Goal: Task Accomplishment & Management: Complete application form

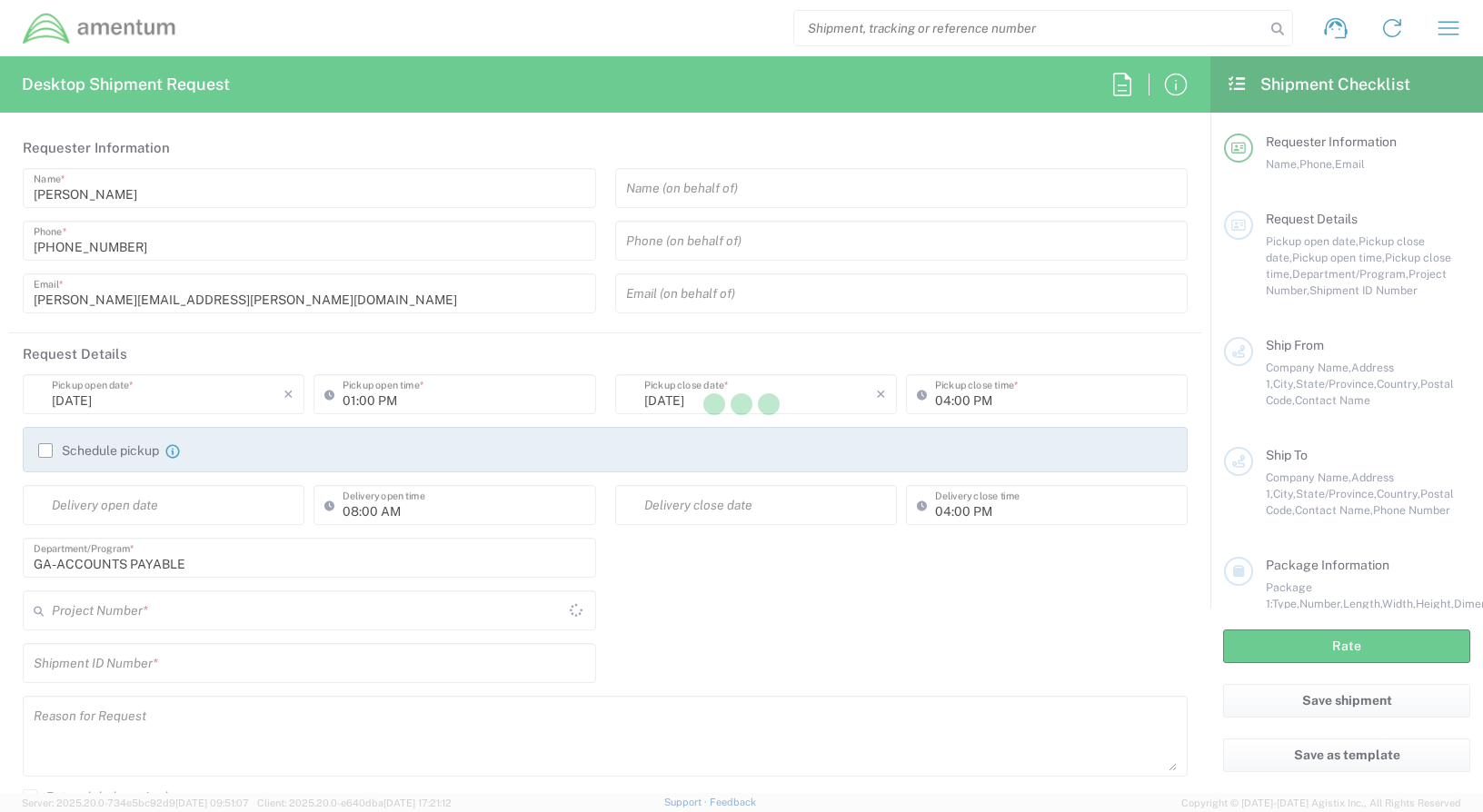
type input "[GEOGRAPHIC_DATA]"
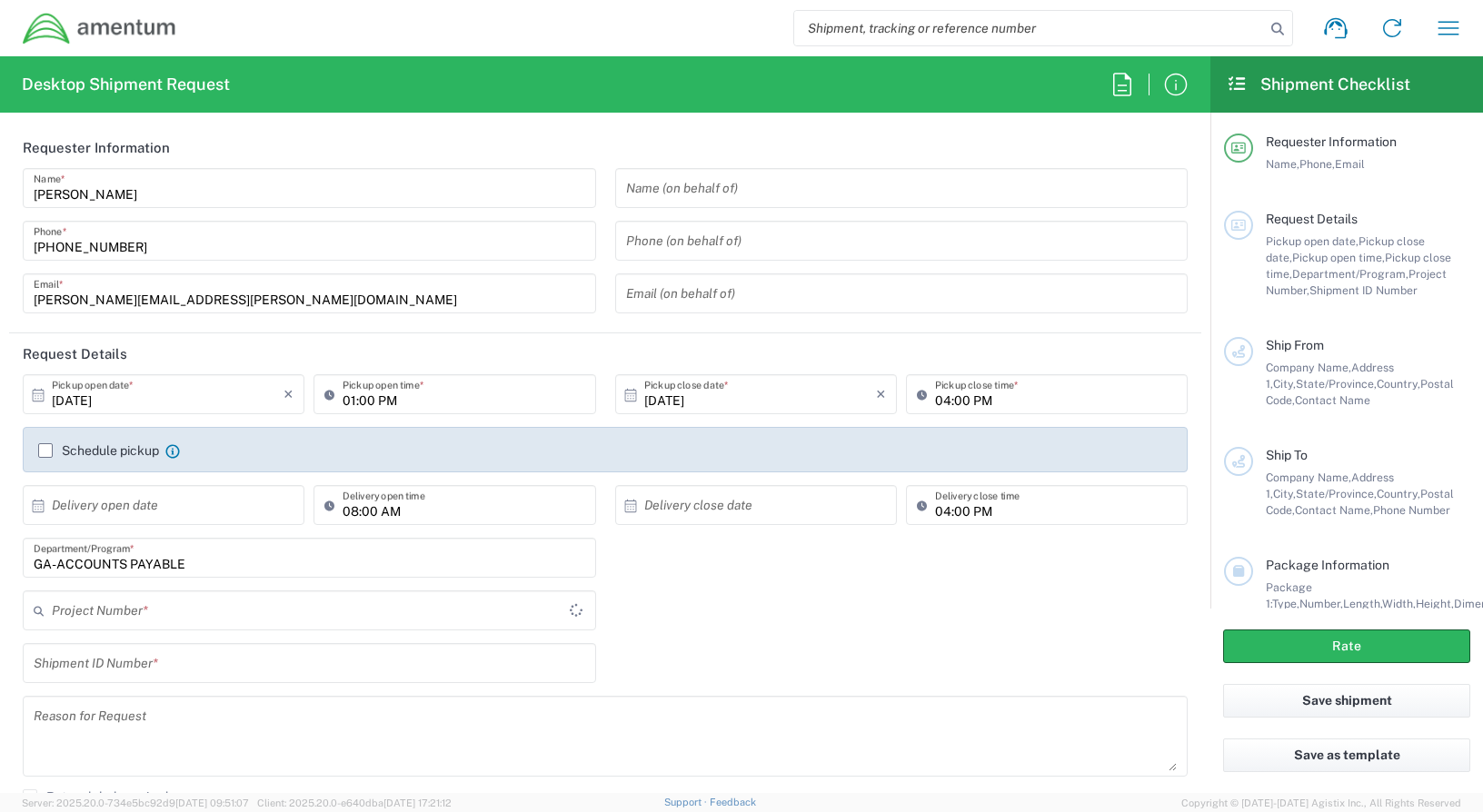
type input "ADMN.100038.00000"
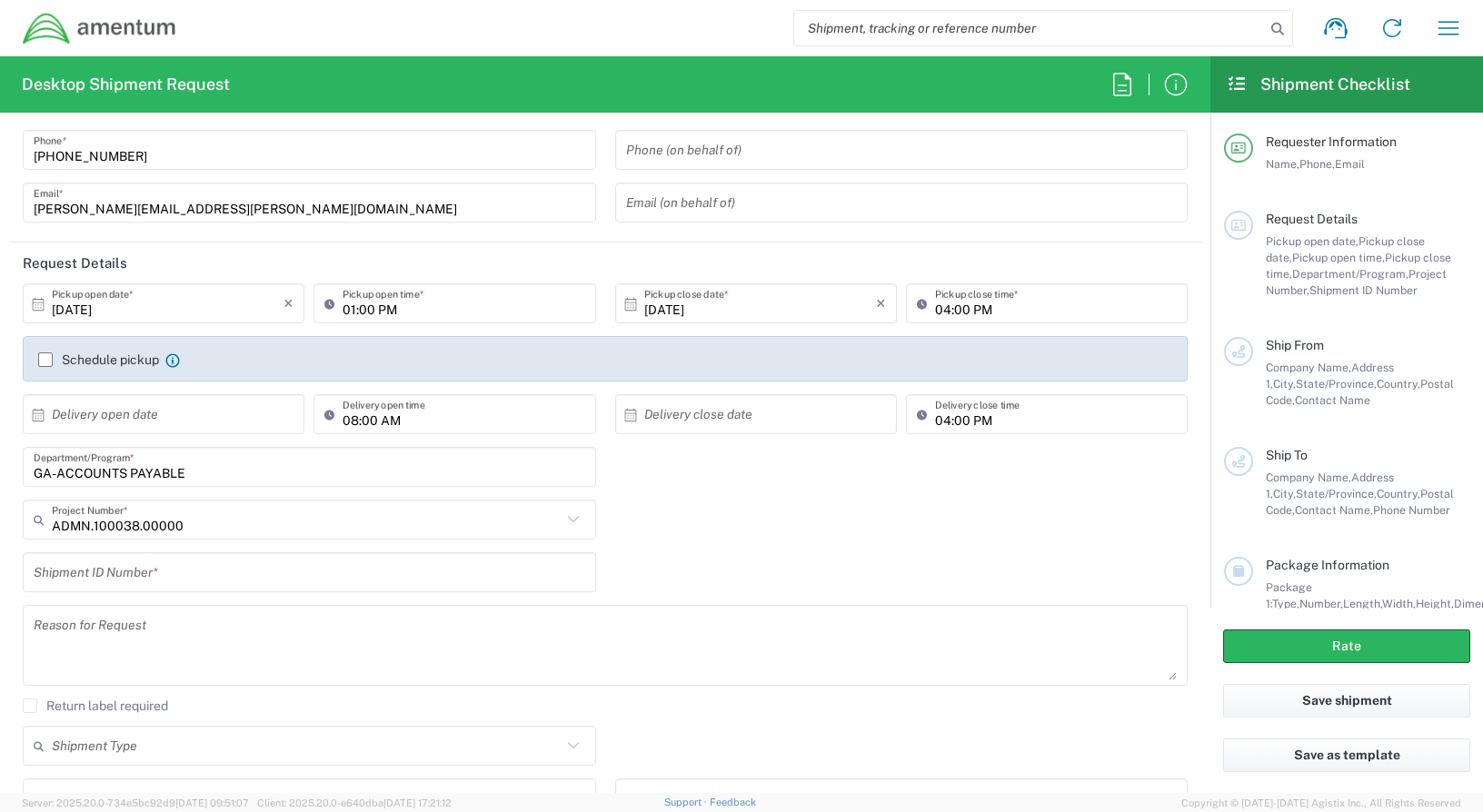
click at [159, 414] on input "text" at bounding box center [168, 414] width 232 height 32
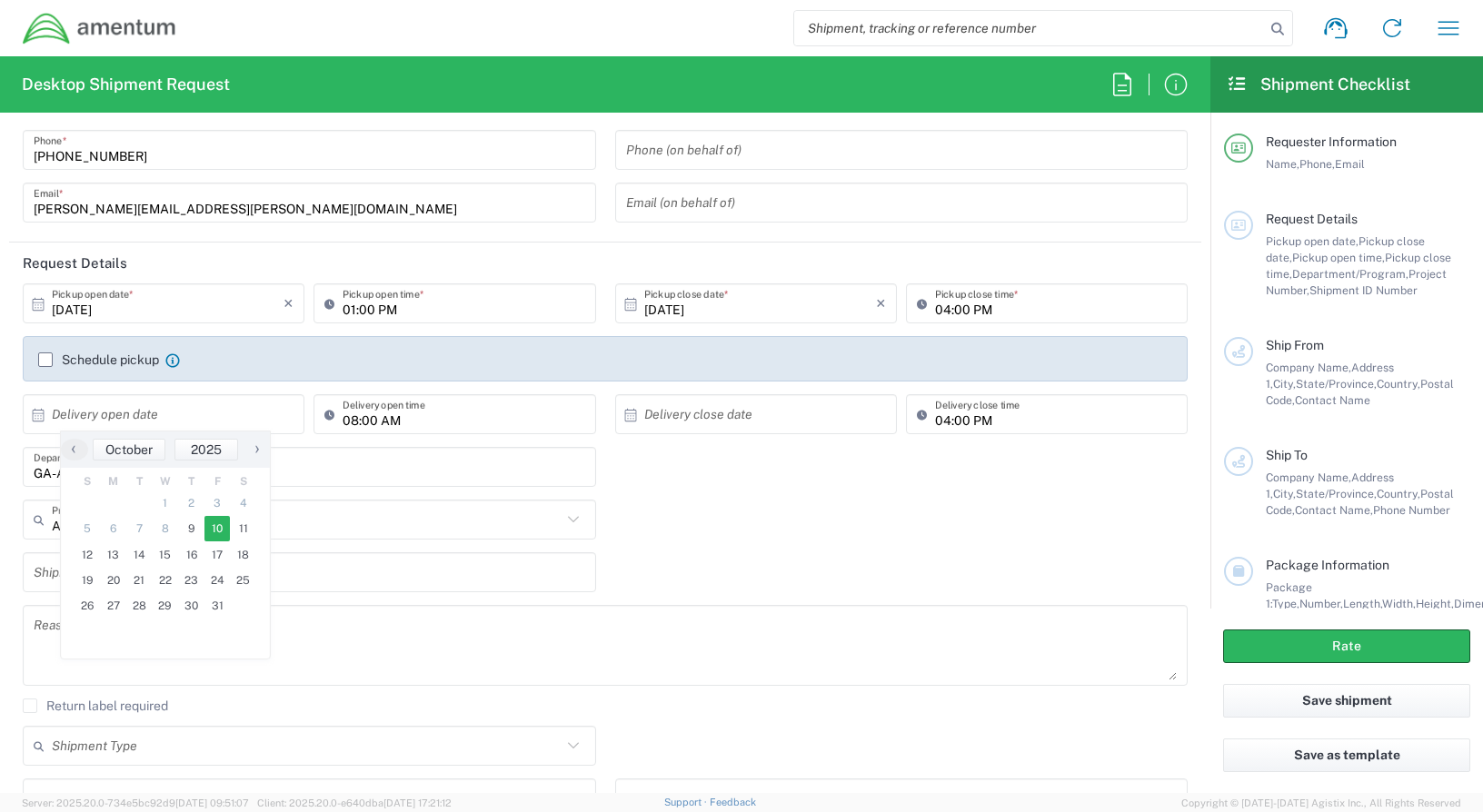
click at [219, 528] on span "10" at bounding box center [217, 528] width 26 height 26
type input "[DATE]"
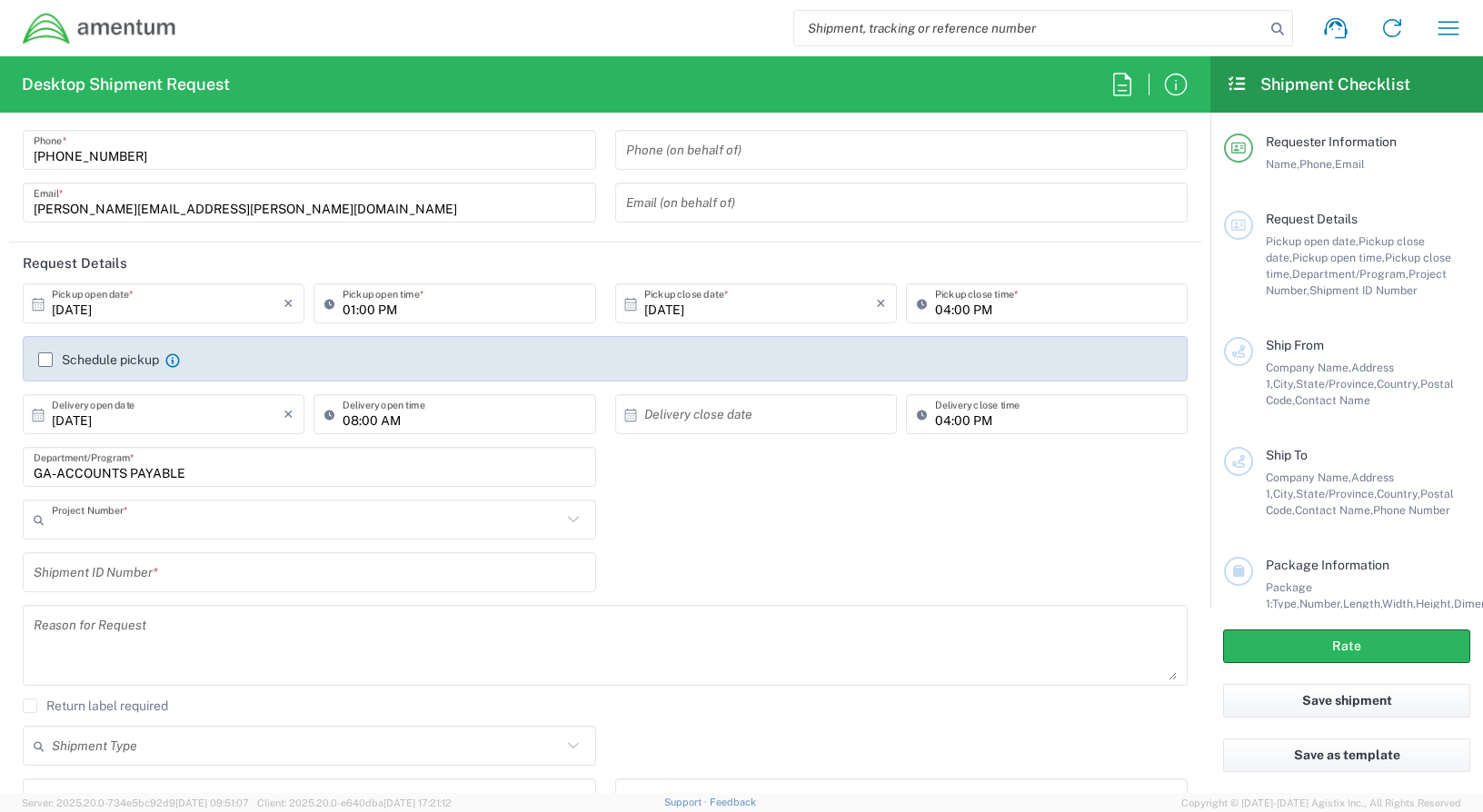
click at [194, 526] on input "text" at bounding box center [306, 520] width 509 height 32
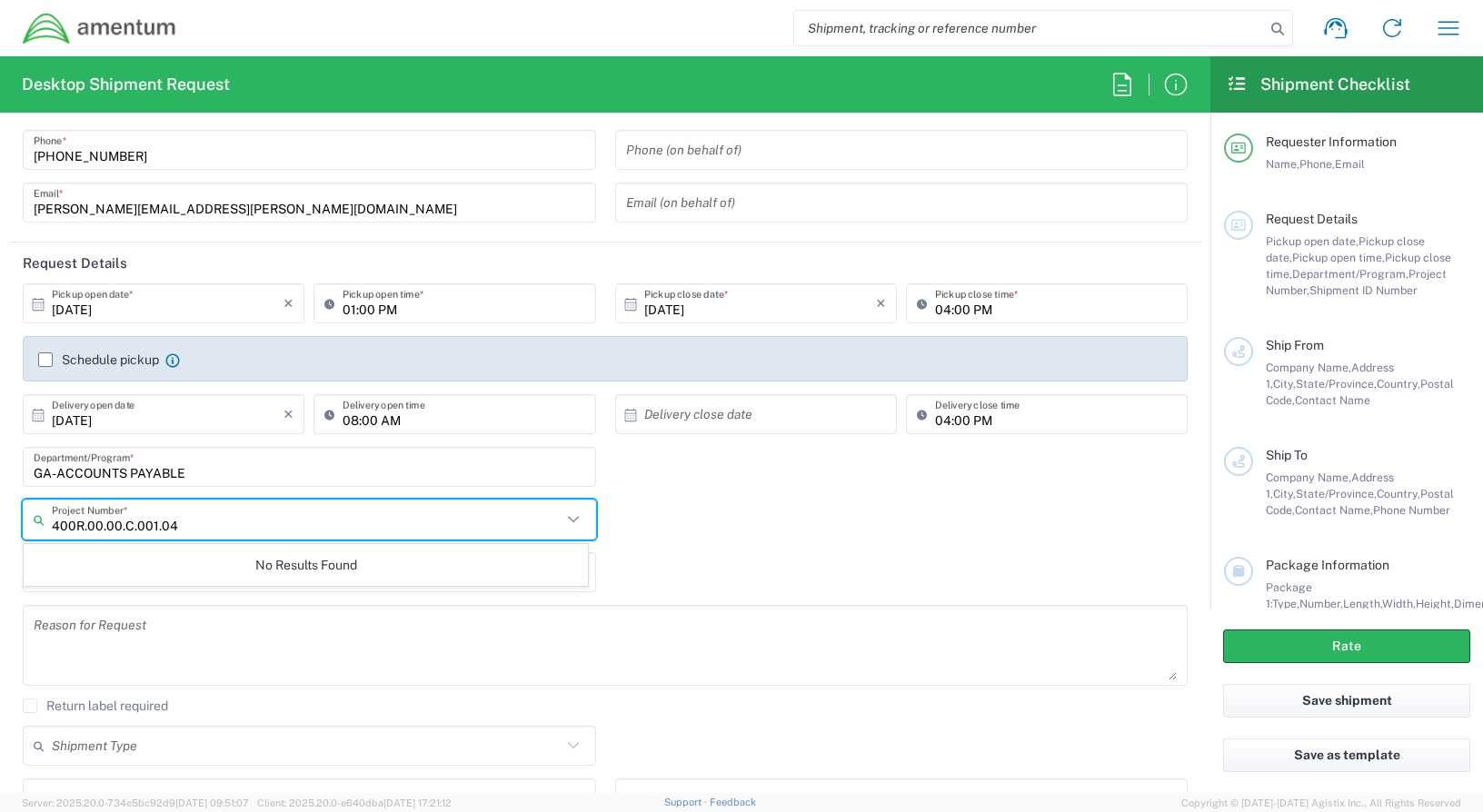
type input "400R.00.00.C.001.04"
click at [654, 535] on div "400R.00.00.C.001.04 Project Number * No Results Found" at bounding box center [605, 525] width 1184 height 53
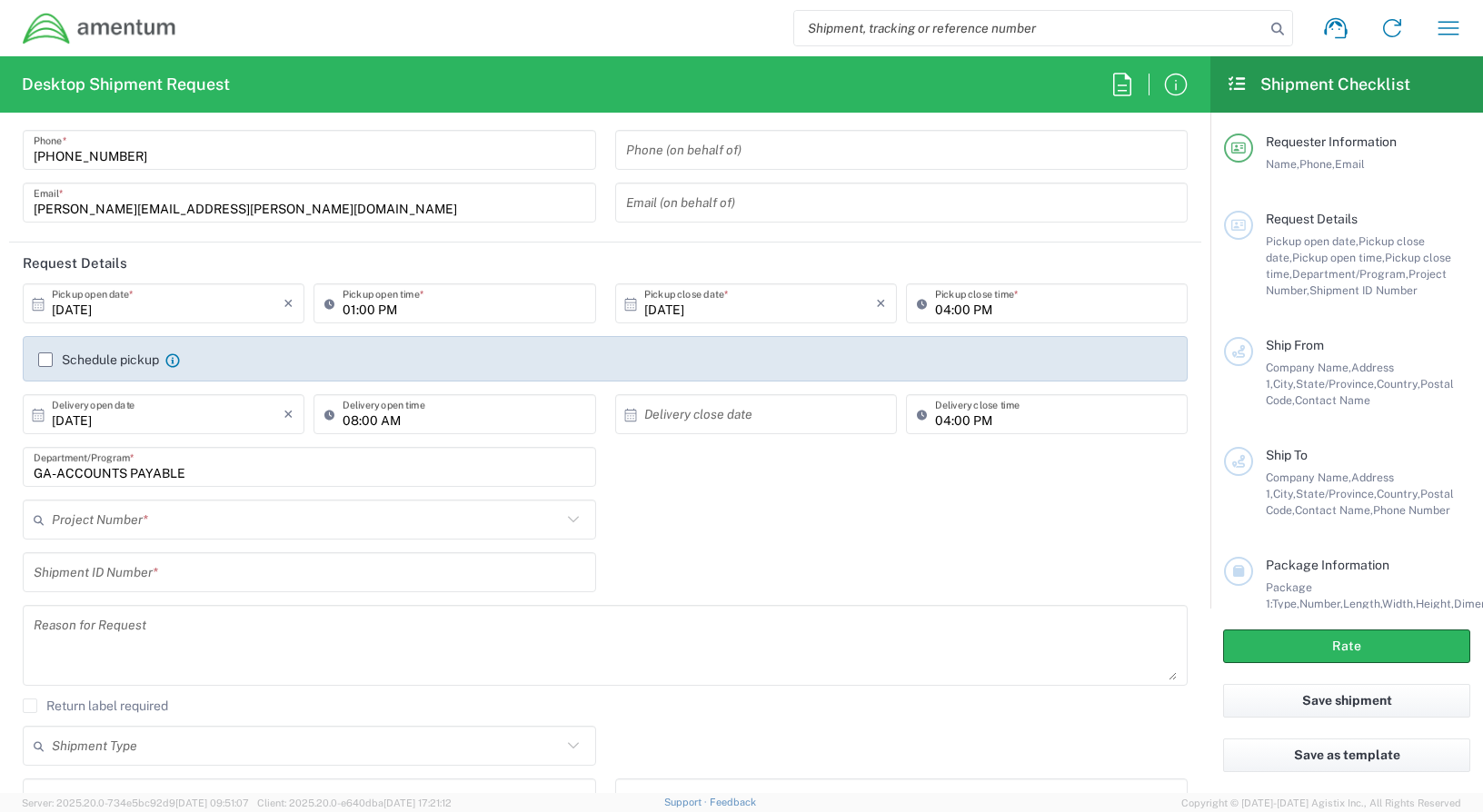
click at [221, 521] on input "text" at bounding box center [306, 520] width 509 height 32
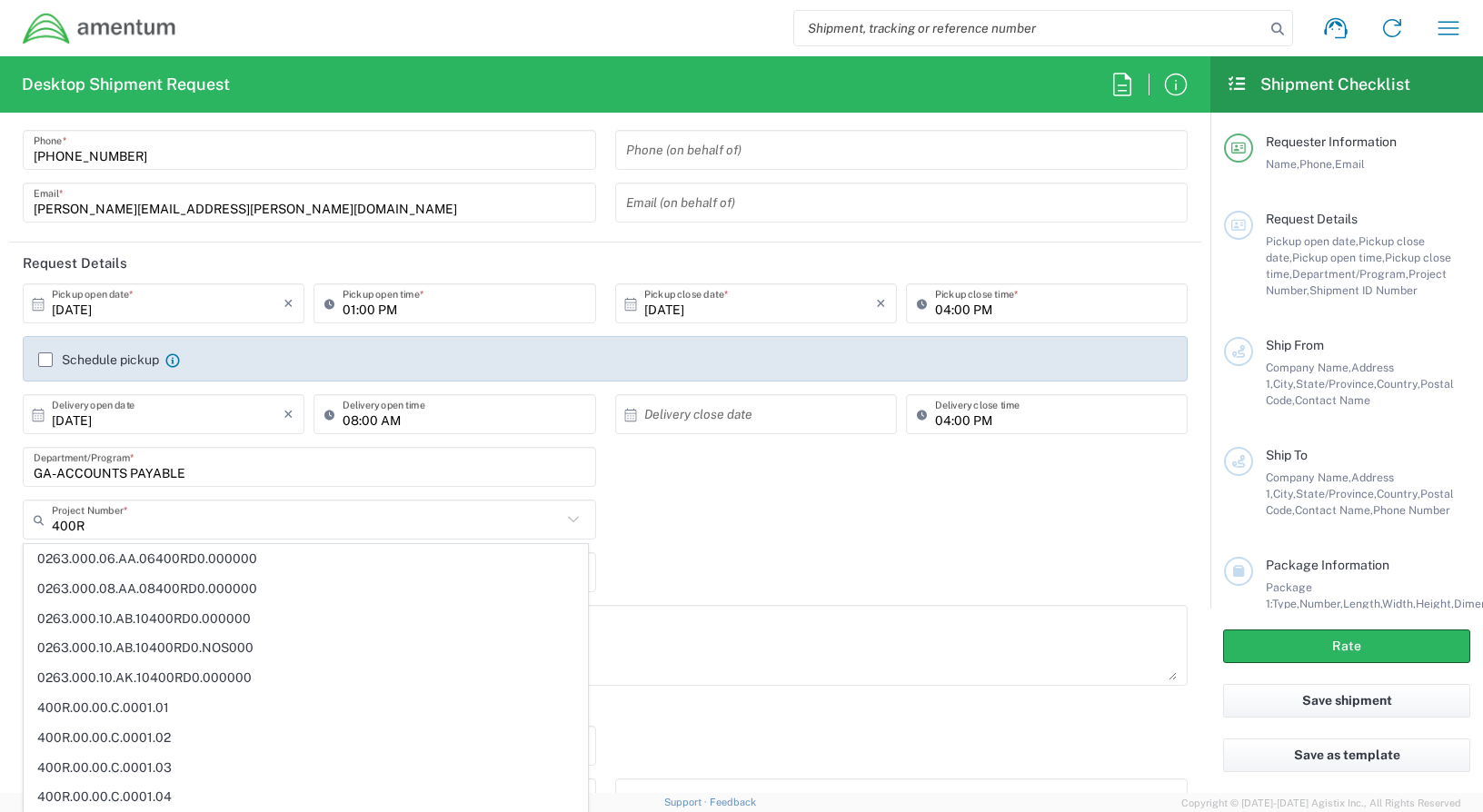
click at [572, 522] on icon at bounding box center [573, 519] width 24 height 24
click at [571, 522] on icon at bounding box center [573, 519] width 24 height 24
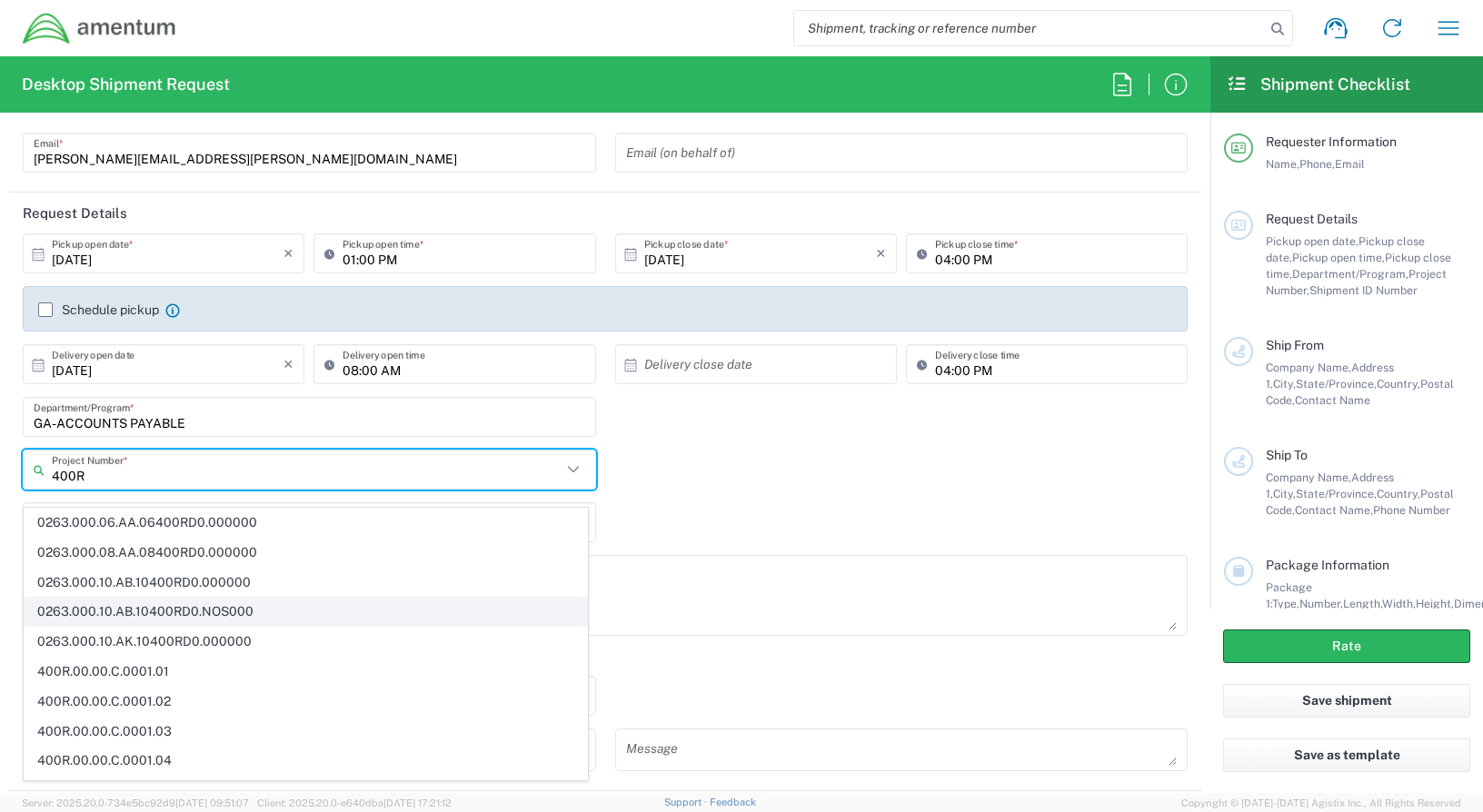
scroll to position [181, 0]
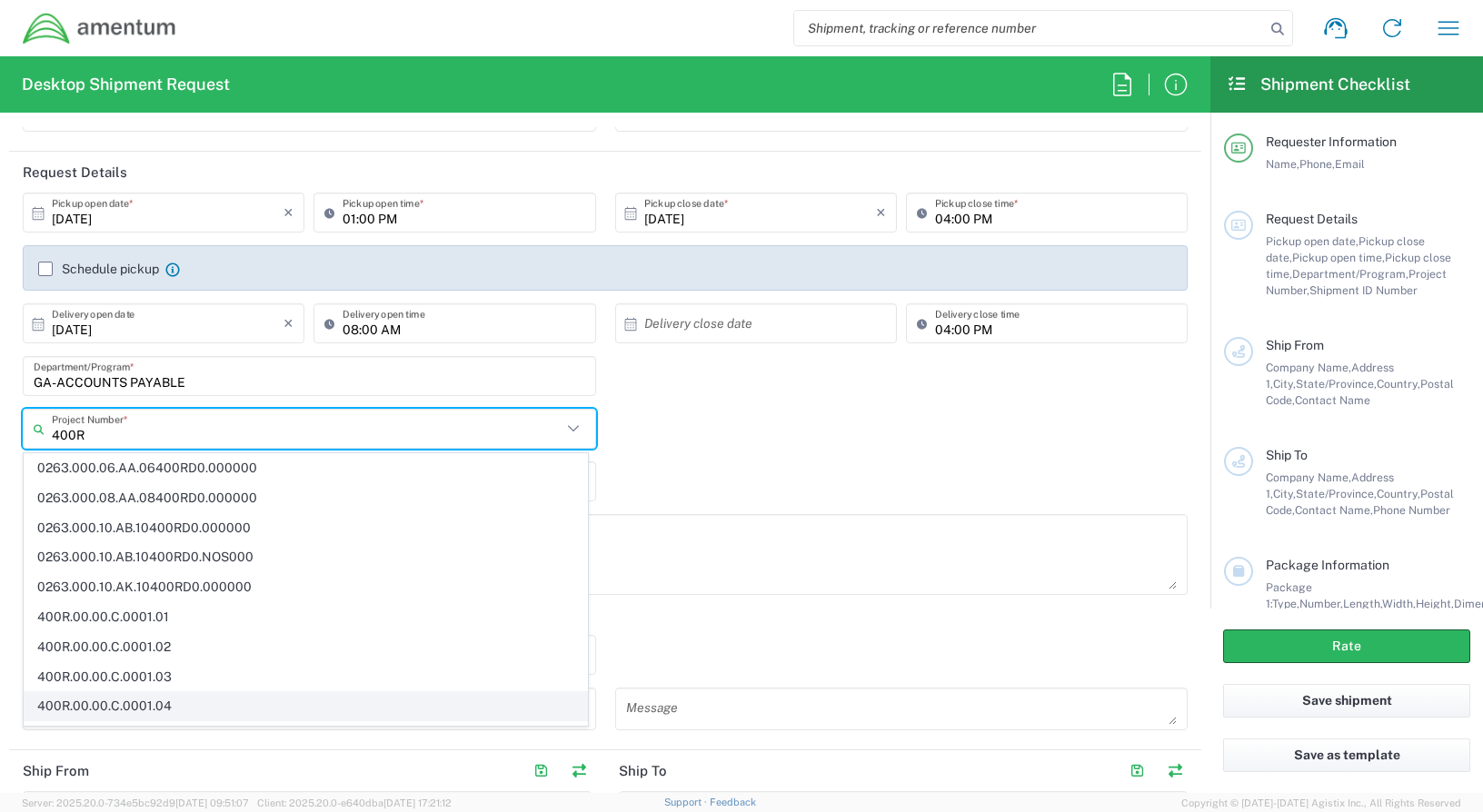
click at [171, 707] on span "400R.00.00.C.0001.04" at bounding box center [306, 706] width 562 height 28
type input "400R.00.00.C.0001.04"
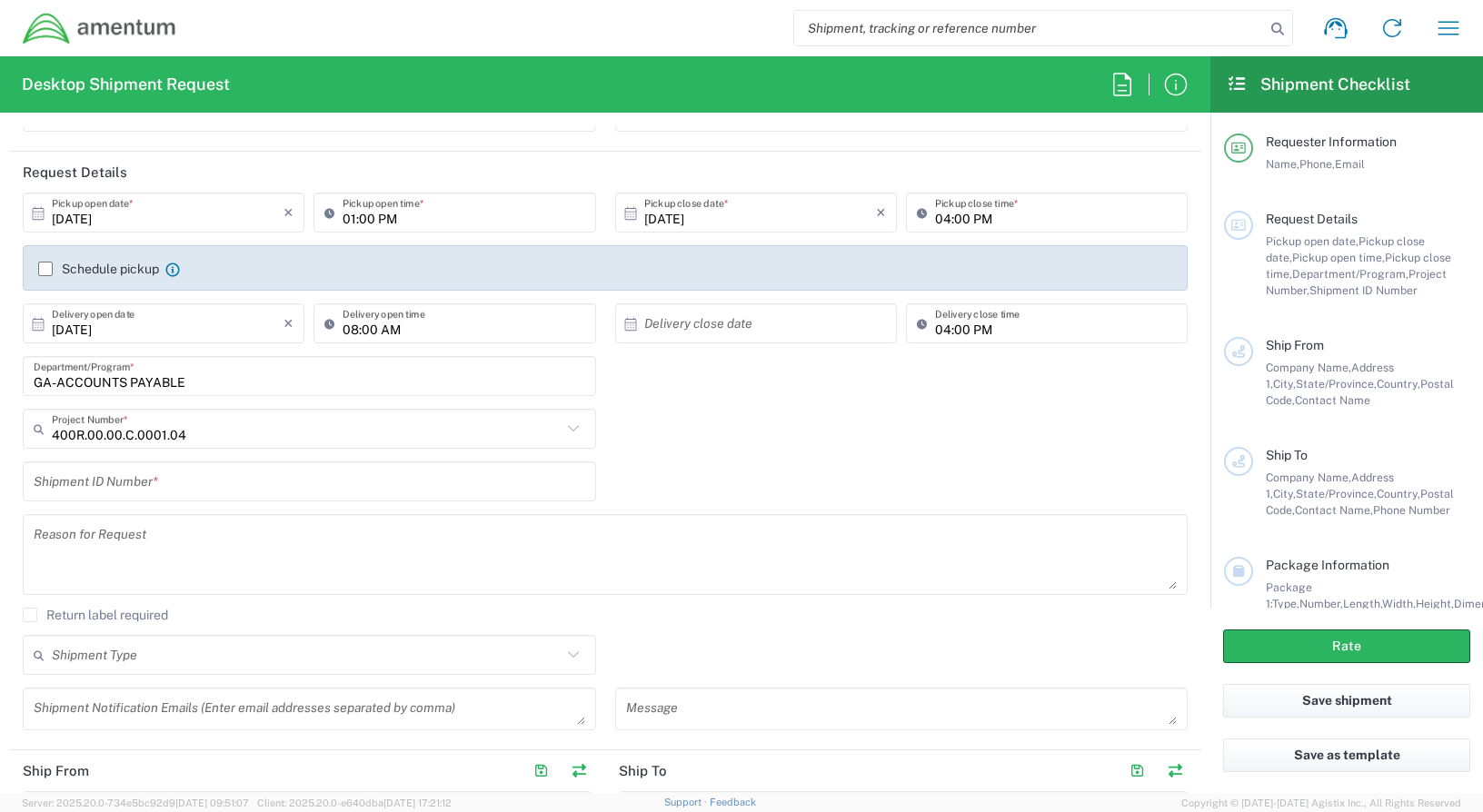
click at [201, 484] on input "text" at bounding box center [309, 481] width 552 height 32
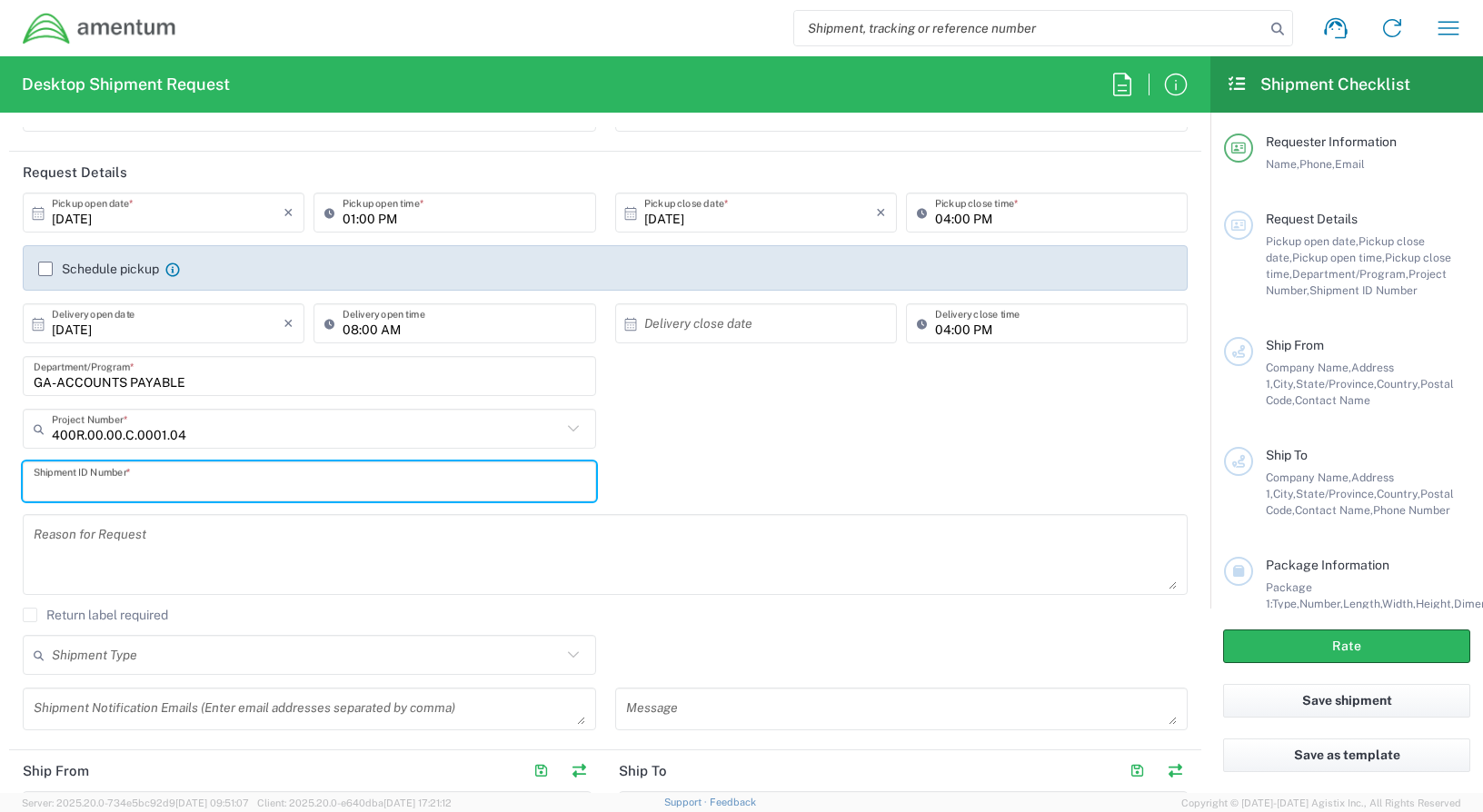
click at [203, 484] on input "text" at bounding box center [309, 481] width 552 height 32
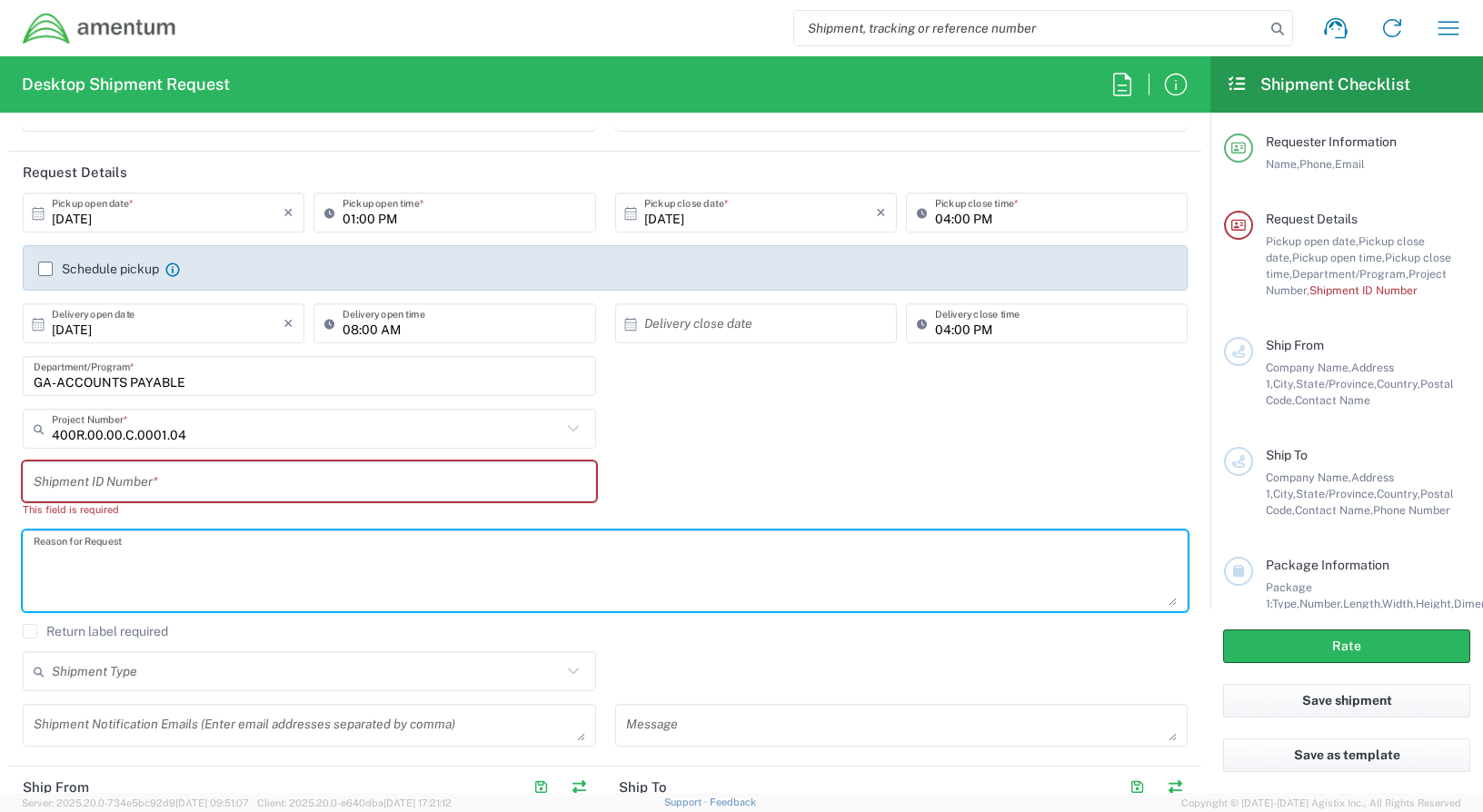
click at [177, 544] on textarea at bounding box center [604, 570] width 1142 height 70
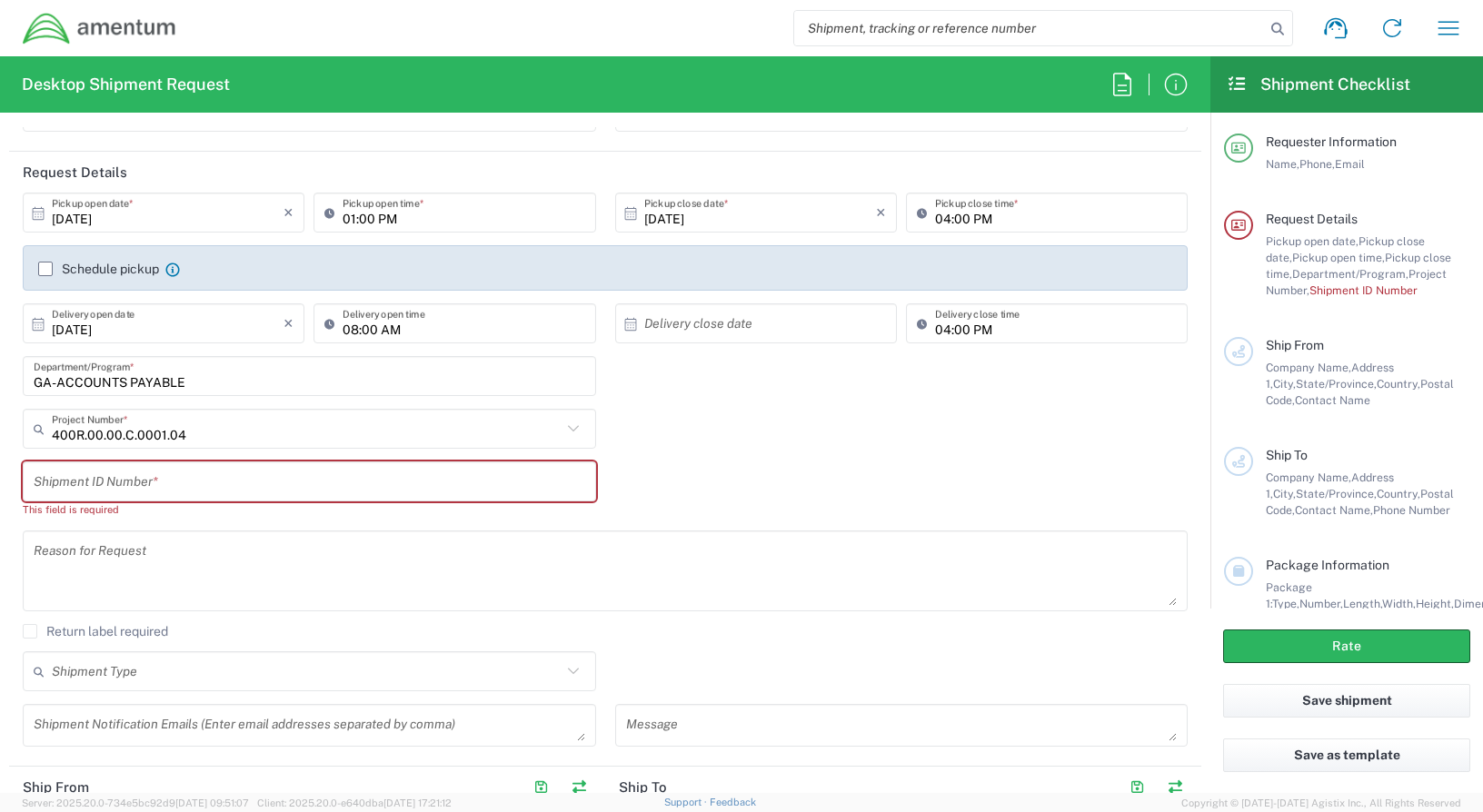
click at [190, 631] on agx-checkbox-control "Return label required" at bounding box center [605, 631] width 1165 height 14
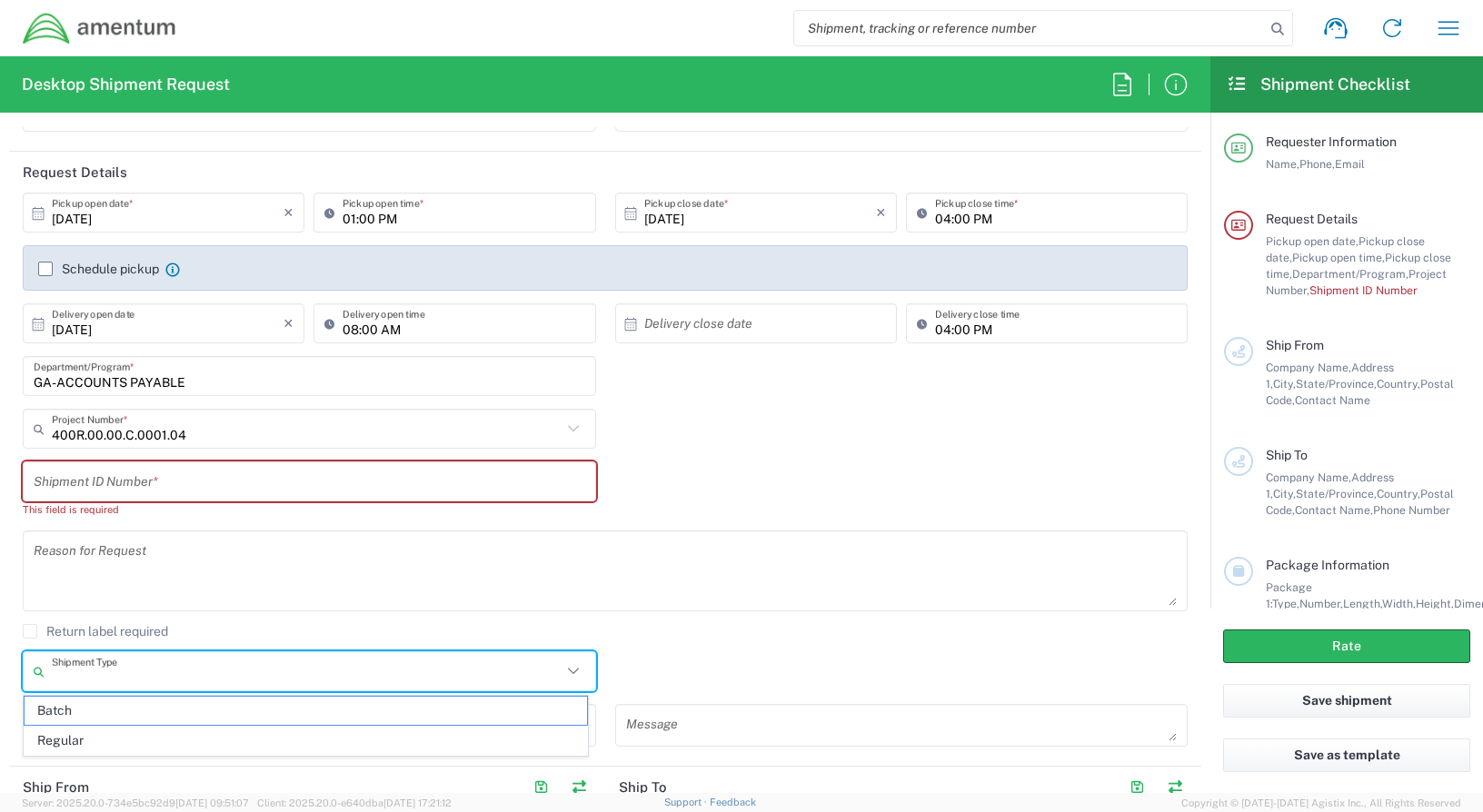
click at [172, 675] on input "text" at bounding box center [306, 671] width 509 height 32
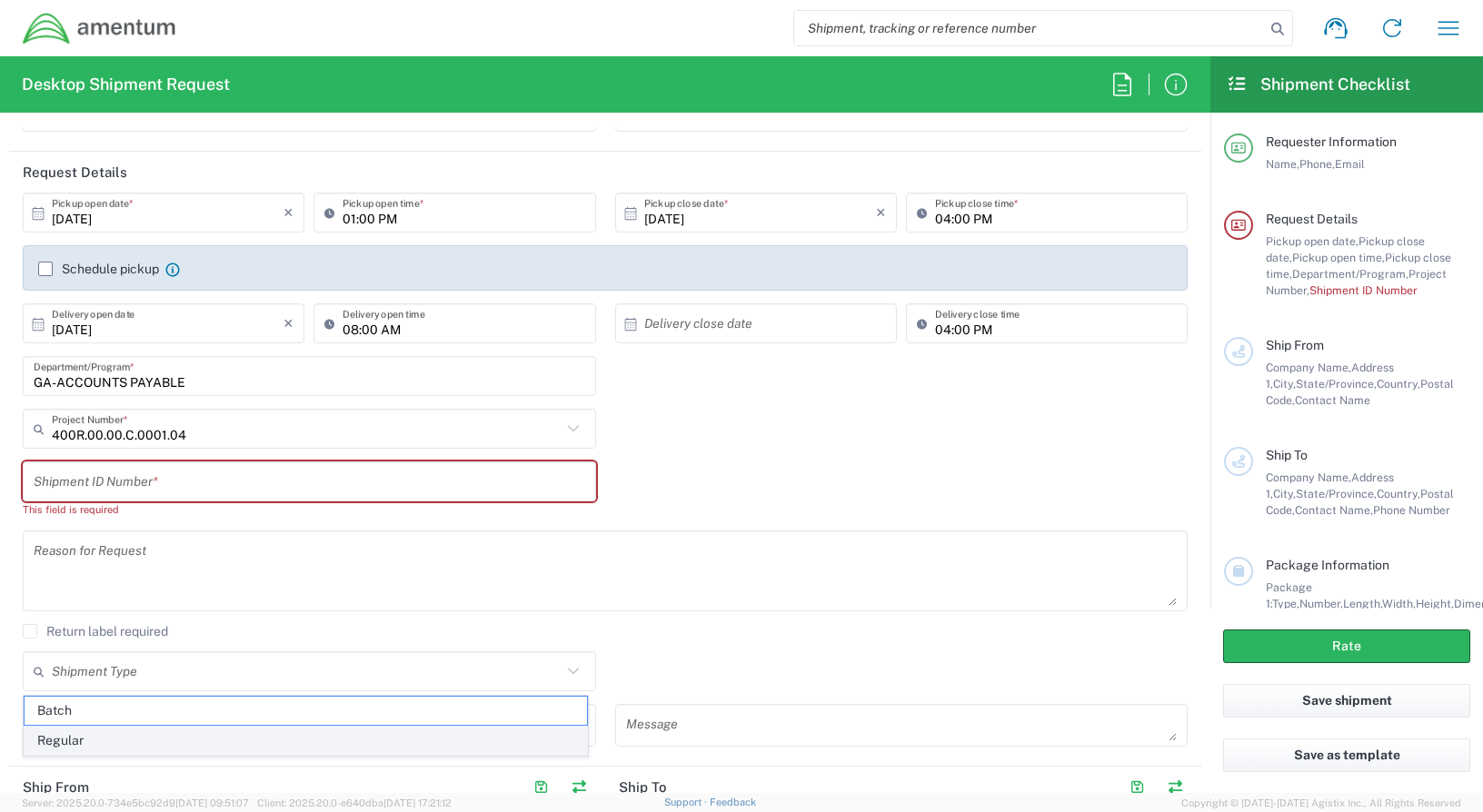
click at [82, 740] on span "Regular" at bounding box center [306, 740] width 562 height 28
type input "Regular"
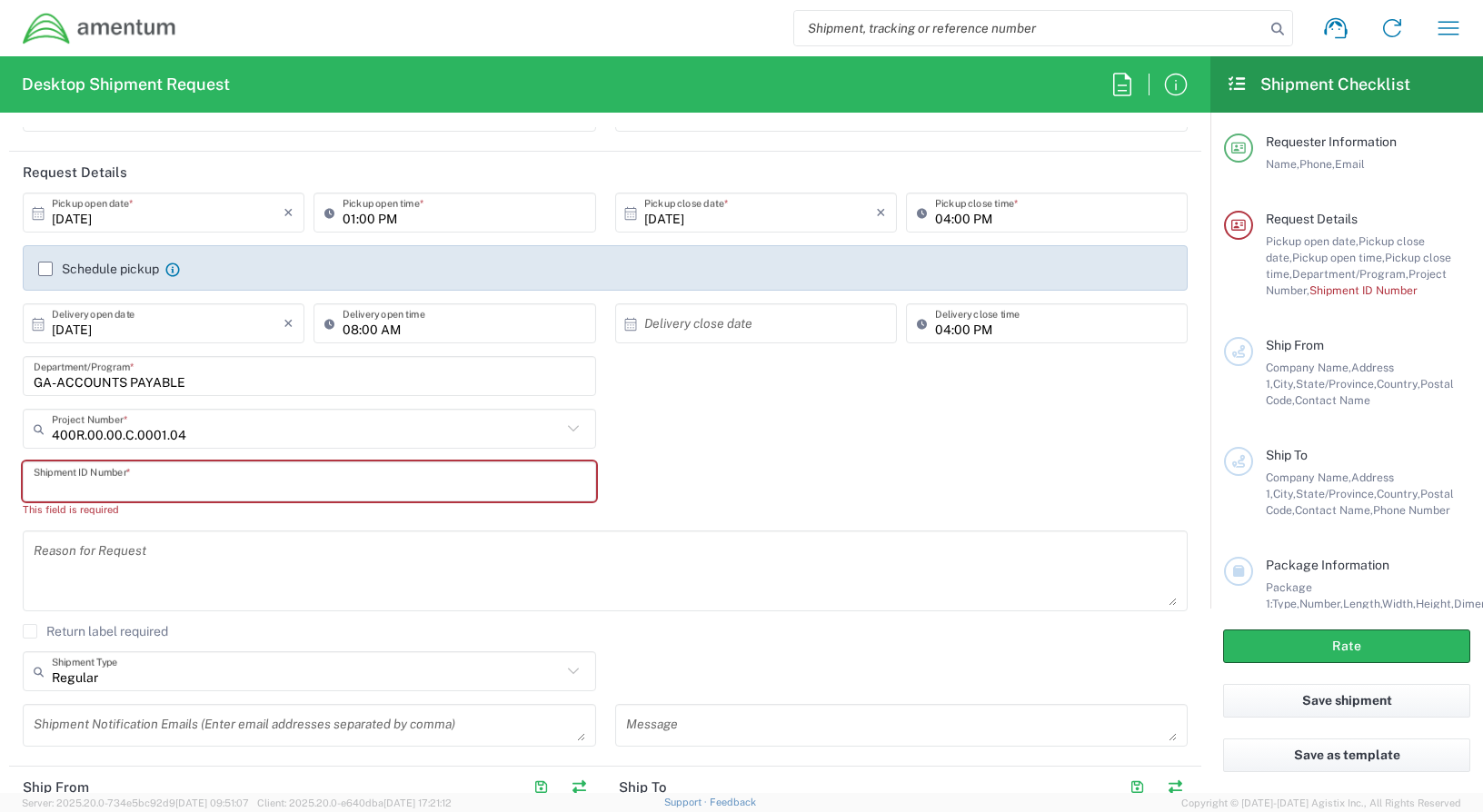
click at [196, 484] on input "text" at bounding box center [309, 481] width 552 height 32
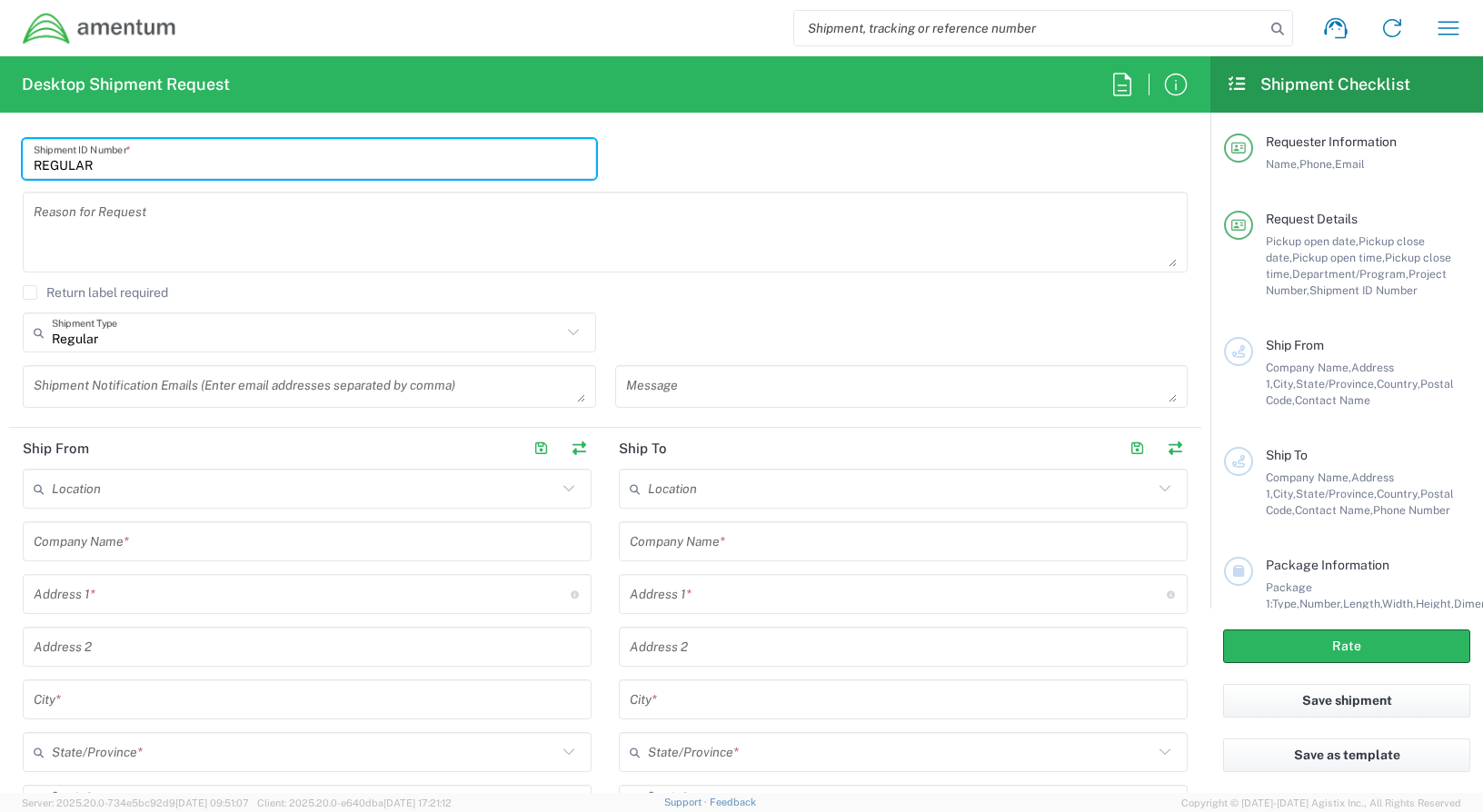
scroll to position [545, 0]
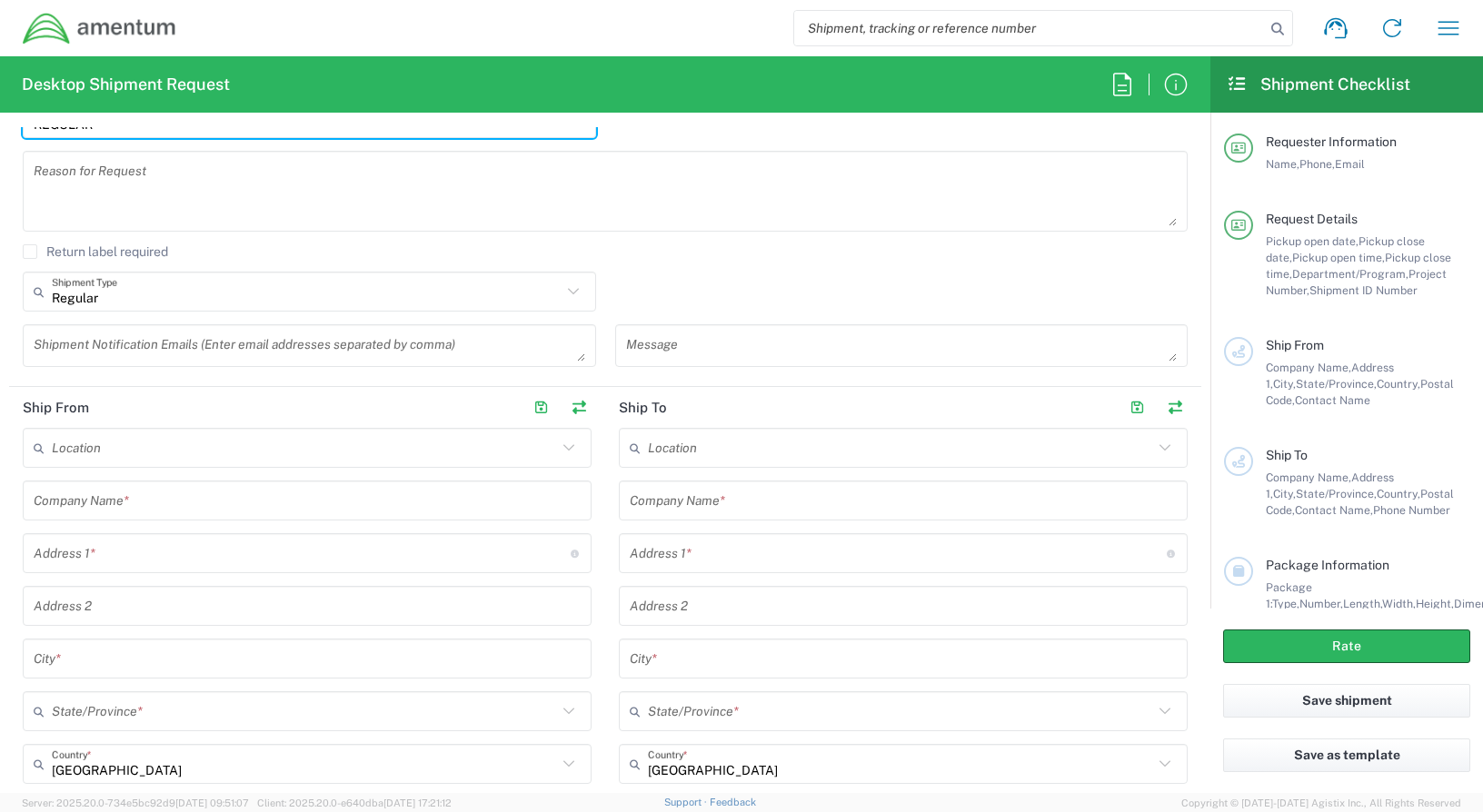
type input "REGULAR"
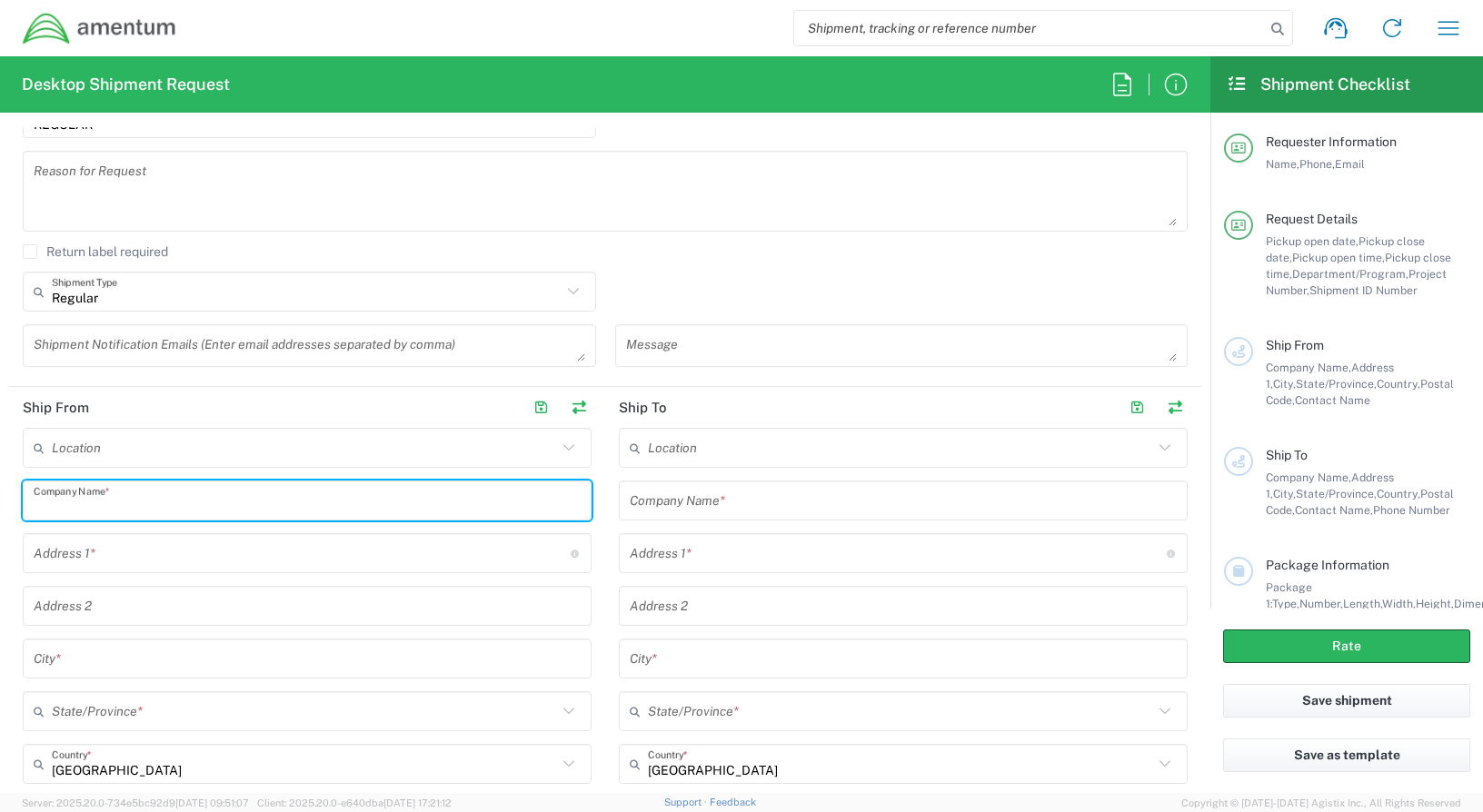
click at [173, 501] on input "text" at bounding box center [307, 500] width 547 height 32
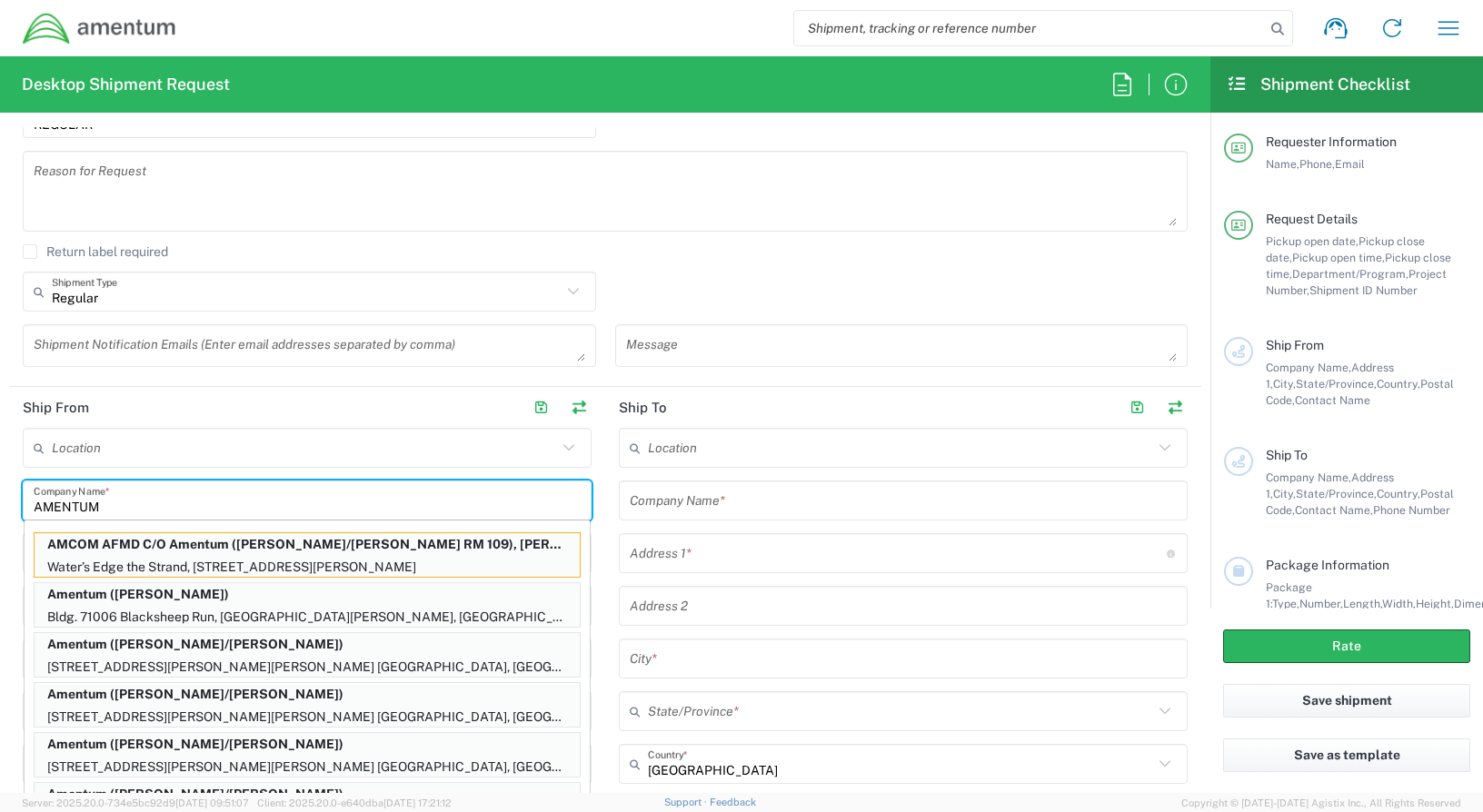
click at [183, 502] on input "AMENTUM" at bounding box center [307, 500] width 547 height 32
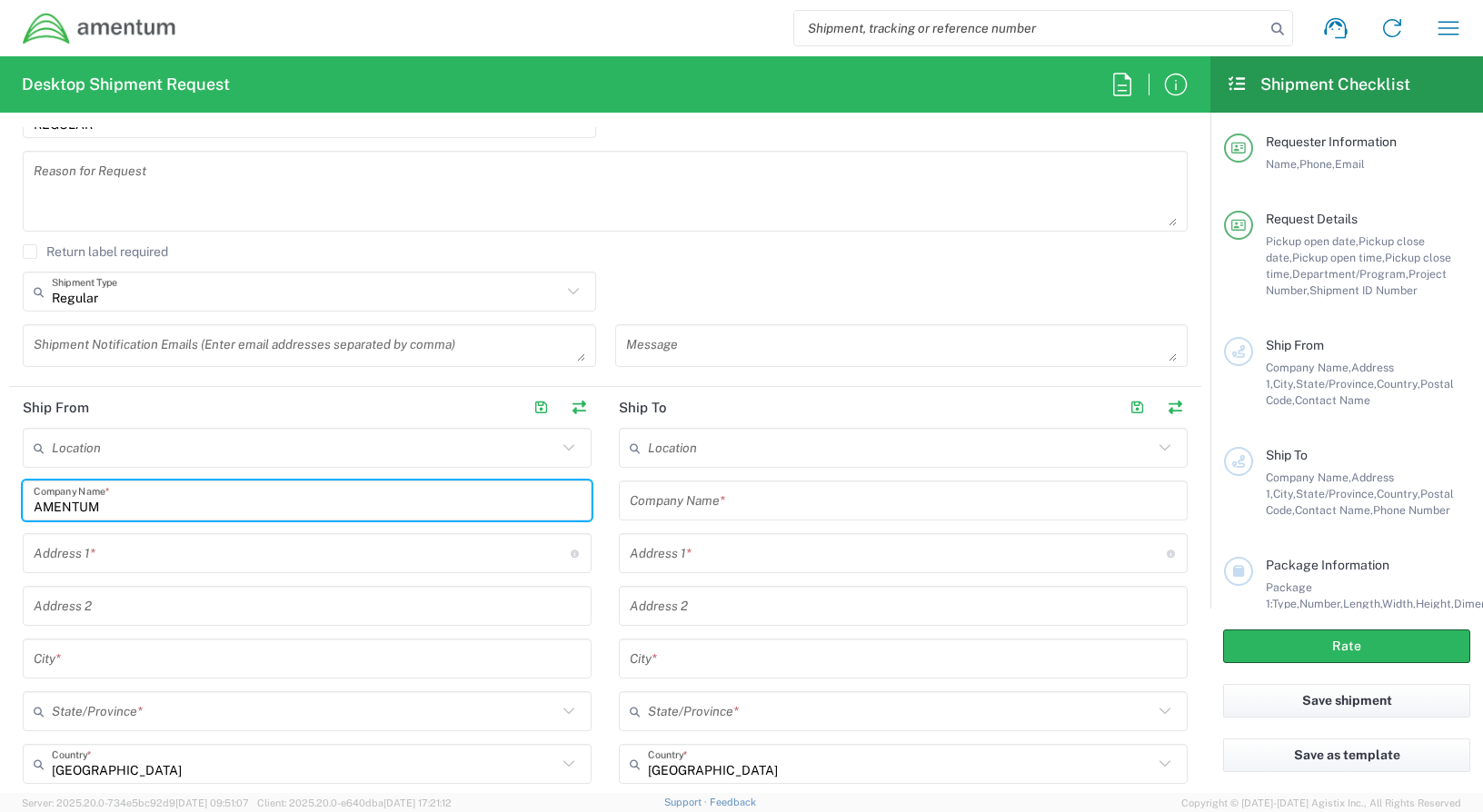
type input "AMENTUM"
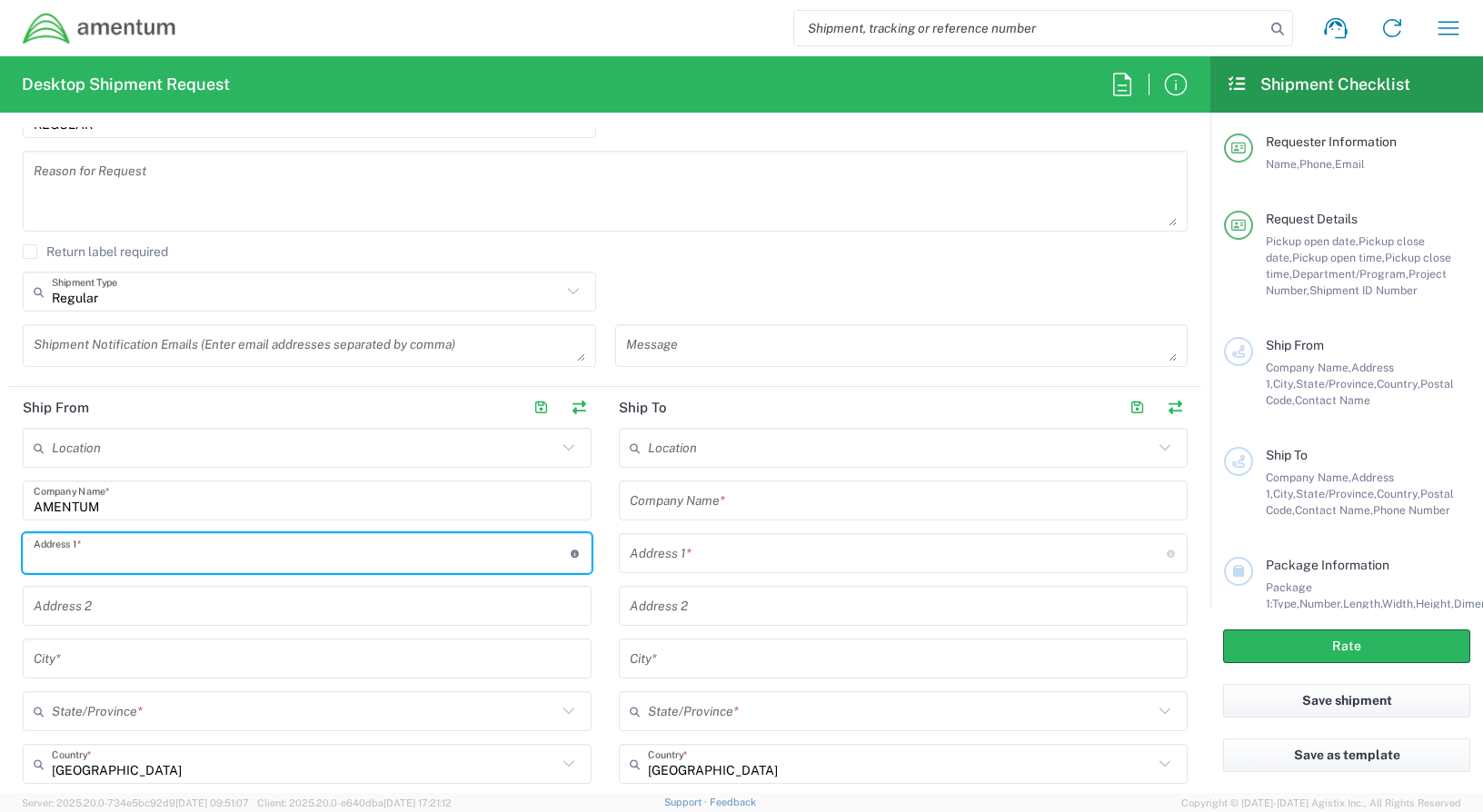
click at [153, 552] on input "text" at bounding box center [302, 553] width 537 height 32
type input "[STREET_ADDRESS][PERSON_NAME]"
type input "[PERSON_NAME][EMAIL_ADDRESS][PERSON_NAME][DOMAIN_NAME]"
type input "SUITE 200"
type input "[GEOGRAPHIC_DATA]"
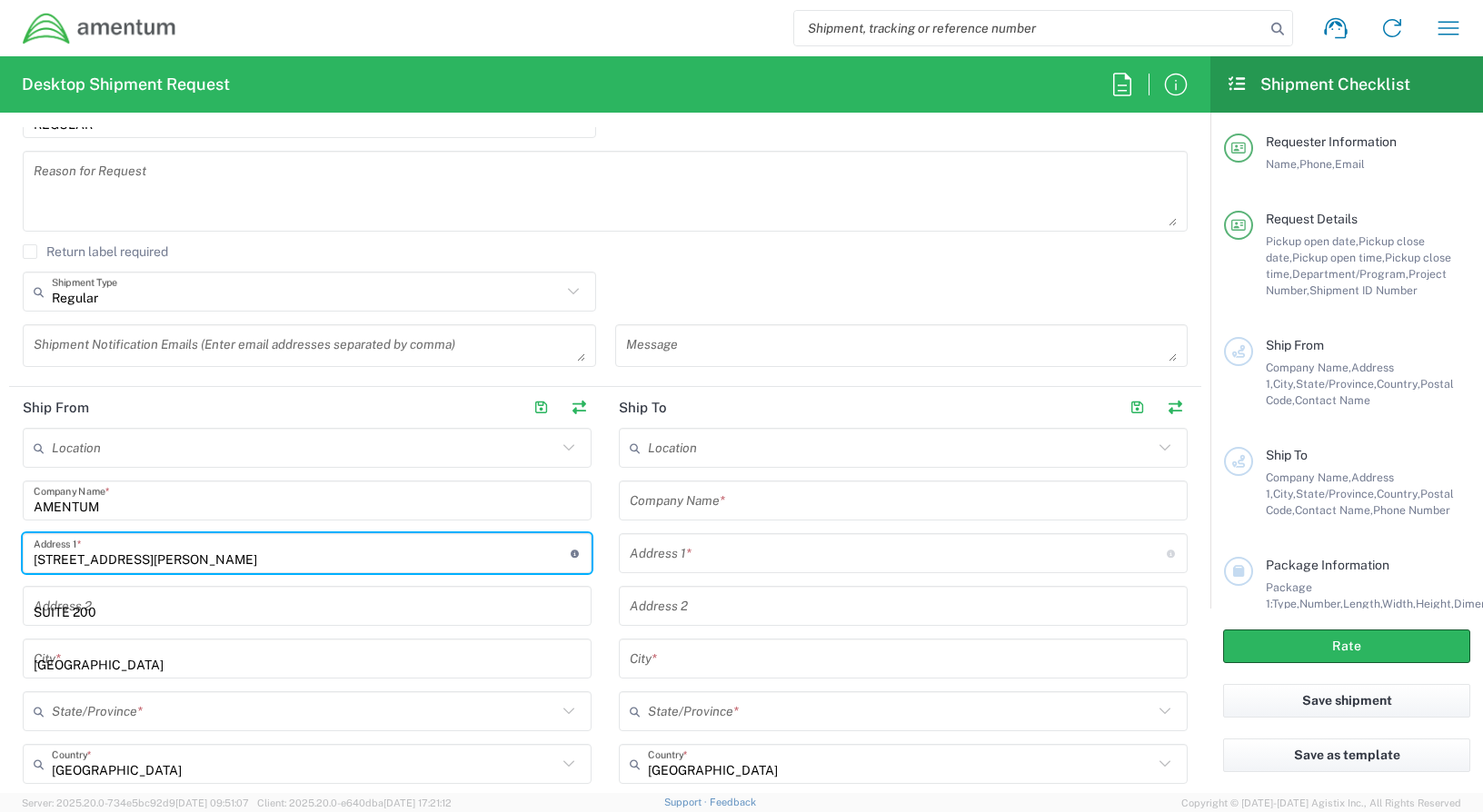
type input "[US_STATE]"
type input "20876"
type input "3019443152"
type input "AMENTUM"
type input "HAWTHORNE ARMY DEPOT"
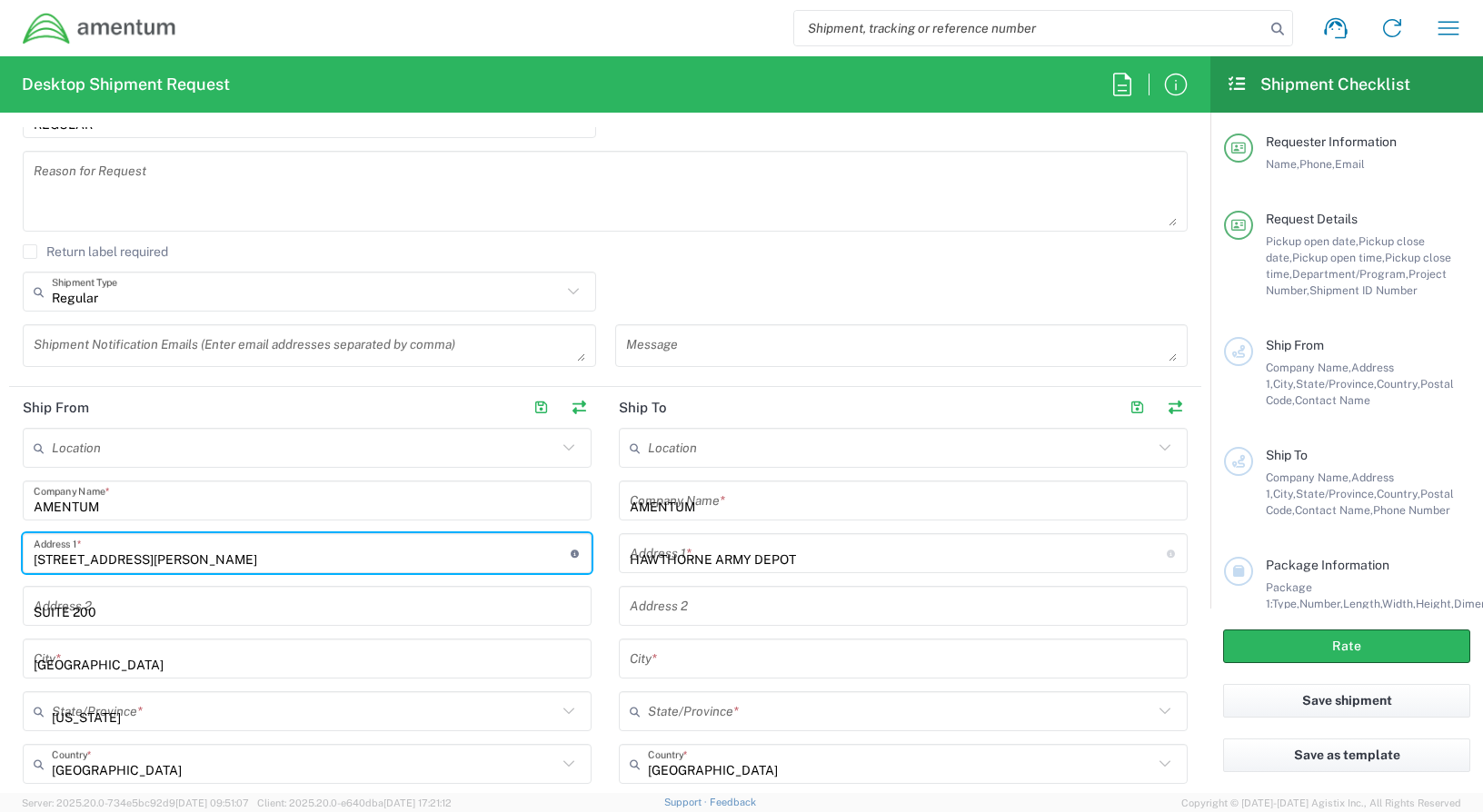
type input "[STREET_ADDRESS][US_STATE]"
type input "HAWTHORNE"
type input "[US_STATE]"
type input "89415"
type input "[PHONE_NUMBER]"
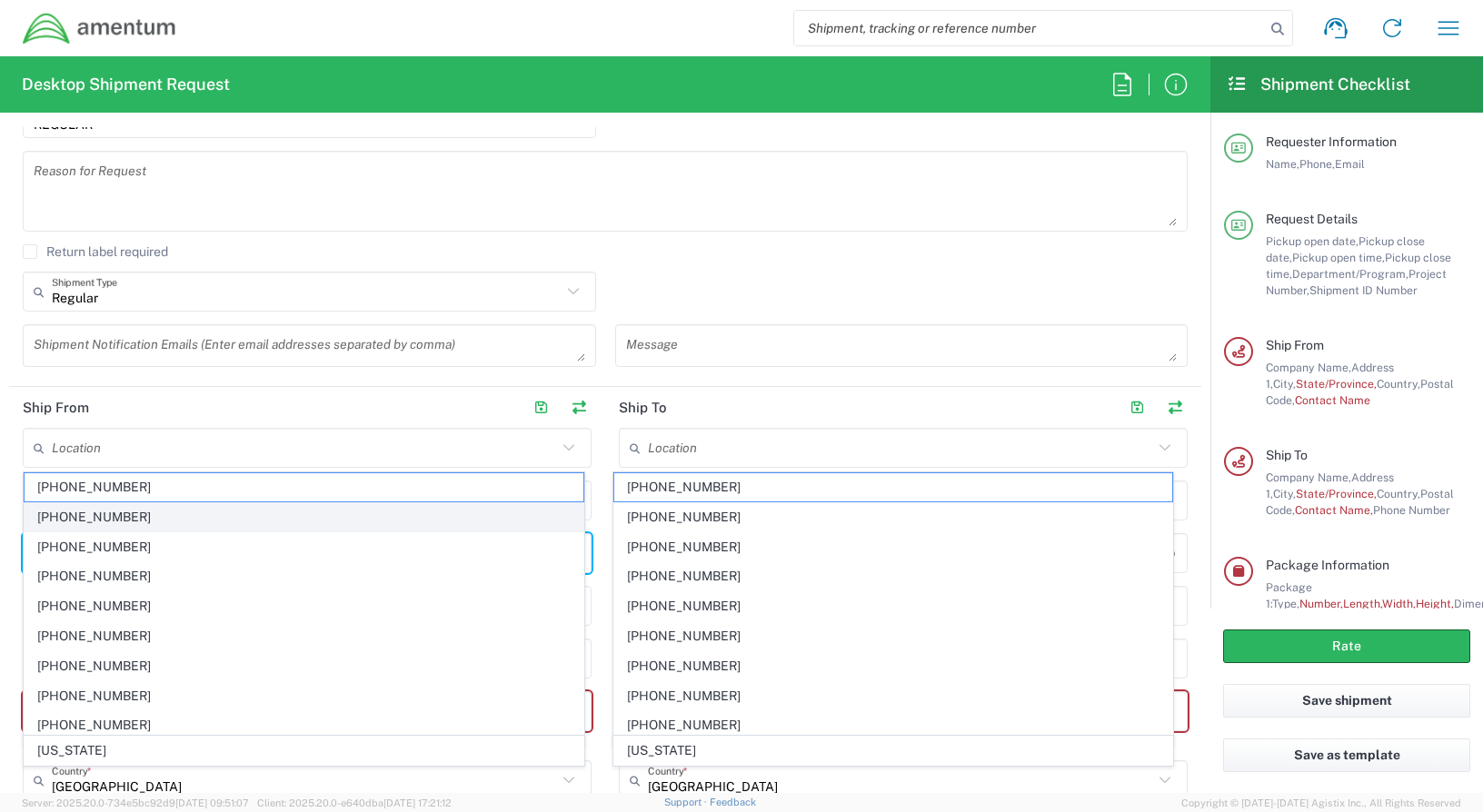
scroll to position [91, 0]
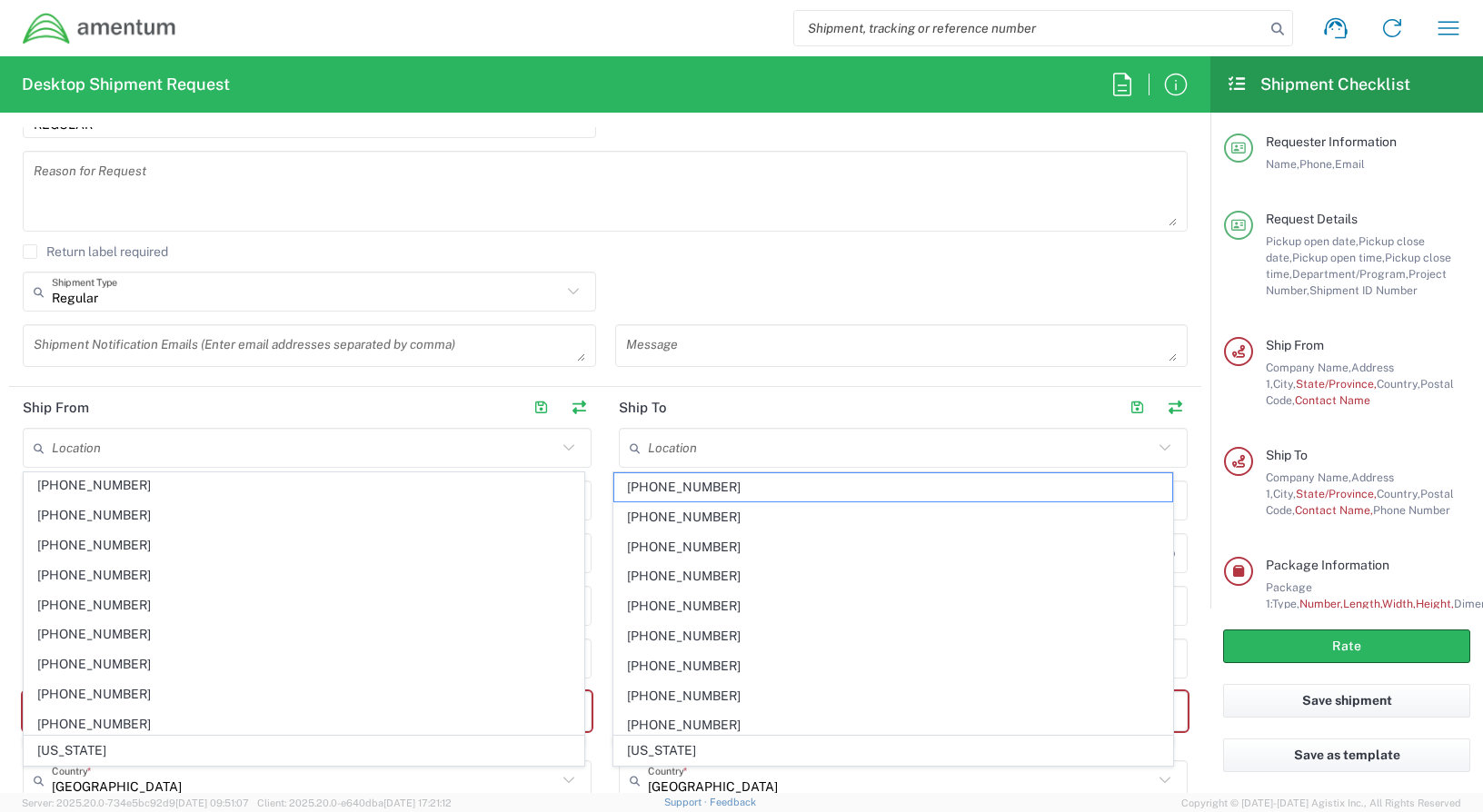
click at [229, 370] on div "Shipment Notification Emails (Enter email addresses separated by comma)" at bounding box center [310, 352] width 593 height 56
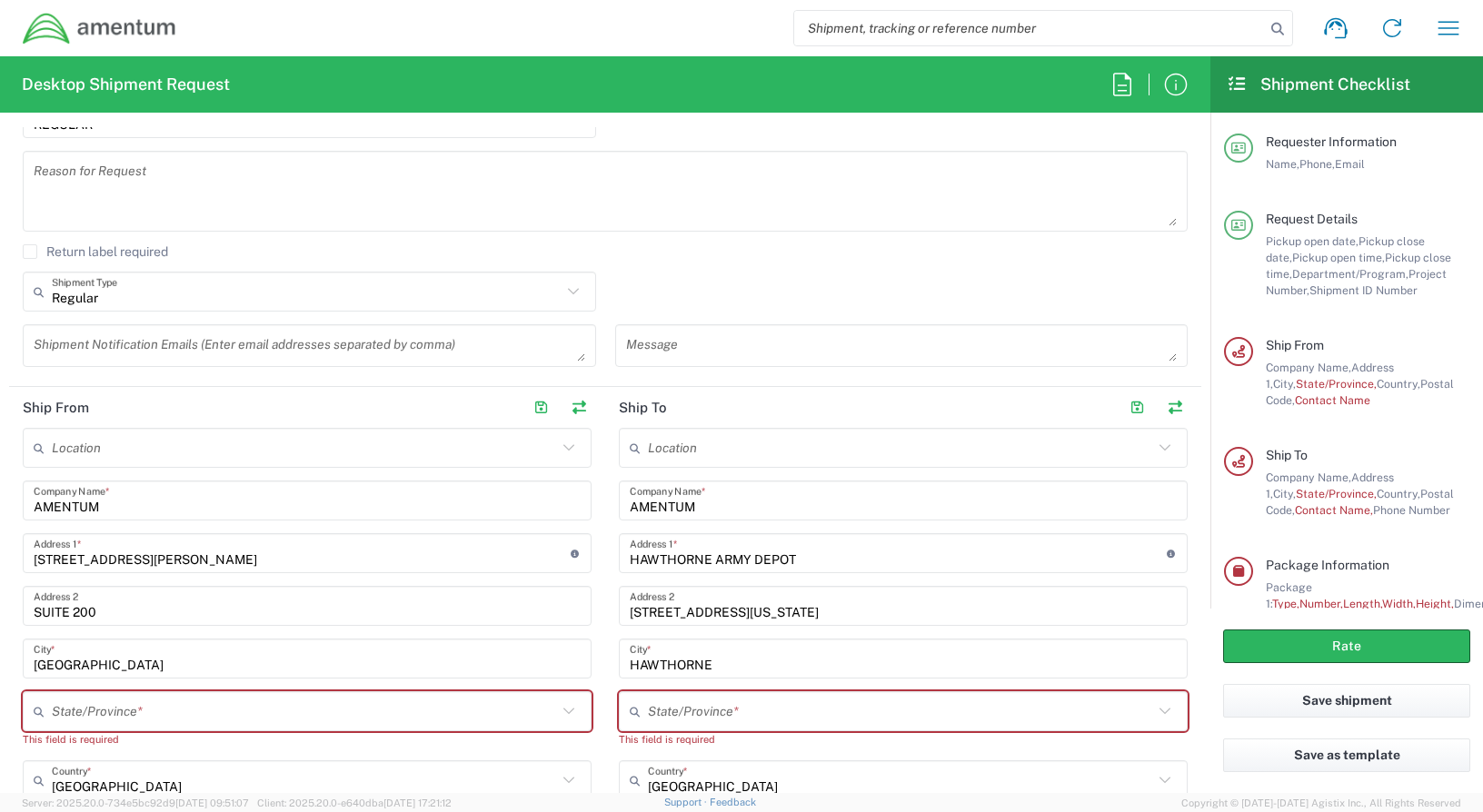
click at [283, 559] on input "[STREET_ADDRESS][PERSON_NAME]" at bounding box center [302, 553] width 537 height 32
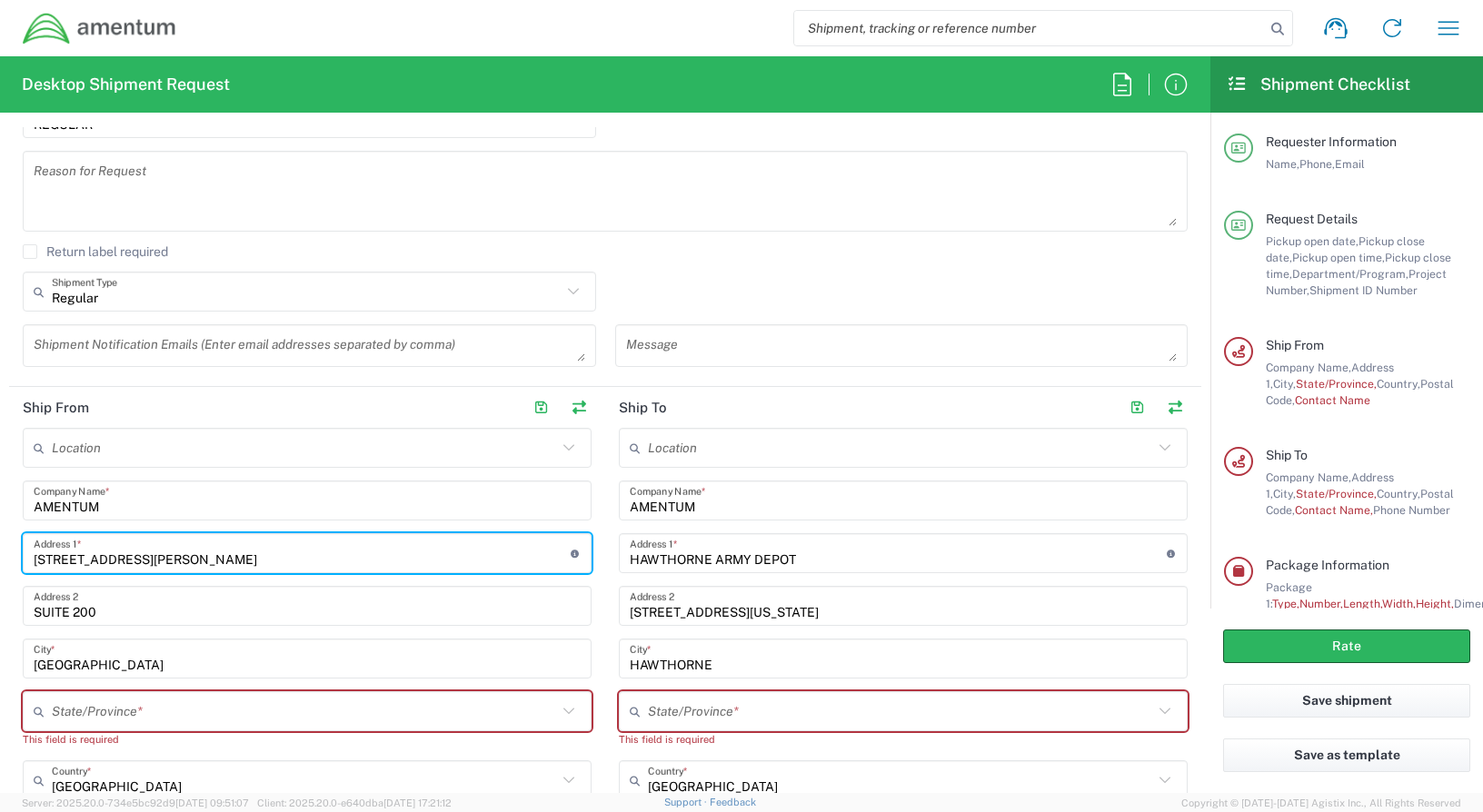
click at [274, 549] on input "[STREET_ADDRESS][PERSON_NAME]" at bounding box center [302, 553] width 537 height 32
type input "[STREET_ADDRESS][PERSON_NAME]"
click at [205, 711] on input "text" at bounding box center [304, 710] width 506 height 32
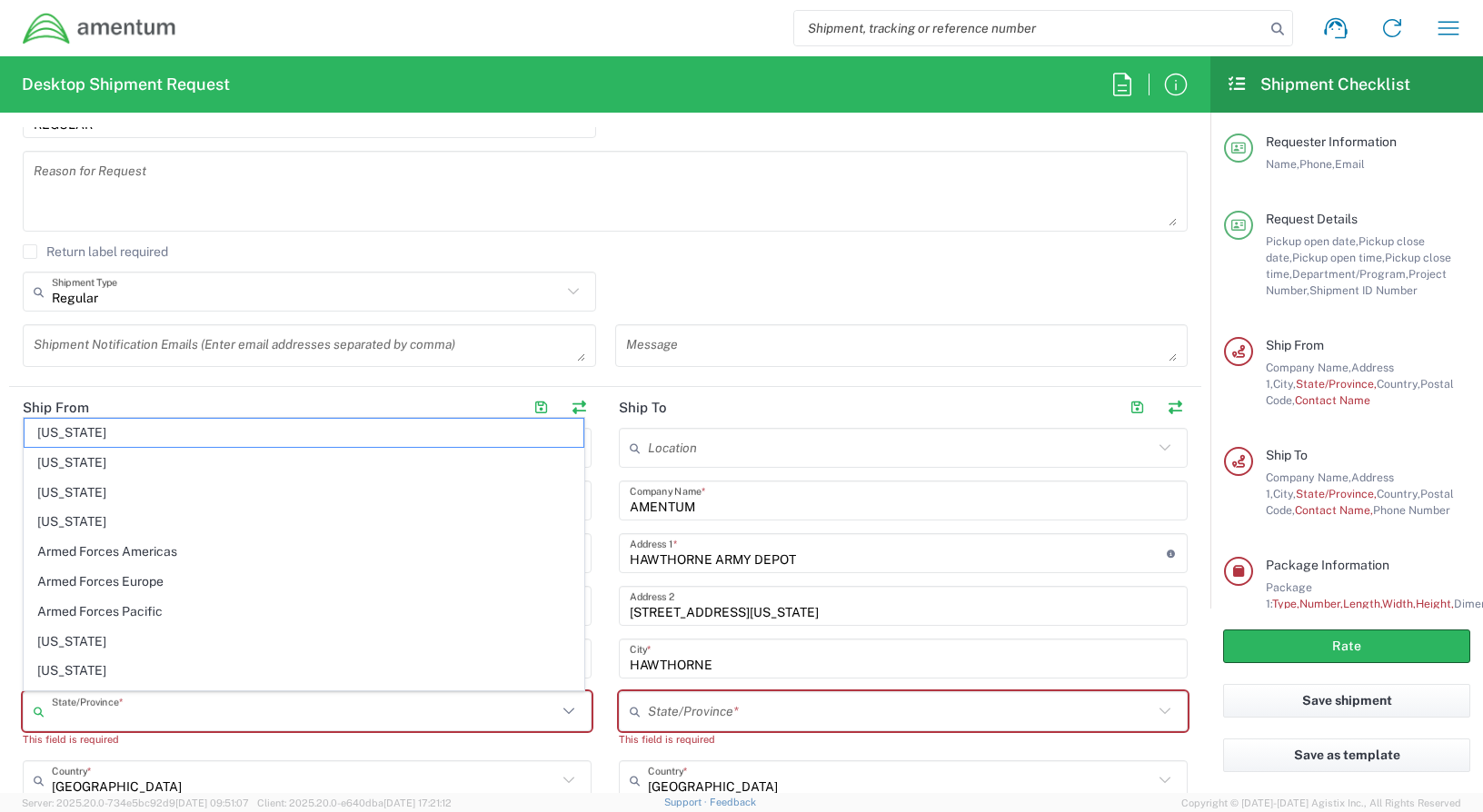
type input "[US_STATE]"
type input "[EMAIL_ADDRESS][DOMAIN_NAME]"
type input "[US_STATE]"
type input "[EMAIL_ADDRESS][DOMAIN_NAME]"
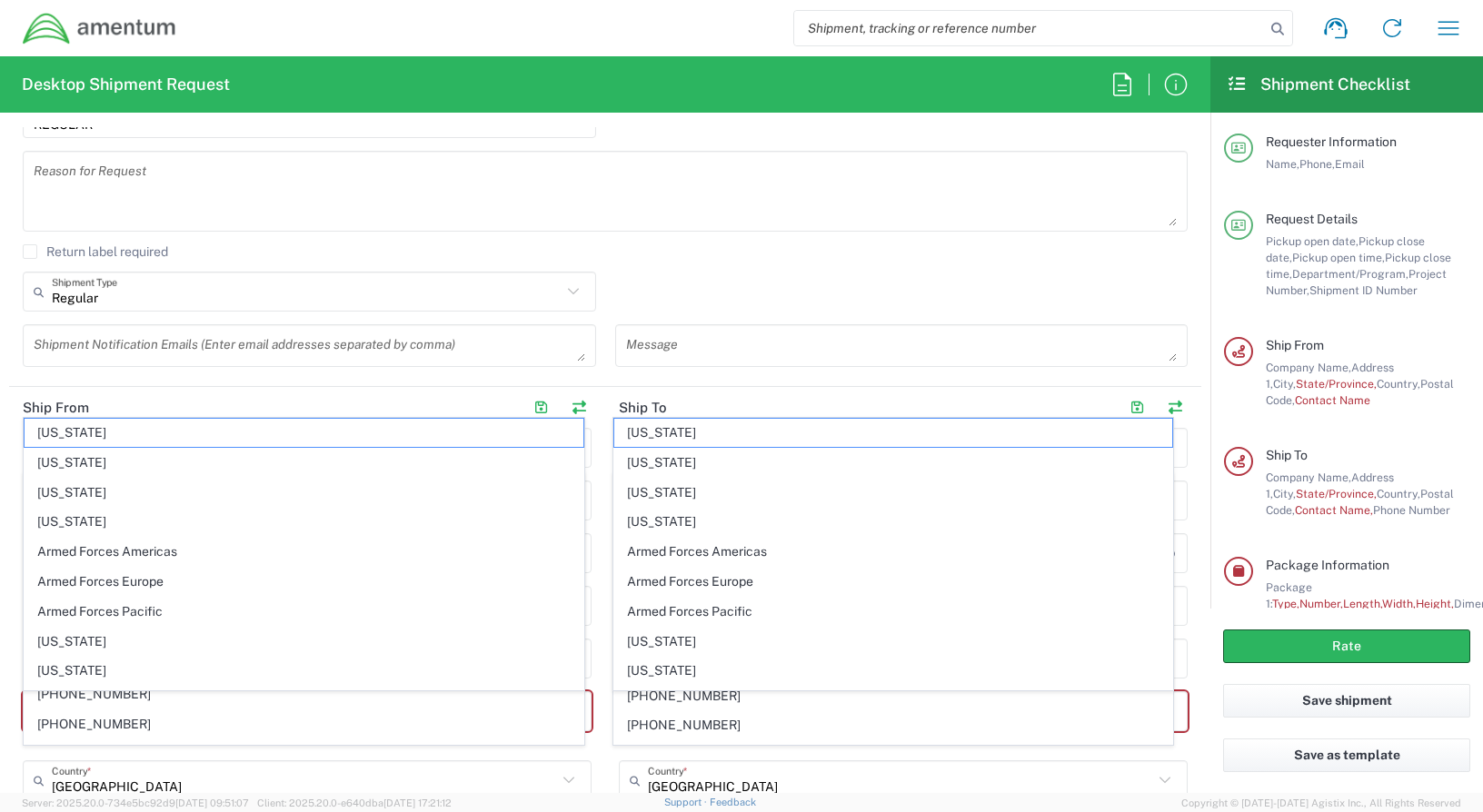
scroll to position [0, 0]
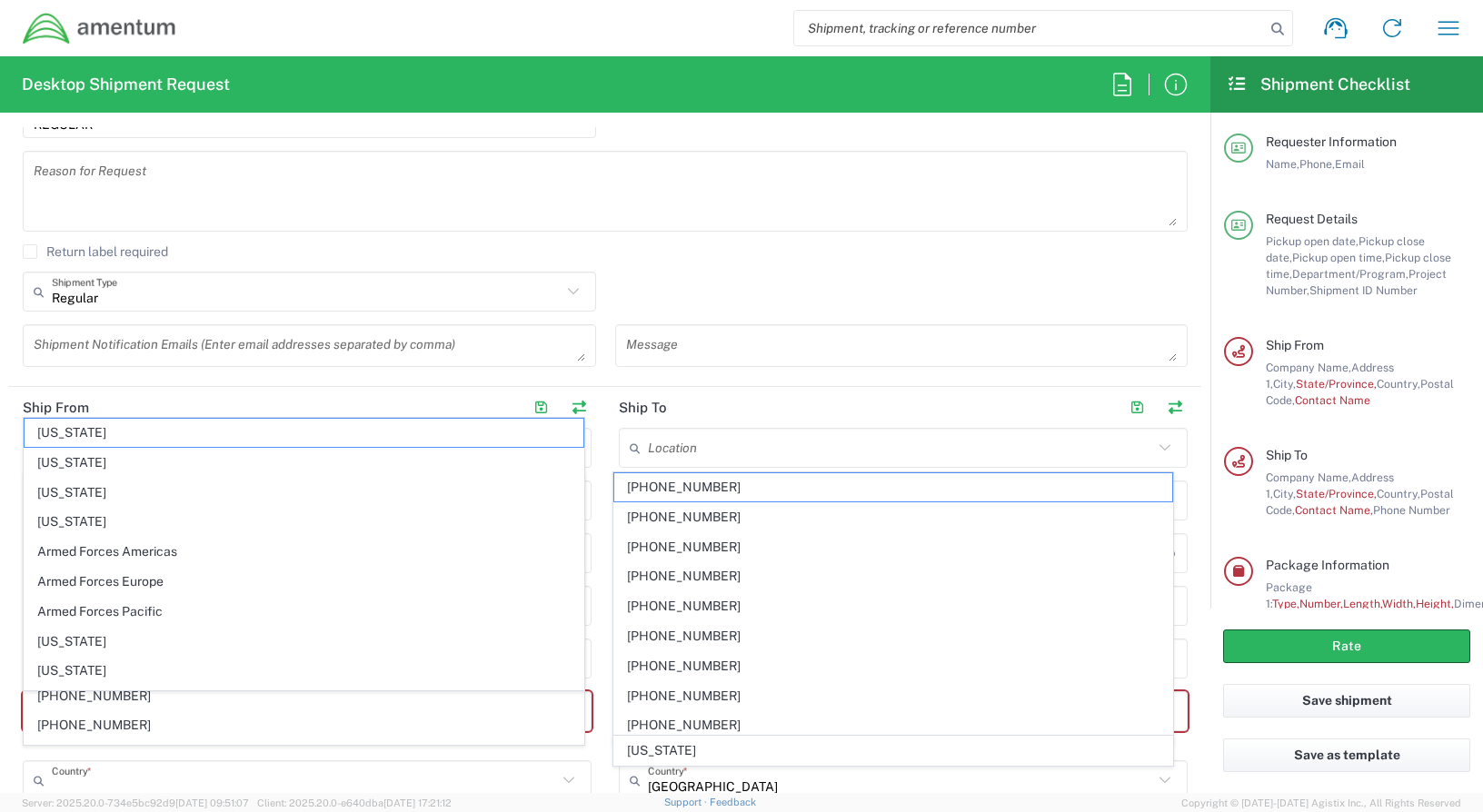
click at [187, 782] on input "text" at bounding box center [304, 779] width 506 height 32
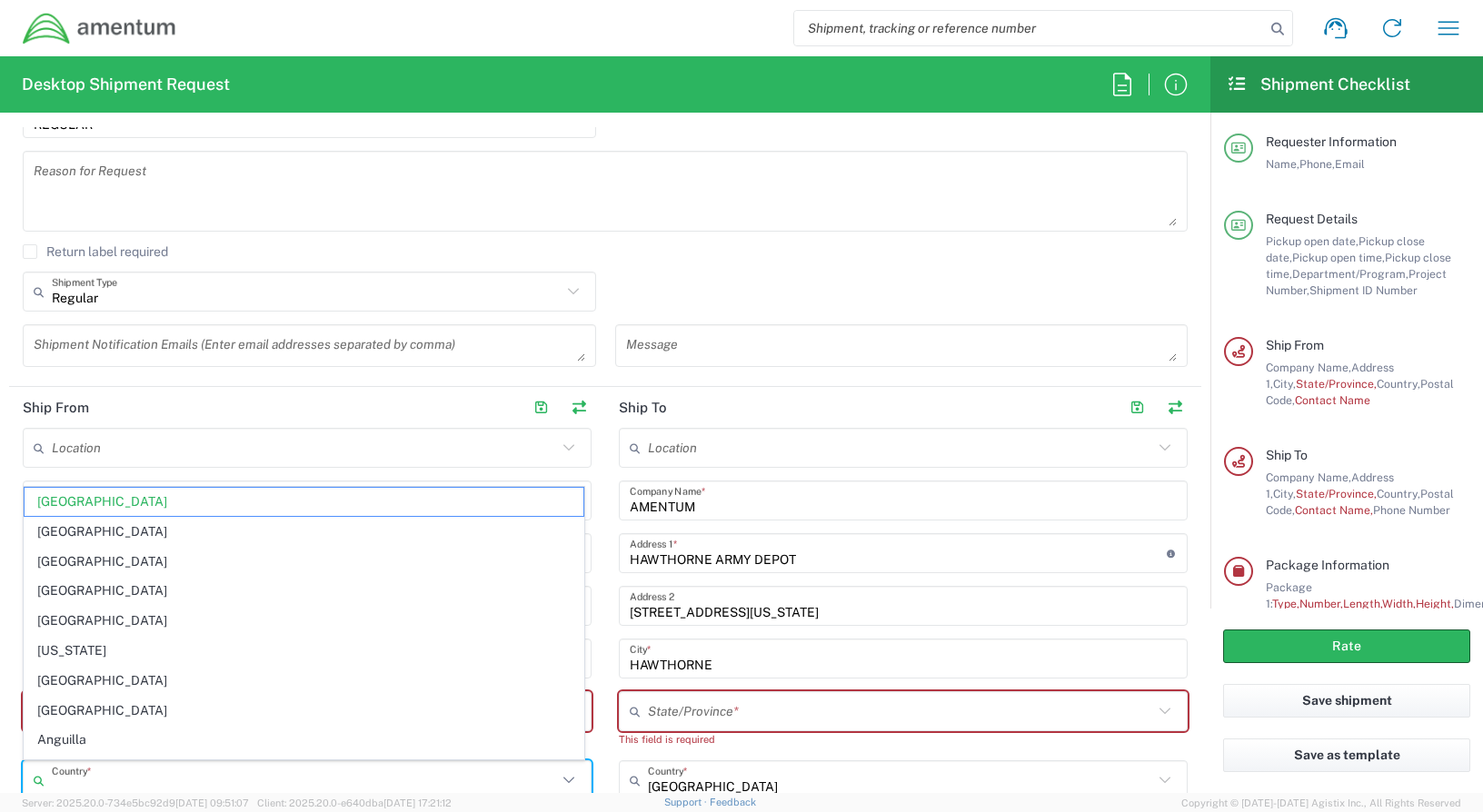
click at [164, 773] on input "text" at bounding box center [304, 779] width 506 height 32
type input "[GEOGRAPHIC_DATA]"
type input "[US_STATE]"
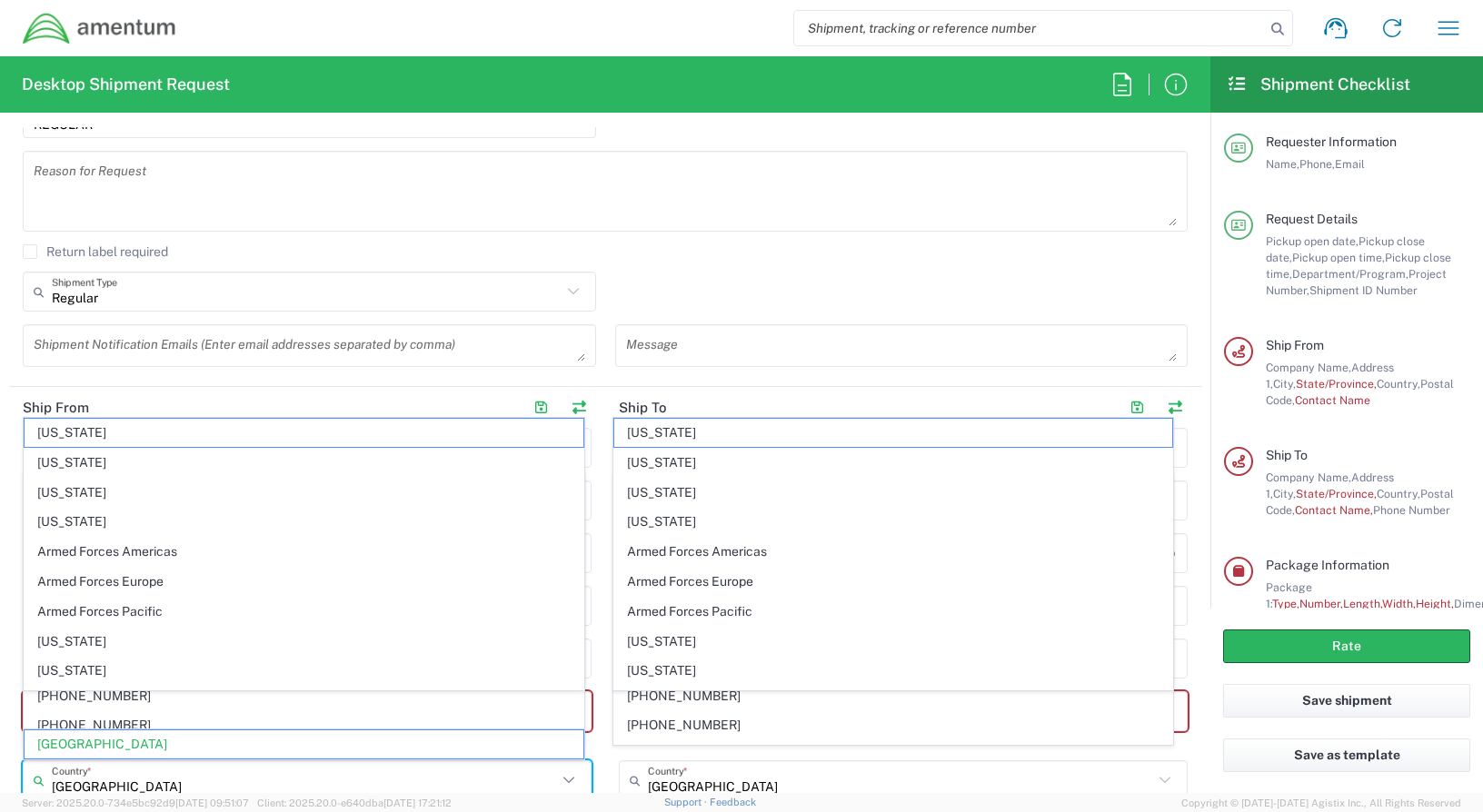
click at [690, 386] on form "Requester Information [PERSON_NAME] Name * [PHONE_NUMBER] Phone * [PERSON_NAME]…" at bounding box center [605, 460] width 1211 height 665
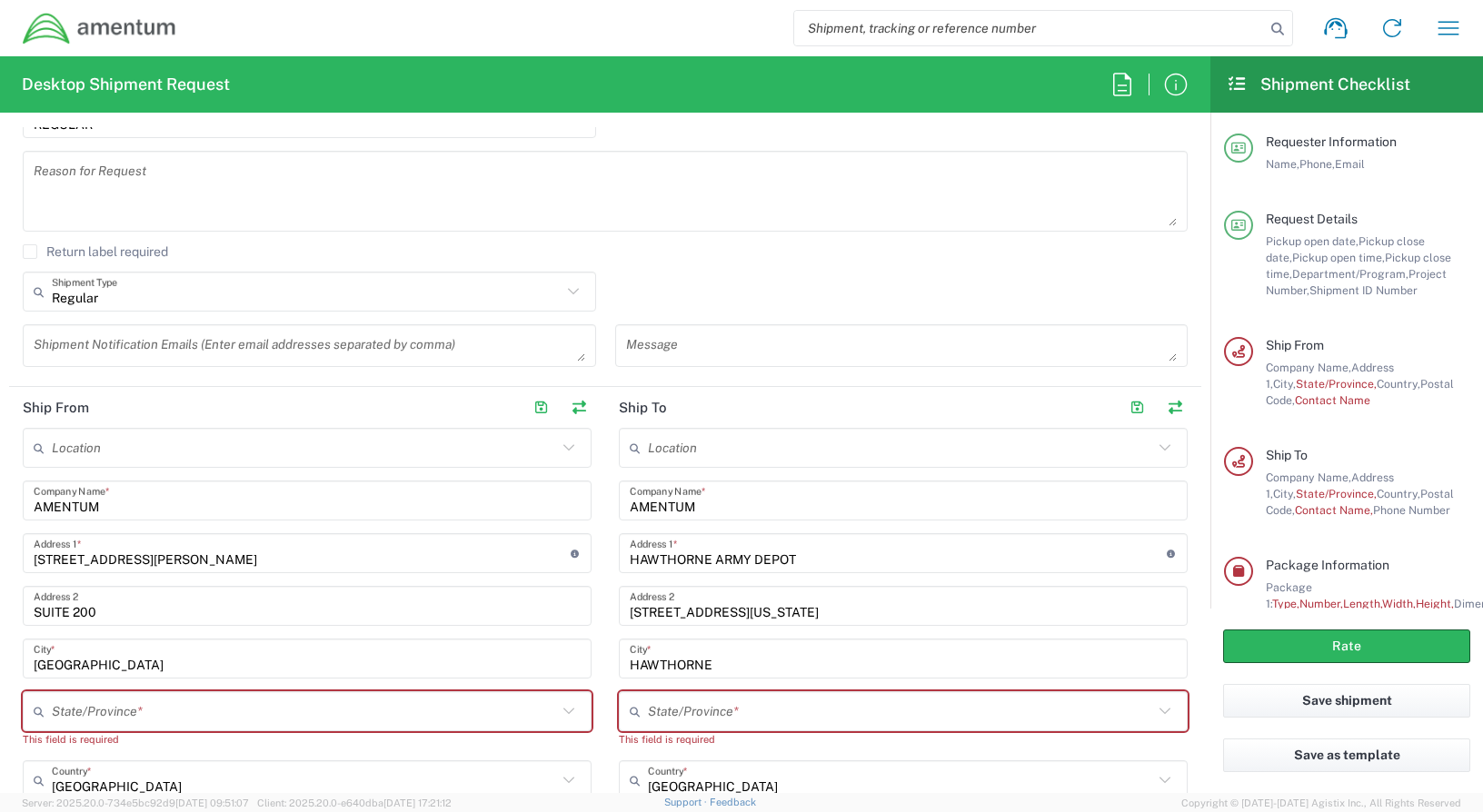
click at [472, 382] on agx-form-section "Request Details [DATE] × Pickup open date * Cancel Apply 01:00 PM Pickup open t…" at bounding box center [604, 87] width 1192 height 598
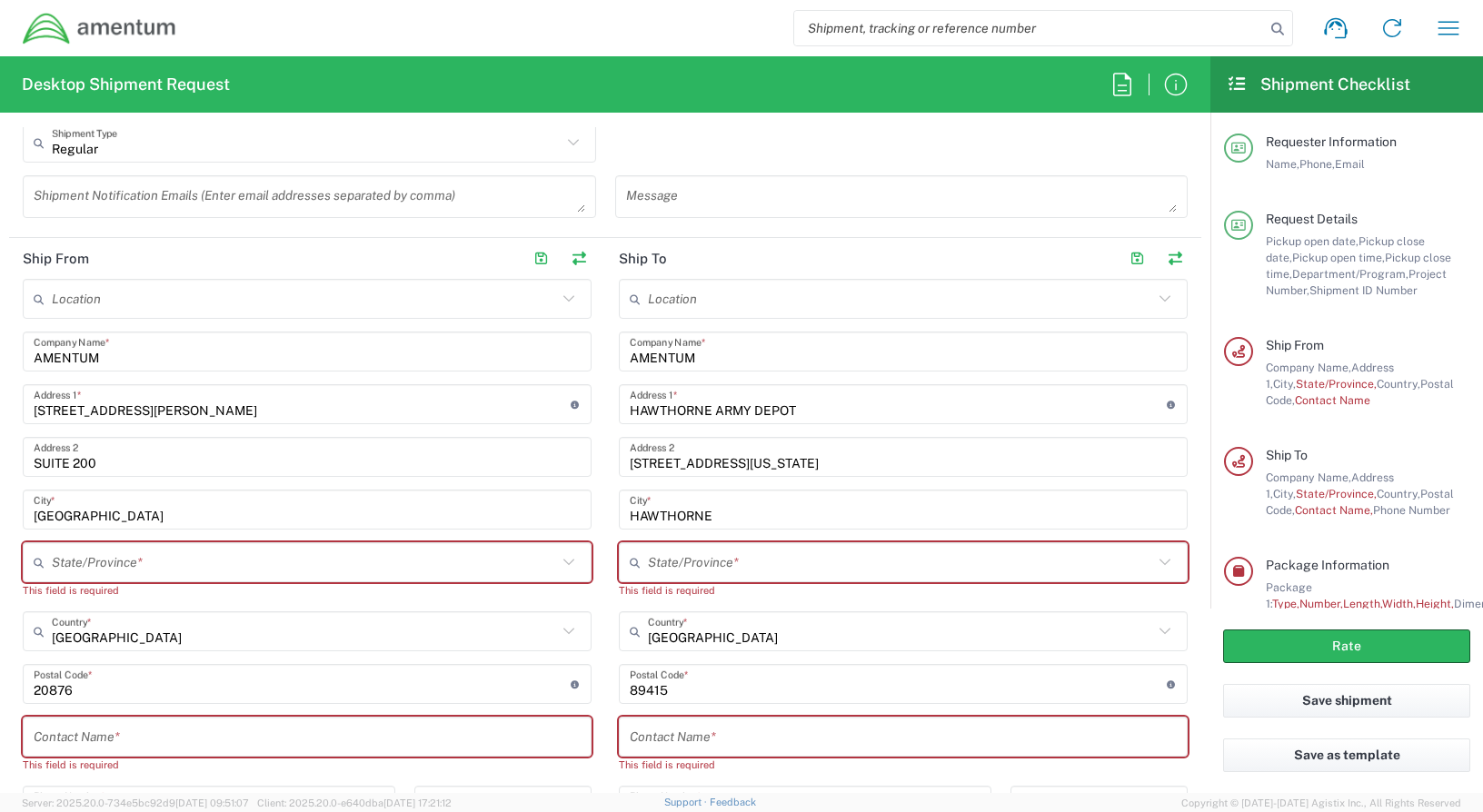
scroll to position [727, 0]
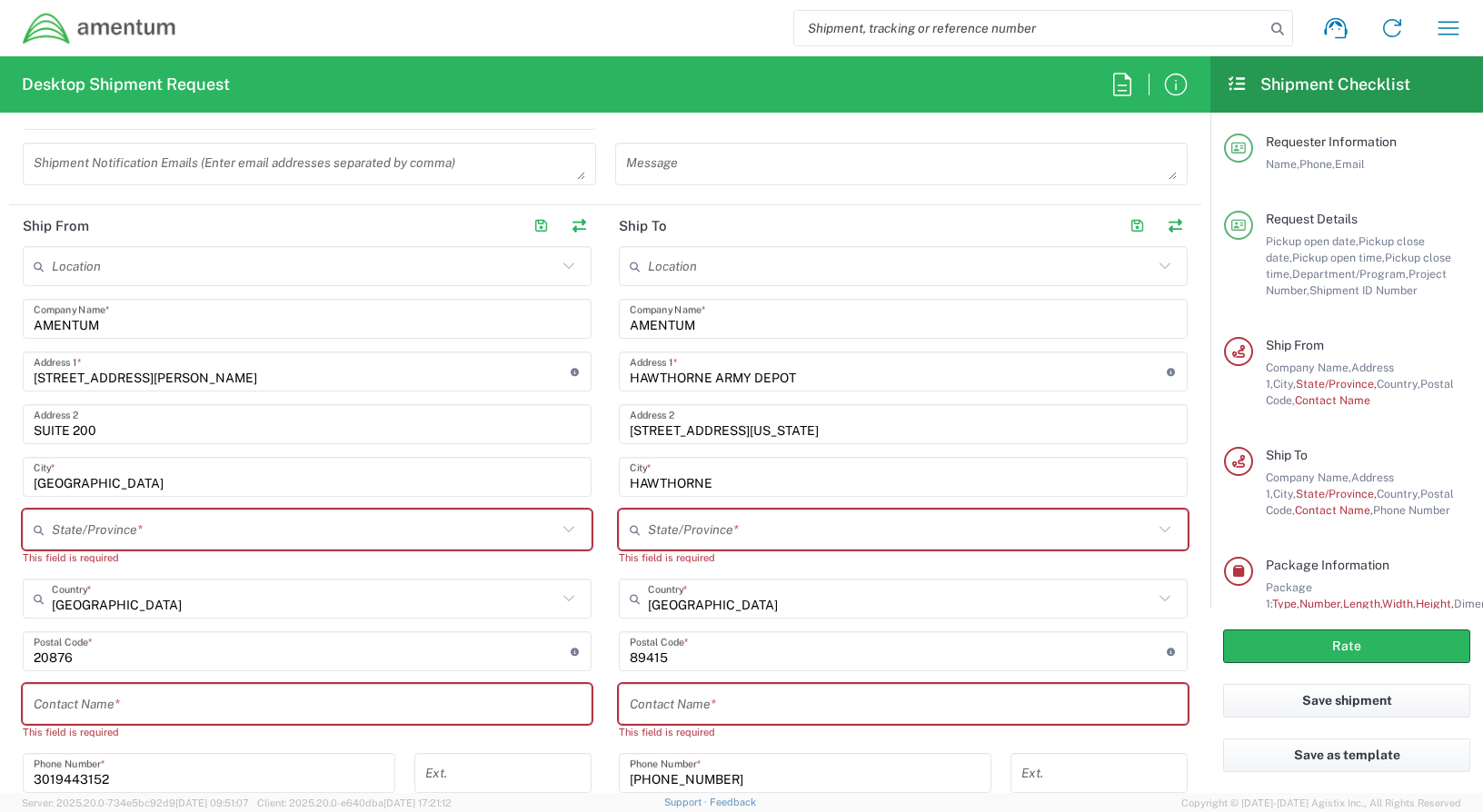
click at [559, 526] on icon at bounding box center [569, 529] width 24 height 24
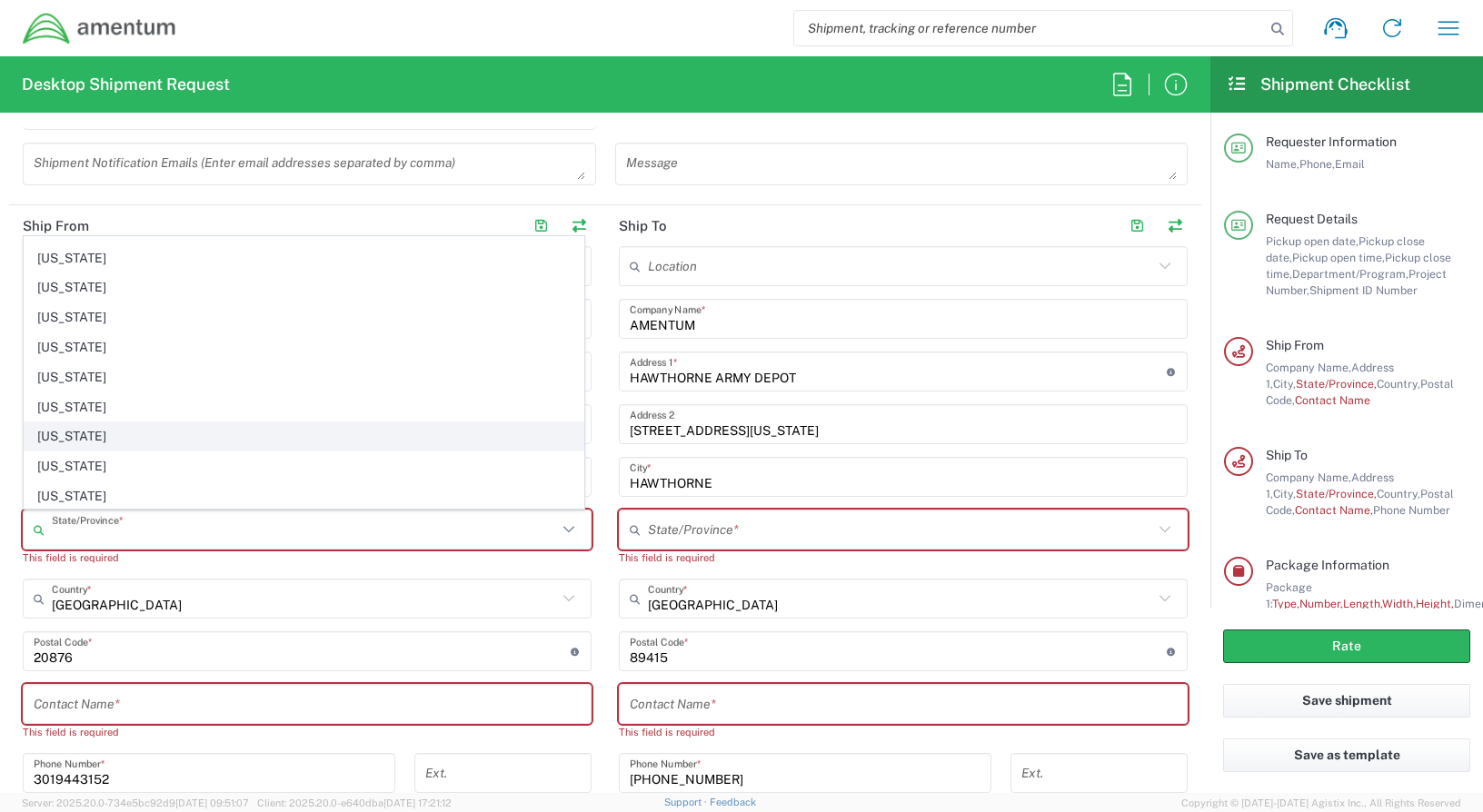
scroll to position [545, 0]
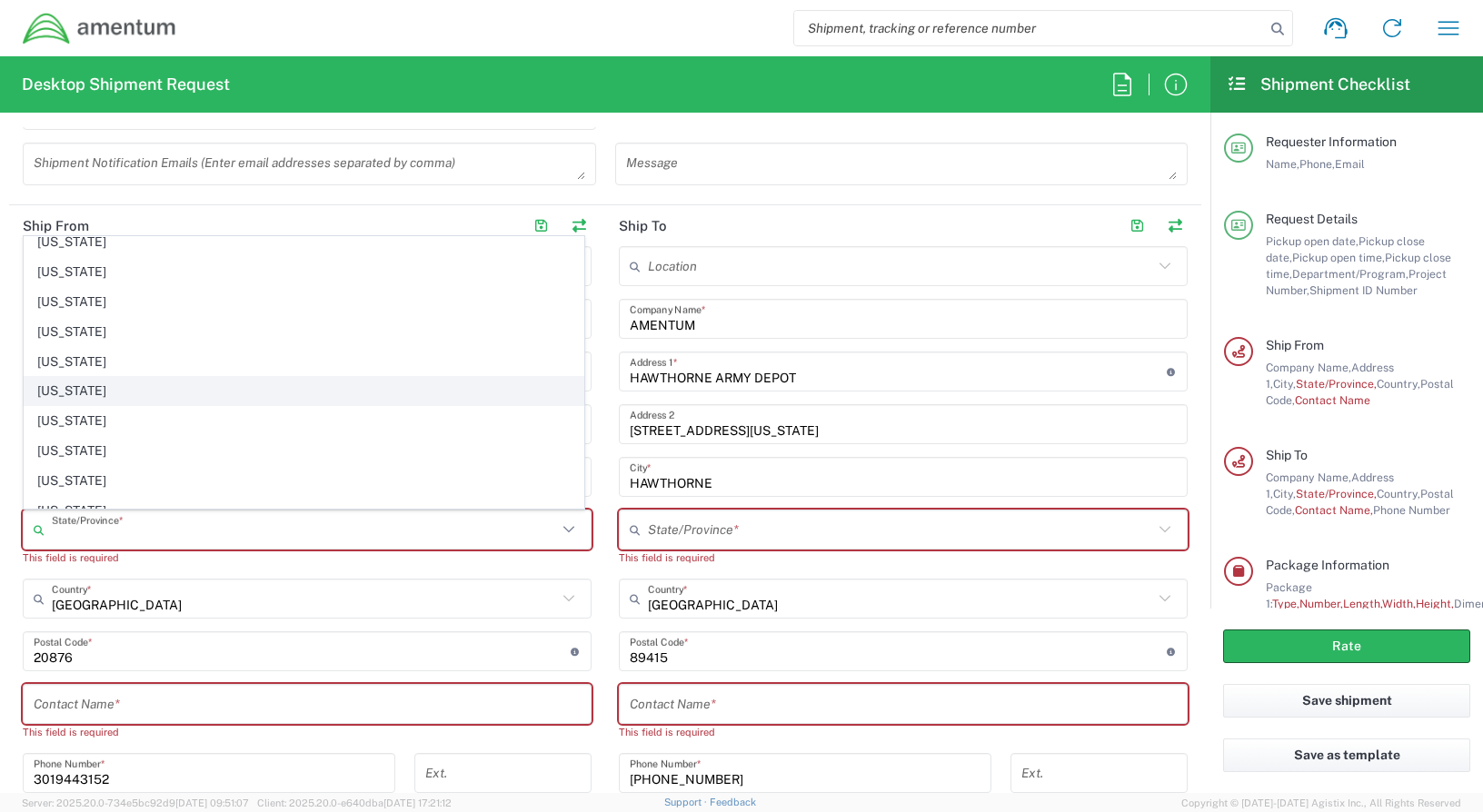
click at [91, 385] on span "[US_STATE]" at bounding box center [304, 390] width 558 height 28
type input "[US_STATE]"
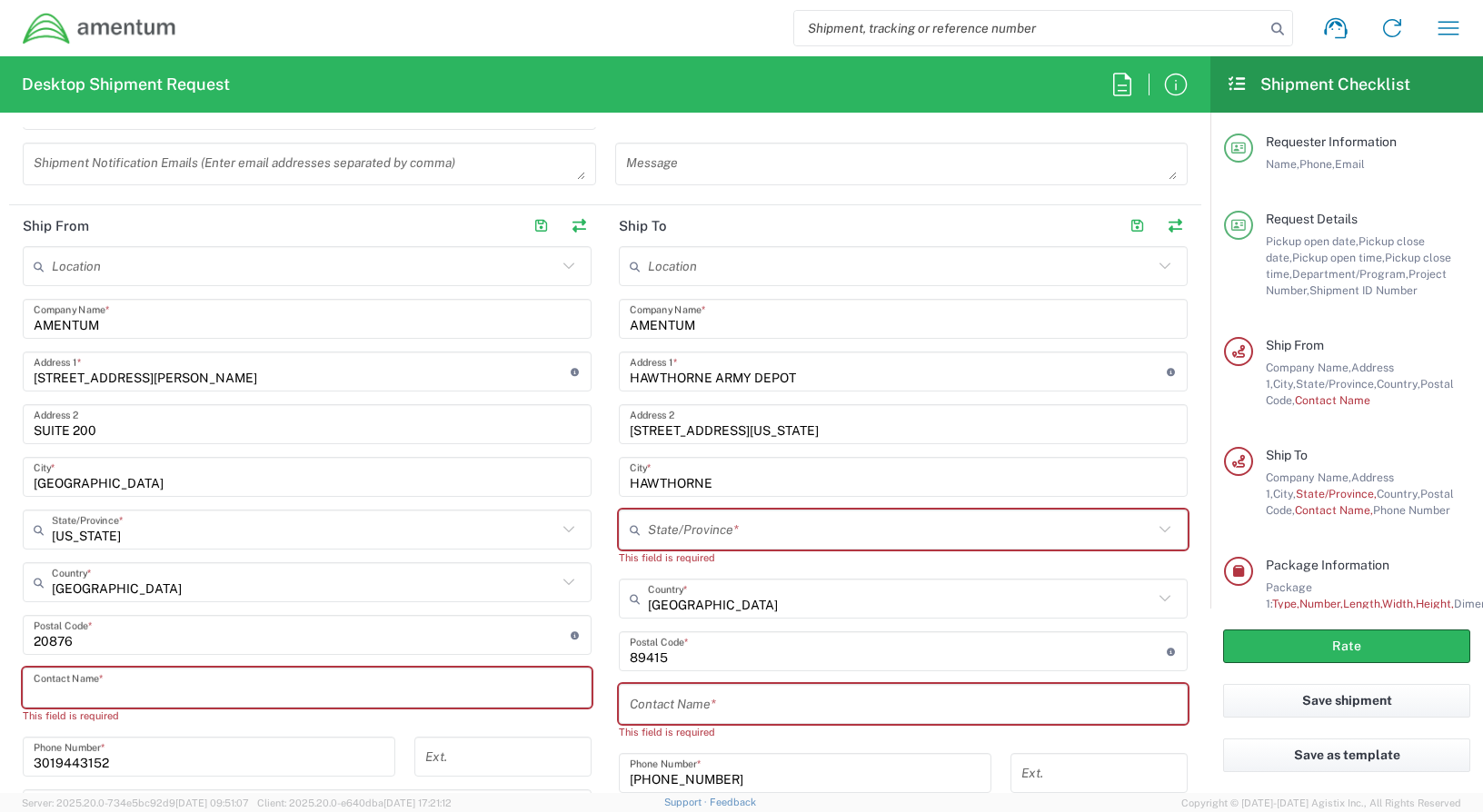
click at [252, 688] on input "text" at bounding box center [307, 687] width 547 height 32
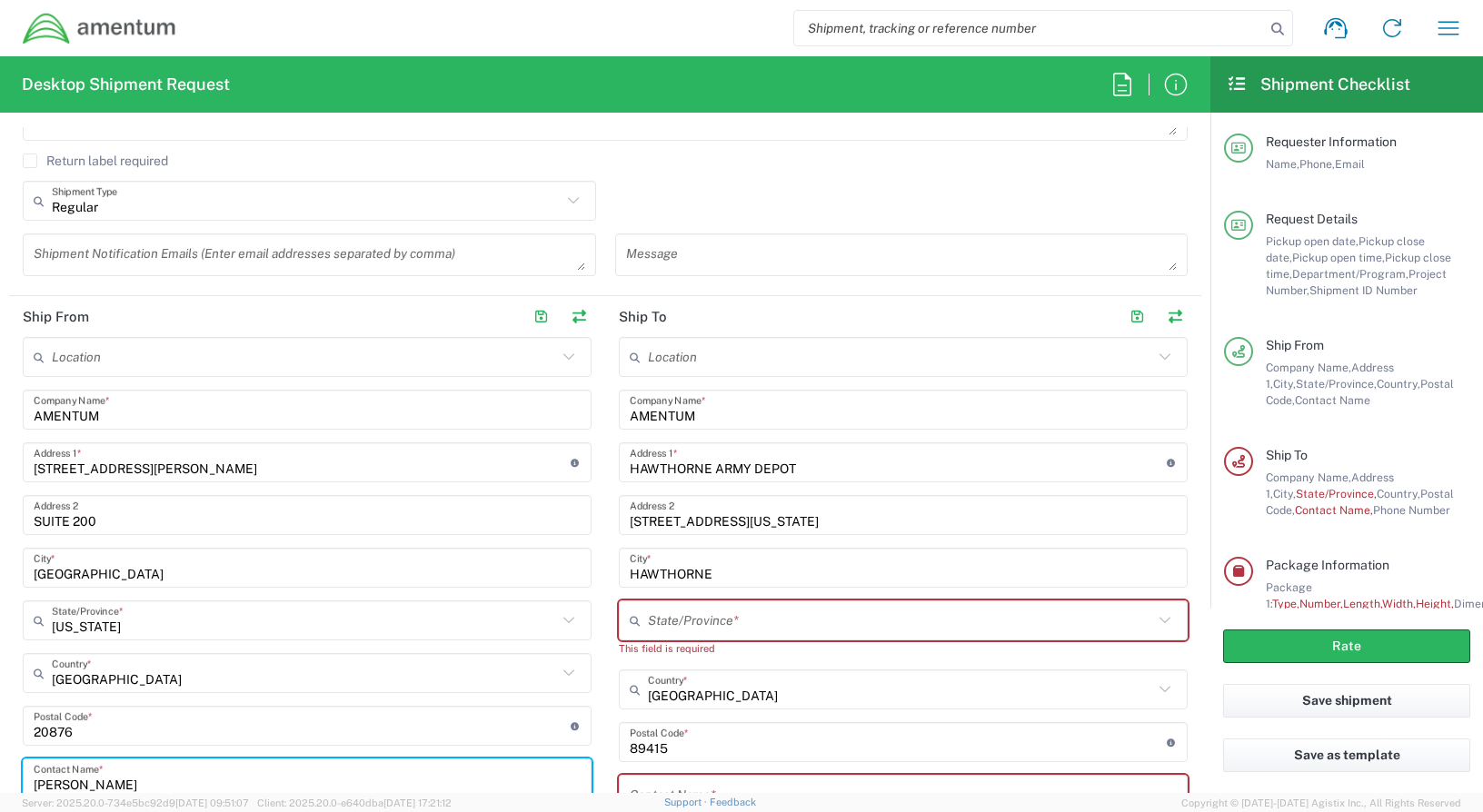
scroll to position [727, 0]
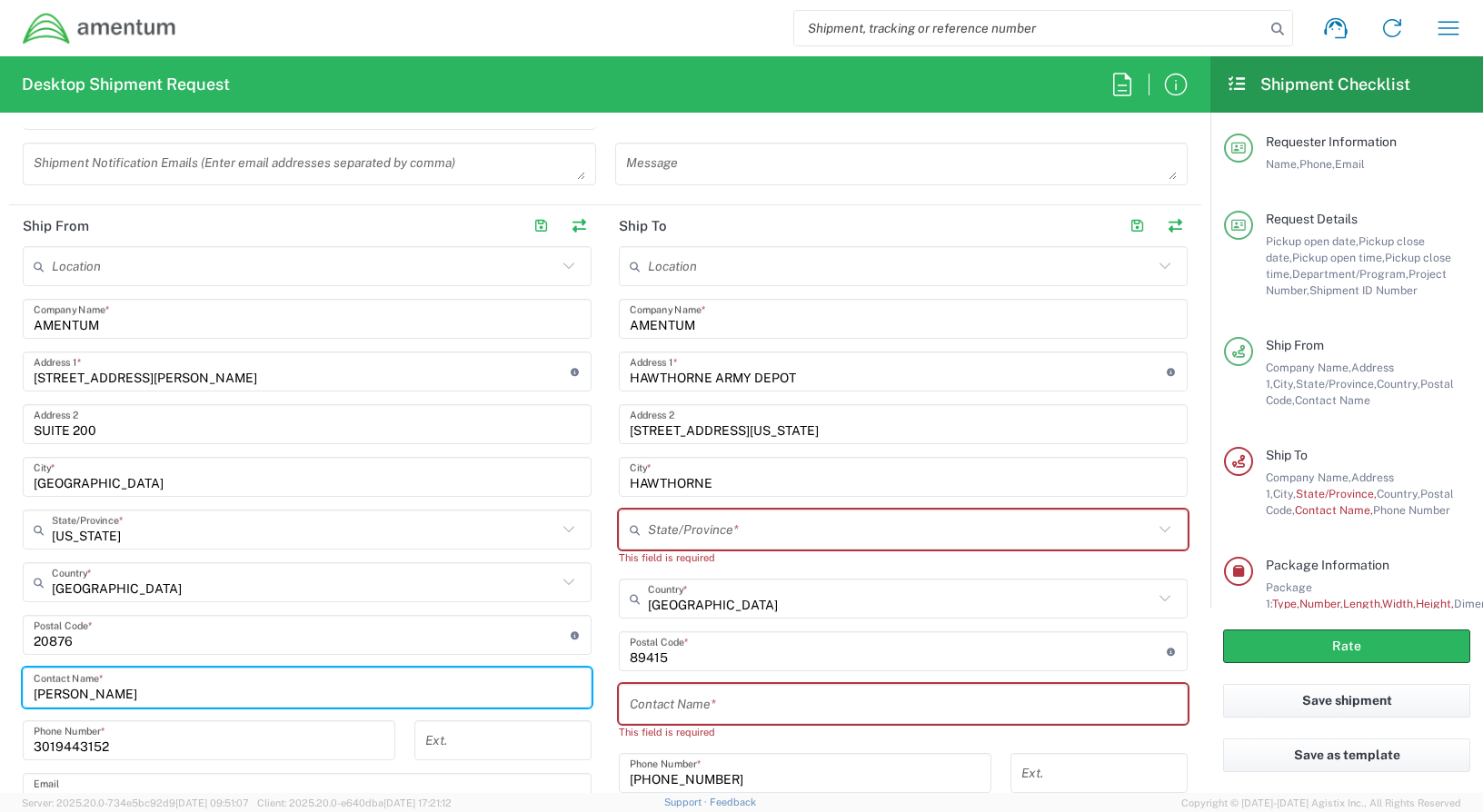
type input "[PERSON_NAME]"
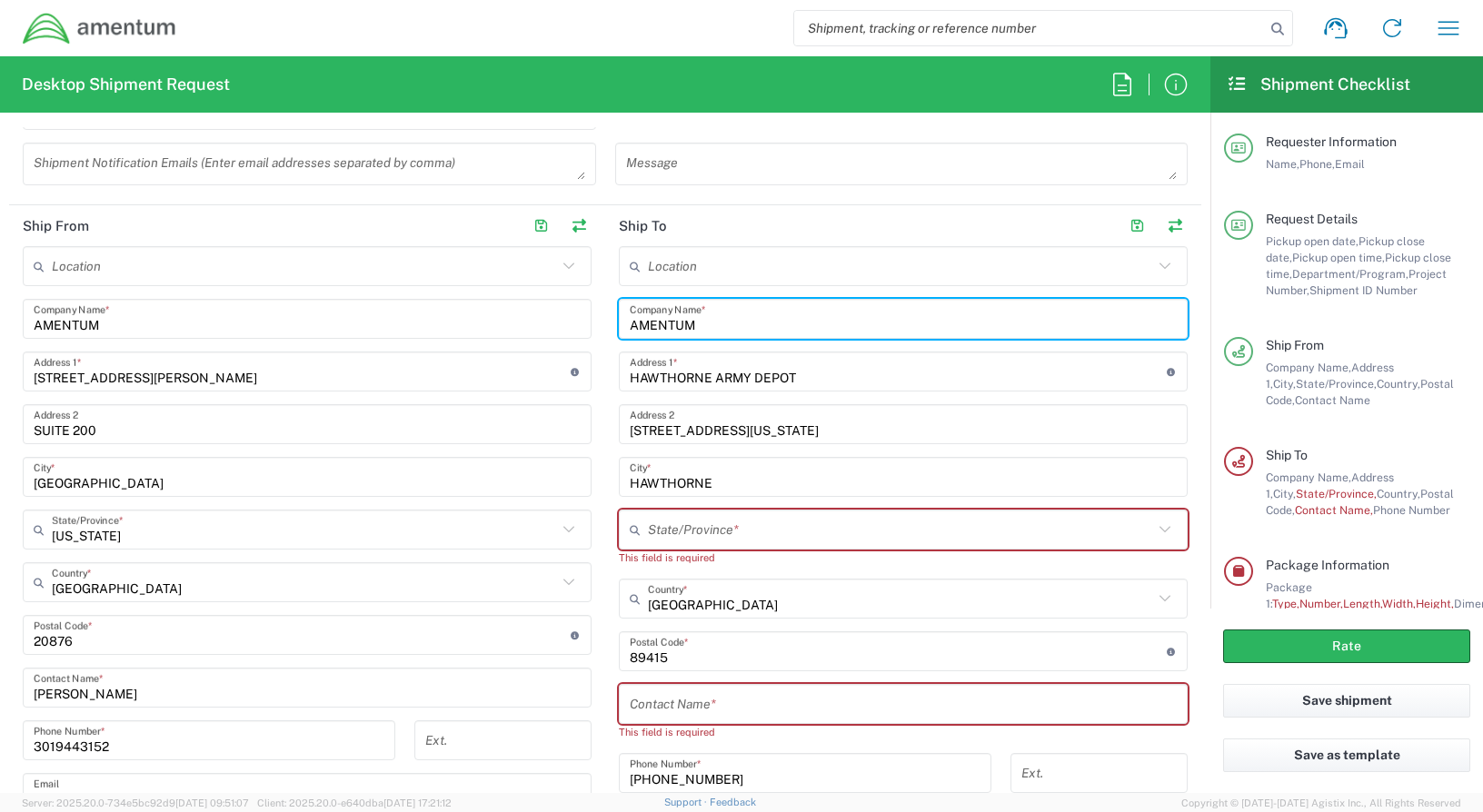
click at [695, 323] on input "AMENTUM" at bounding box center [903, 318] width 547 height 32
type input "A"
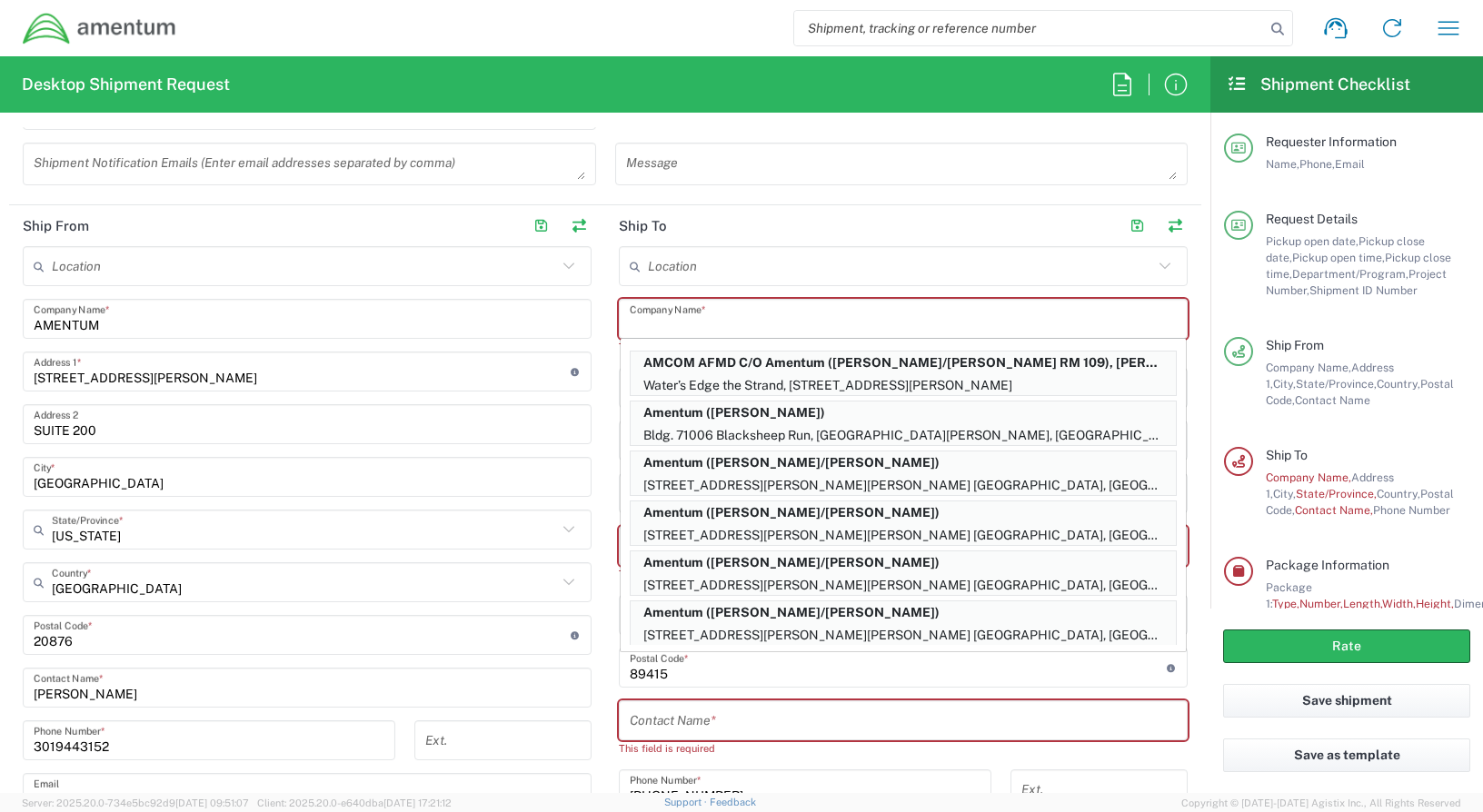
click at [702, 315] on input "text" at bounding box center [903, 318] width 547 height 32
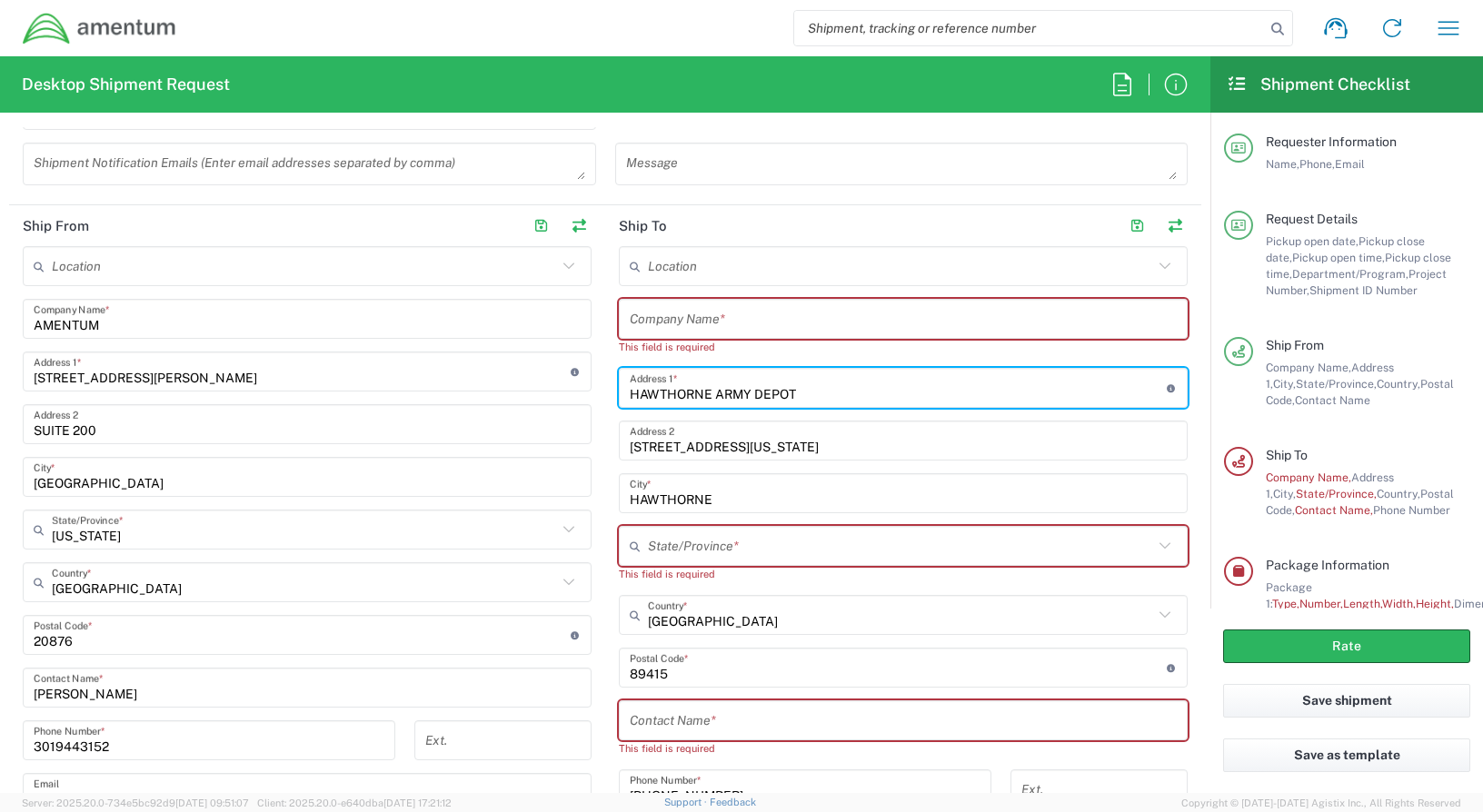
drag, startPoint x: 802, startPoint y: 388, endPoint x: 574, endPoint y: 395, distance: 228.1
click at [574, 394] on div "Ship From Location [PHONE_NUMBER] [PHONE_NUMBER] [PHONE_NUMBER] [PHONE_NUMBER] …" at bounding box center [604, 584] width 1192 height 758
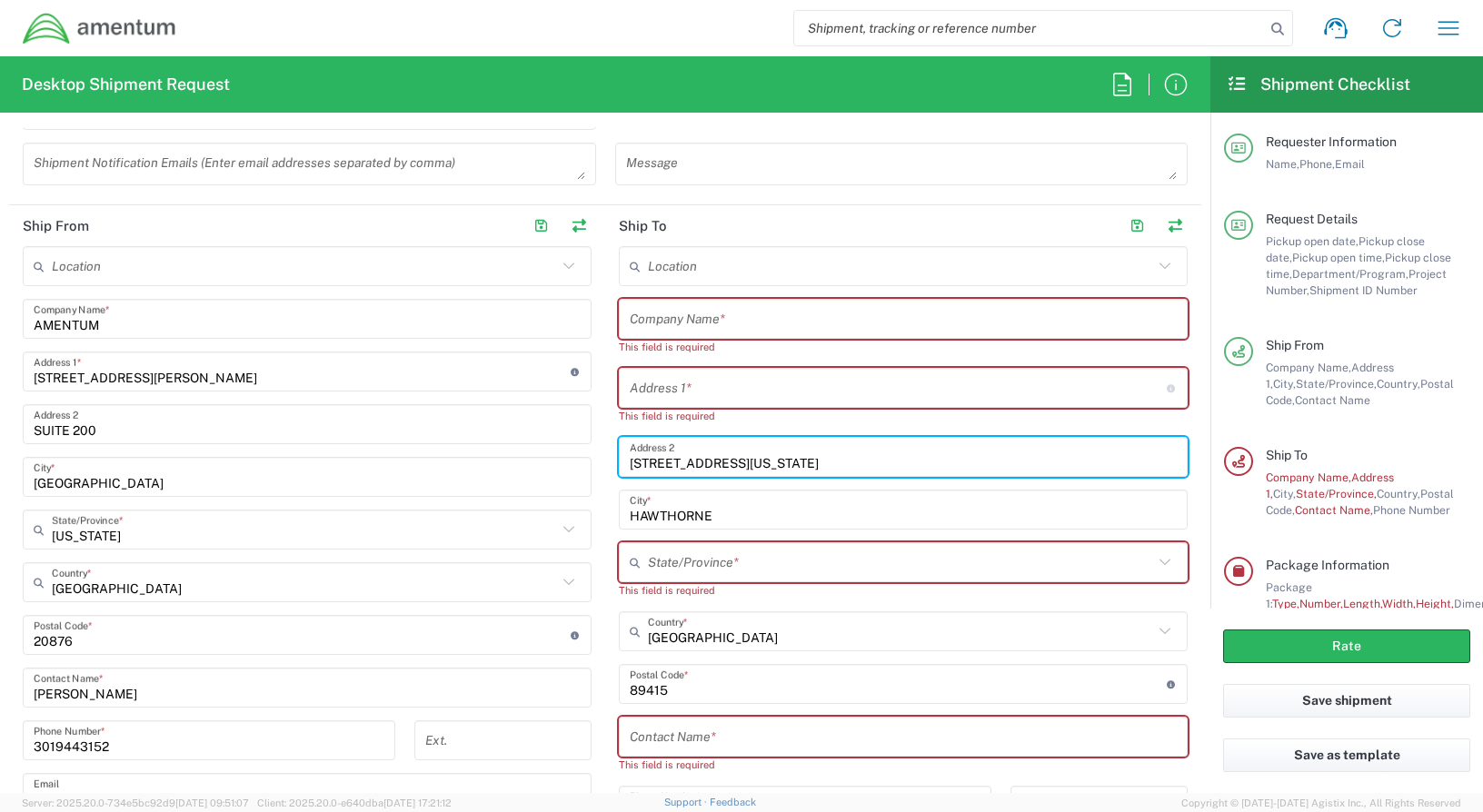
drag, startPoint x: 747, startPoint y: 457, endPoint x: 604, endPoint y: 468, distance: 143.4
click at [605, 467] on main "Location [PHONE_NUMBER] [PHONE_NUMBER] [PHONE_NUMBER] [PHONE_NUMBER] [PHONE_NUM…" at bounding box center [903, 610] width 596 height 727
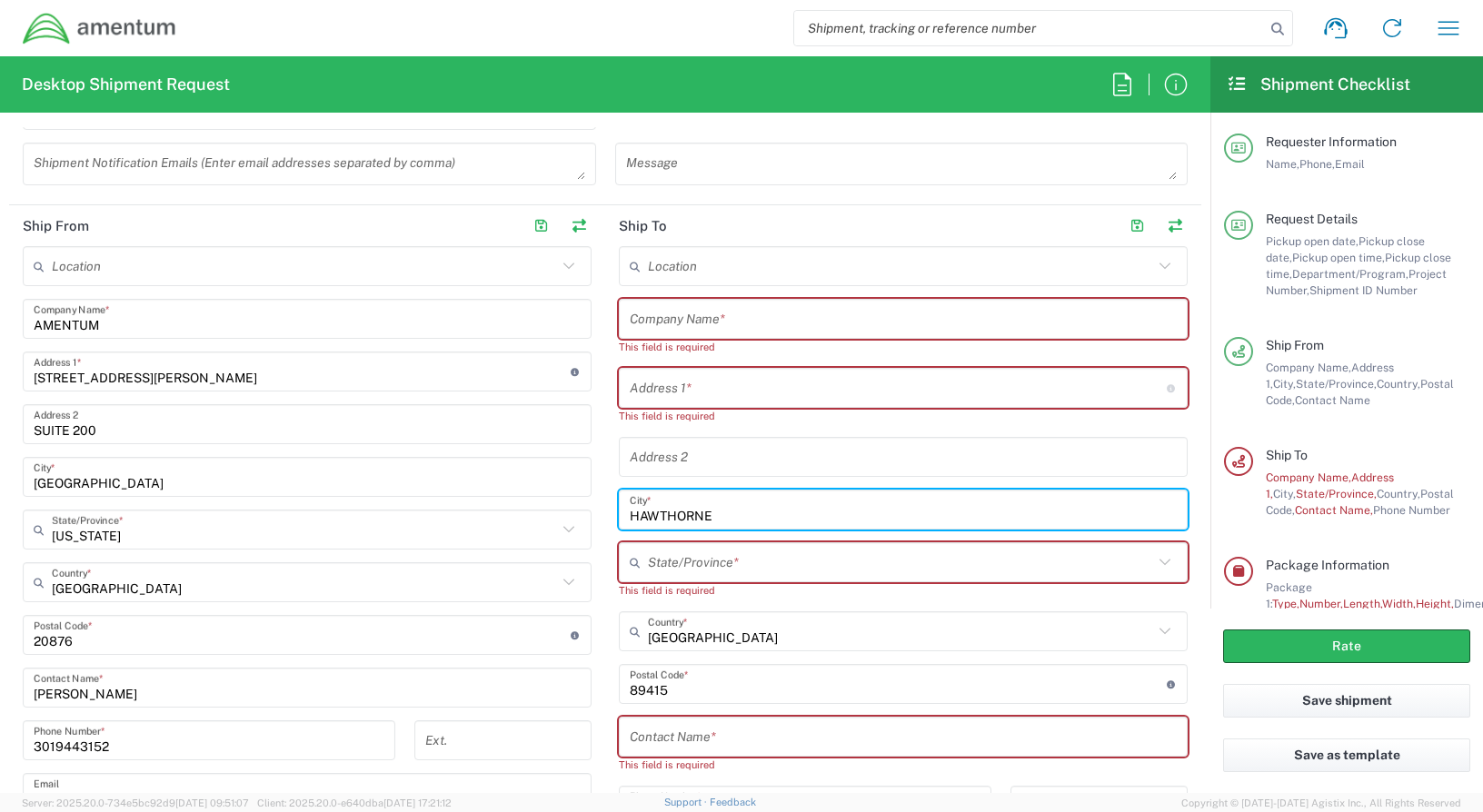
drag, startPoint x: 713, startPoint y: 513, endPoint x: 600, endPoint y: 514, distance: 113.0
click at [605, 513] on main "Location [PHONE_NUMBER] [PHONE_NUMBER] [PHONE_NUMBER] [PHONE_NUMBER] [PHONE_NUM…" at bounding box center [903, 610] width 596 height 727
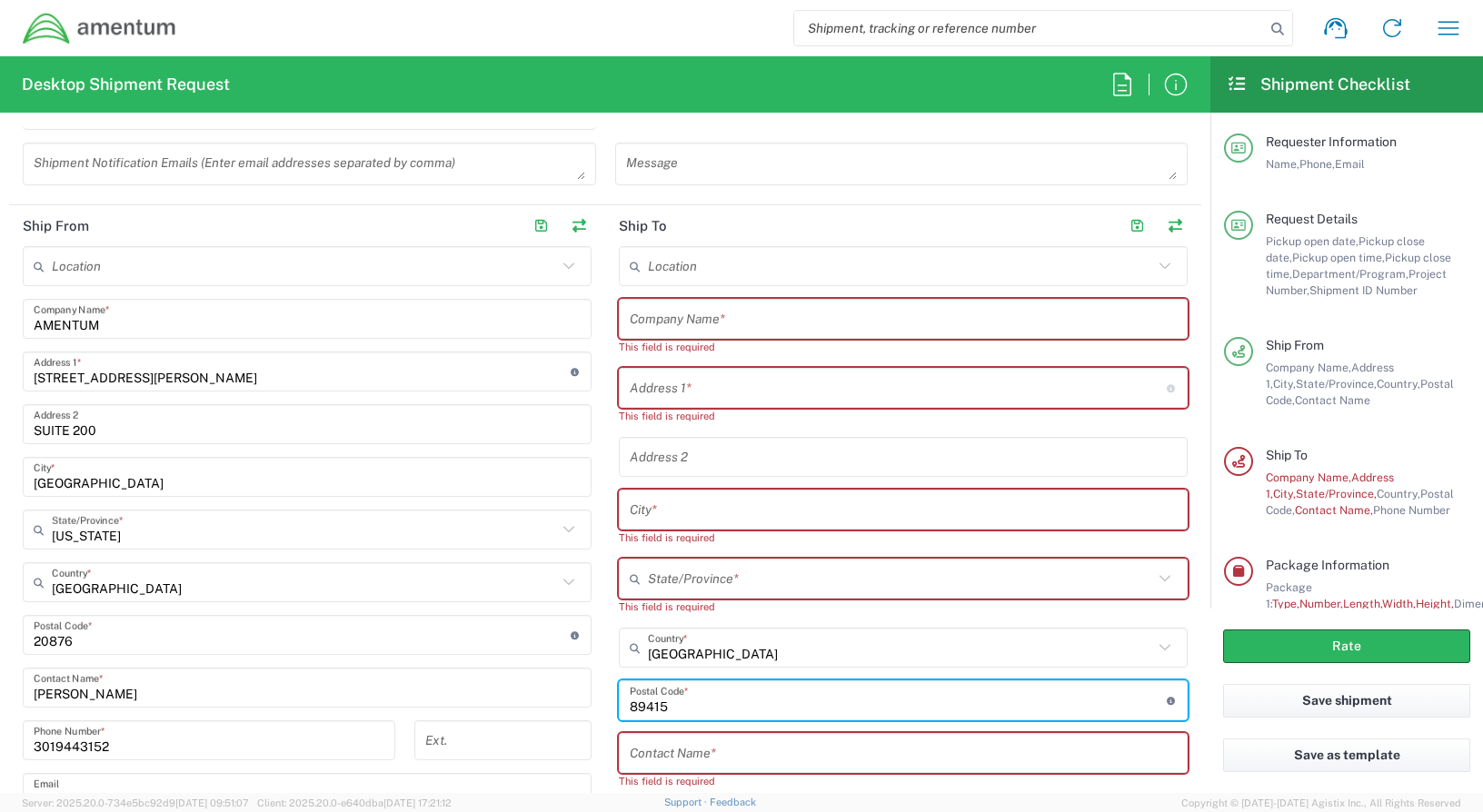
drag, startPoint x: 673, startPoint y: 710, endPoint x: 587, endPoint y: 711, distance: 86.0
click at [587, 711] on div "Ship From Location [PHONE_NUMBER] [PHONE_NUMBER] [PHONE_NUMBER] [PHONE_NUMBER] …" at bounding box center [604, 600] width 1192 height 791
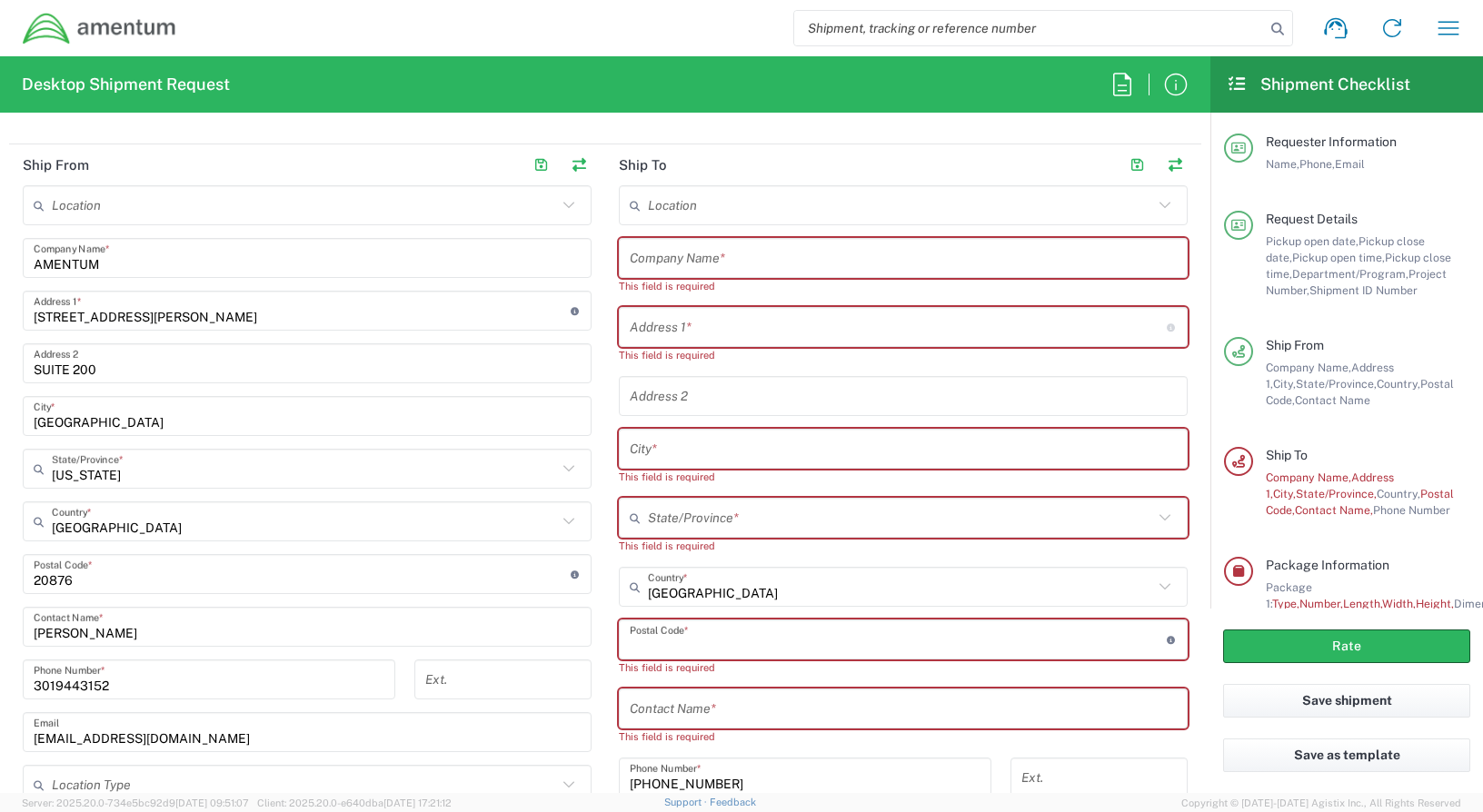
scroll to position [817, 0]
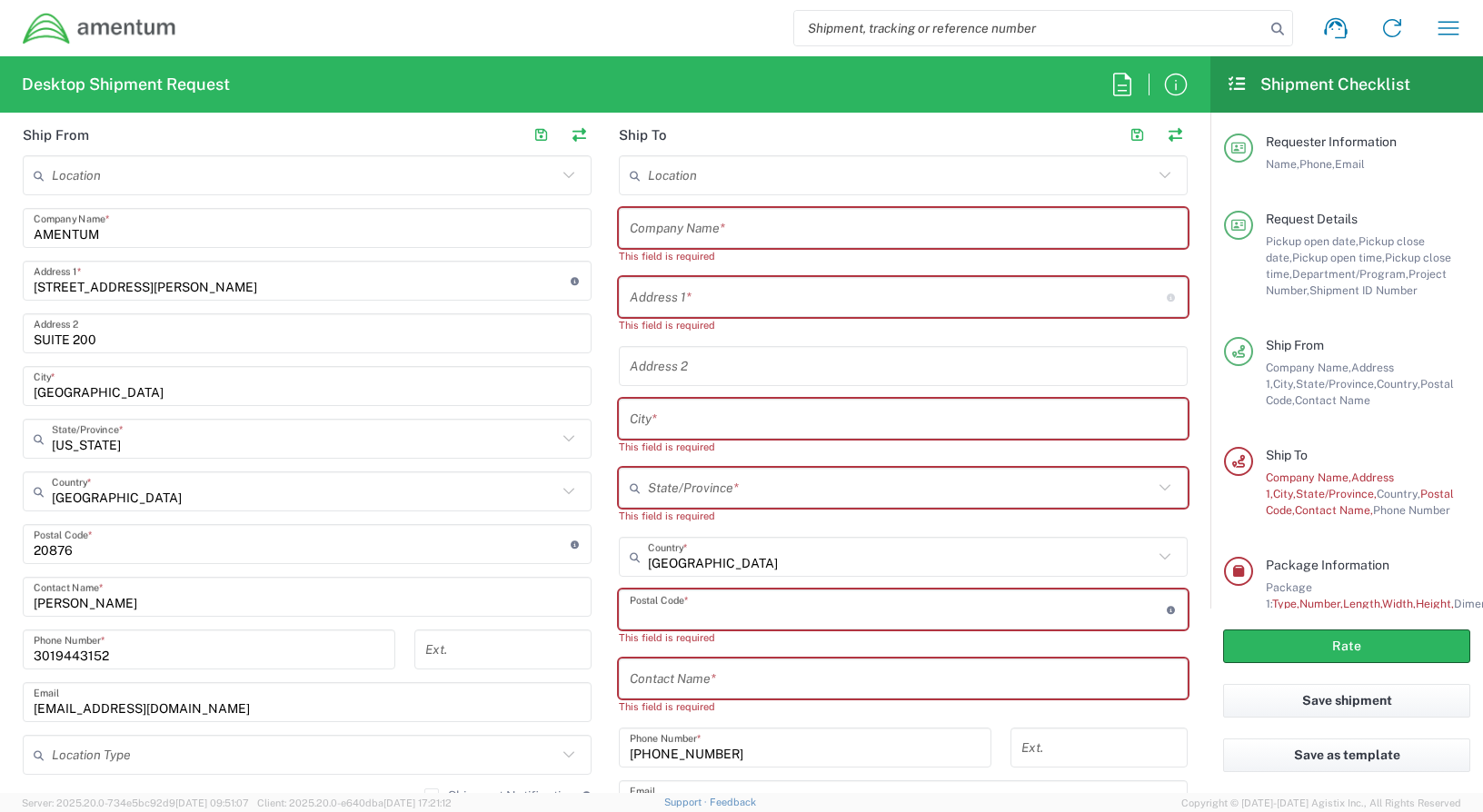
click at [712, 735] on input "[PHONE_NUMBER]" at bounding box center [805, 747] width 351 height 32
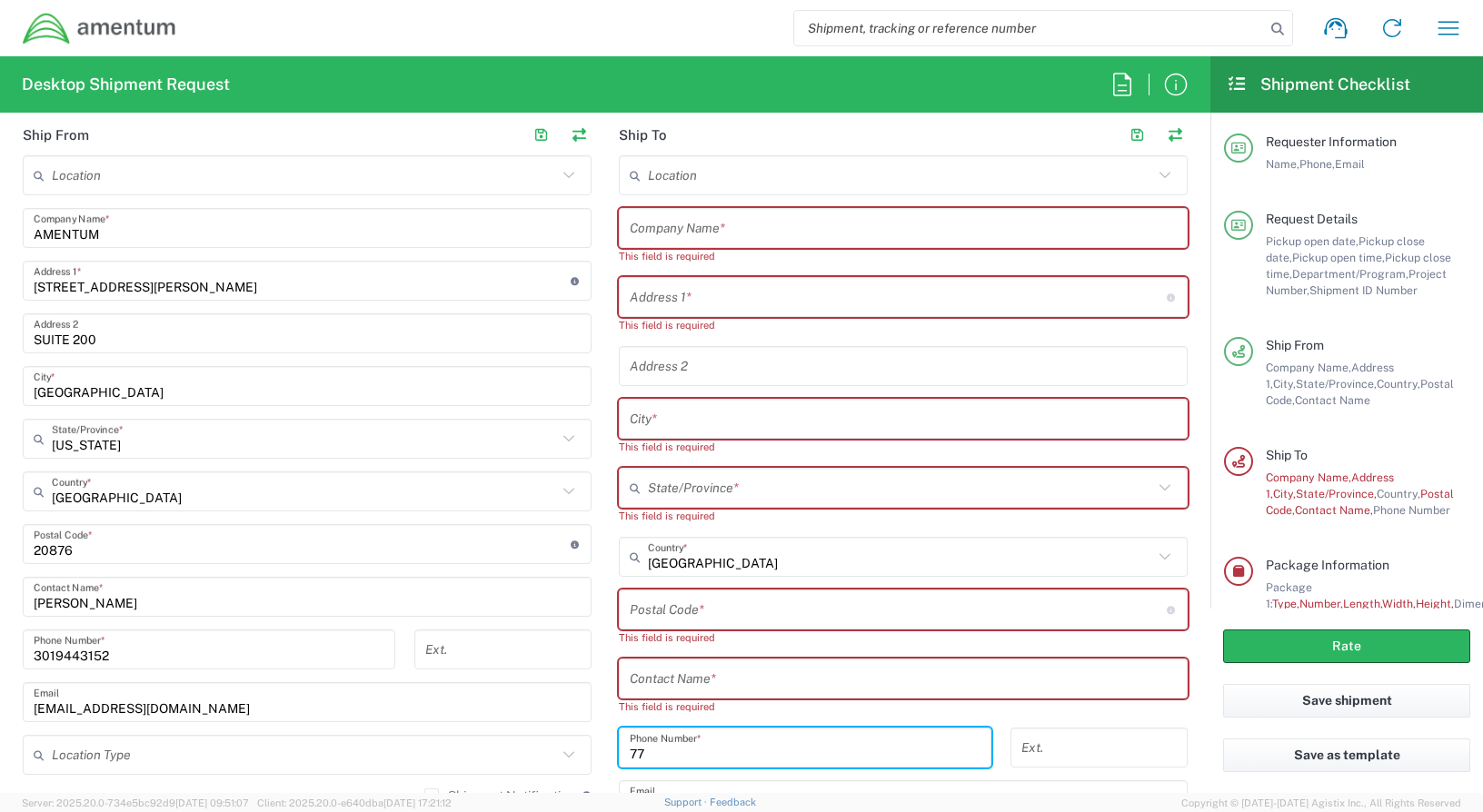
type input "7"
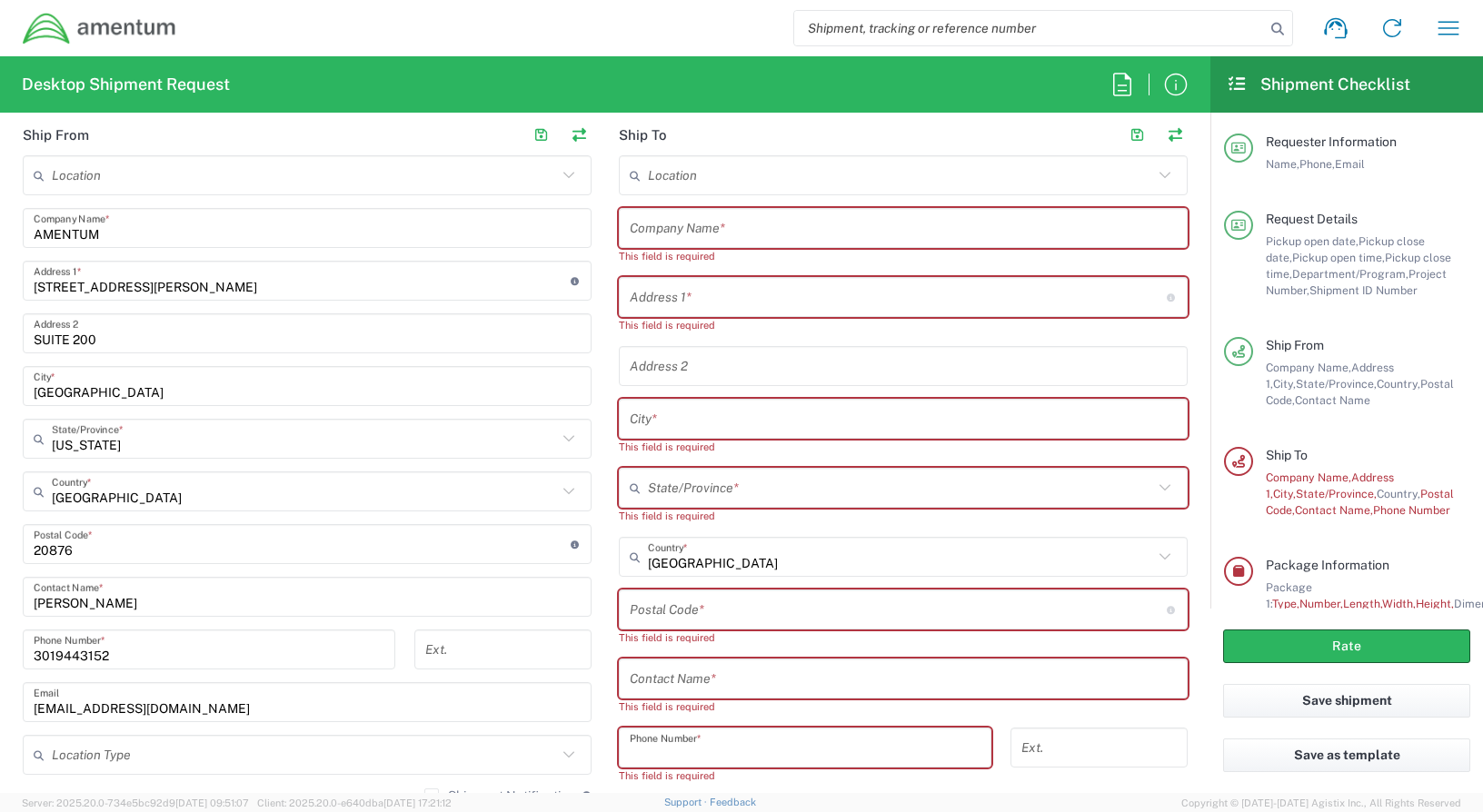
scroll to position [727, 0]
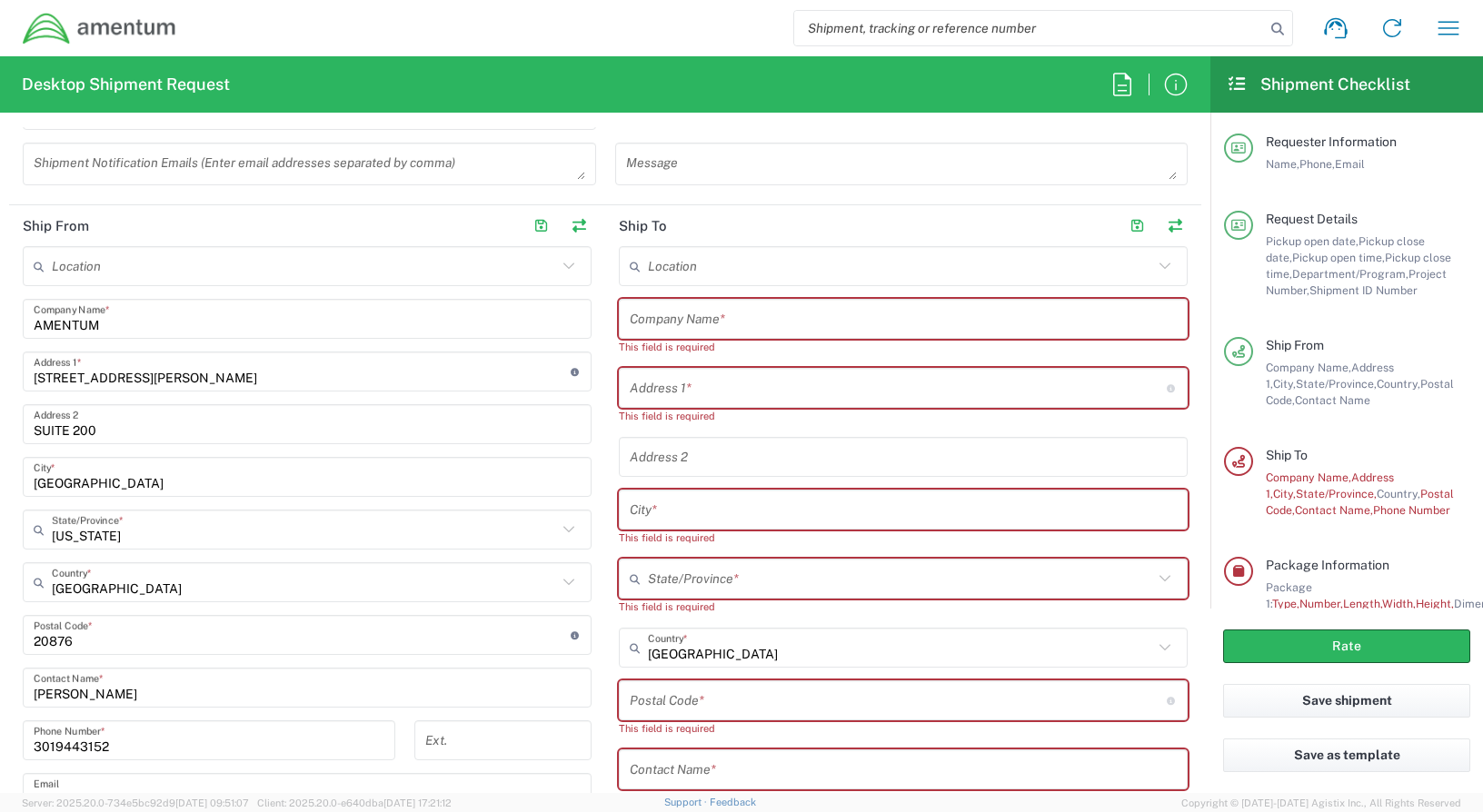
click at [654, 320] on input "text" at bounding box center [903, 318] width 547 height 32
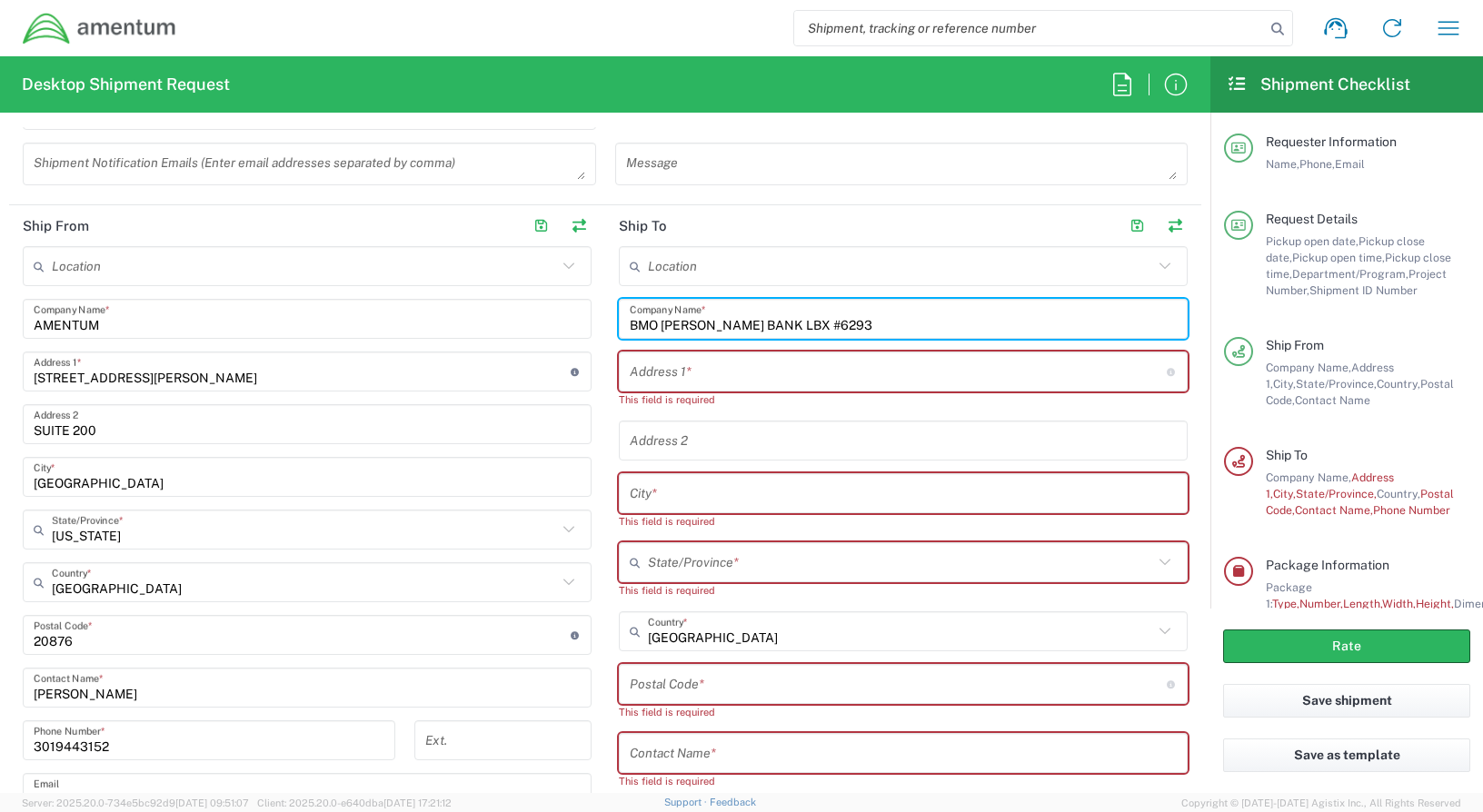
type input "BMO [PERSON_NAME] BANK LBX #6293"
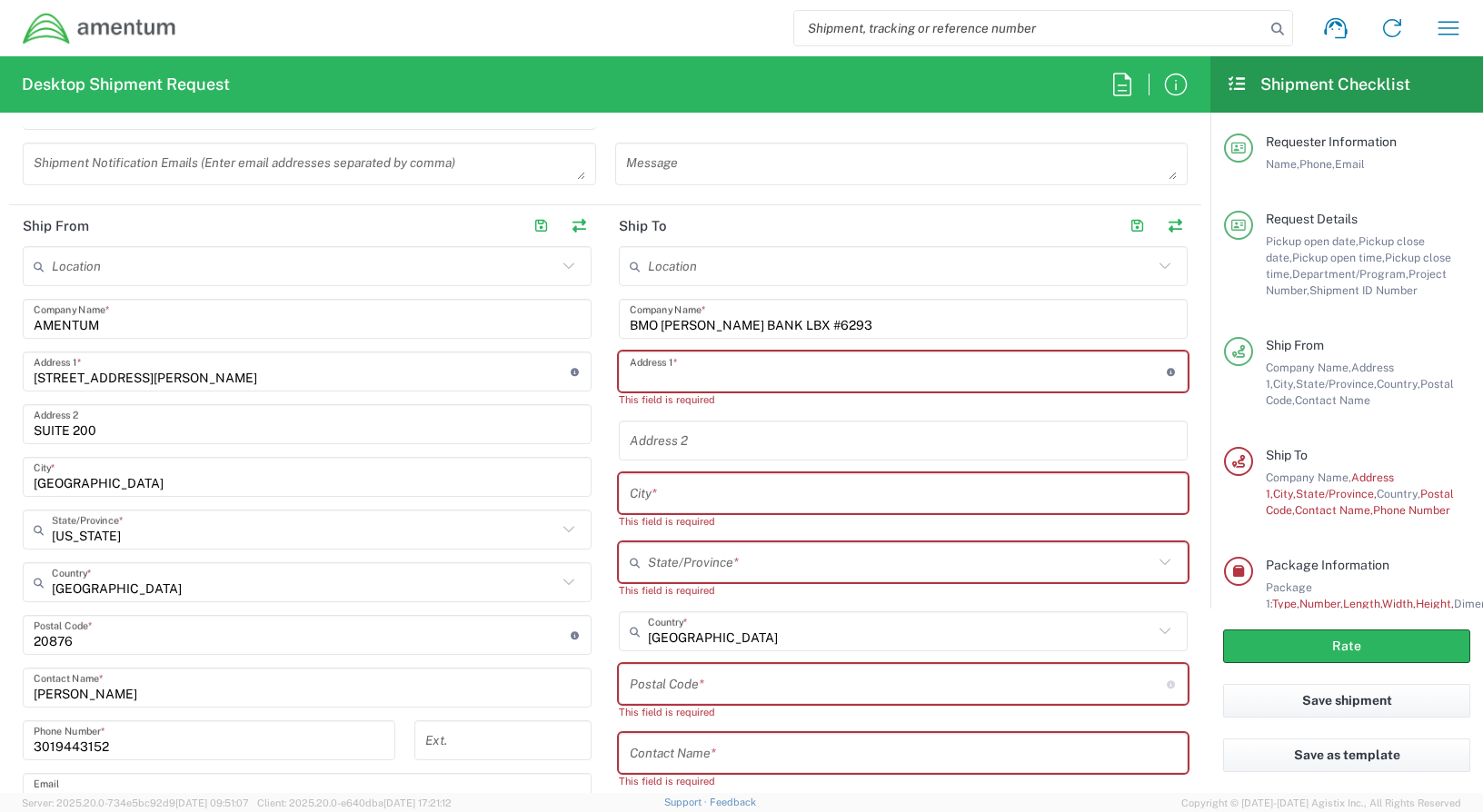
click at [686, 376] on input "text" at bounding box center [898, 371] width 537 height 32
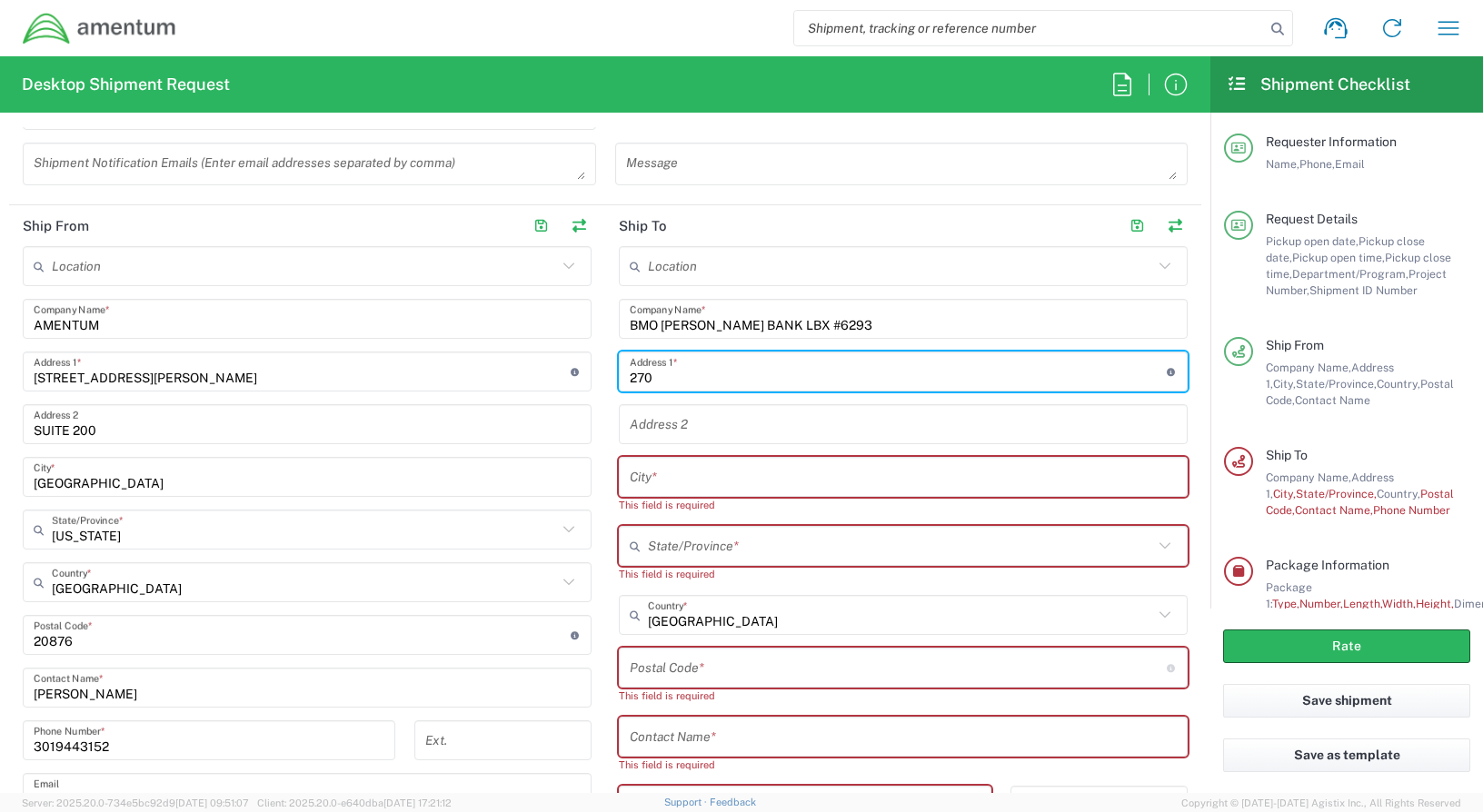
type input "[STREET_ADDRESS]"
type input "SUITE B"
type input "BOLINGBROOK"
type input "60440"
type input "3019443152"
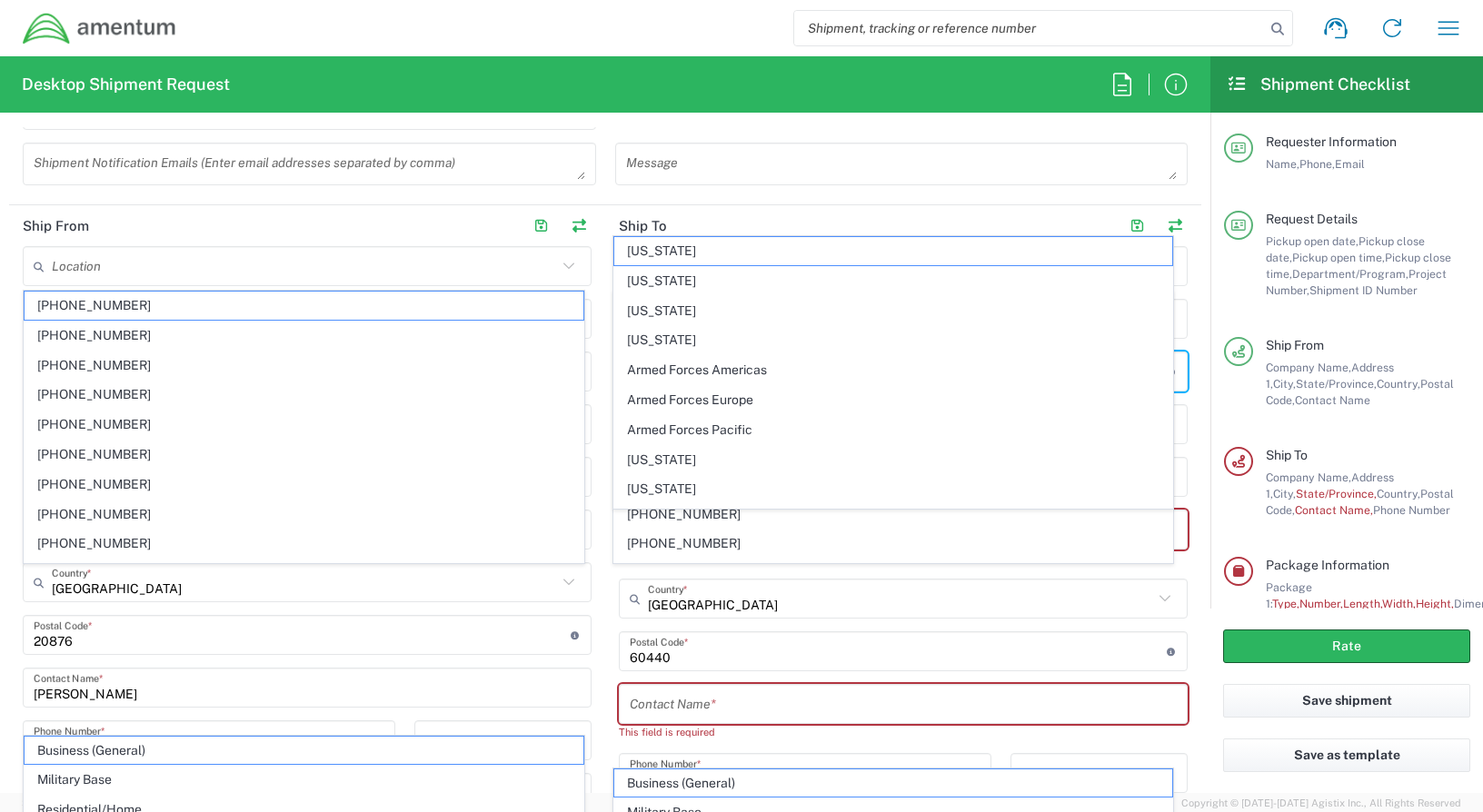
click at [590, 218] on header "Ship From" at bounding box center [306, 225] width 596 height 41
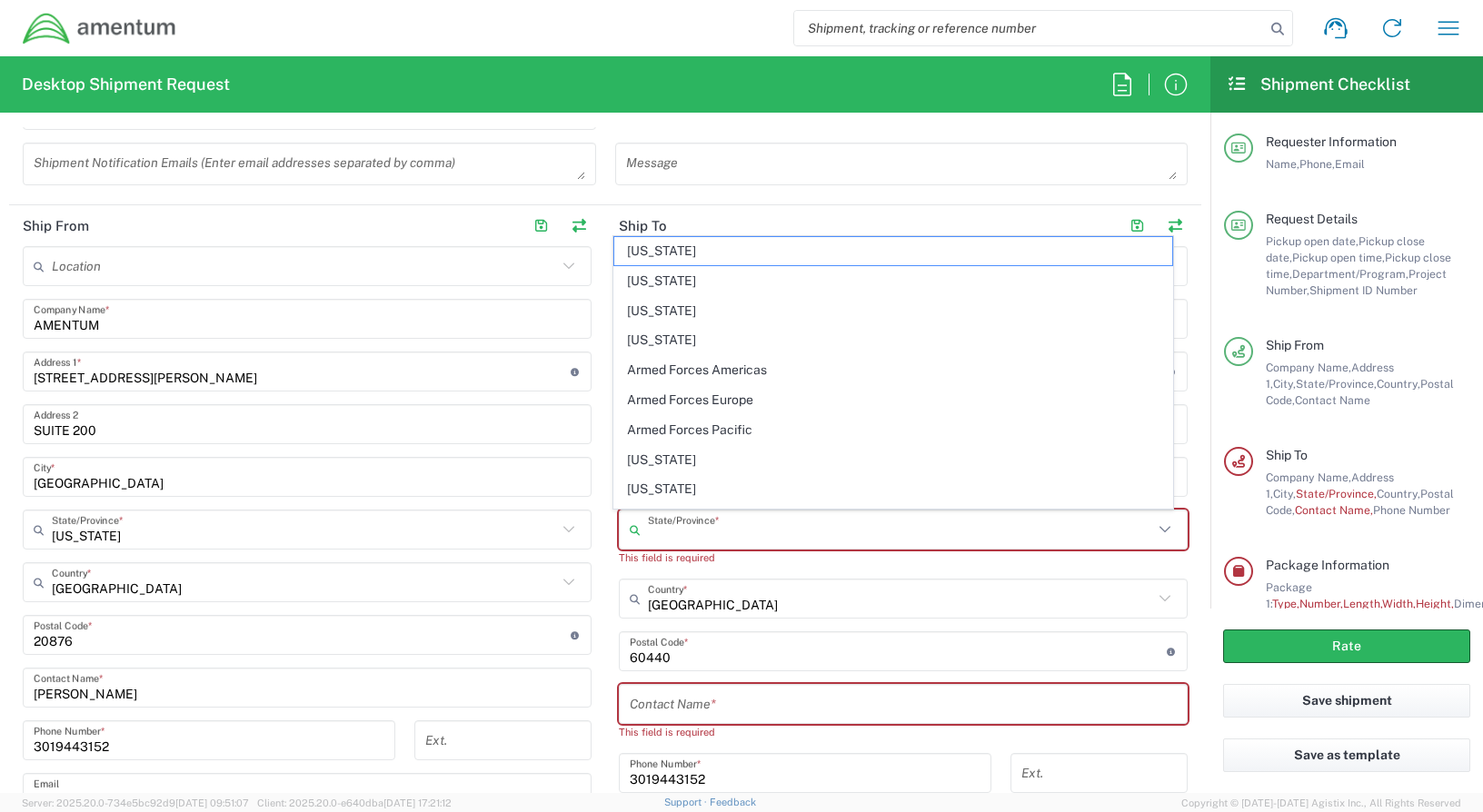
click at [718, 524] on input "text" at bounding box center [900, 529] width 506 height 32
click at [1158, 527] on icon at bounding box center [1165, 529] width 24 height 24
click at [1153, 528] on icon at bounding box center [1165, 529] width 24 height 24
click at [1159, 530] on icon at bounding box center [1164, 528] width 11 height 7
click at [1153, 530] on icon at bounding box center [1165, 529] width 24 height 24
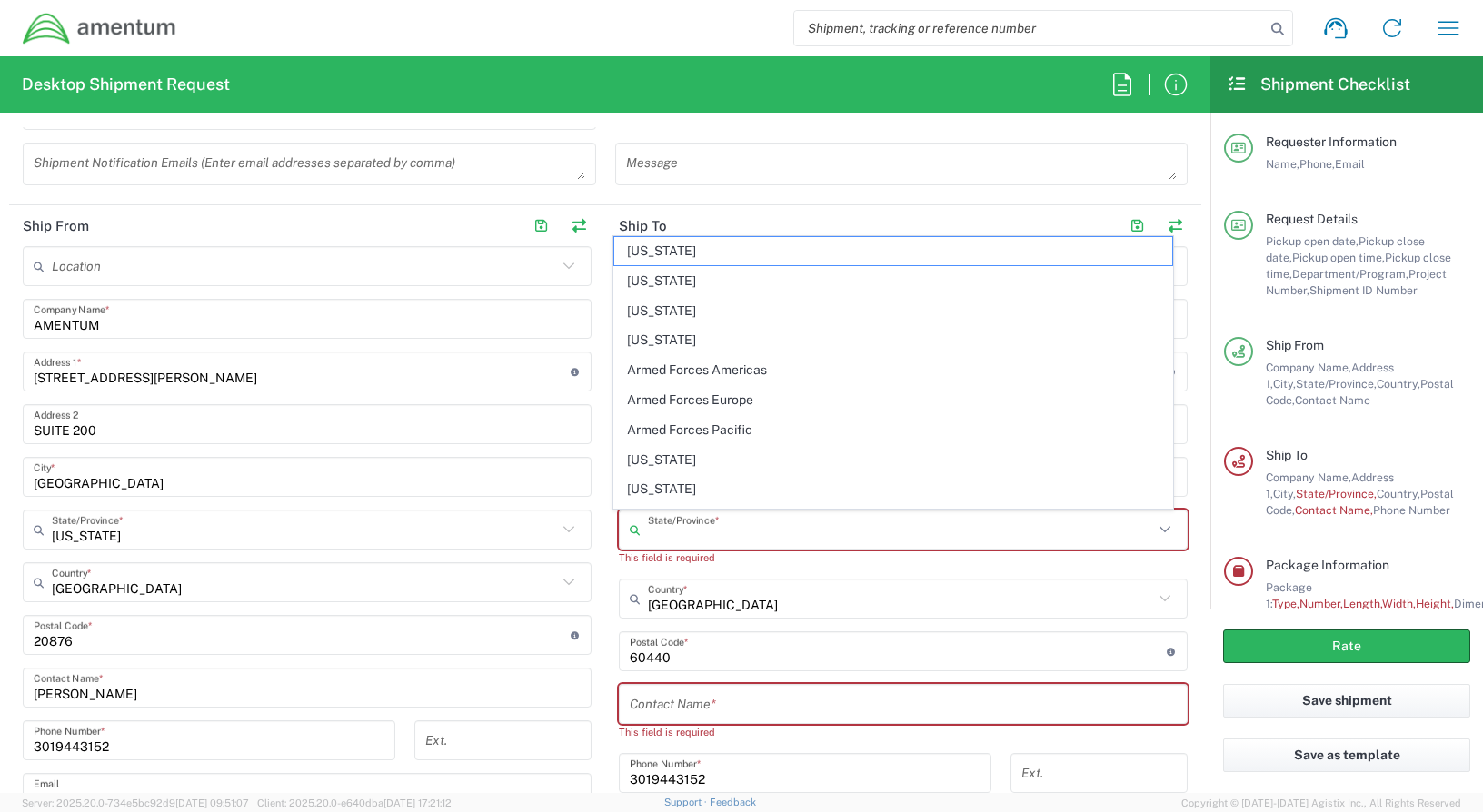
click at [763, 525] on input "text" at bounding box center [900, 529] width 506 height 32
click at [1153, 532] on icon at bounding box center [1165, 529] width 24 height 24
click at [1153, 531] on icon at bounding box center [1165, 529] width 24 height 24
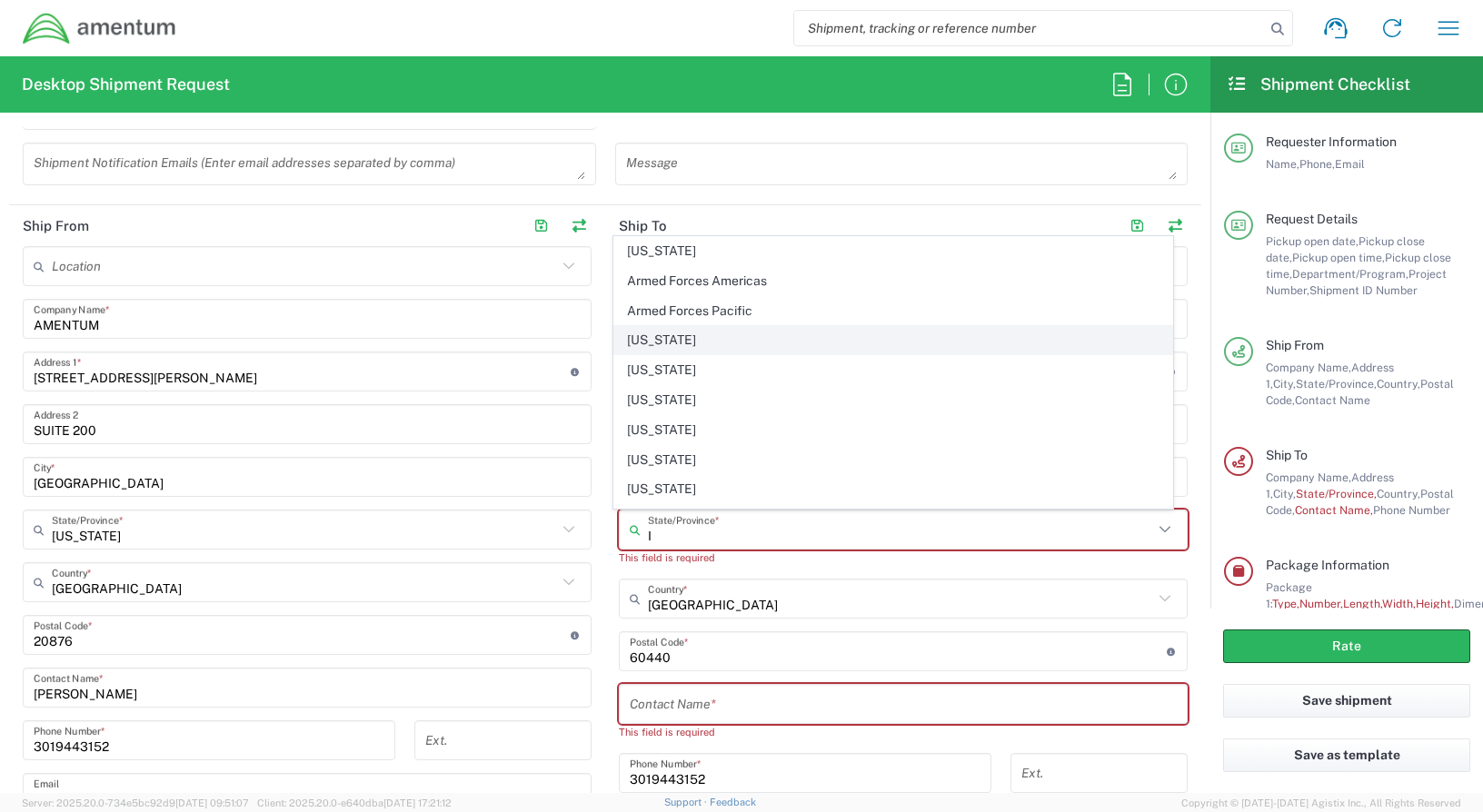
scroll to position [91, 0]
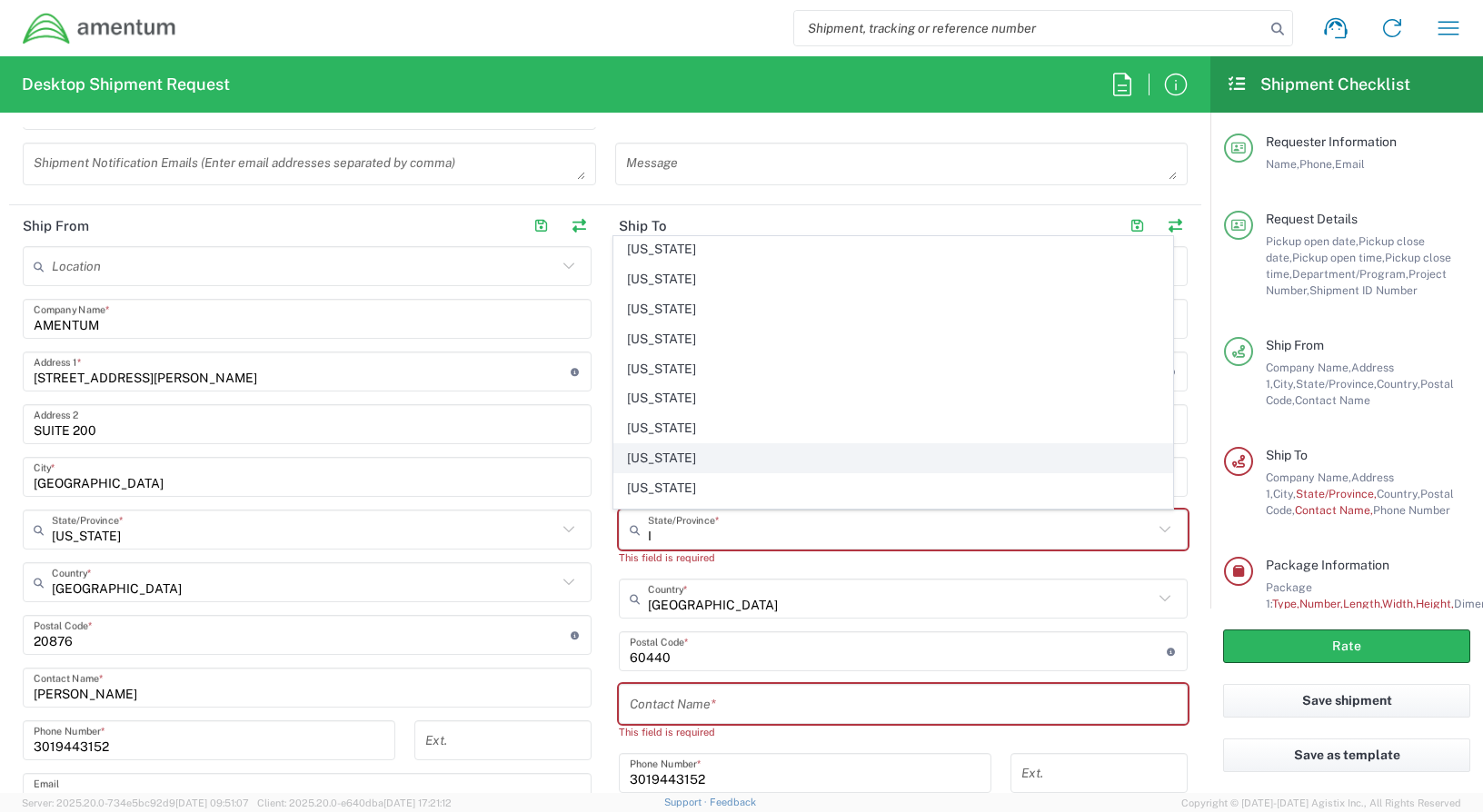
click at [637, 461] on span "[US_STATE]" at bounding box center [893, 457] width 558 height 28
type input "[US_STATE]"
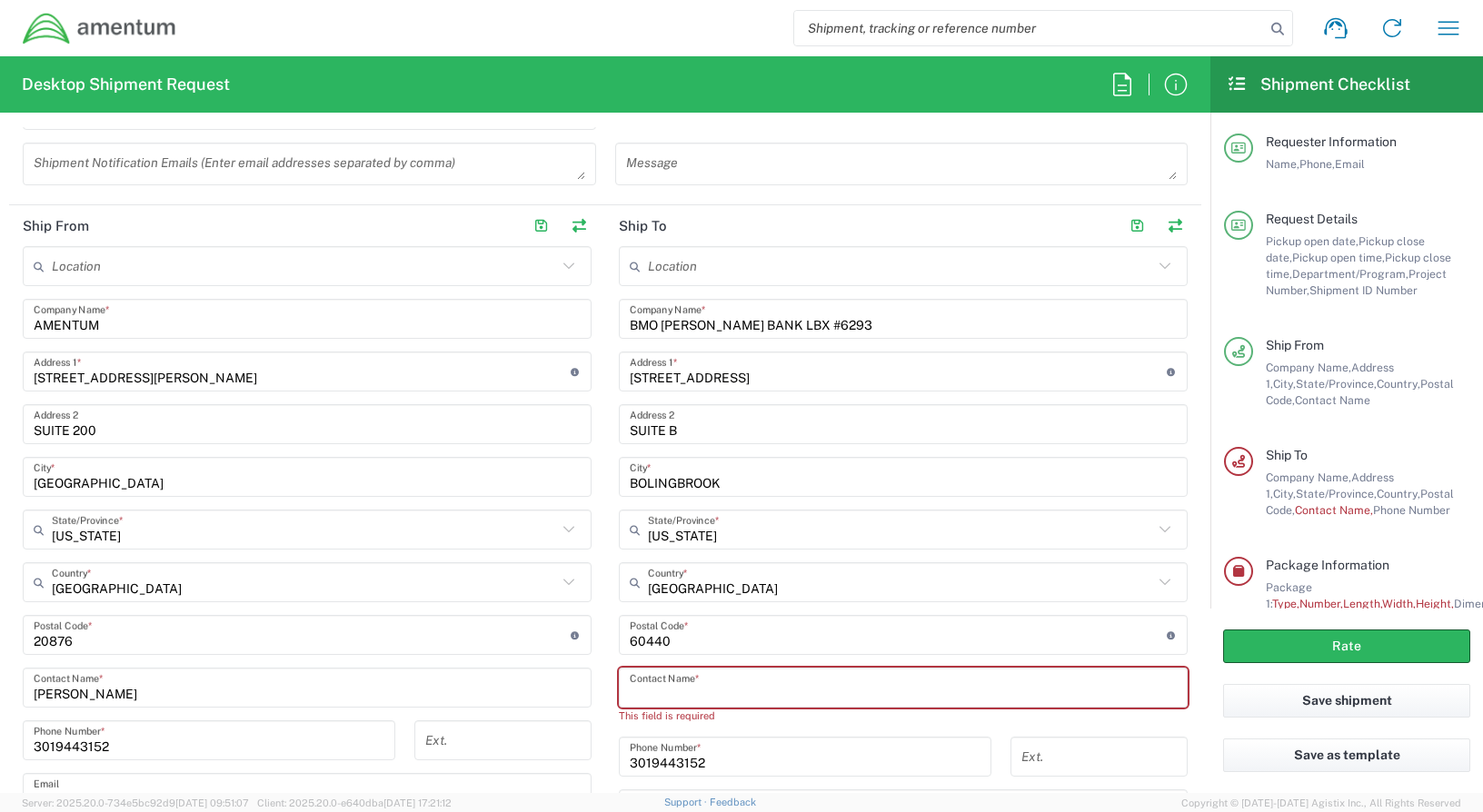
click at [746, 685] on input "text" at bounding box center [903, 687] width 547 height 32
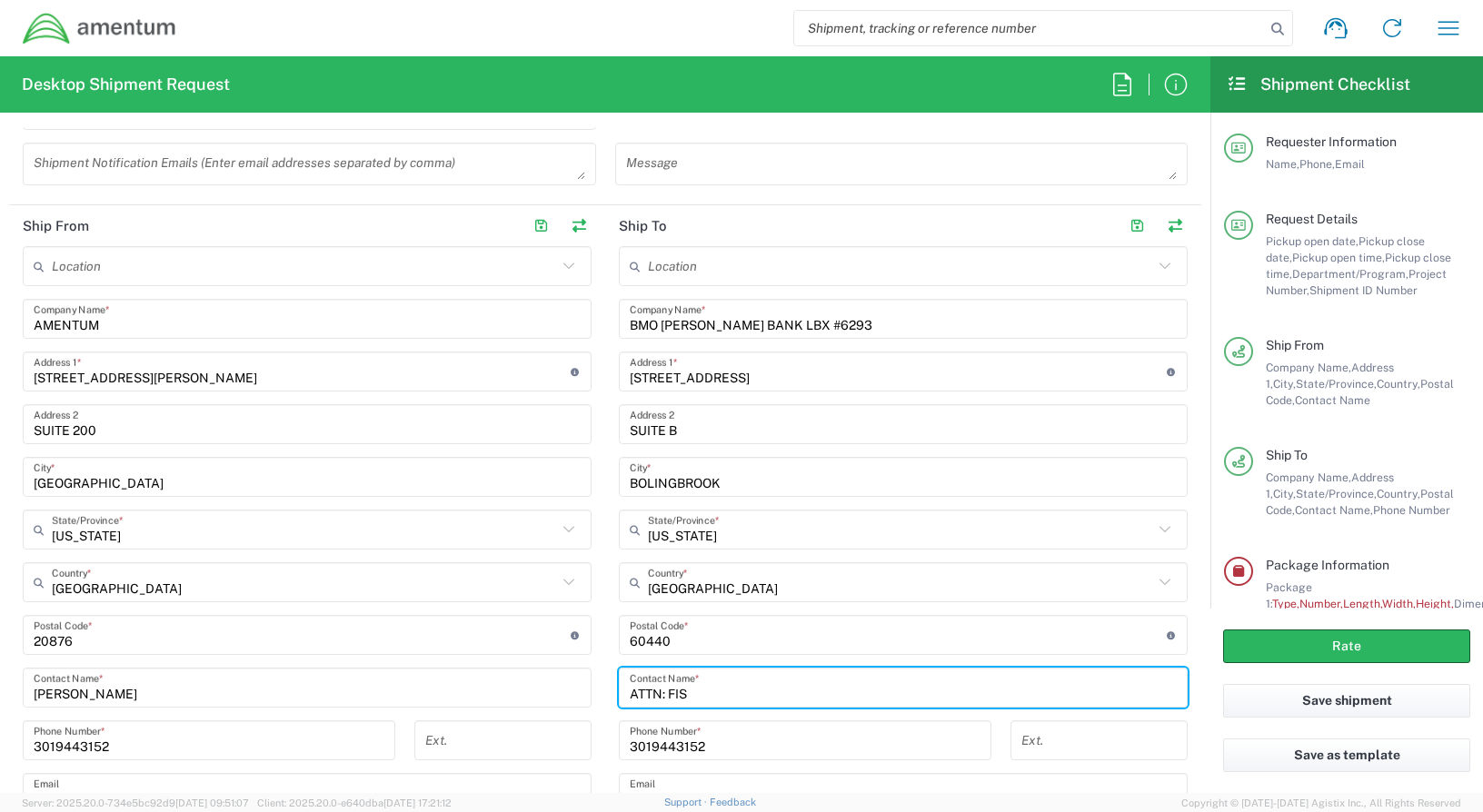
type input "ATTN: FIS"
click at [728, 126] on div "Desktop Shipment Request Requester Information [PERSON_NAME] Name * [PHONE_NUMB…" at bounding box center [605, 425] width 1211 height 736
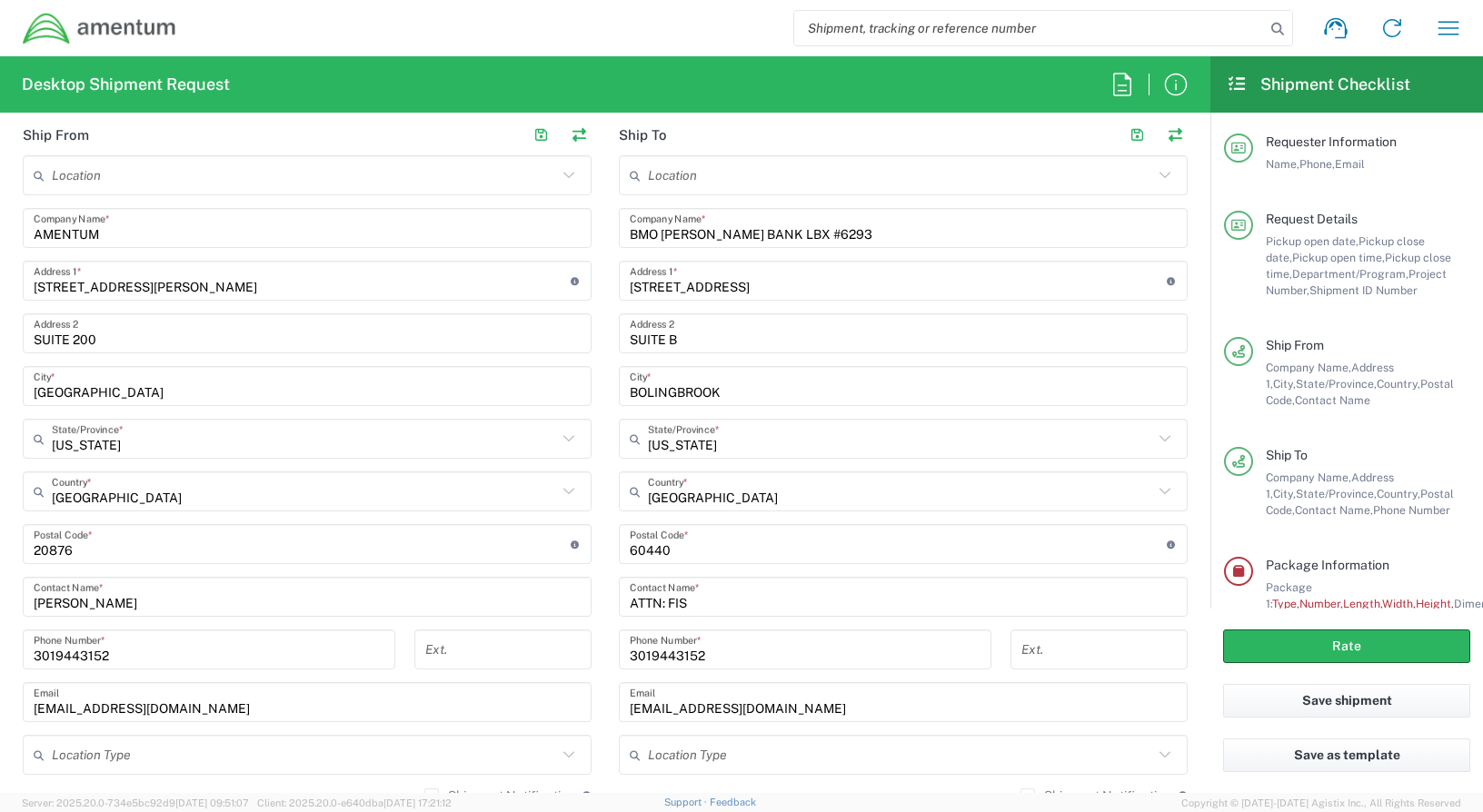
scroll to position [908, 0]
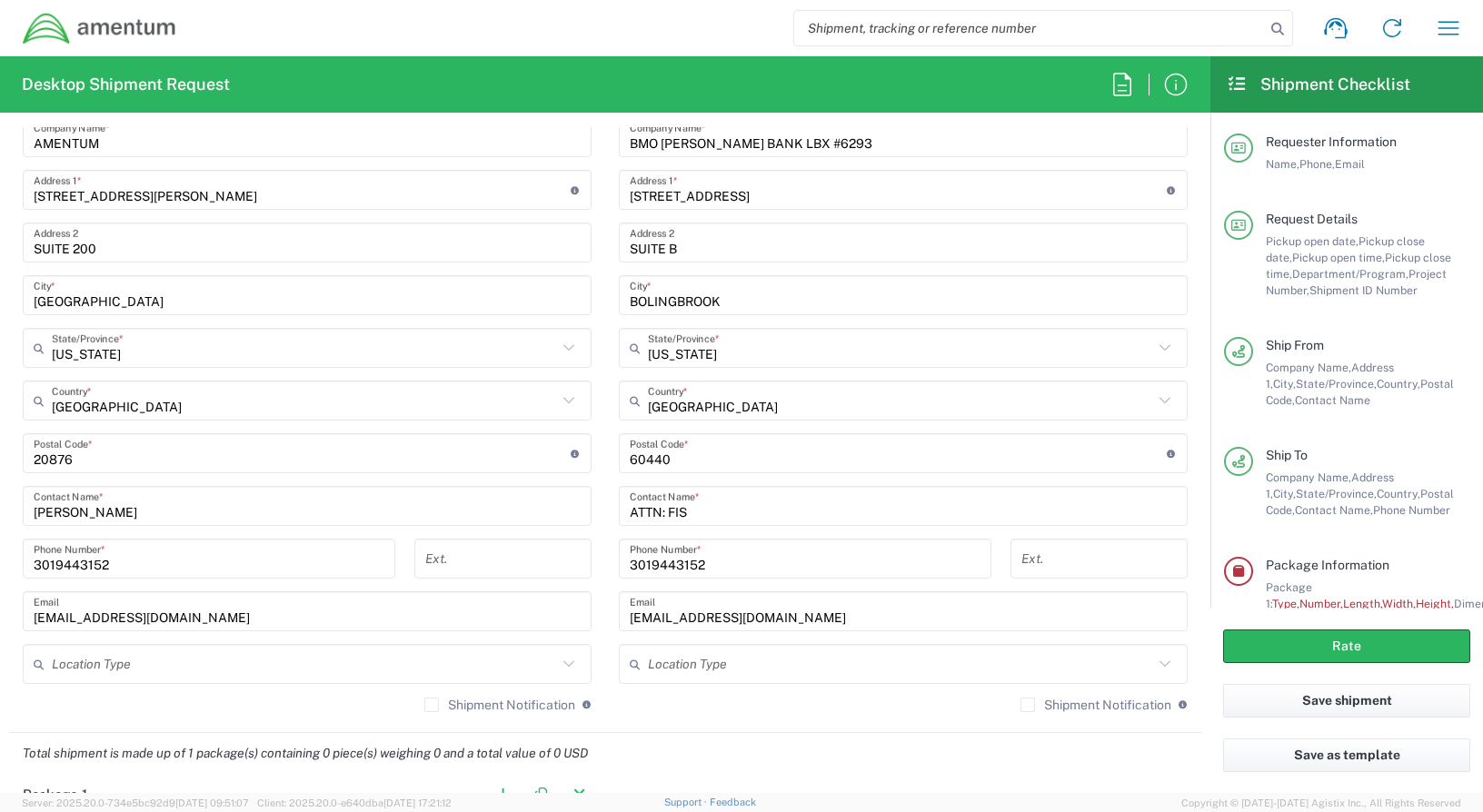
click at [775, 618] on input "[EMAIL_ADDRESS][DOMAIN_NAME]" at bounding box center [903, 611] width 547 height 32
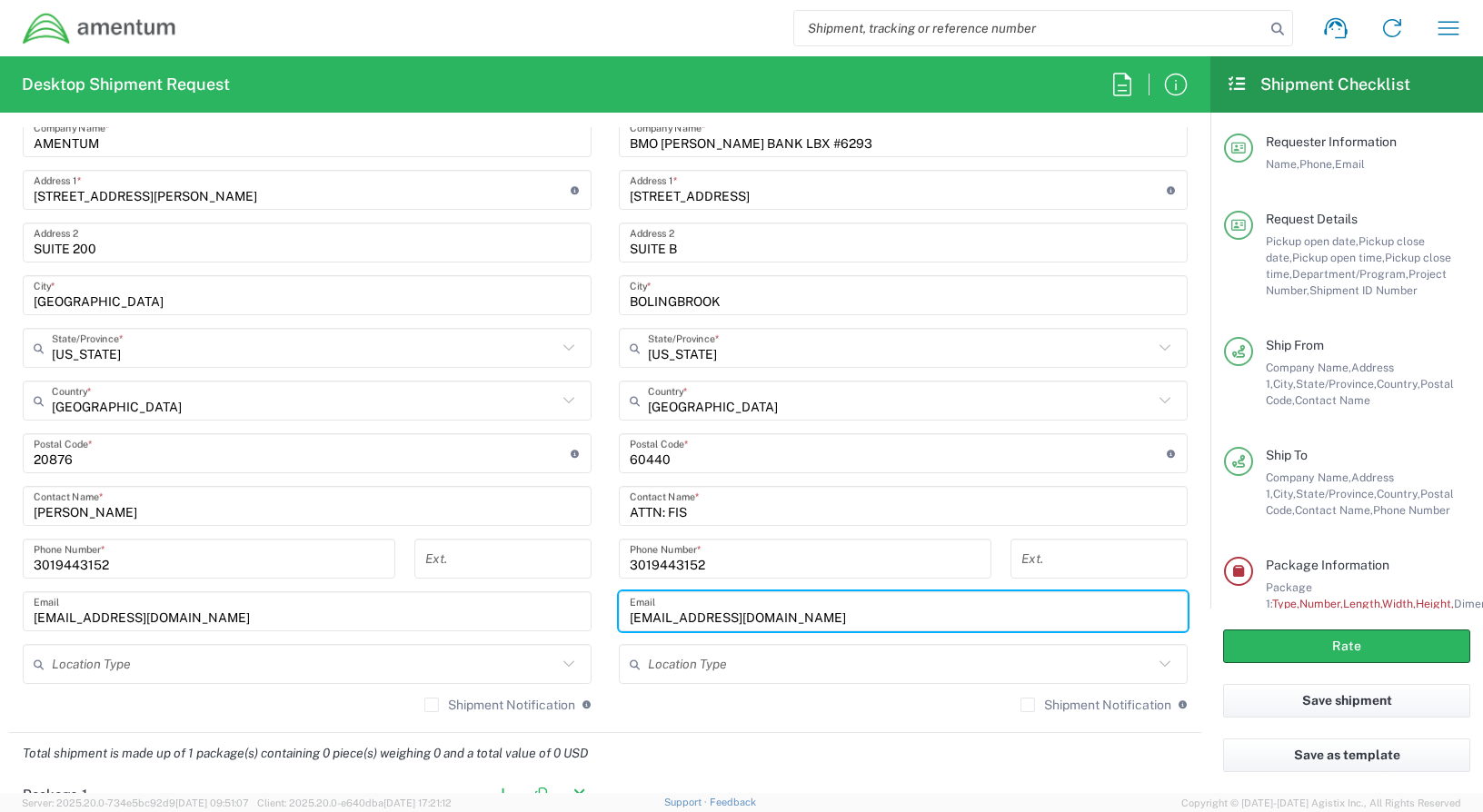
drag, startPoint x: 763, startPoint y: 611, endPoint x: 606, endPoint y: 611, distance: 157.0
click at [606, 611] on main "Location [PHONE_NUMBER] [PHONE_NUMBER] [PHONE_NUMBER] [PHONE_NUMBER] [PHONE_NUM…" at bounding box center [903, 394] width 596 height 661
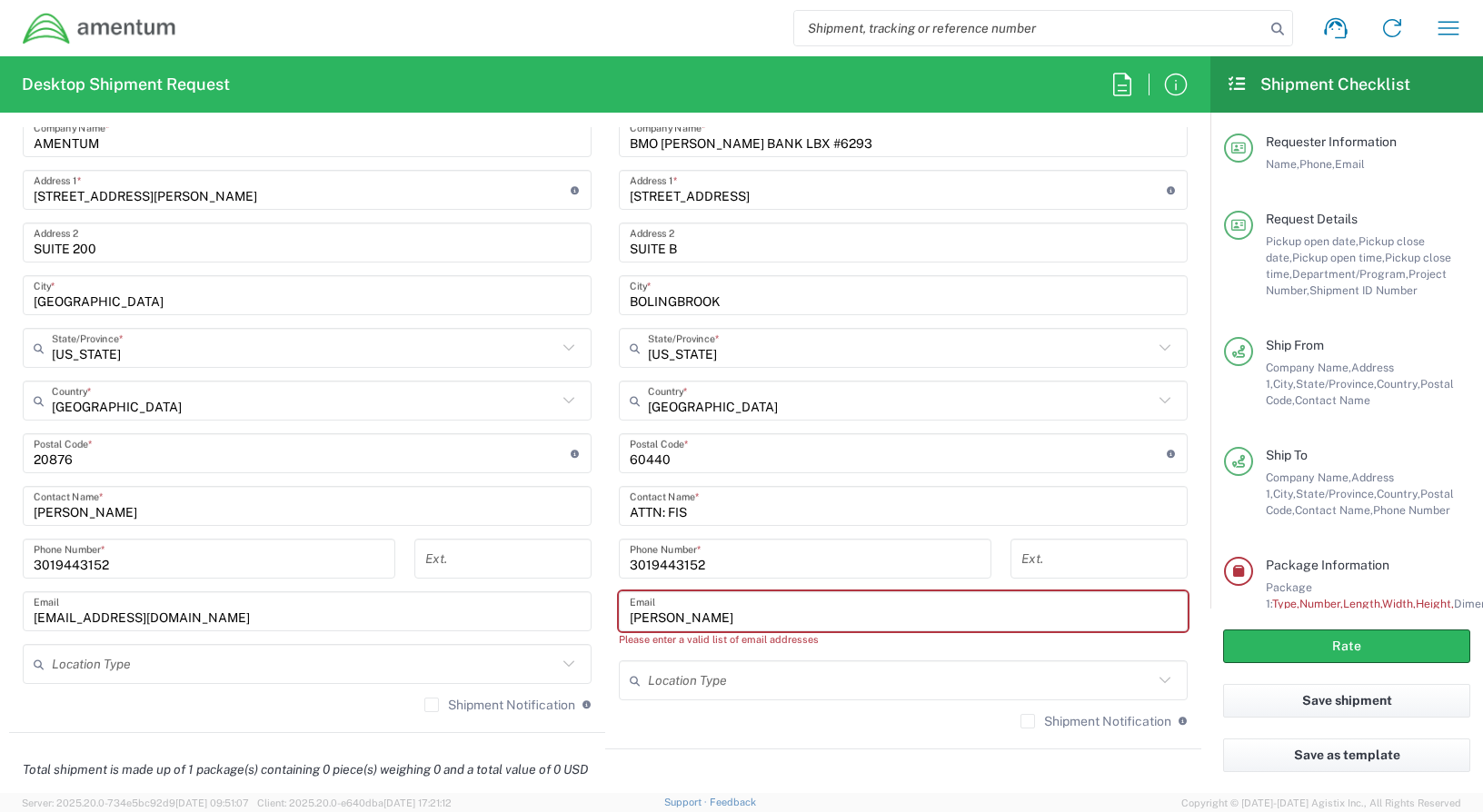
type input "[PERSON_NAME][EMAIL_ADDRESS][PERSON_NAME][DOMAIN_NAME]"
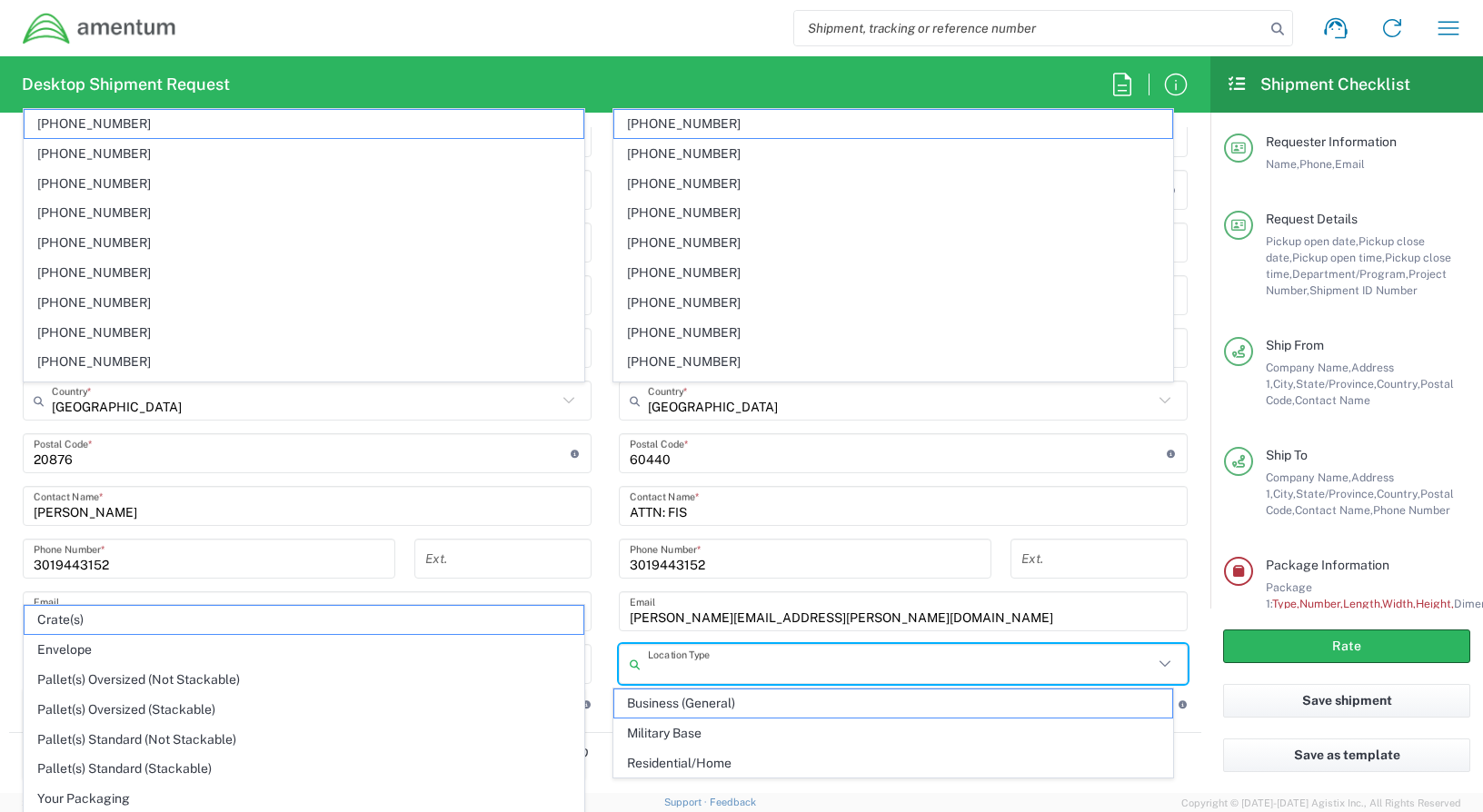
click at [795, 651] on input "text" at bounding box center [900, 663] width 506 height 32
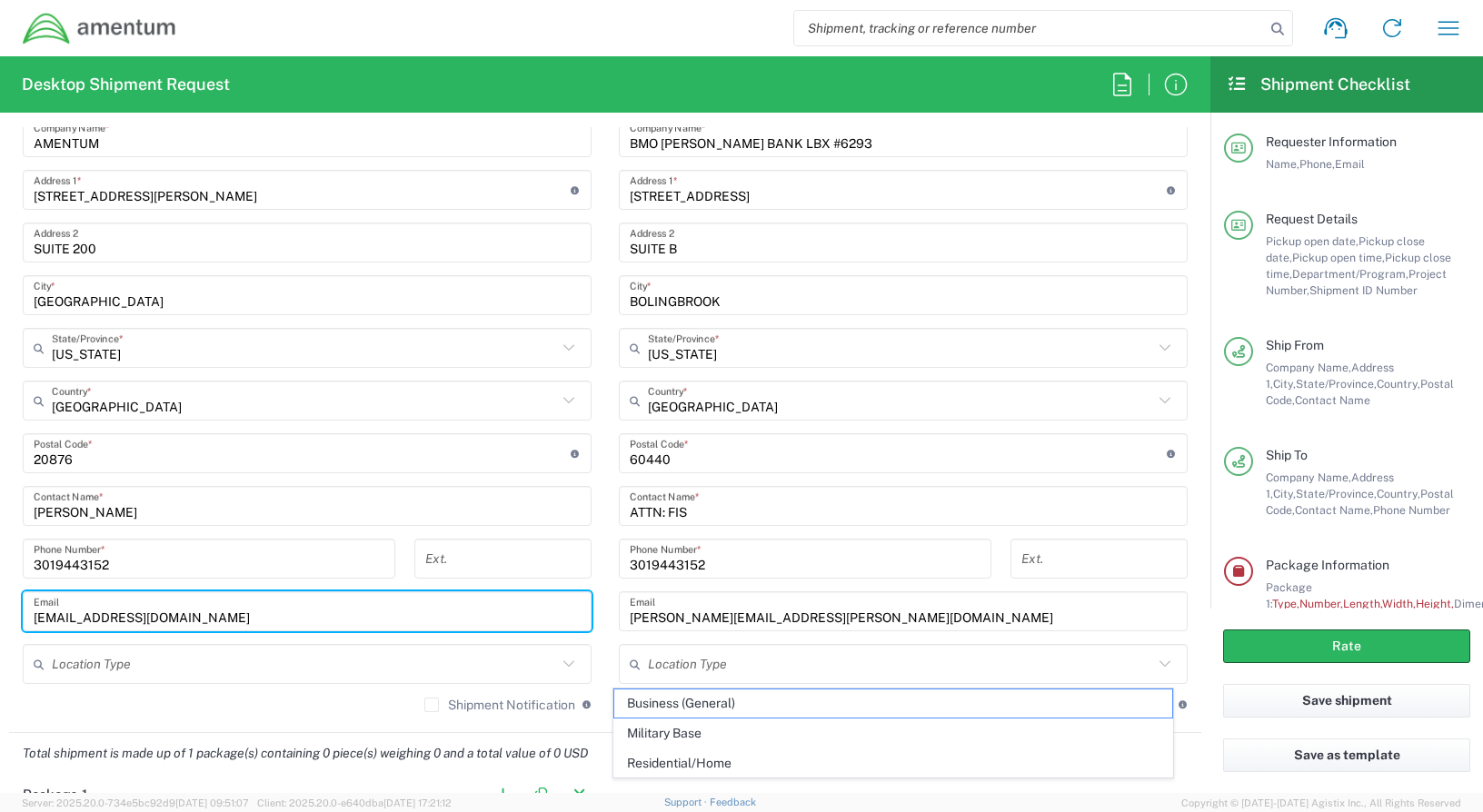
click at [182, 616] on input "[EMAIL_ADDRESS][DOMAIN_NAME]" at bounding box center [307, 611] width 547 height 32
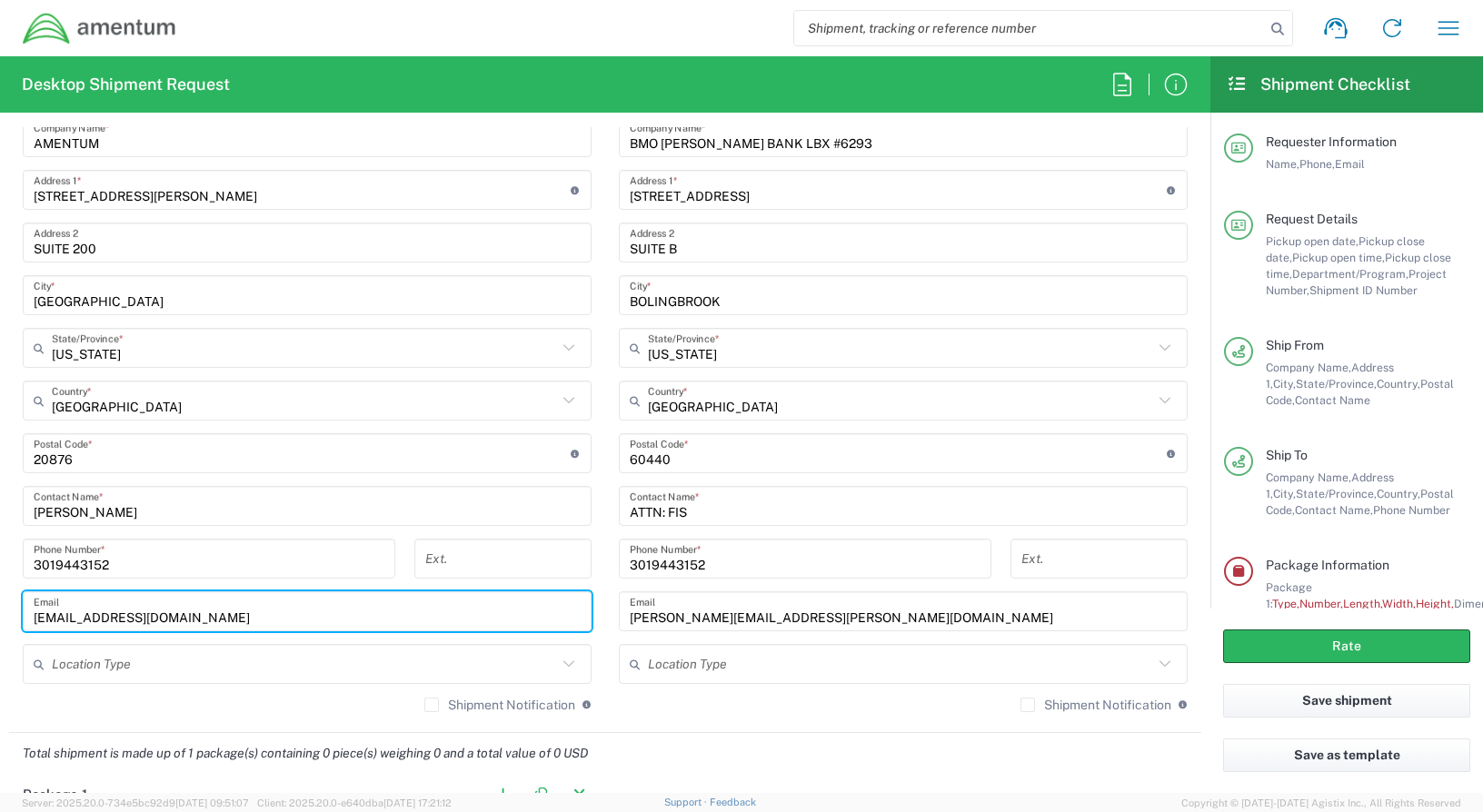
drag, startPoint x: 183, startPoint y: 616, endPoint x: -4, endPoint y: 601, distance: 187.6
click at [0, 601] on html "Shipment request Shipment tracking Shipment estimator Desktop shipment request …" at bounding box center [742, 406] width 1483 height 812
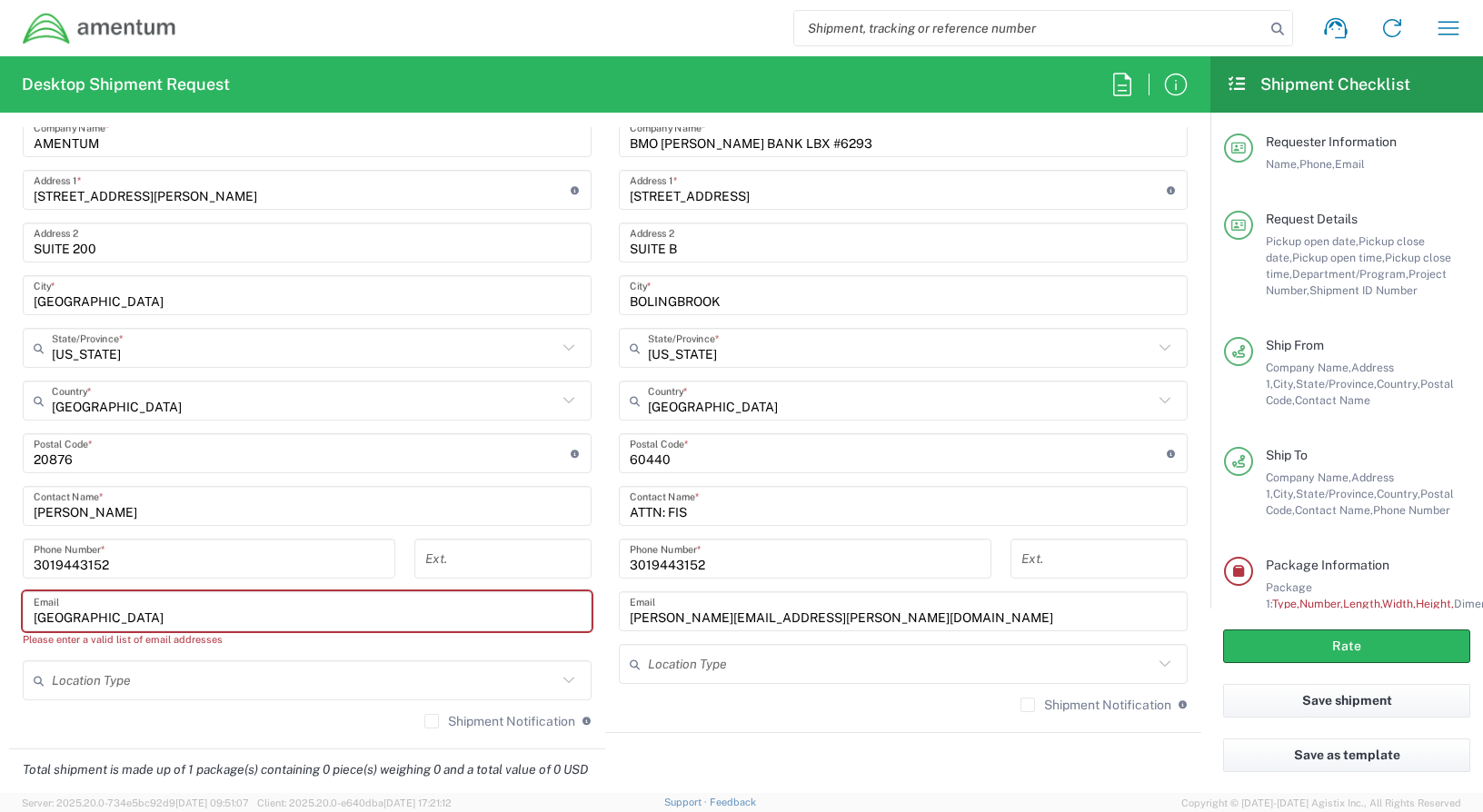
type input "[PERSON_NAME][EMAIL_ADDRESS][PERSON_NAME][DOMAIN_NAME]"
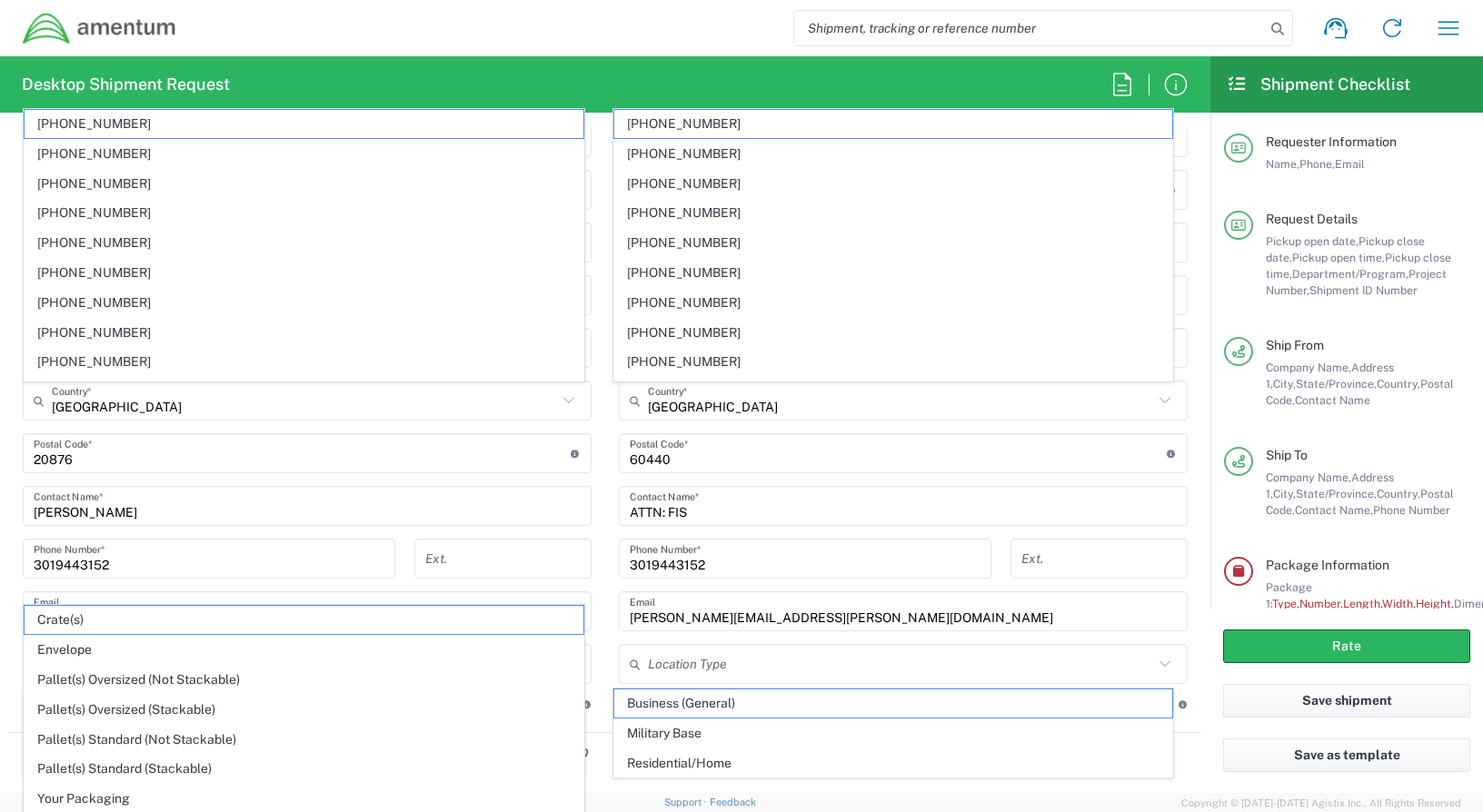
click at [306, 538] on div "Location [PHONE_NUMBER] [PHONE_NUMBER] [PHONE_NUMBER] [PHONE_NUMBER] [PHONE_NUM…" at bounding box center [307, 394] width 569 height 661
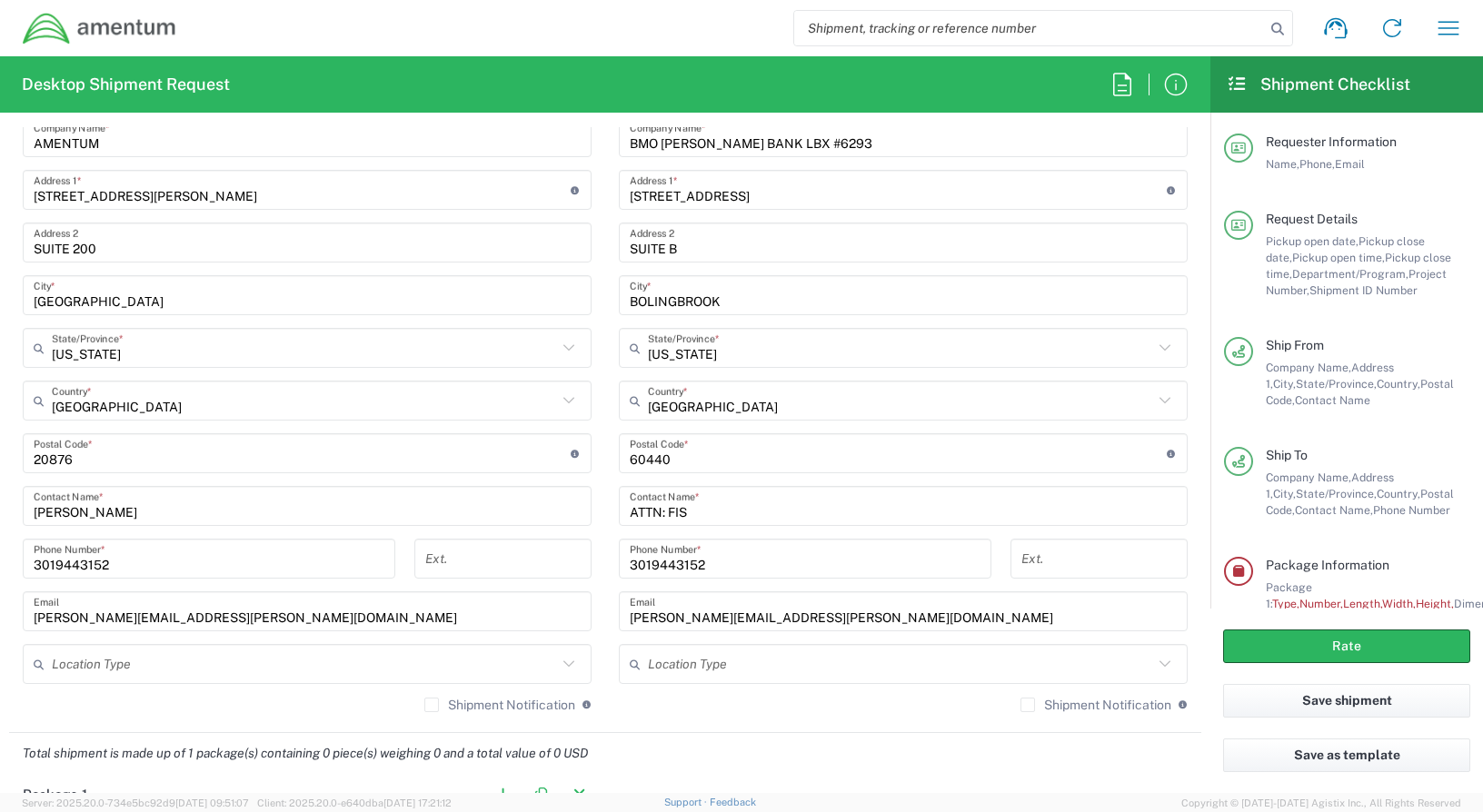
scroll to position [999, 0]
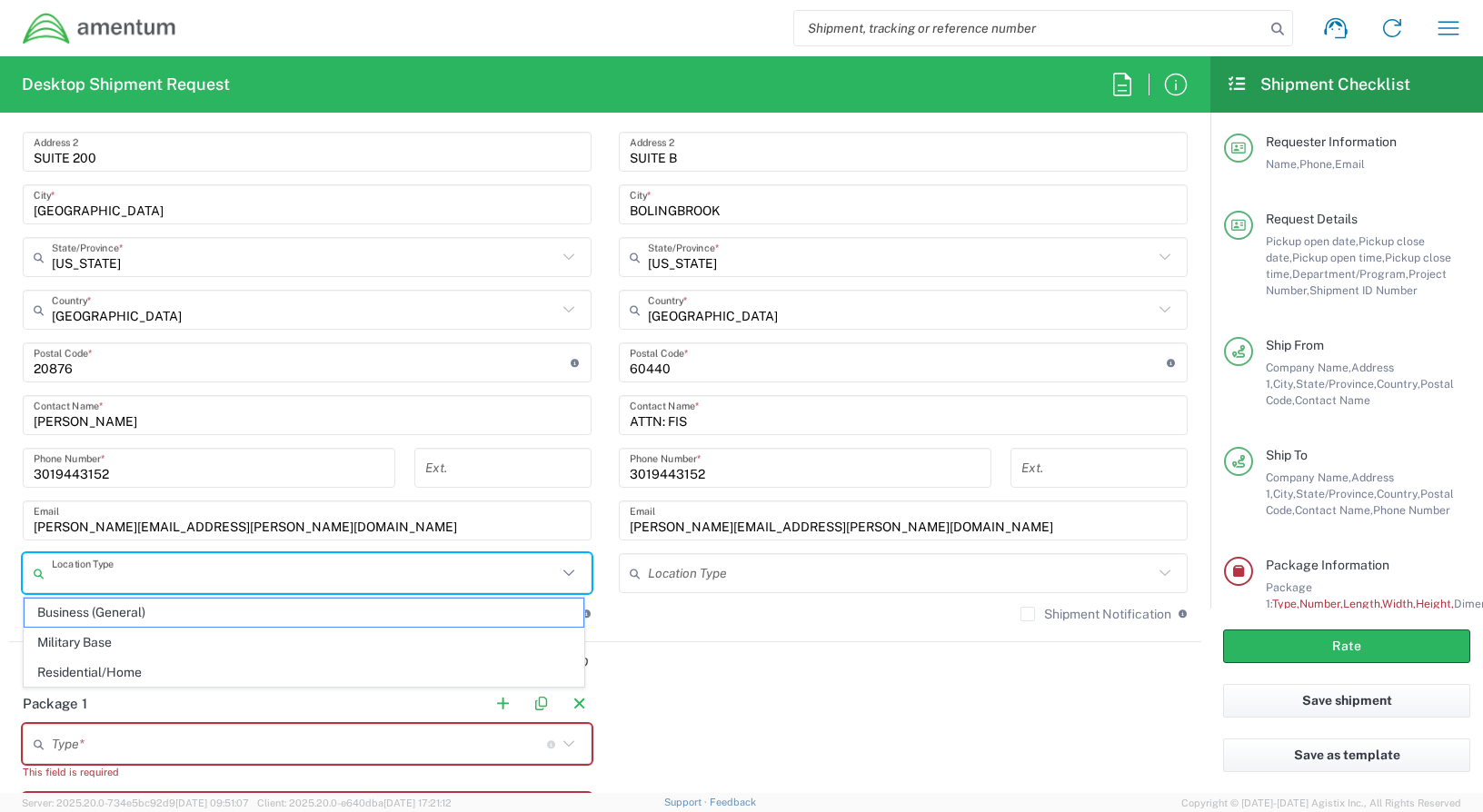
click at [208, 575] on input "text" at bounding box center [304, 573] width 506 height 32
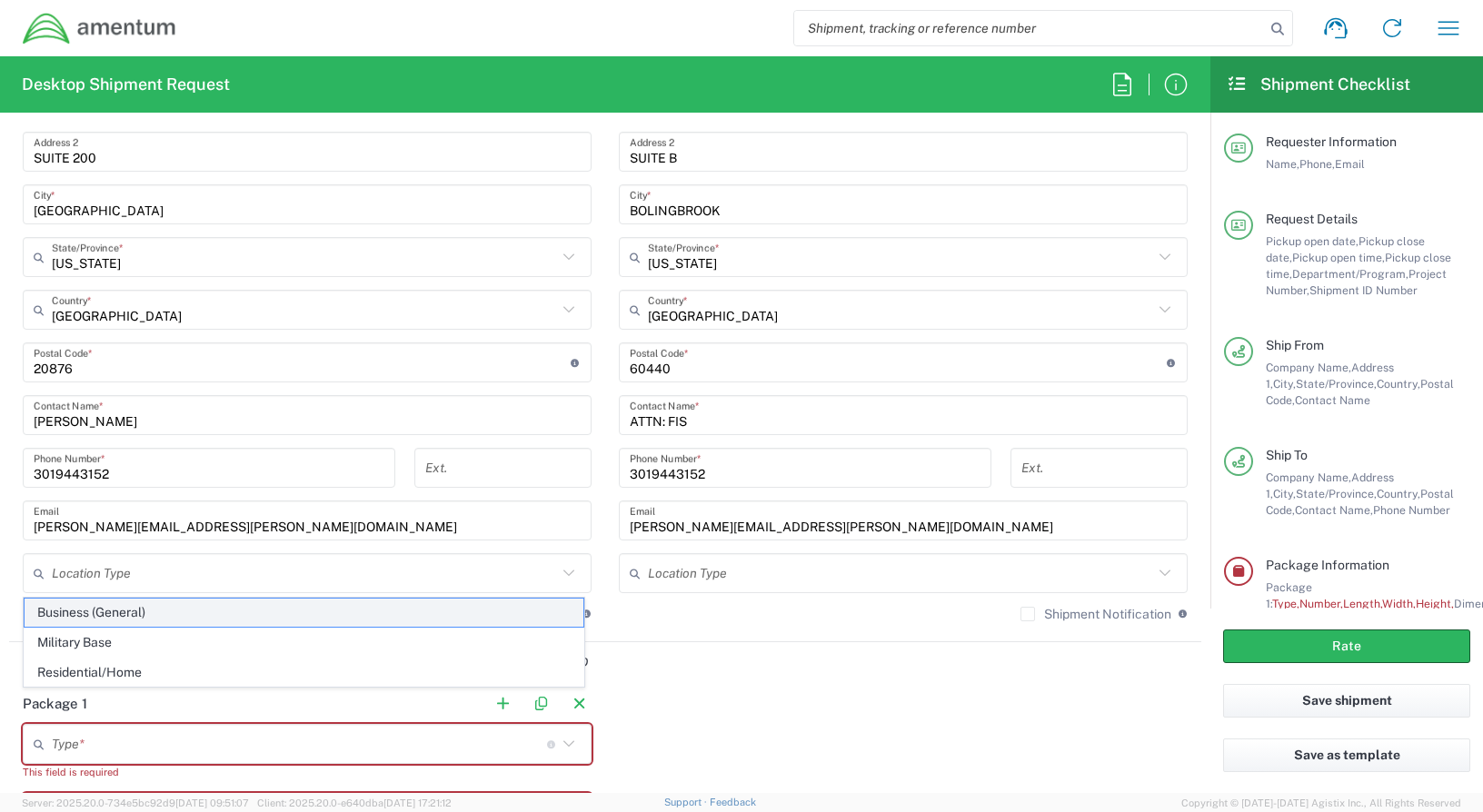
click at [74, 609] on span "Business (General)" at bounding box center [304, 612] width 558 height 28
type input "Business (General)"
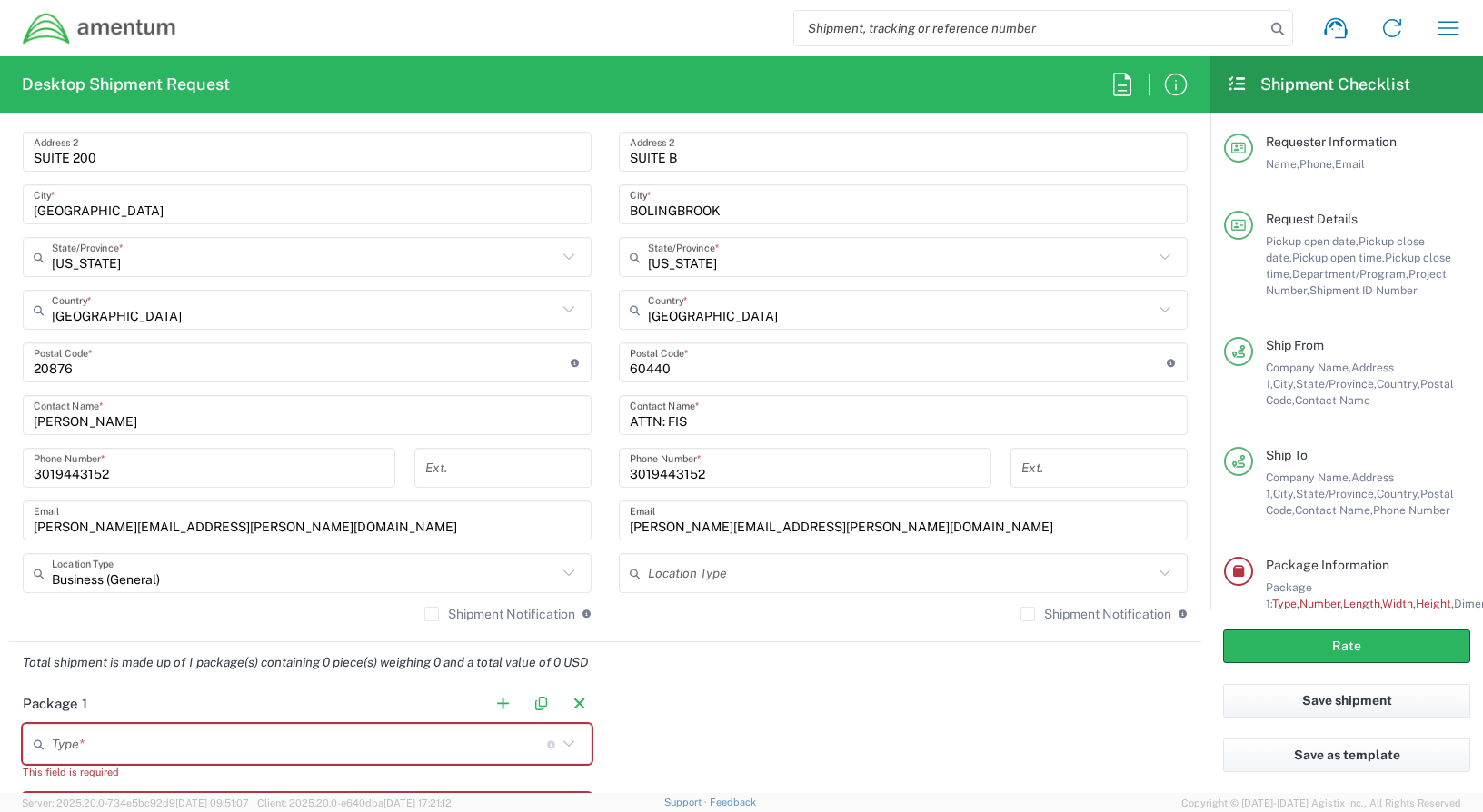
click at [724, 577] on input "text" at bounding box center [900, 573] width 506 height 32
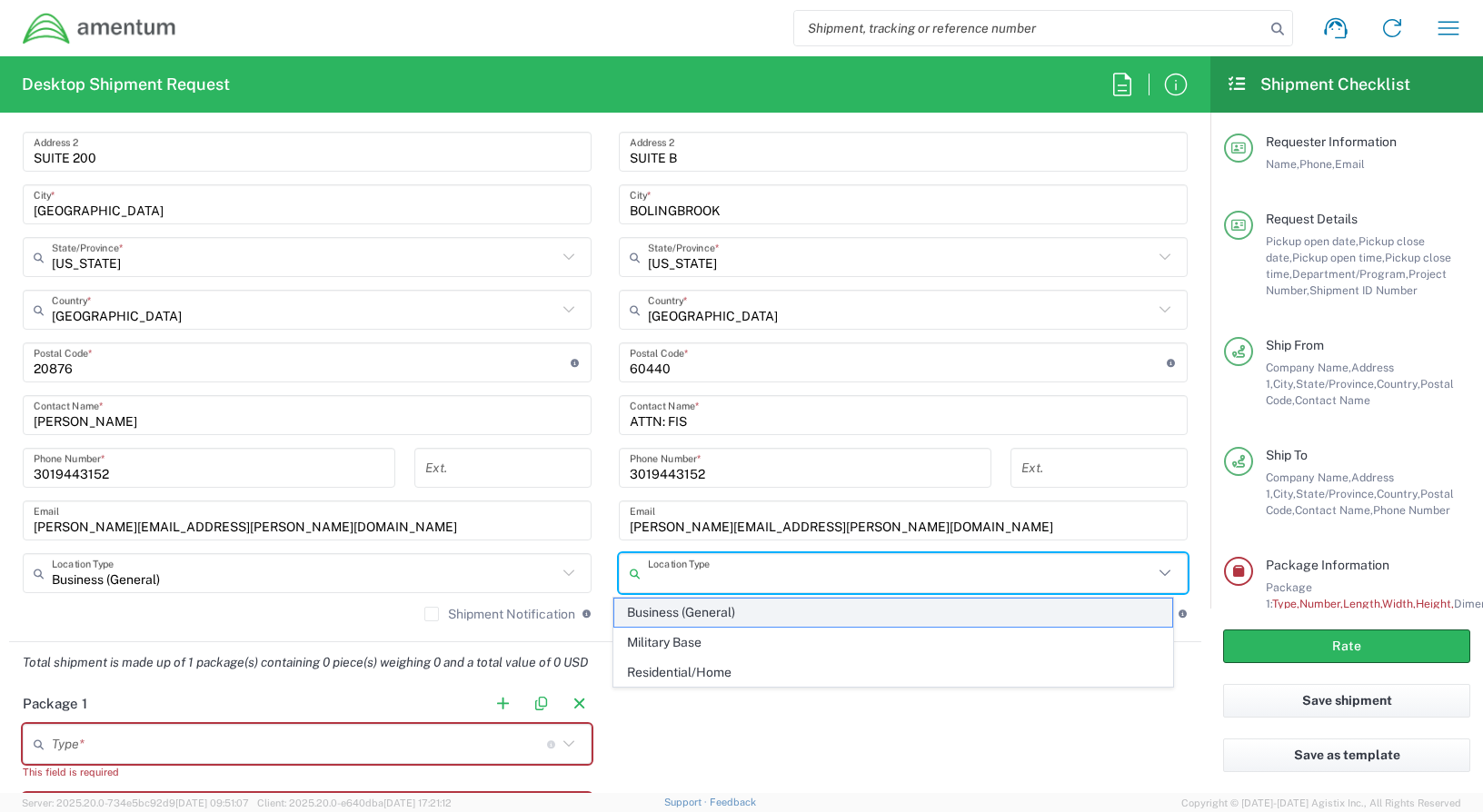
click at [668, 613] on span "Business (General)" at bounding box center [893, 612] width 558 height 28
type input "Business (General)"
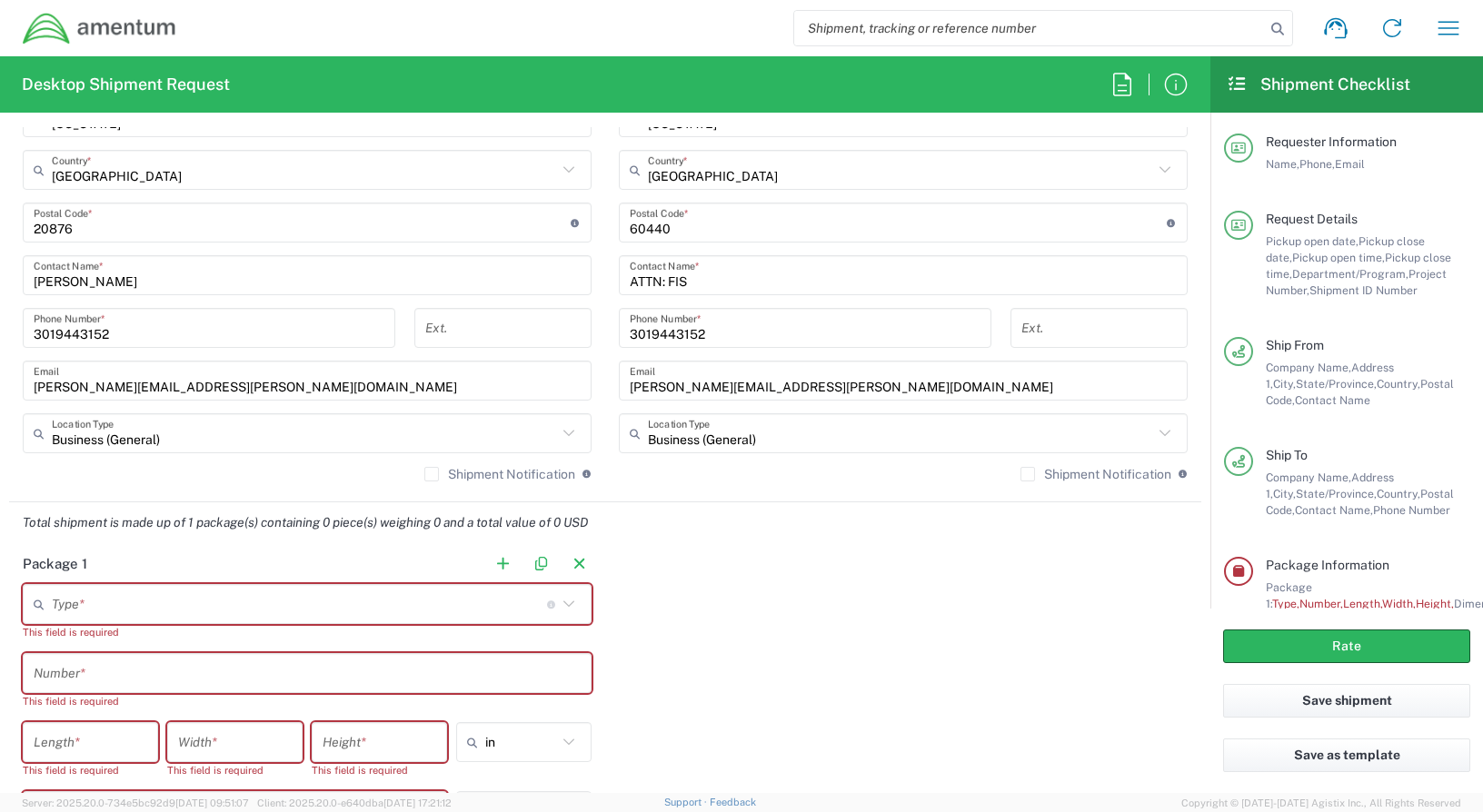
scroll to position [1180, 0]
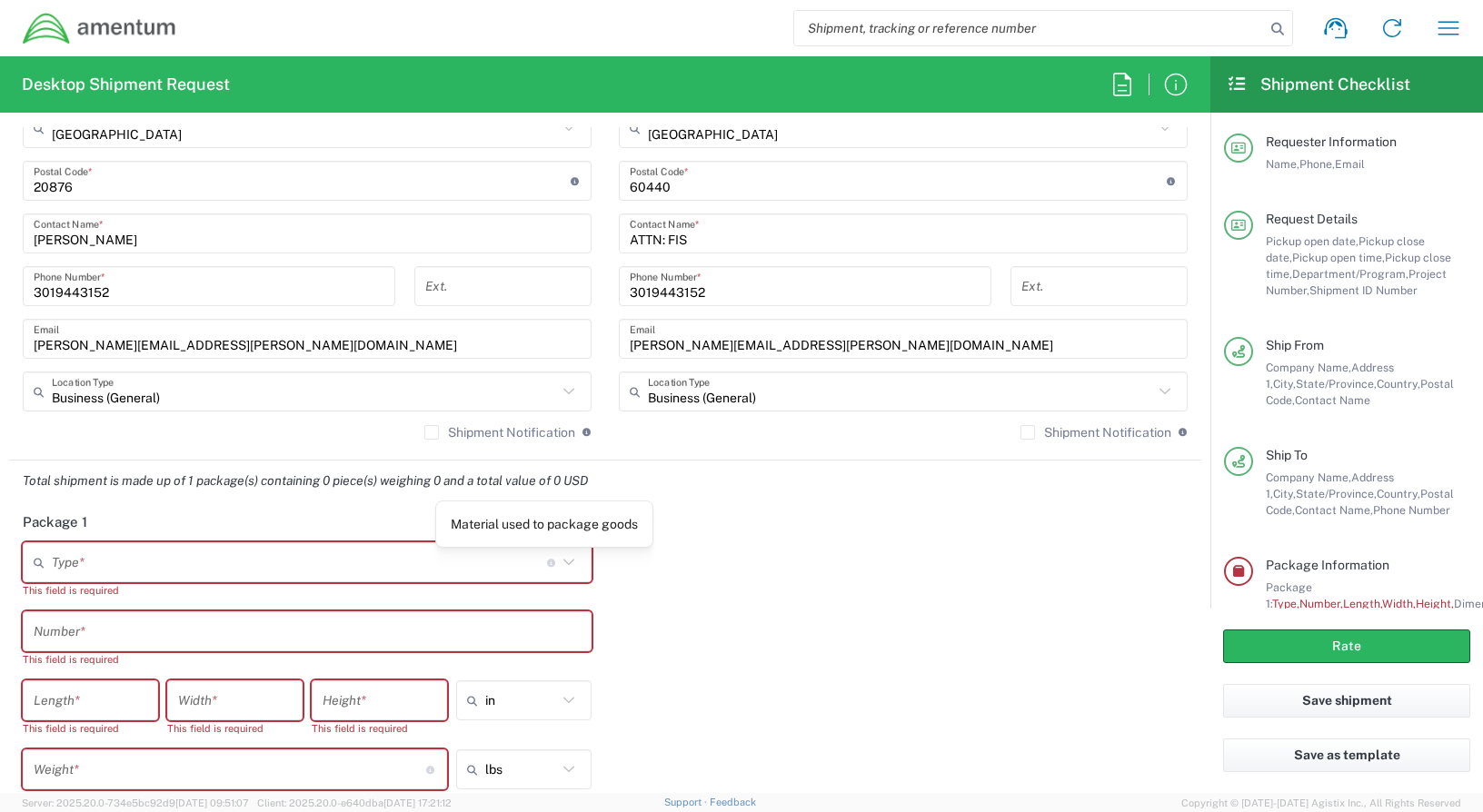
click at [560, 563] on icon at bounding box center [569, 562] width 24 height 24
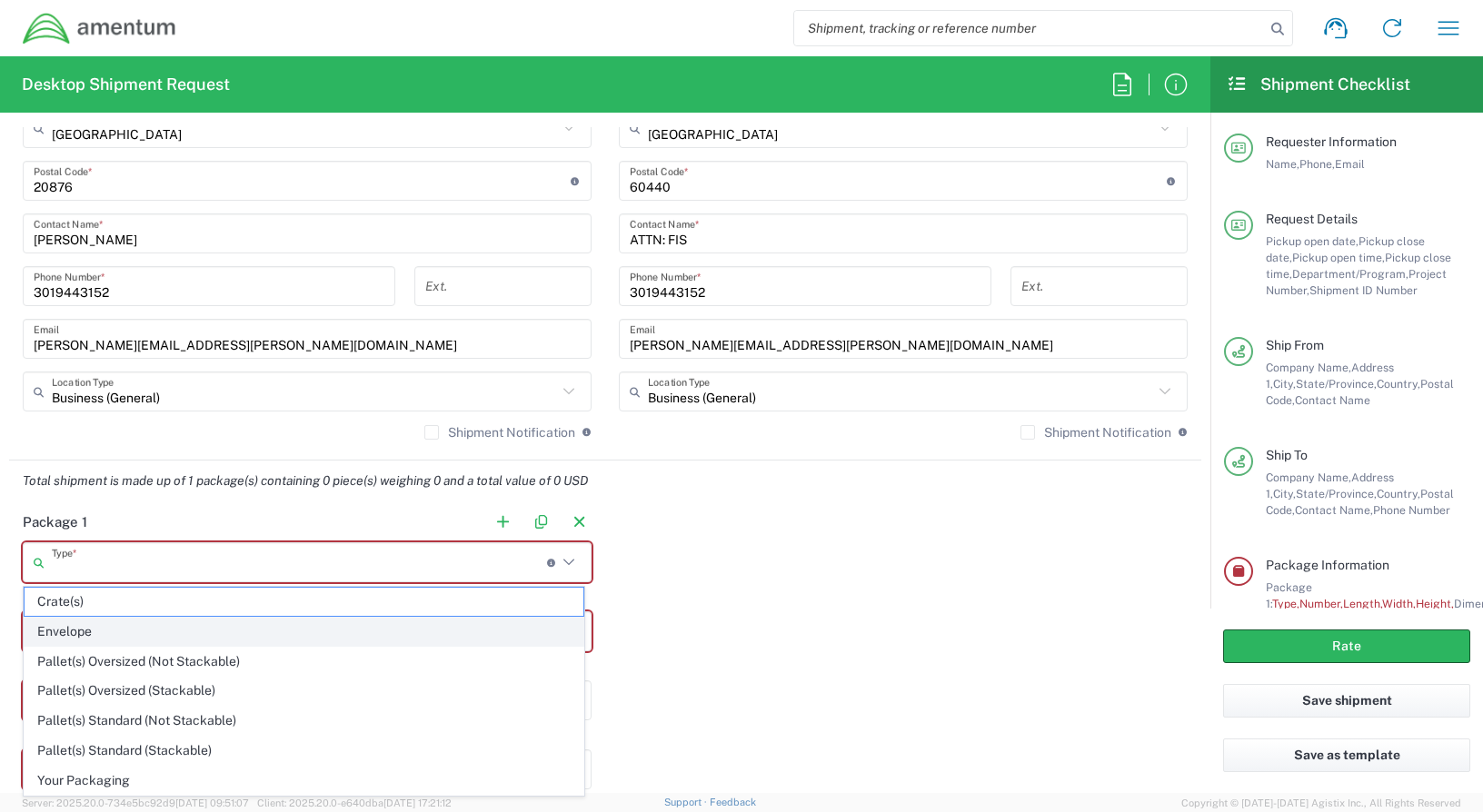
click at [106, 629] on span "Envelope" at bounding box center [304, 631] width 558 height 28
type input "Envelope"
type input "1"
type input "9.5"
type input "12.5"
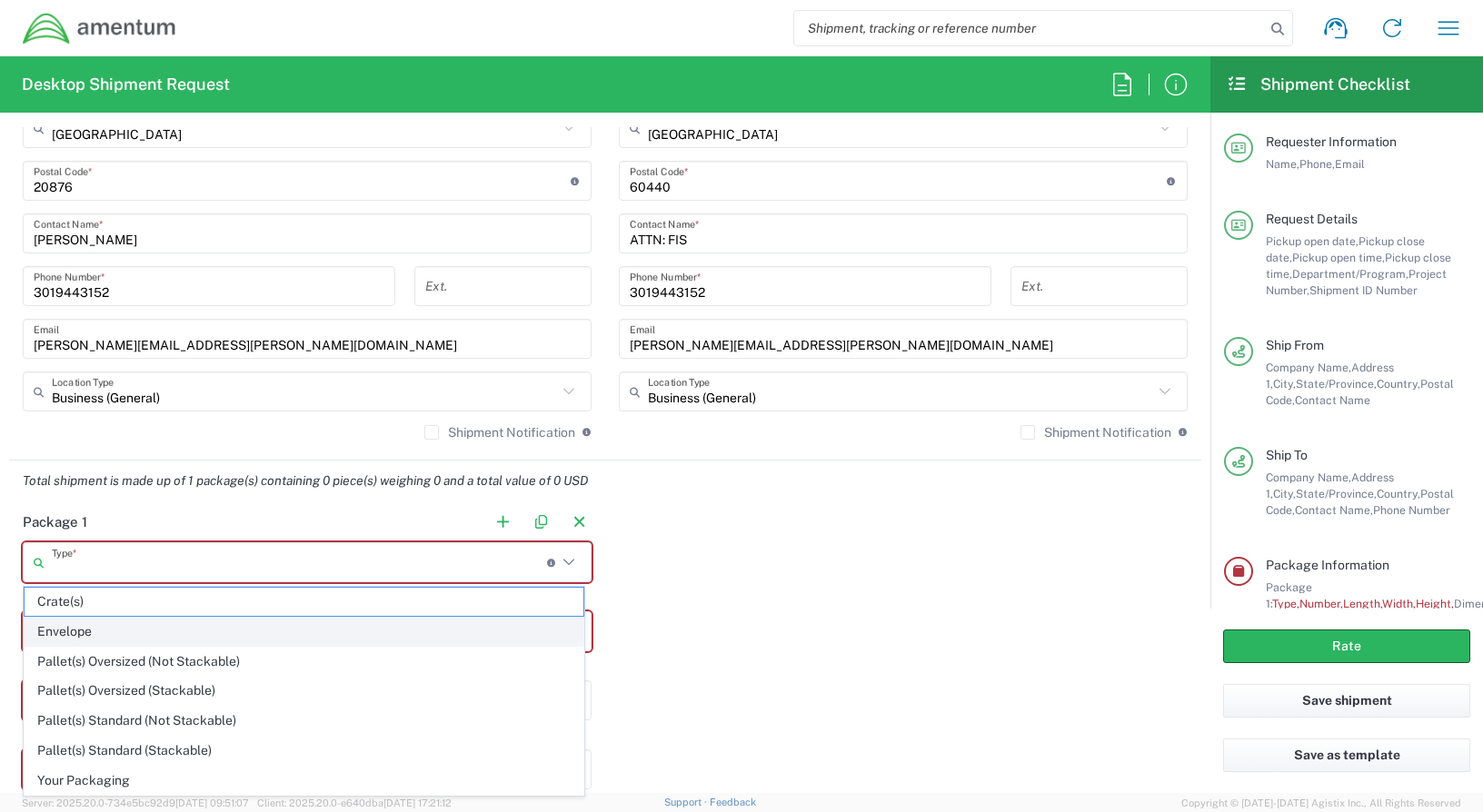
type input "0.25"
type input "1"
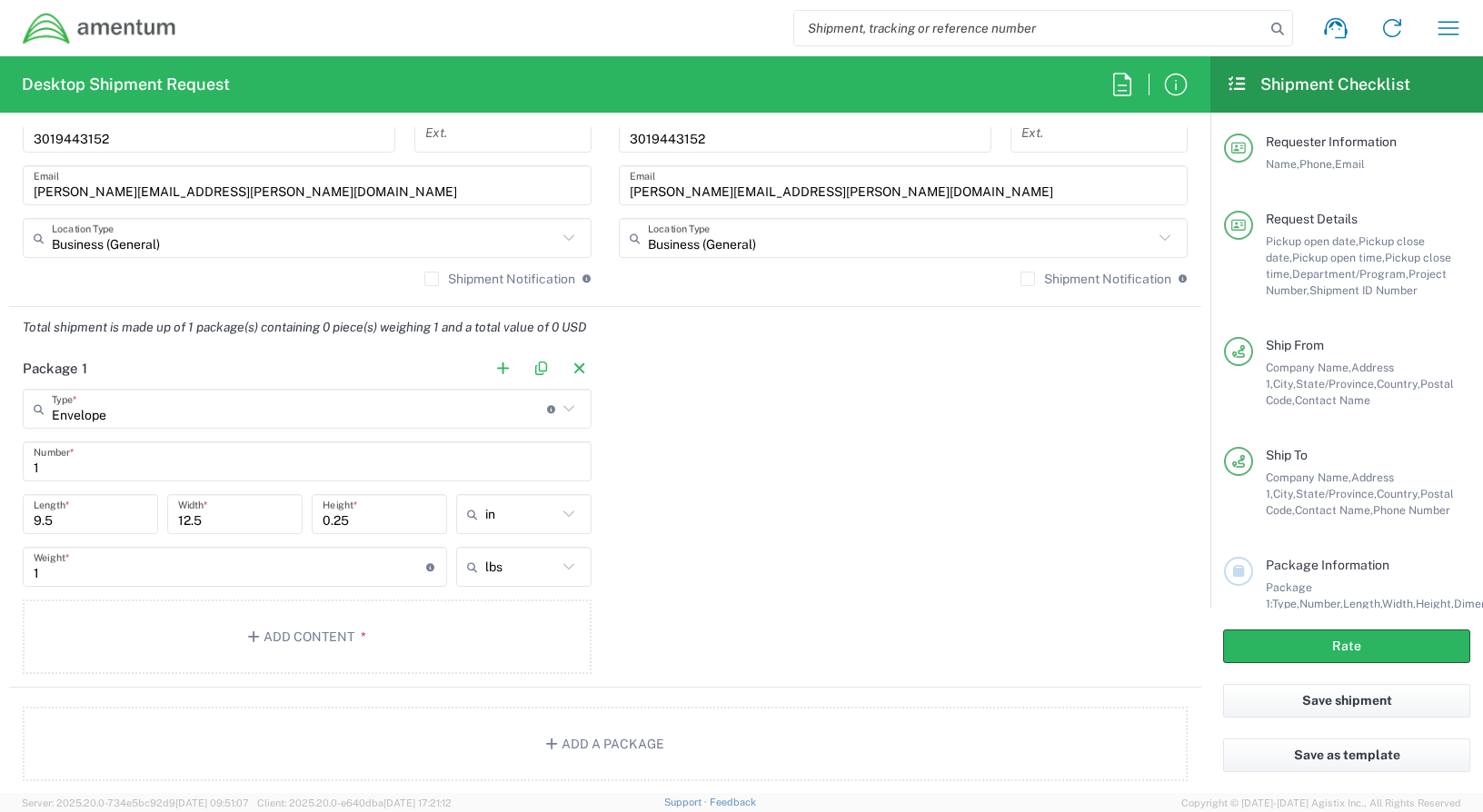
scroll to position [1362, 0]
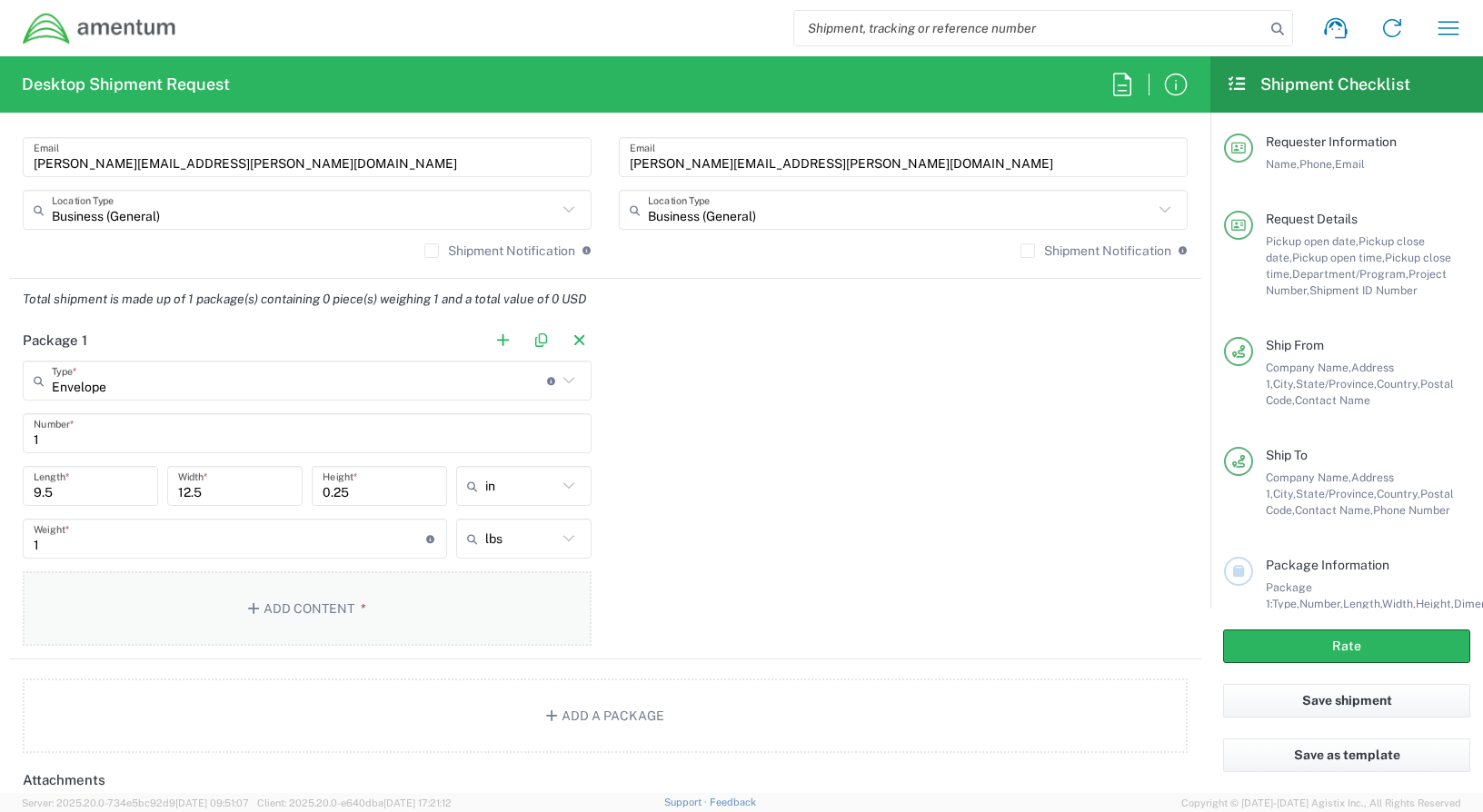
click at [259, 600] on button "Add Content *" at bounding box center [307, 609] width 569 height 75
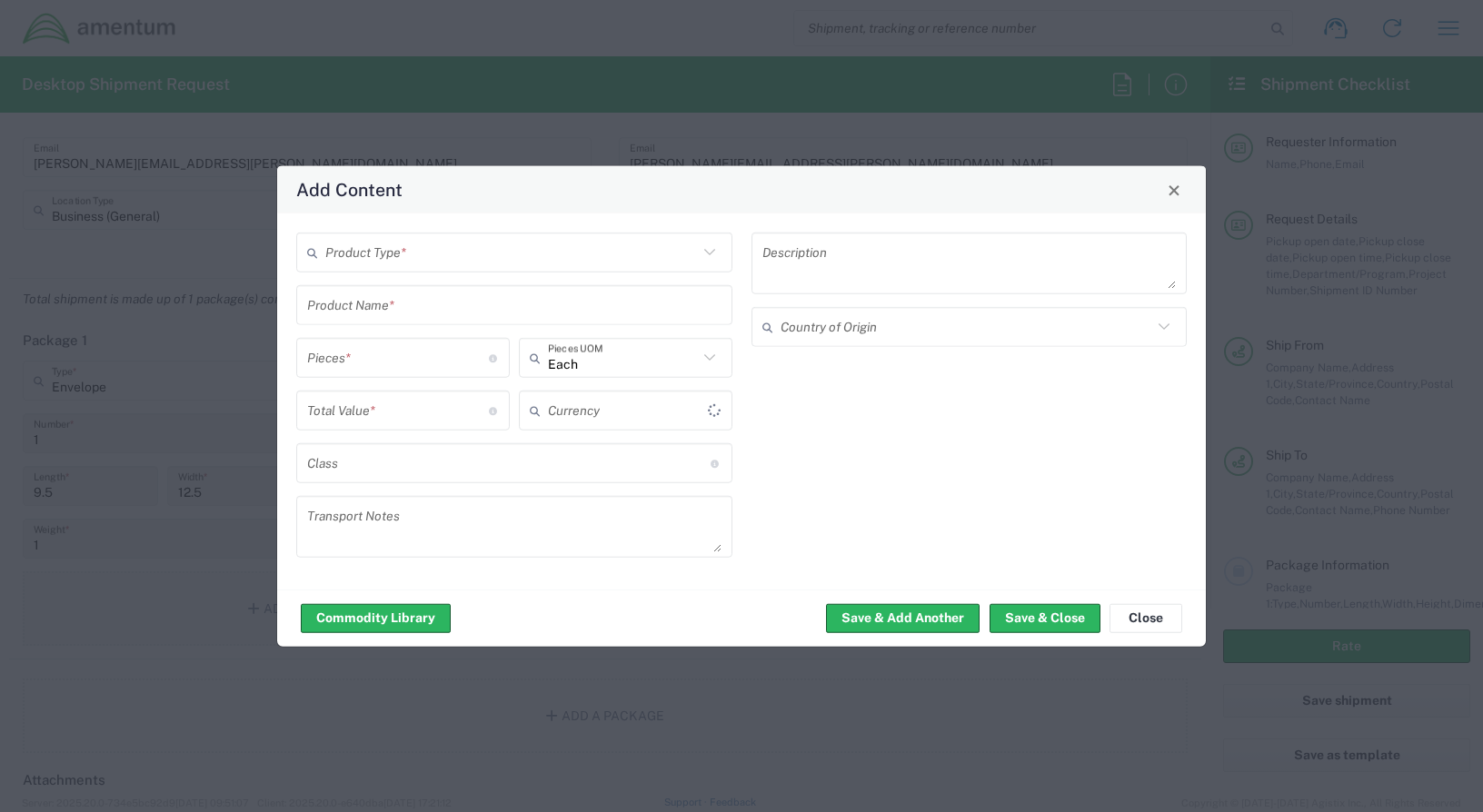
type input "US Dollar"
click at [717, 252] on icon at bounding box center [709, 252] width 24 height 24
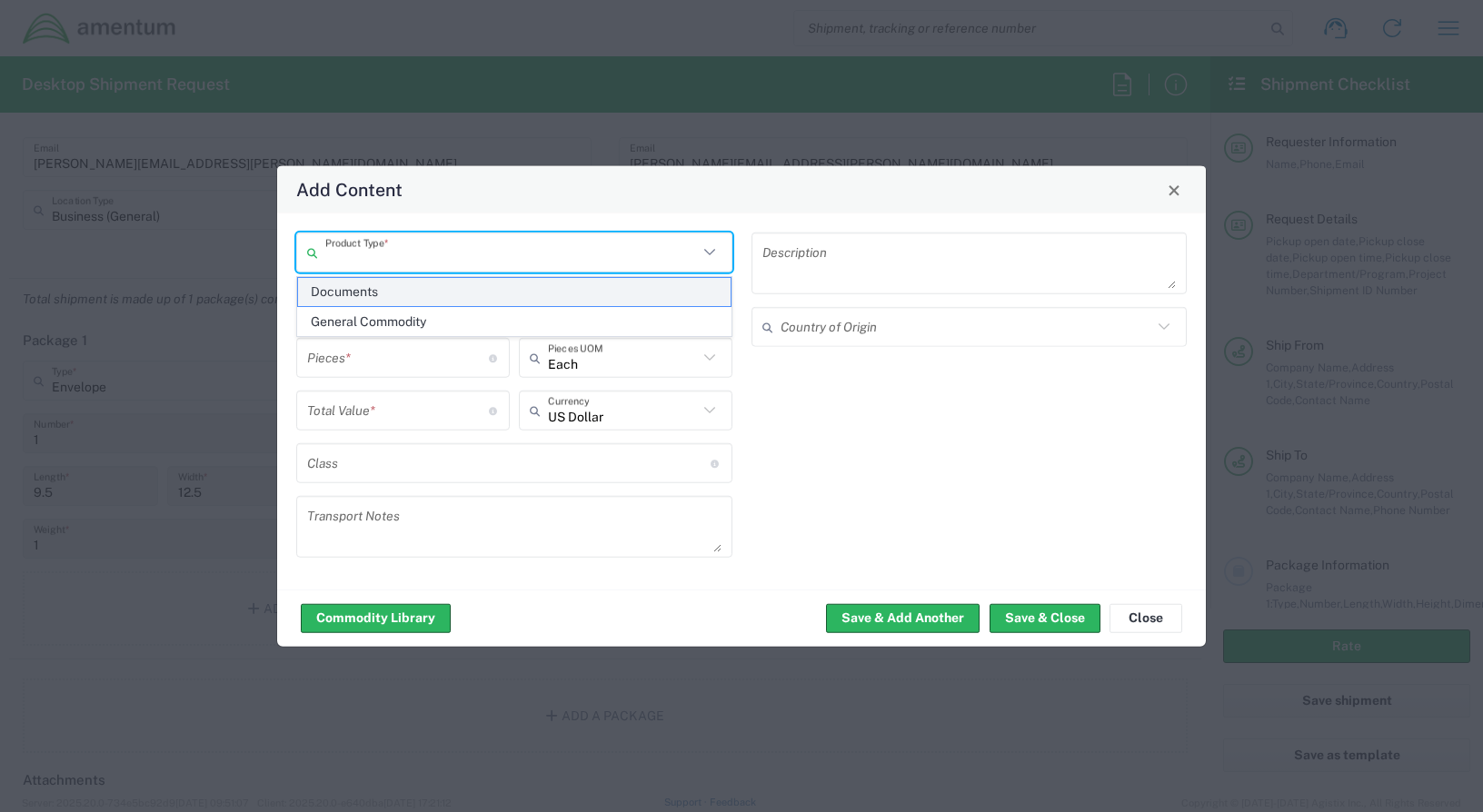
click at [671, 291] on span "Documents" at bounding box center [514, 291] width 433 height 28
type input "Documents"
type input "1"
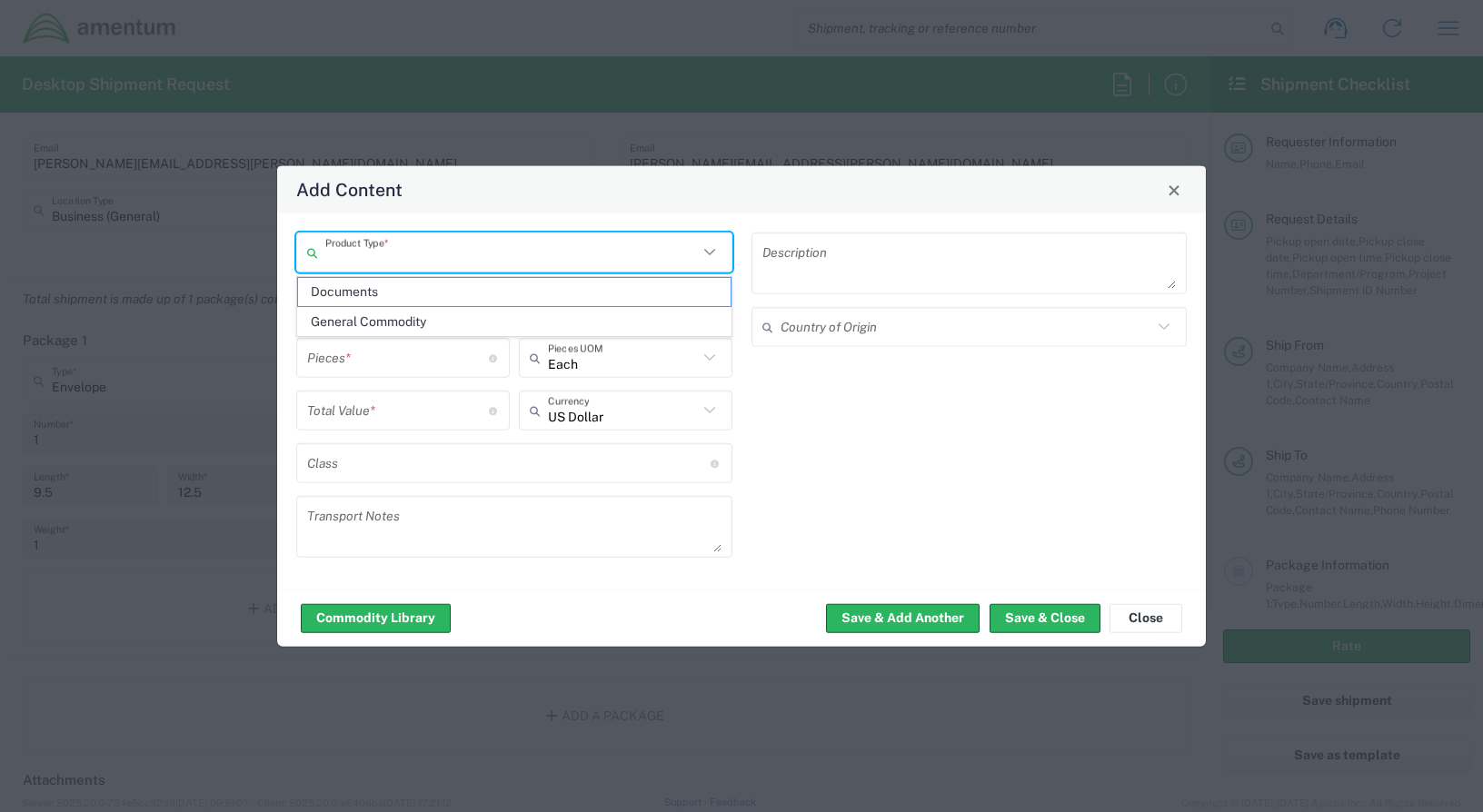
type textarea "Documents"
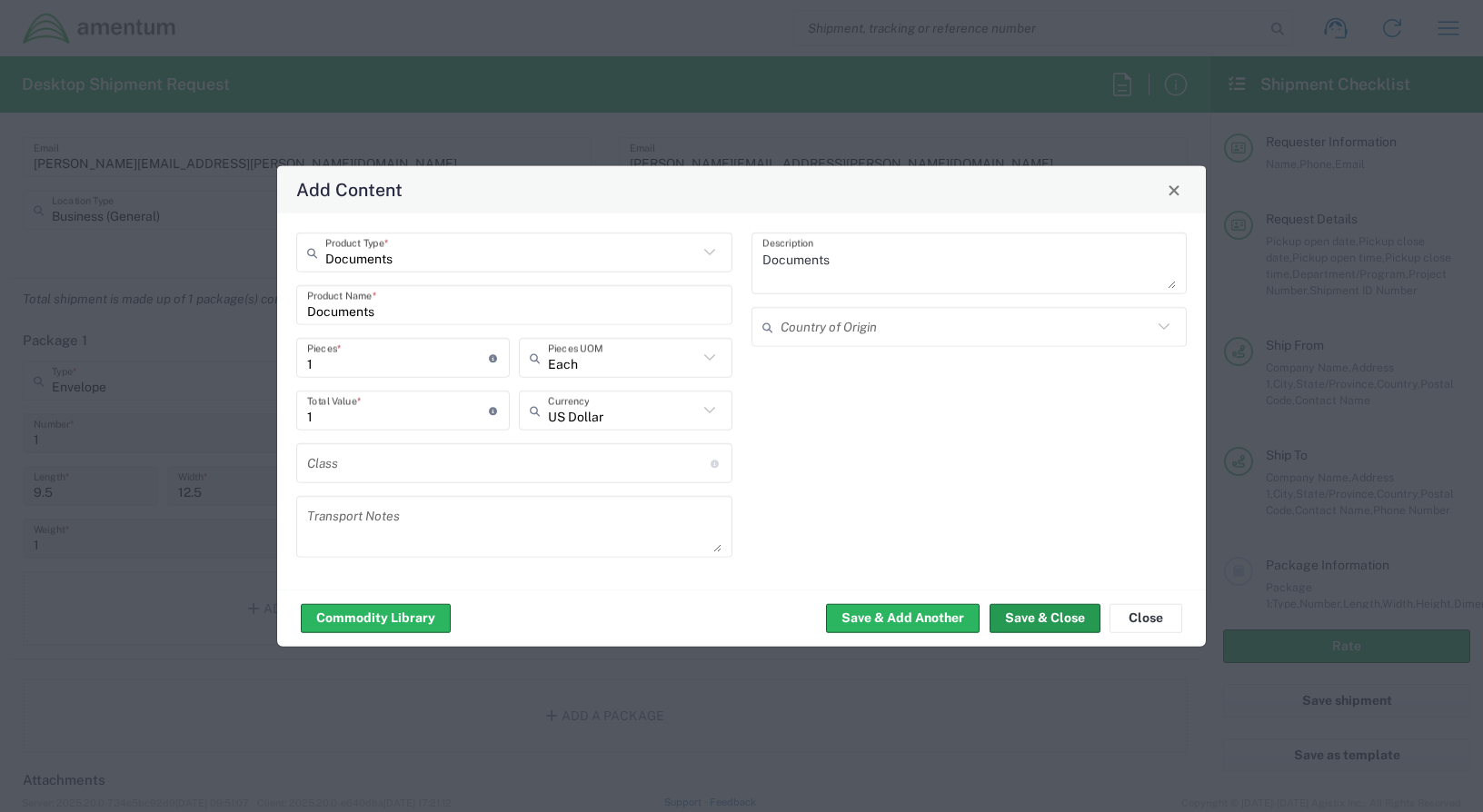
click at [1063, 617] on button "Save & Close" at bounding box center [1045, 617] width 111 height 29
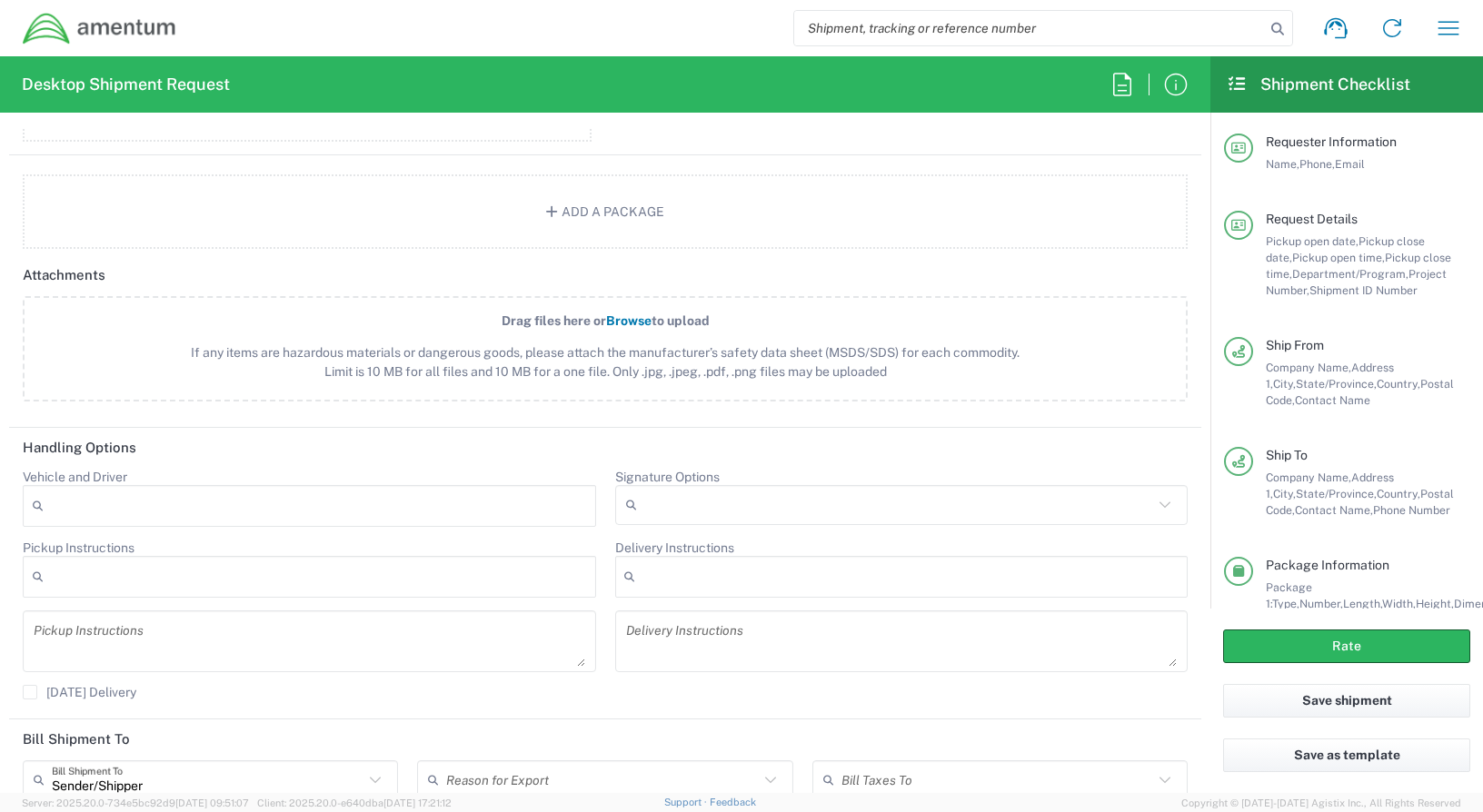
scroll to position [1998, 0]
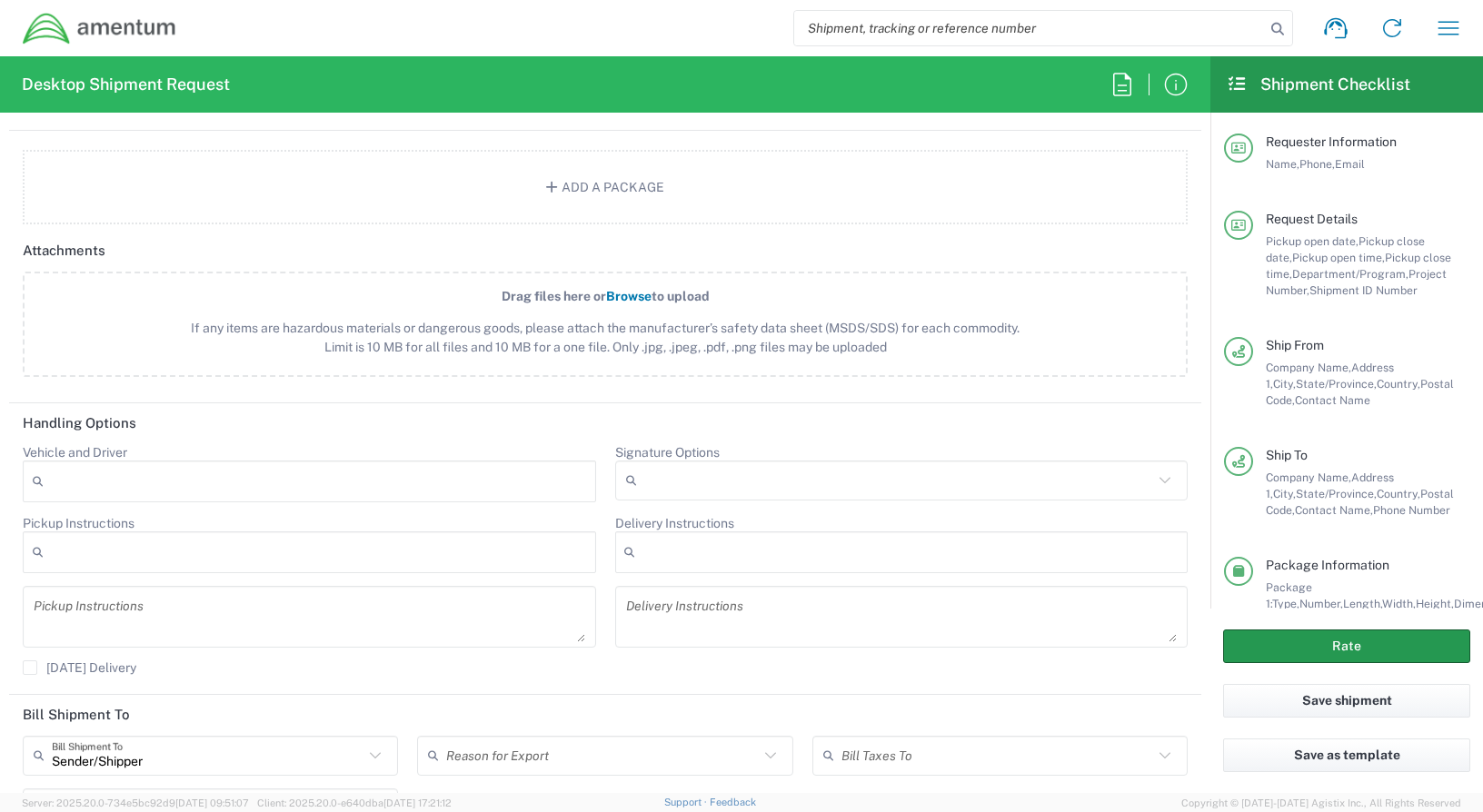
click at [1424, 645] on button "Rate" at bounding box center [1347, 645] width 247 height 34
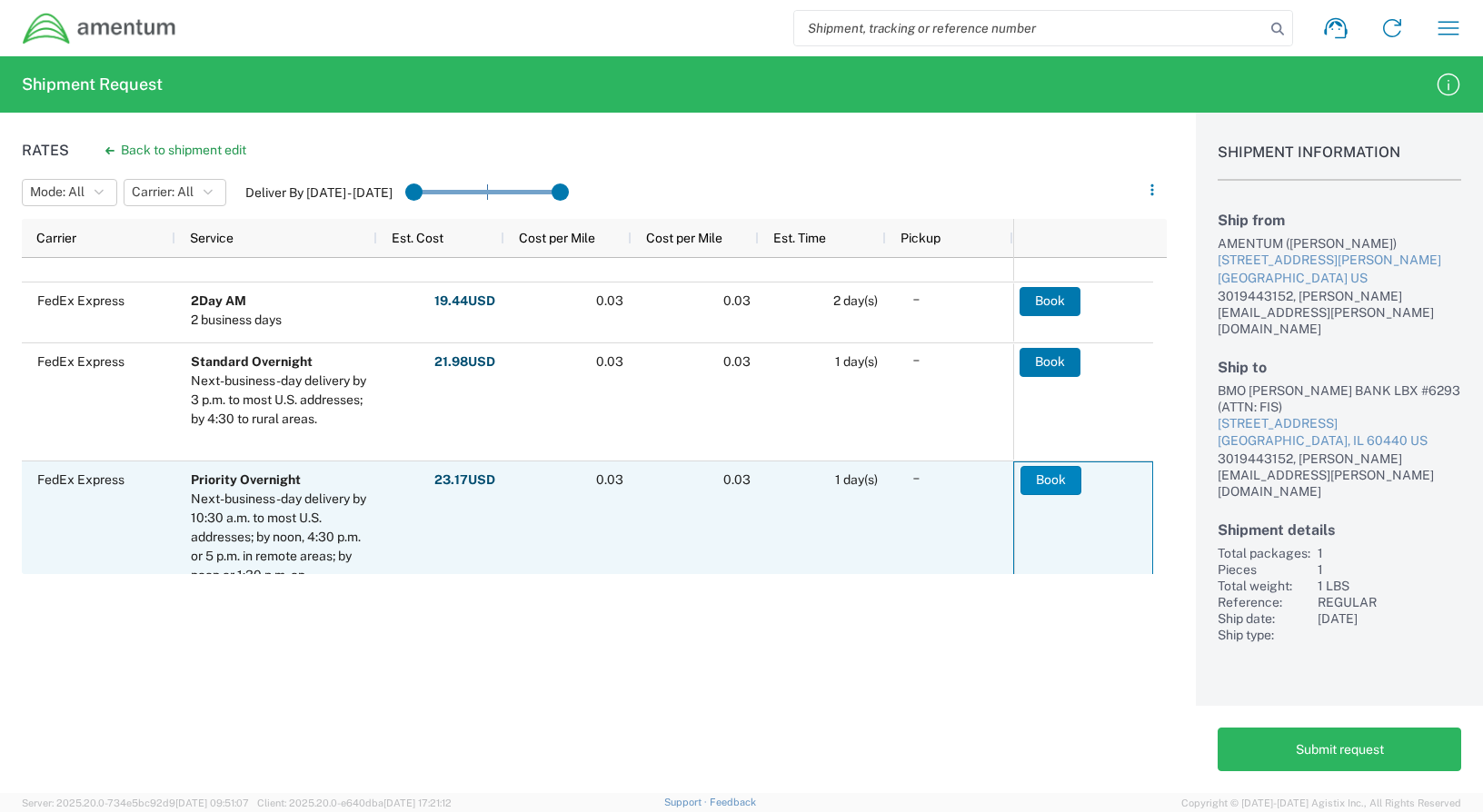
click at [1046, 478] on button "Book" at bounding box center [1050, 480] width 60 height 29
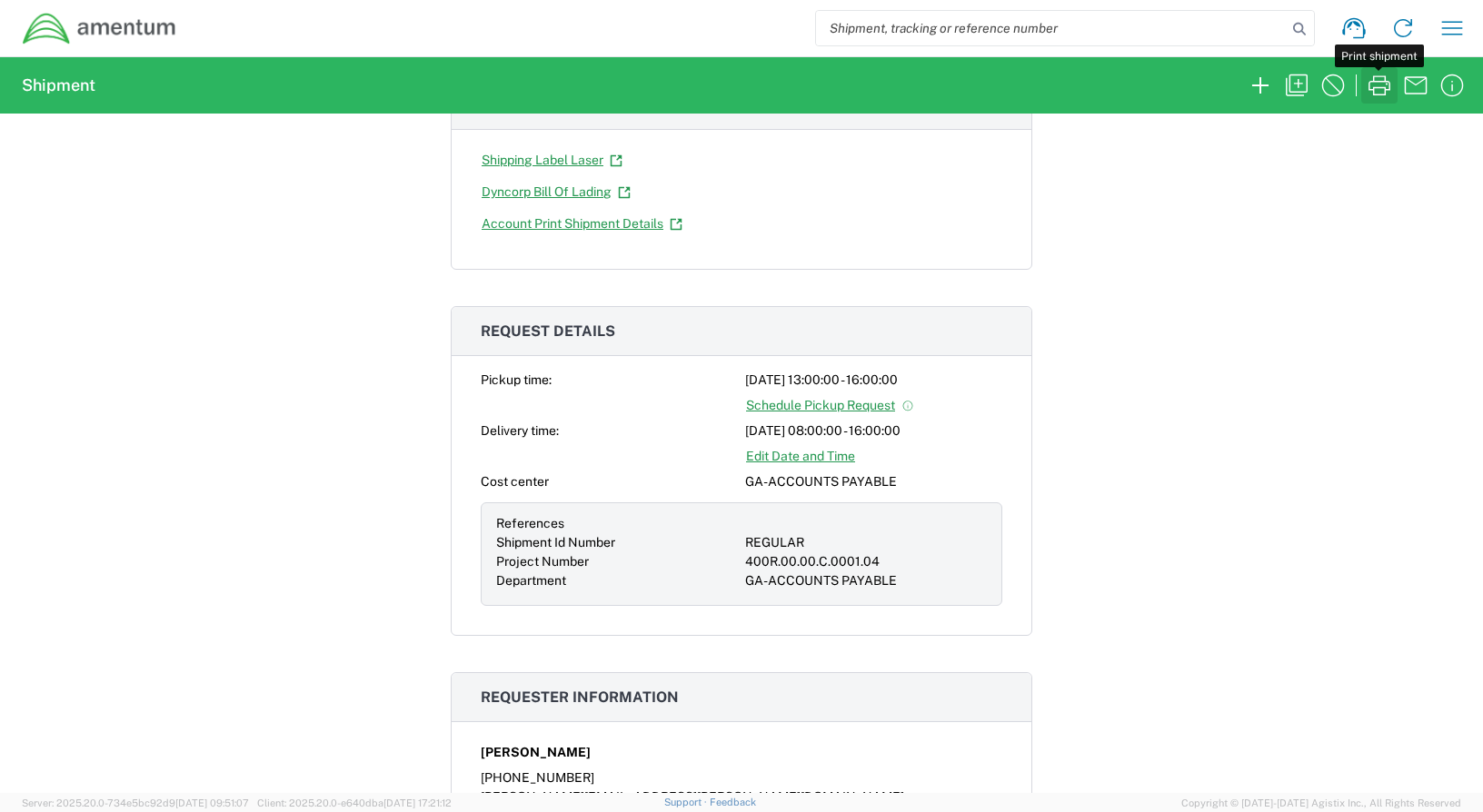
click at [1375, 86] on icon "button" at bounding box center [1379, 85] width 29 height 29
click at [1444, 15] on icon "button" at bounding box center [1451, 28] width 29 height 29
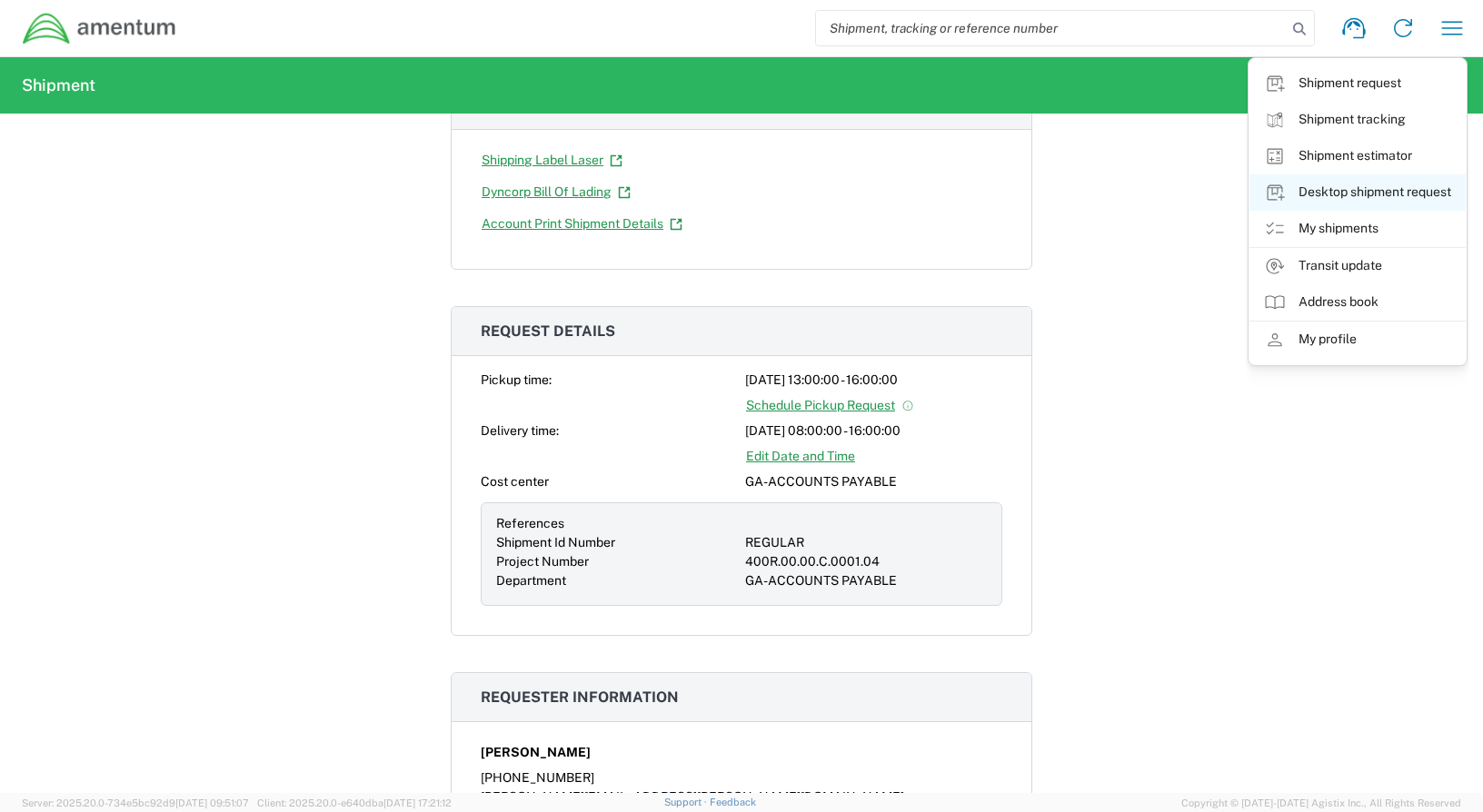
click at [1389, 191] on link "Desktop shipment request" at bounding box center [1356, 193] width 216 height 36
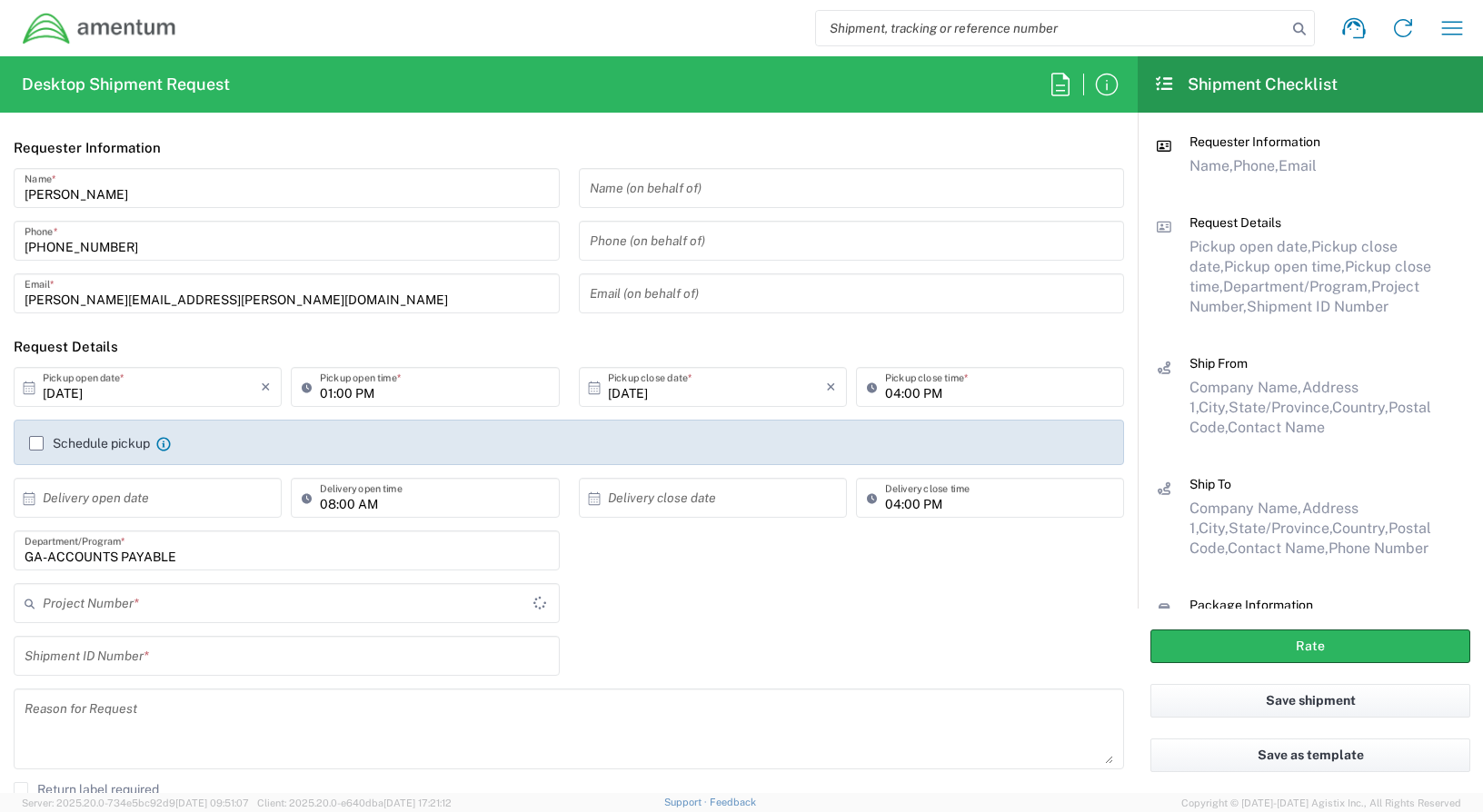
type input "ADMN.100038.00000"
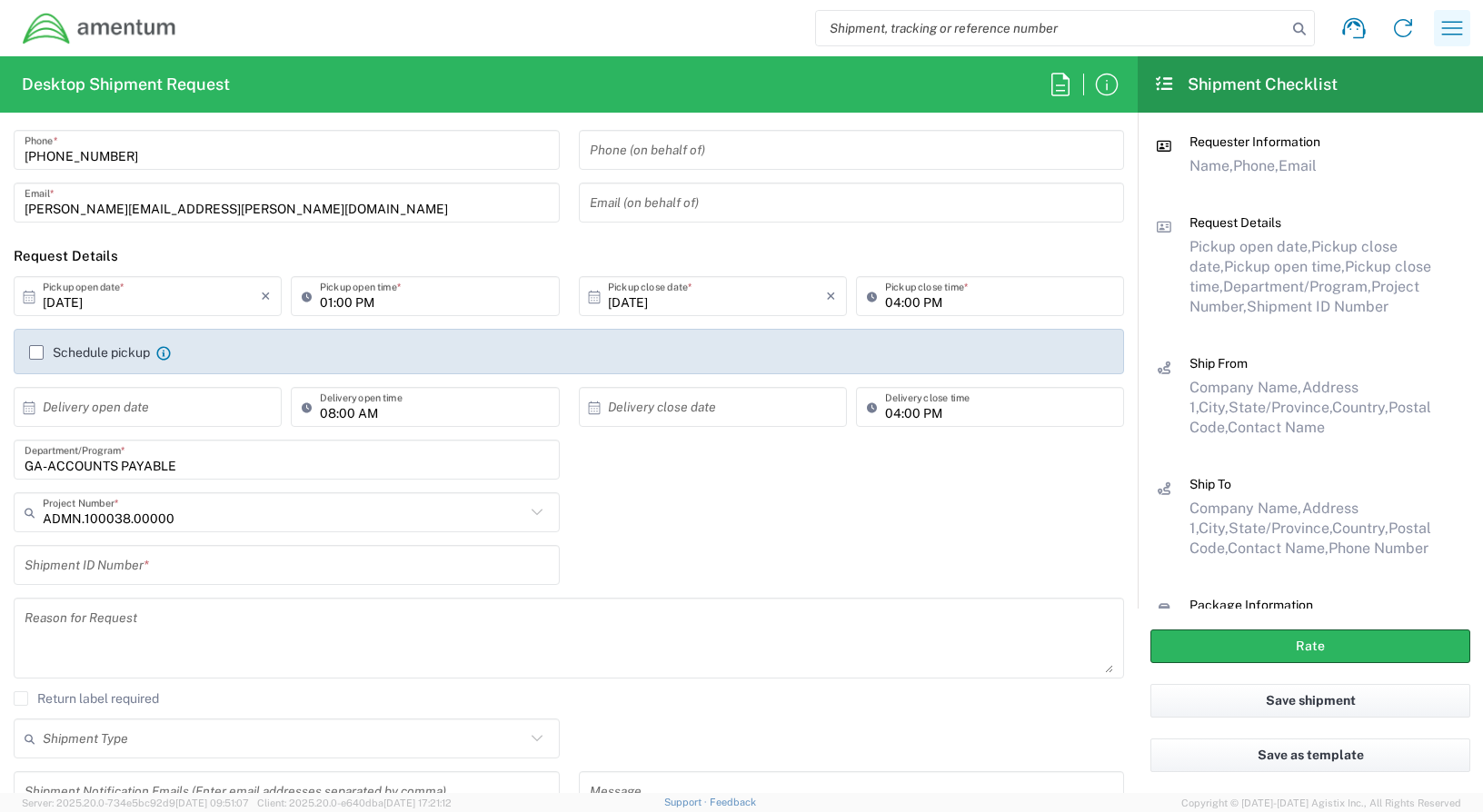
click at [1448, 30] on icon "button" at bounding box center [1451, 28] width 29 height 29
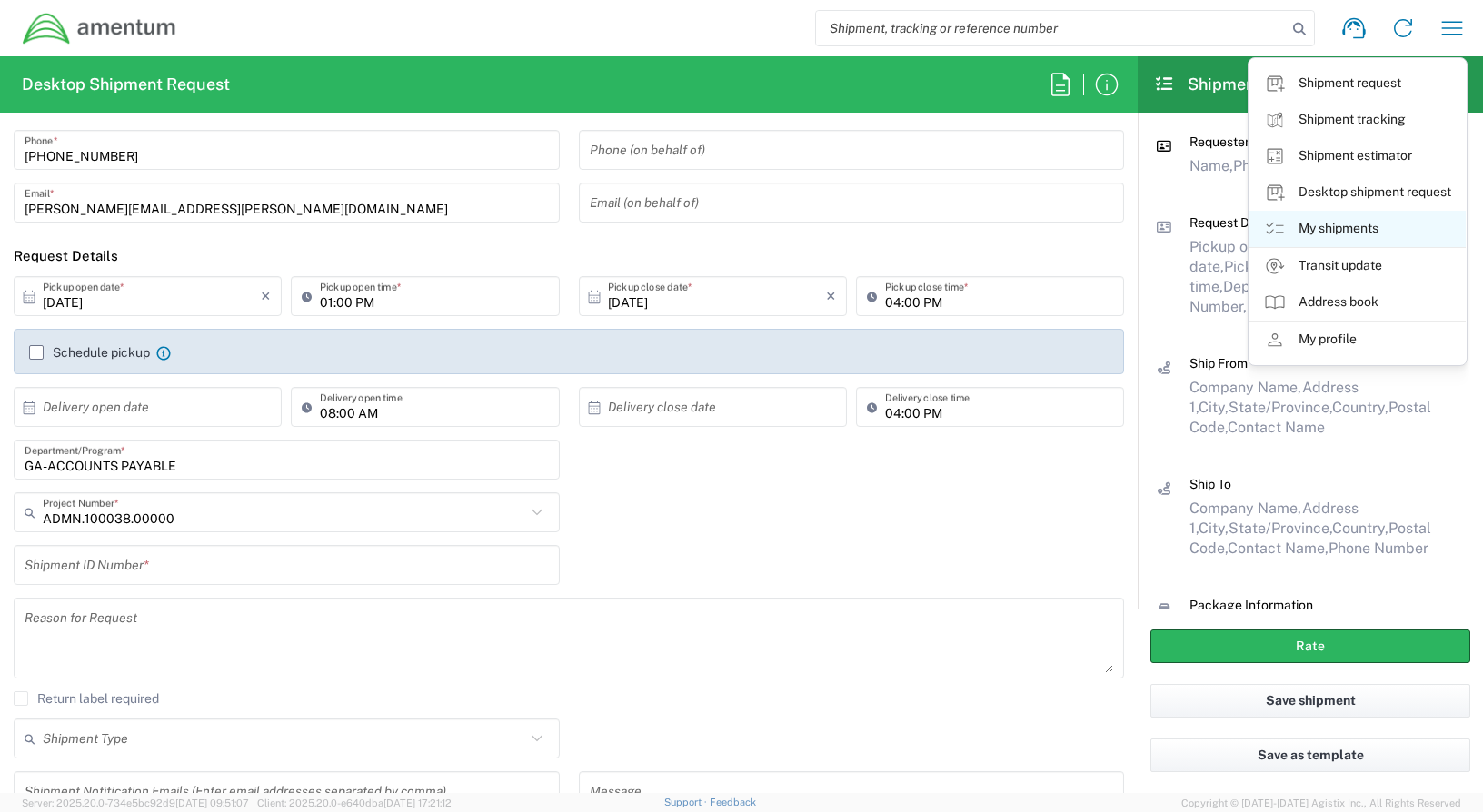
click at [1338, 220] on link "My shipments" at bounding box center [1356, 229] width 216 height 36
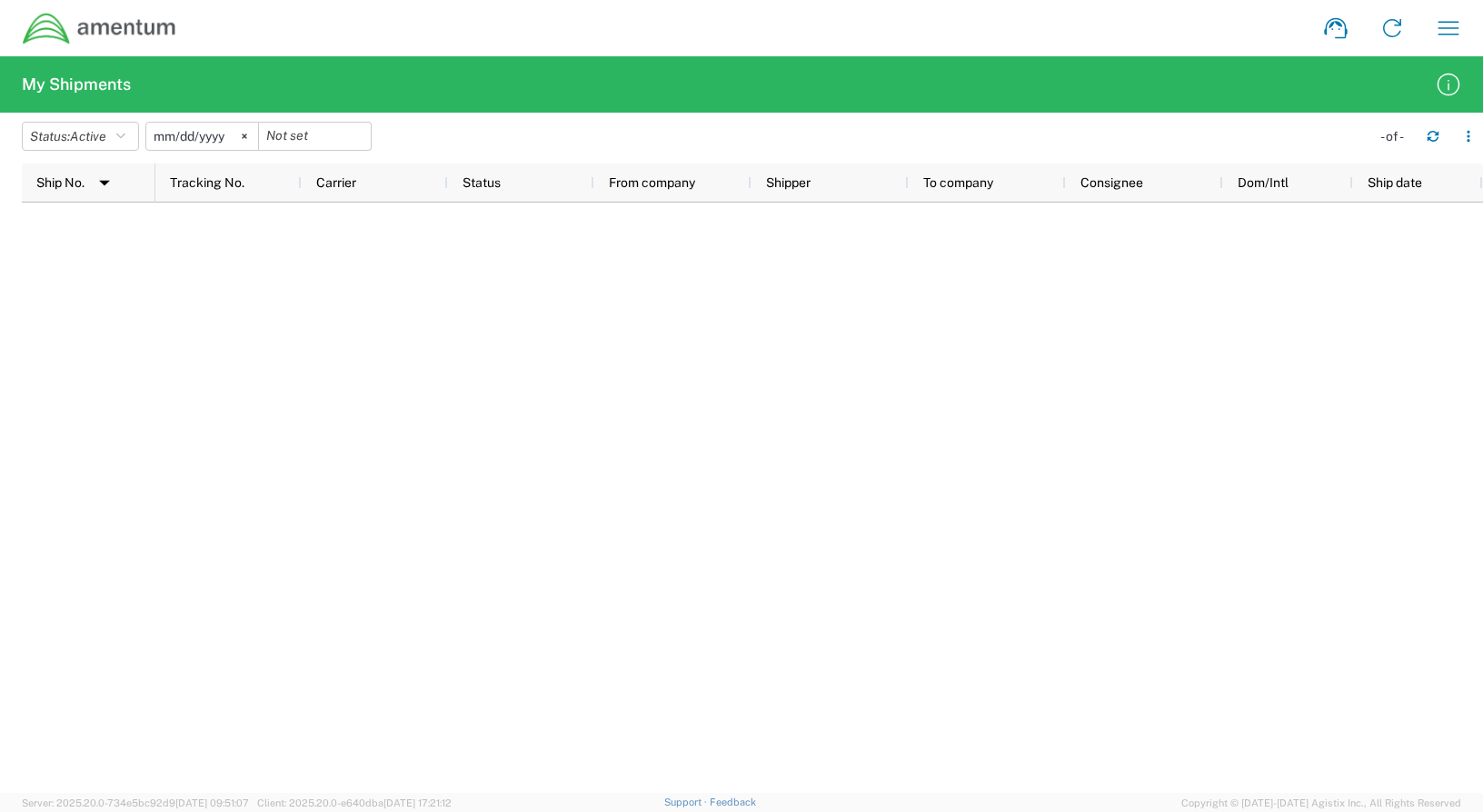
click at [228, 136] on input "[DATE]" at bounding box center [201, 136] width 111 height 27
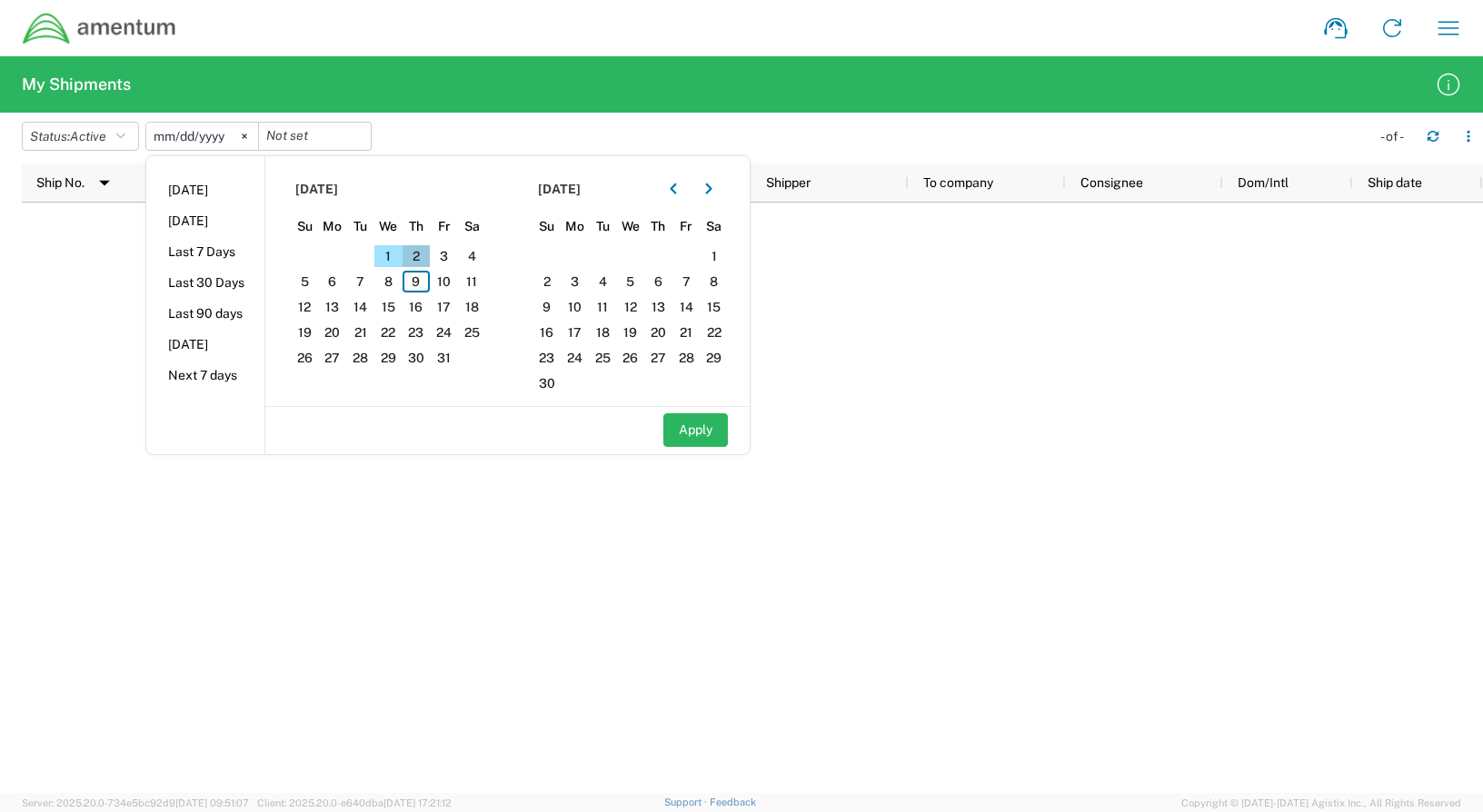
click at [416, 254] on span "2" at bounding box center [416, 256] width 28 height 22
click at [421, 254] on span "2" at bounding box center [416, 256] width 28 height 22
click at [234, 283] on li "Last 30 Days" at bounding box center [204, 282] width 118 height 31
type input "[DATE]"
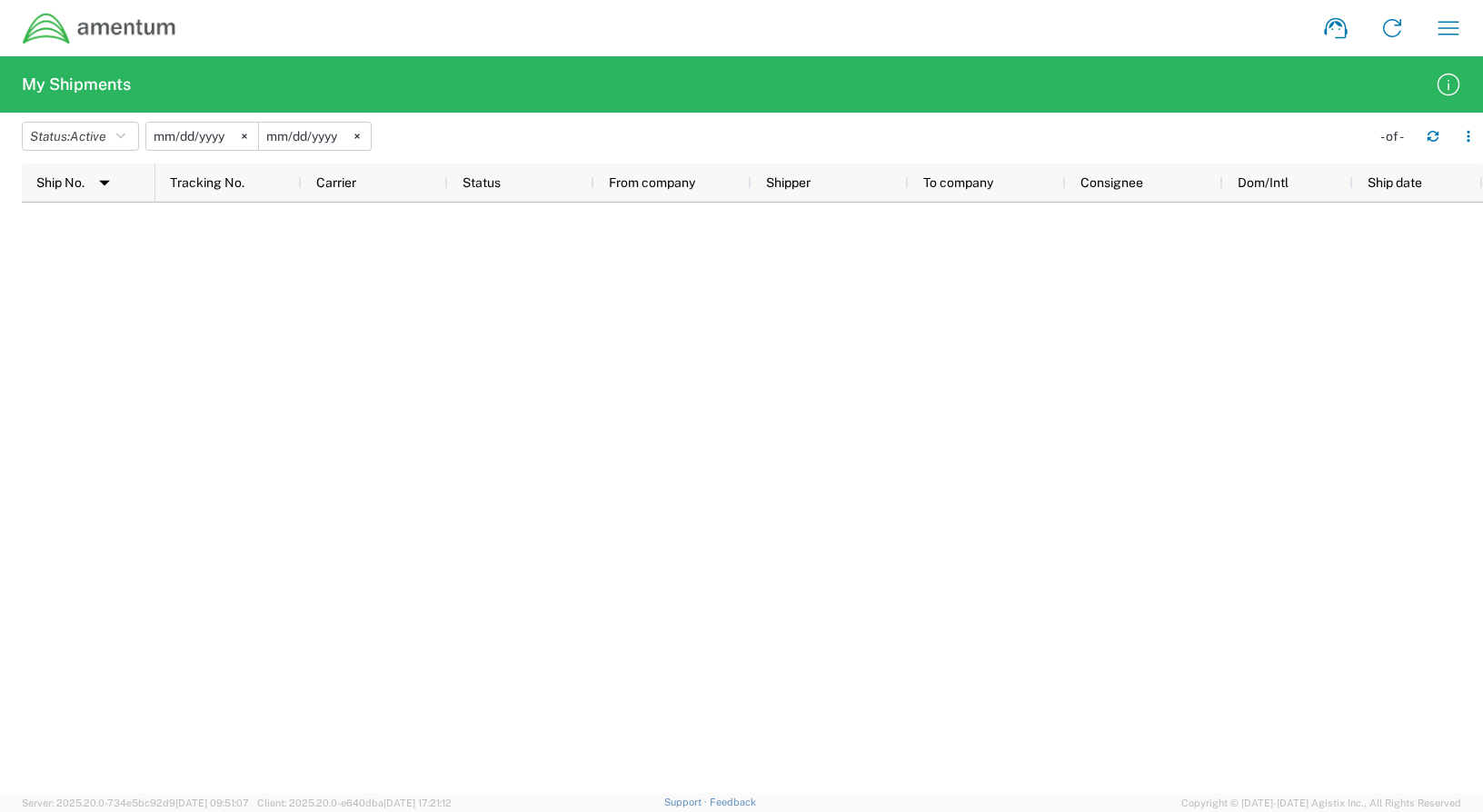
click at [273, 293] on div at bounding box center [819, 498] width 1328 height 591
click at [126, 130] on icon "button" at bounding box center [120, 135] width 9 height 12
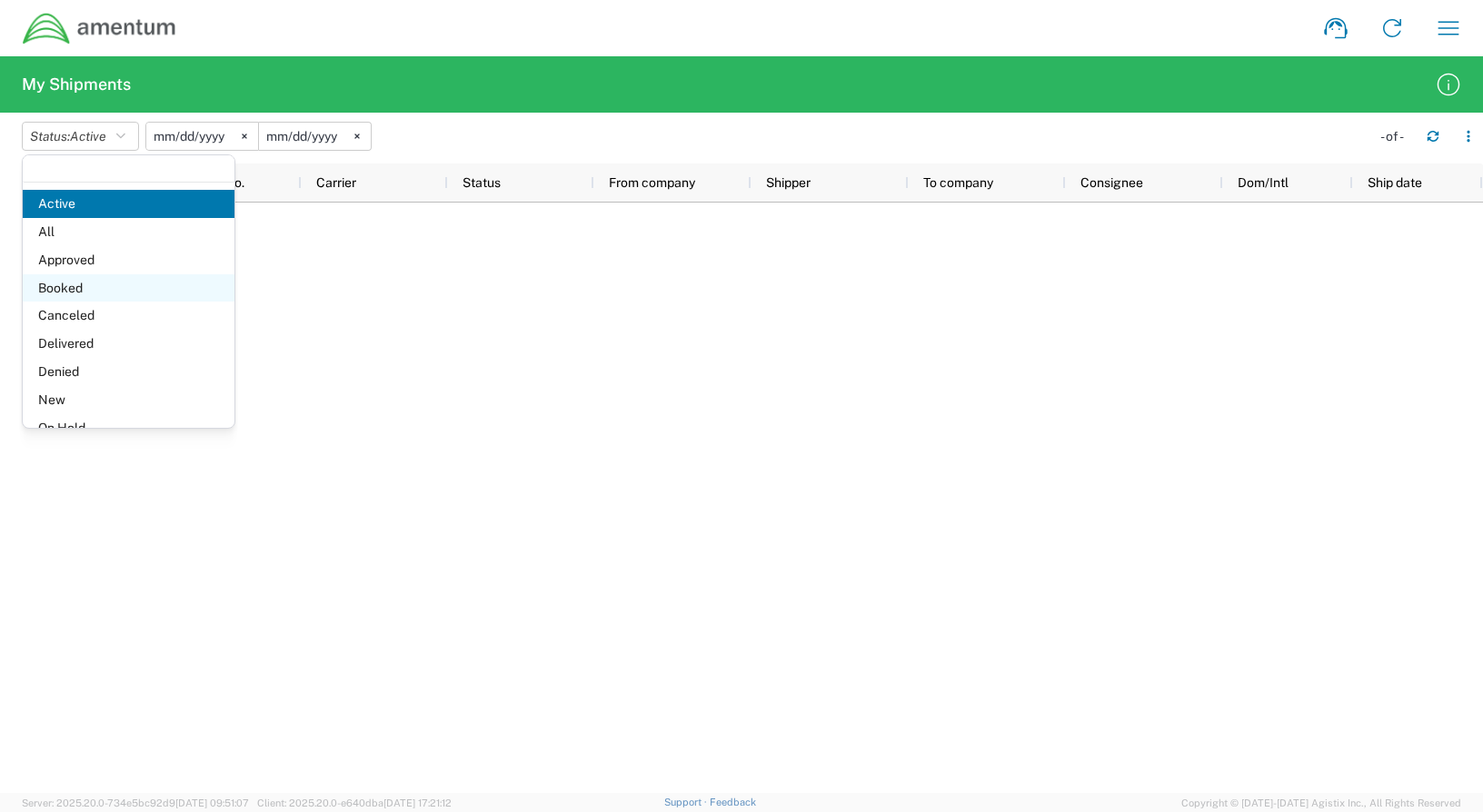
click at [65, 286] on span "Booked" at bounding box center [129, 288] width 212 height 28
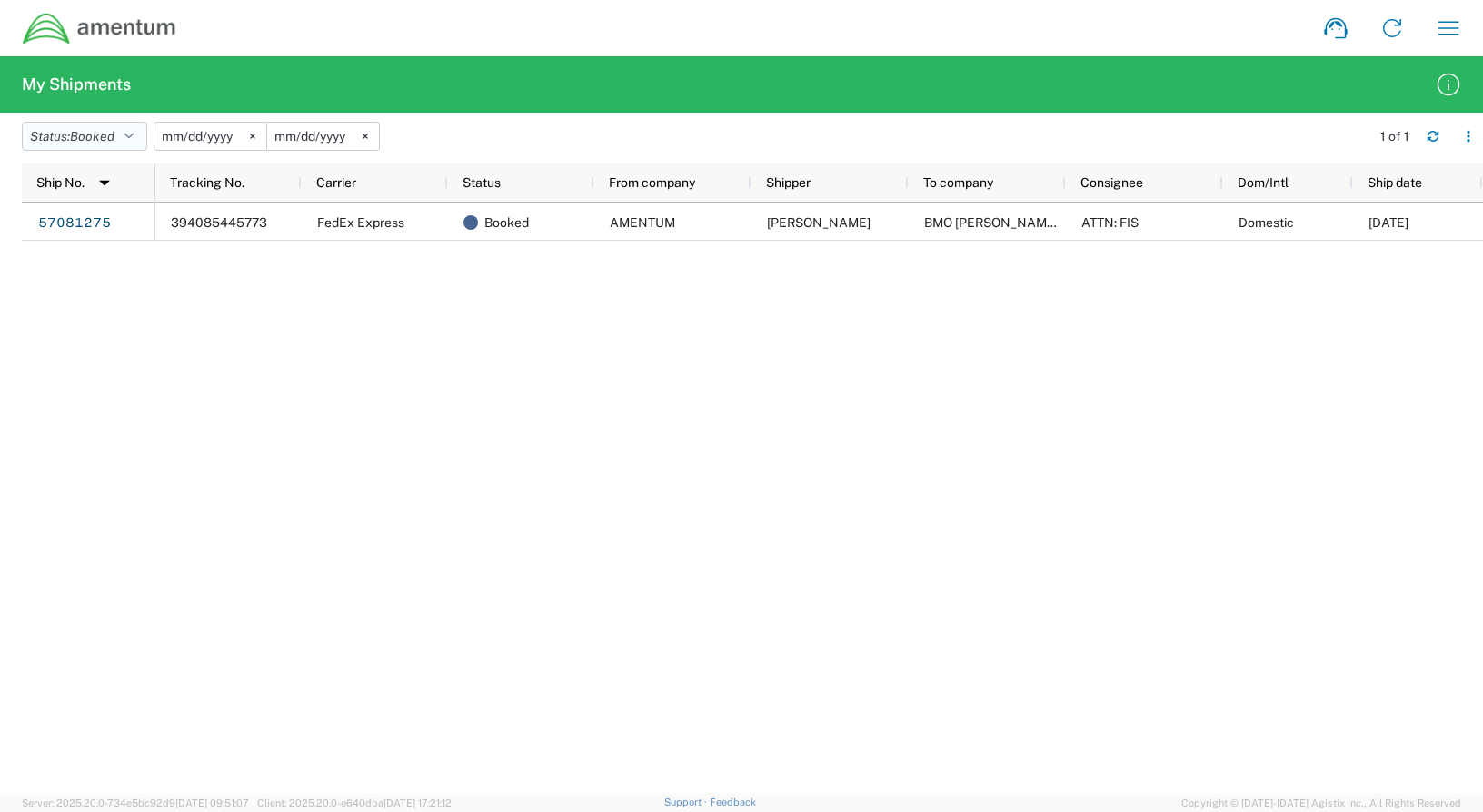
click at [133, 130] on icon "button" at bounding box center [129, 135] width 9 height 12
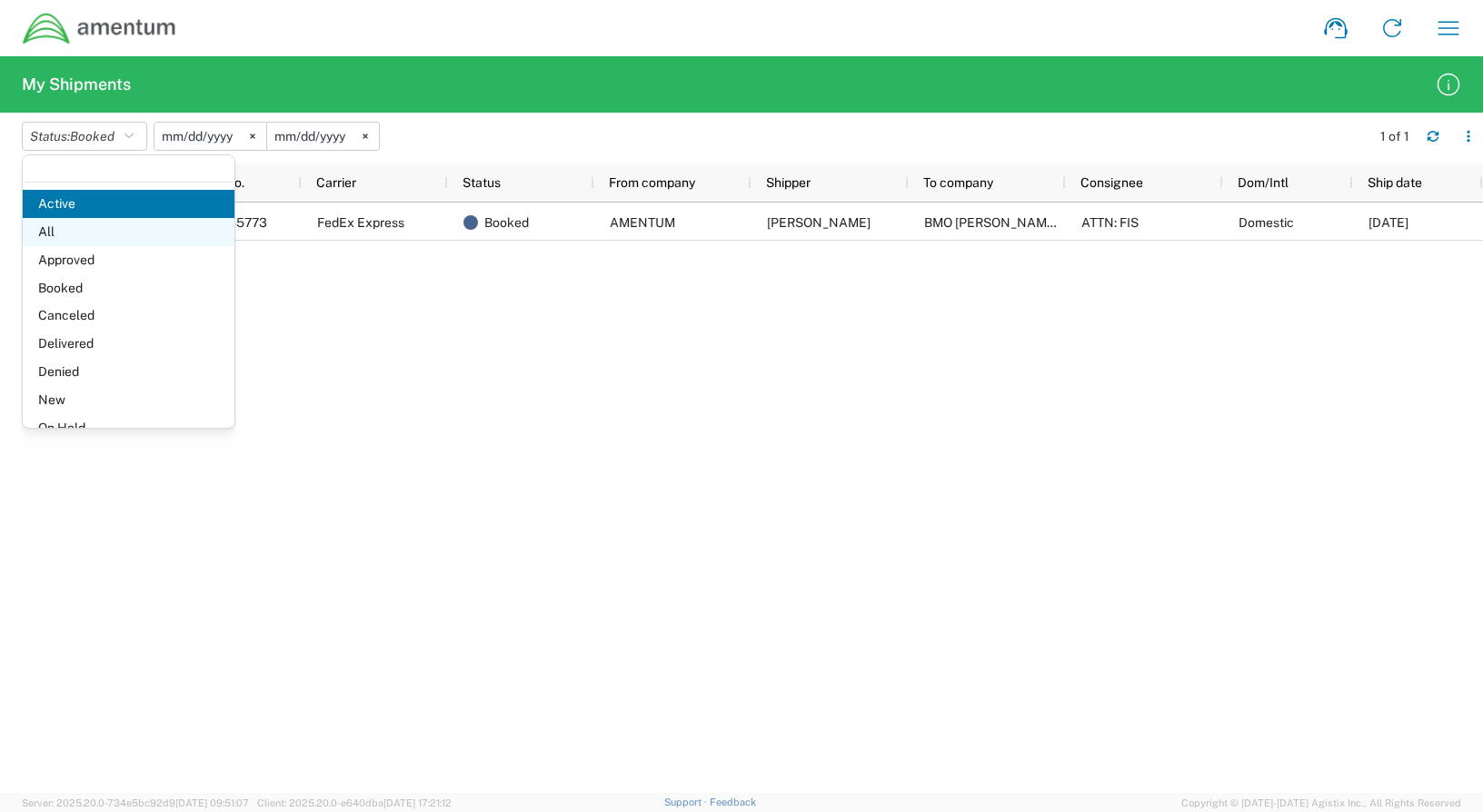
click at [48, 235] on span "All" at bounding box center [129, 231] width 212 height 28
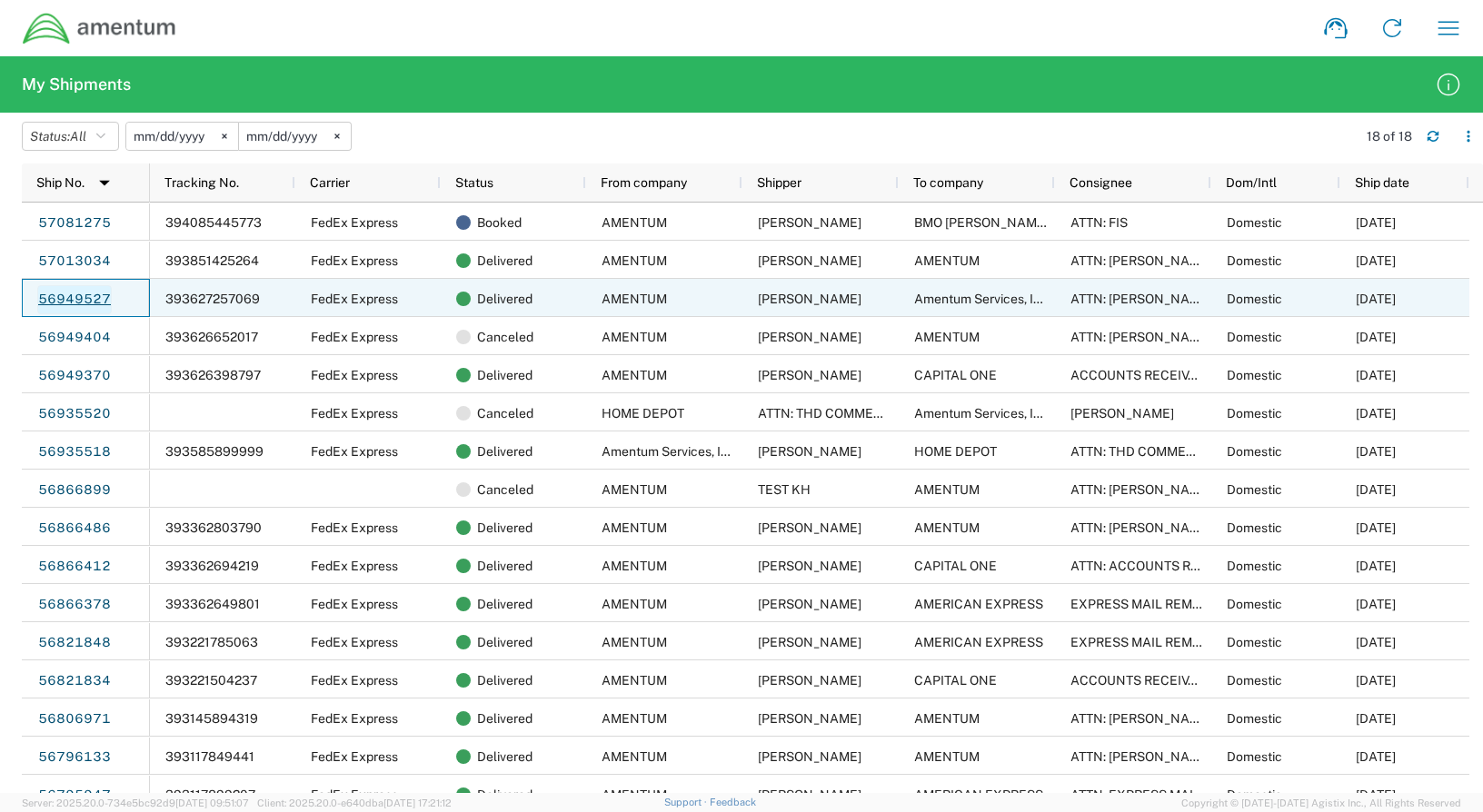
click at [89, 301] on link "56949527" at bounding box center [75, 299] width 75 height 29
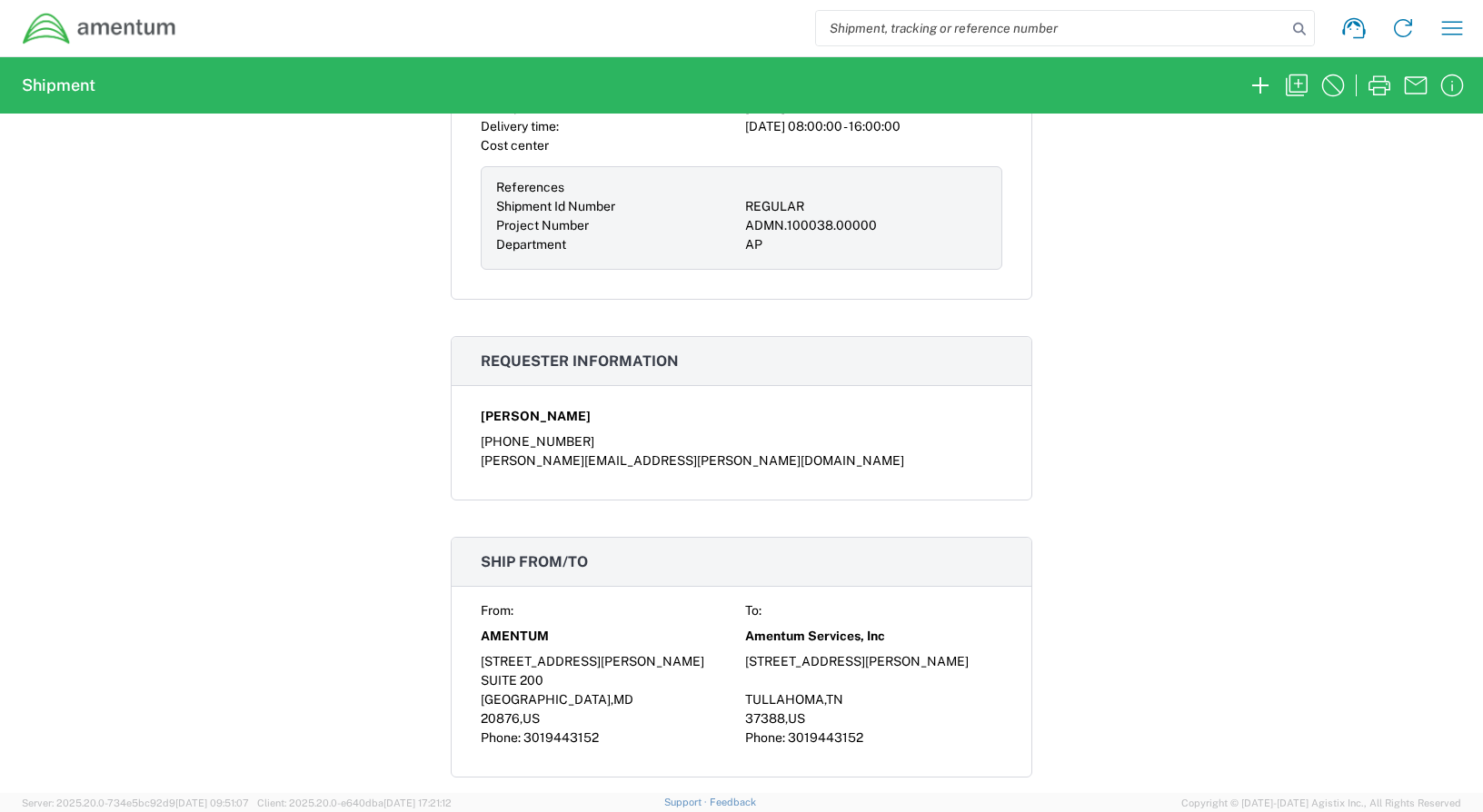
scroll to position [727, 0]
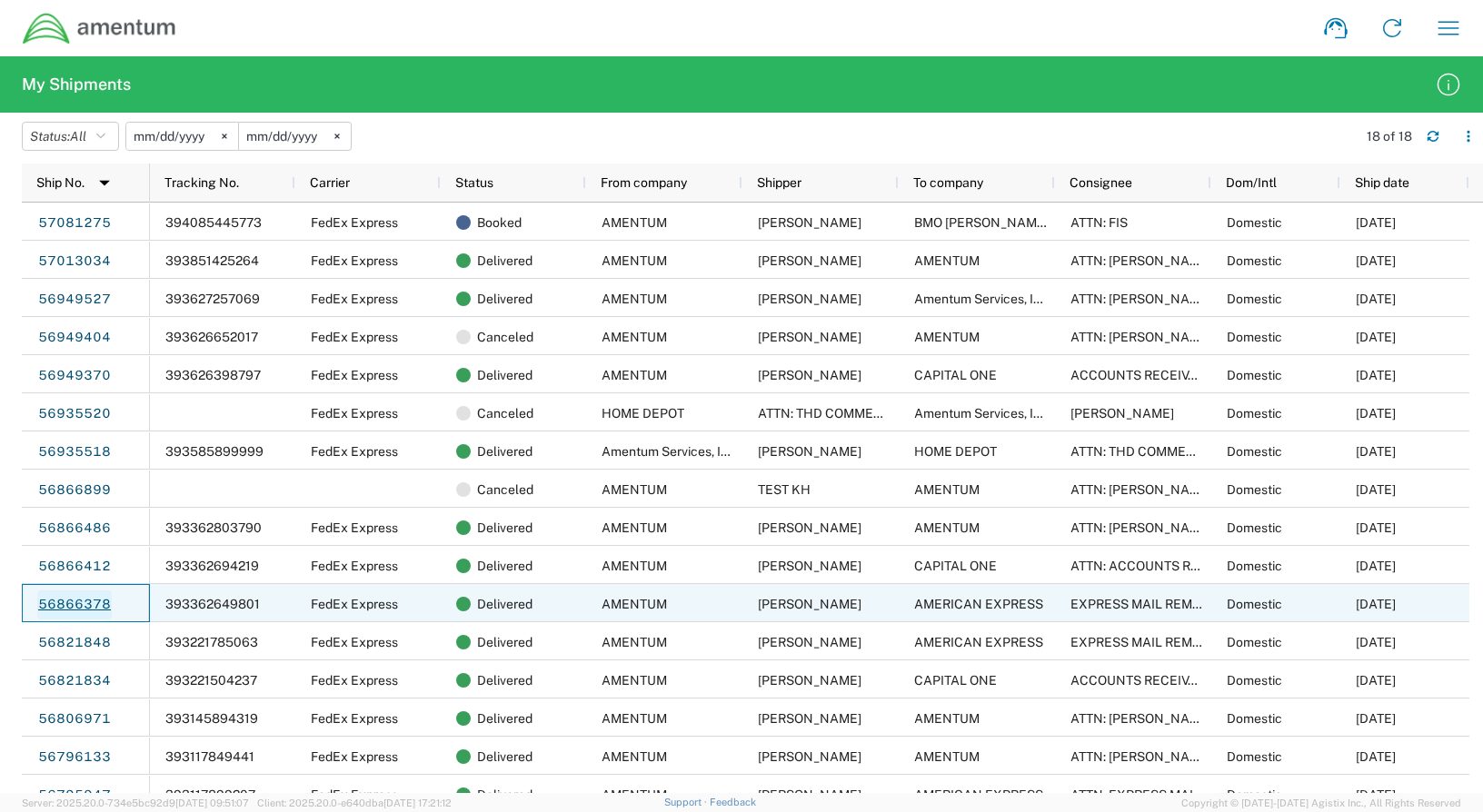
click at [97, 603] on link "56866378" at bounding box center [75, 605] width 75 height 29
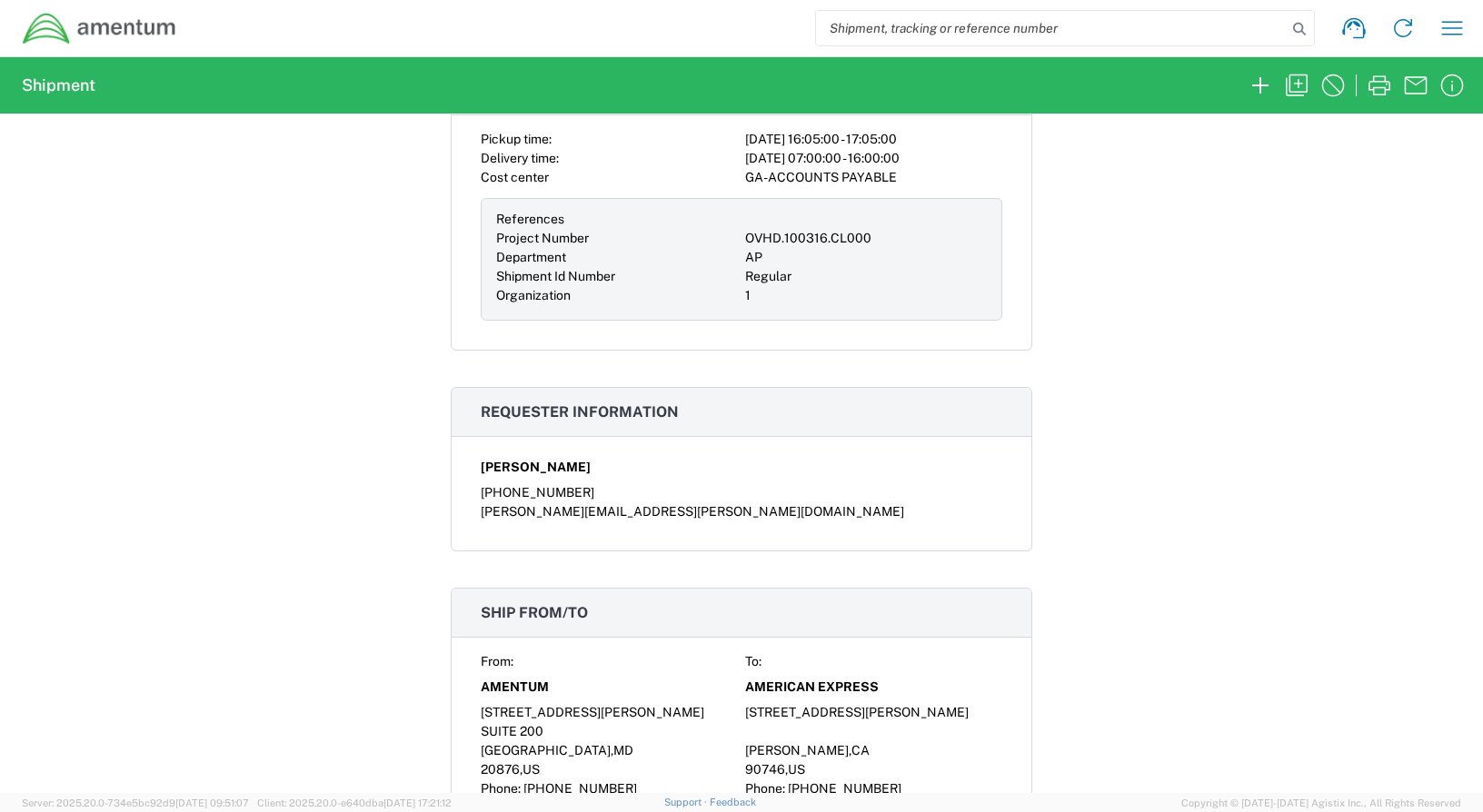
scroll to position [636, 0]
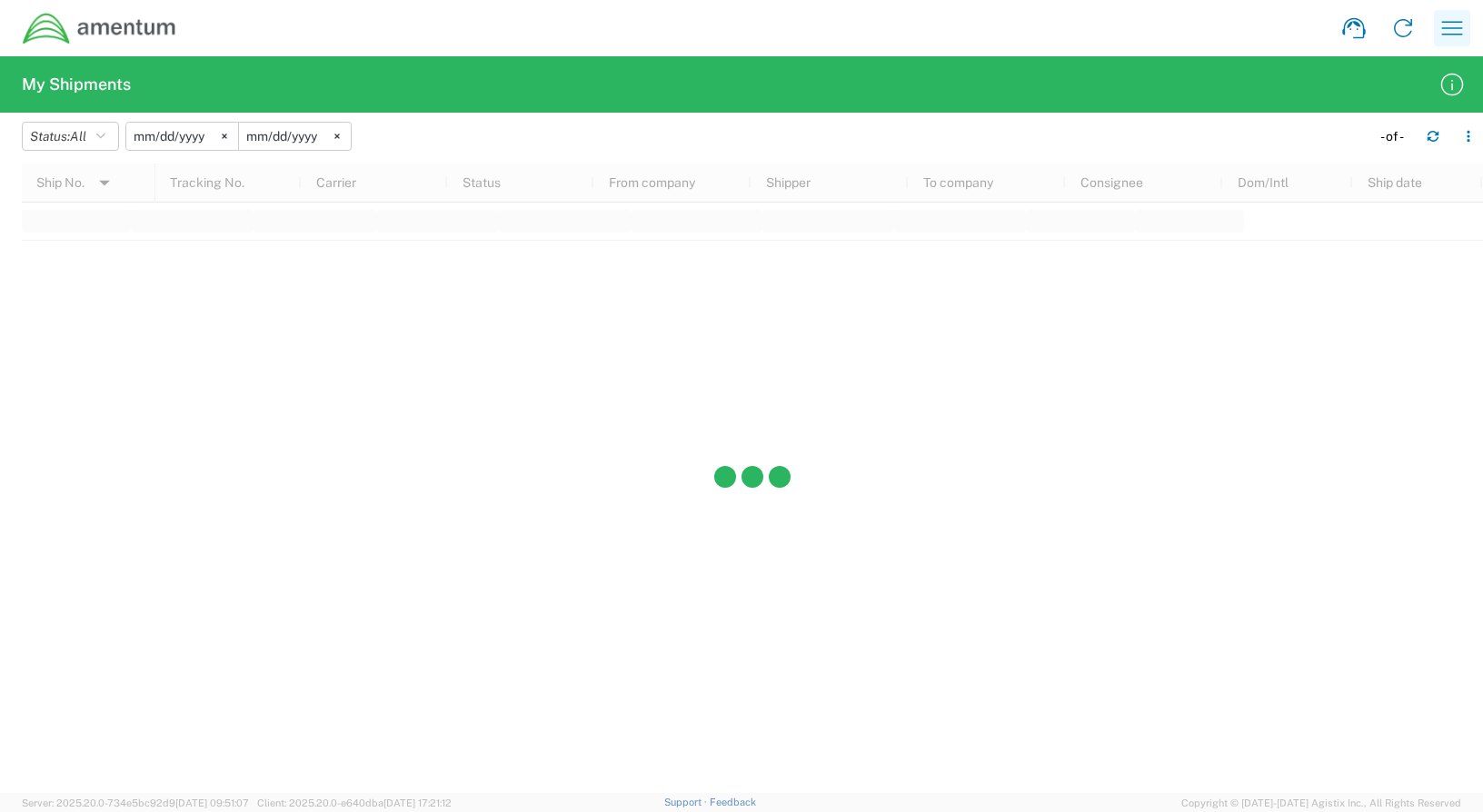
click at [1458, 26] on icon "button" at bounding box center [1451, 28] width 29 height 29
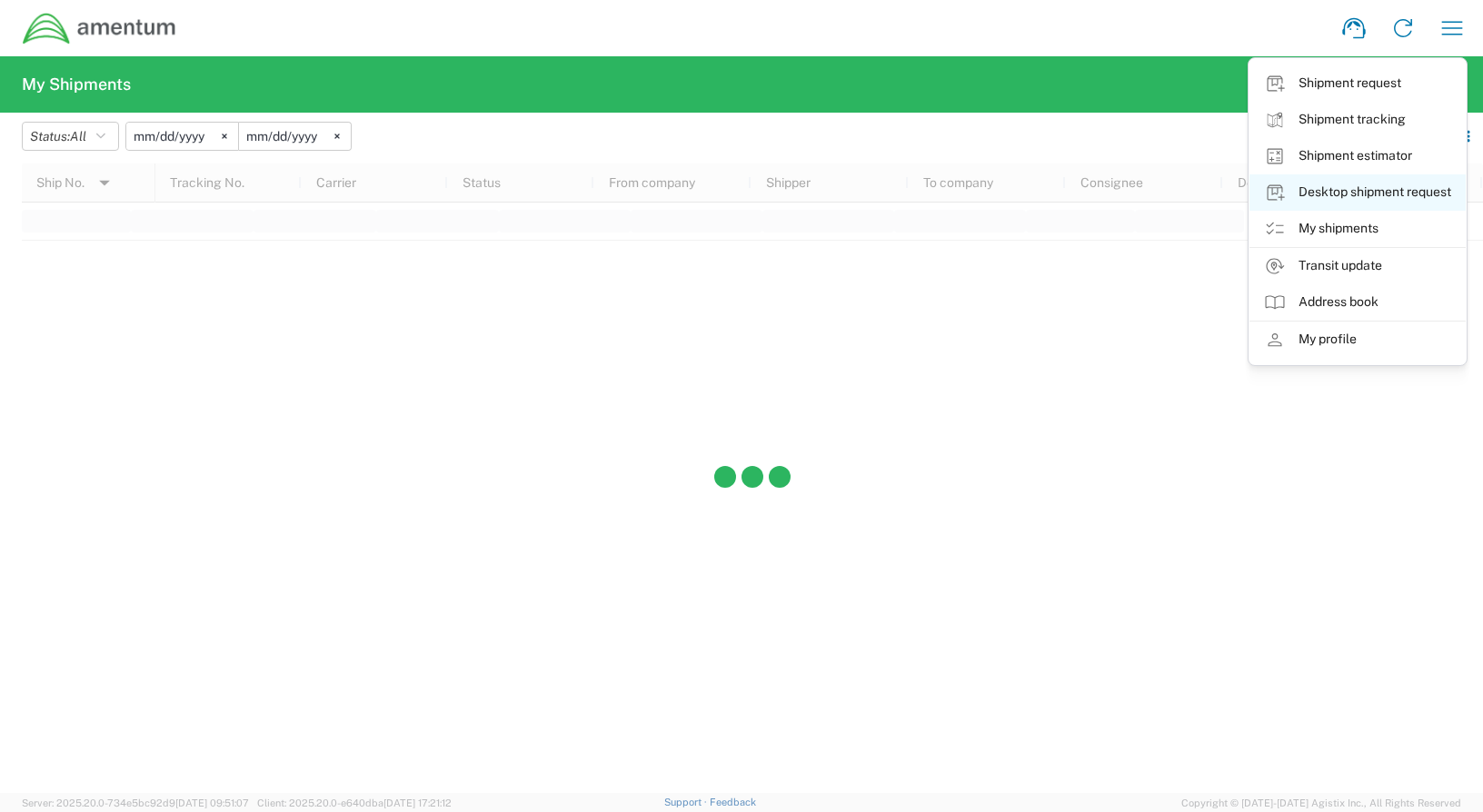
click at [1343, 193] on link "Desktop shipment request" at bounding box center [1356, 193] width 216 height 36
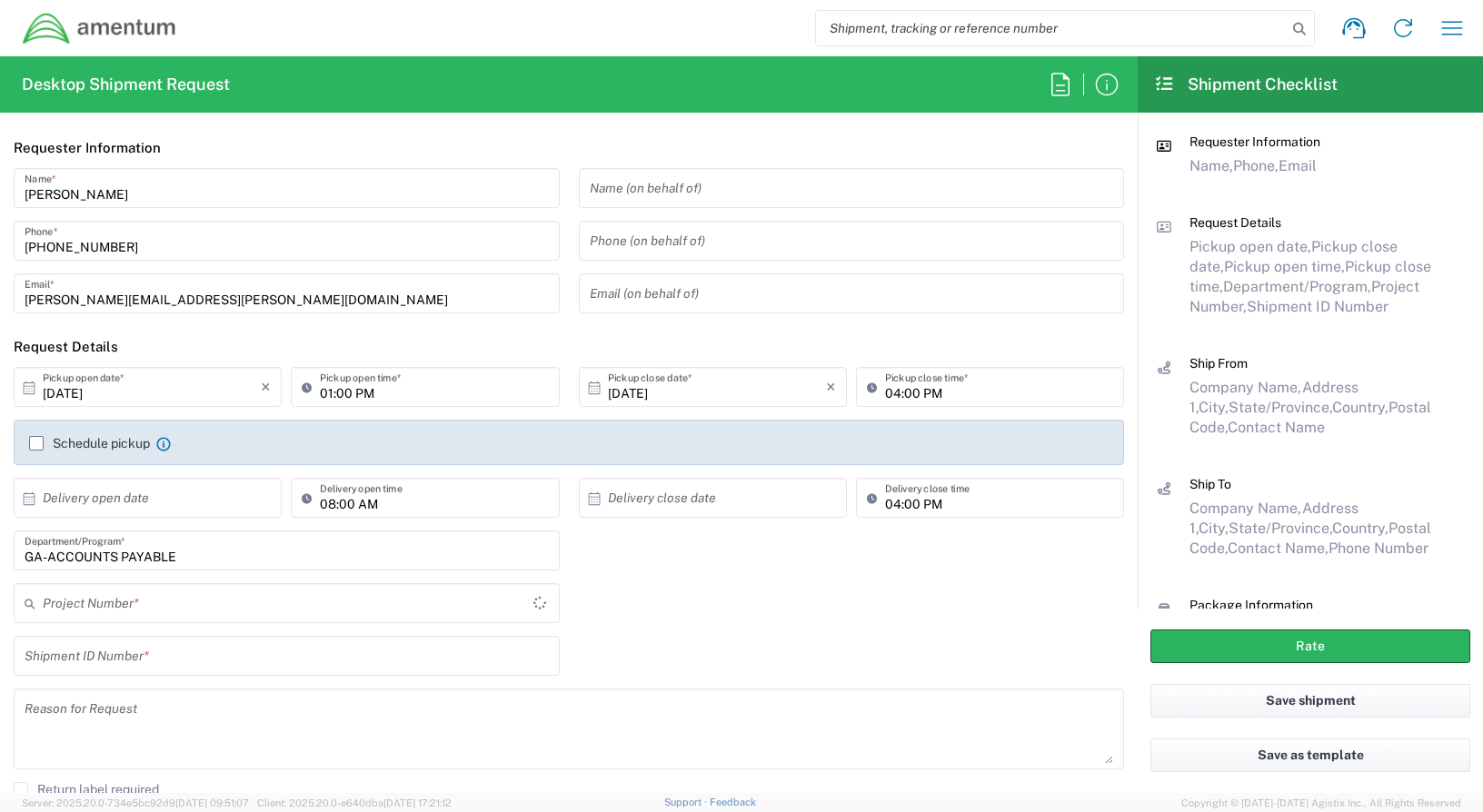
type input "ADMN.100038.00000"
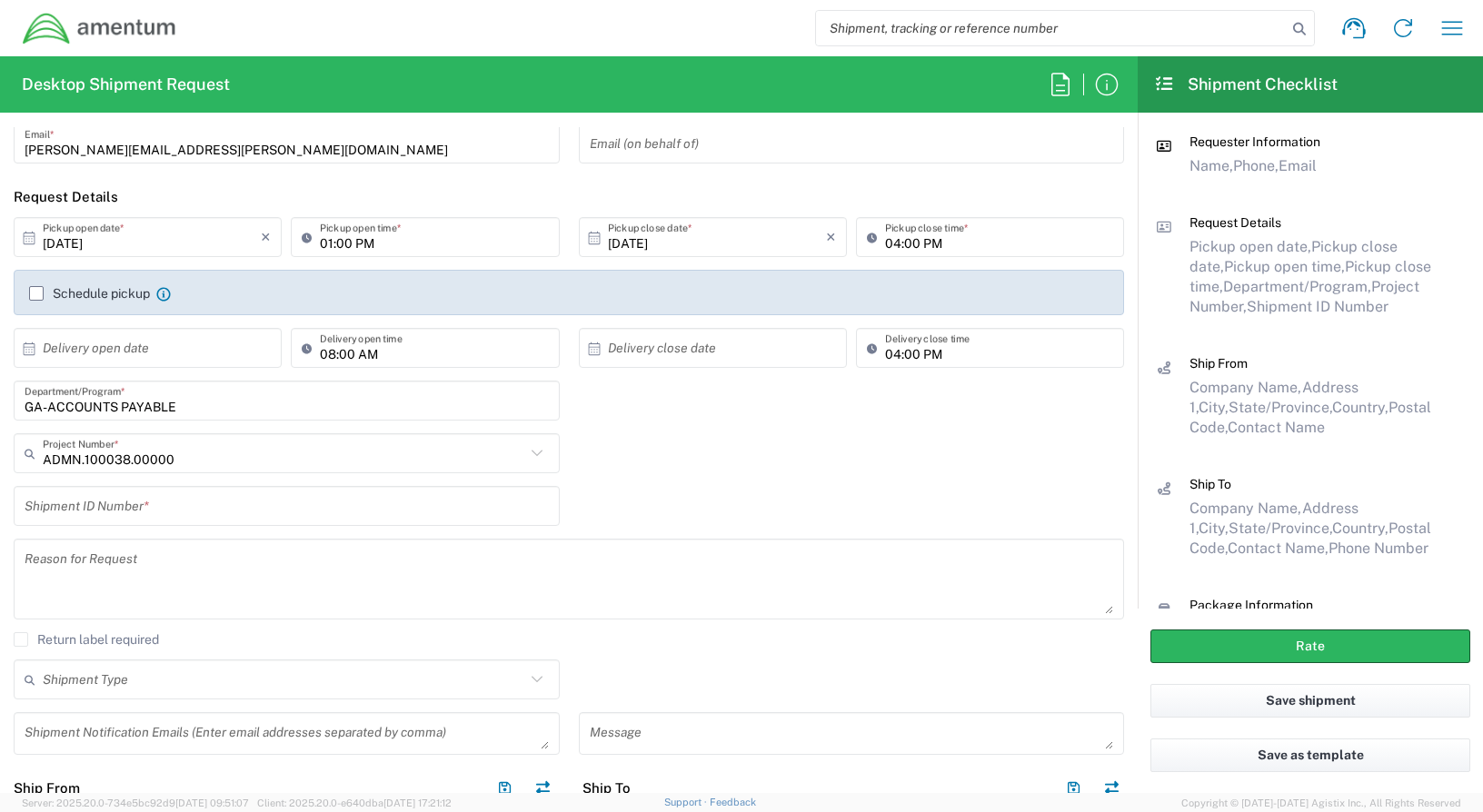
scroll to position [181, 0]
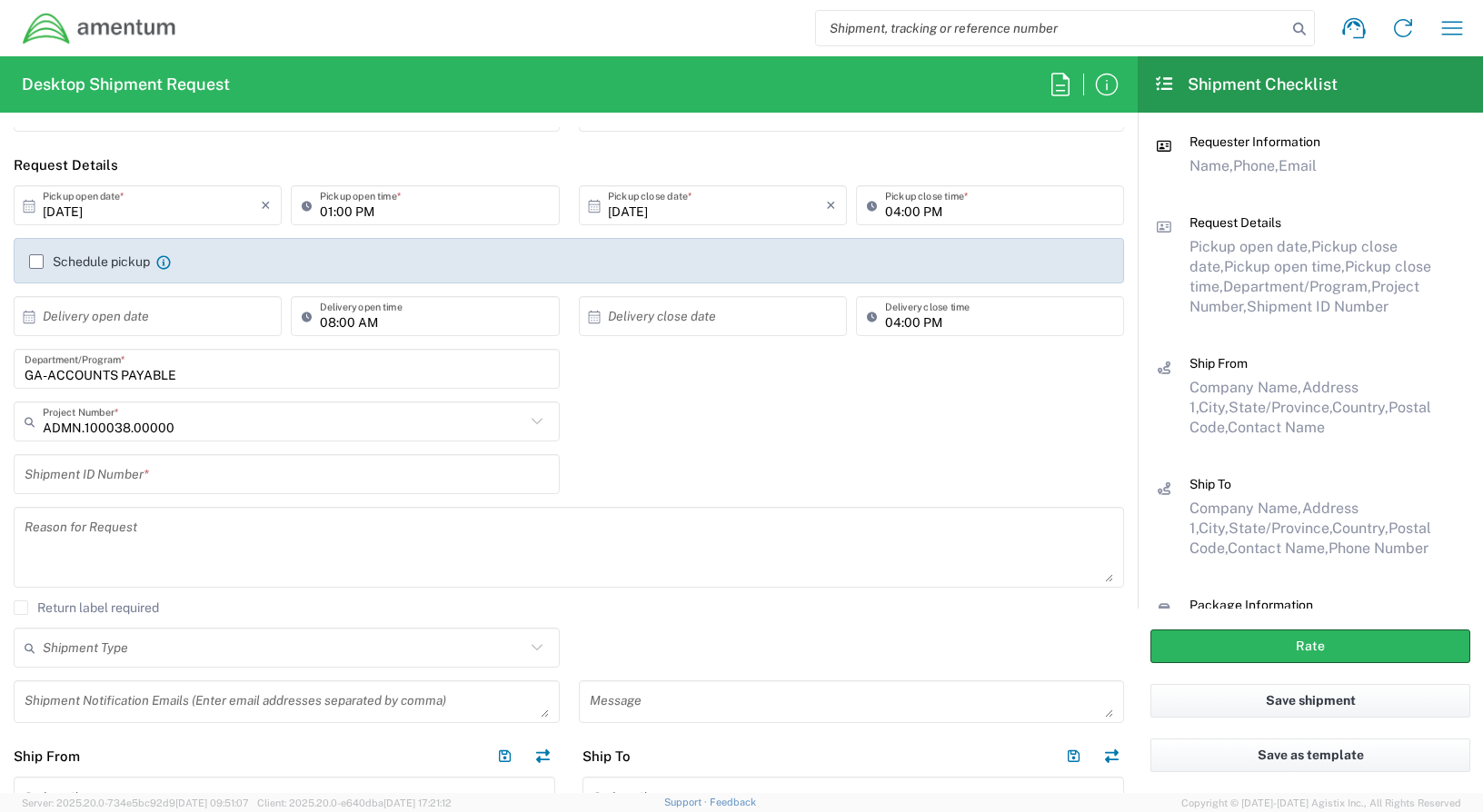
click at [207, 431] on input "ADMN.100038.00000" at bounding box center [284, 421] width 483 height 32
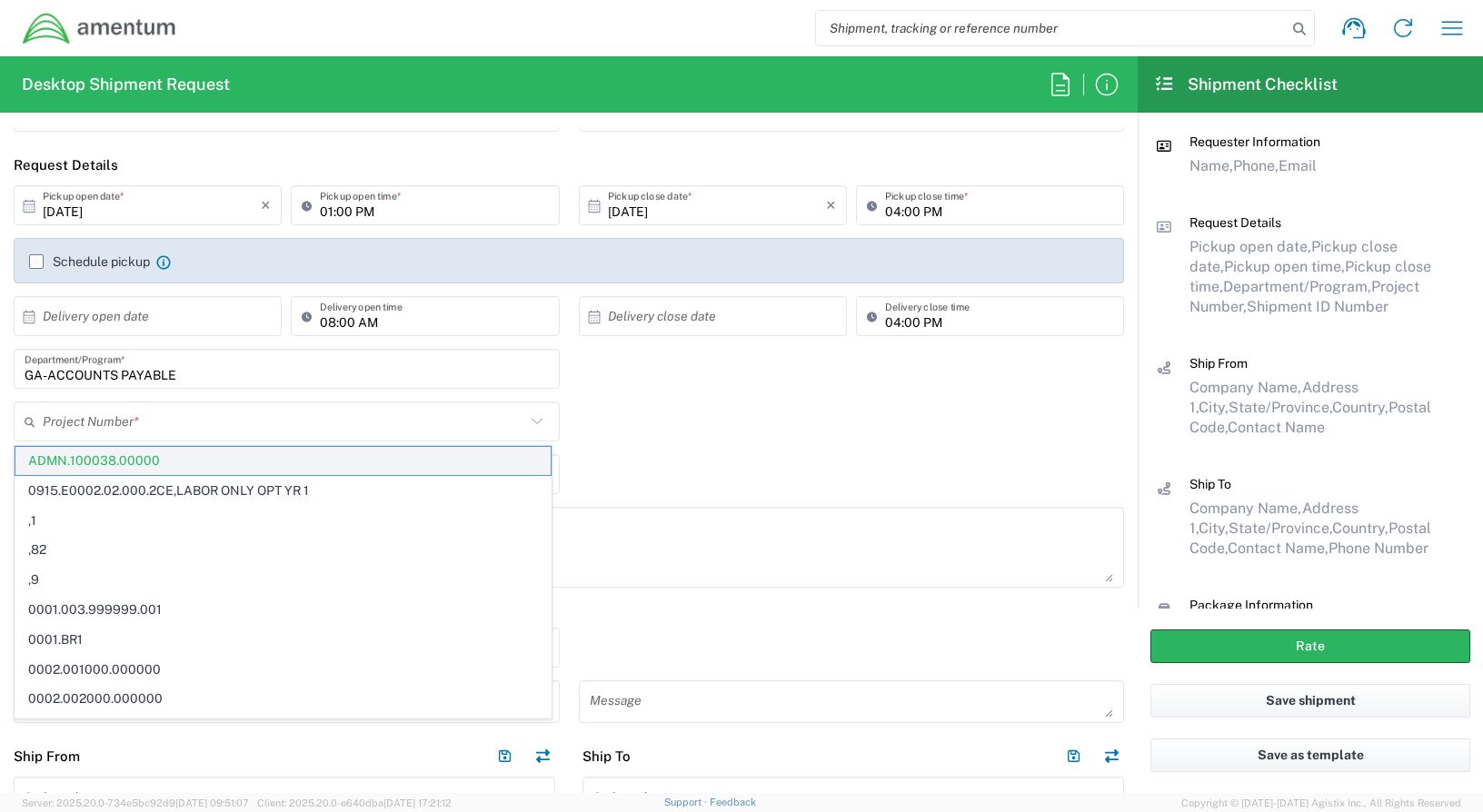
click at [393, 449] on span "ADMN.100038.00000" at bounding box center [283, 460] width 535 height 28
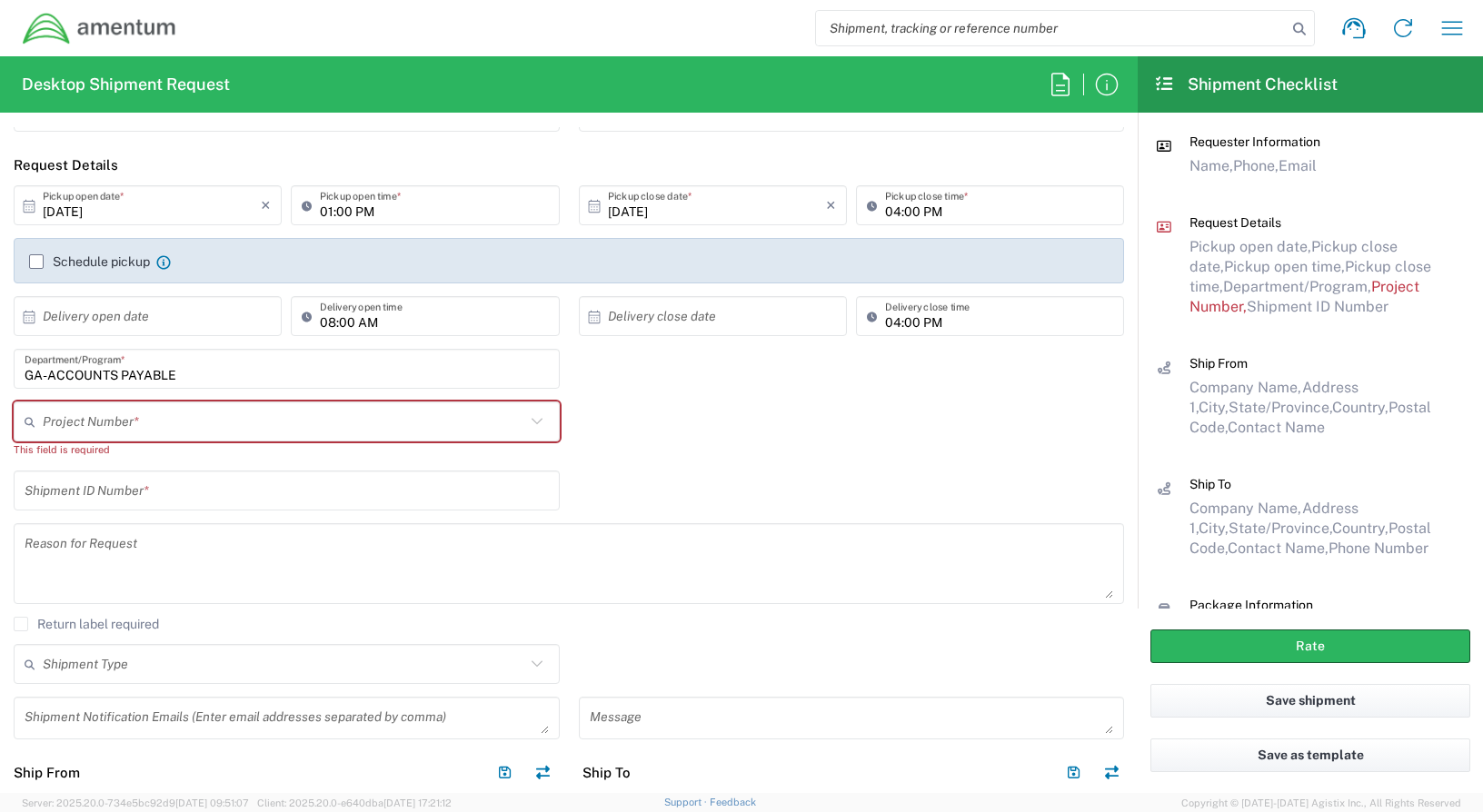
click at [318, 458] on div "Project Number * ADMN.100038.00000 0915.E0002.02.000.2CE,LABOR ONLY OPT YR 1 ,1…" at bounding box center [287, 436] width 565 height 69
click at [141, 458] on div "Project Number * ADMN.100038.00000 0915.E0002.02.000.2CE,LABOR ONLY OPT YR 1 ,1…" at bounding box center [287, 436] width 565 height 69
click at [145, 428] on input "text" at bounding box center [284, 421] width 483 height 32
click at [168, 424] on input "text" at bounding box center [284, 421] width 483 height 32
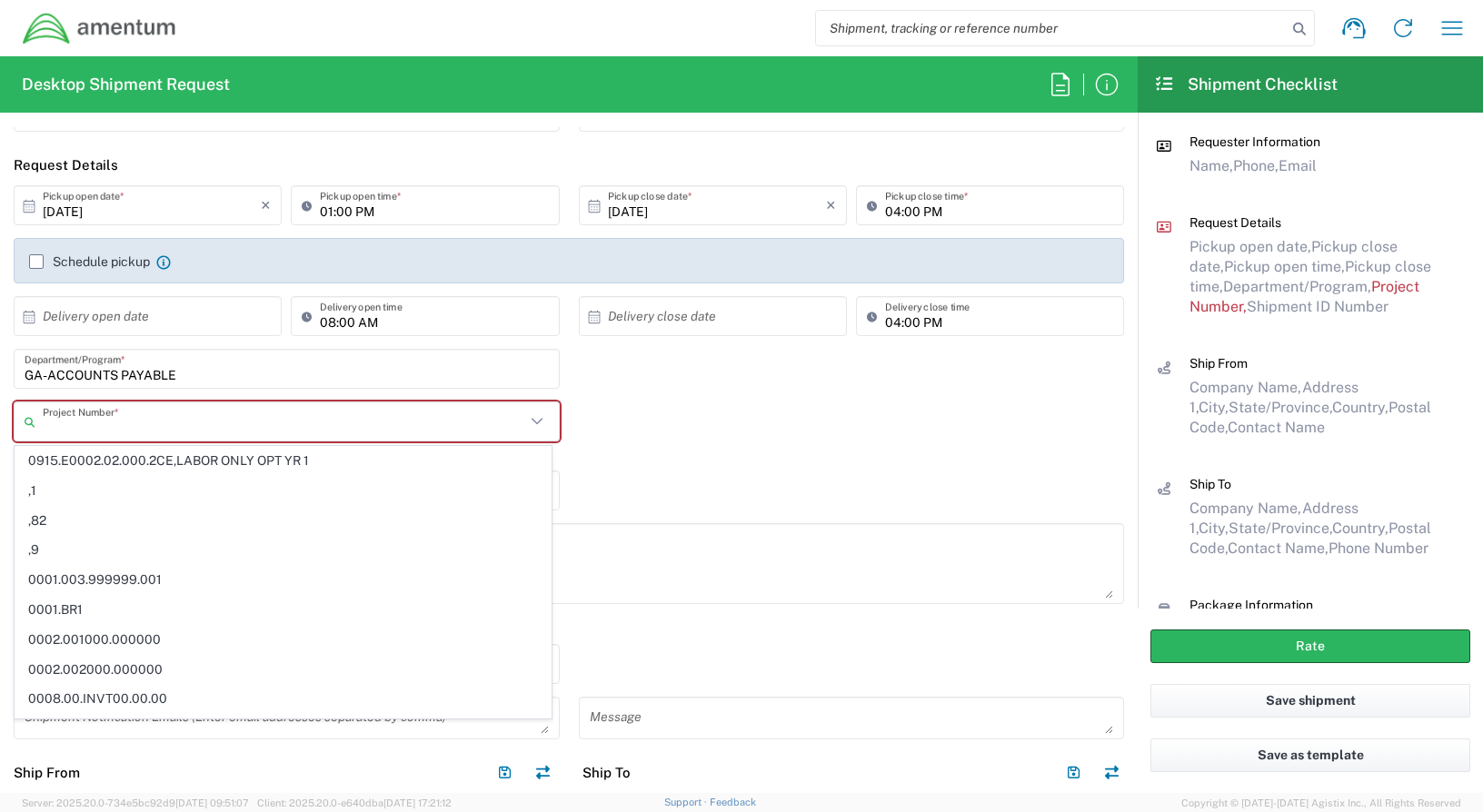
click at [167, 419] on input "text" at bounding box center [284, 421] width 483 height 32
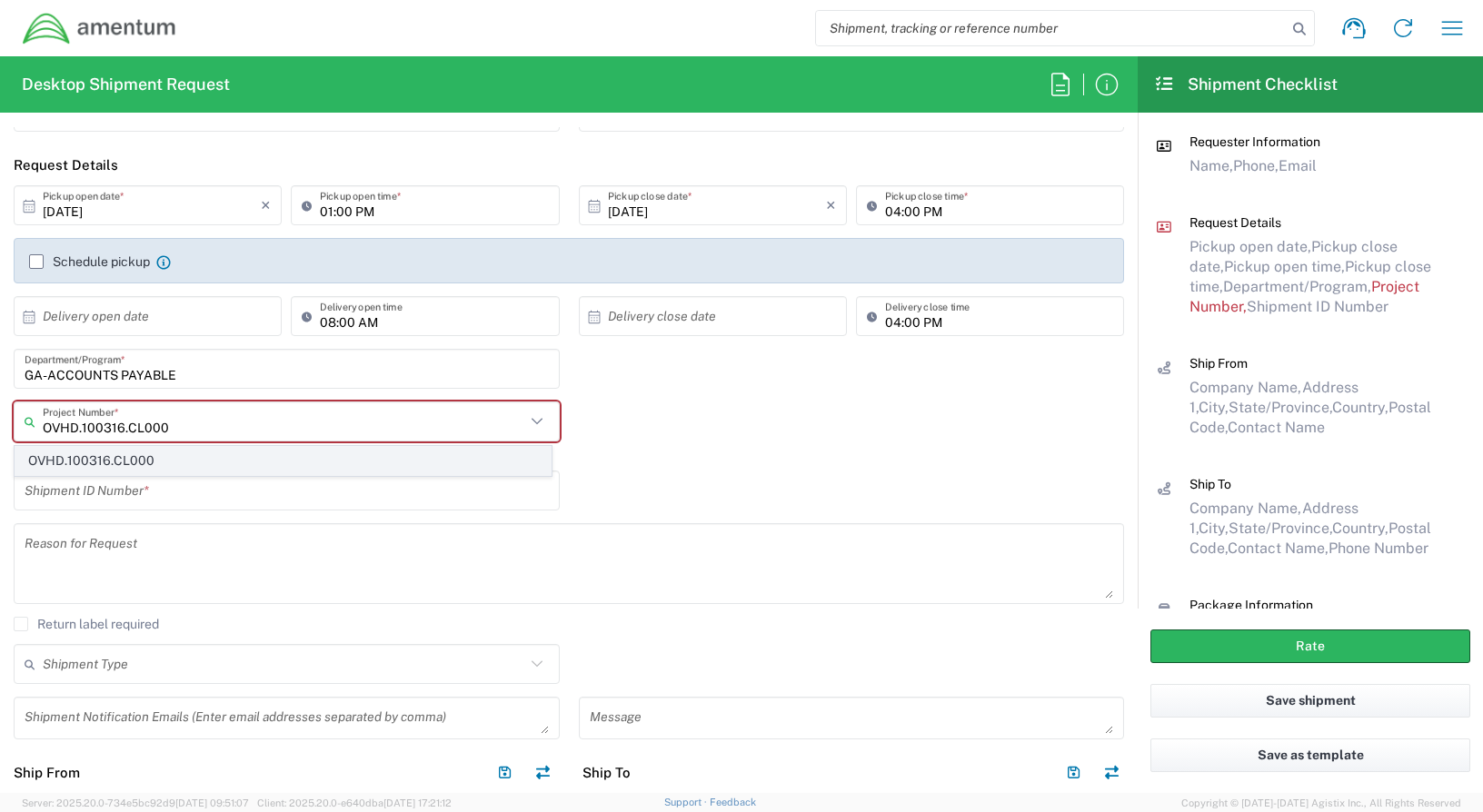
type input "OVHD.100316.CL000"
click at [207, 458] on span "OVHD.100316.CL000" at bounding box center [283, 460] width 535 height 28
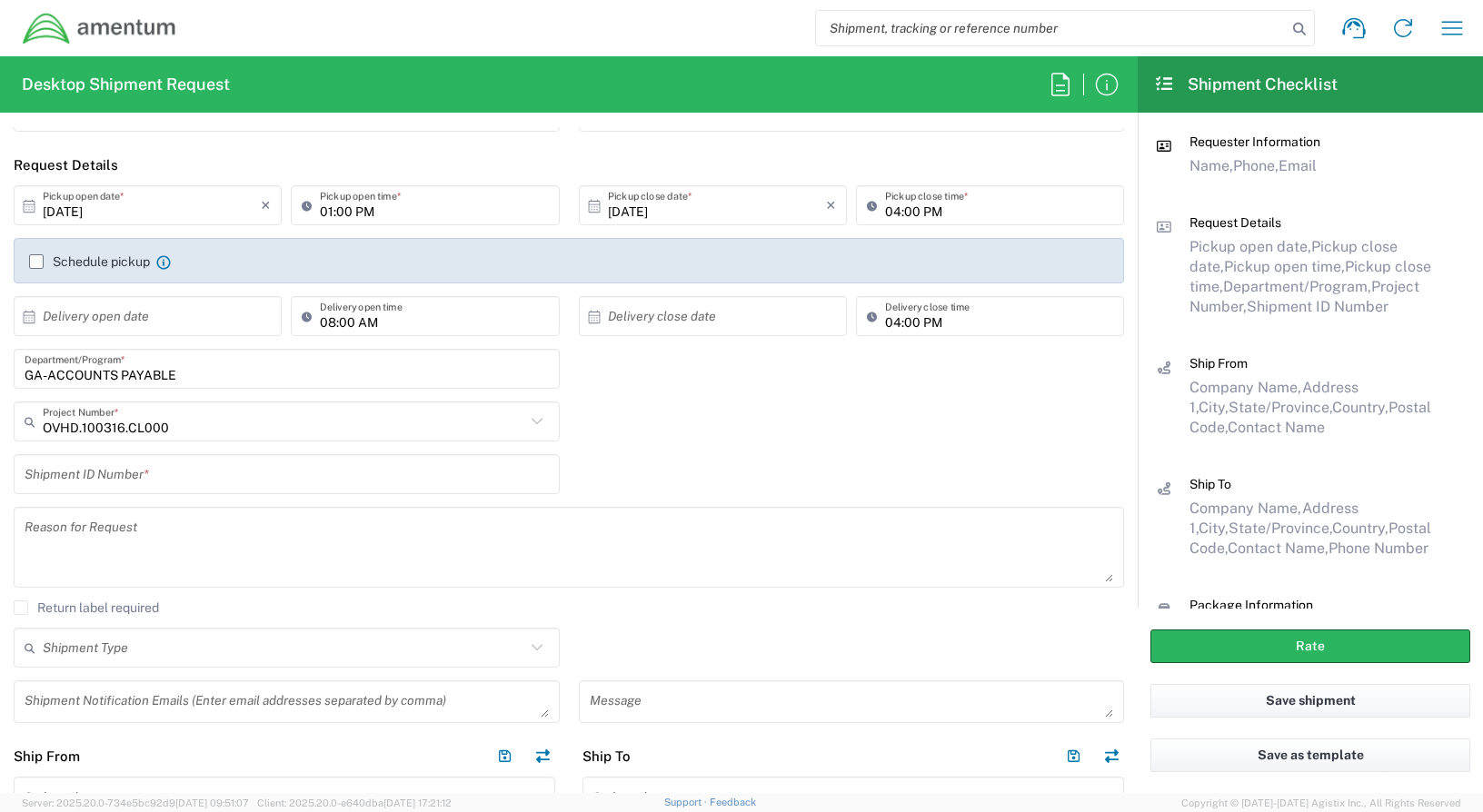
click at [202, 475] on input "text" at bounding box center [287, 474] width 524 height 32
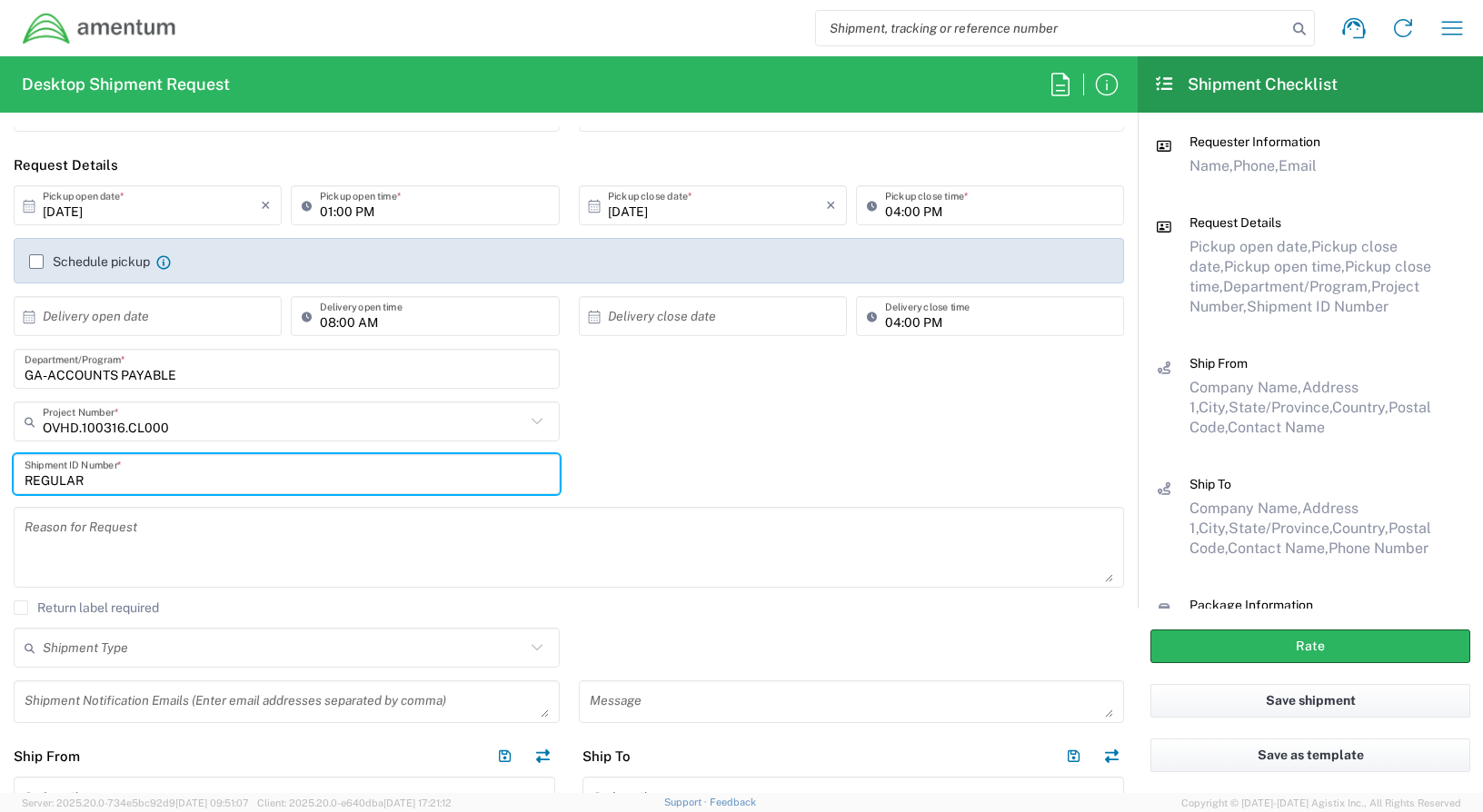
type input "REGULAR"
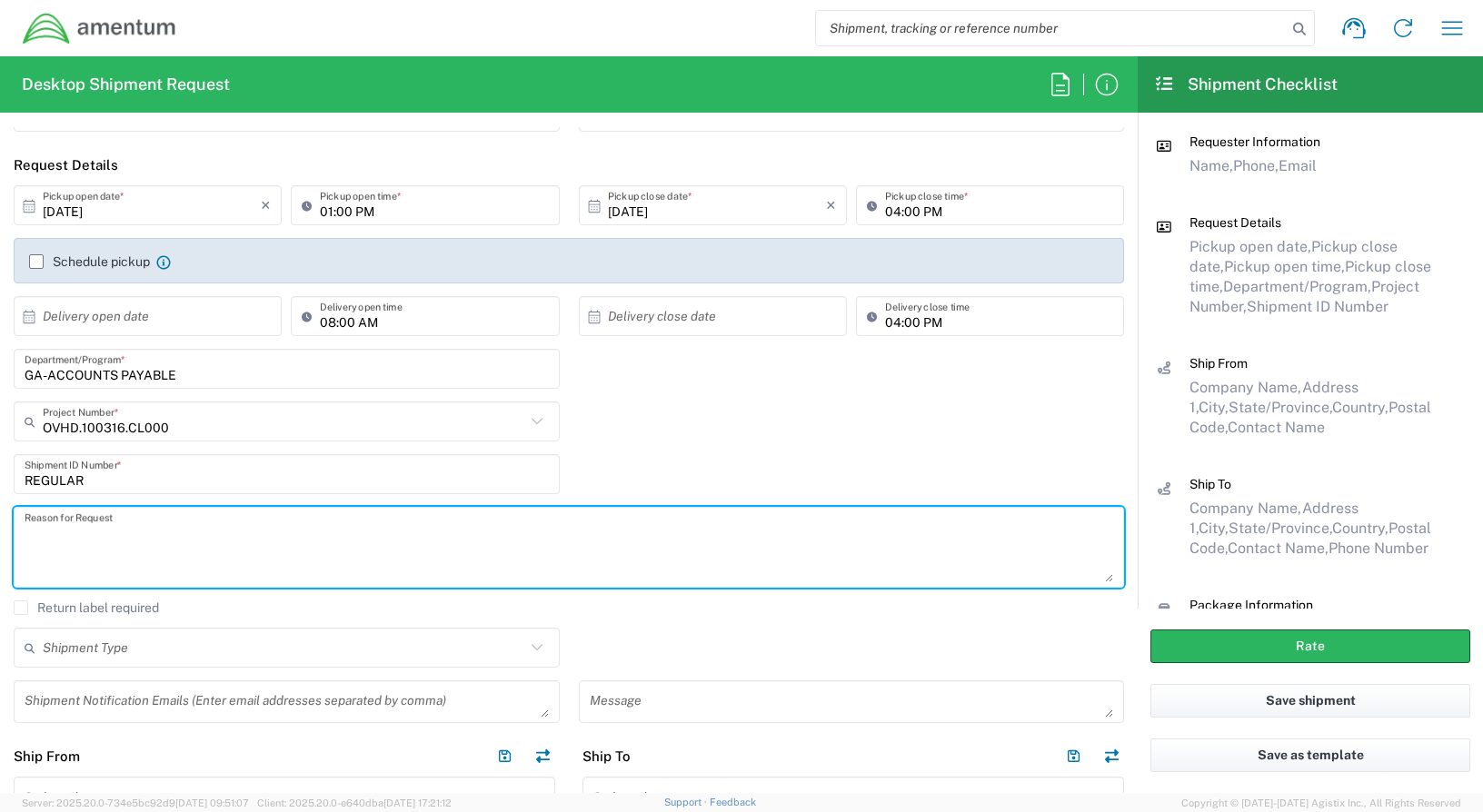
scroll to position [272, 0]
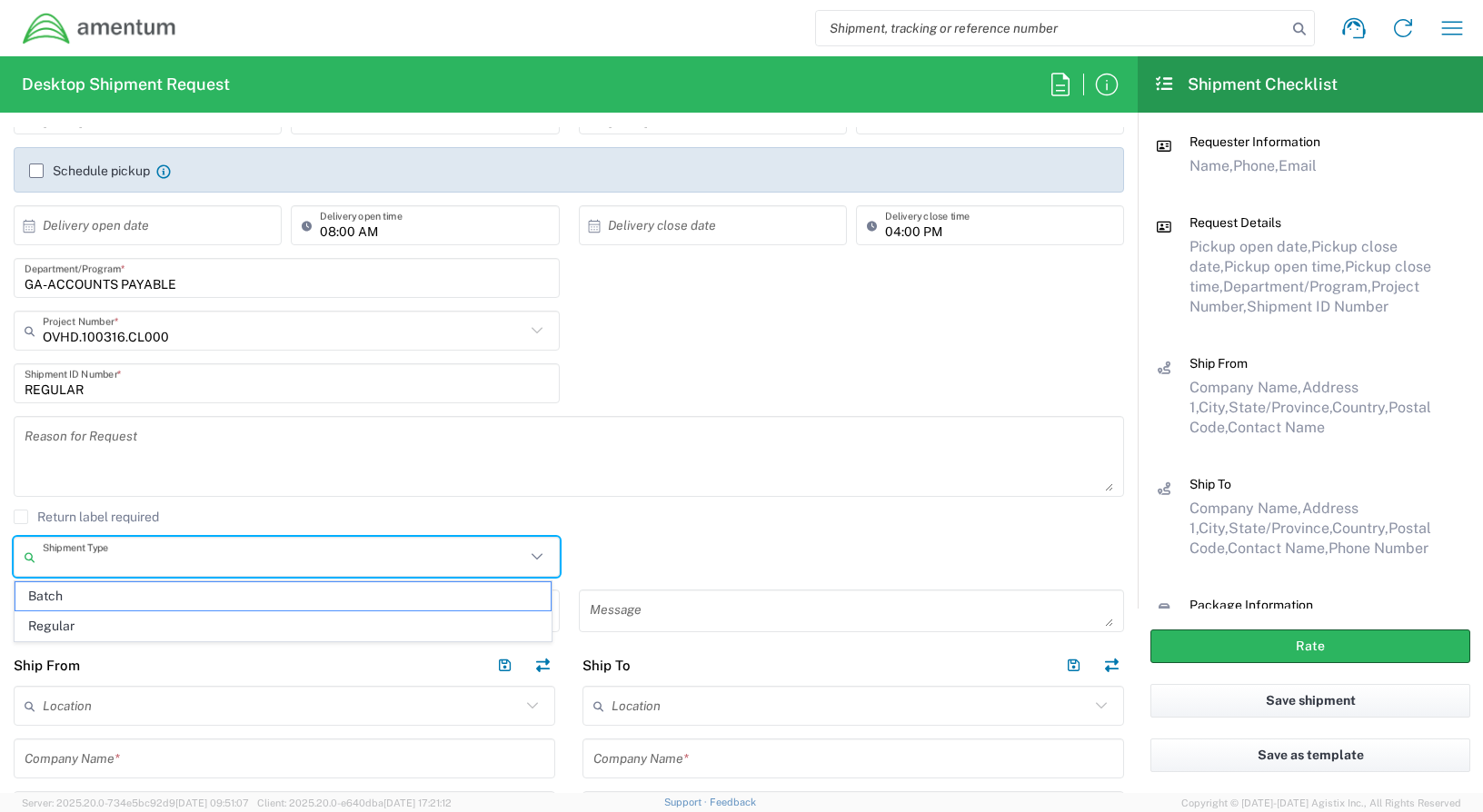
click at [190, 550] on input "text" at bounding box center [284, 556] width 483 height 32
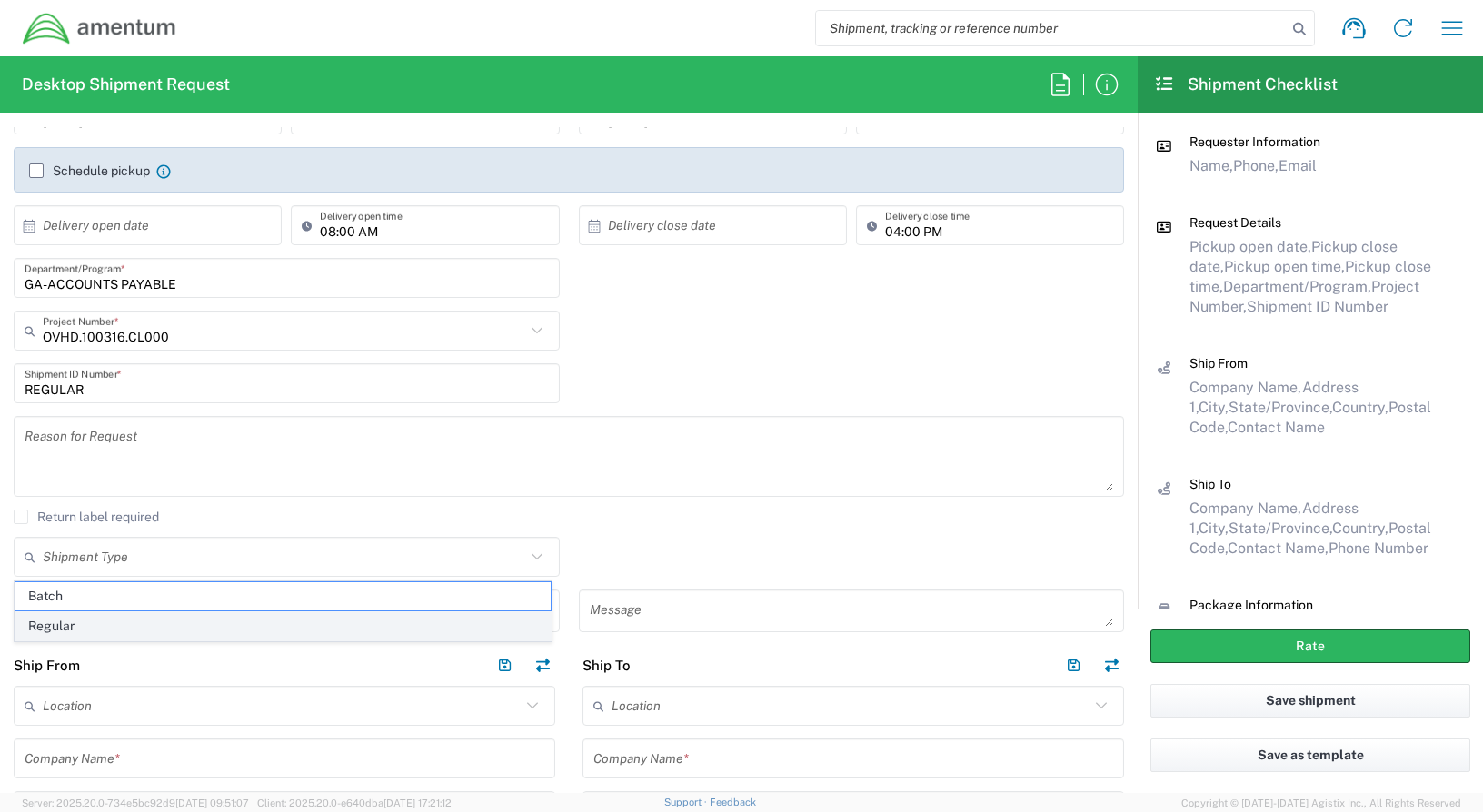
click at [51, 628] on span "Regular" at bounding box center [283, 625] width 535 height 28
type input "Regular"
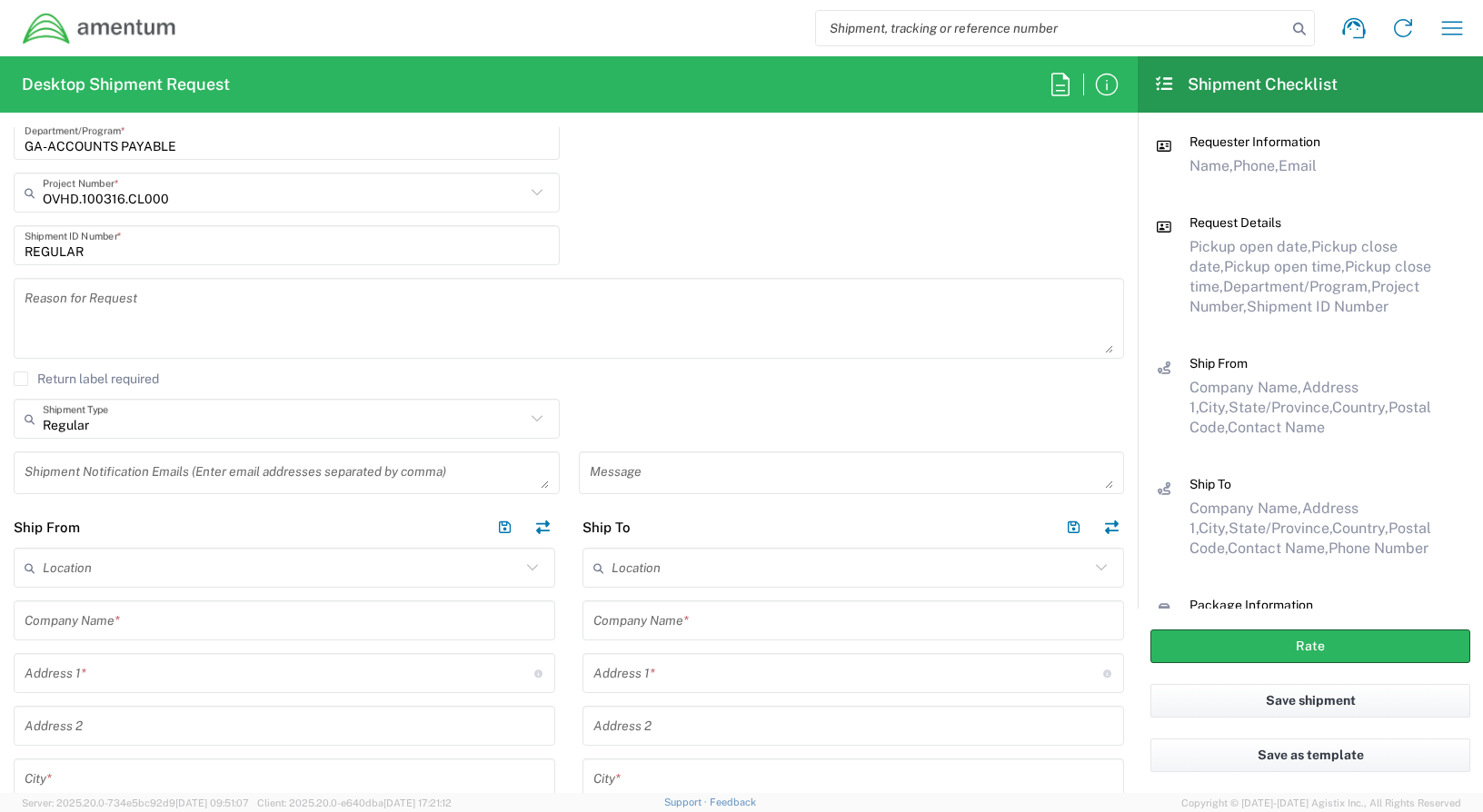
scroll to position [454, 0]
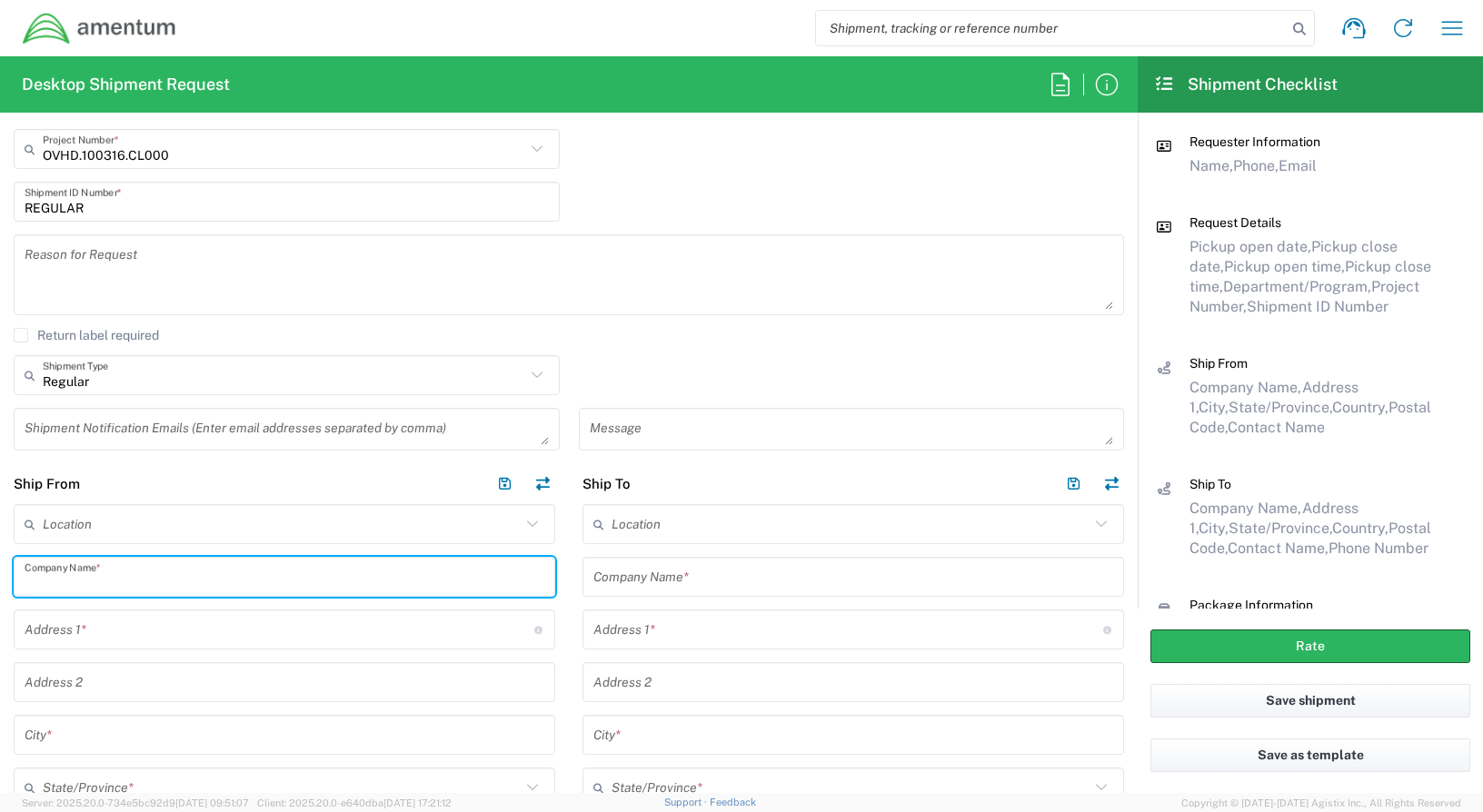
click at [150, 577] on input "text" at bounding box center [285, 576] width 520 height 32
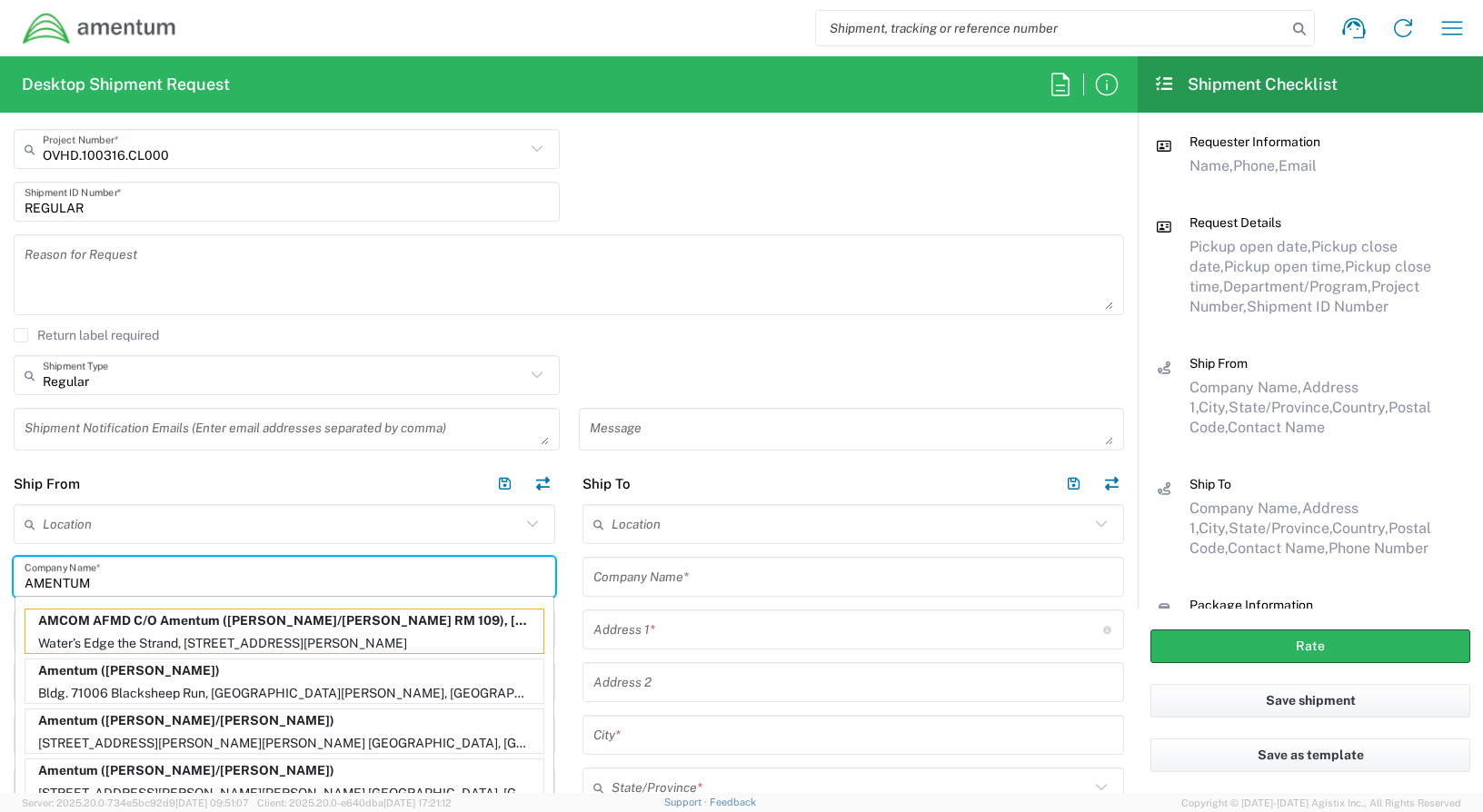
type input "AMENTUM"
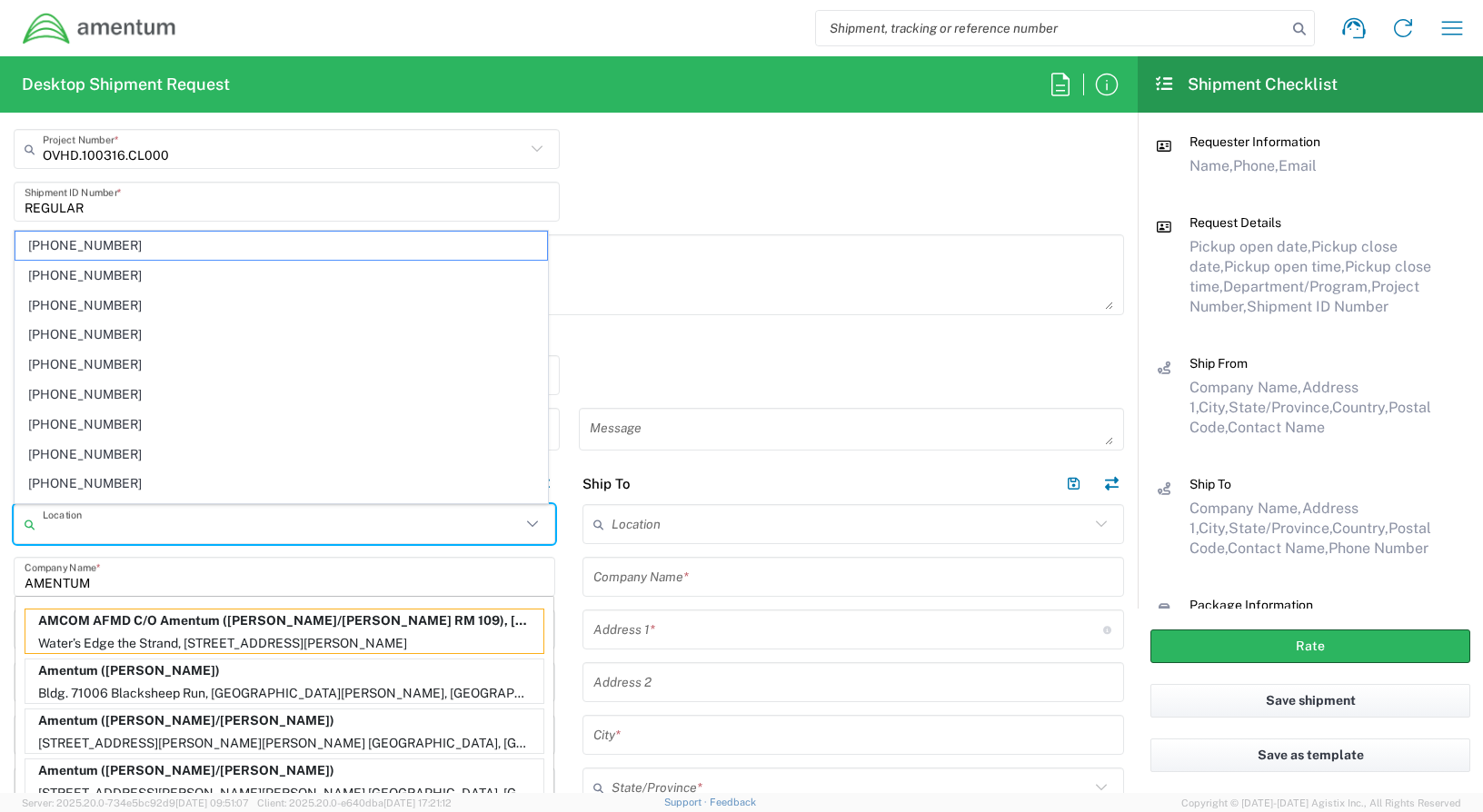
click at [330, 523] on input "text" at bounding box center [282, 523] width 478 height 32
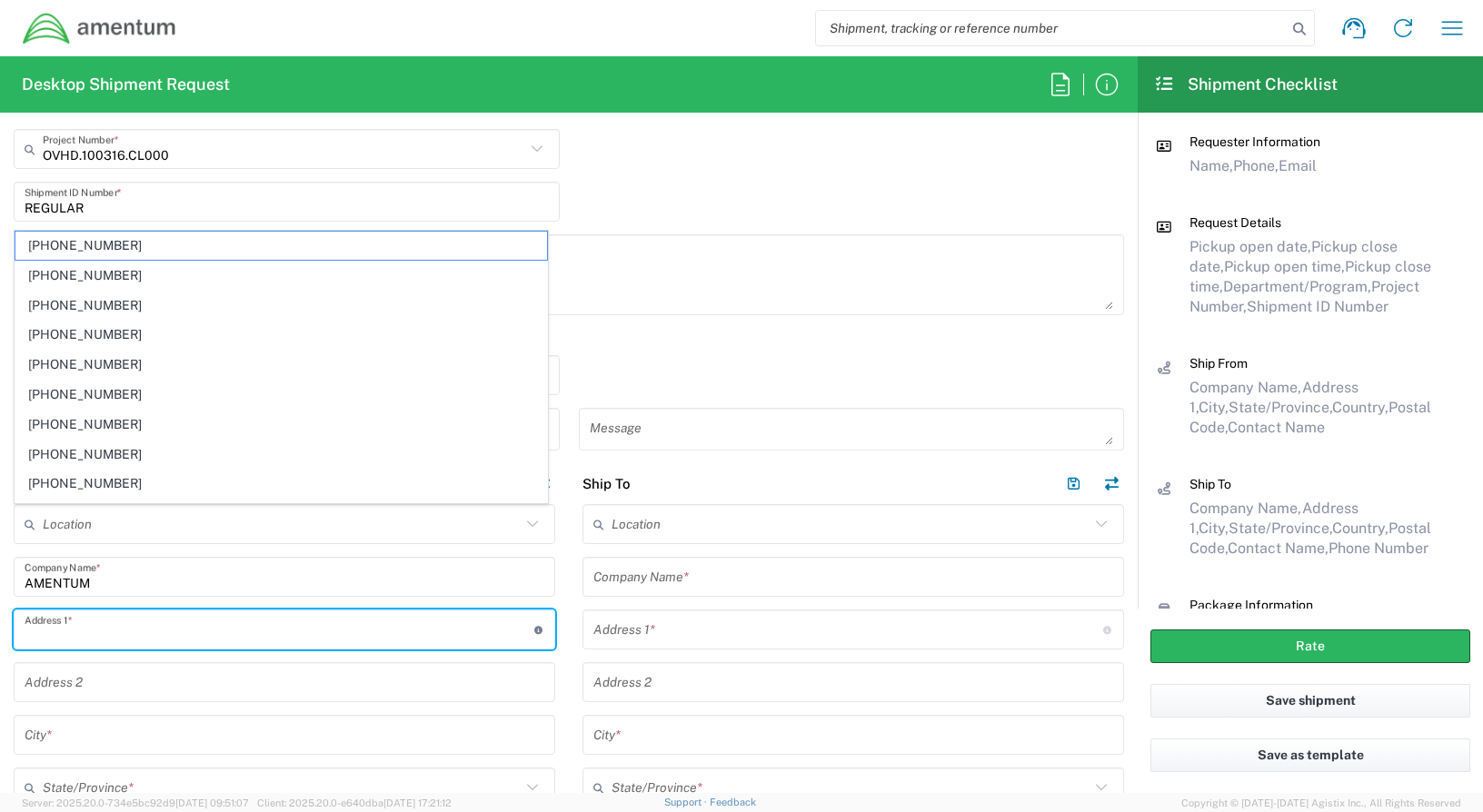
click at [146, 626] on input "text" at bounding box center [279, 629] width 509 height 32
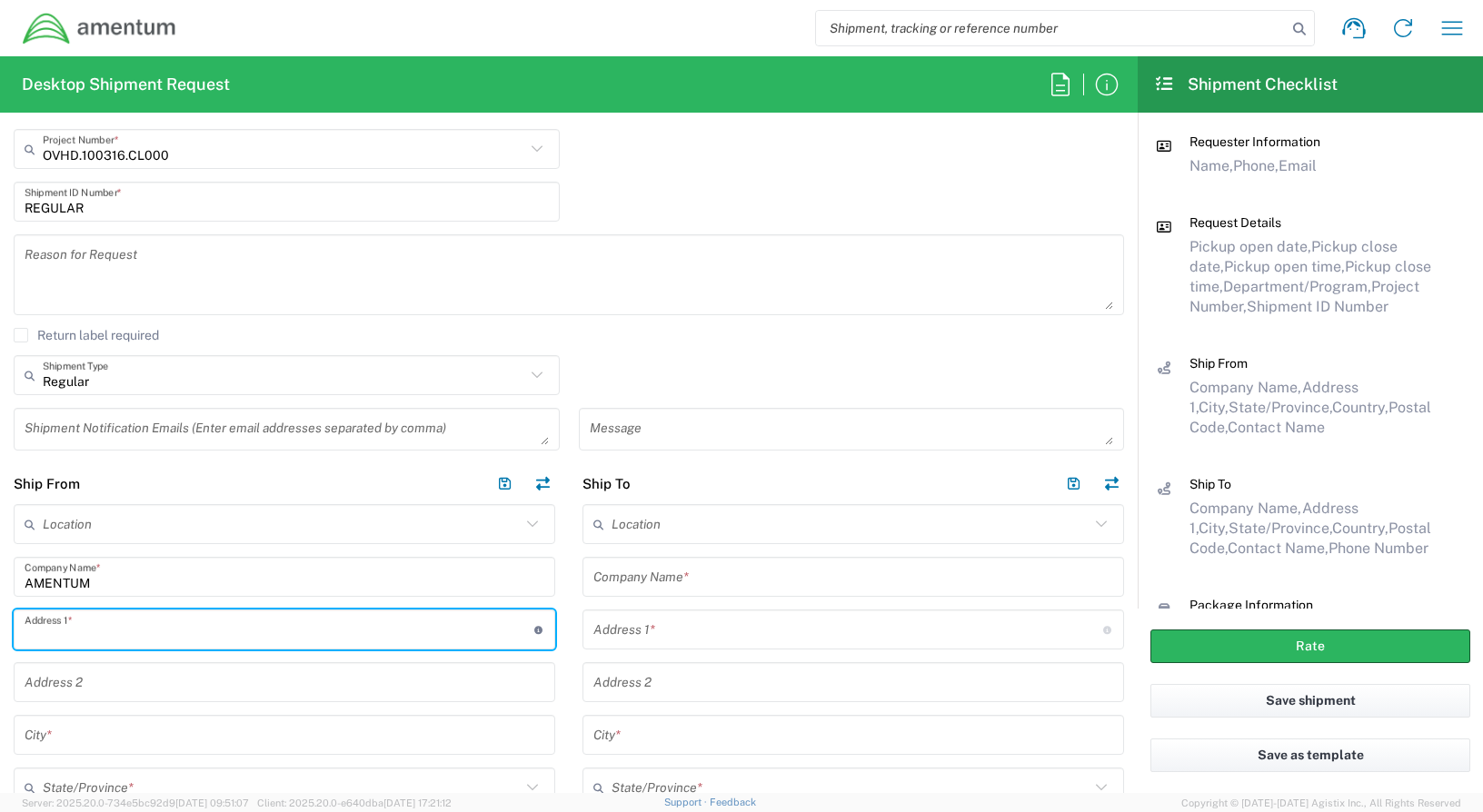
click at [112, 619] on input "text" at bounding box center [279, 629] width 509 height 32
type input "[STREET_ADDRESS][PERSON_NAME]"
type input "[PERSON_NAME][EMAIL_ADDRESS][PERSON_NAME][DOMAIN_NAME]"
type input "SUITE 200"
type input "[GEOGRAPHIC_DATA]"
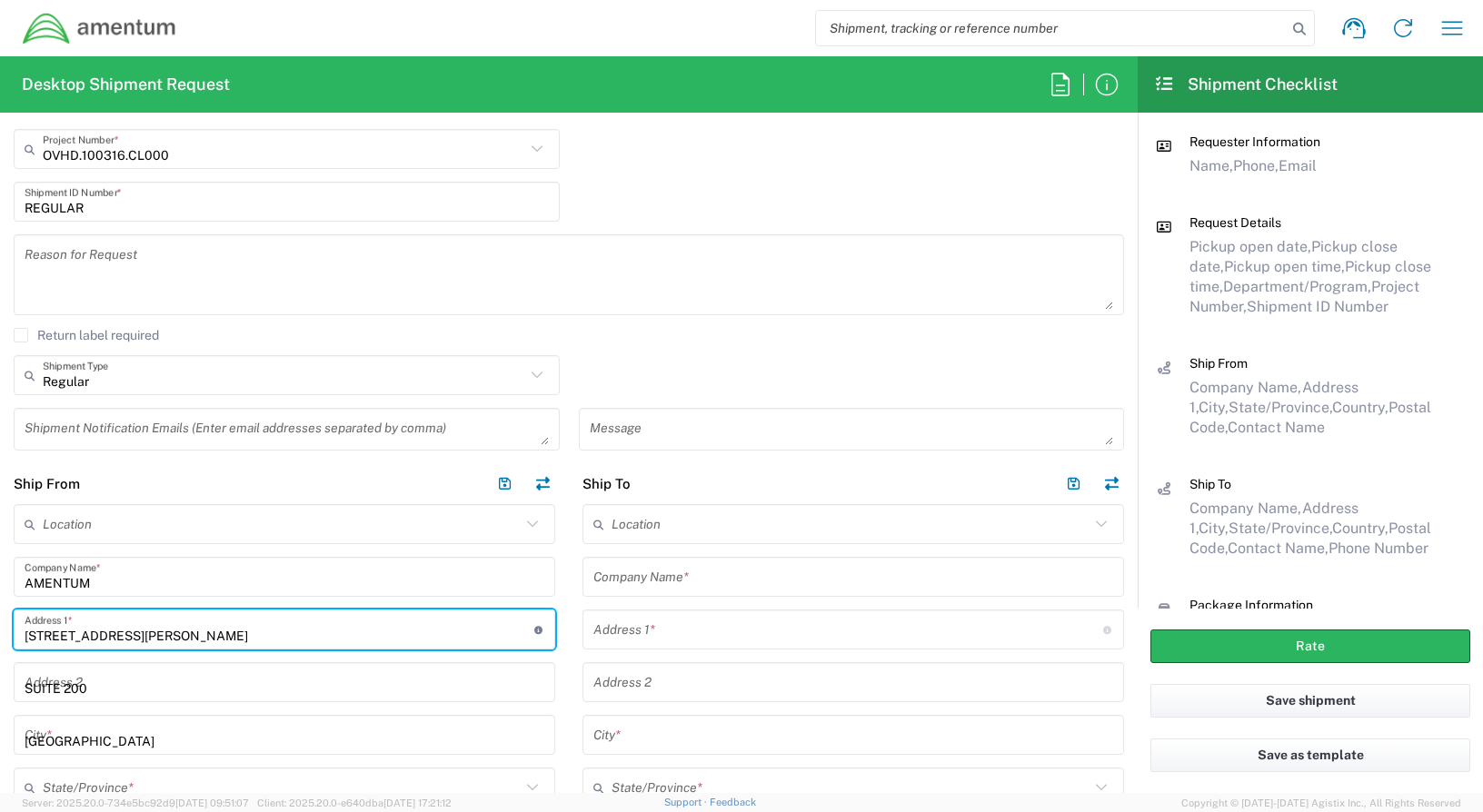
type input "[US_STATE]"
type input "20876"
type input "3019443152"
type input "AMENTUM"
type input "HAWTHORNE ARMY DEPOT"
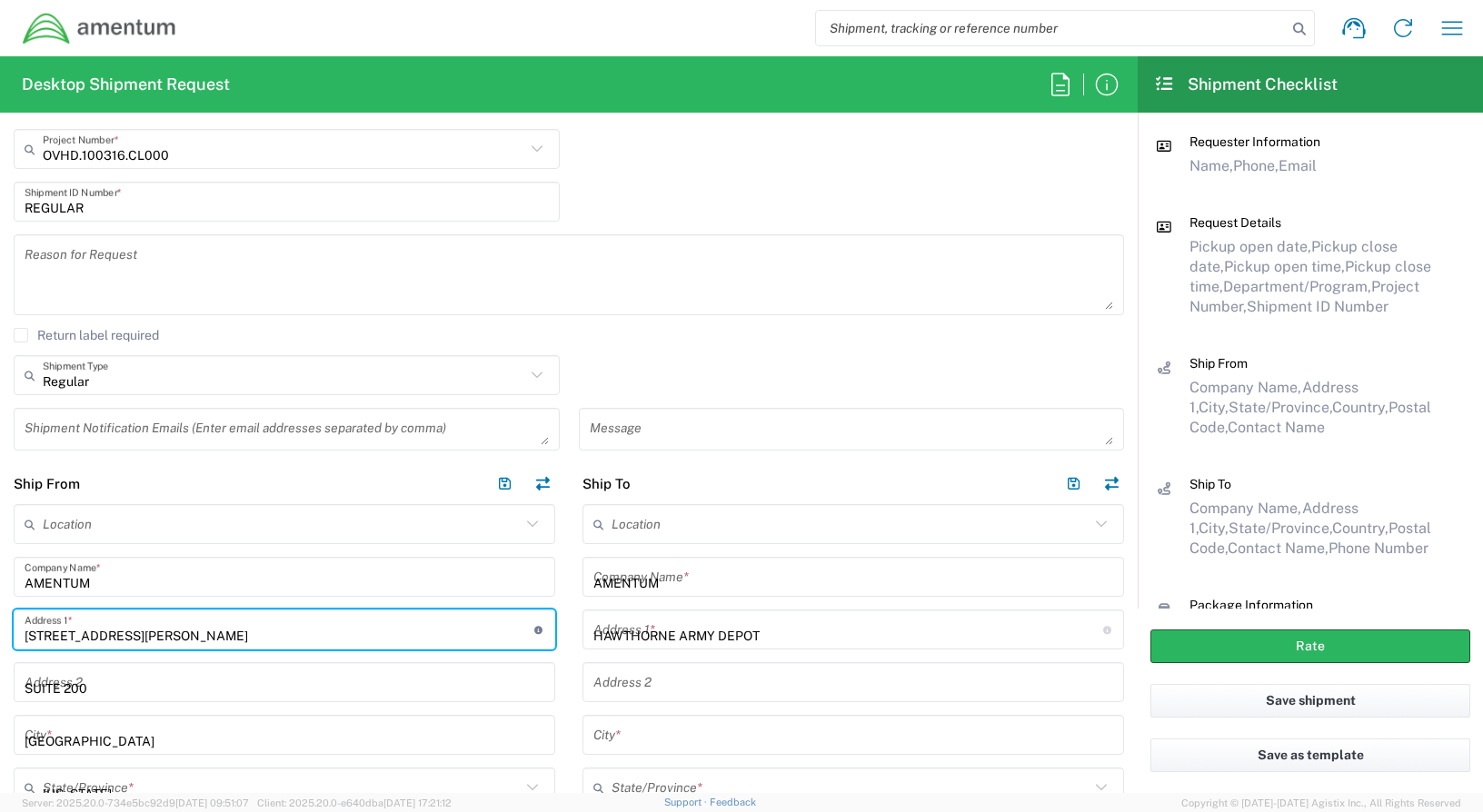
type input "[STREET_ADDRESS][US_STATE]"
type input "HAWTHORNE"
type input "[US_STATE]"
type input "89415"
type input "[PHONE_NUMBER]"
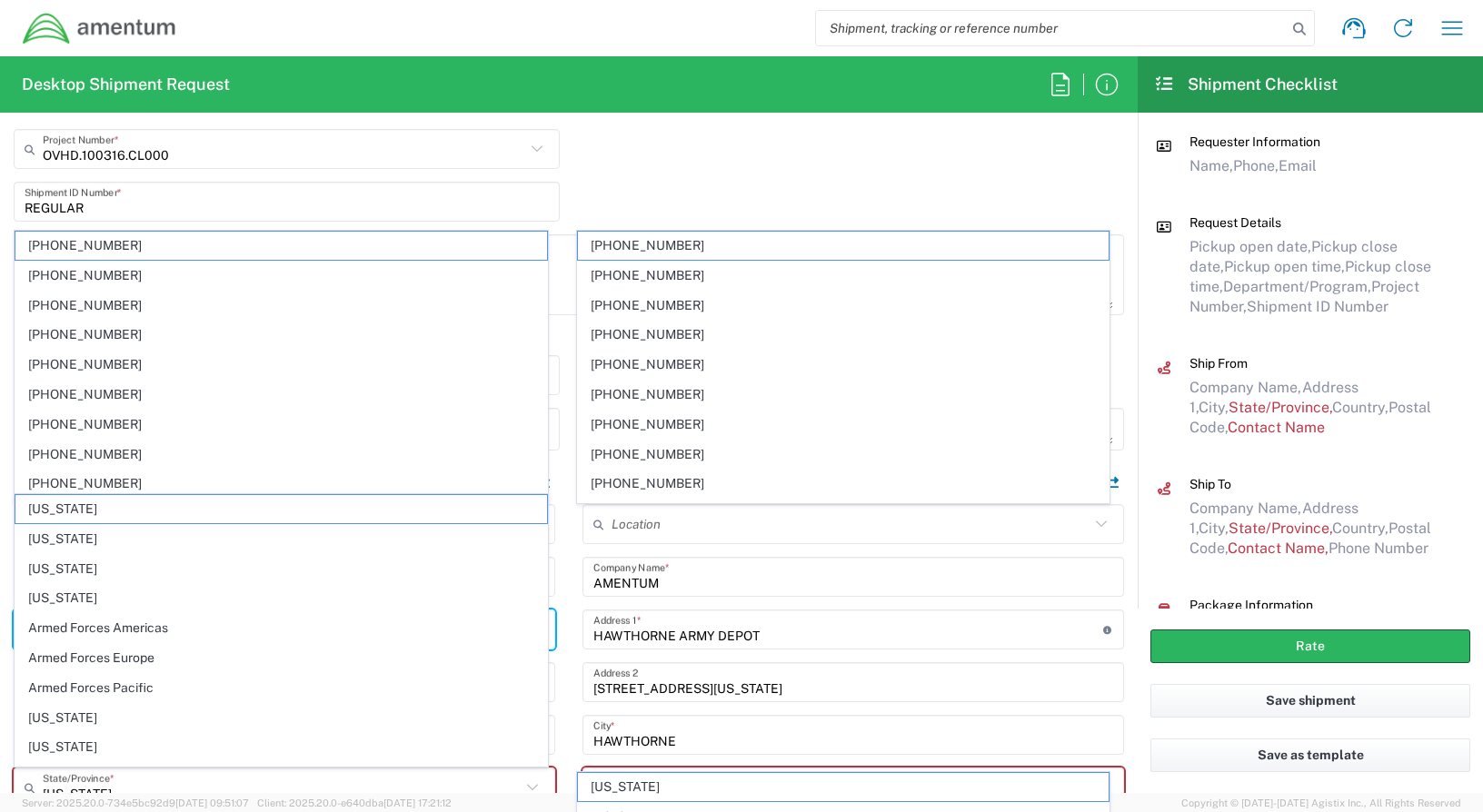
click at [276, 645] on div "[STREET_ADDRESS][PERSON_NAME] Court Address 1 * For cross streets use street na…" at bounding box center [284, 629] width 541 height 40
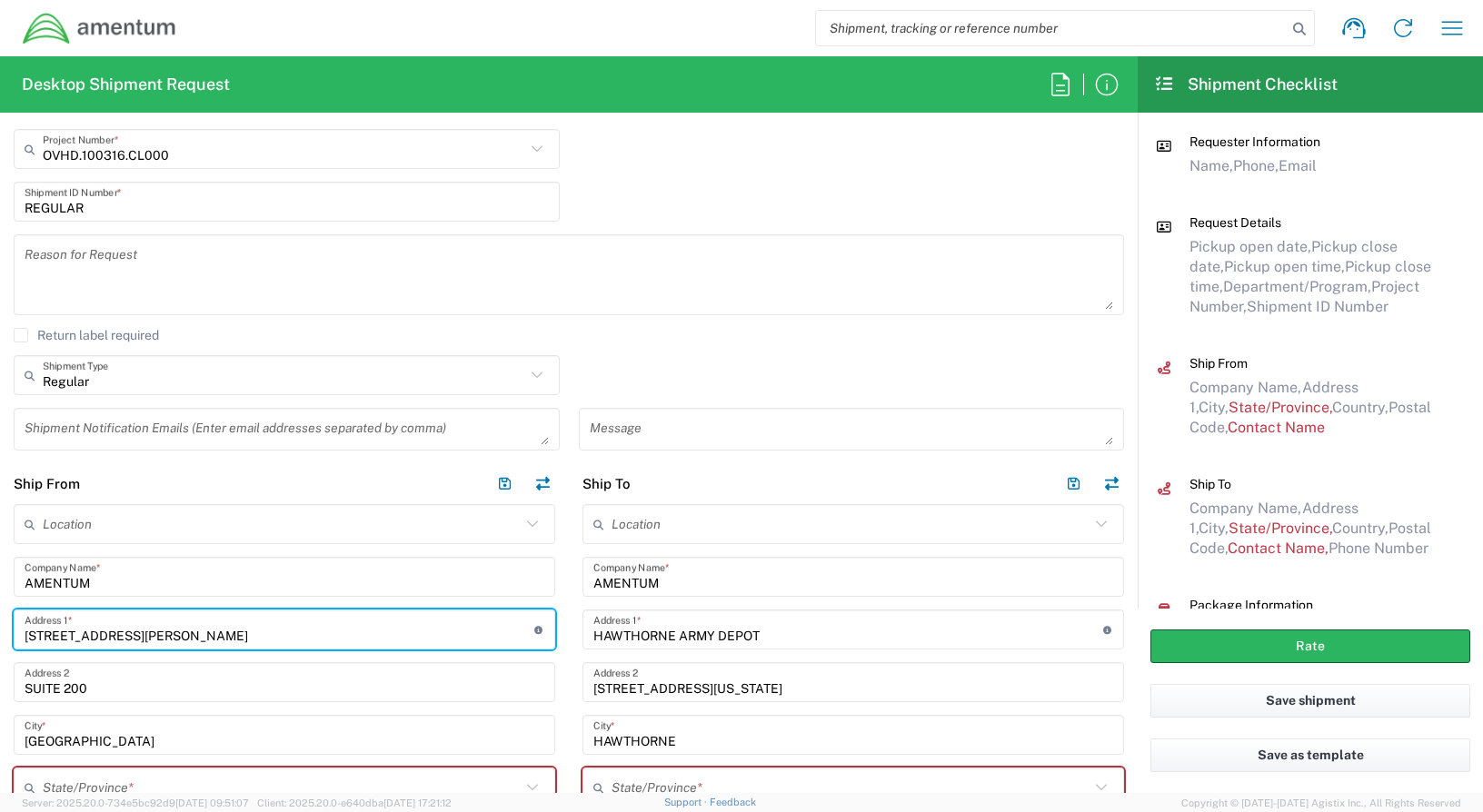
click at [271, 632] on input "[STREET_ADDRESS][PERSON_NAME]" at bounding box center [279, 629] width 509 height 32
type input "[STREET_ADDRESS][PERSON_NAME]"
click at [145, 689] on input "SUITE 200" at bounding box center [285, 682] width 520 height 32
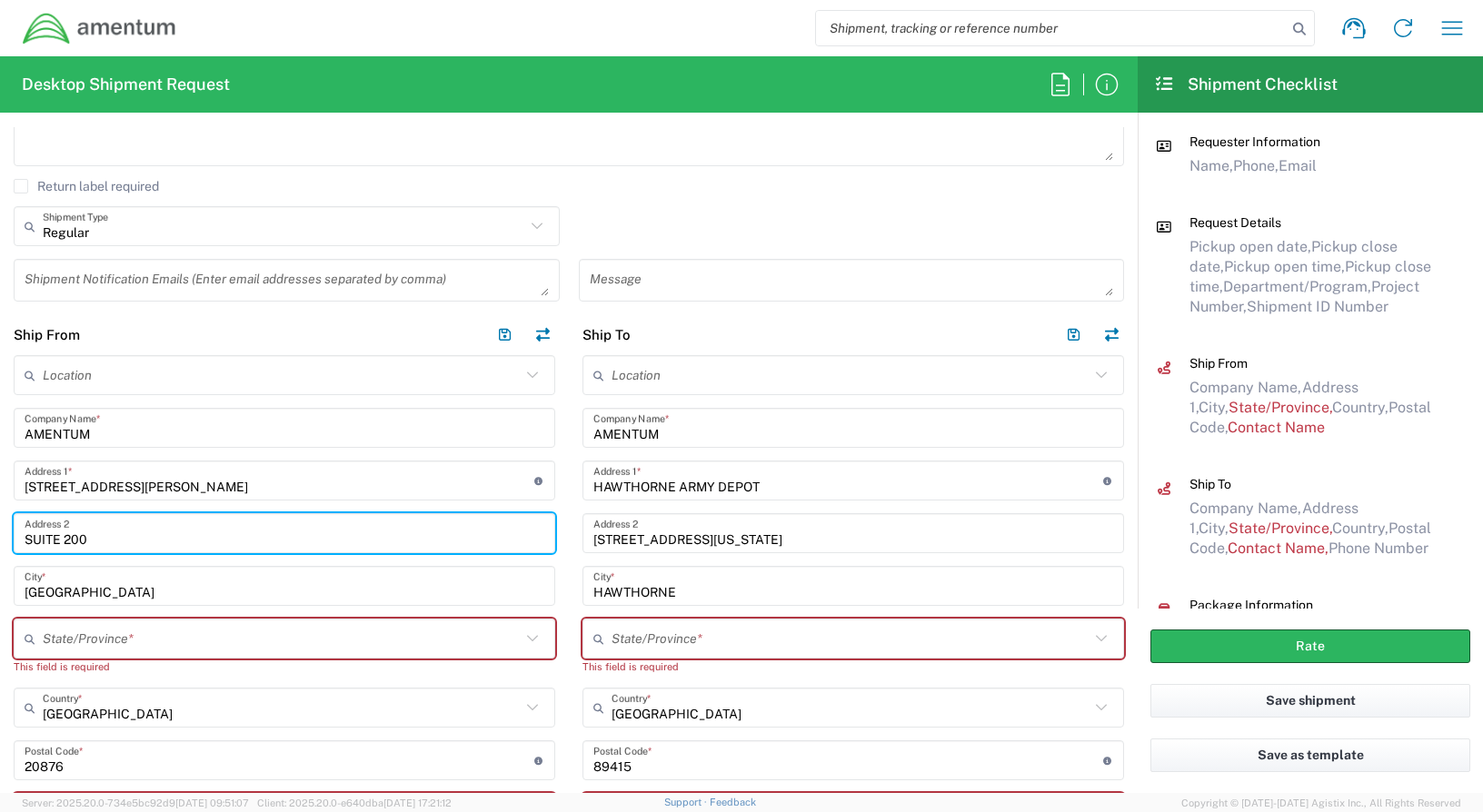
scroll to position [636, 0]
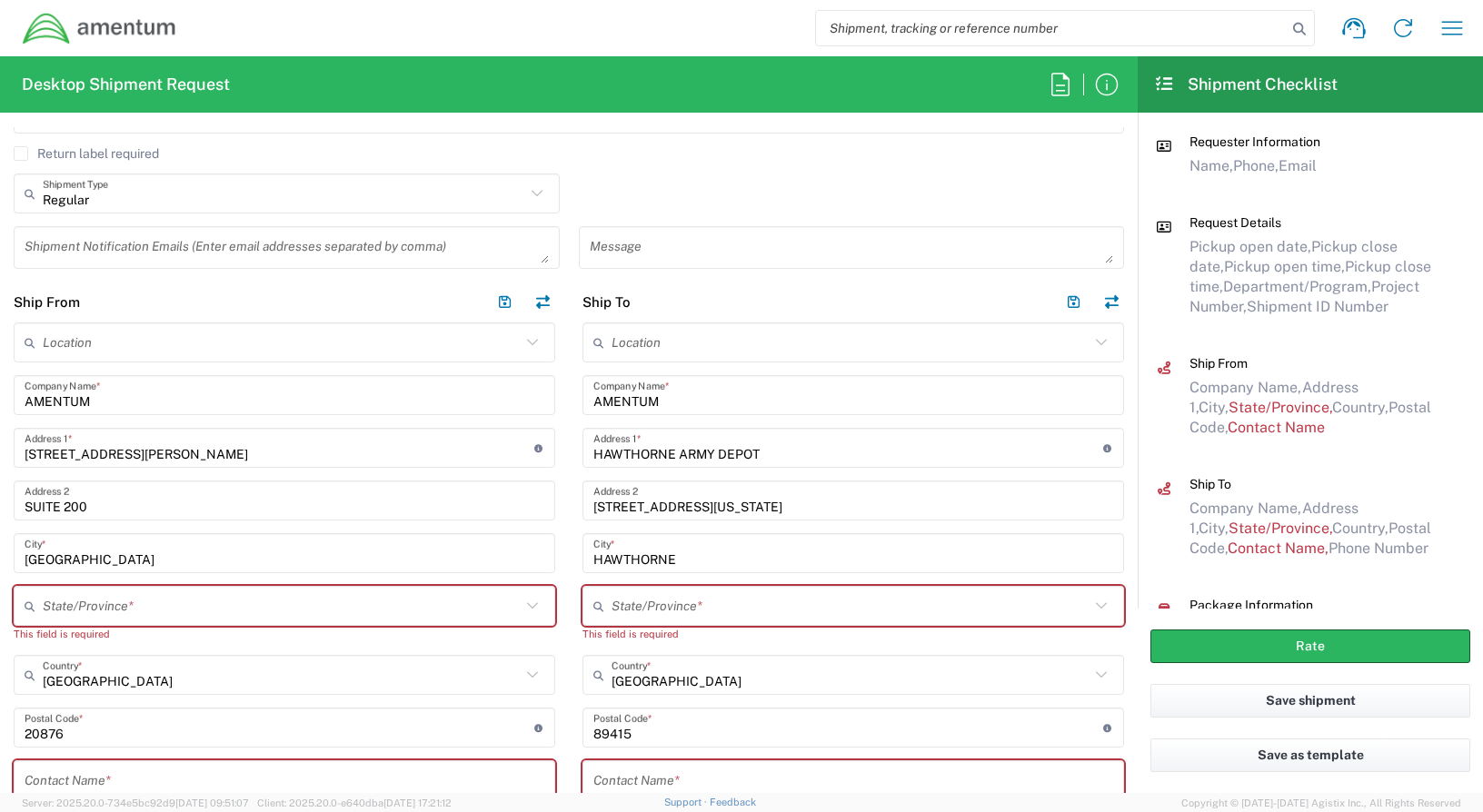
click at [214, 692] on div "United States Country *" at bounding box center [284, 675] width 541 height 40
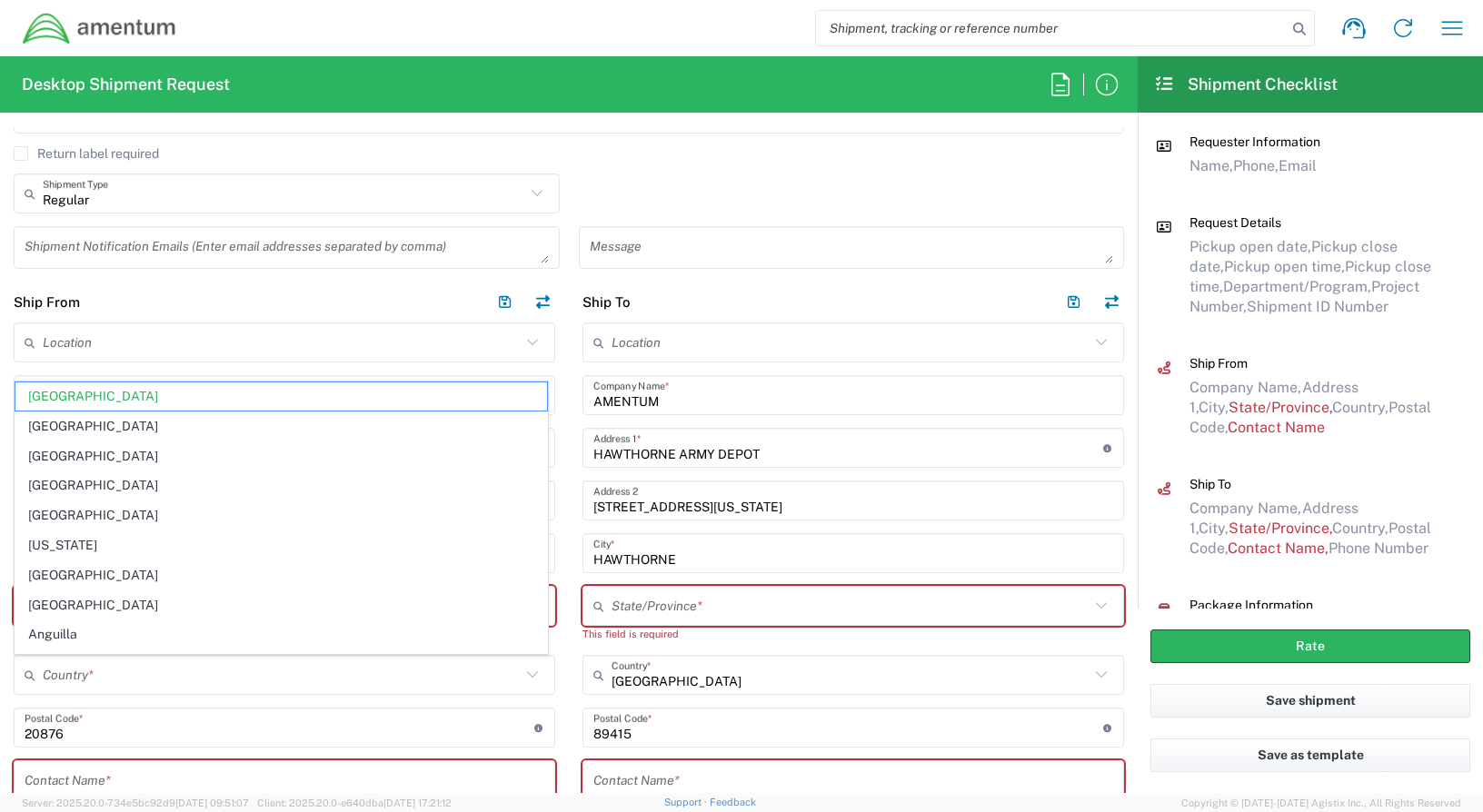
click at [177, 358] on div "Location" at bounding box center [284, 342] width 541 height 40
type input "[GEOGRAPHIC_DATA]"
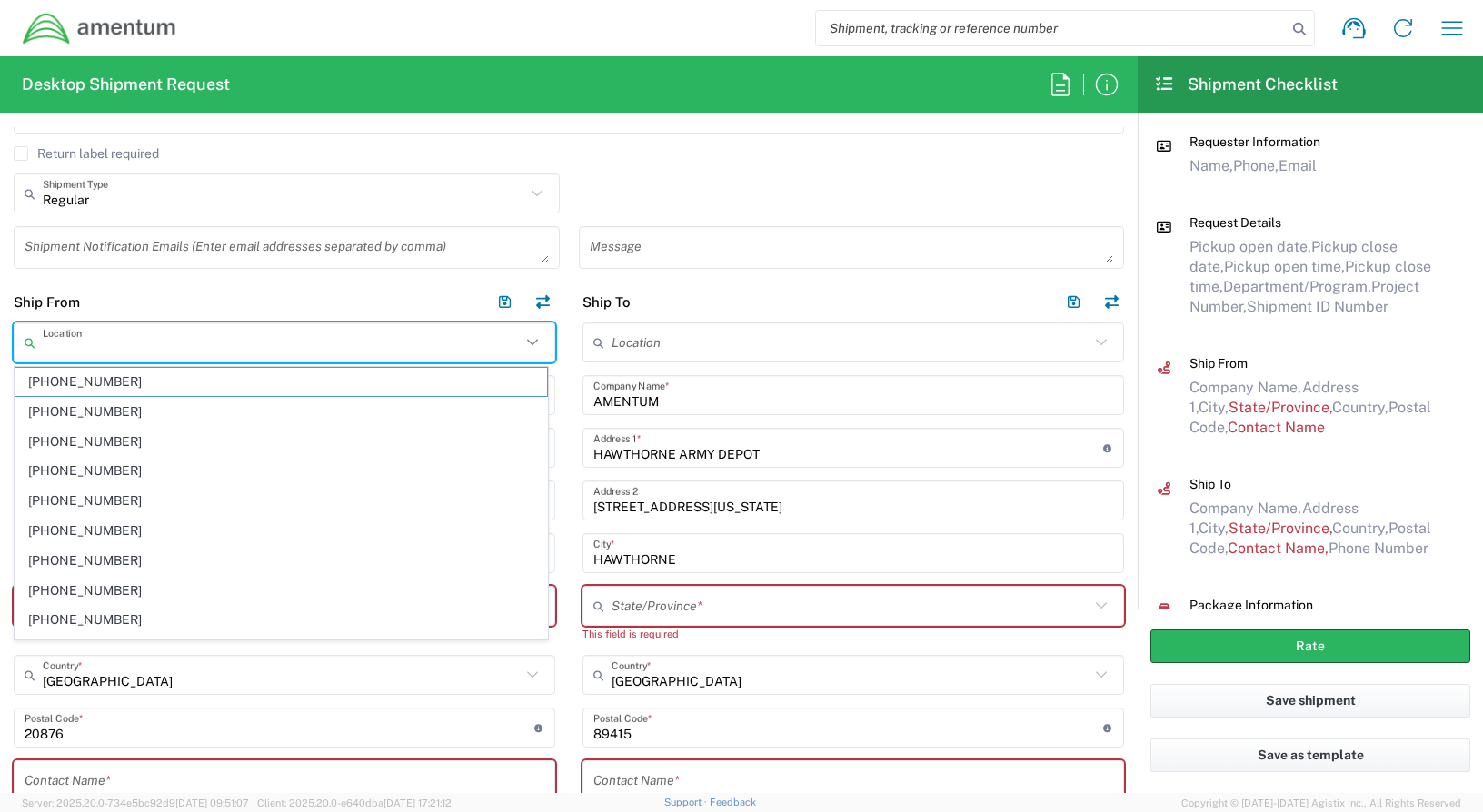
scroll to position [545, 0]
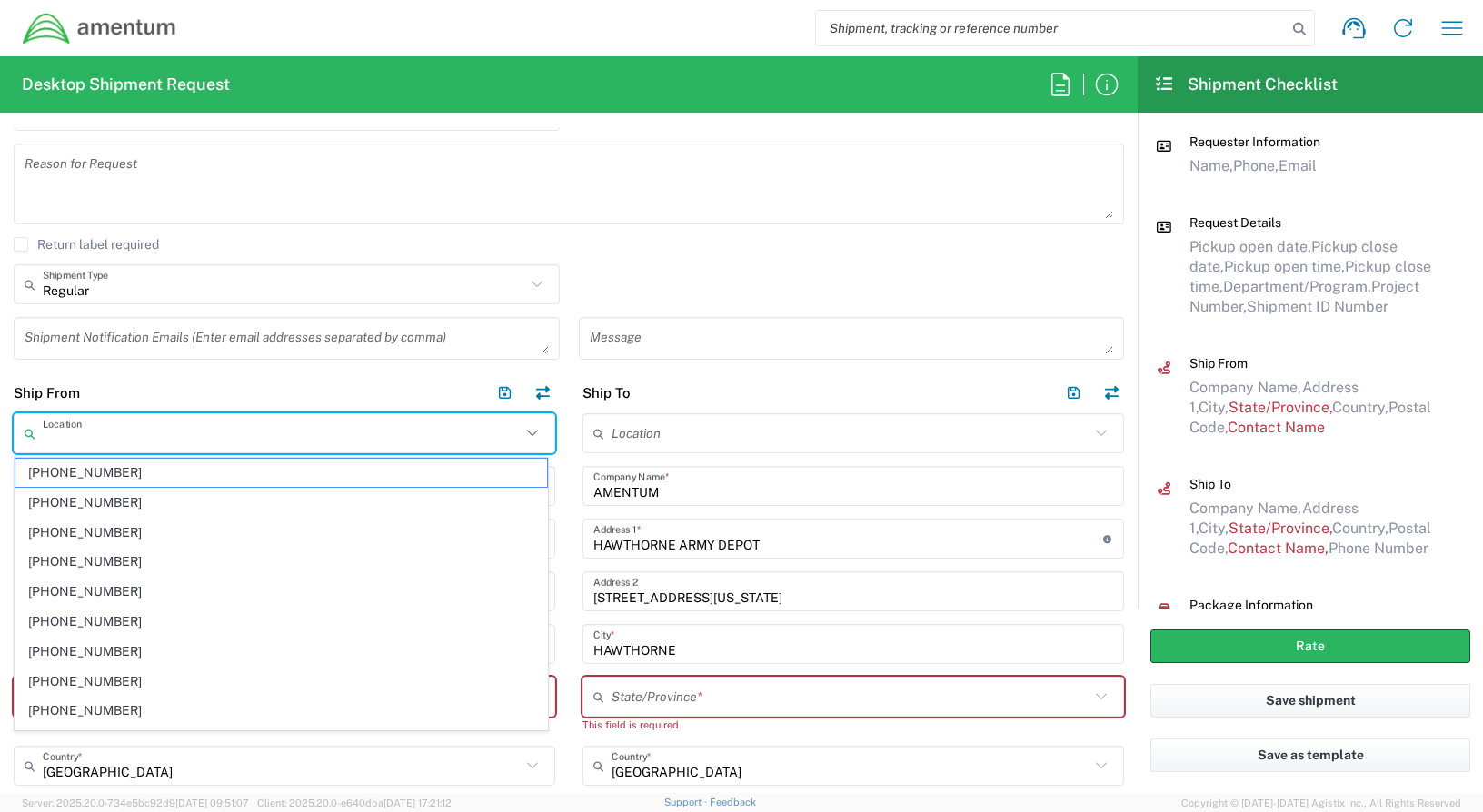
click at [503, 253] on div "Return label required" at bounding box center [568, 250] width 1110 height 27
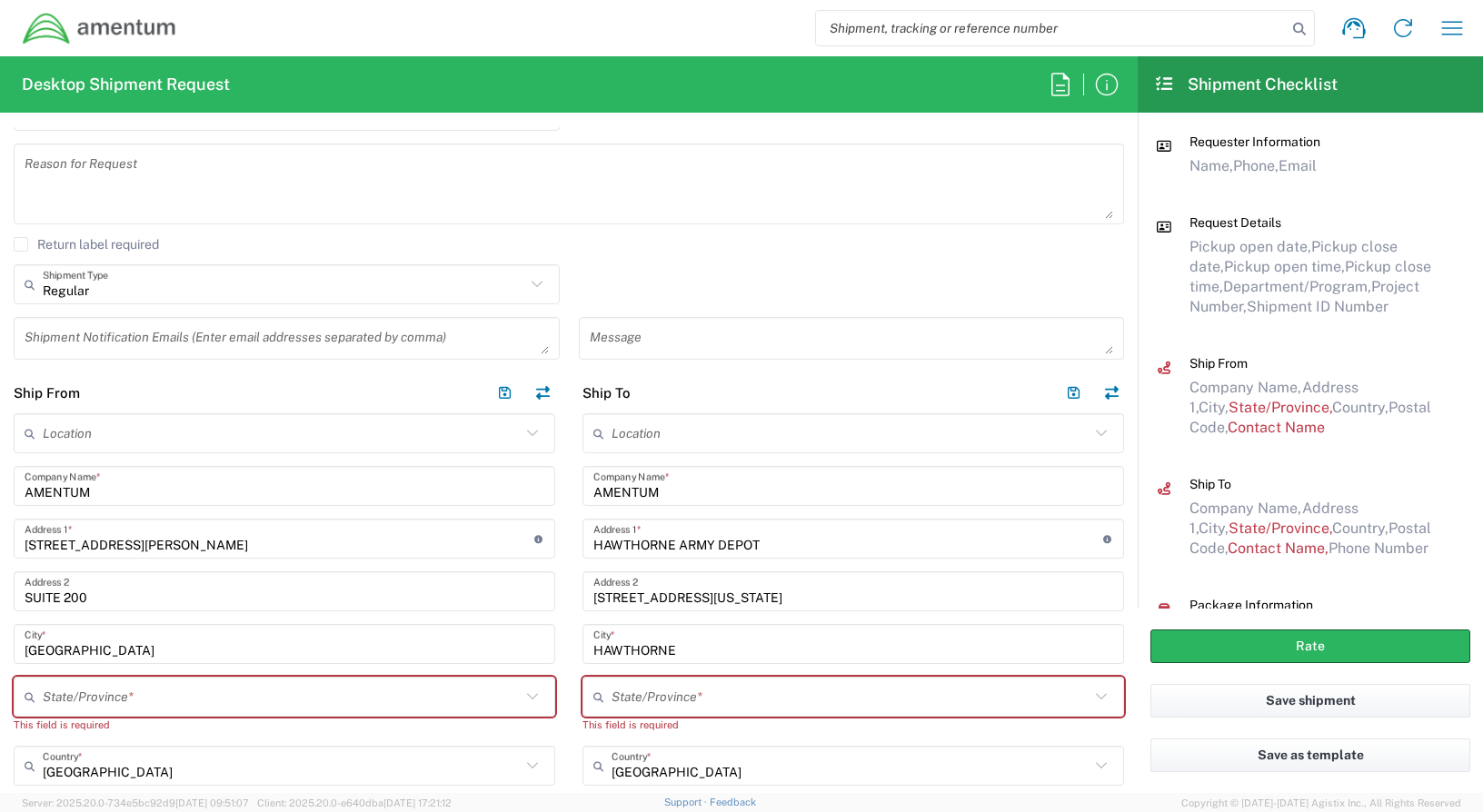
click at [108, 696] on input "text" at bounding box center [282, 696] width 478 height 32
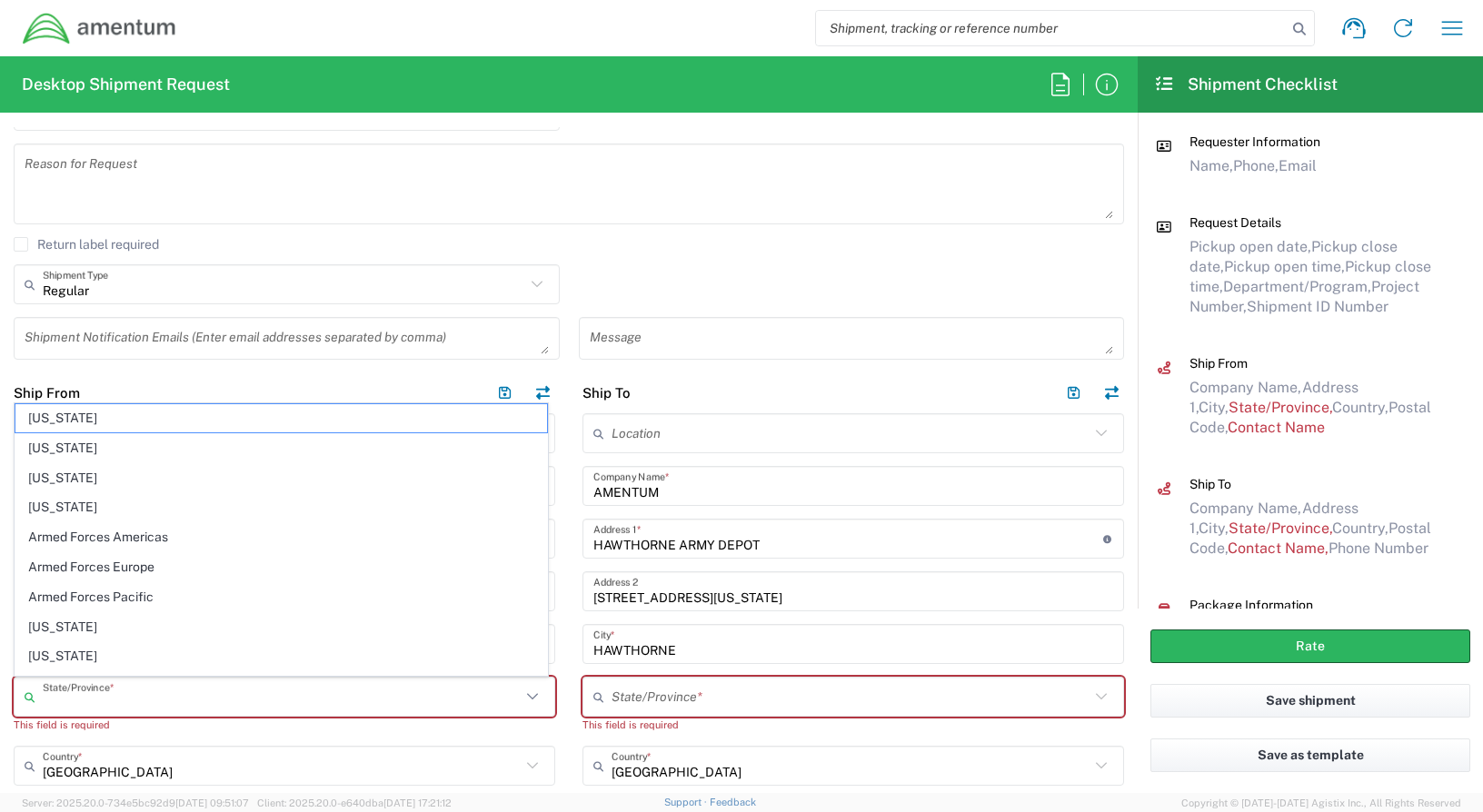
type input "[US_STATE]"
type input "[EMAIL_ADDRESS][DOMAIN_NAME]"
type input "[US_STATE]"
type input "[EMAIL_ADDRESS][DOMAIN_NAME]"
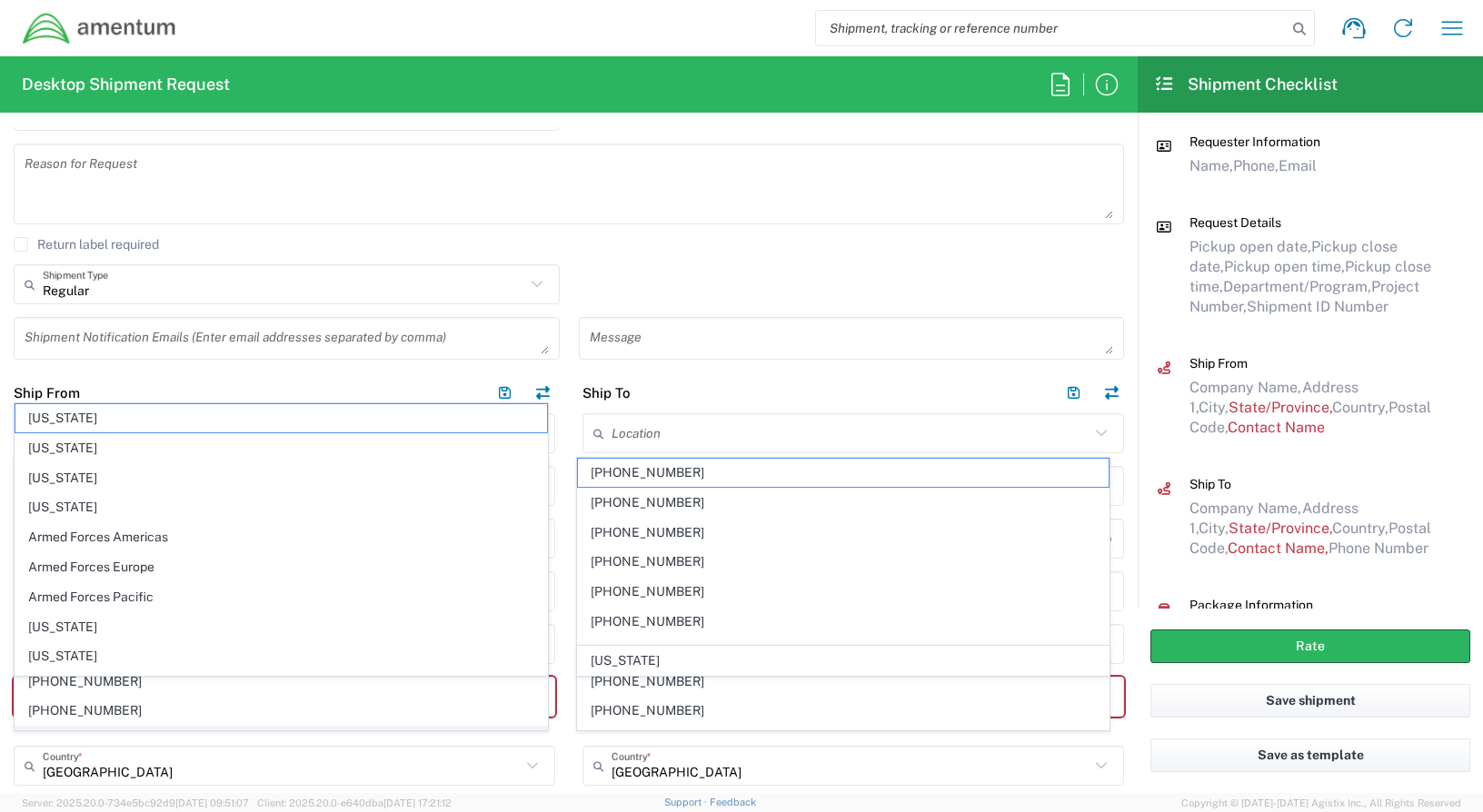
click at [146, 730] on span "[PHONE_NUMBER]" at bounding box center [281, 740] width 531 height 28
type input "[PHONE_NUMBER]"
type input "Amentum Services, Inc"
type input "[STREET_ADDRESS]"
type input "CHANTILLY"
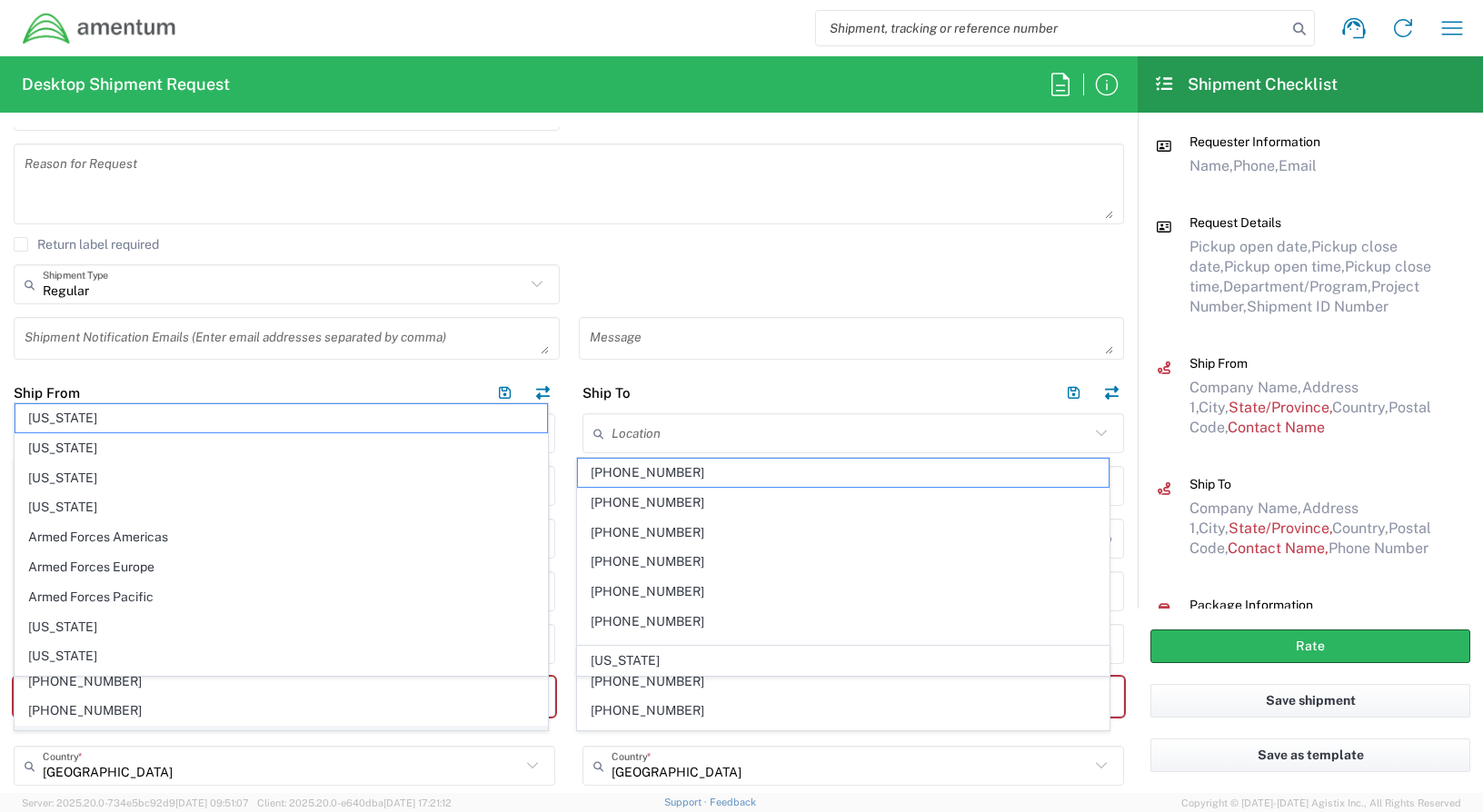
type input "[US_STATE]"
type input "20151"
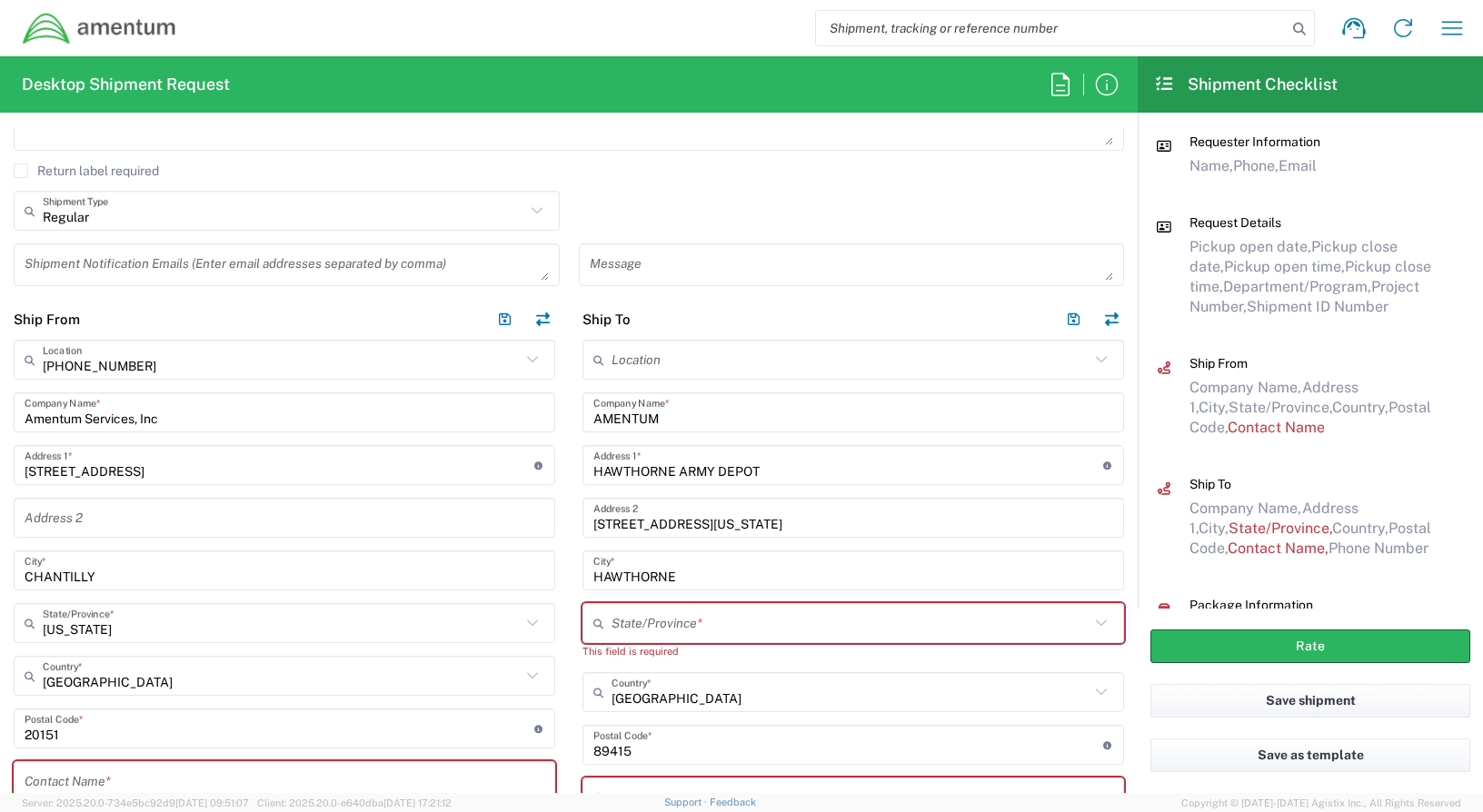
scroll to position [636, 0]
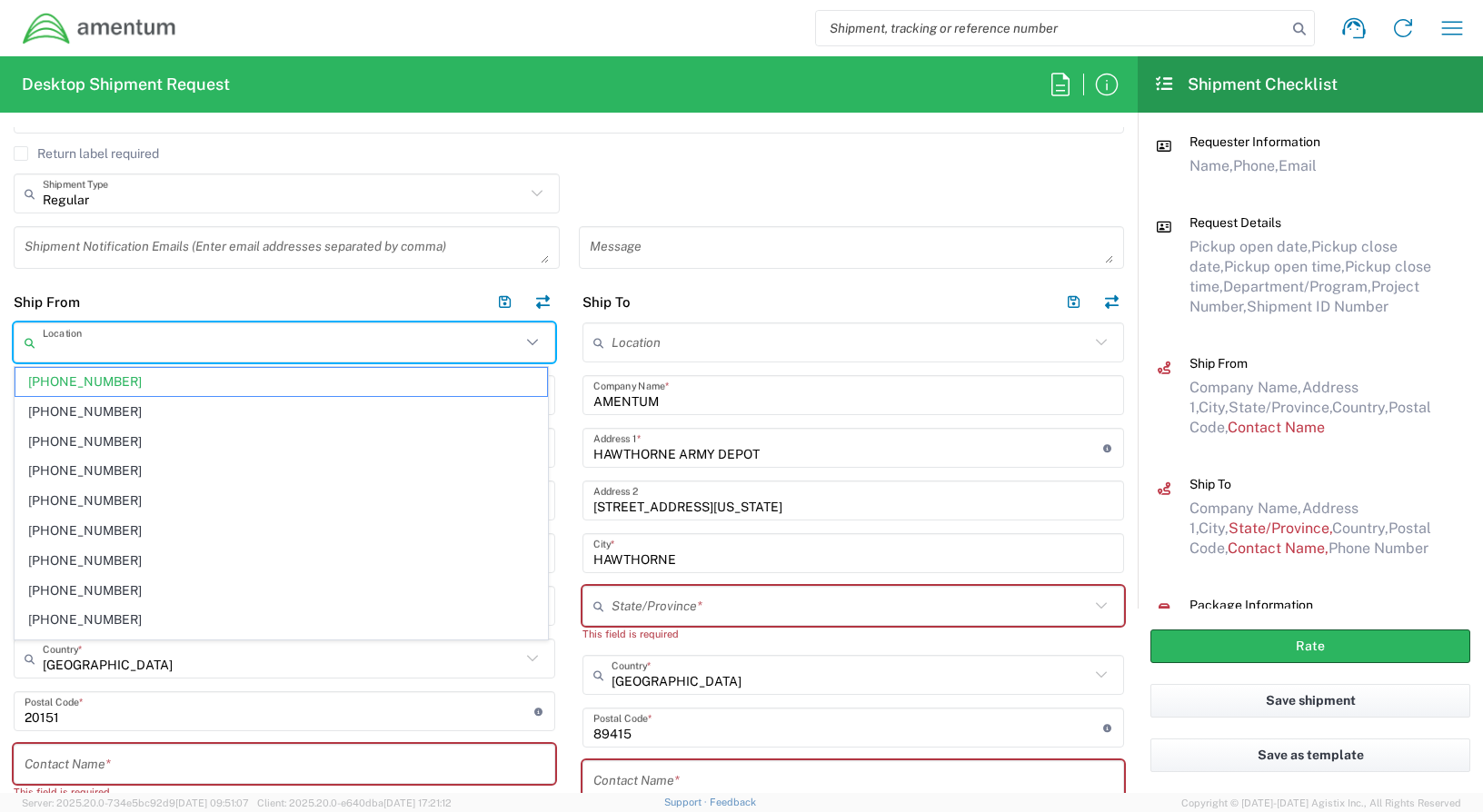
click at [132, 352] on input "text" at bounding box center [282, 342] width 478 height 32
click at [117, 696] on input "undefined" at bounding box center [279, 710] width 509 height 32
type input "[PHONE_NUMBER]"
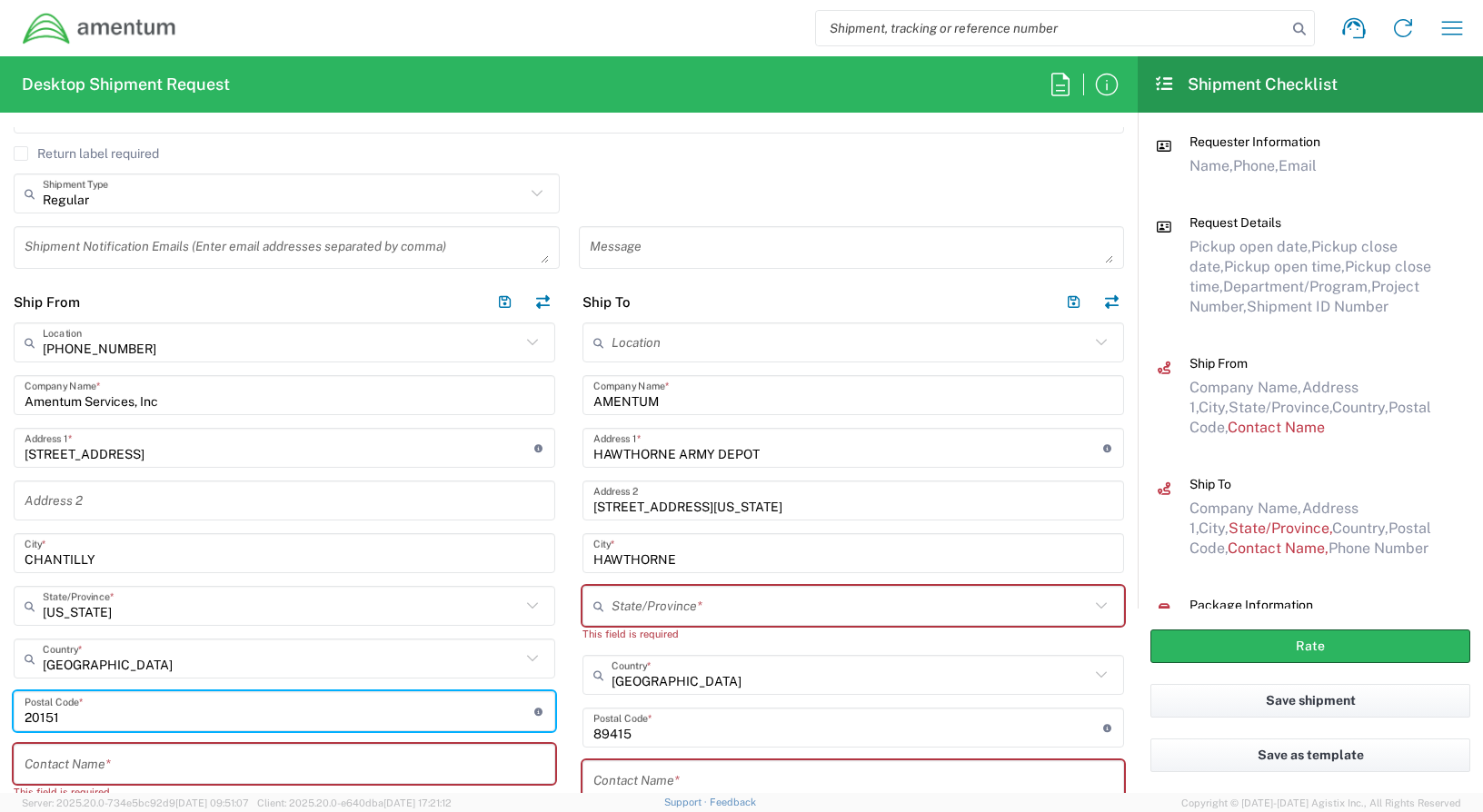
click at [521, 343] on icon at bounding box center [532, 342] width 24 height 24
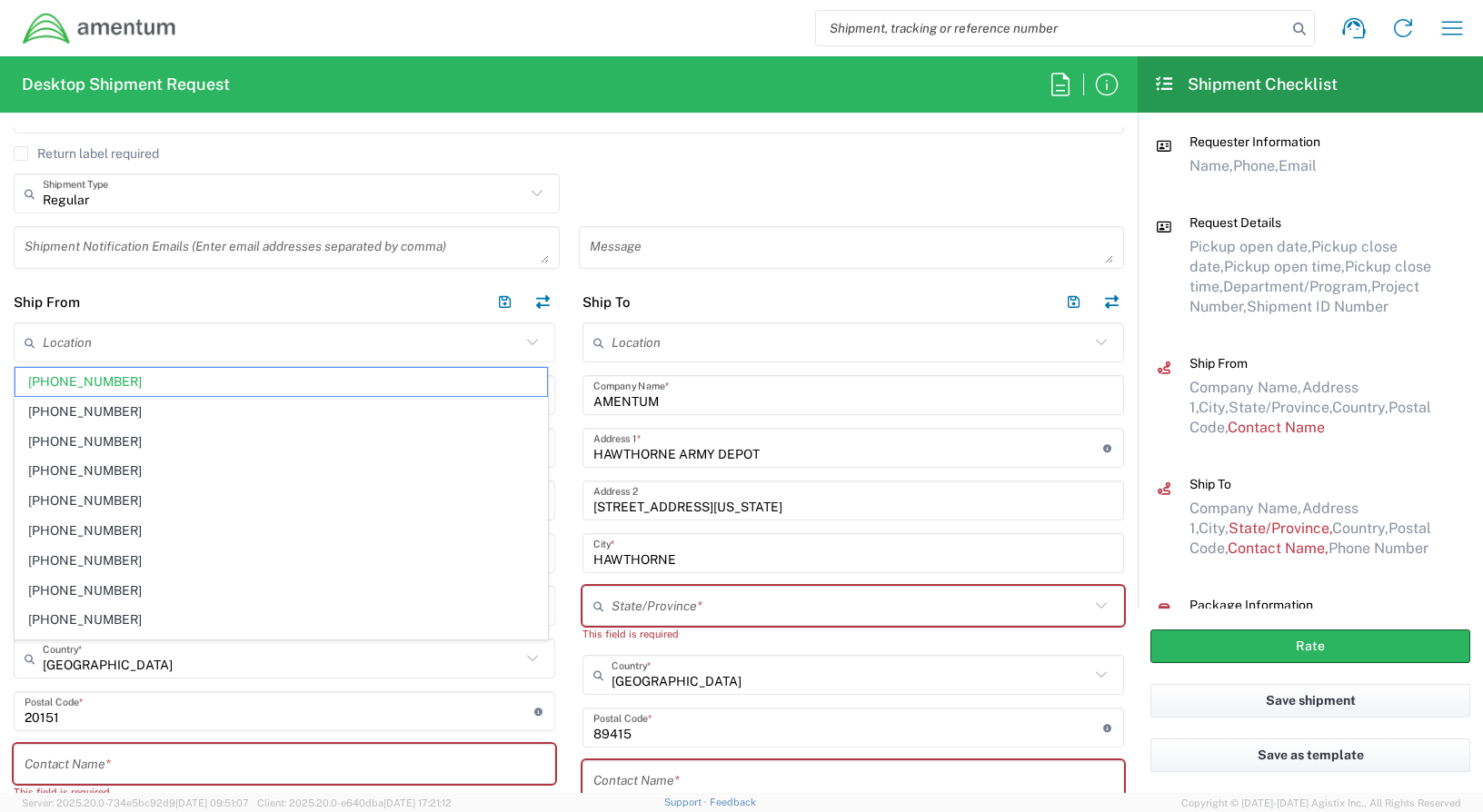
click at [522, 343] on icon at bounding box center [532, 342] width 24 height 24
click at [523, 342] on icon at bounding box center [532, 342] width 24 height 24
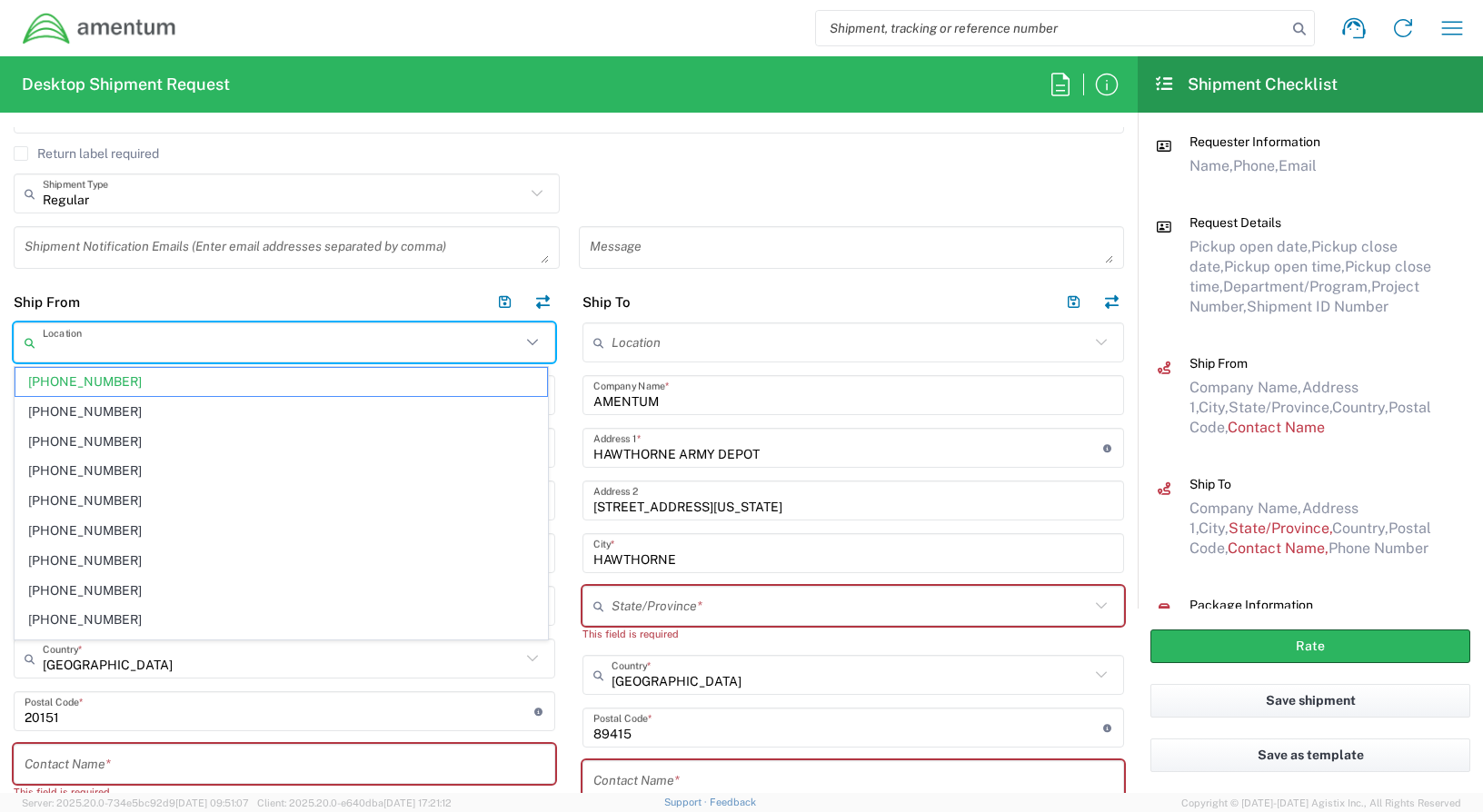
click at [129, 291] on header "Ship From" at bounding box center [284, 302] width 569 height 41
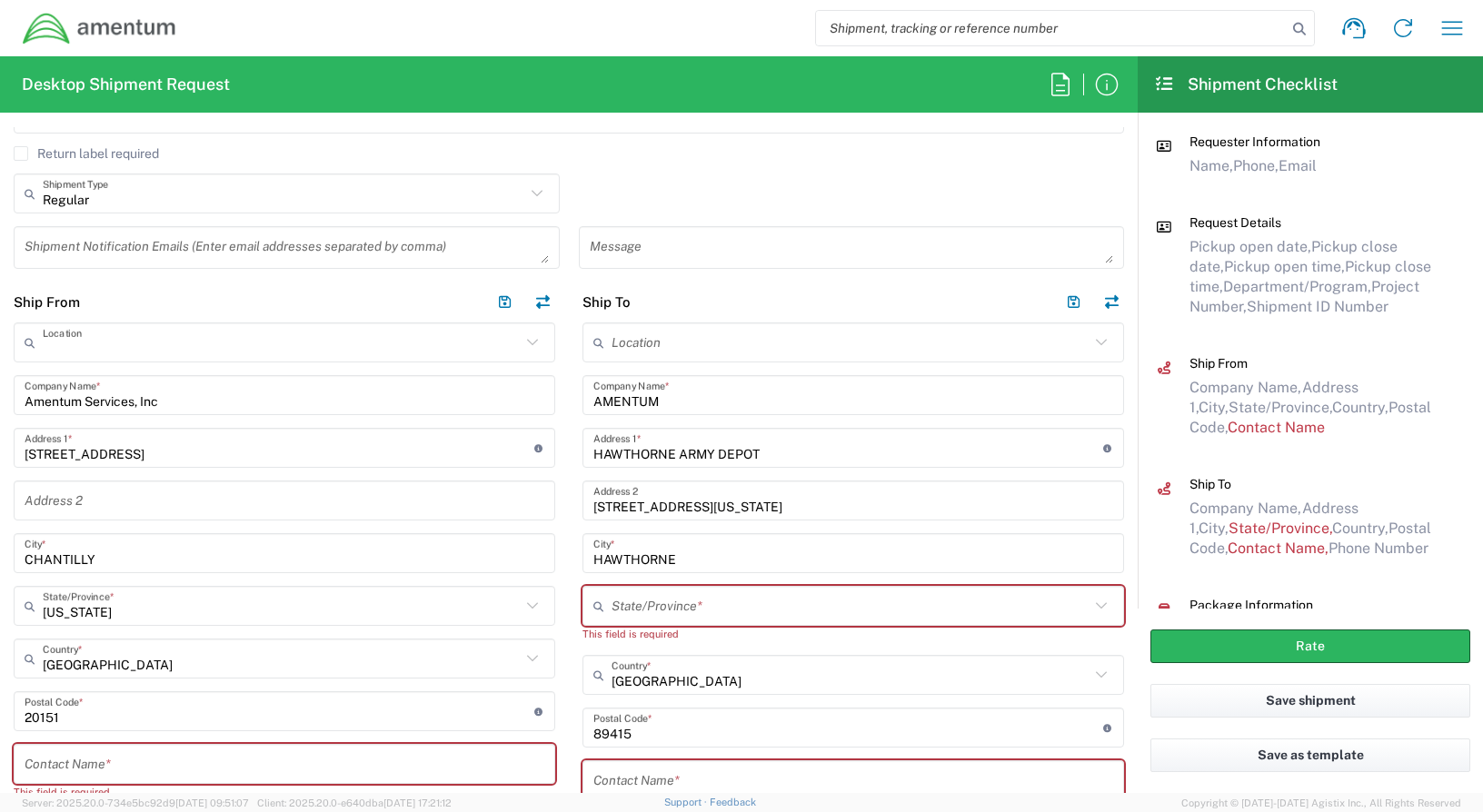
type input "[PHONE_NUMBER]"
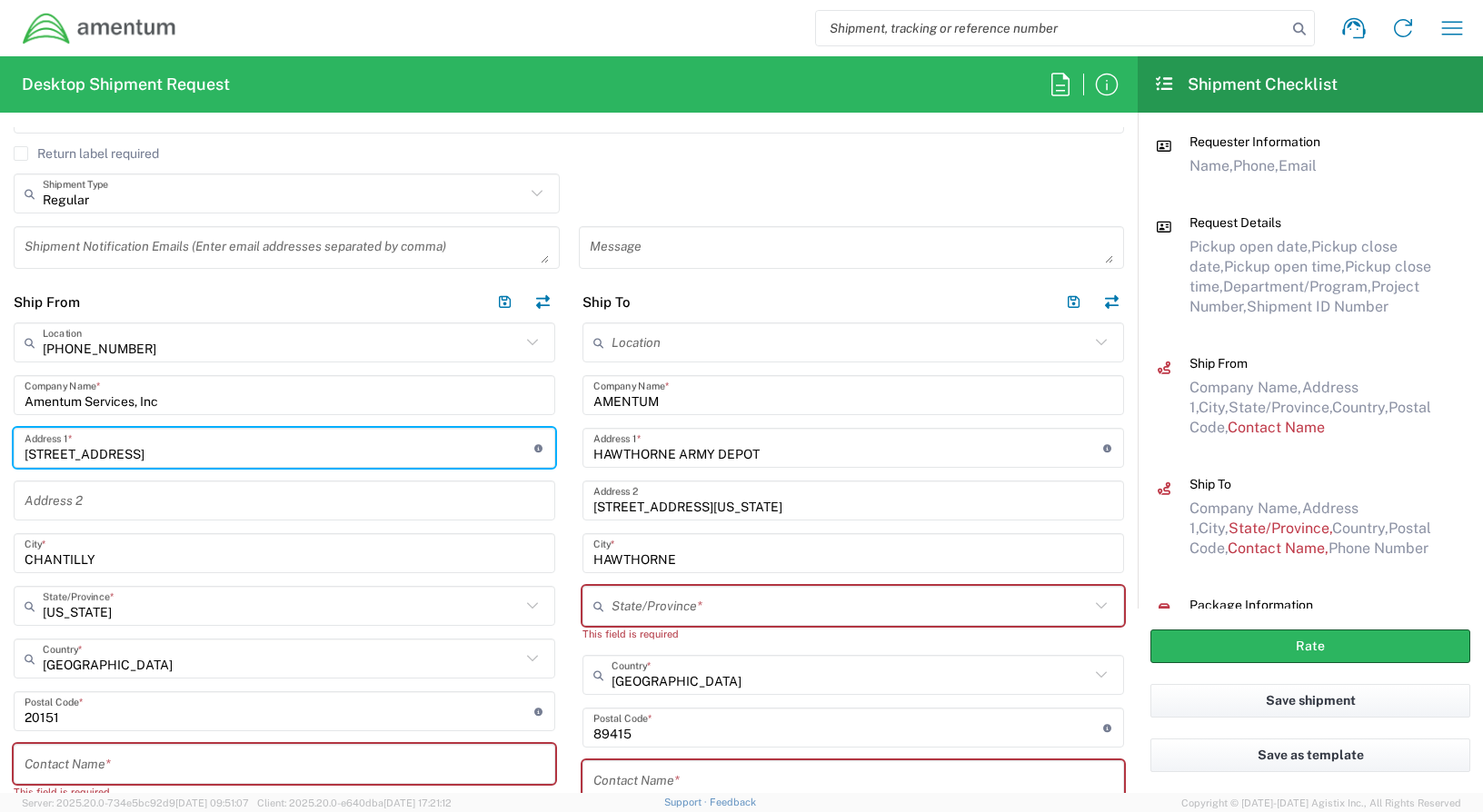
click at [209, 453] on input "[STREET_ADDRESS]" at bounding box center [279, 448] width 509 height 32
drag, startPoint x: 209, startPoint y: 453, endPoint x: 7, endPoint y: 448, distance: 202.1
click at [10, 448] on main "[PHONE_NUMBER] Location [PHONE_NUMBER] [PHONE_NUMBER] [PHONE_NUMBER] [PHONE_NUM…" at bounding box center [284, 669] width 569 height 694
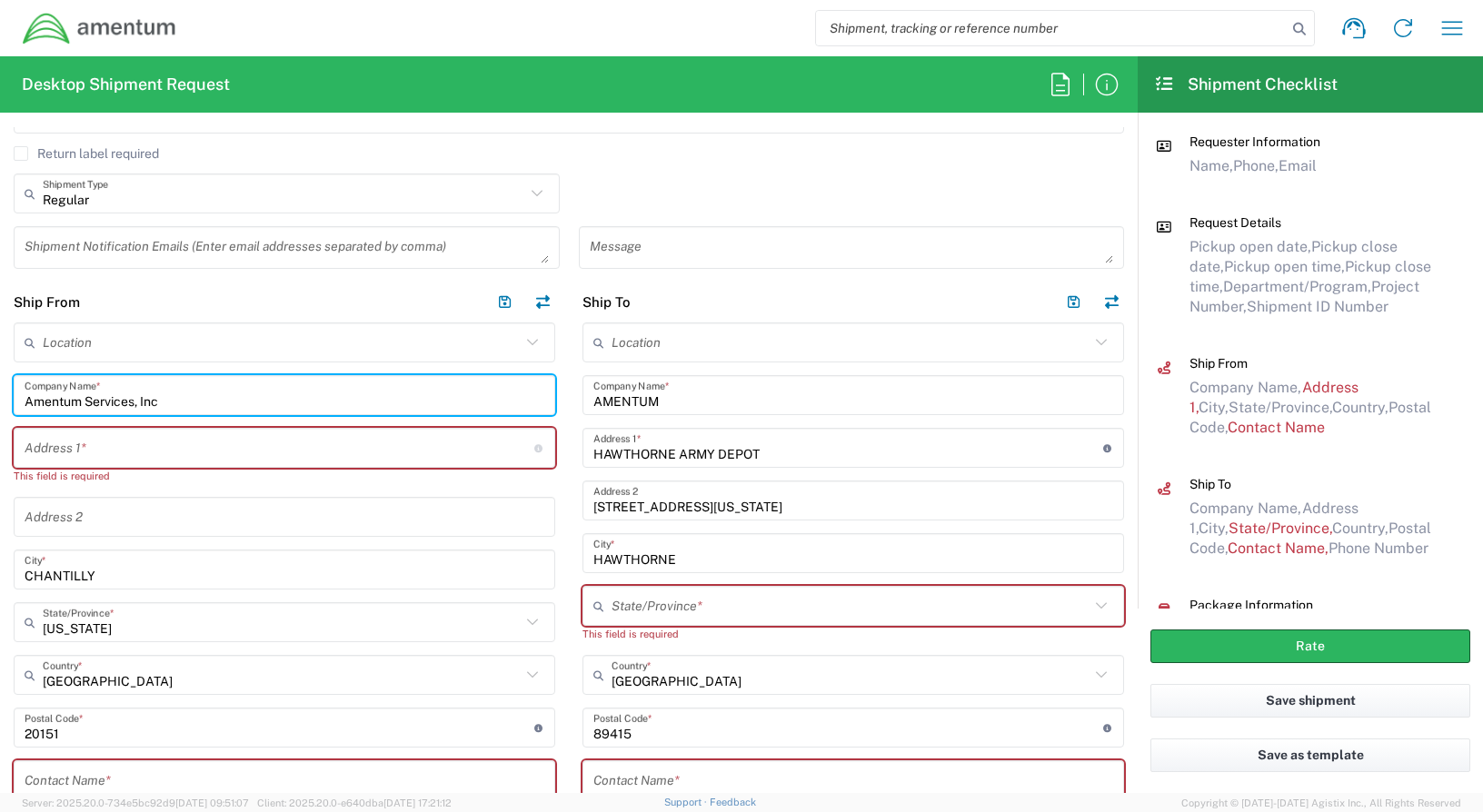
click at [244, 392] on input "Amentum Services, Inc" at bounding box center [285, 395] width 520 height 32
drag, startPoint x: 218, startPoint y: 398, endPoint x: 0, endPoint y: 393, distance: 218.1
click at [0, 393] on html "Shipment request Shipment tracking Shipment estimator Desktop shipment request …" at bounding box center [742, 406] width 1483 height 812
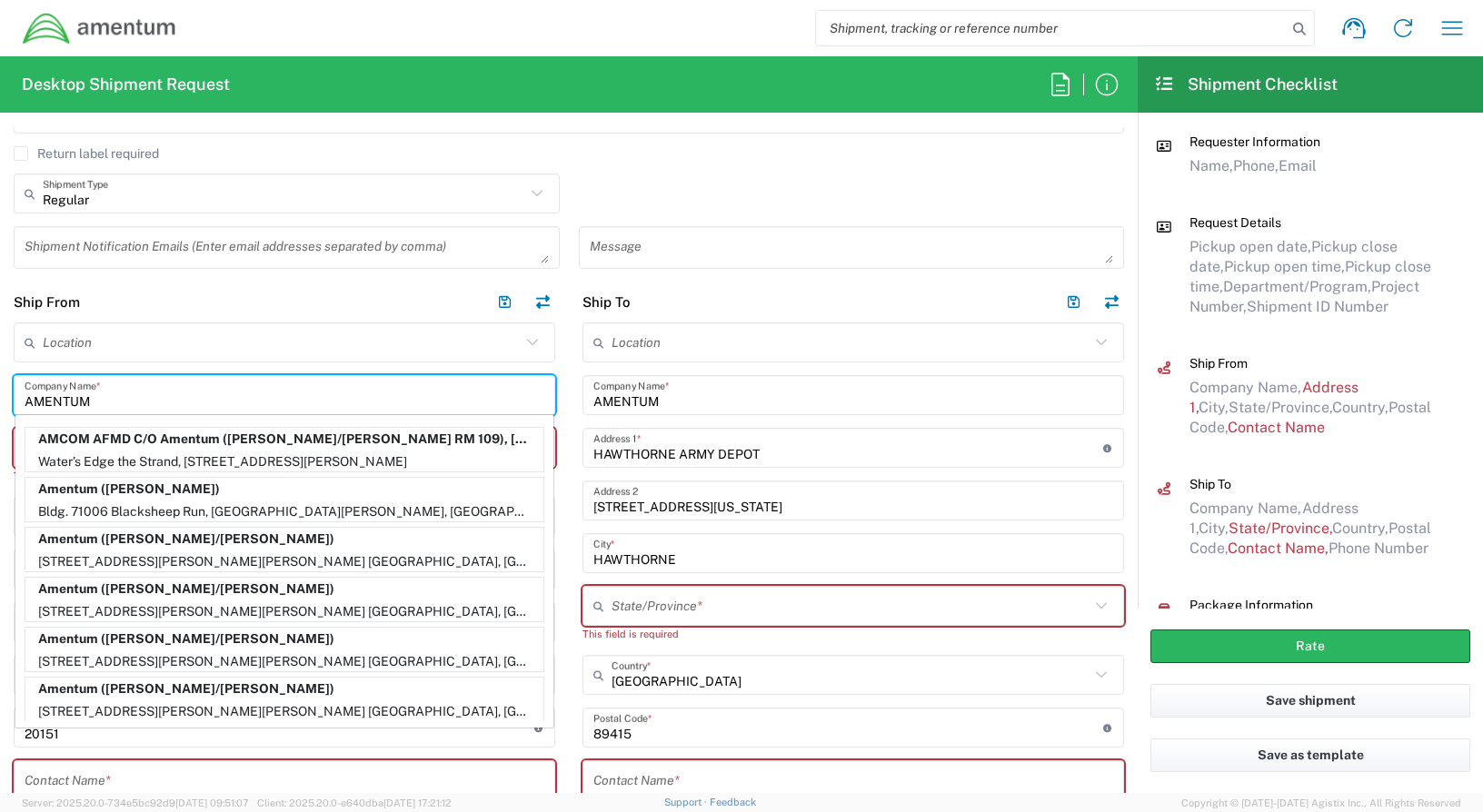
click at [187, 397] on input "AMENTUM" at bounding box center [285, 395] width 520 height 32
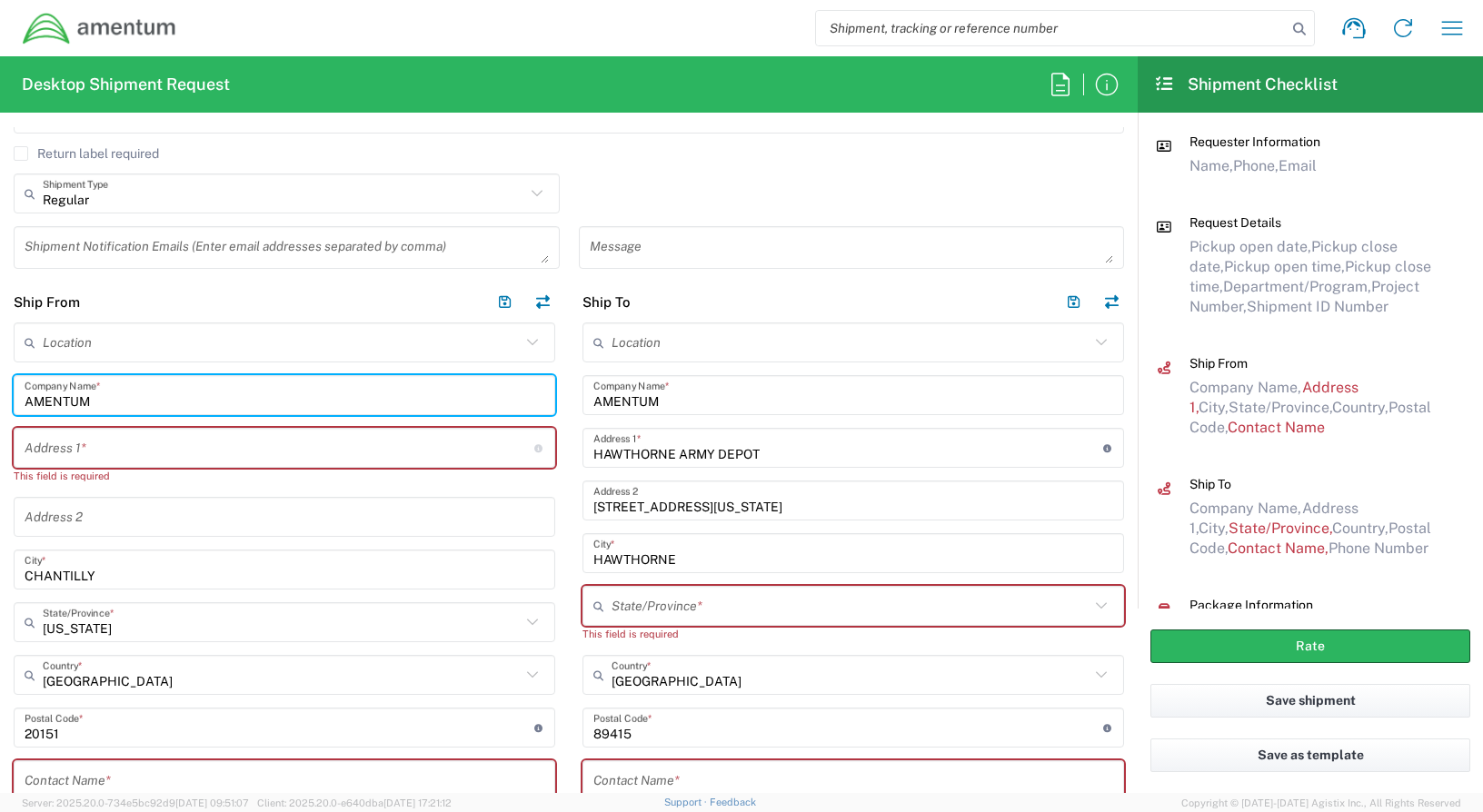
type input "AMENTUM"
click at [153, 449] on input "text" at bounding box center [279, 448] width 509 height 32
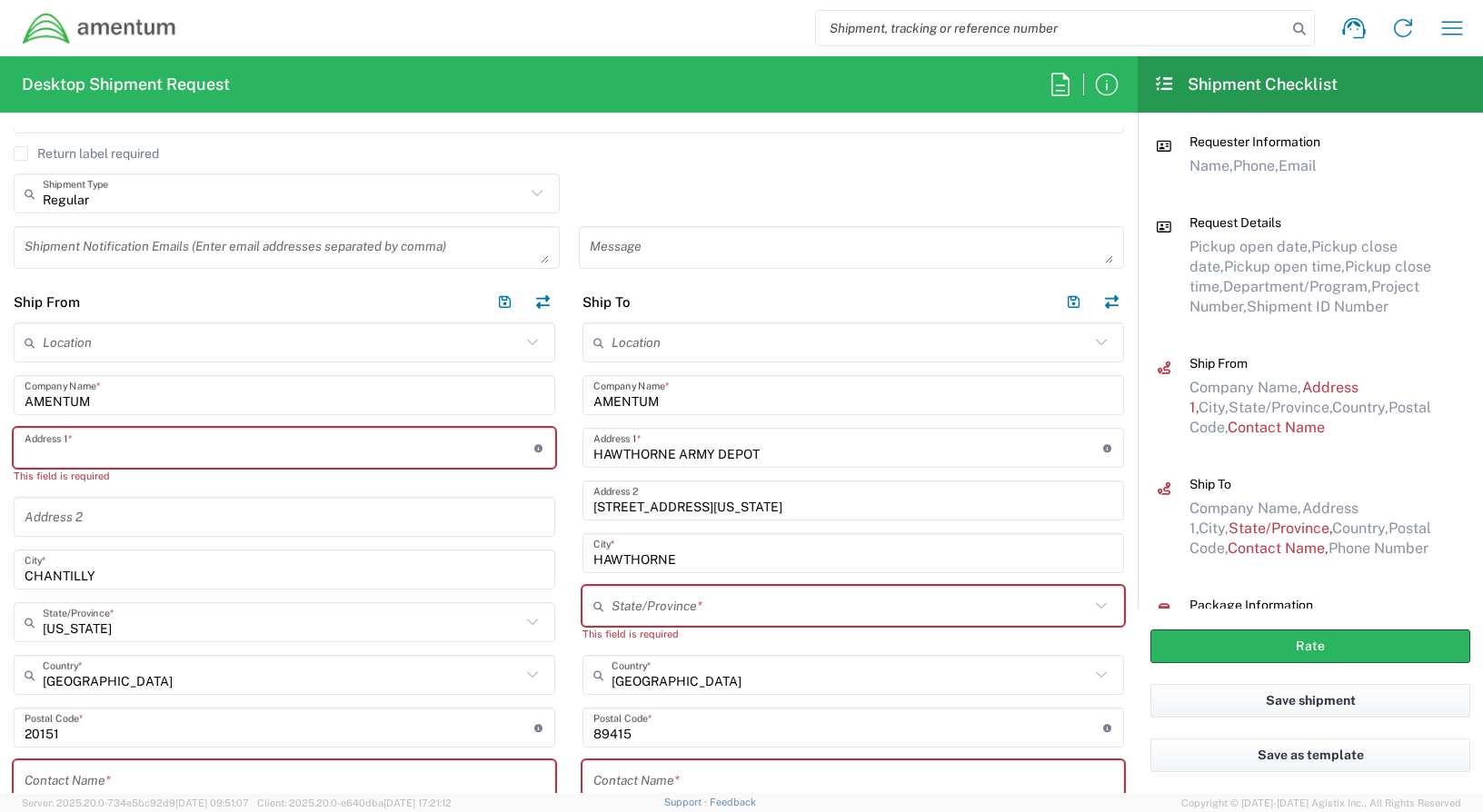
type input "[STREET_ADDRESS][PERSON_NAME]"
type input "BLDG 9 SUITE910"
type input "3019443152"
type input "[US_STATE]"
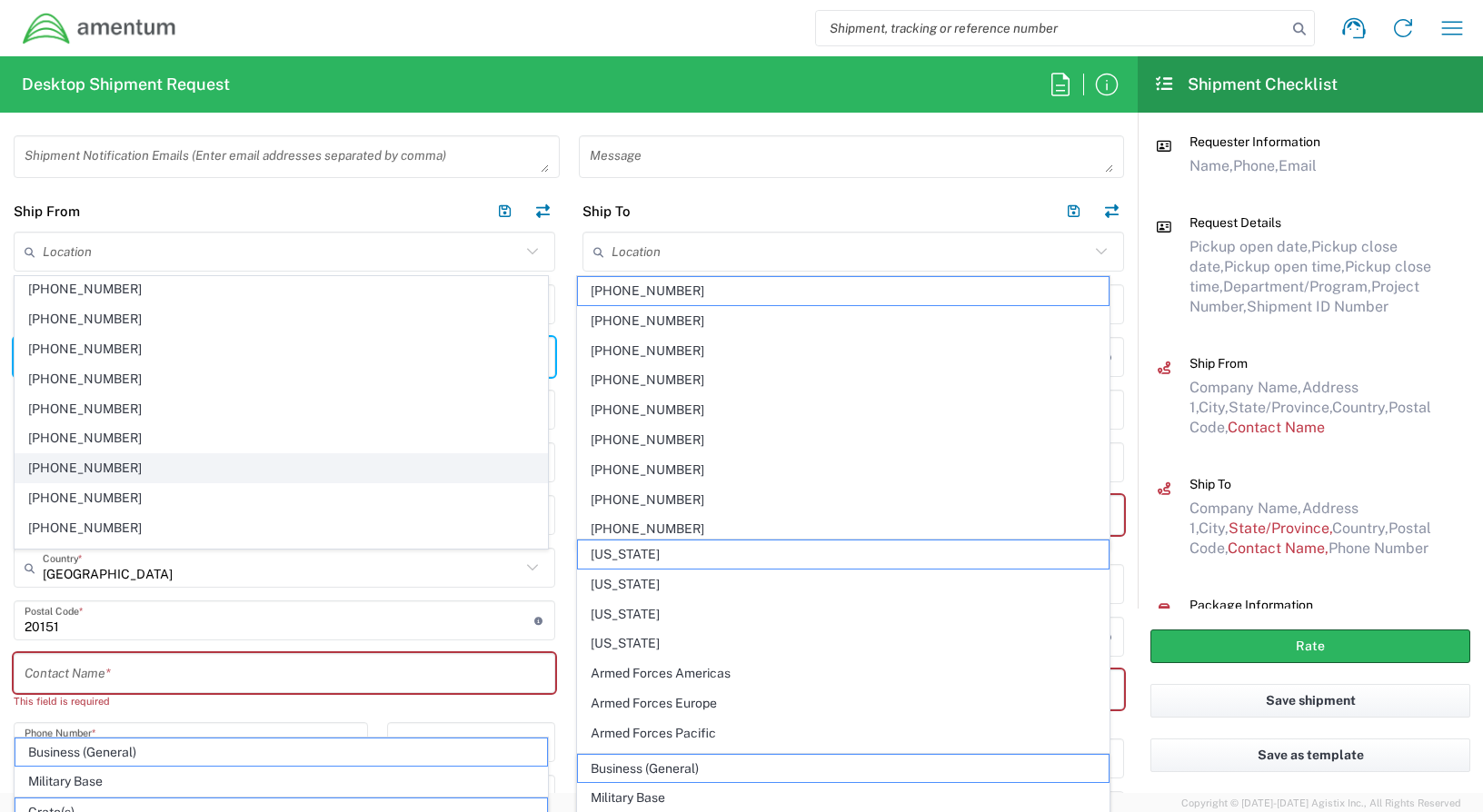
scroll to position [181, 0]
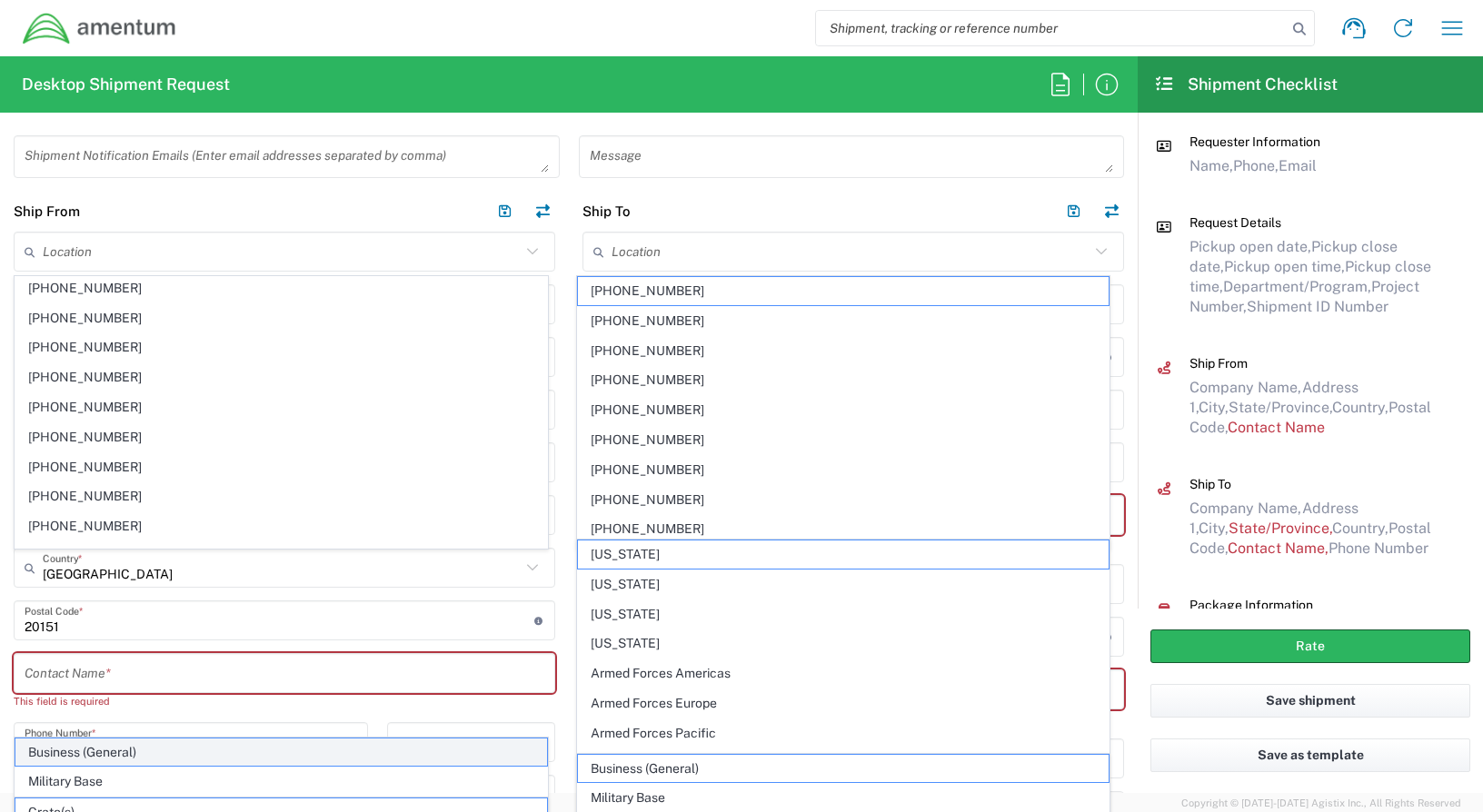
click at [114, 760] on span "Business (General)" at bounding box center [281, 752] width 531 height 28
type input "Business (General)"
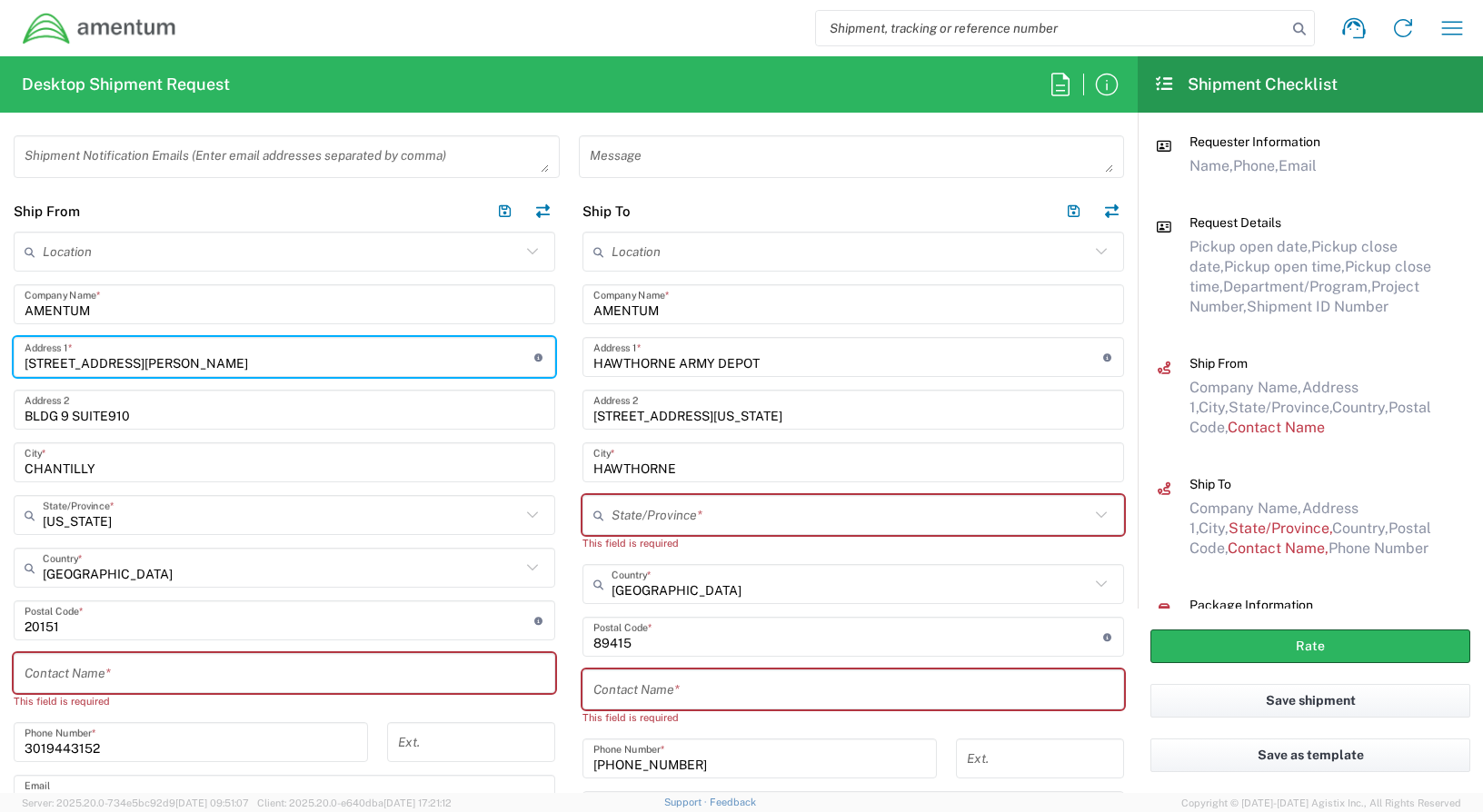
click at [278, 364] on input "[STREET_ADDRESS][PERSON_NAME]" at bounding box center [279, 357] width 509 height 32
type input "[STREET_ADDRESS][PERSON_NAME]"
click at [308, 321] on div "AMENTUM Company Name *" at bounding box center [284, 304] width 541 height 40
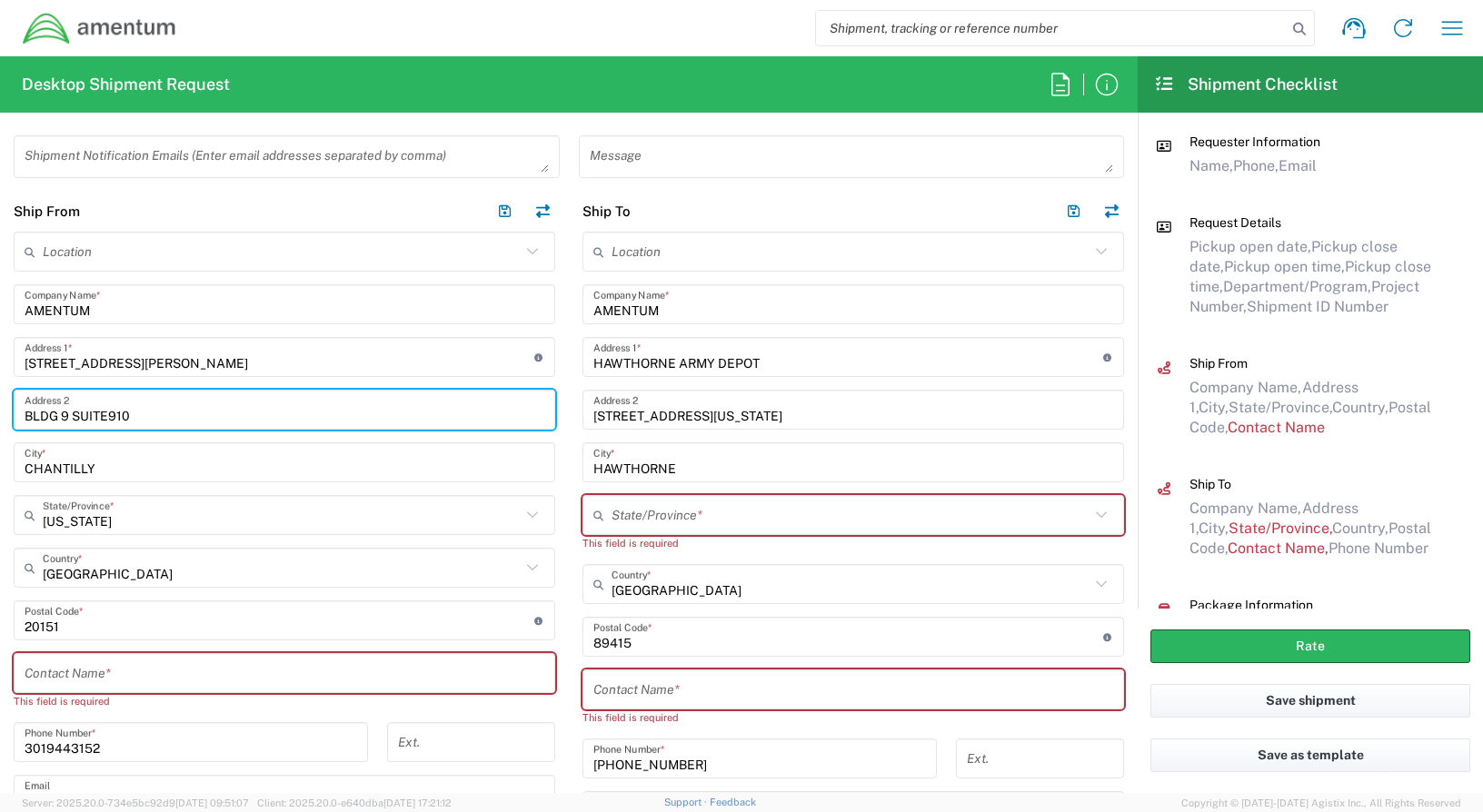
drag, startPoint x: 151, startPoint y: 416, endPoint x: 11, endPoint y: 417, distance: 140.0
click at [11, 417] on main "Location [PHONE_NUMBER] [PHONE_NUMBER] [PHONE_NUMBER] [PHONE_NUMBER] [PHONE_NUM…" at bounding box center [284, 570] width 569 height 678
type input "SUITE 2"
click at [42, 465] on input "CHANTILLY" at bounding box center [285, 462] width 520 height 32
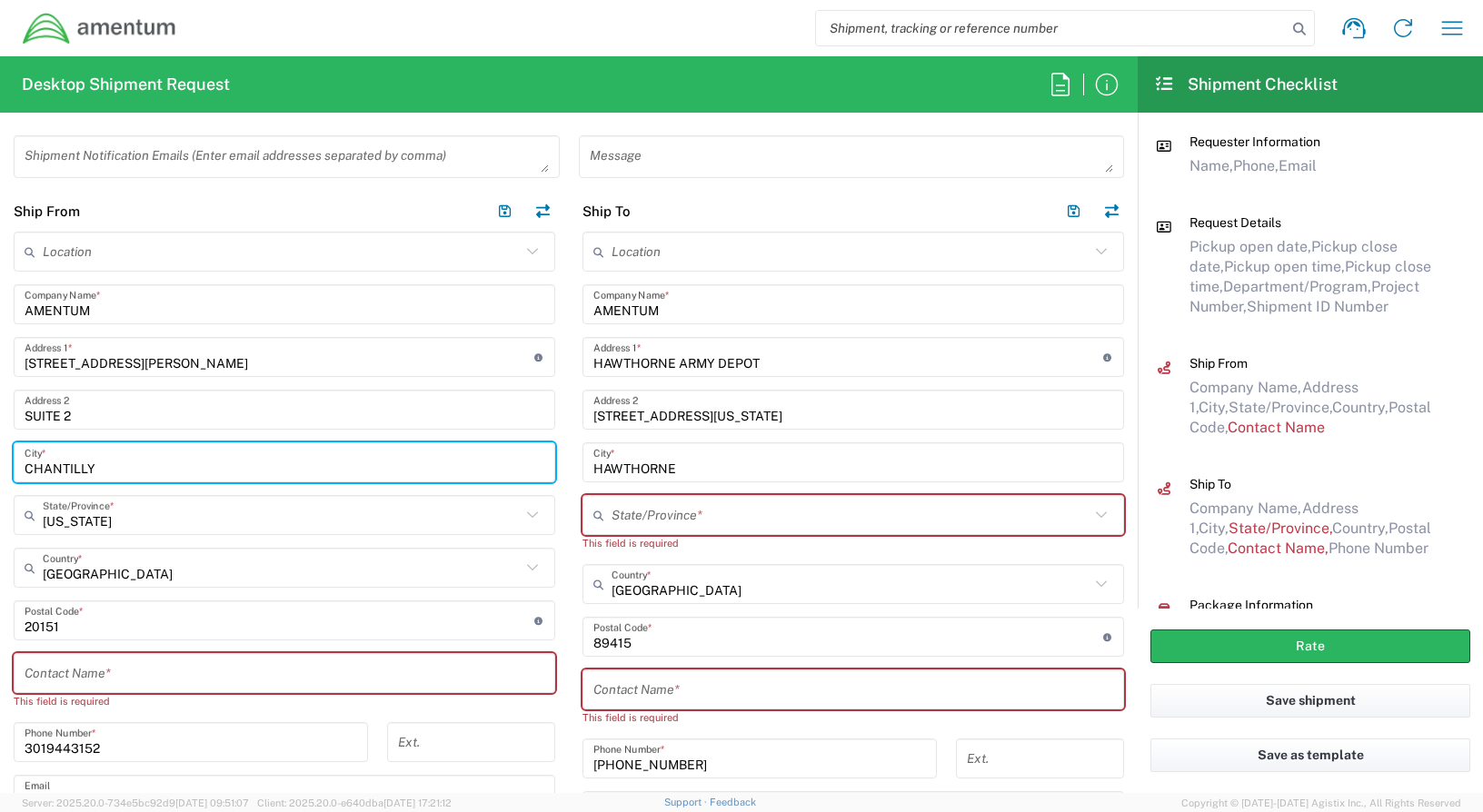
click at [109, 468] on input "CHANTILLY" at bounding box center [285, 462] width 520 height 32
drag, startPoint x: 101, startPoint y: 468, endPoint x: 13, endPoint y: 465, distance: 88.1
click at [13, 465] on div "[GEOGRAPHIC_DATA] *" at bounding box center [284, 462] width 541 height 40
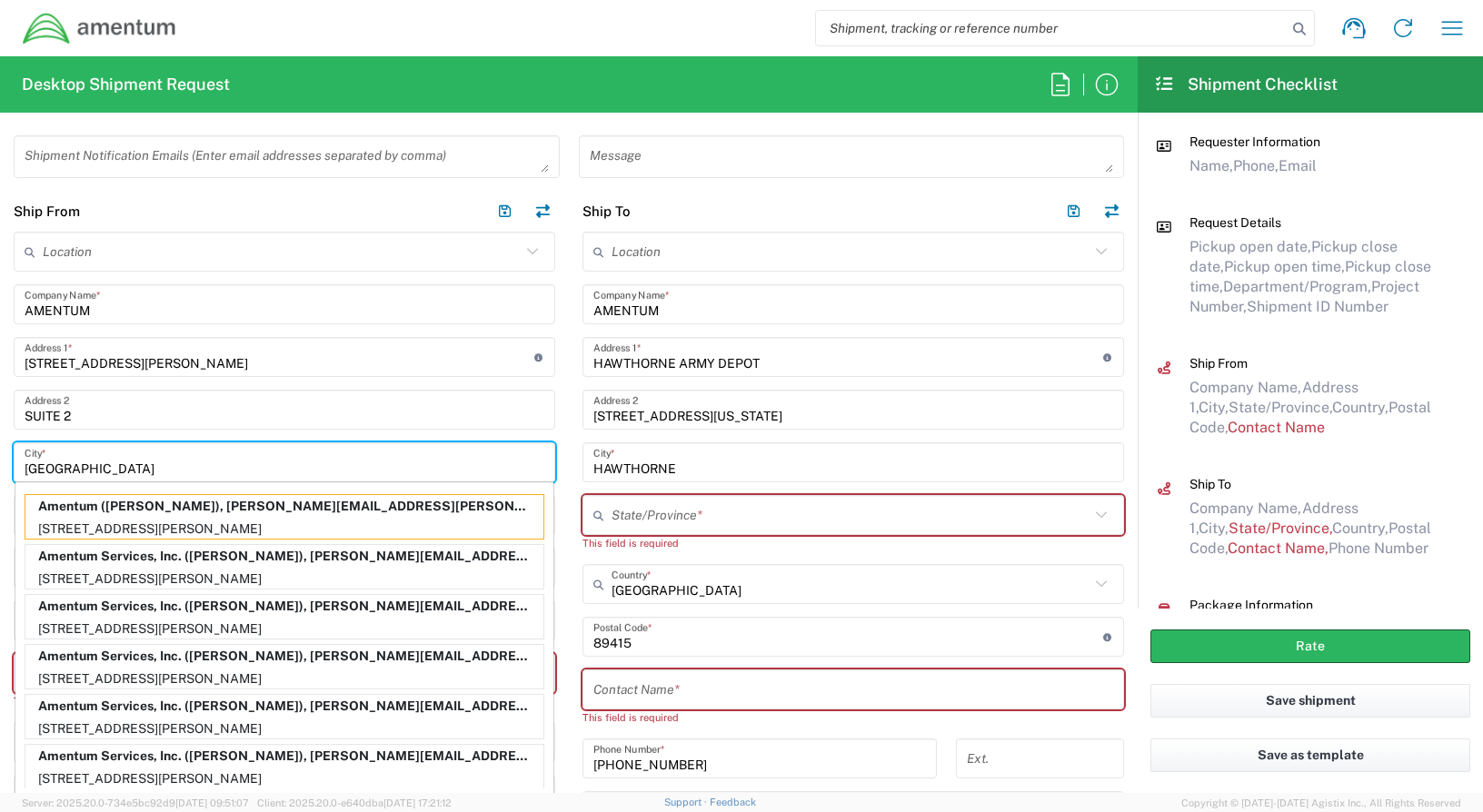
click at [141, 449] on input "[GEOGRAPHIC_DATA]" at bounding box center [285, 462] width 520 height 32
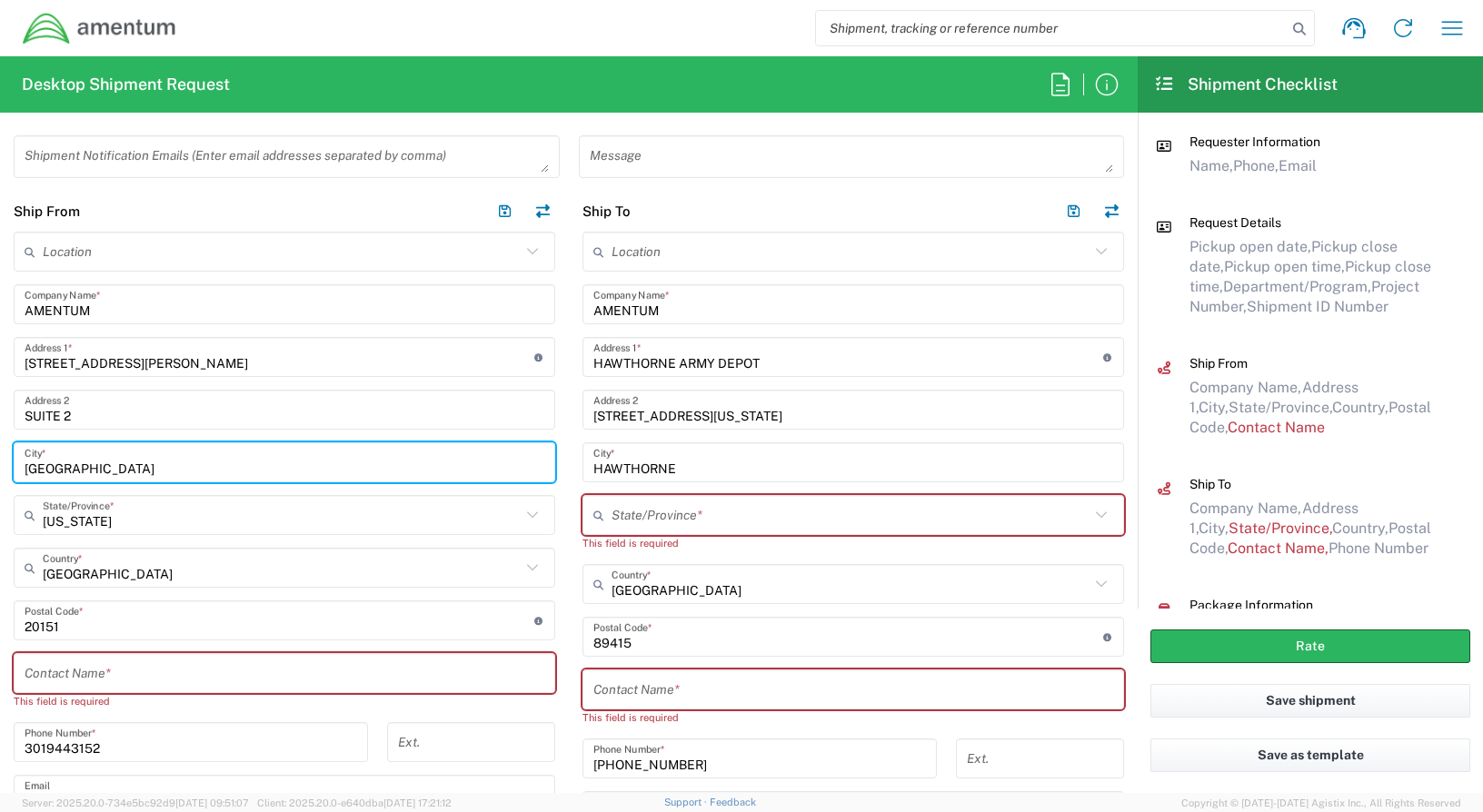
type input "[GEOGRAPHIC_DATA]"
click at [126, 522] on input "text" at bounding box center [282, 515] width 478 height 32
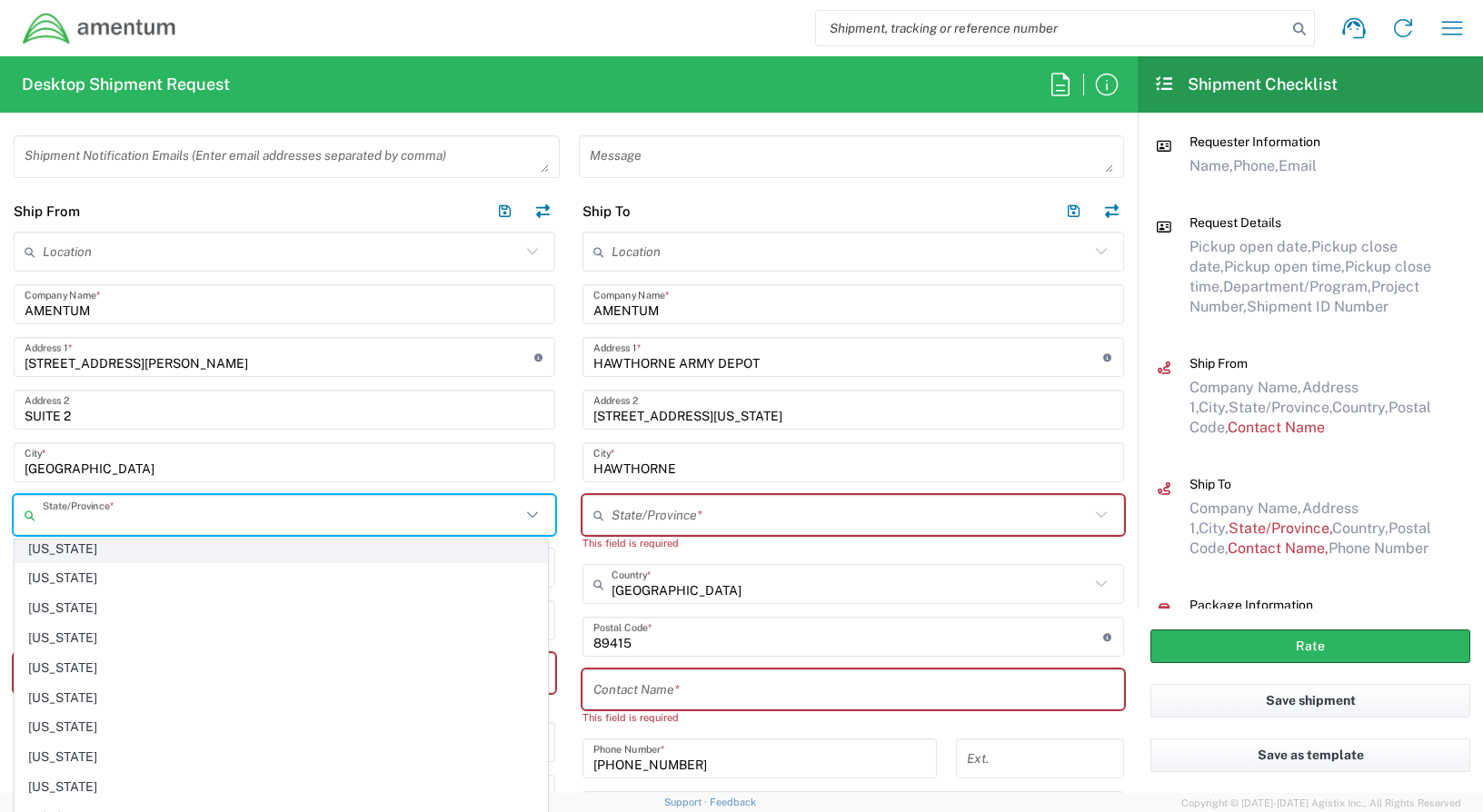
scroll to position [545, 0]
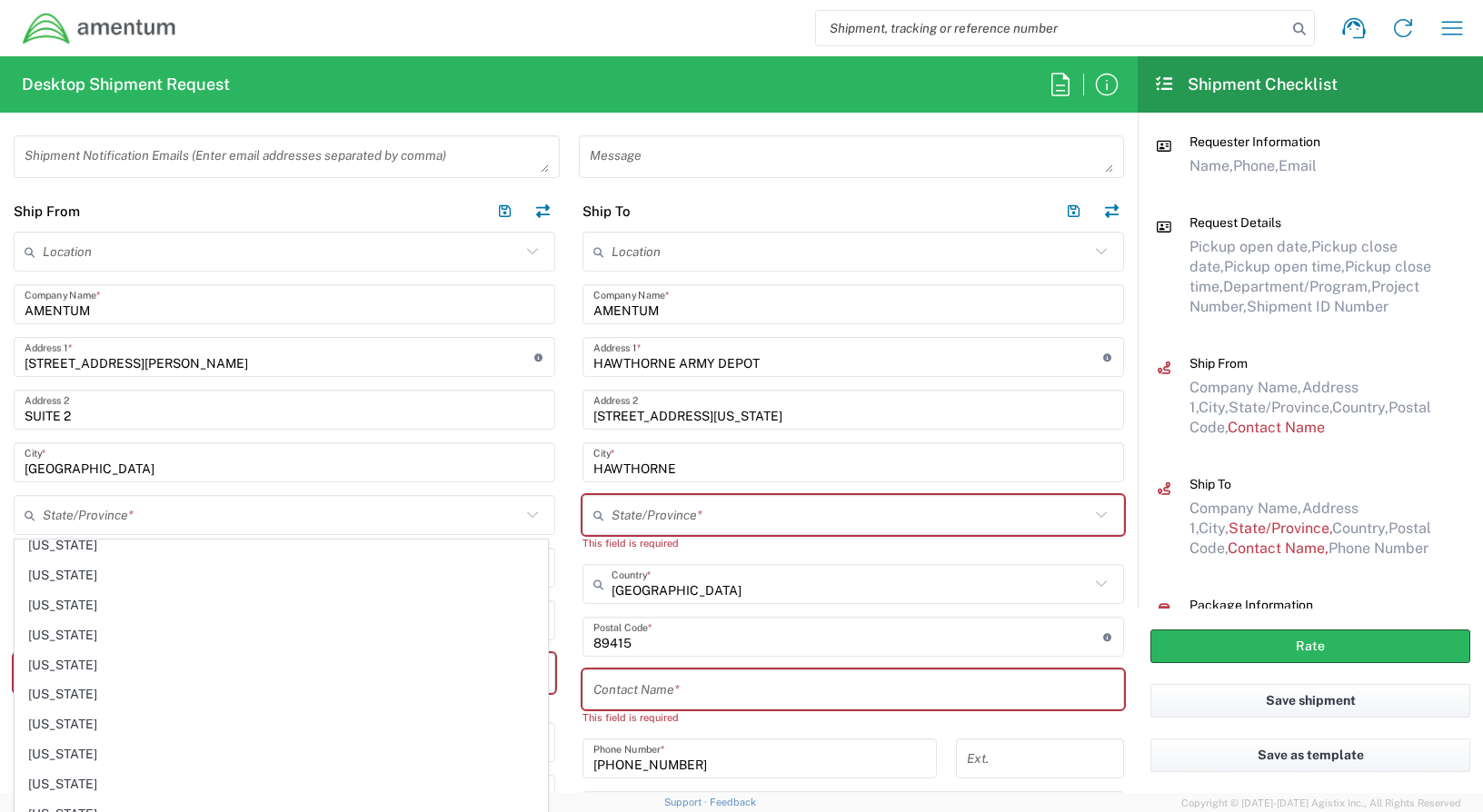
click at [43, 732] on span "[US_STATE]" at bounding box center [281, 724] width 531 height 28
type input "[US_STATE]"
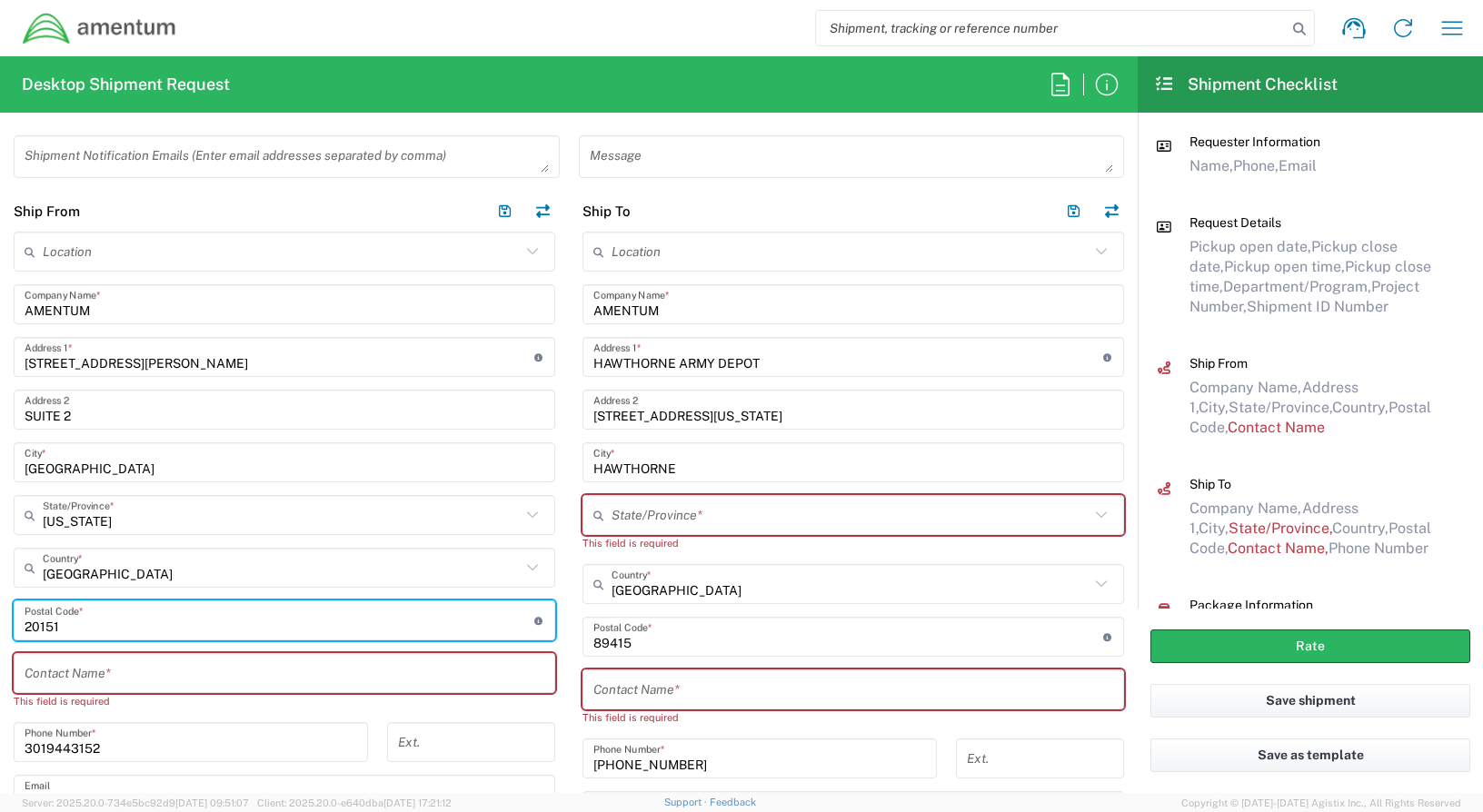
click at [104, 624] on input "undefined" at bounding box center [279, 620] width 509 height 32
drag, startPoint x: 82, startPoint y: 625, endPoint x: 17, endPoint y: 627, distance: 65.0
click at [18, 627] on div "Postal Code * Postal Code for [GEOGRAPHIC_DATA] should have the following forma…" at bounding box center [284, 620] width 541 height 40
type input "20876"
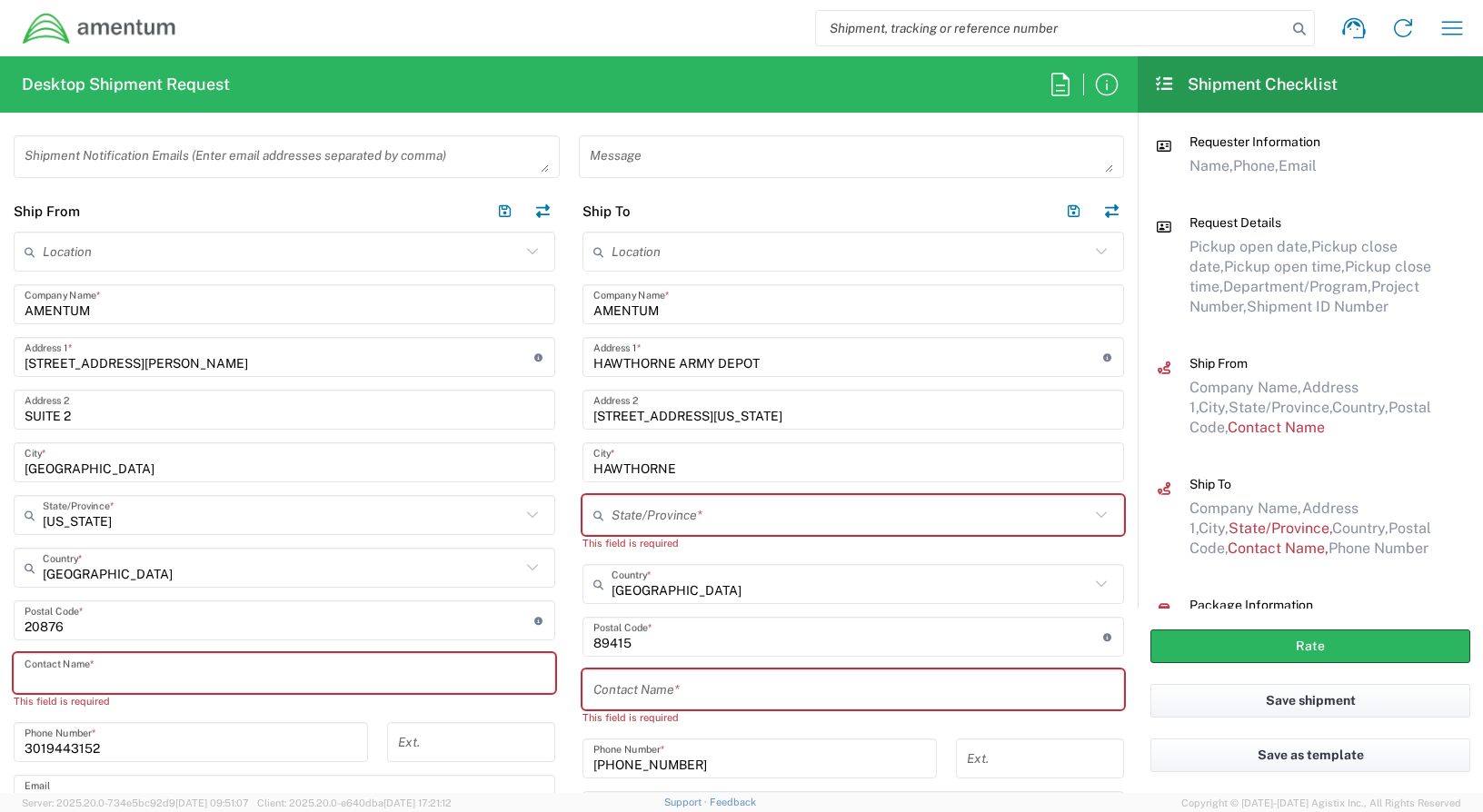
click at [151, 661] on input "text" at bounding box center [285, 673] width 520 height 32
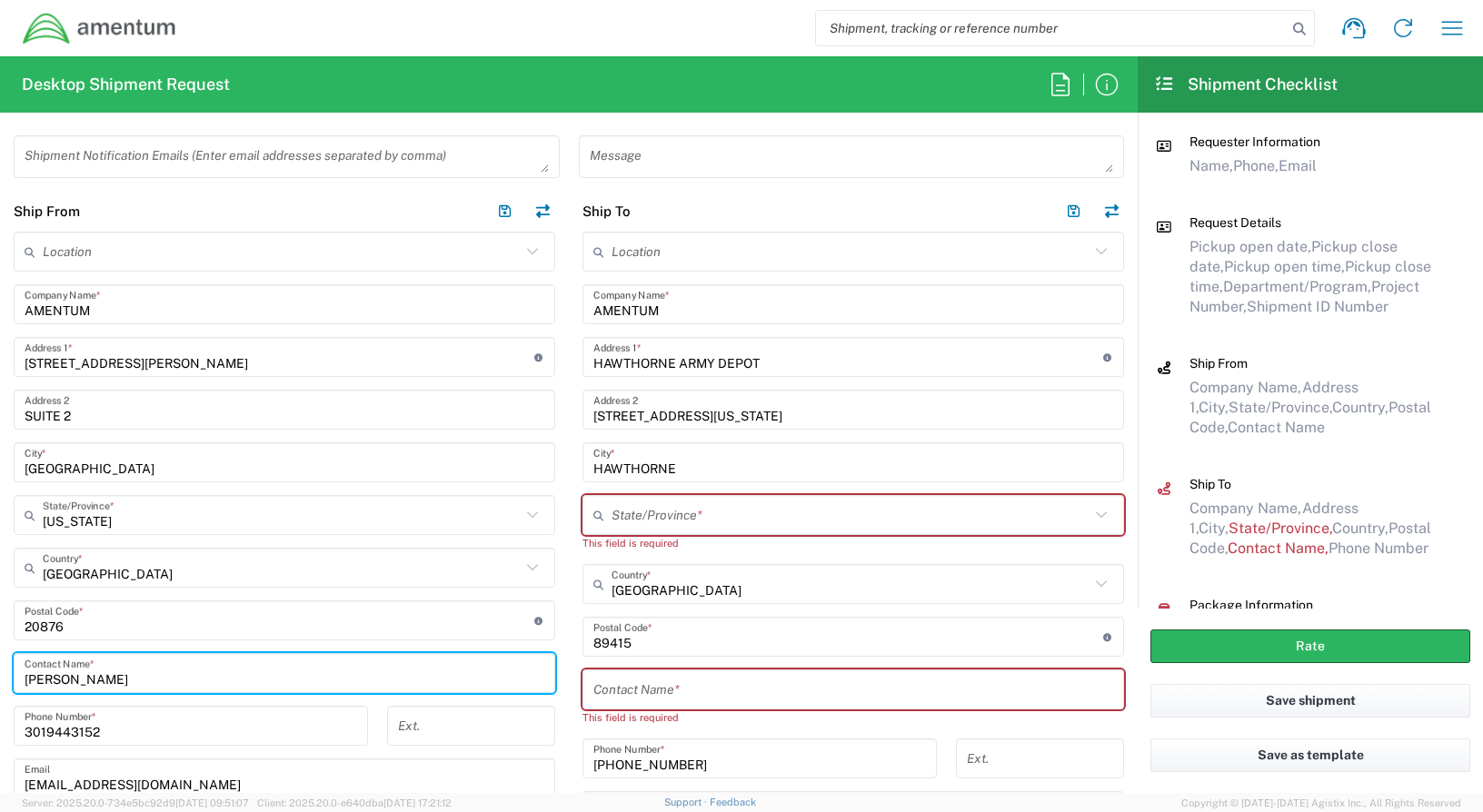
type input "[PERSON_NAME]"
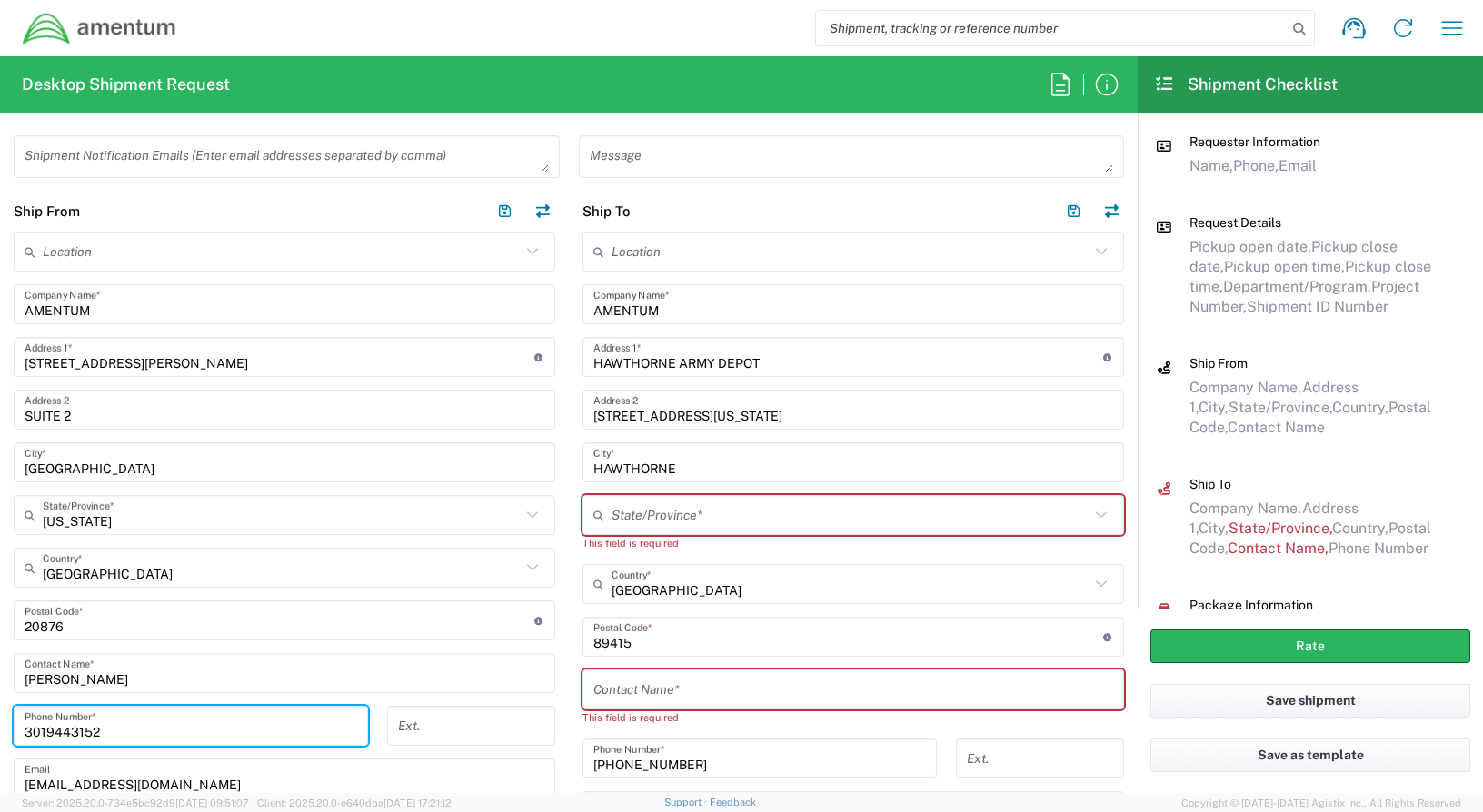
click at [133, 728] on input "3019443152" at bounding box center [191, 726] width 333 height 32
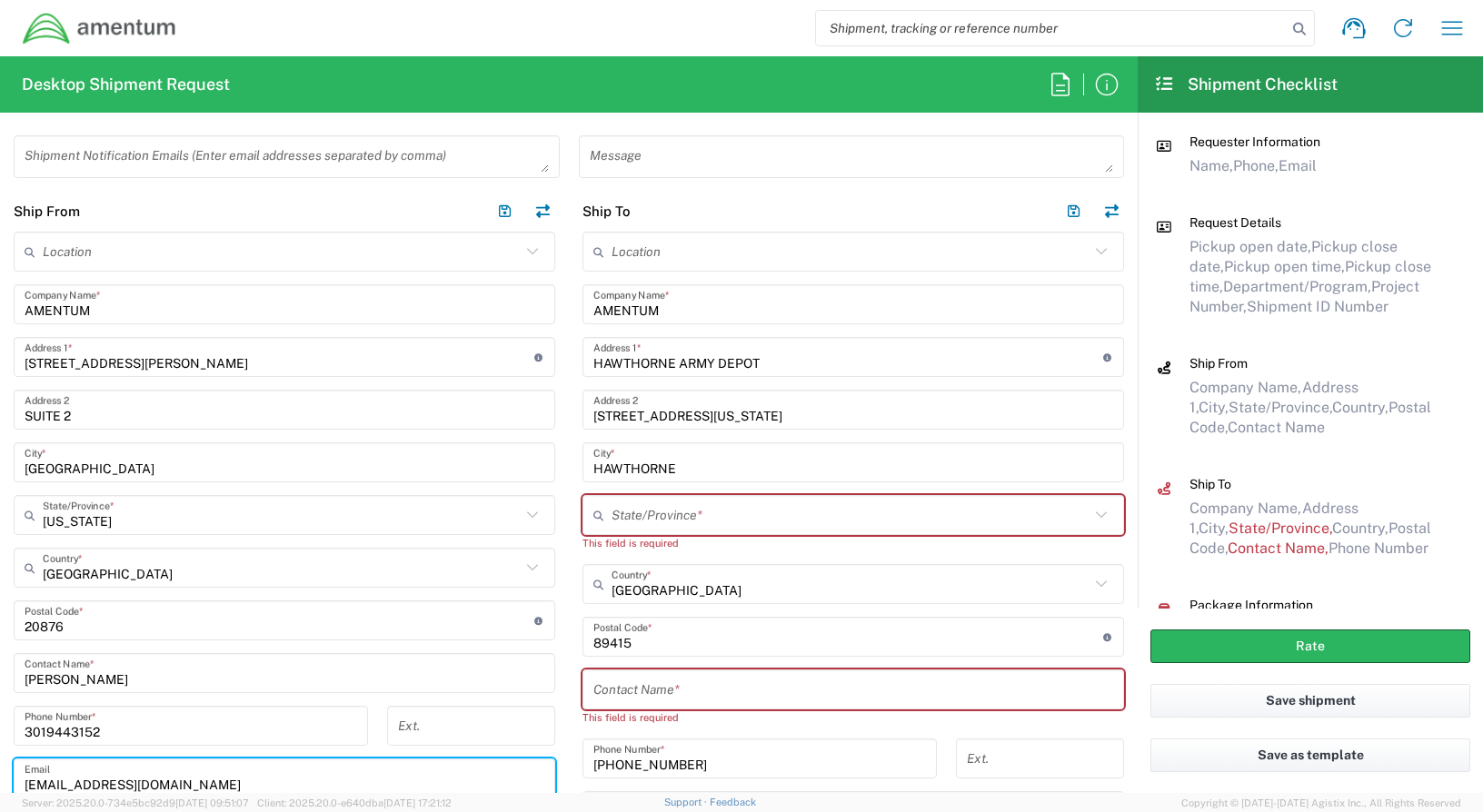
click at [130, 787] on input "[EMAIL_ADDRESS][DOMAIN_NAME]" at bounding box center [285, 778] width 520 height 32
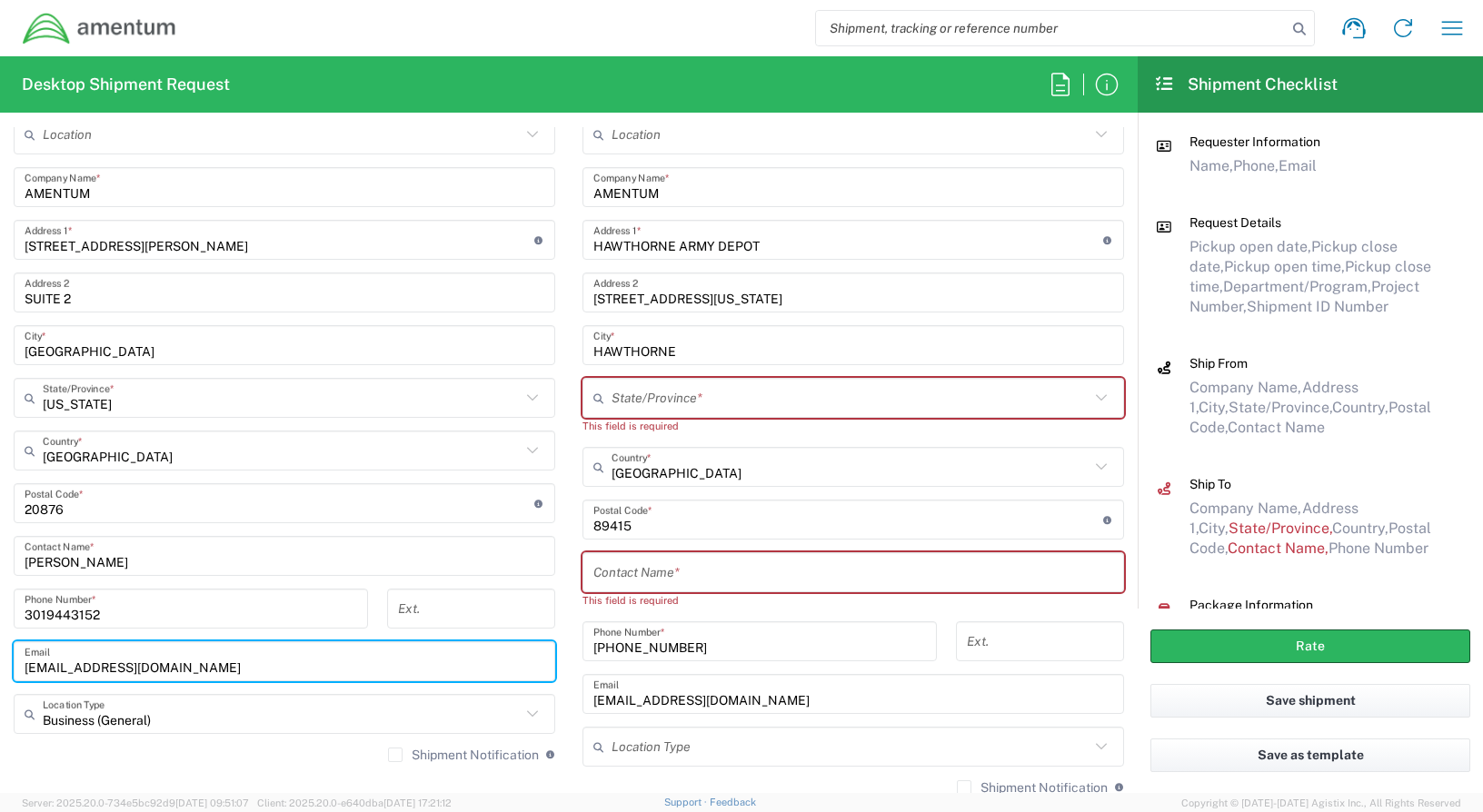
scroll to position [885, 0]
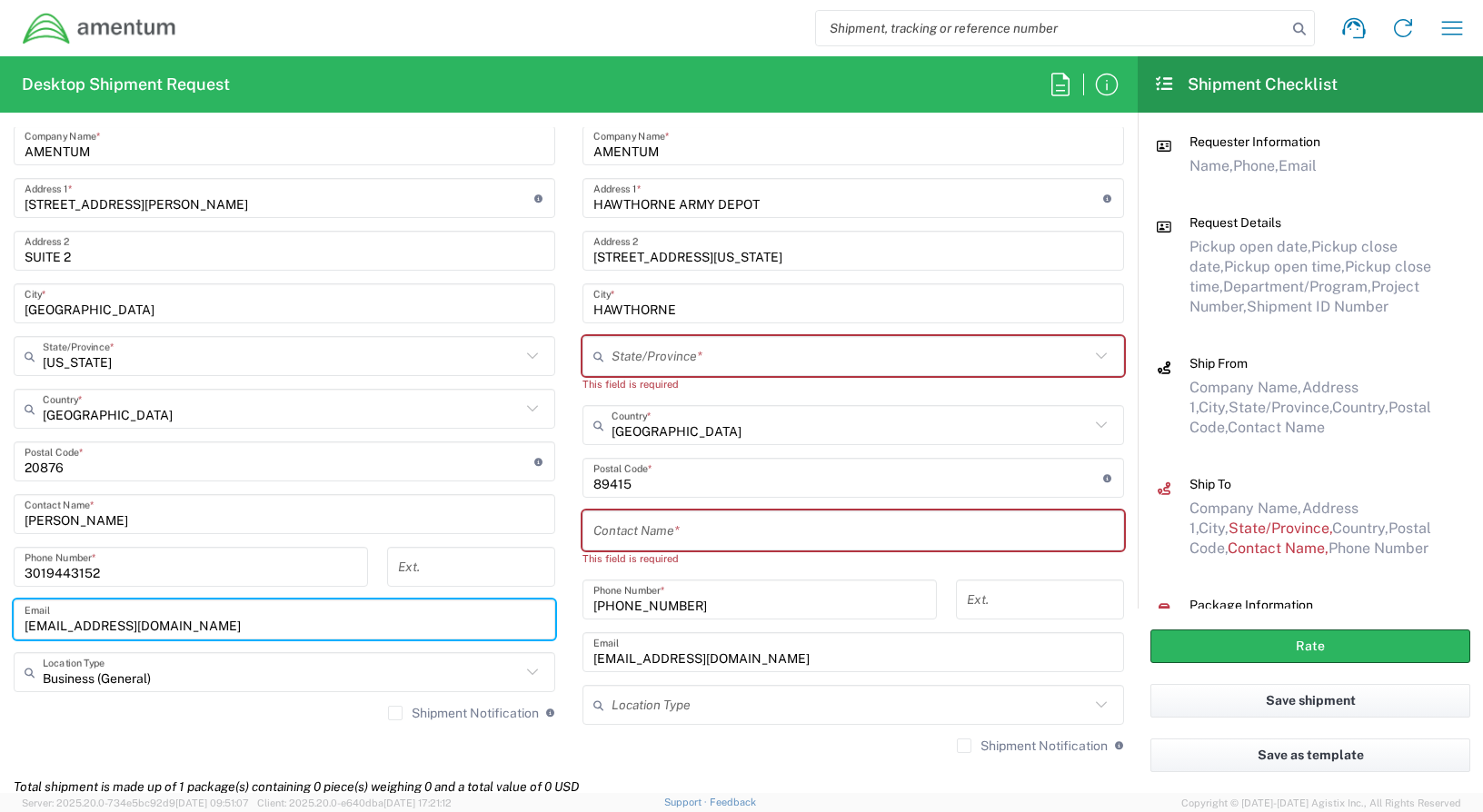
drag, startPoint x: 140, startPoint y: 783, endPoint x: 8, endPoint y: 590, distance: 233.8
click at [13, 590] on div "Location [PHONE_NUMBER] [PHONE_NUMBER] [PHONE_NUMBER] [PHONE_NUMBER] [PHONE_NUM…" at bounding box center [284, 403] width 541 height 661
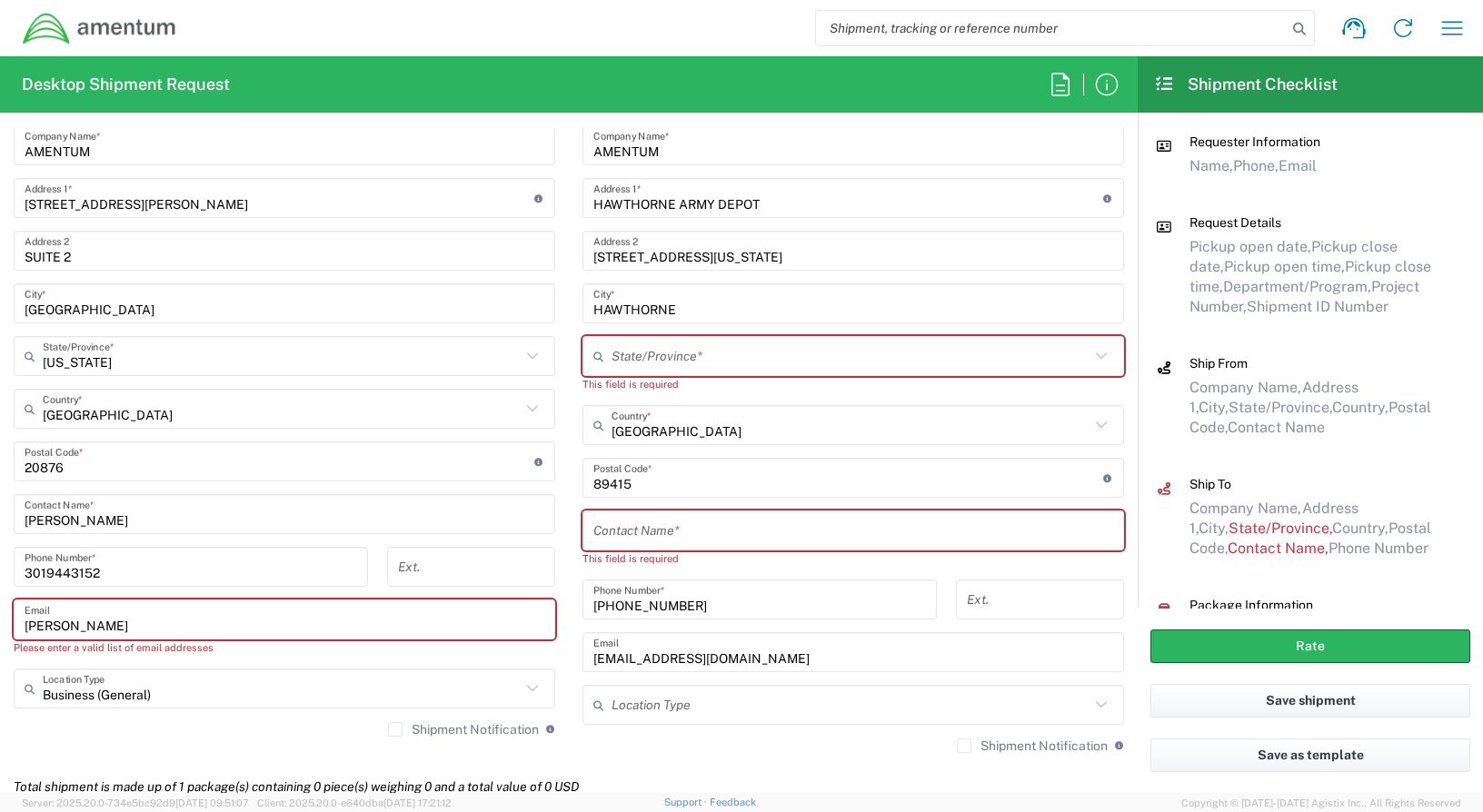
click at [124, 628] on input "[PERSON_NAME]" at bounding box center [285, 619] width 520 height 32
click at [85, 621] on input "[PERSON_NAME]" at bounding box center [285, 619] width 520 height 32
type input "B"
click at [257, 656] on div "Location [PHONE_NUMBER] [PHONE_NUMBER] [PHONE_NUMBER] [PHONE_NUMBER] [PHONE_NUM…" at bounding box center [284, 411] width 541 height 678
click at [147, 624] on input "[PERSON_NAME].[PERSON_NAME]" at bounding box center [285, 619] width 520 height 32
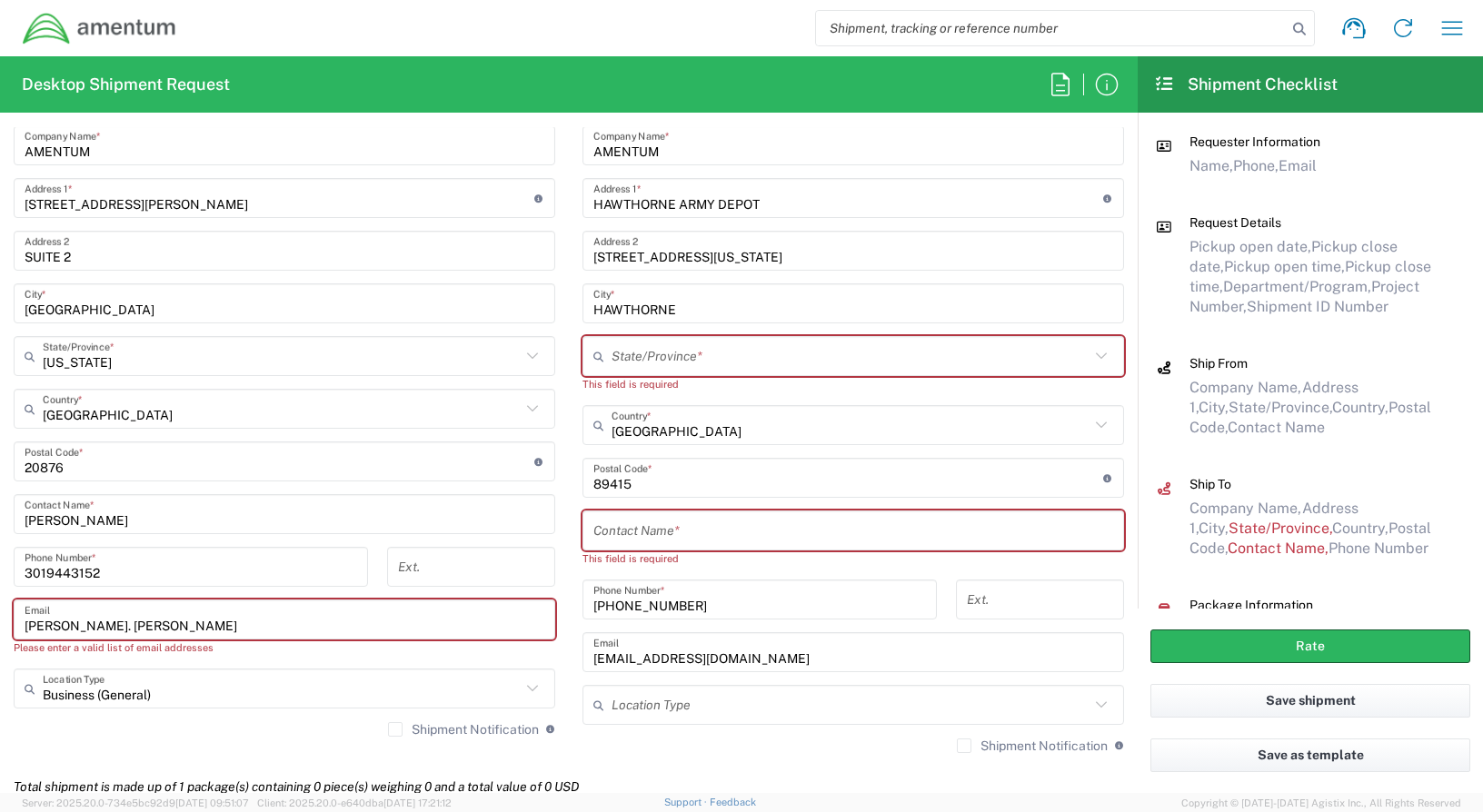
click at [166, 628] on input "[PERSON_NAME]. [PERSON_NAME]" at bounding box center [285, 619] width 520 height 32
type input "b"
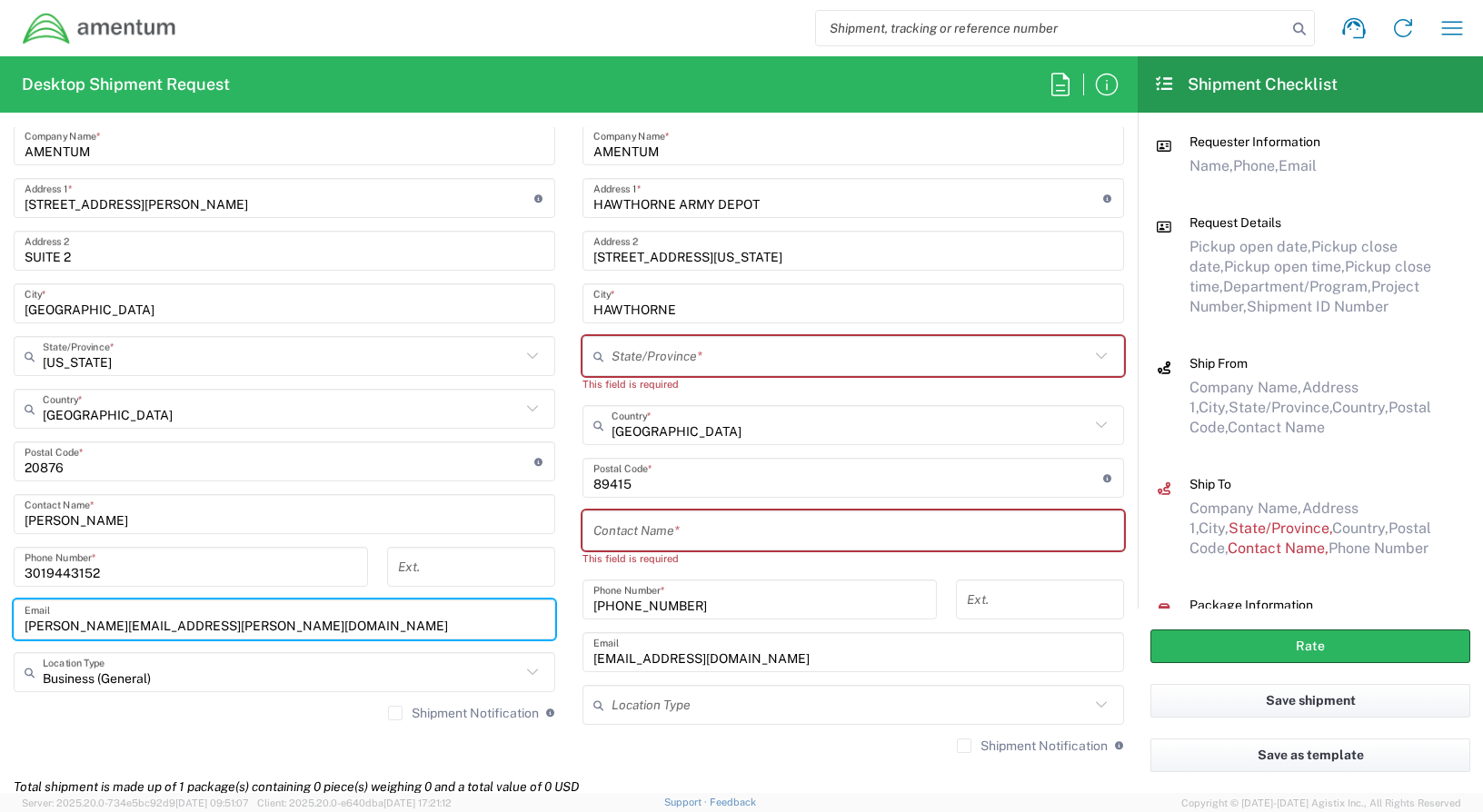
type input "[PERSON_NAME][EMAIL_ADDRESS][PERSON_NAME][DOMAIN_NAME]"
click at [668, 141] on input "AMENTUM" at bounding box center [853, 145] width 520 height 32
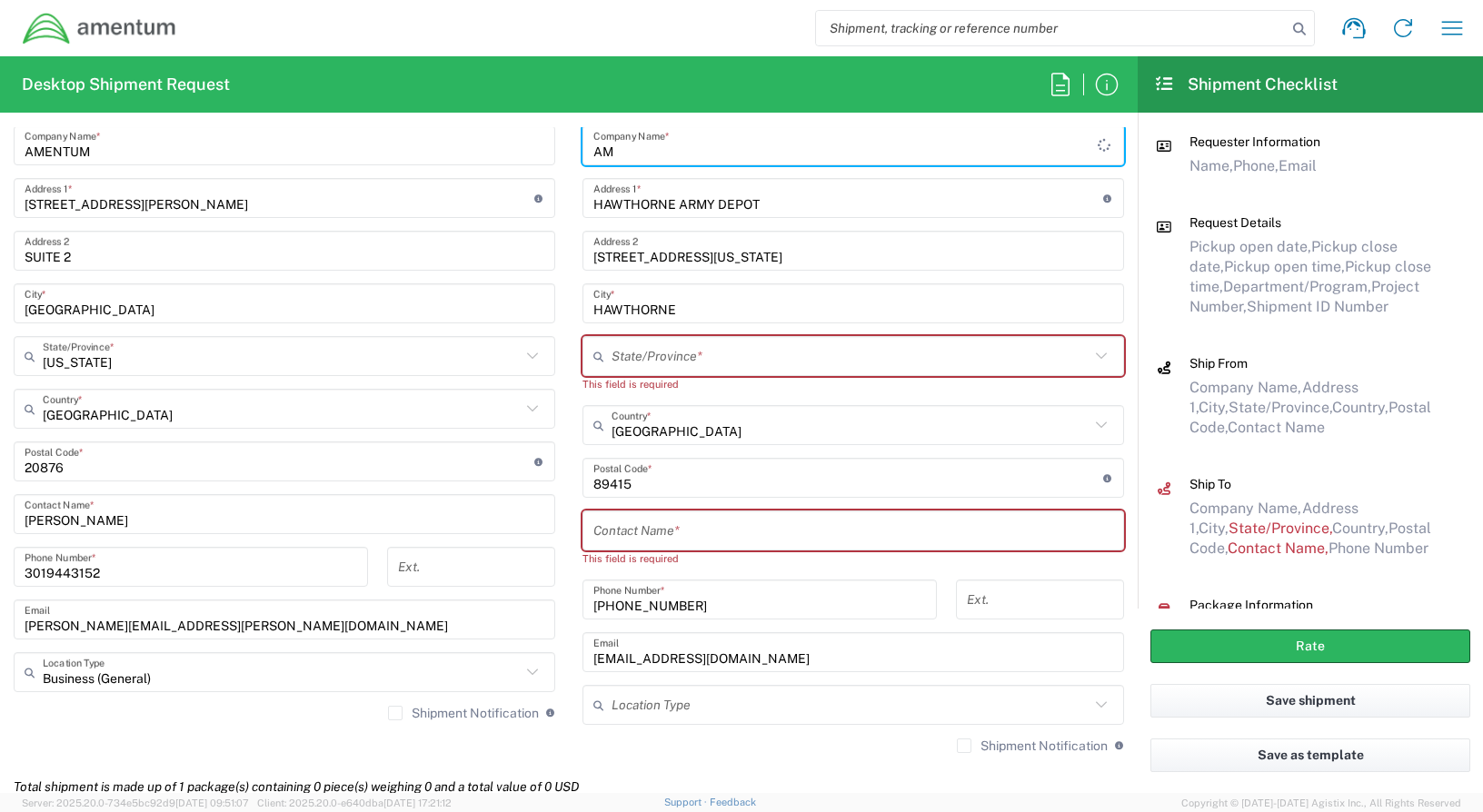
type input "A"
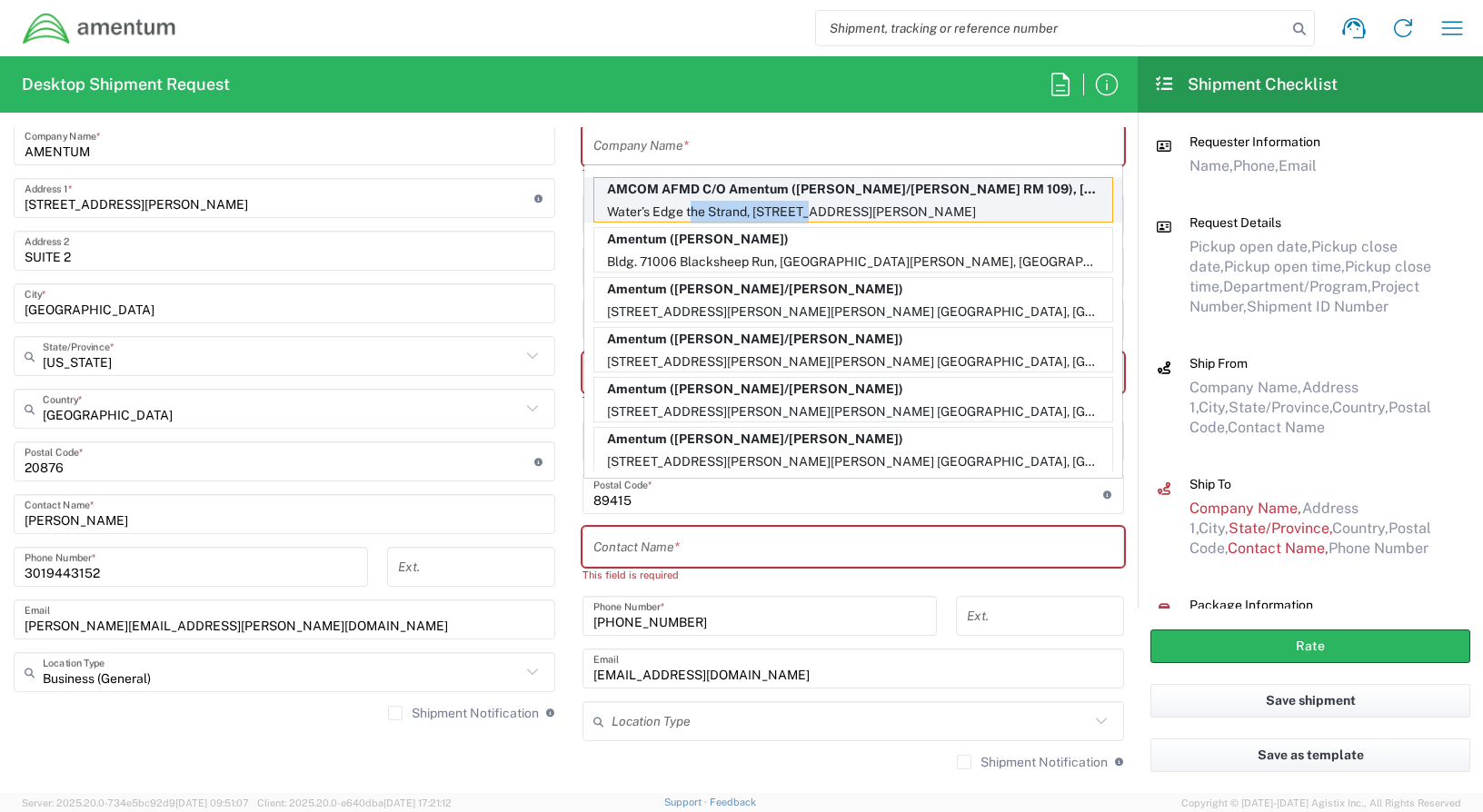
drag, startPoint x: 803, startPoint y: 220, endPoint x: 688, endPoint y: 218, distance: 115.0
click at [688, 218] on p "Water’s Edge the Strand, [STREET_ADDRESS][PERSON_NAME]" at bounding box center [853, 212] width 518 height 23
type input "AMCOM AFMD C/O Amentum"
type input "Water’s Edge the Strand"
type input "63 The Strand"
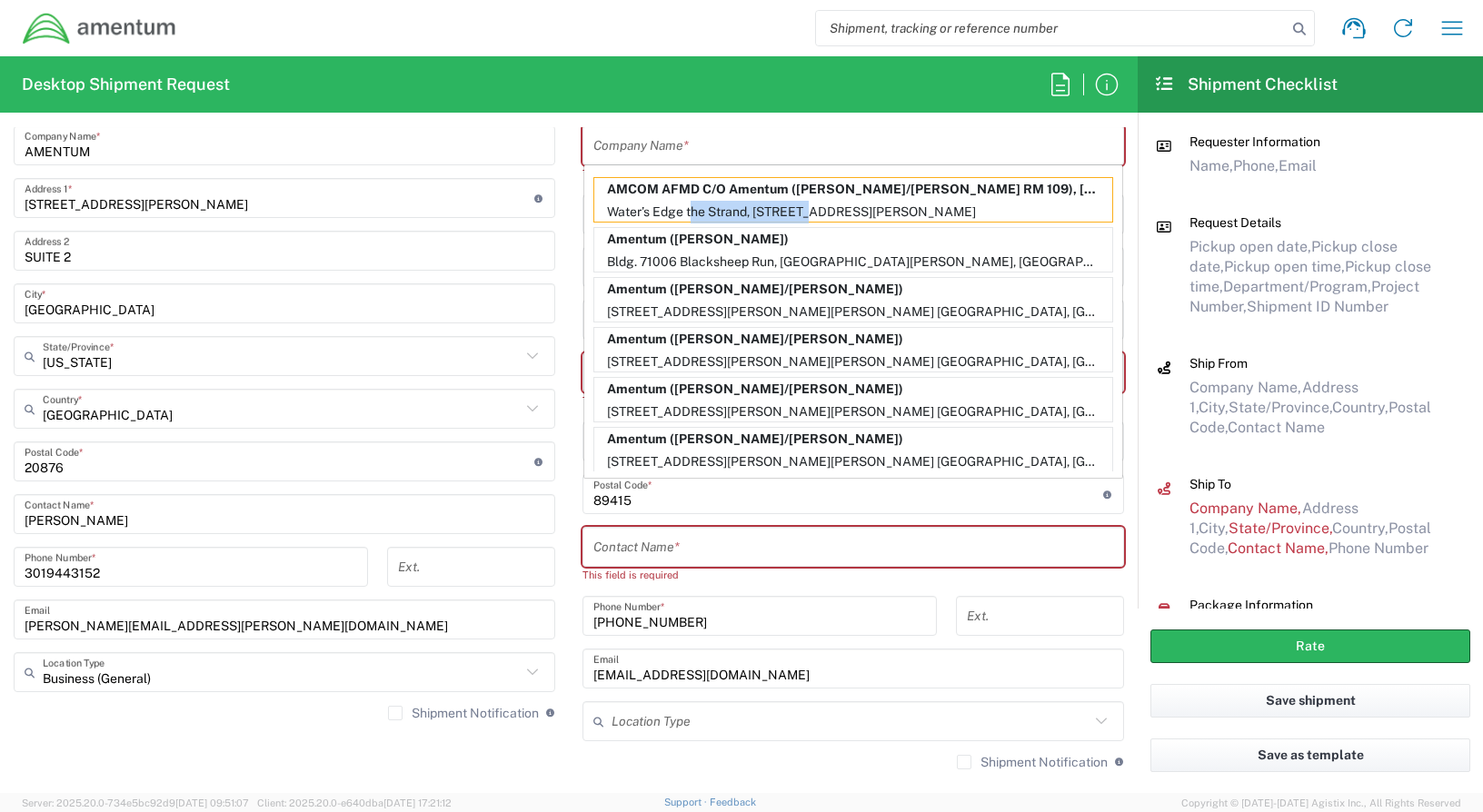
type input "North [PERSON_NAME] QLD"
type input "[GEOGRAPHIC_DATA]"
type input "4810"
type input "[PERSON_NAME]/[PERSON_NAME] RM 109"
type input "[PHONE_NUMBER]"
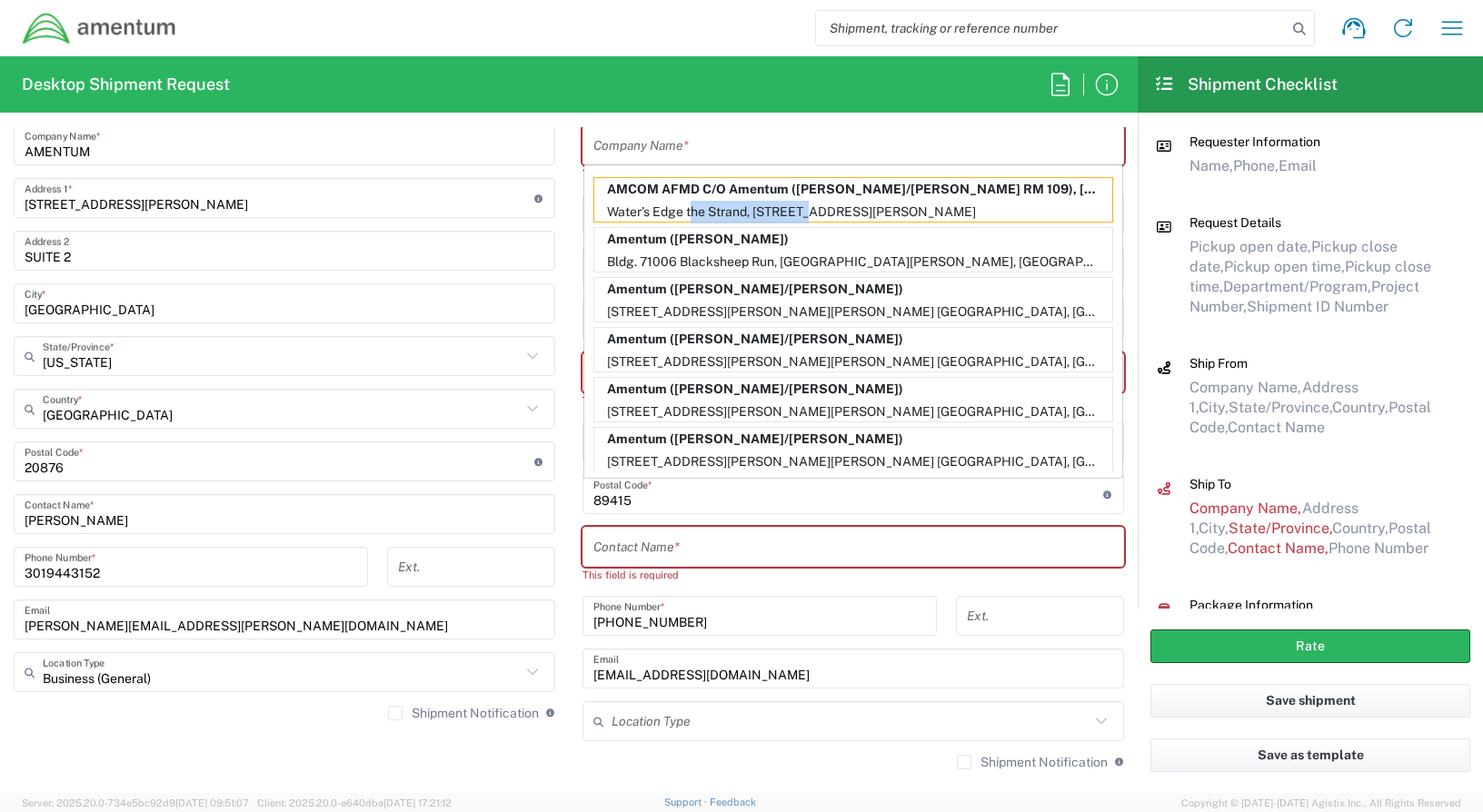
type input "[PERSON_NAME][EMAIL_ADDRESS][PERSON_NAME][DOMAIN_NAME]"
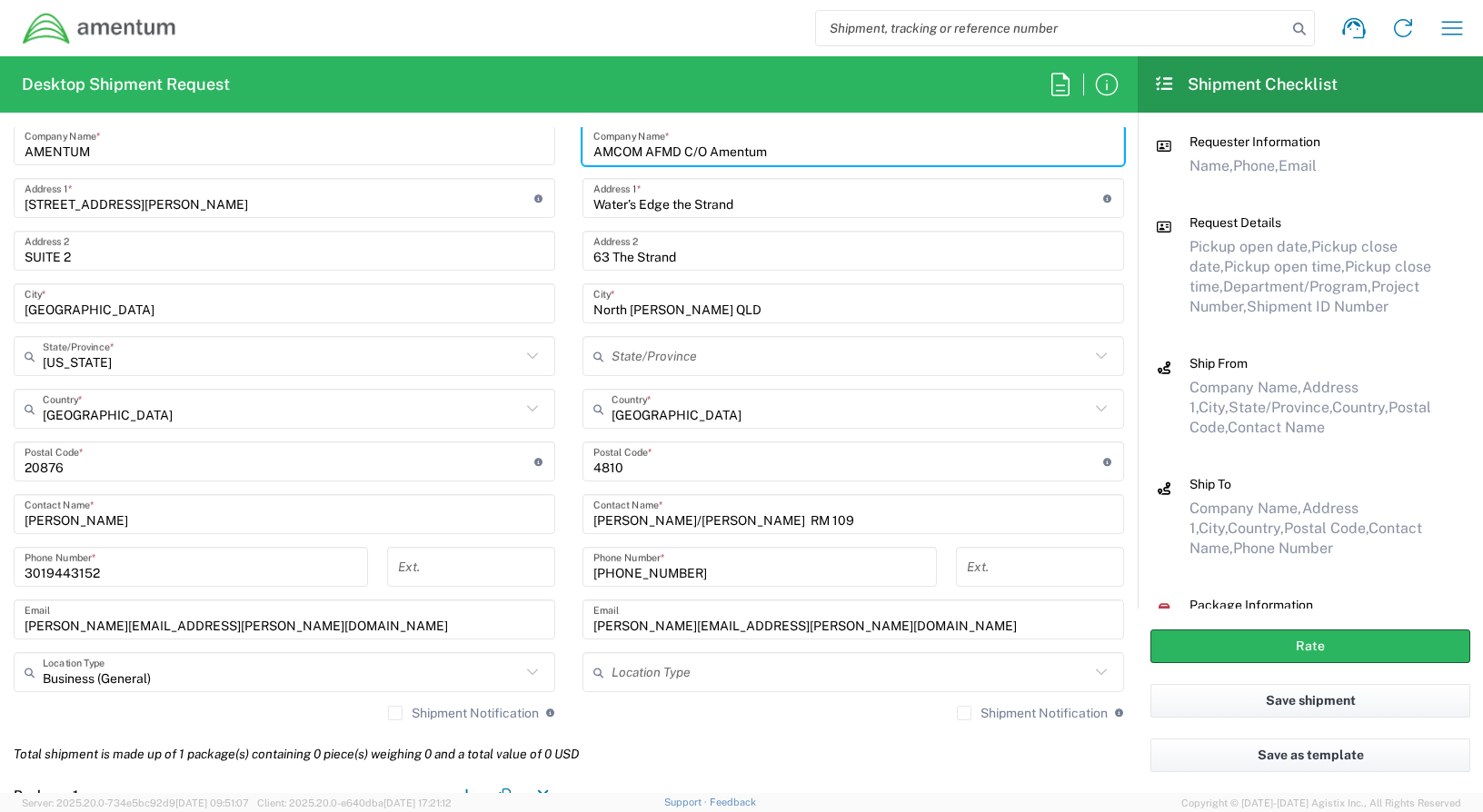
type input "[GEOGRAPHIC_DATA]"
drag, startPoint x: 495, startPoint y: 208, endPoint x: 656, endPoint y: 191, distance: 161.9
click at [500, 208] on input "[STREET_ADDRESS][PERSON_NAME]" at bounding box center [279, 197] width 509 height 32
drag, startPoint x: 805, startPoint y: 152, endPoint x: 564, endPoint y: 179, distance: 242.5
click at [569, 176] on main "Location [PHONE_NUMBER] [PHONE_NUMBER] [PHONE_NUMBER] [PHONE_NUMBER] [PHONE_NUM…" at bounding box center [853, 403] width 569 height 661
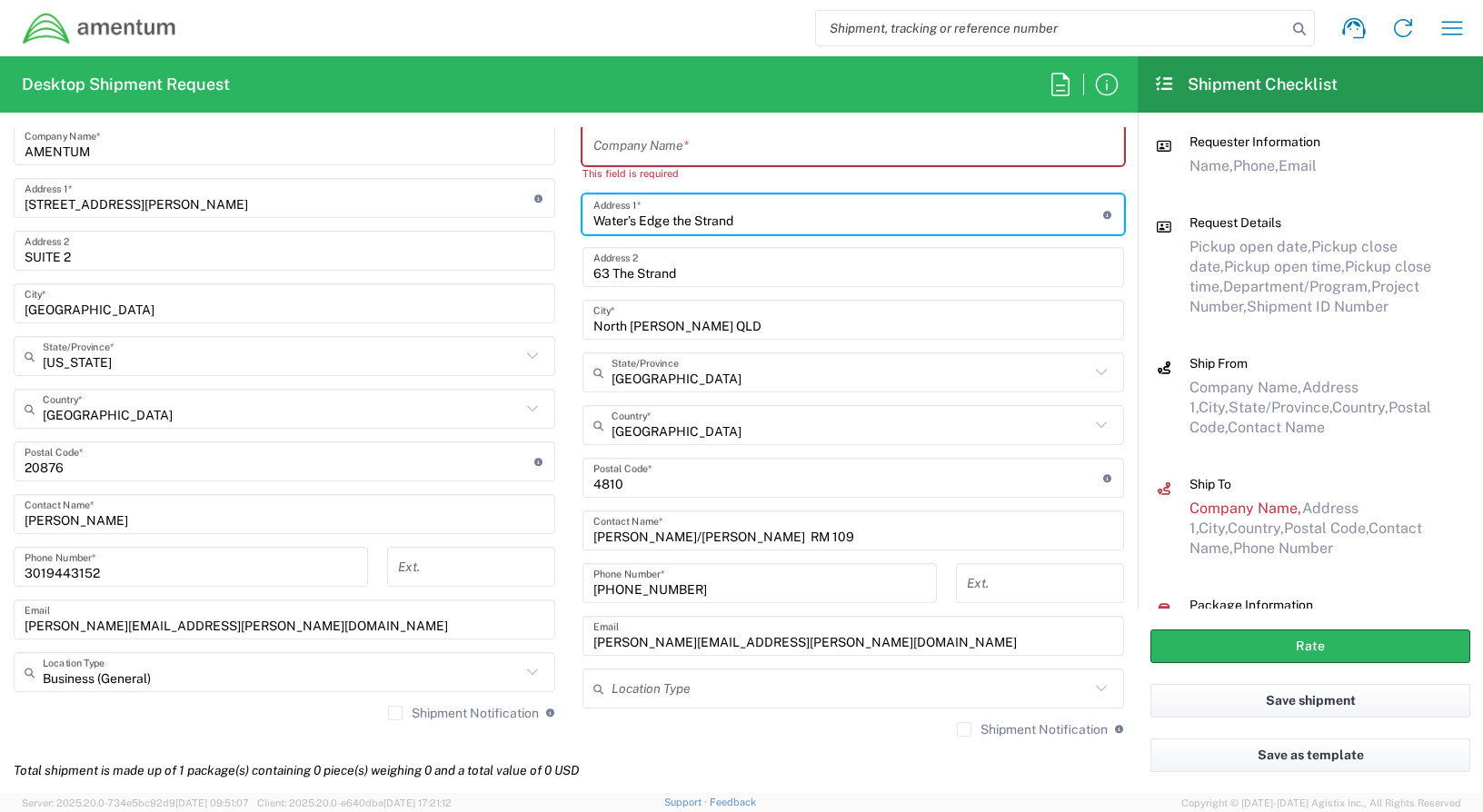
drag, startPoint x: 757, startPoint y: 216, endPoint x: 510, endPoint y: 248, distance: 249.1
click at [510, 248] on div "Ship From Location [PHONE_NUMBER] [PHONE_NUMBER] [PHONE_NUMBER] [PHONE_NUMBER] …" at bounding box center [569, 390] width 1138 height 718
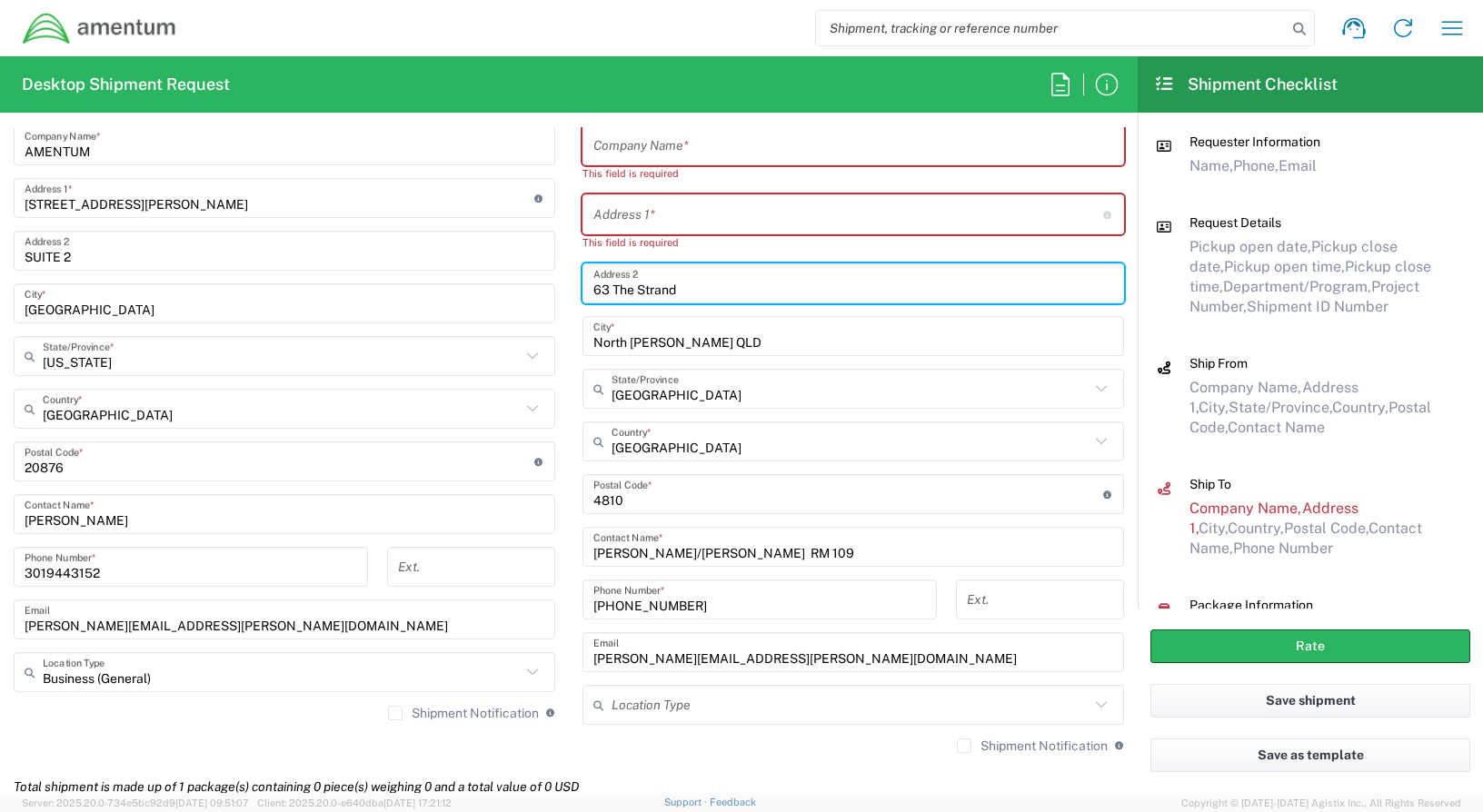
drag, startPoint x: 685, startPoint y: 285, endPoint x: 519, endPoint y: 315, distance: 168.7
click at [492, 310] on div "Ship From Location [PHONE_NUMBER] [PHONE_NUMBER] [PHONE_NUMBER] [PHONE_NUMBER] …" at bounding box center [569, 399] width 1138 height 734
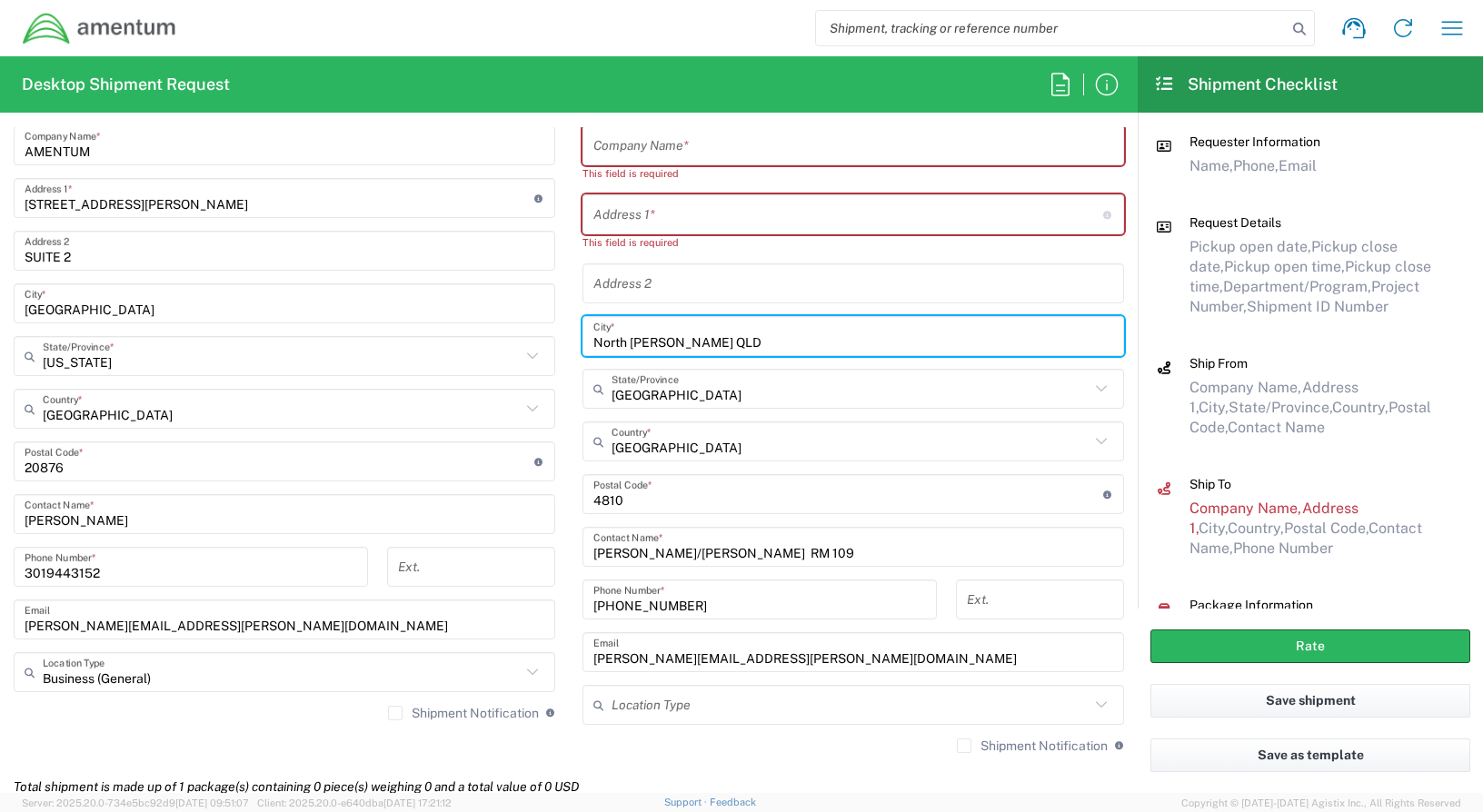
drag, startPoint x: 704, startPoint y: 342, endPoint x: 517, endPoint y: 353, distance: 187.3
click at [515, 352] on div "Ship From Location [PHONE_NUMBER] [PHONE_NUMBER] [PHONE_NUMBER] [PHONE_NUMBER] …" at bounding box center [569, 399] width 1138 height 734
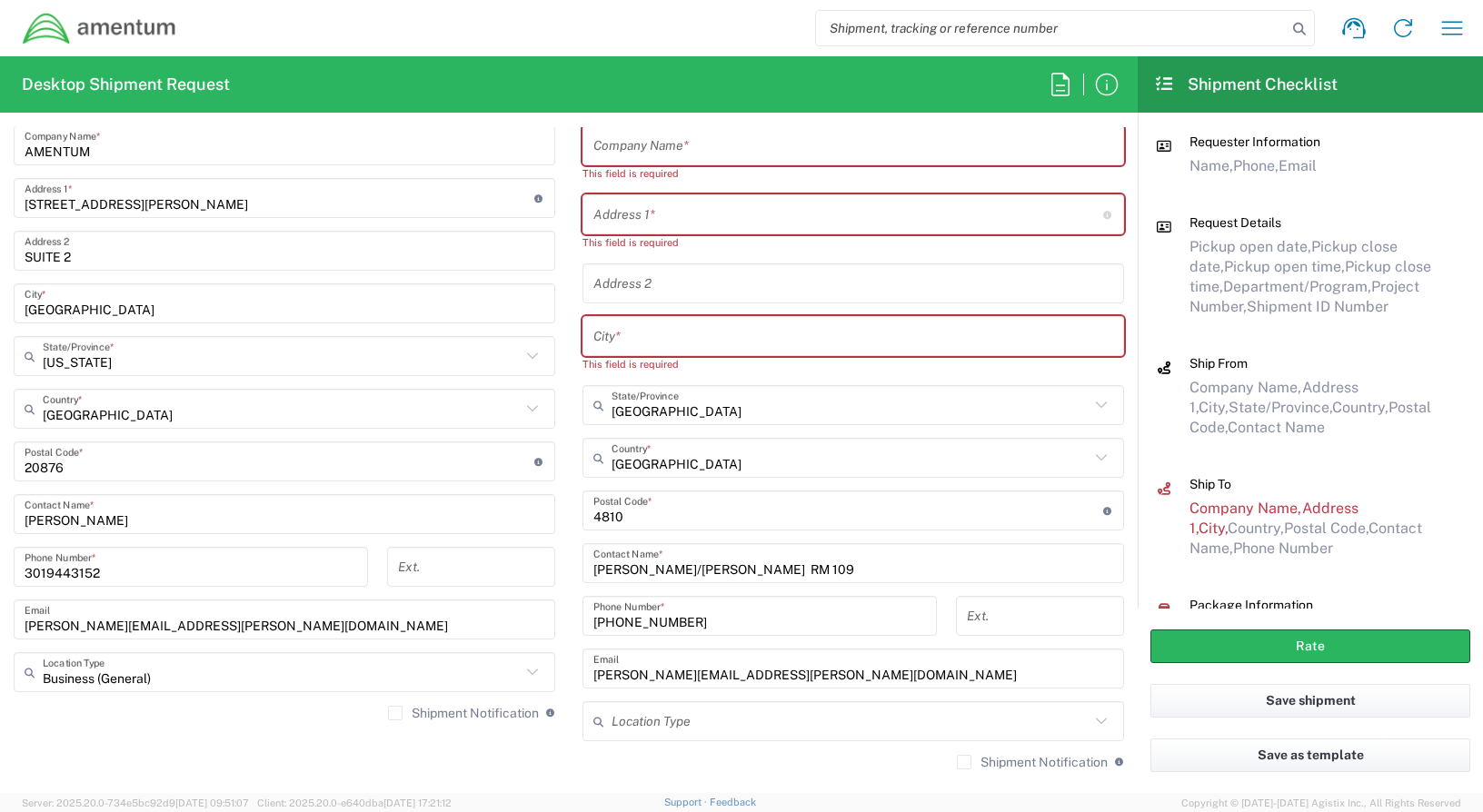
click at [679, 386] on div "Queensland State/Province" at bounding box center [853, 406] width 541 height 40
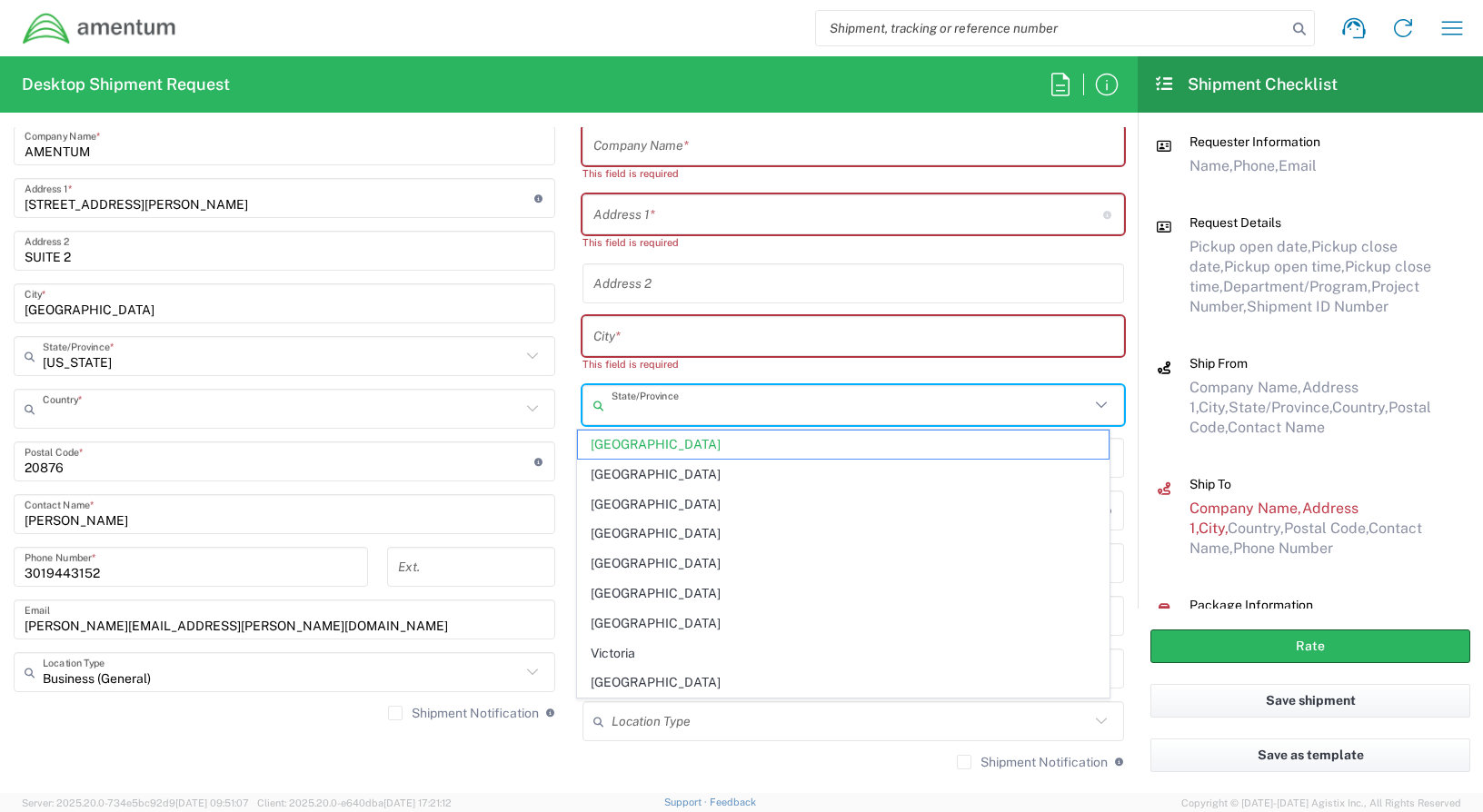
click at [503, 398] on input "text" at bounding box center [282, 408] width 478 height 32
type input "[GEOGRAPHIC_DATA]"
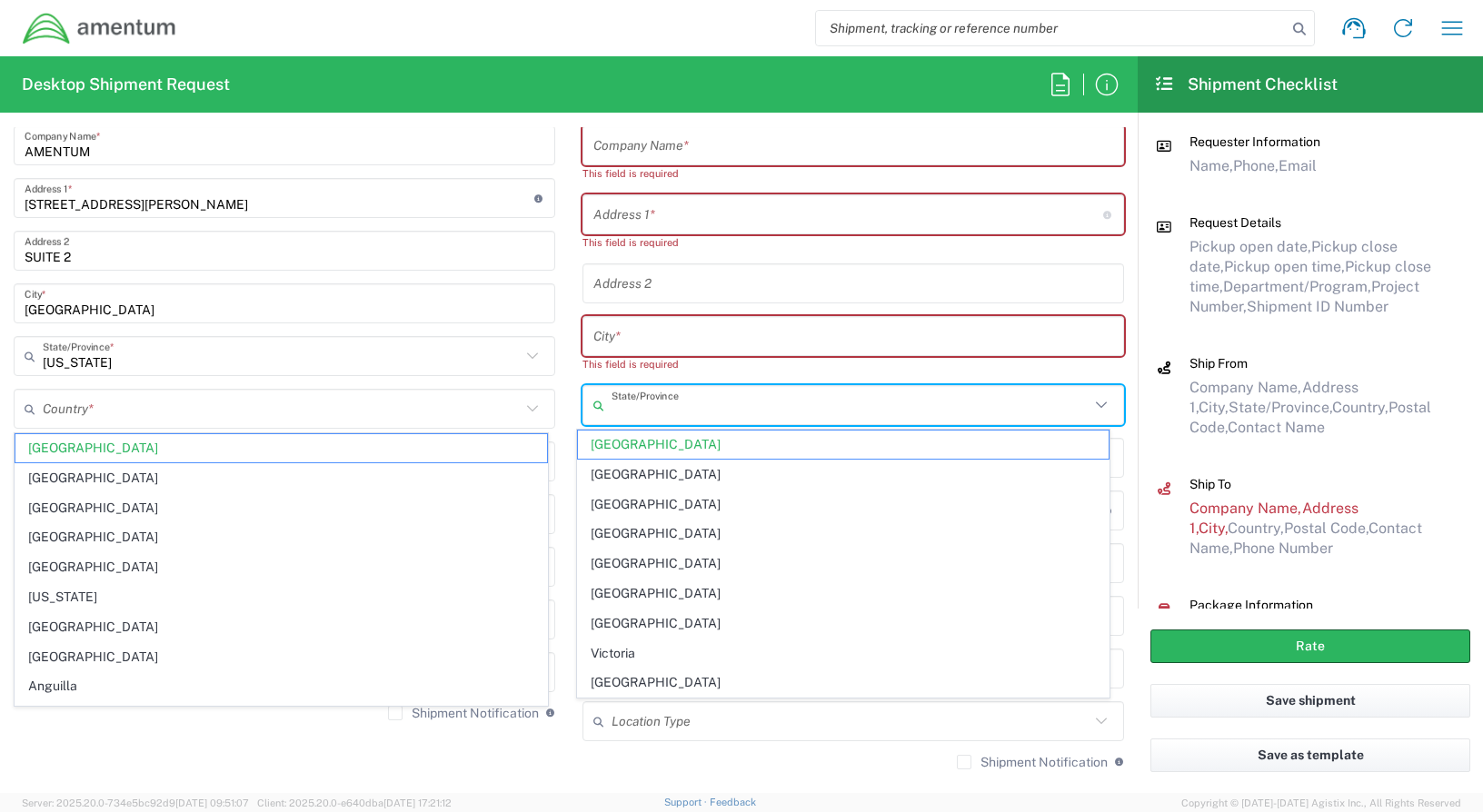
drag, startPoint x: 692, startPoint y: 411, endPoint x: 571, endPoint y: 416, distance: 121.1
click at [571, 414] on main "Location [PHONE_NUMBER] [PHONE_NUMBER] [PHONE_NUMBER] [PHONE_NUMBER] [PHONE_NUM…" at bounding box center [853, 428] width 569 height 710
type input "[GEOGRAPHIC_DATA]"
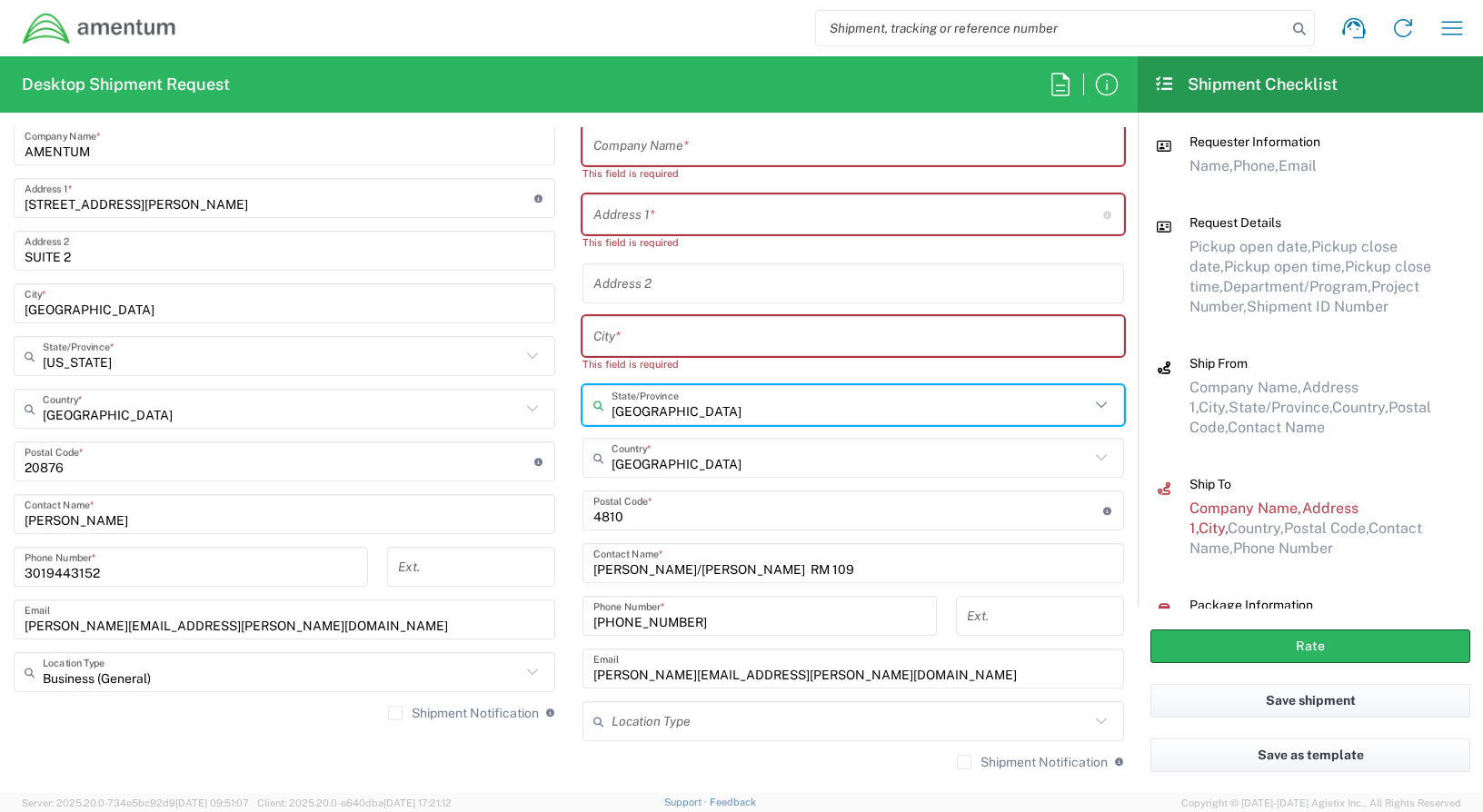
drag, startPoint x: 689, startPoint y: 410, endPoint x: 609, endPoint y: 421, distance: 80.8
click at [584, 415] on div "Queensland State/Province" at bounding box center [853, 406] width 541 height 40
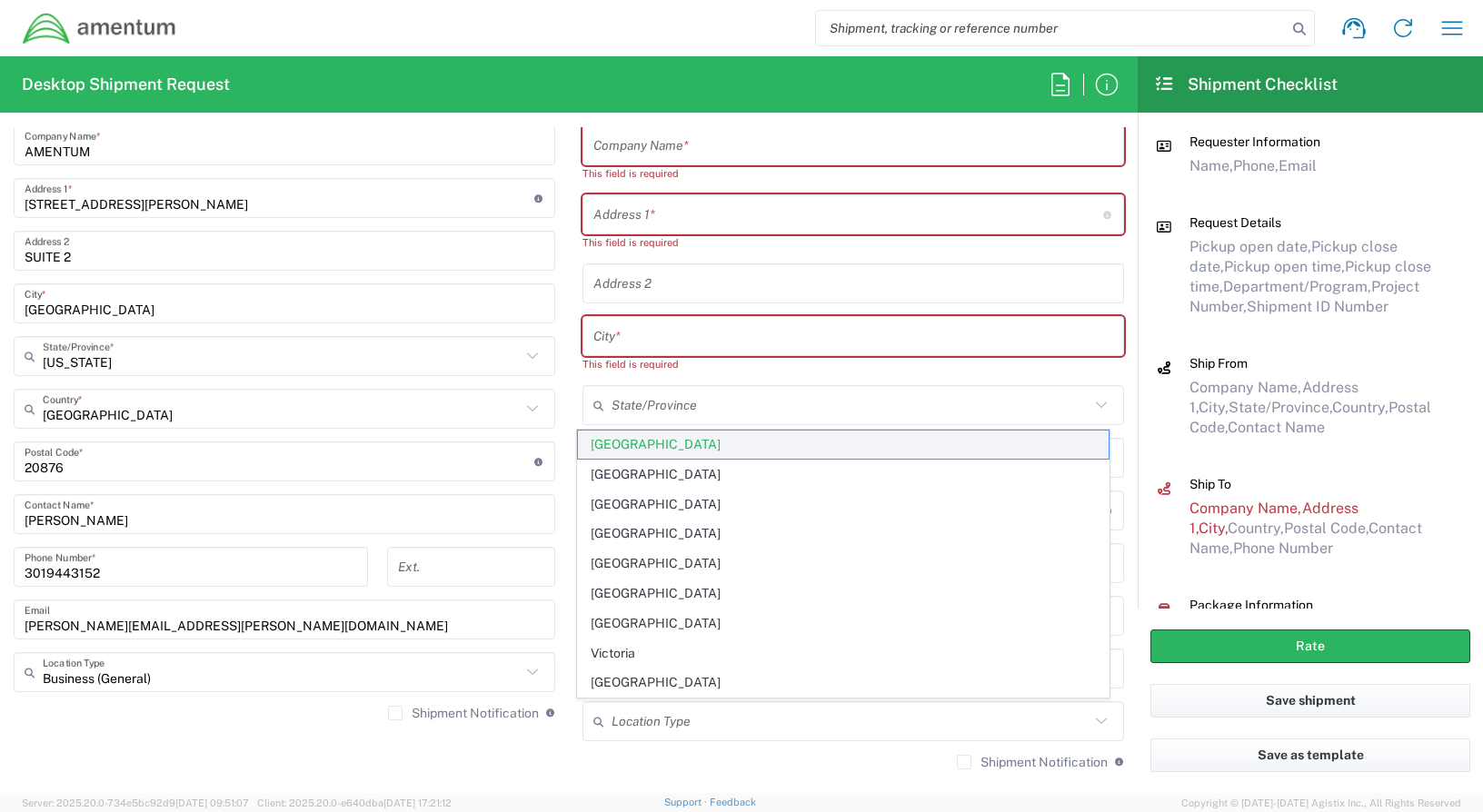
click at [667, 437] on span "[GEOGRAPHIC_DATA]" at bounding box center [843, 444] width 531 height 28
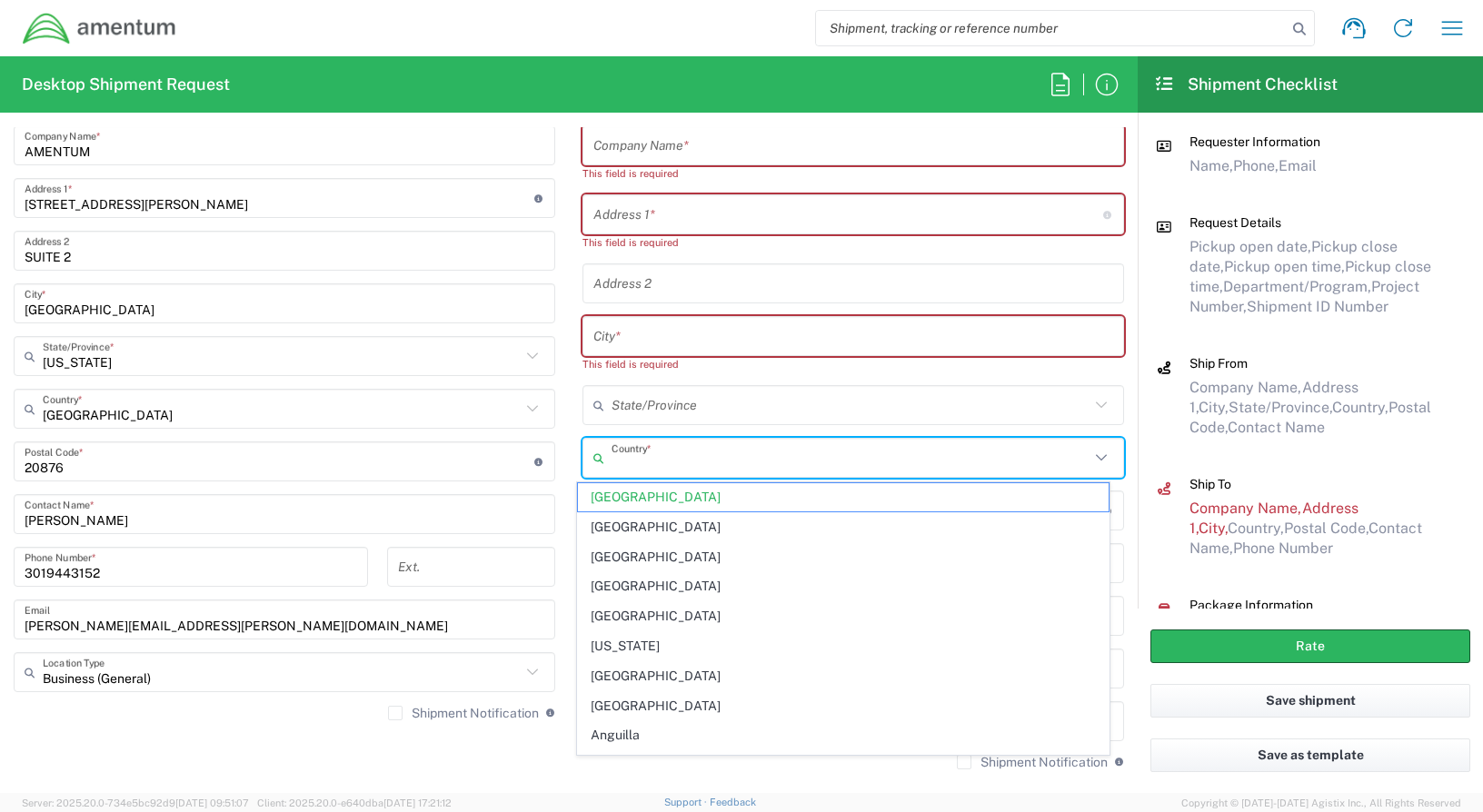
click at [668, 444] on input "text" at bounding box center [850, 457] width 478 height 32
click at [624, 499] on span "[GEOGRAPHIC_DATA]" at bounding box center [843, 497] width 531 height 28
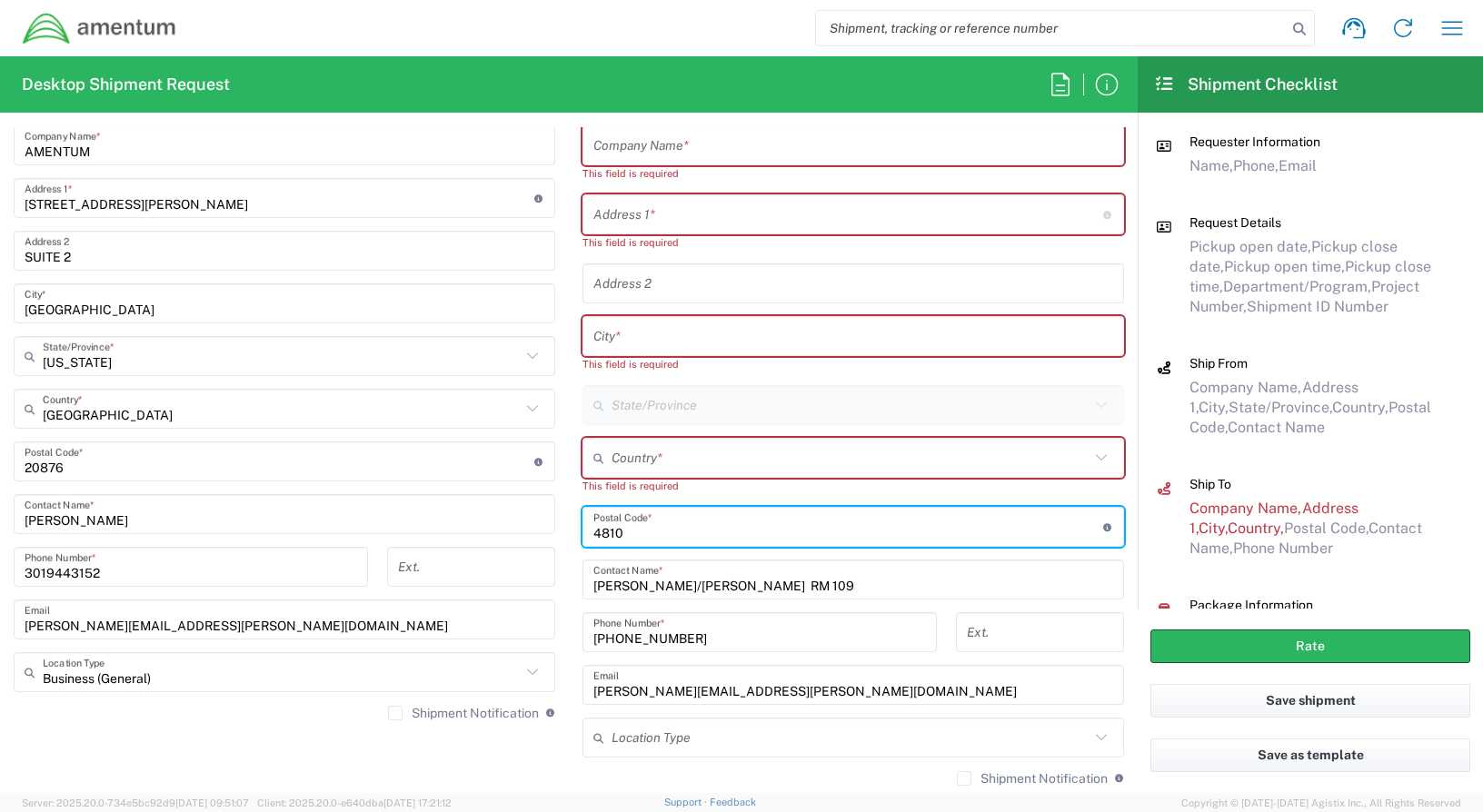
drag, startPoint x: 628, startPoint y: 534, endPoint x: 599, endPoint y: 534, distance: 29.0
click at [600, 534] on input "undefined" at bounding box center [847, 526] width 509 height 32
type input "4"
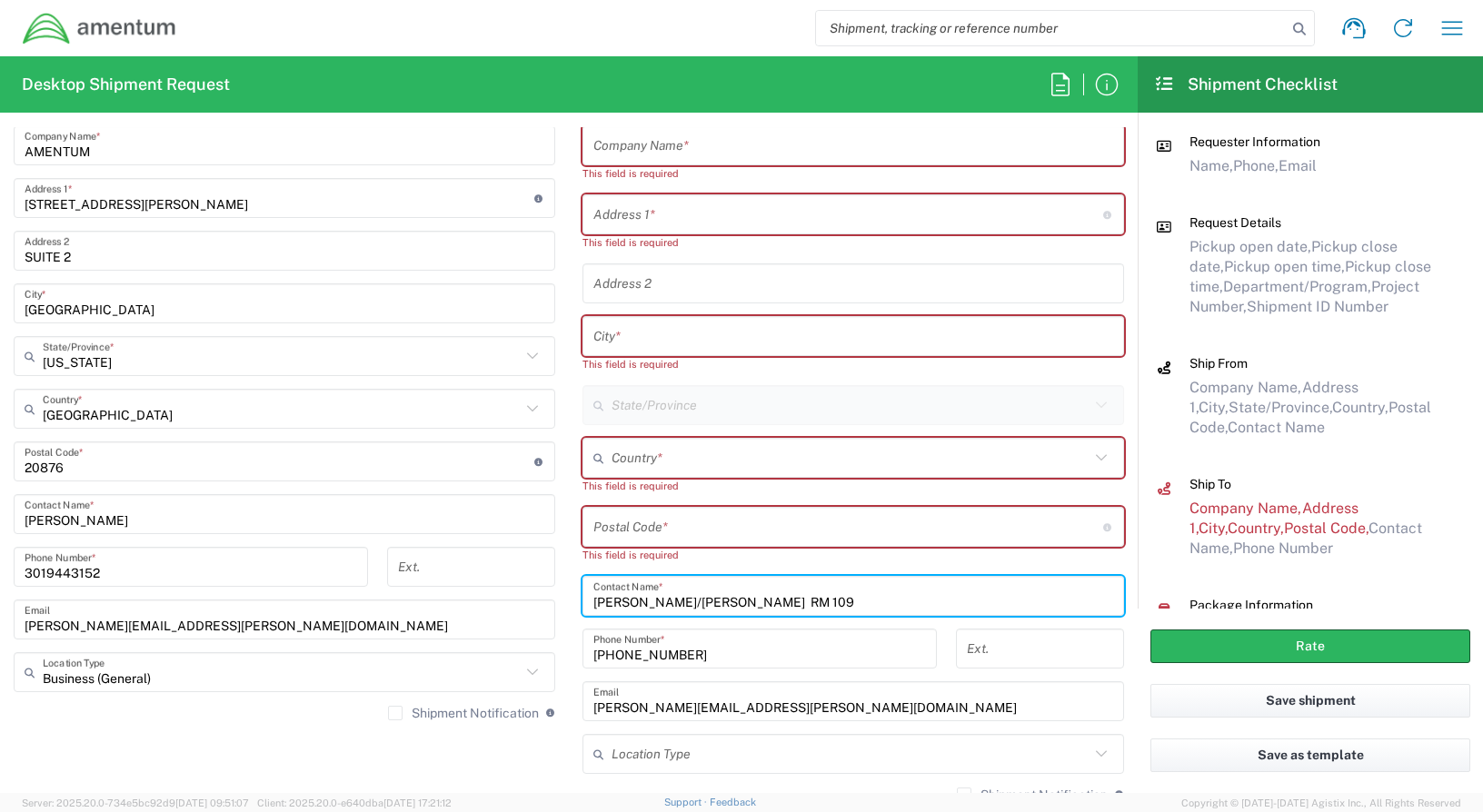
click at [671, 609] on input "[PERSON_NAME]/[PERSON_NAME] RM 109" at bounding box center [853, 595] width 520 height 32
drag, startPoint x: 794, startPoint y: 599, endPoint x: 591, endPoint y: 604, distance: 203.1
click at [593, 604] on input "[PERSON_NAME]/[PERSON_NAME] RM 109" at bounding box center [853, 595] width 520 height 32
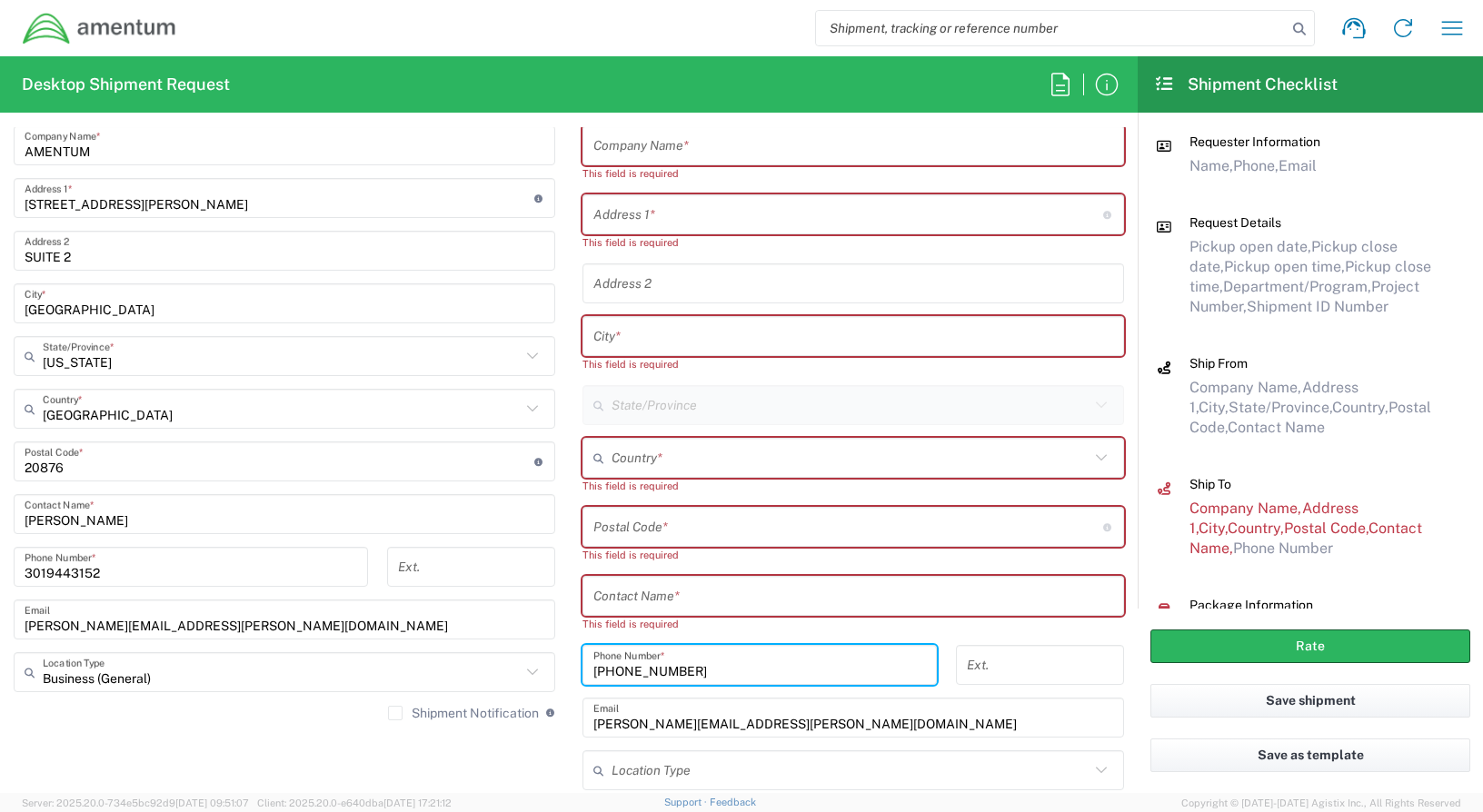
drag, startPoint x: 681, startPoint y: 670, endPoint x: 563, endPoint y: 671, distance: 118.0
click at [569, 671] on main "Location [PHONE_NUMBER] [PHONE_NUMBER] [PHONE_NUMBER] [PHONE_NUMBER] [PHONE_NUM…" at bounding box center [853, 452] width 569 height 759
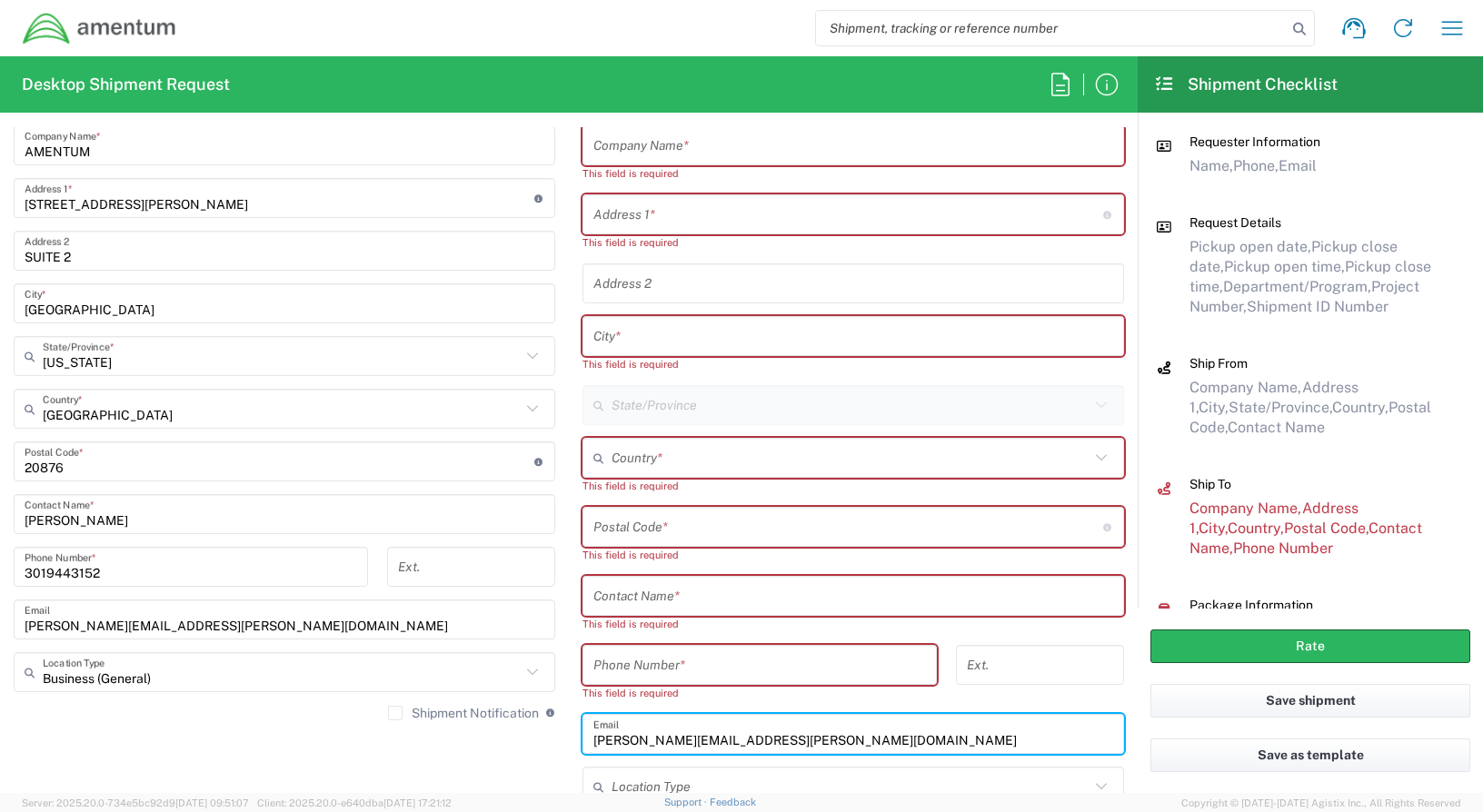
drag, startPoint x: 766, startPoint y: 742, endPoint x: 579, endPoint y: 747, distance: 187.1
click at [582, 747] on div "[PERSON_NAME][EMAIL_ADDRESS][PERSON_NAME][DOMAIN_NAME] Email" at bounding box center [853, 733] width 541 height 40
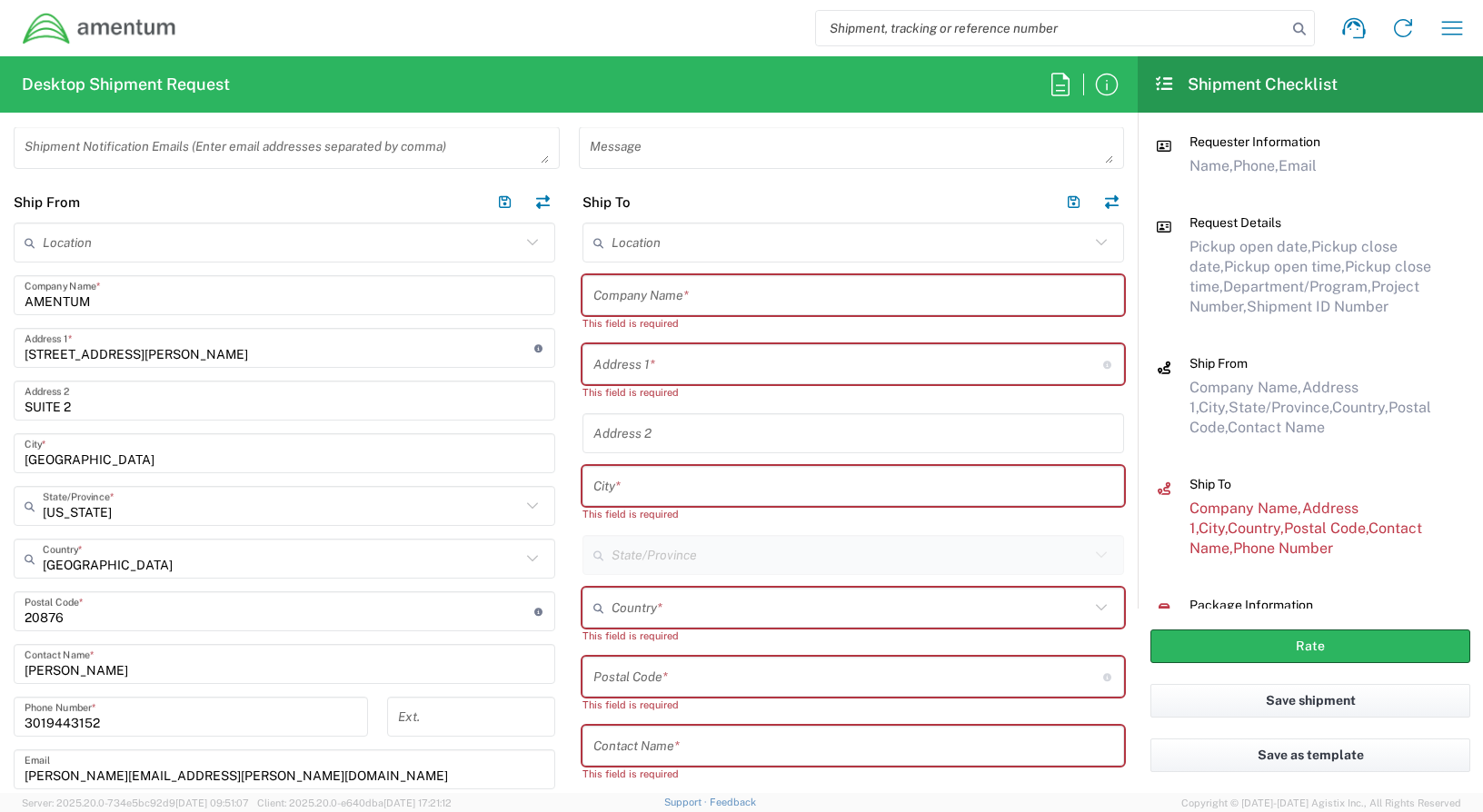
scroll to position [704, 0]
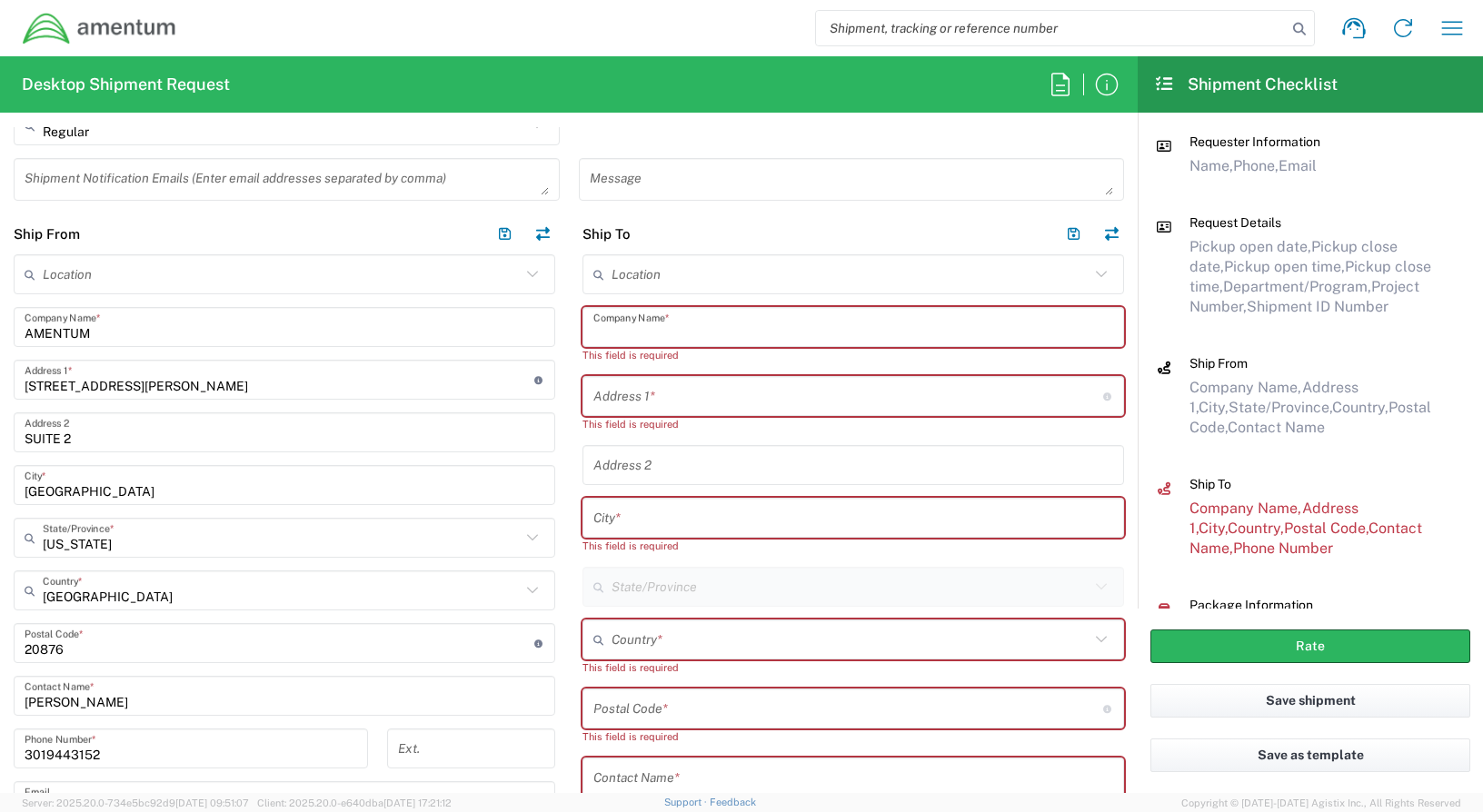
click at [644, 331] on input "text" at bounding box center [853, 327] width 520 height 32
type input "a"
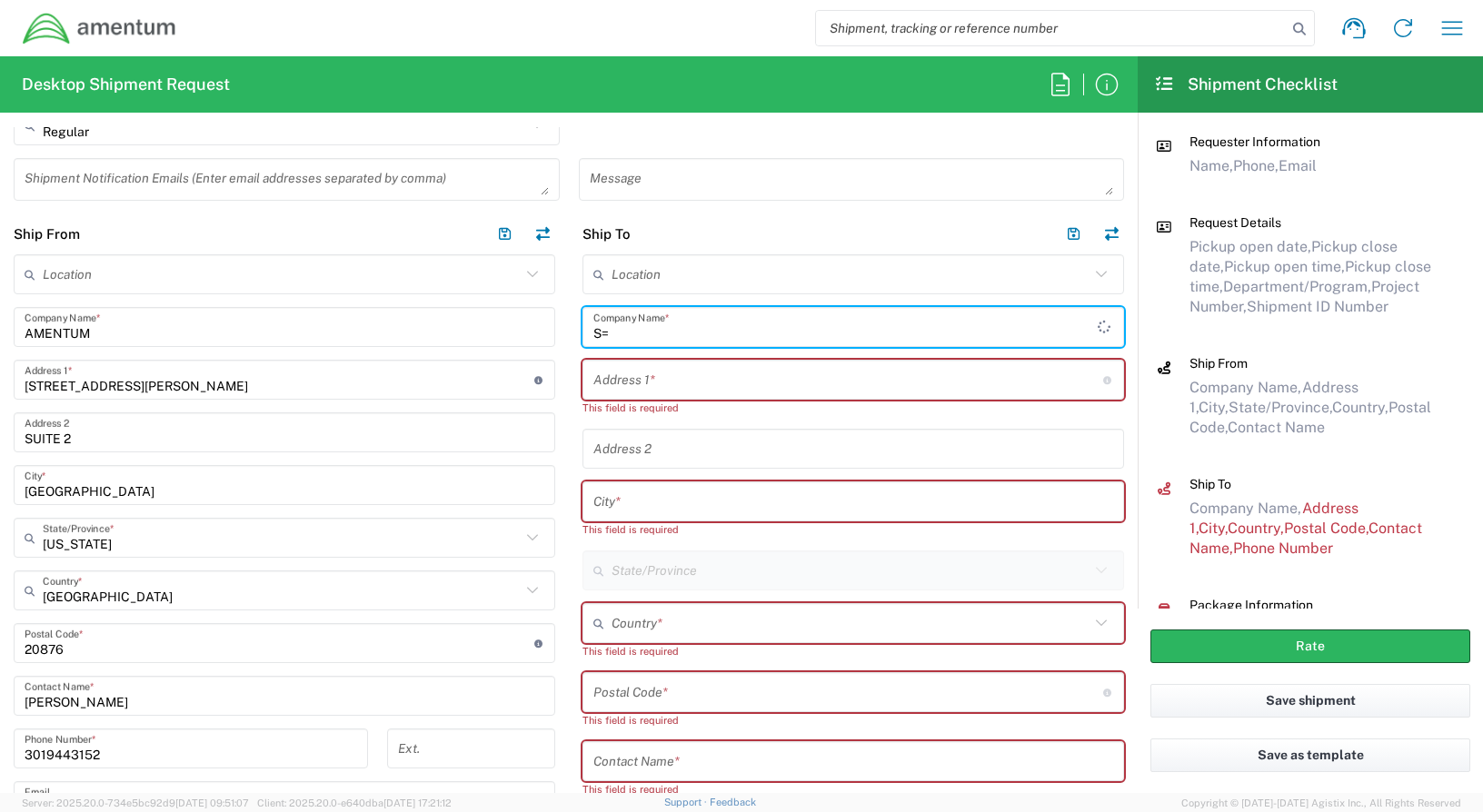
type input "S"
type input "AMERICAN EXPRESS"
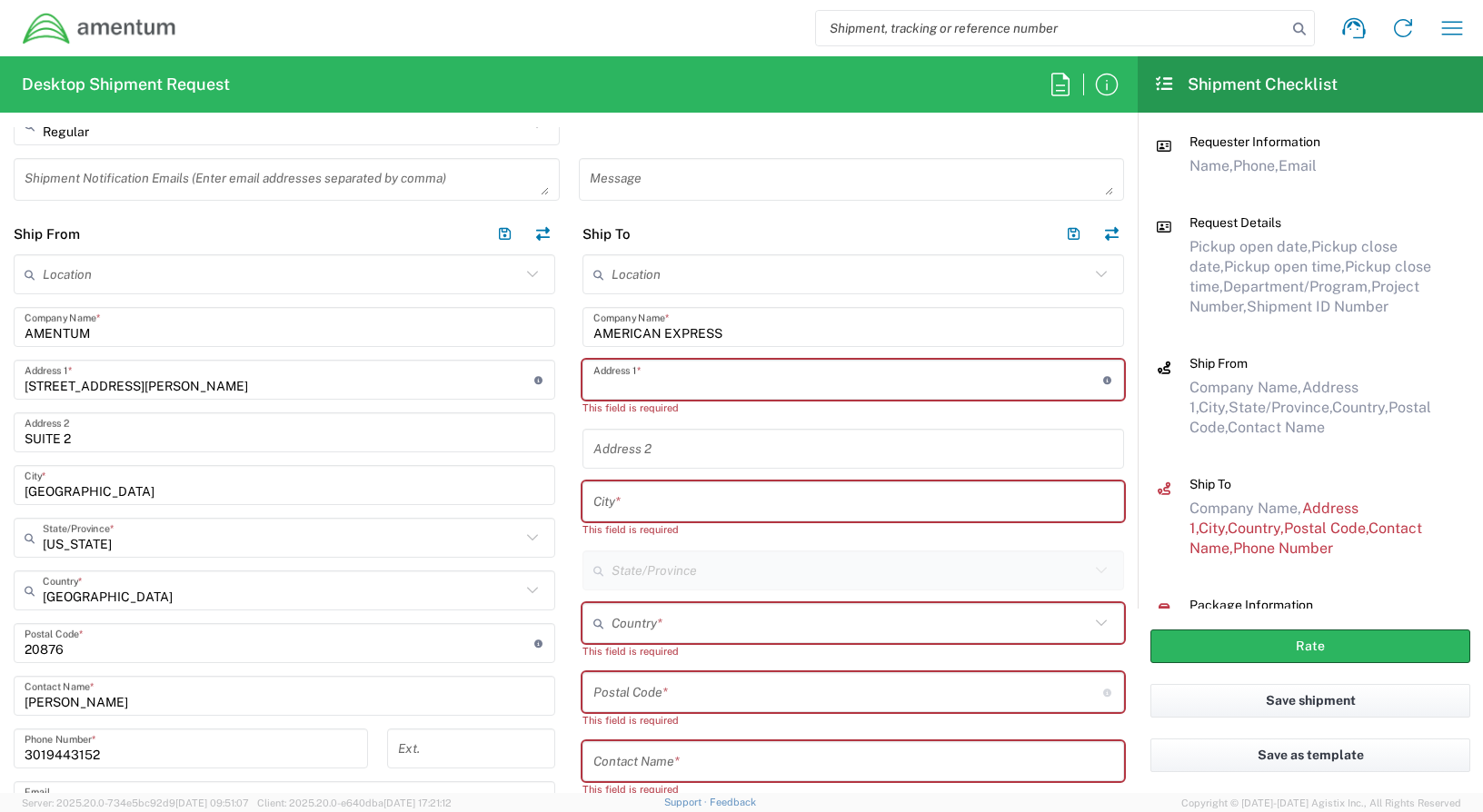
click at [645, 386] on input "text" at bounding box center [847, 380] width 509 height 32
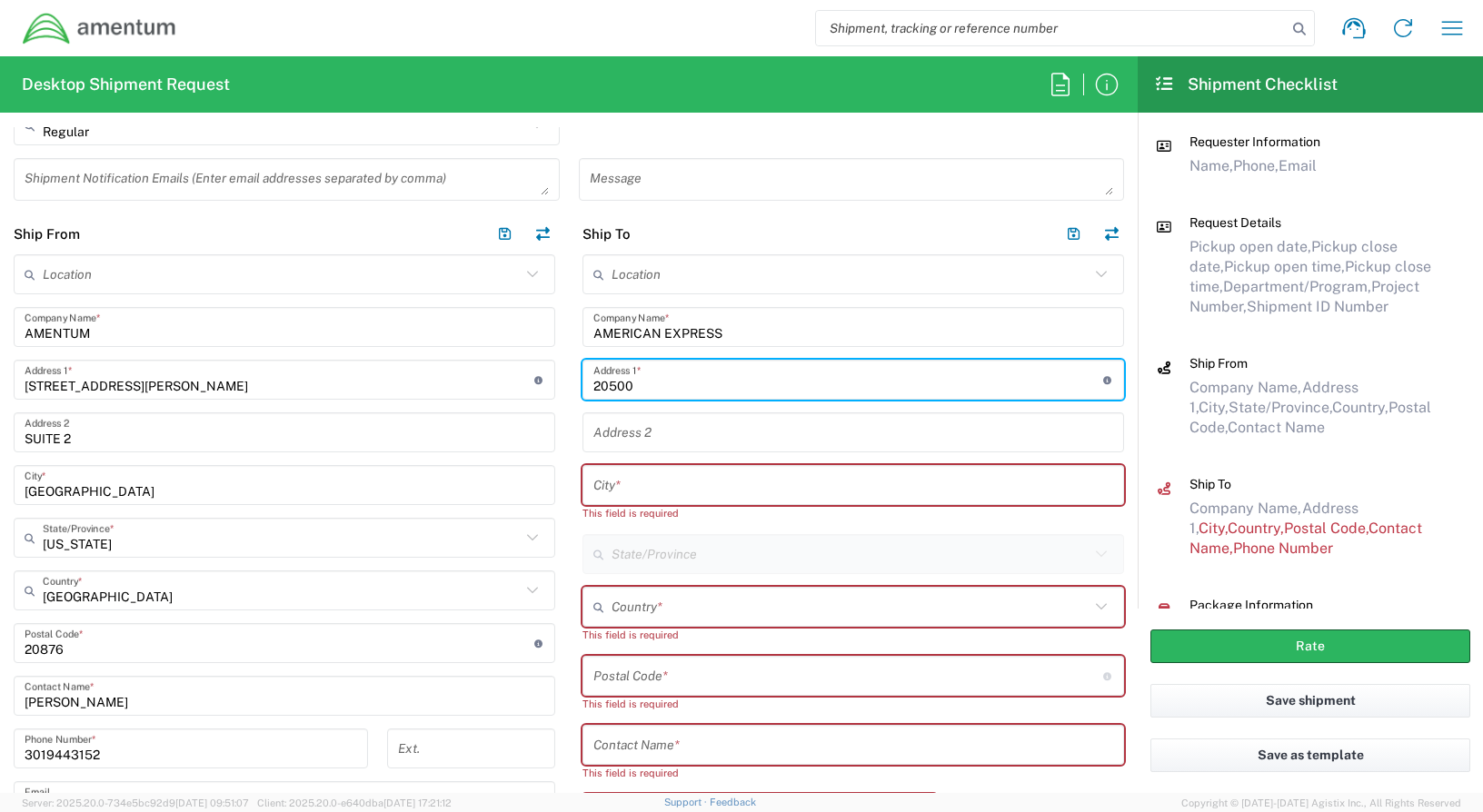
type input "[STREET_ADDRESS][PERSON_NAME]"
type input "[PERSON_NAME]"
type input "90746"
type input "3019443152"
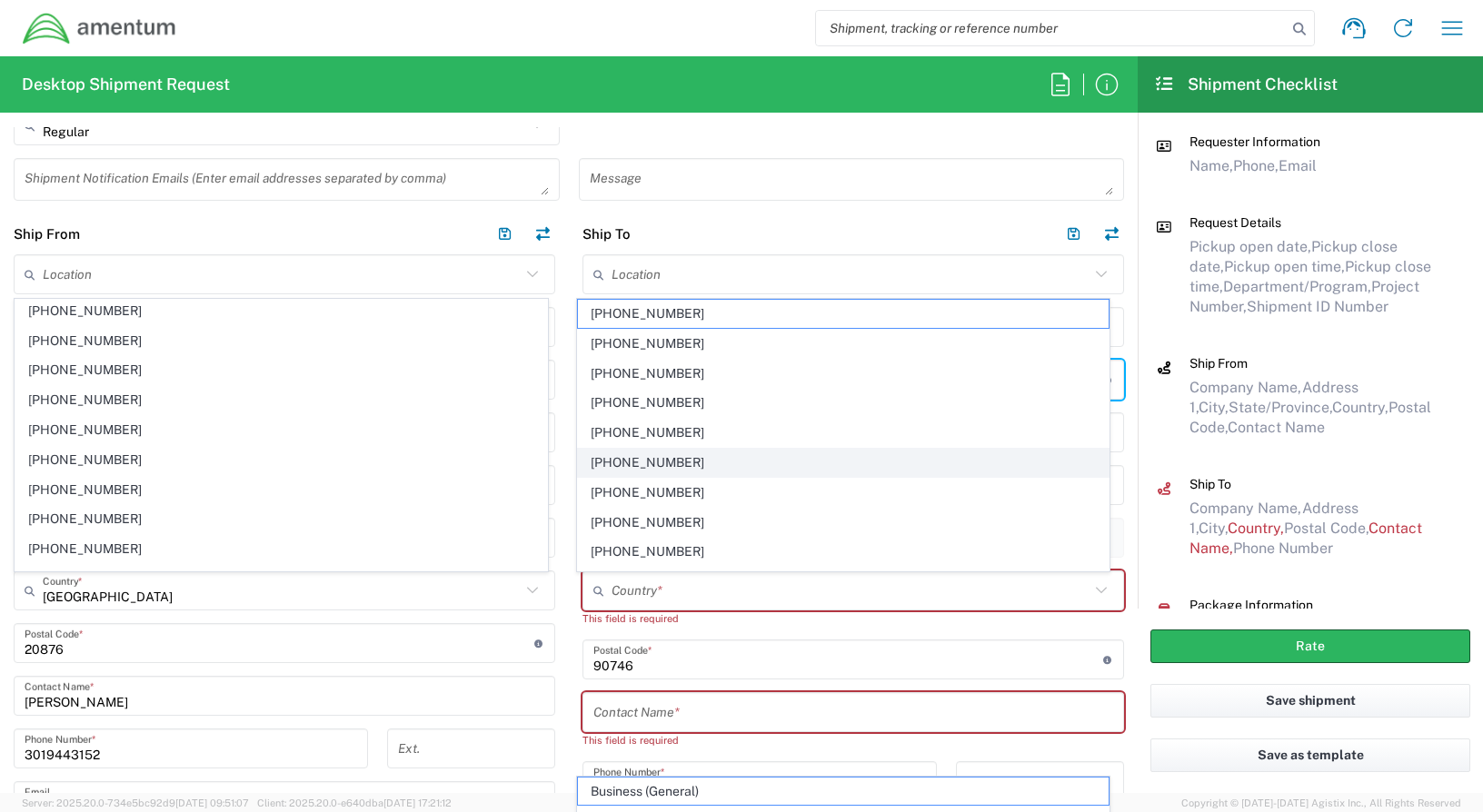
scroll to position [0, 0]
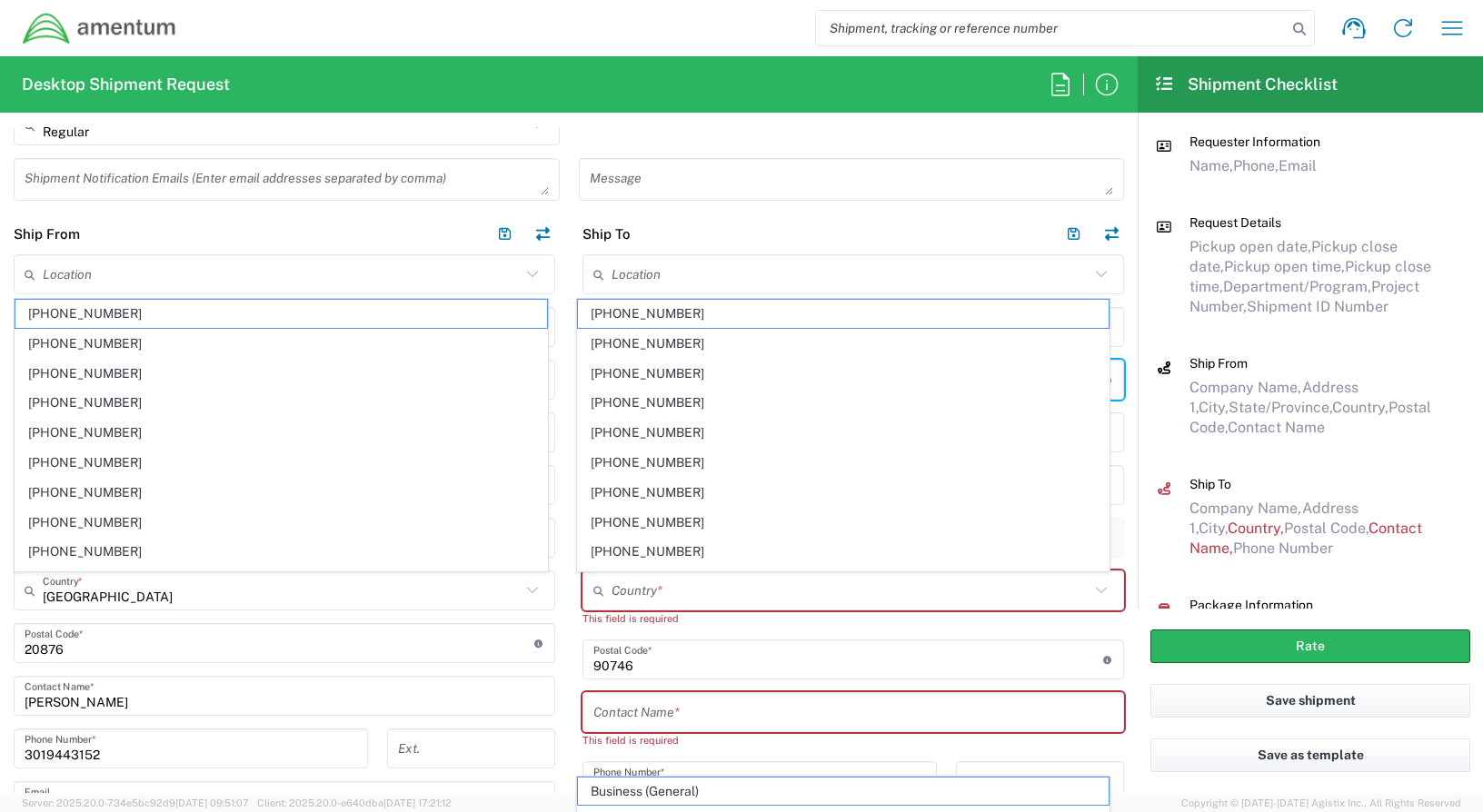
click at [660, 667] on input "undefined" at bounding box center [847, 659] width 509 height 32
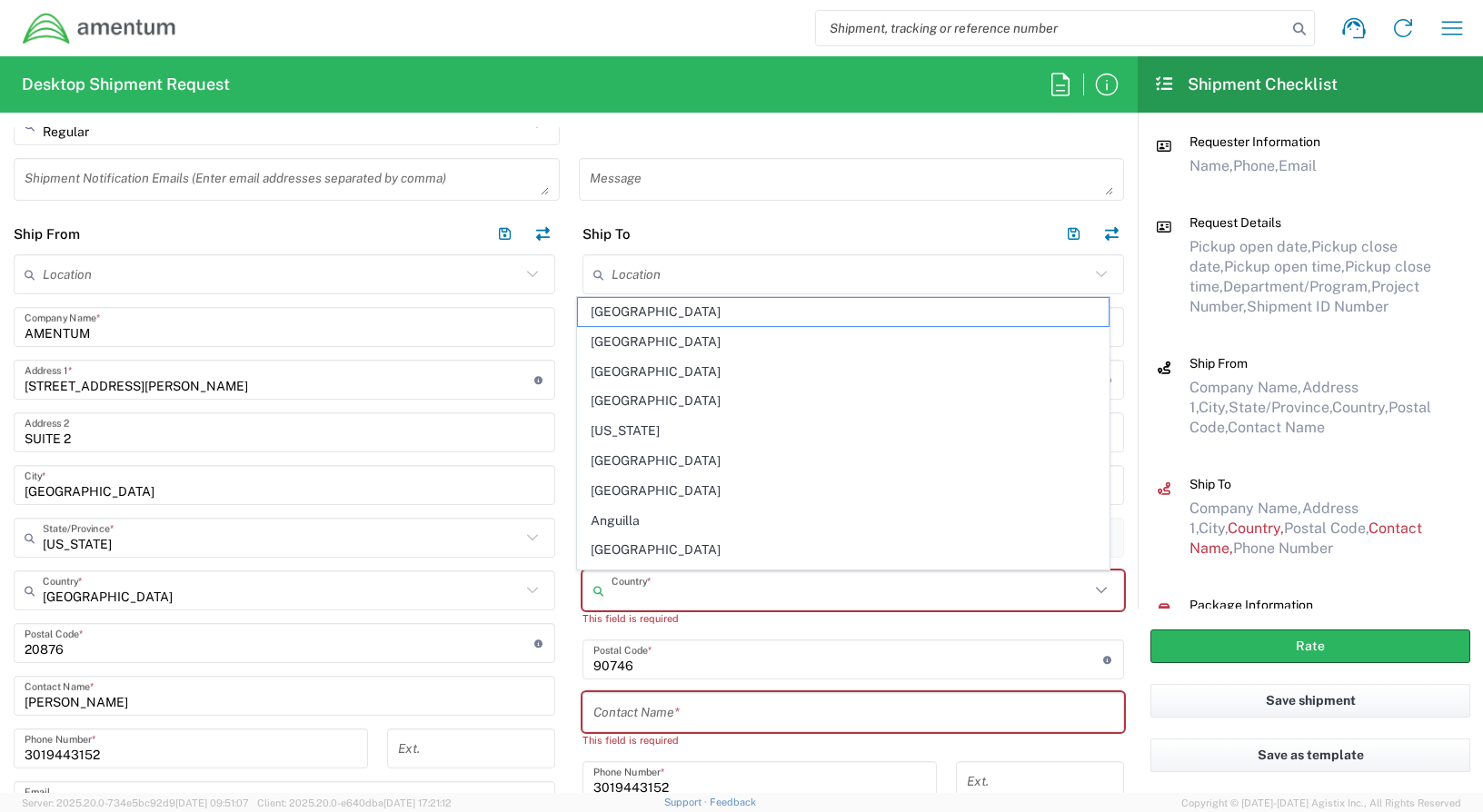
click at [614, 587] on input "text" at bounding box center [850, 591] width 478 height 32
click at [761, 278] on input "text" at bounding box center [850, 274] width 478 height 32
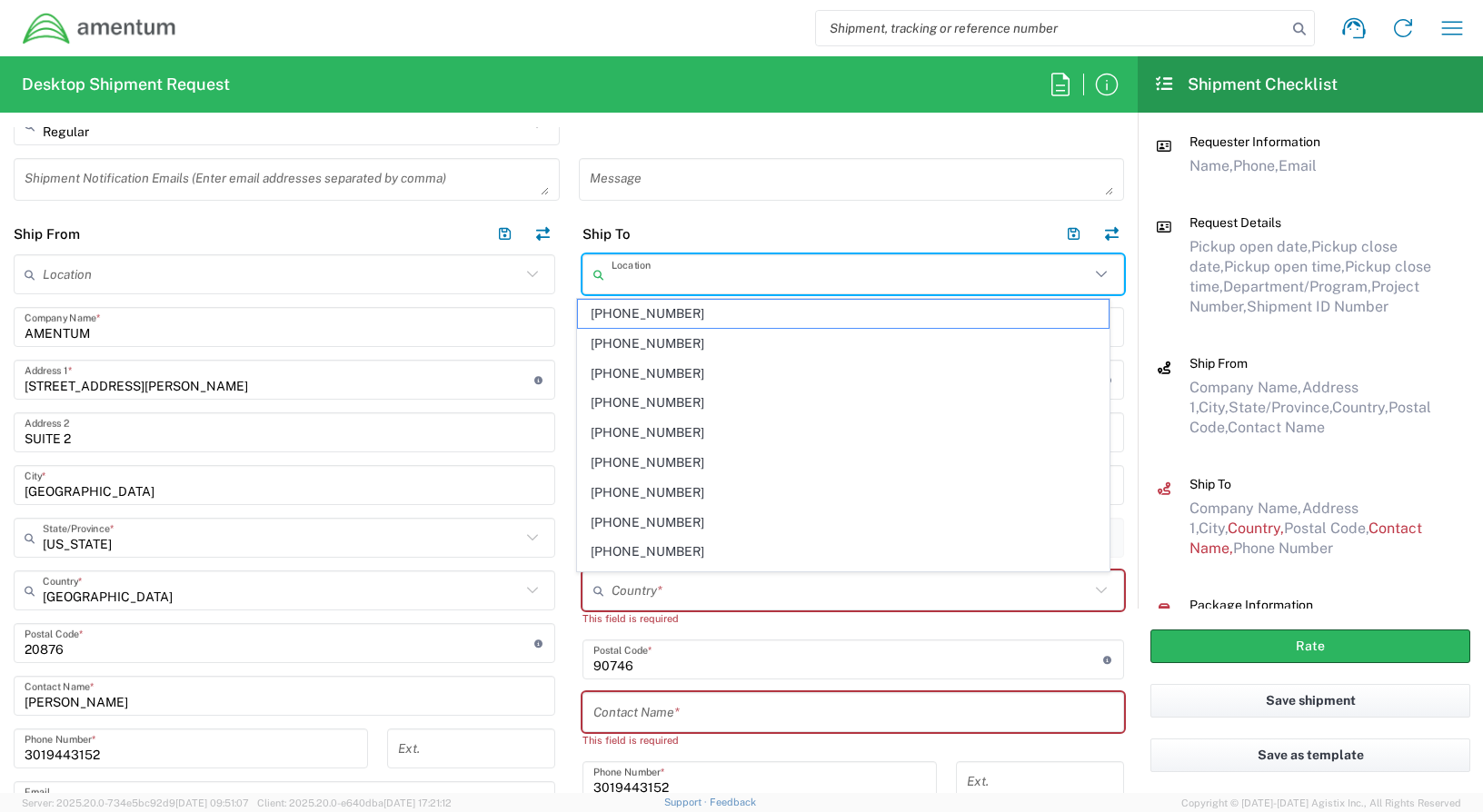
click at [661, 704] on input "text" at bounding box center [853, 711] width 520 height 32
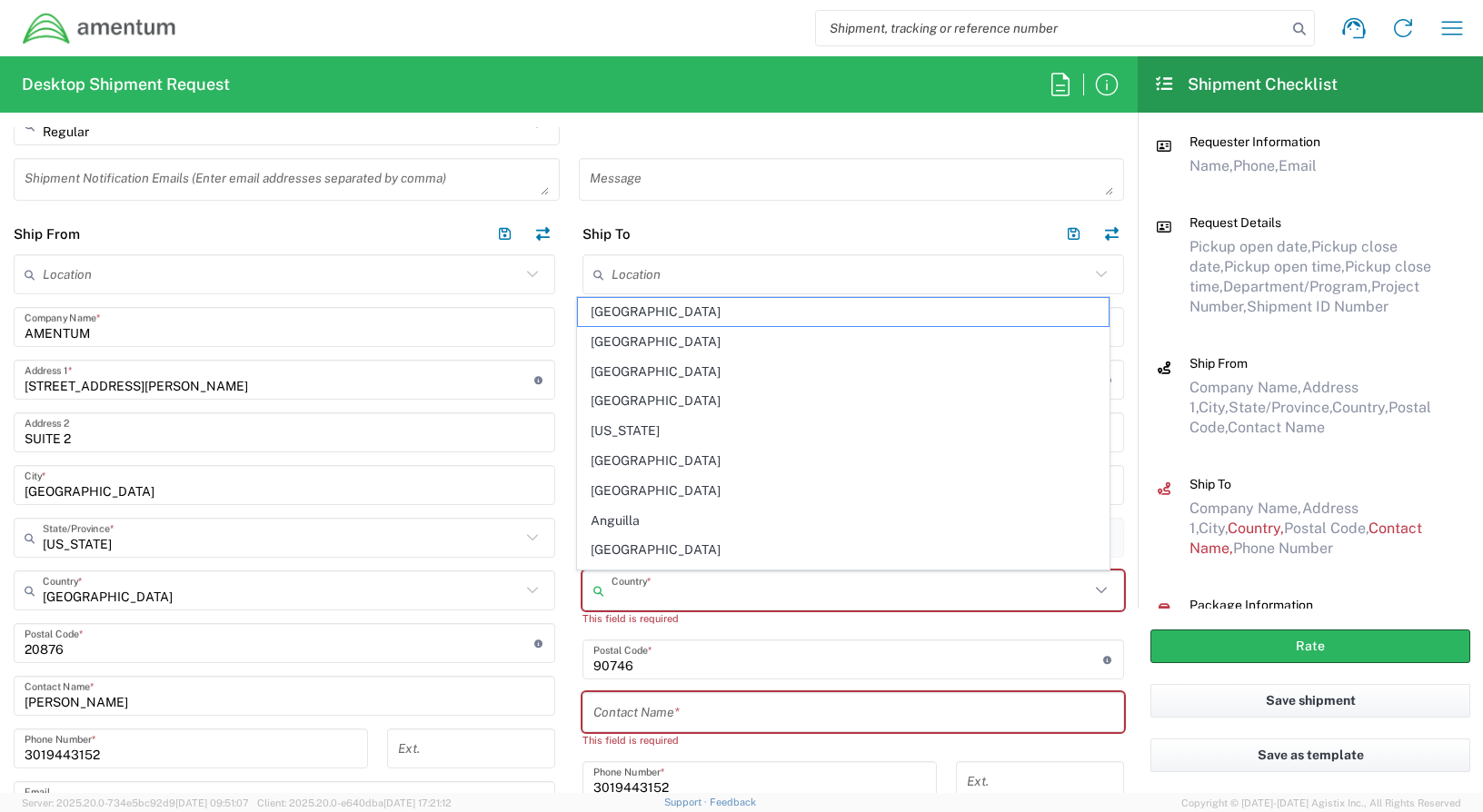
click at [672, 586] on input "text" at bounding box center [850, 591] width 478 height 32
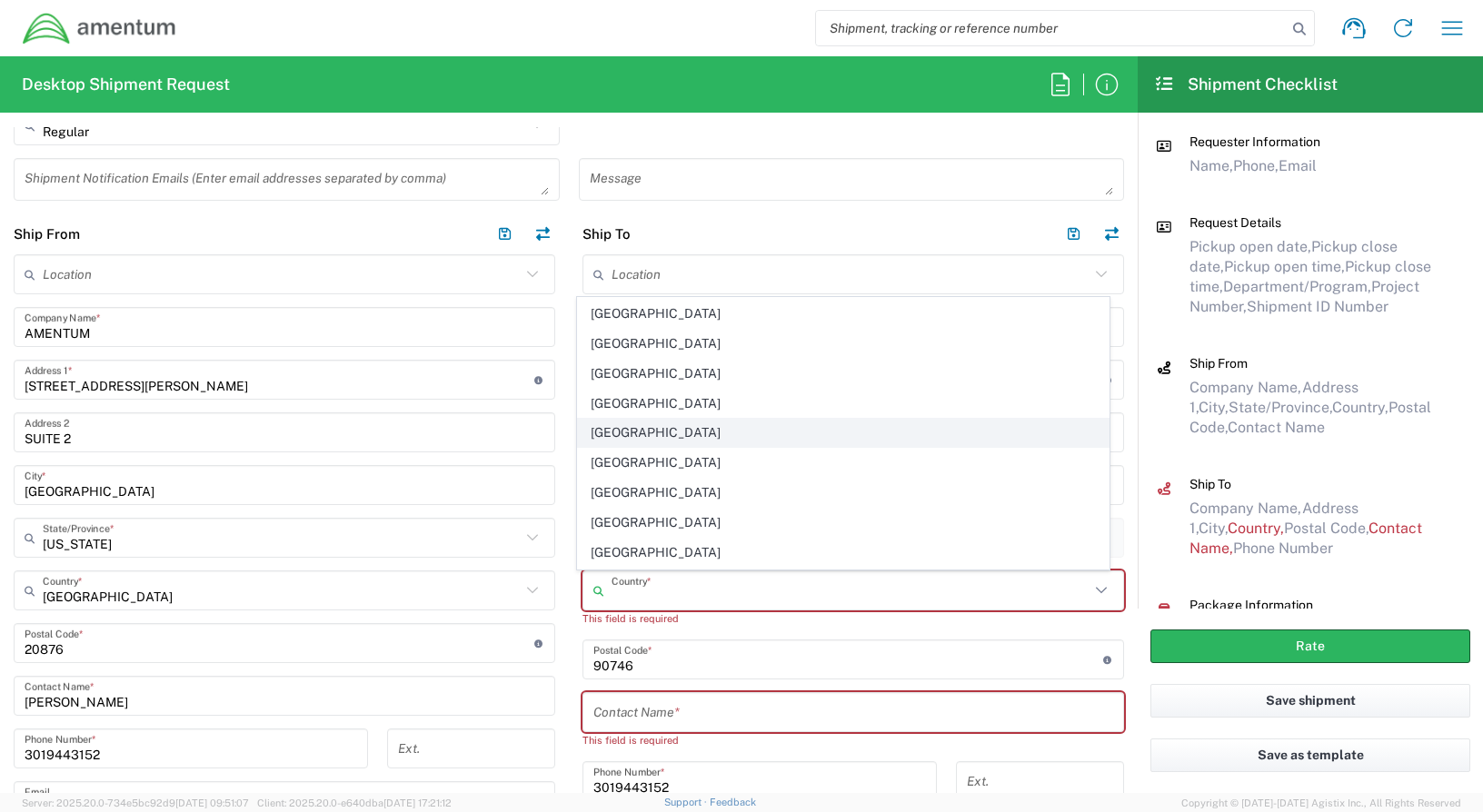
scroll to position [6960, 0]
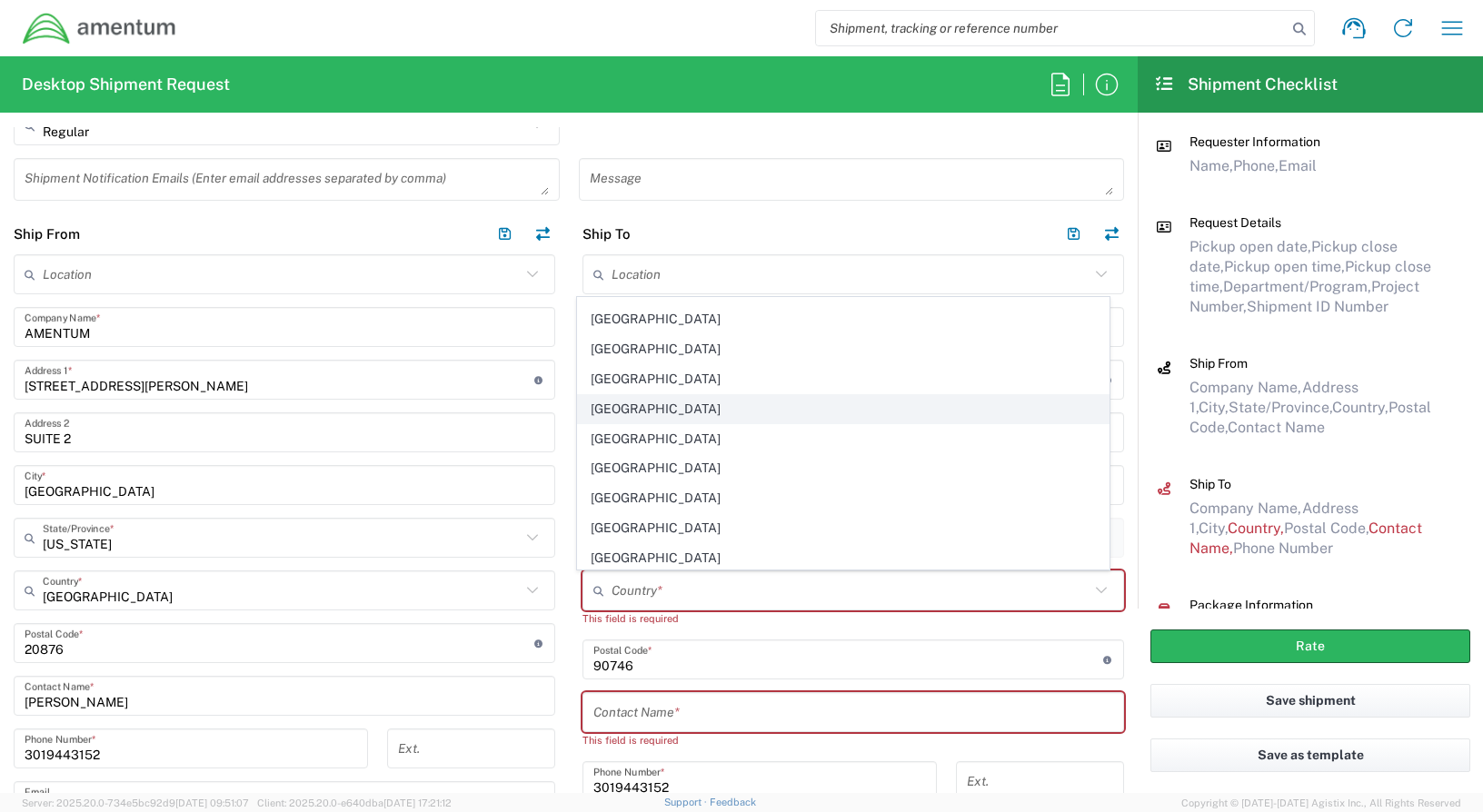
click at [621, 407] on span "[GEOGRAPHIC_DATA]" at bounding box center [843, 408] width 531 height 28
type input "[GEOGRAPHIC_DATA]"
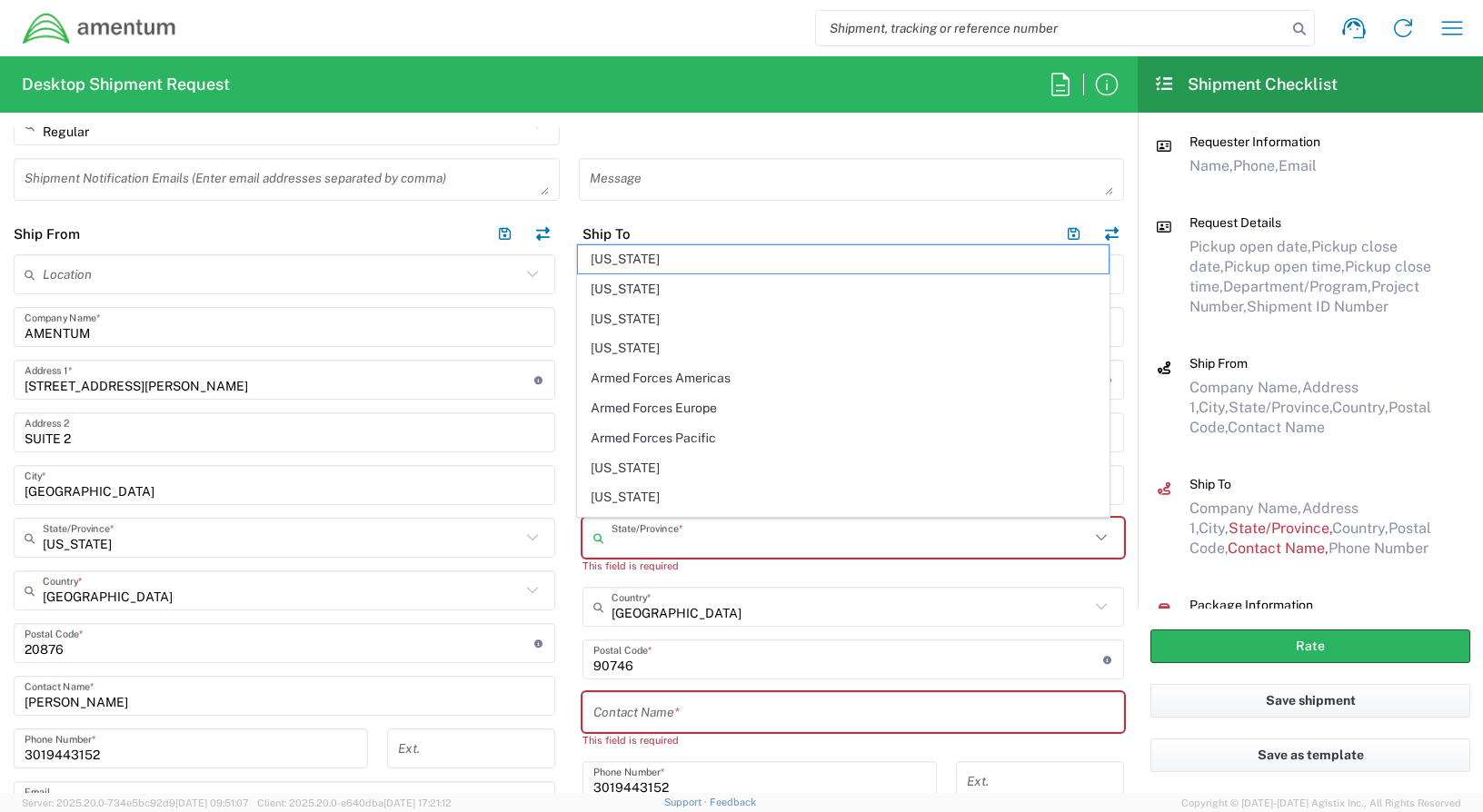
click at [705, 538] on input "text" at bounding box center [850, 538] width 478 height 32
click at [673, 470] on span "[US_STATE]" at bounding box center [843, 468] width 531 height 28
type input "[US_STATE]"
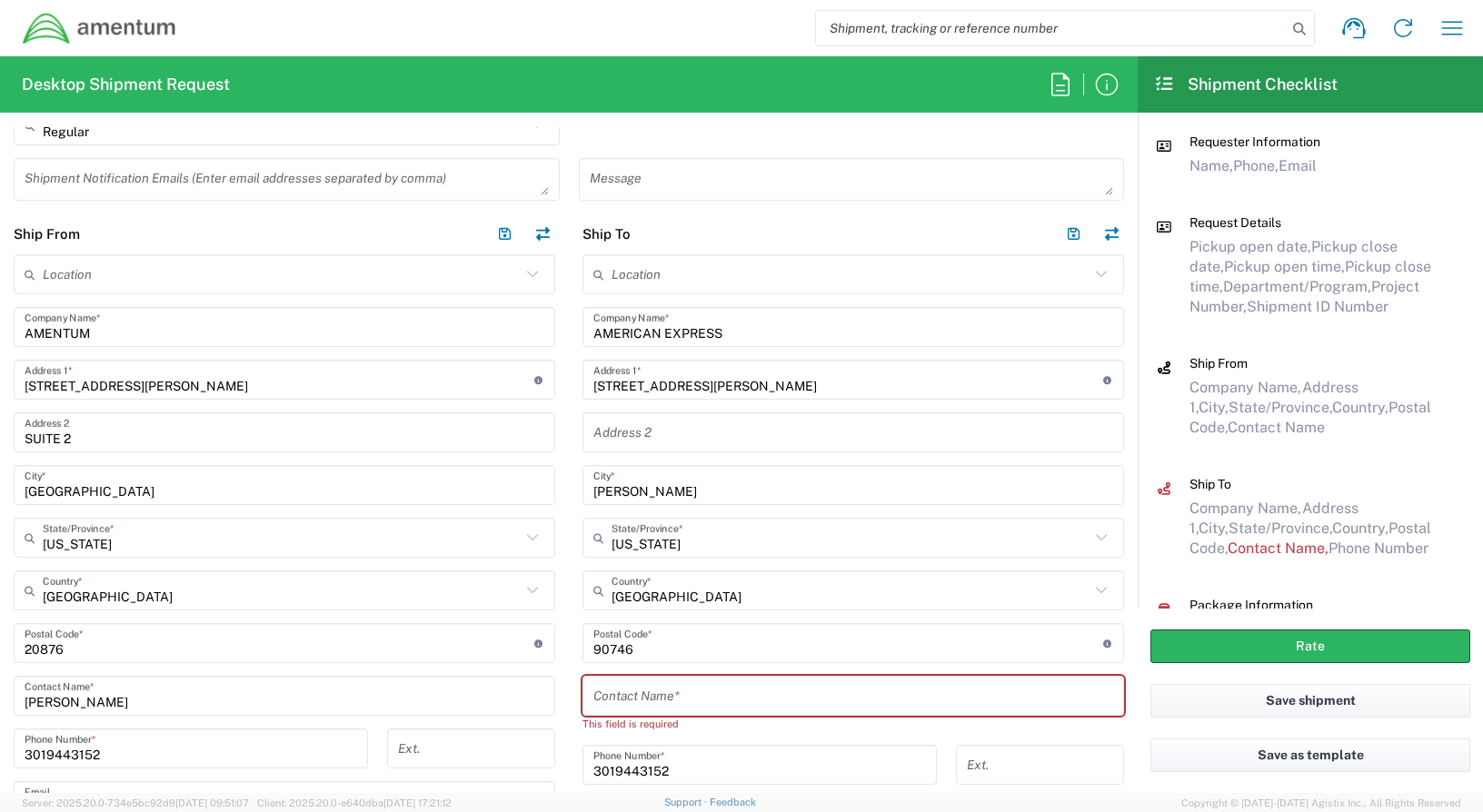
click at [695, 696] on input "text" at bounding box center [853, 695] width 520 height 32
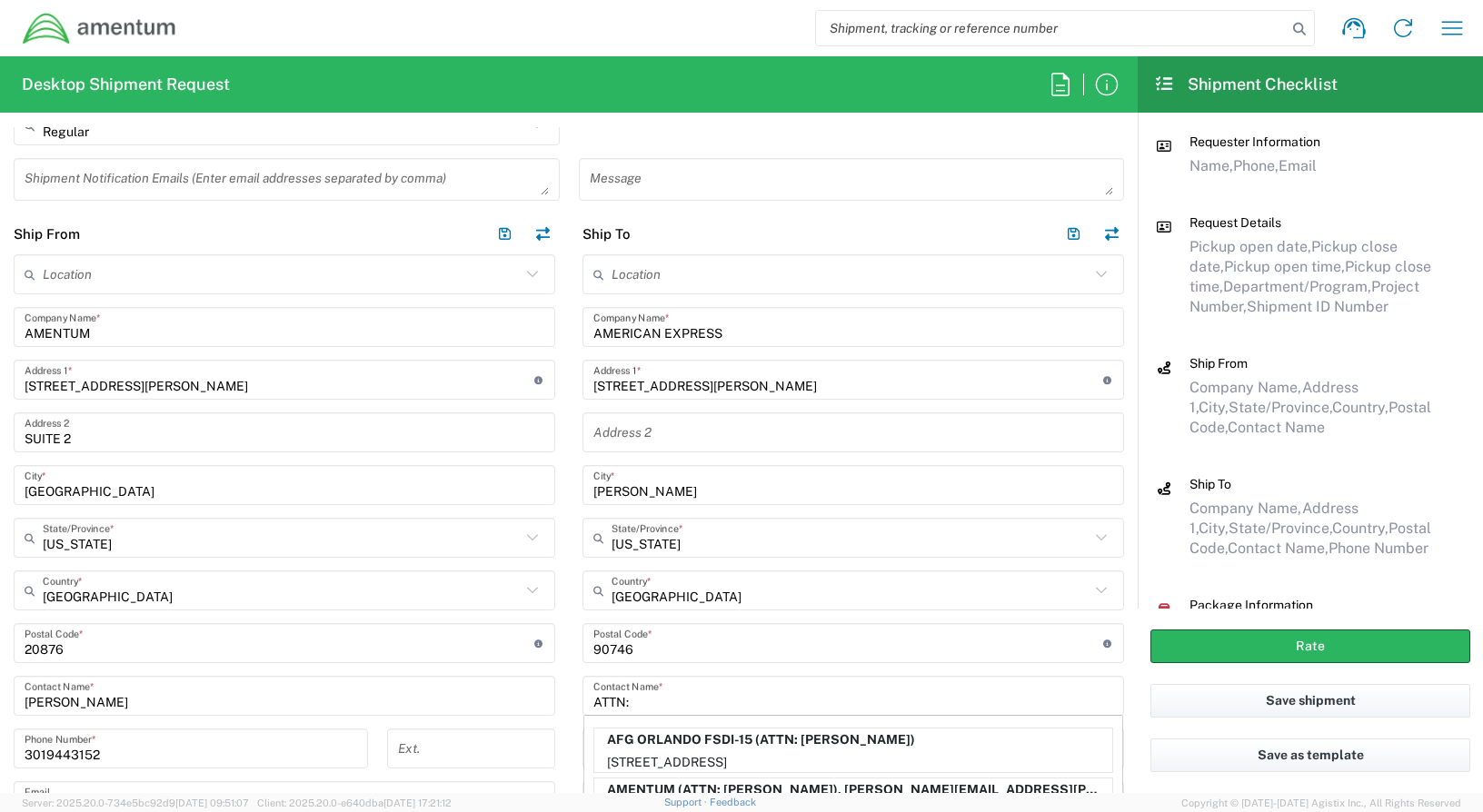
click at [631, 699] on input "ATTN:" at bounding box center [853, 695] width 520 height 32
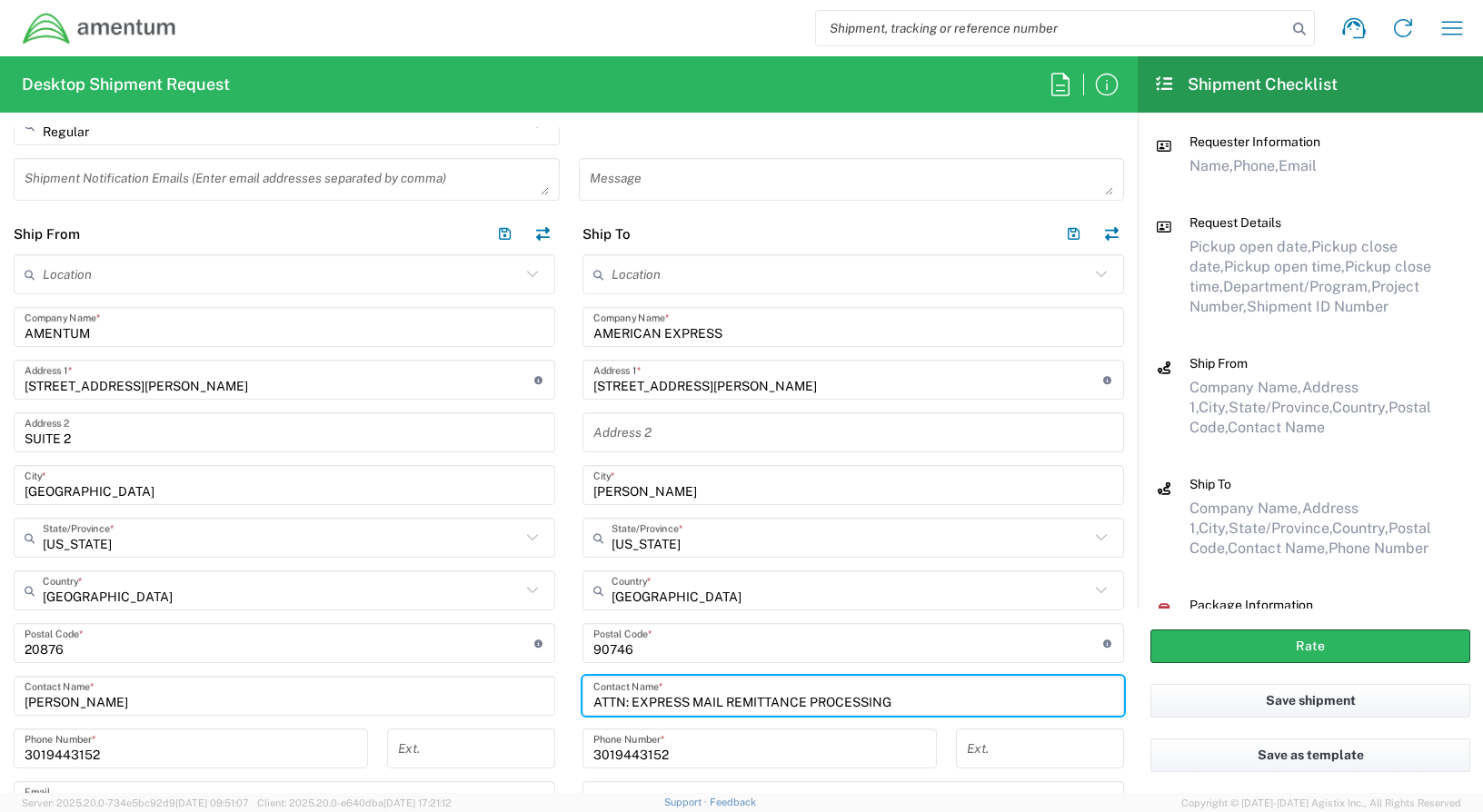
type input "ATTN: EXPRESS MAIL REMITTANCE PROCESSING"
click at [721, 753] on input "3019443152" at bounding box center [759, 748] width 333 height 32
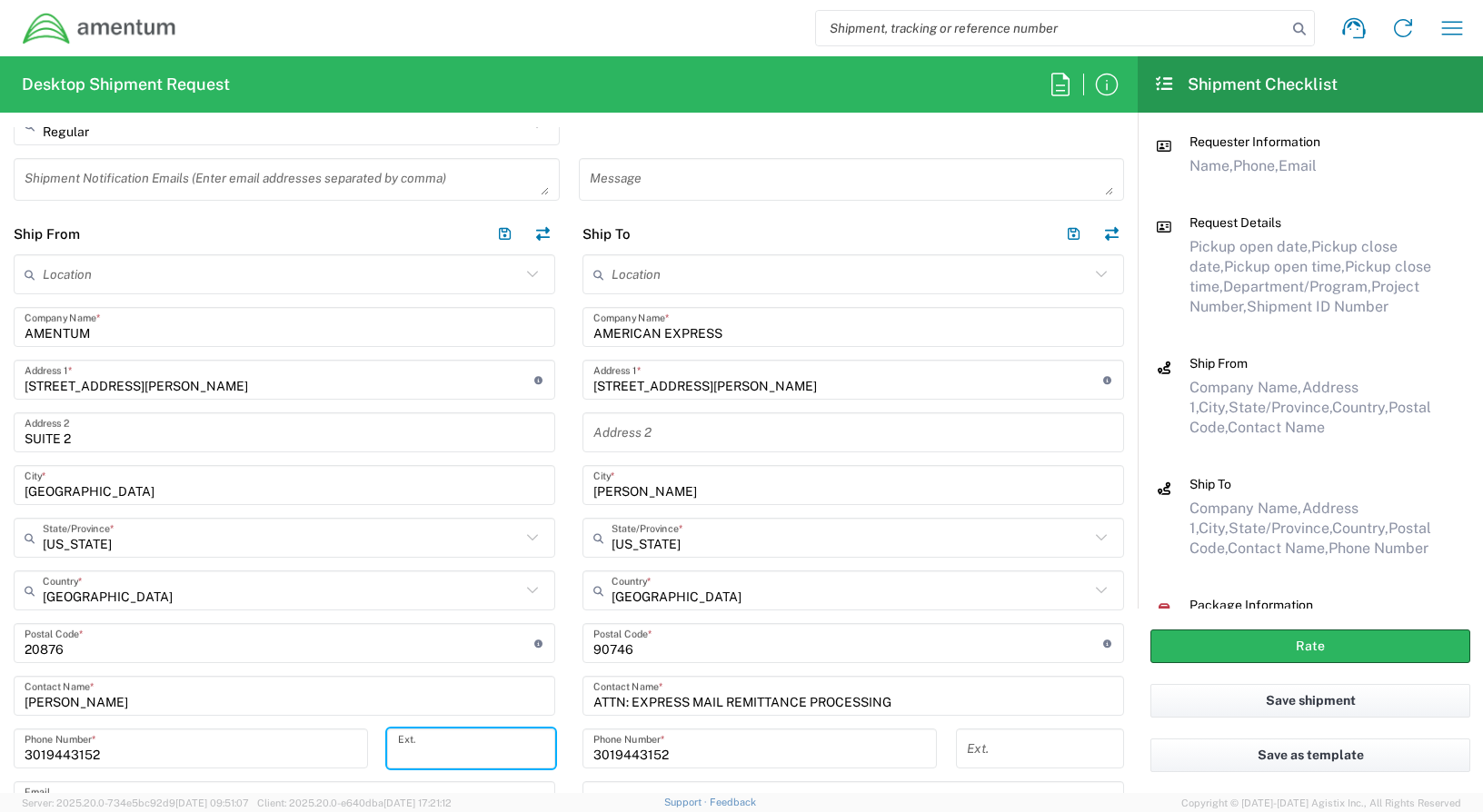
click at [530, 753] on input "tel" at bounding box center [471, 748] width 146 height 32
click at [574, 747] on div "[PHONE_NUMBER] Phone Number *" at bounding box center [760, 754] width 373 height 53
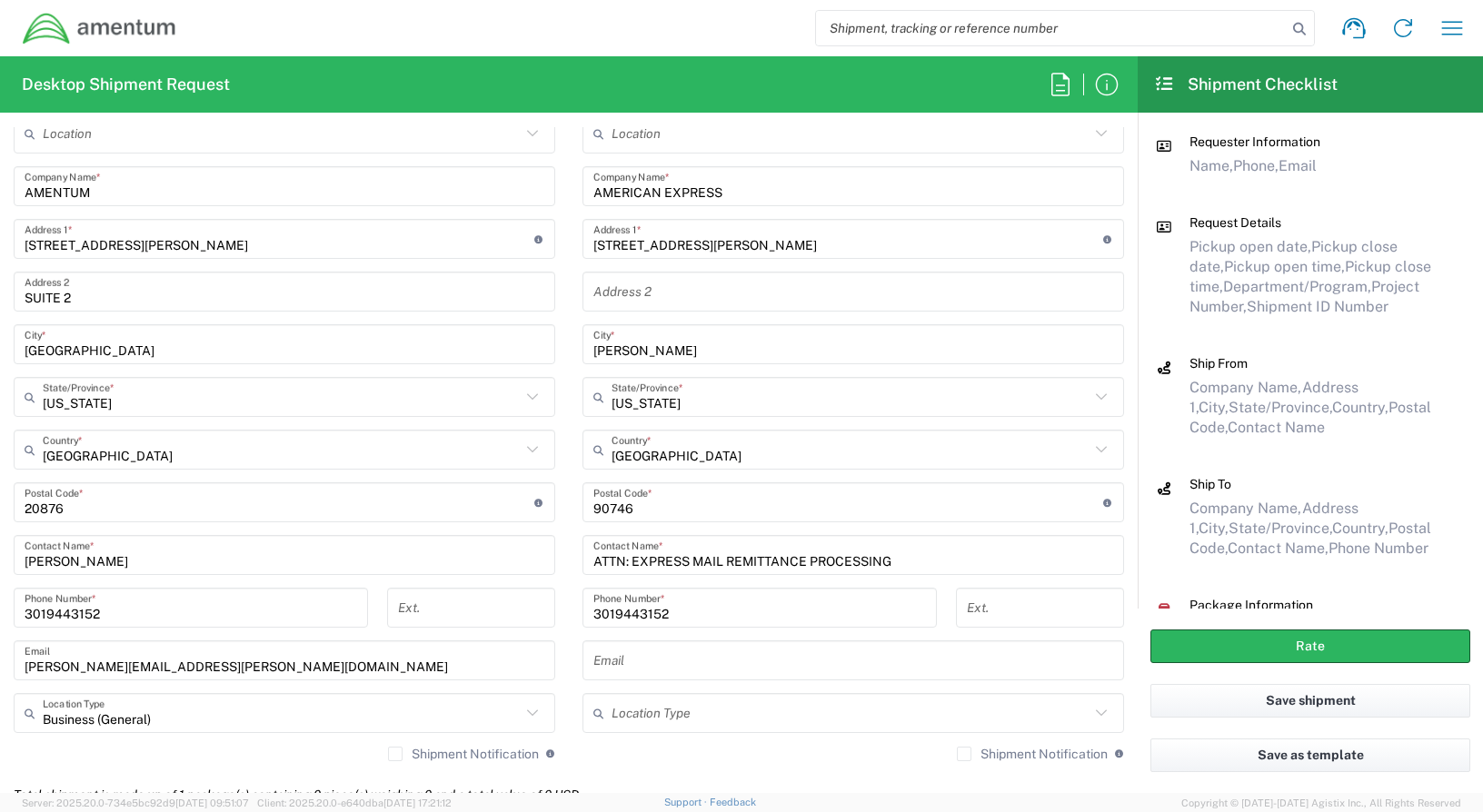
scroll to position [885, 0]
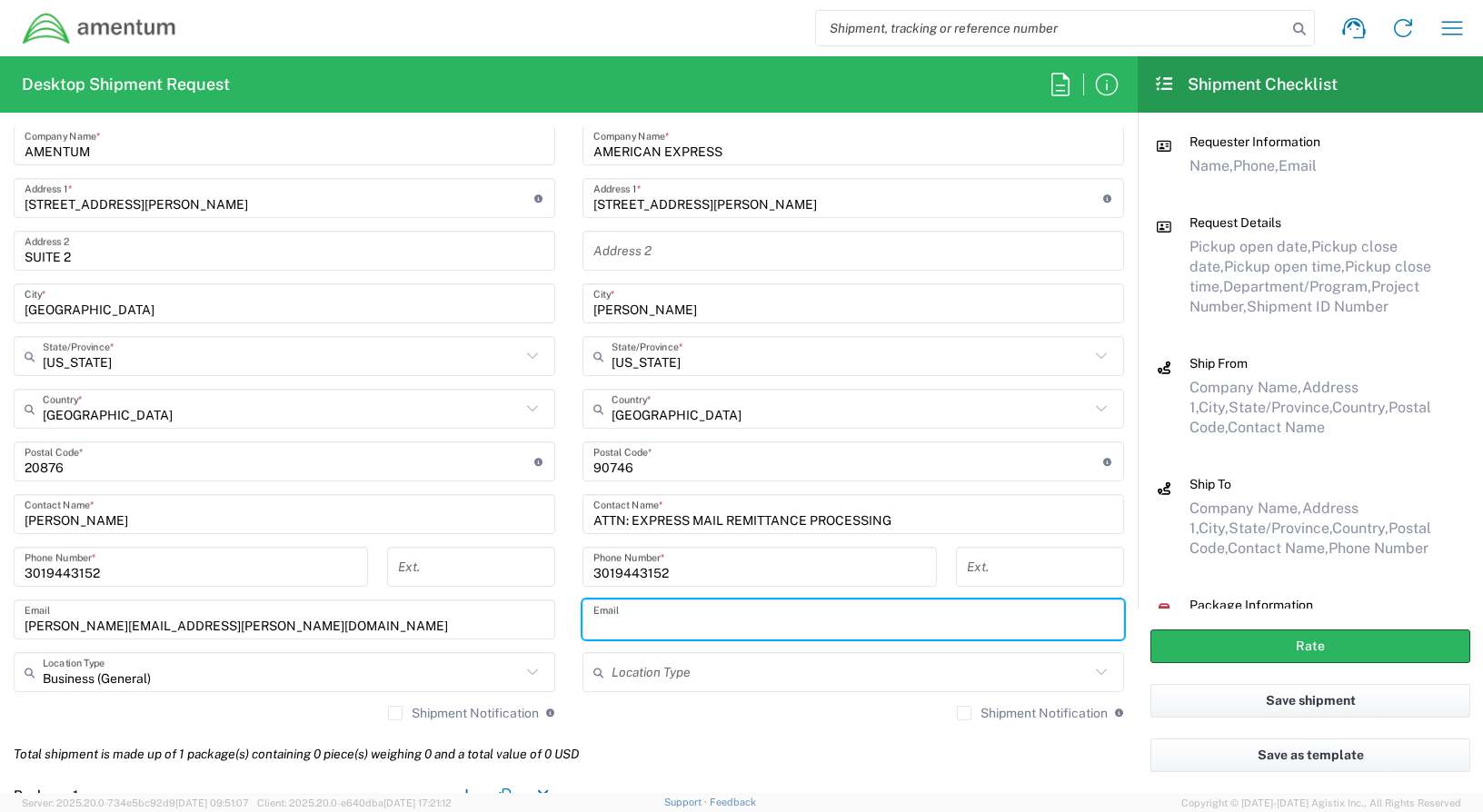
click at [632, 624] on input "text" at bounding box center [853, 619] width 520 height 32
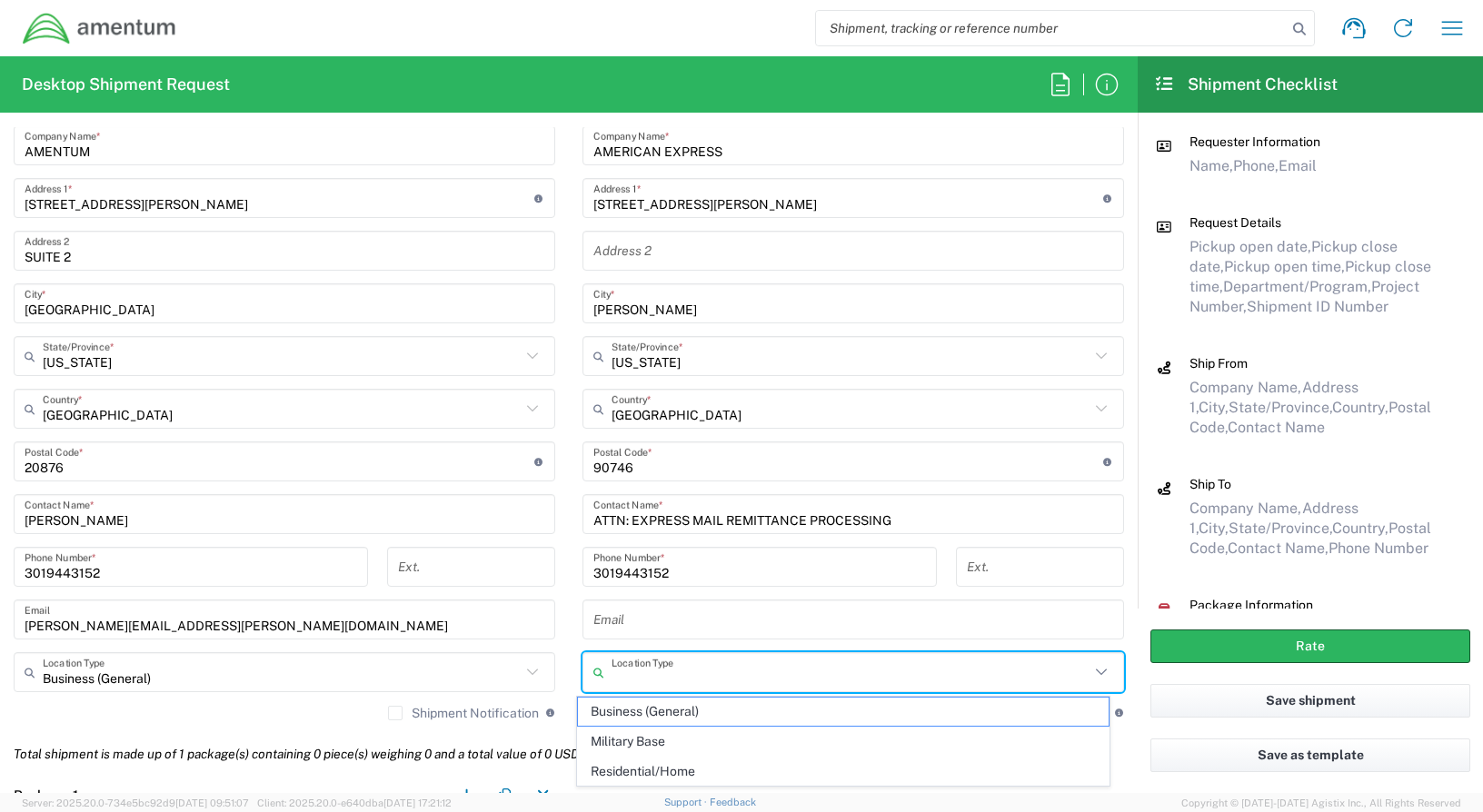
click at [654, 667] on input "text" at bounding box center [850, 672] width 478 height 32
click at [654, 709] on span "Business (General)" at bounding box center [843, 710] width 531 height 28
type input "Business (General)"
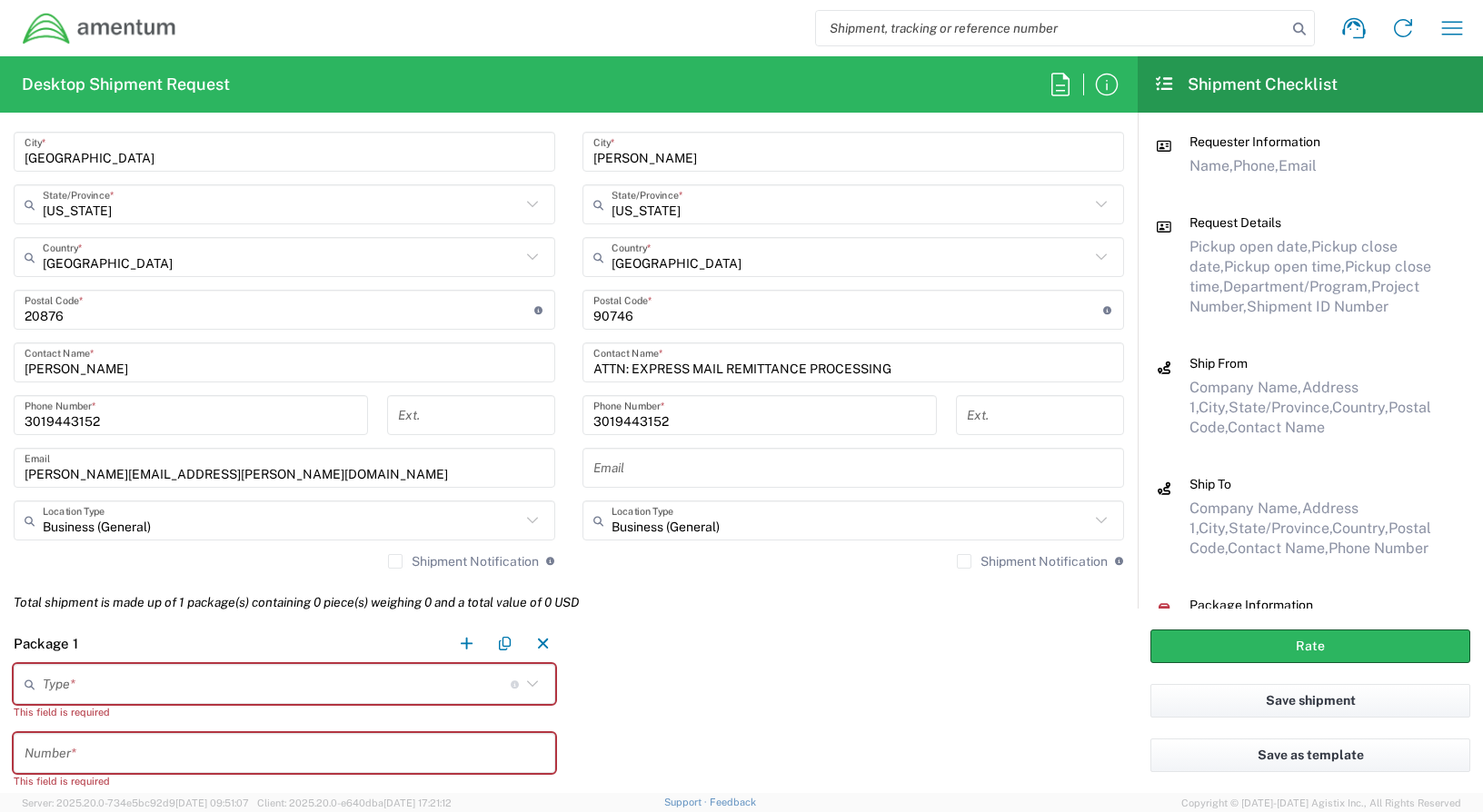
scroll to position [1067, 0]
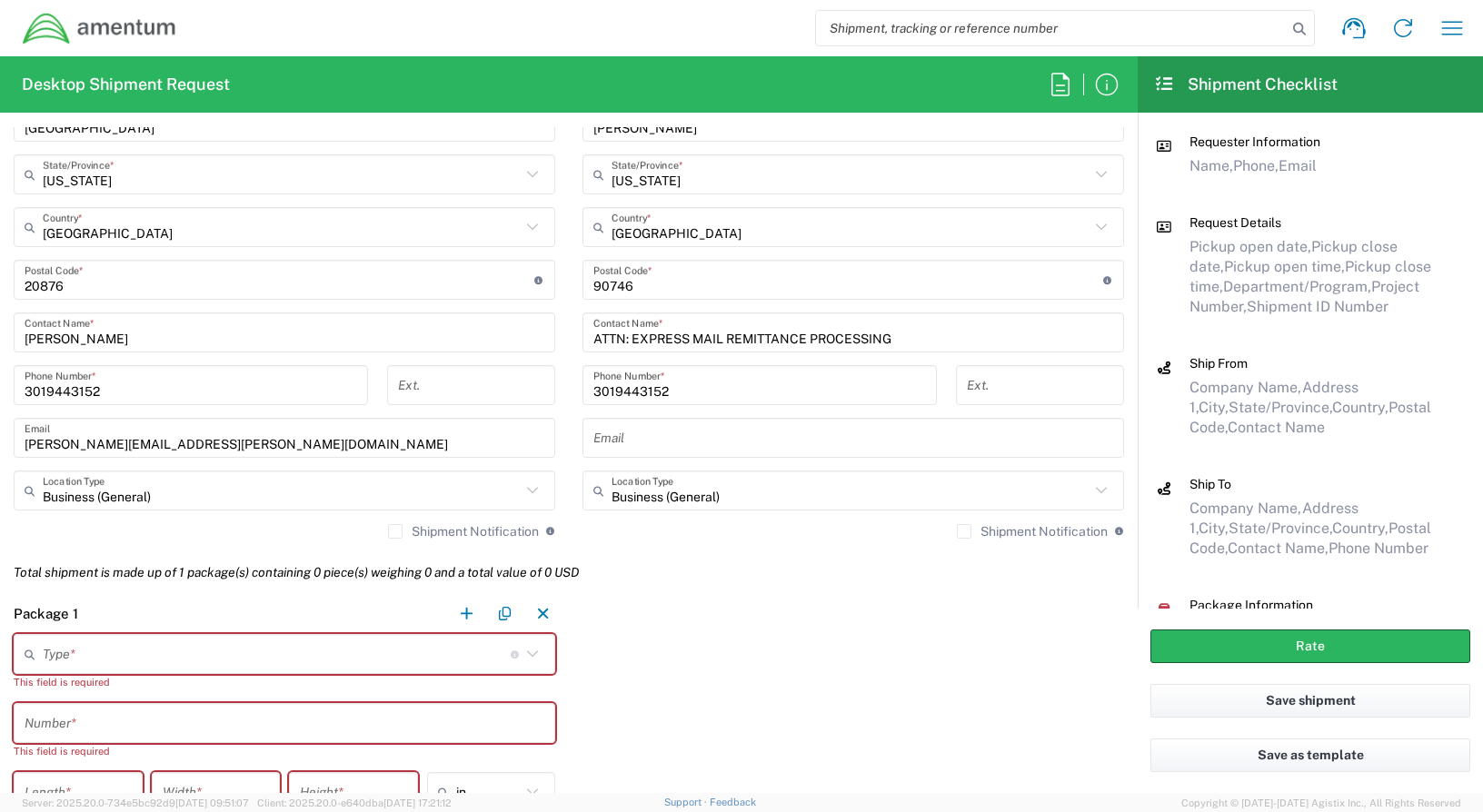
click at [202, 665] on input "text" at bounding box center [277, 654] width 468 height 32
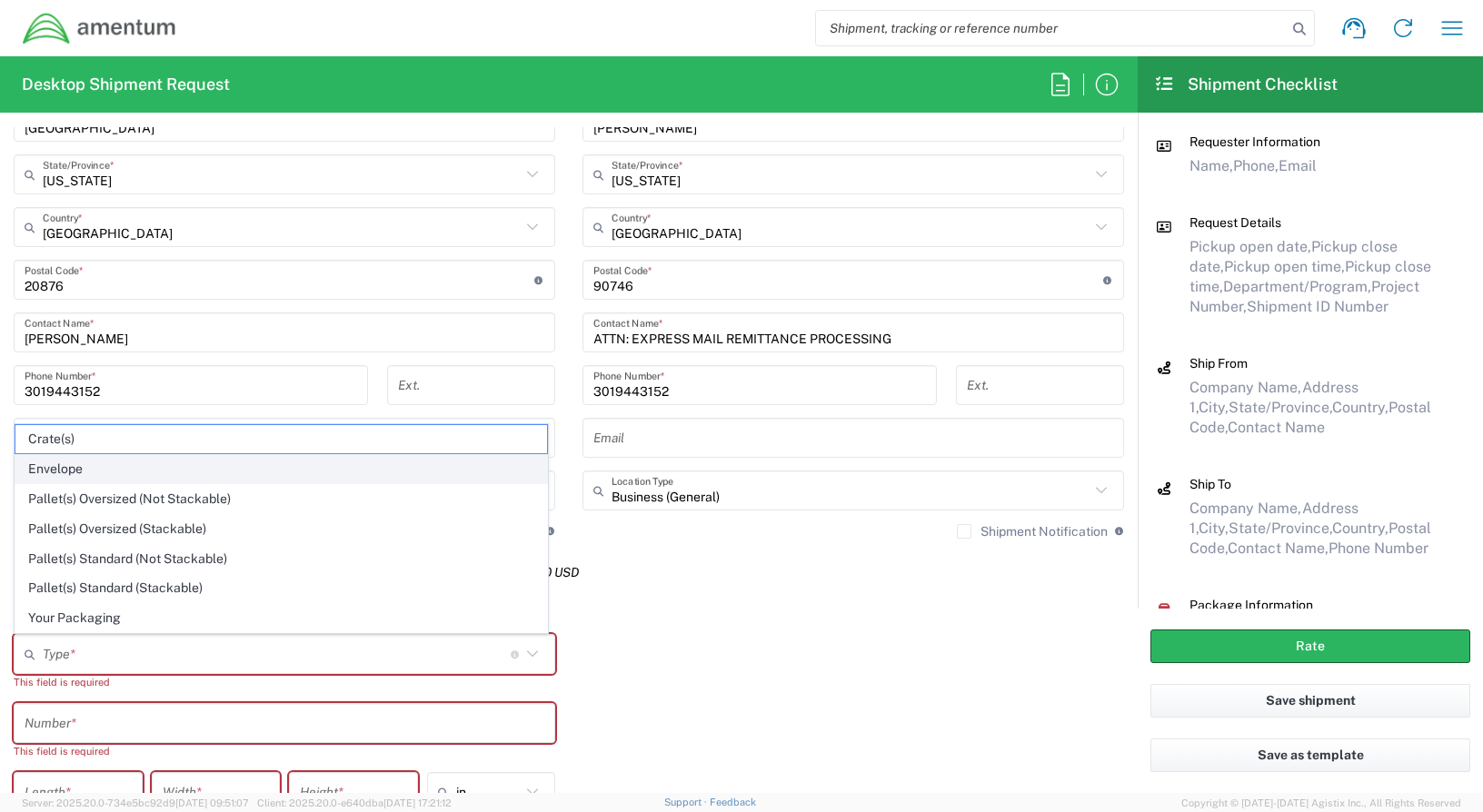
click at [72, 472] on span "Envelope" at bounding box center [281, 468] width 531 height 28
type input "Envelope"
type input "1"
type input "9.5"
type input "12.5"
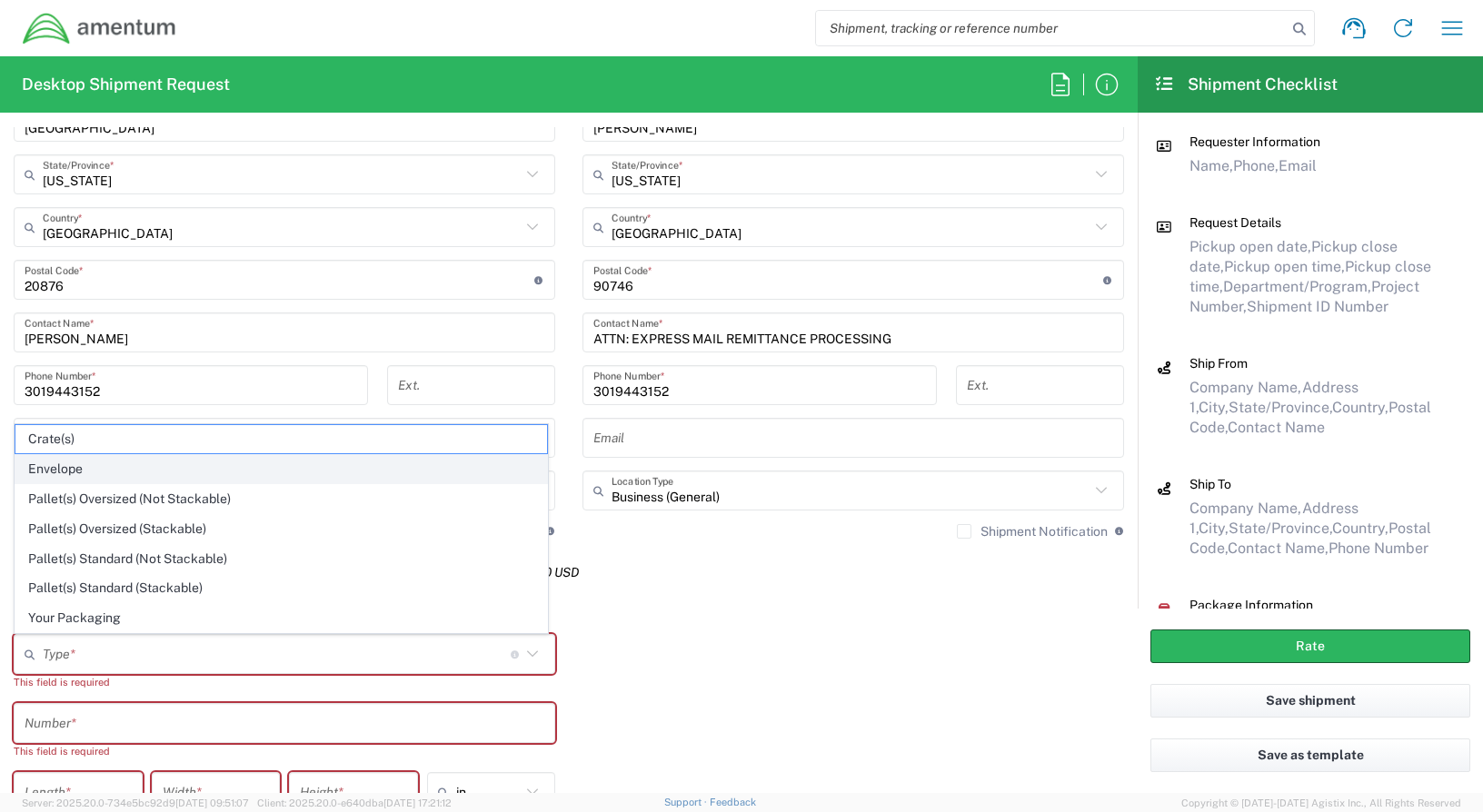
type input "0.25"
type input "1"
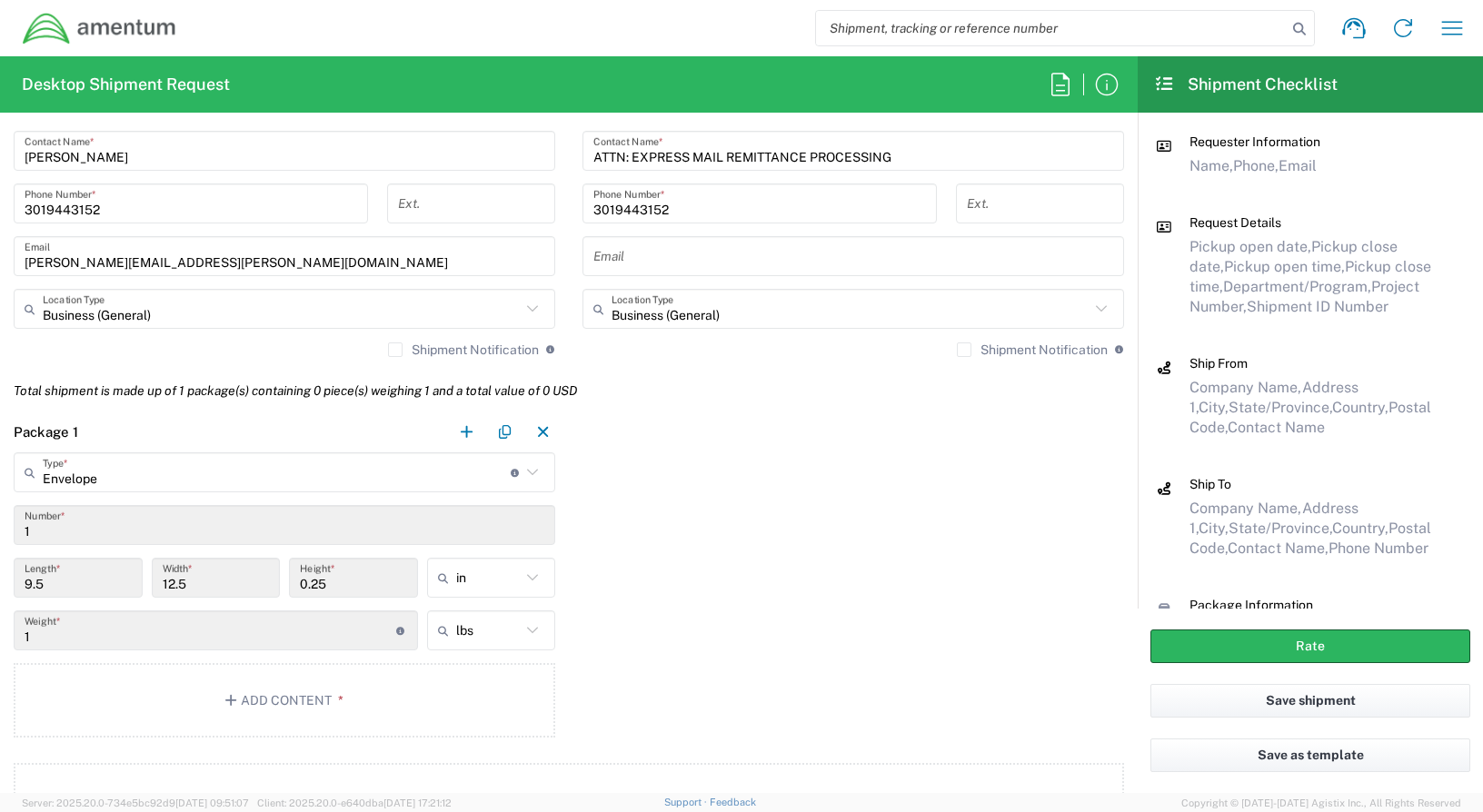
scroll to position [1339, 0]
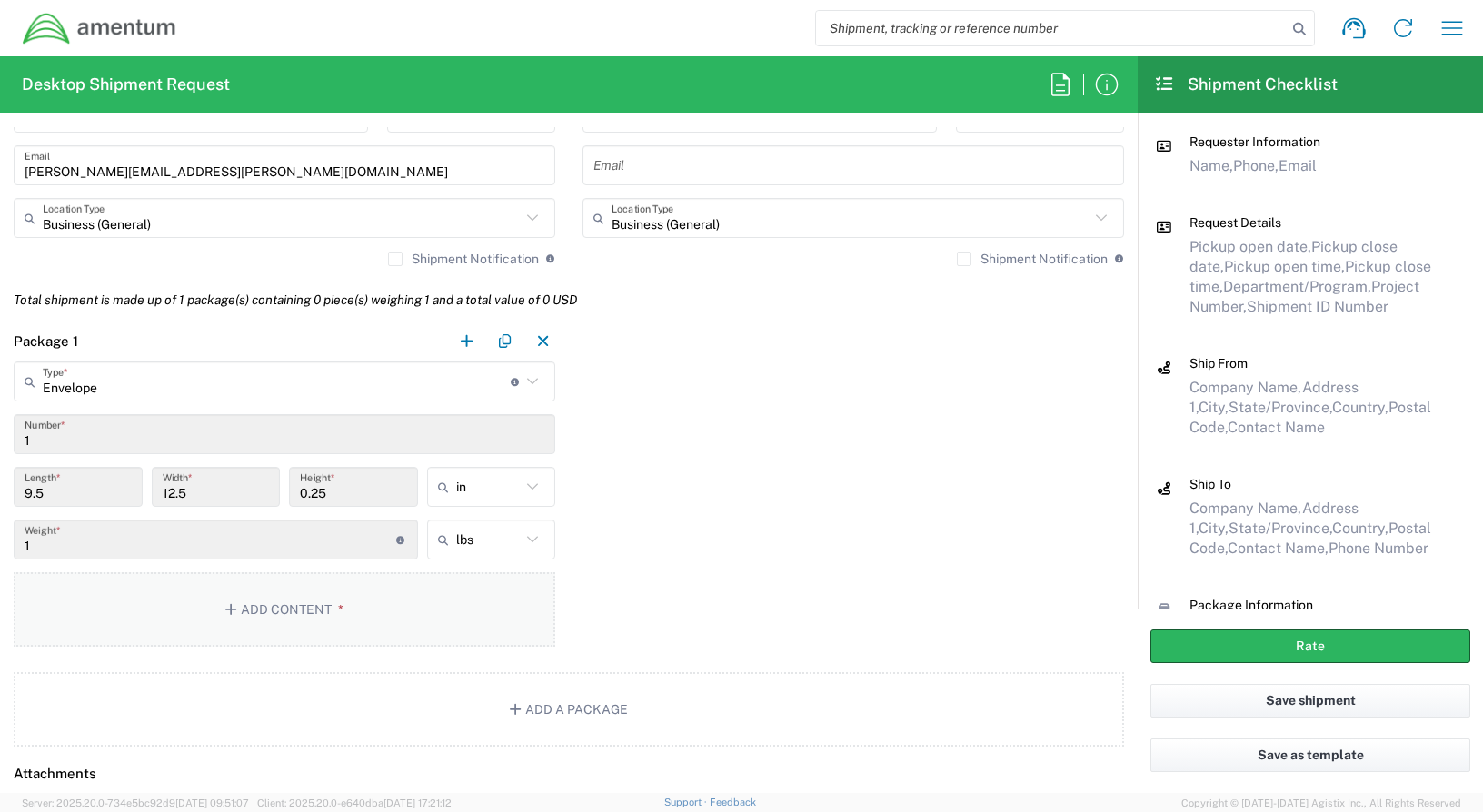
click at [234, 619] on button "Add Content *" at bounding box center [284, 610] width 541 height 75
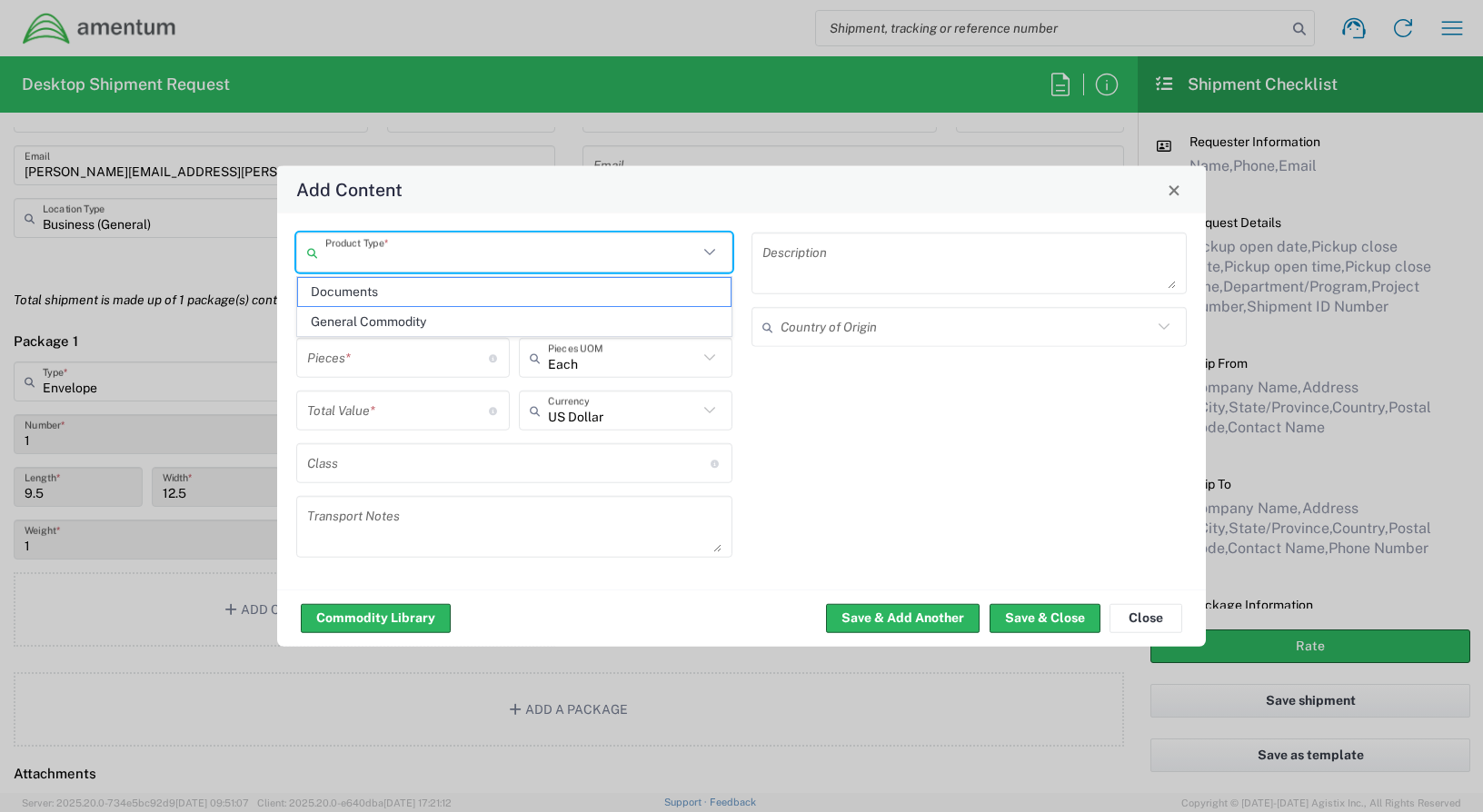
click at [536, 264] on input "text" at bounding box center [511, 251] width 372 height 32
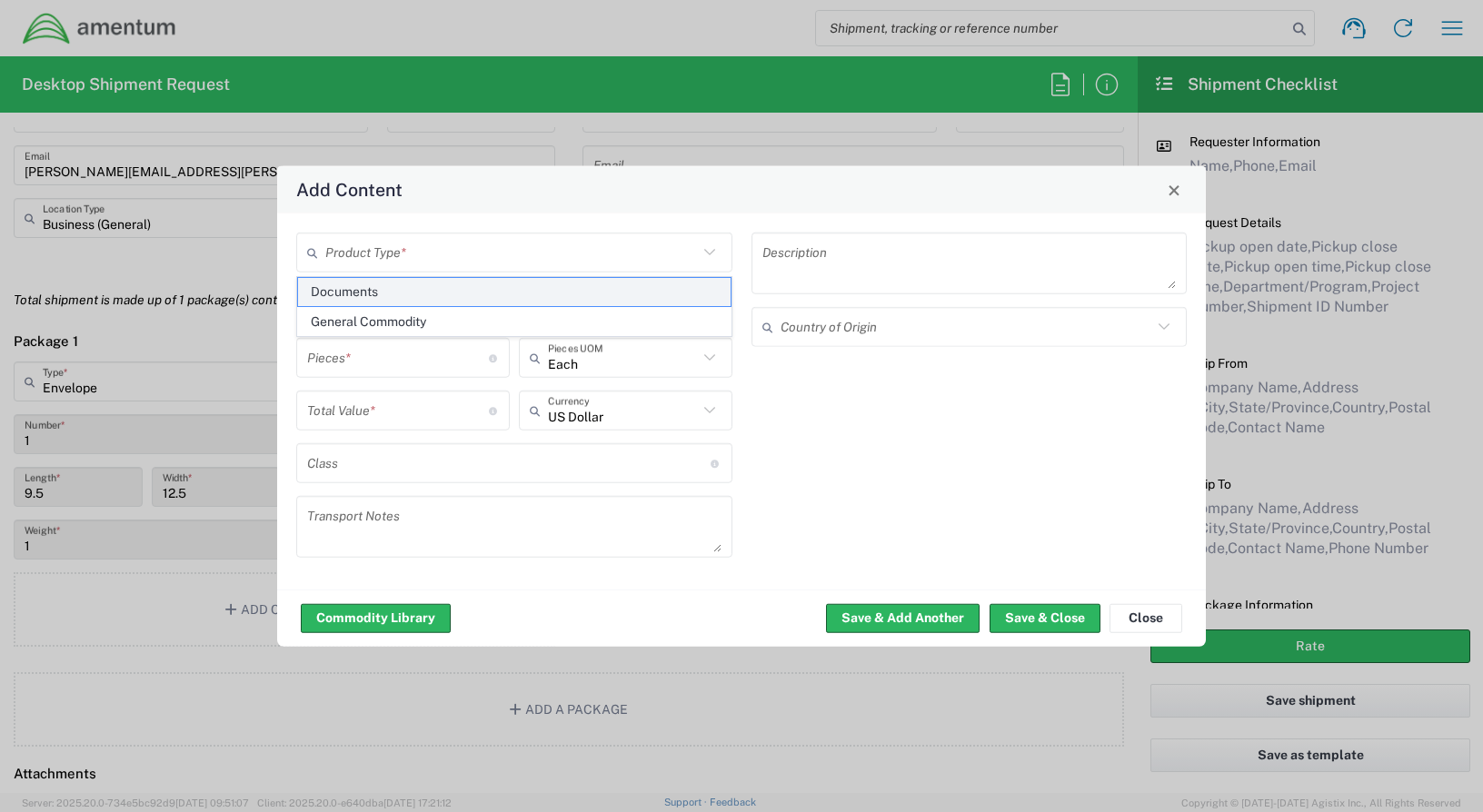
click at [388, 290] on span "Documents" at bounding box center [514, 291] width 433 height 28
type input "Documents"
type input "1"
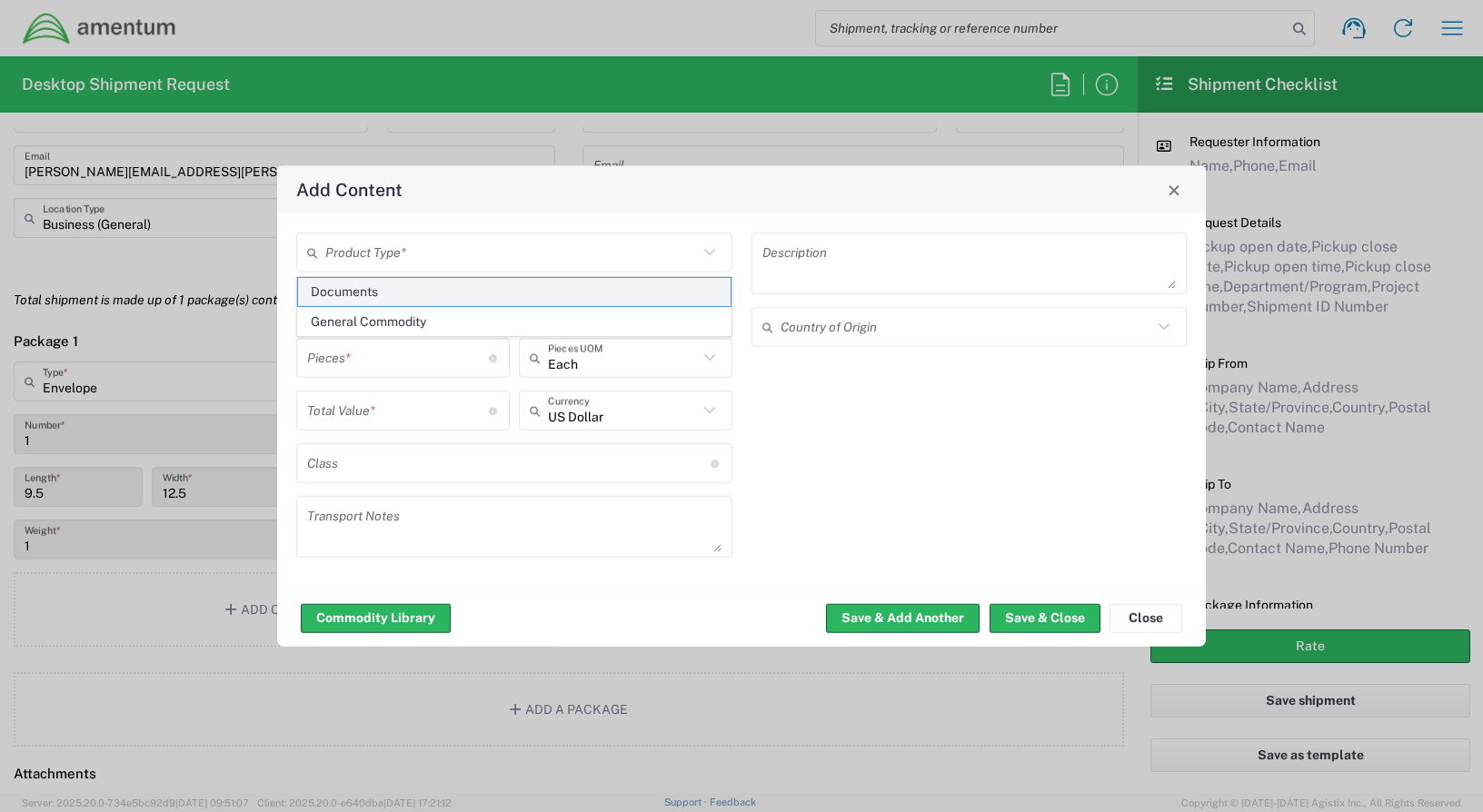
type textarea "Documents"
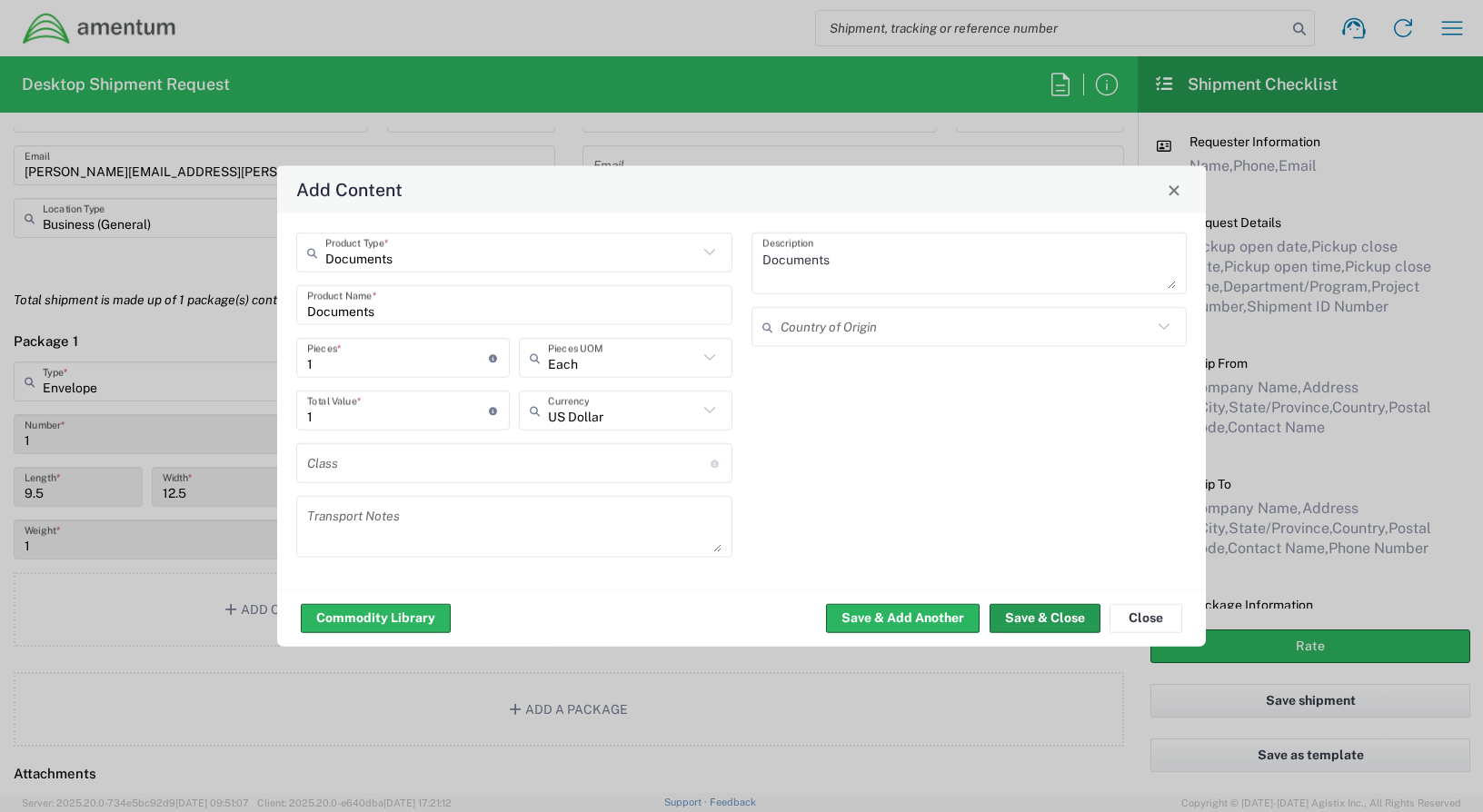
click at [1004, 619] on button "Save & Close" at bounding box center [1045, 617] width 111 height 29
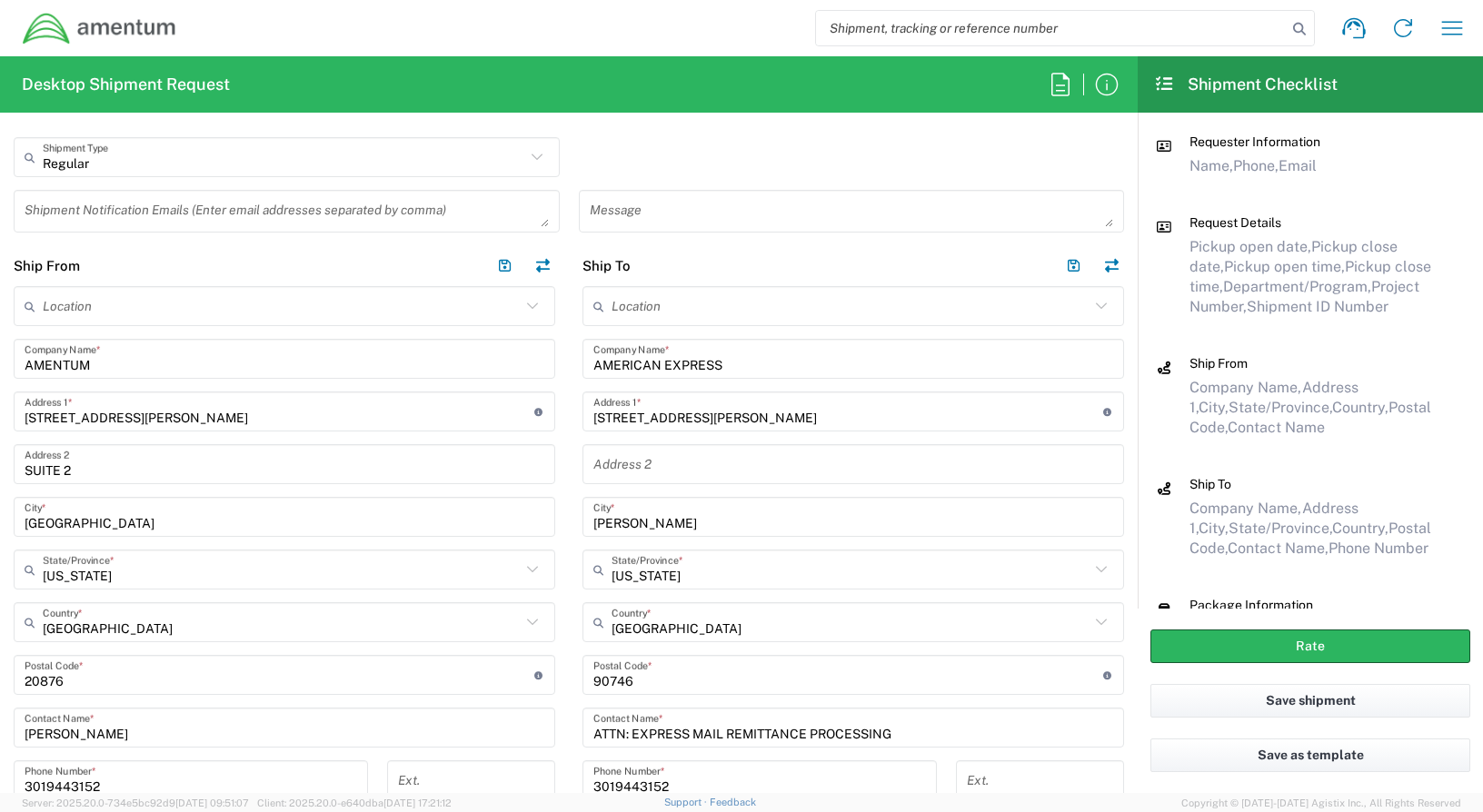
scroll to position [704, 0]
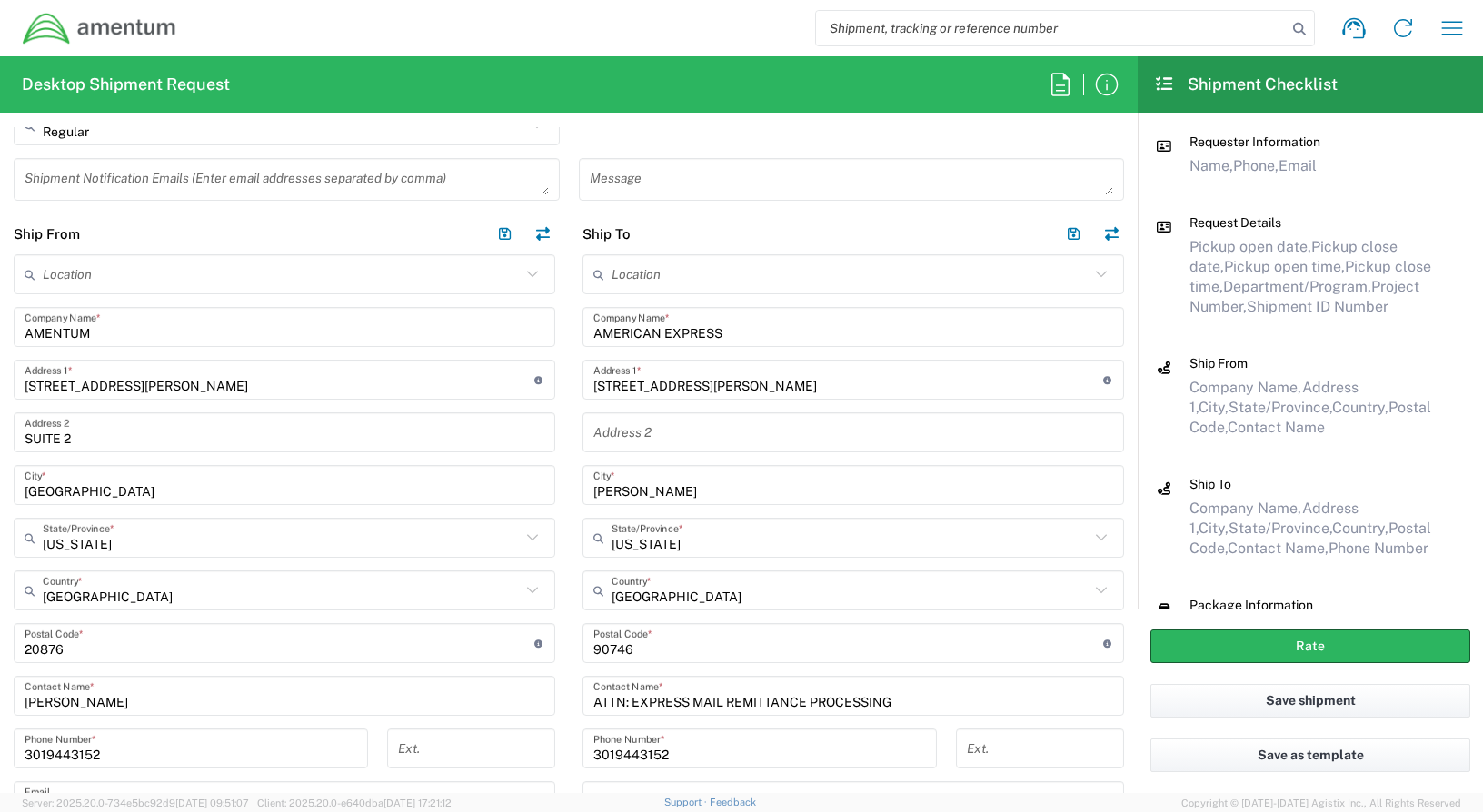
click at [104, 438] on input "SUITE 2" at bounding box center [285, 432] width 520 height 32
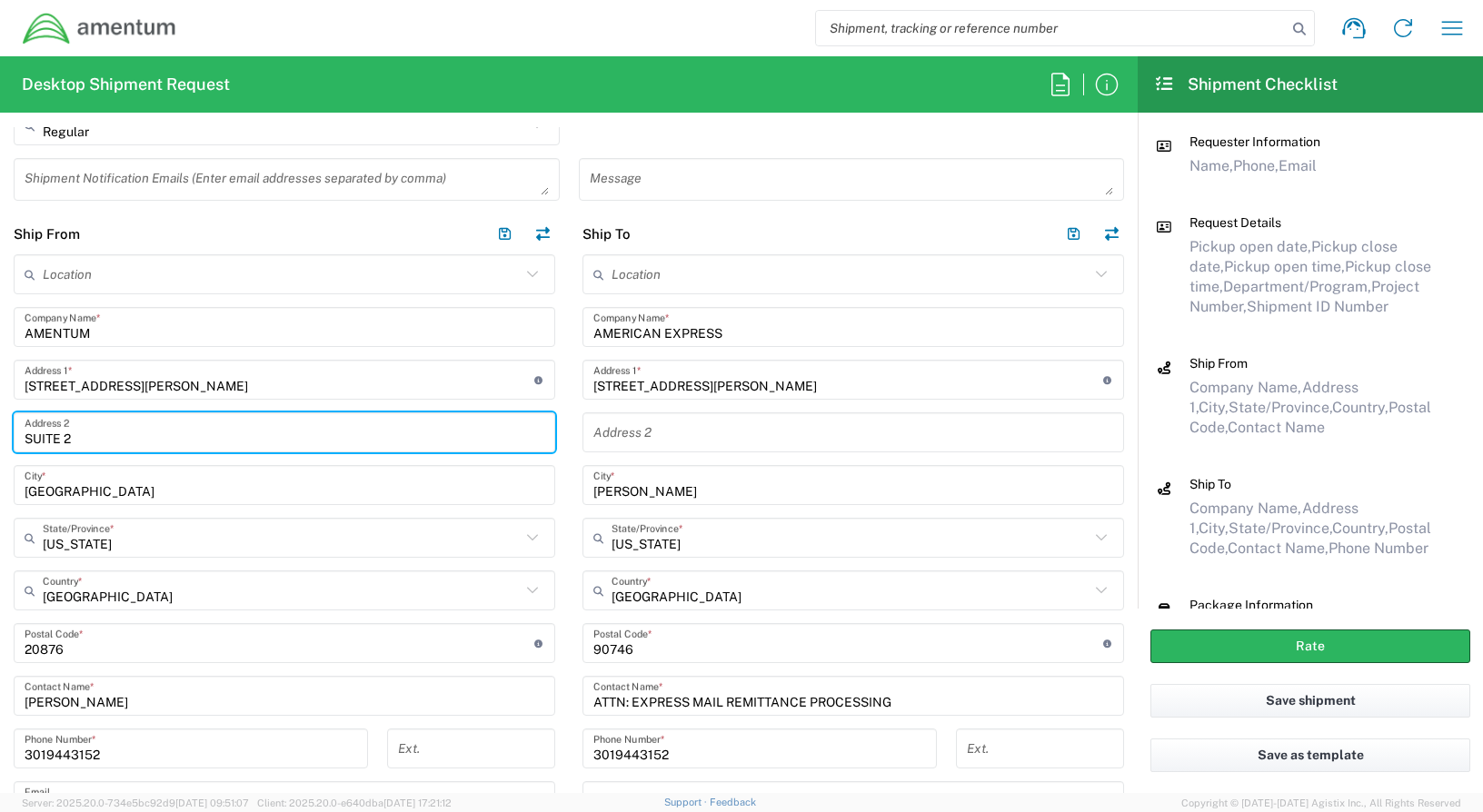
click at [135, 435] on input "SUITE 2" at bounding box center [285, 432] width 520 height 32
type input "SUITE 200"
click at [453, 753] on input "tel" at bounding box center [471, 748] width 146 height 32
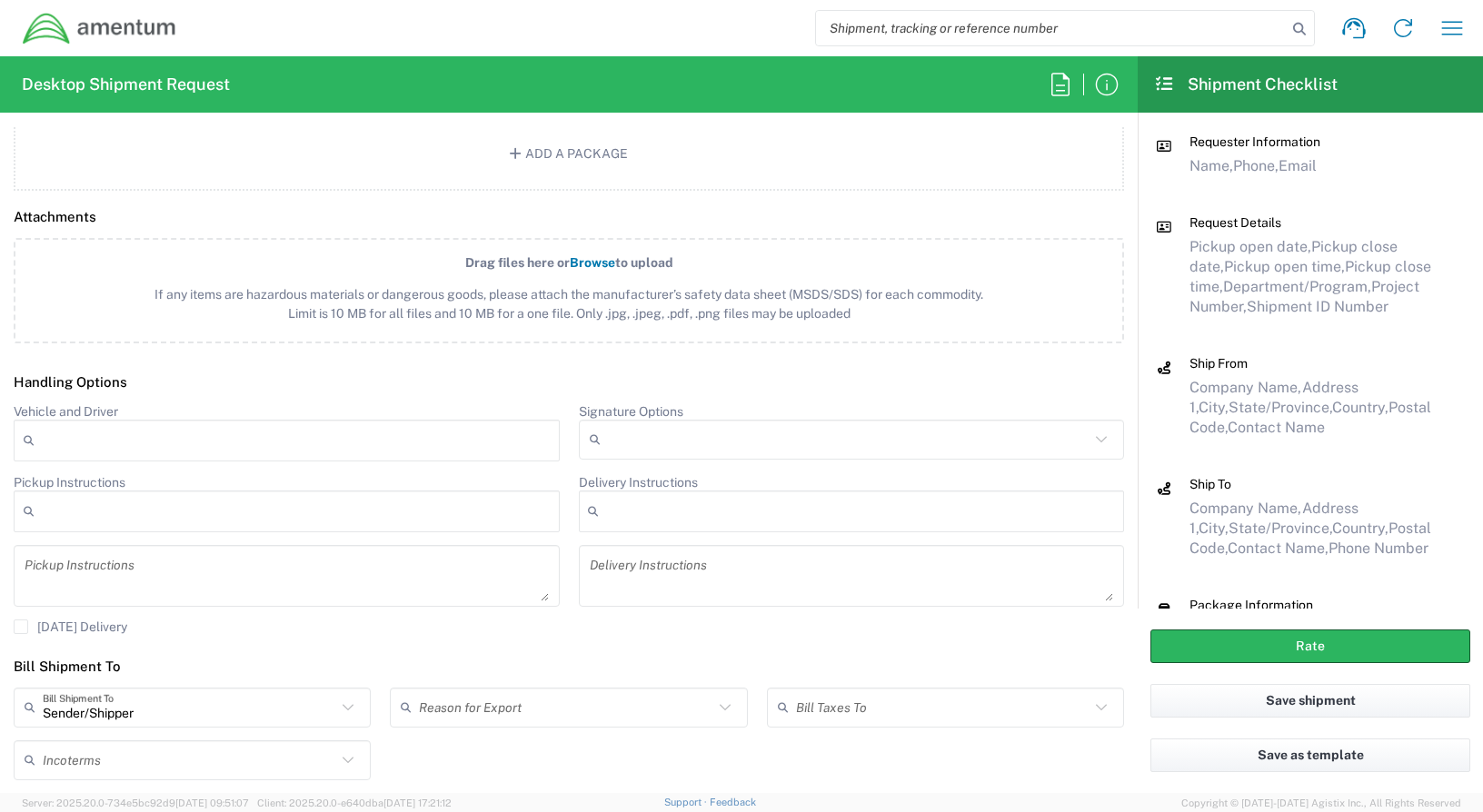
scroll to position [2112, 0]
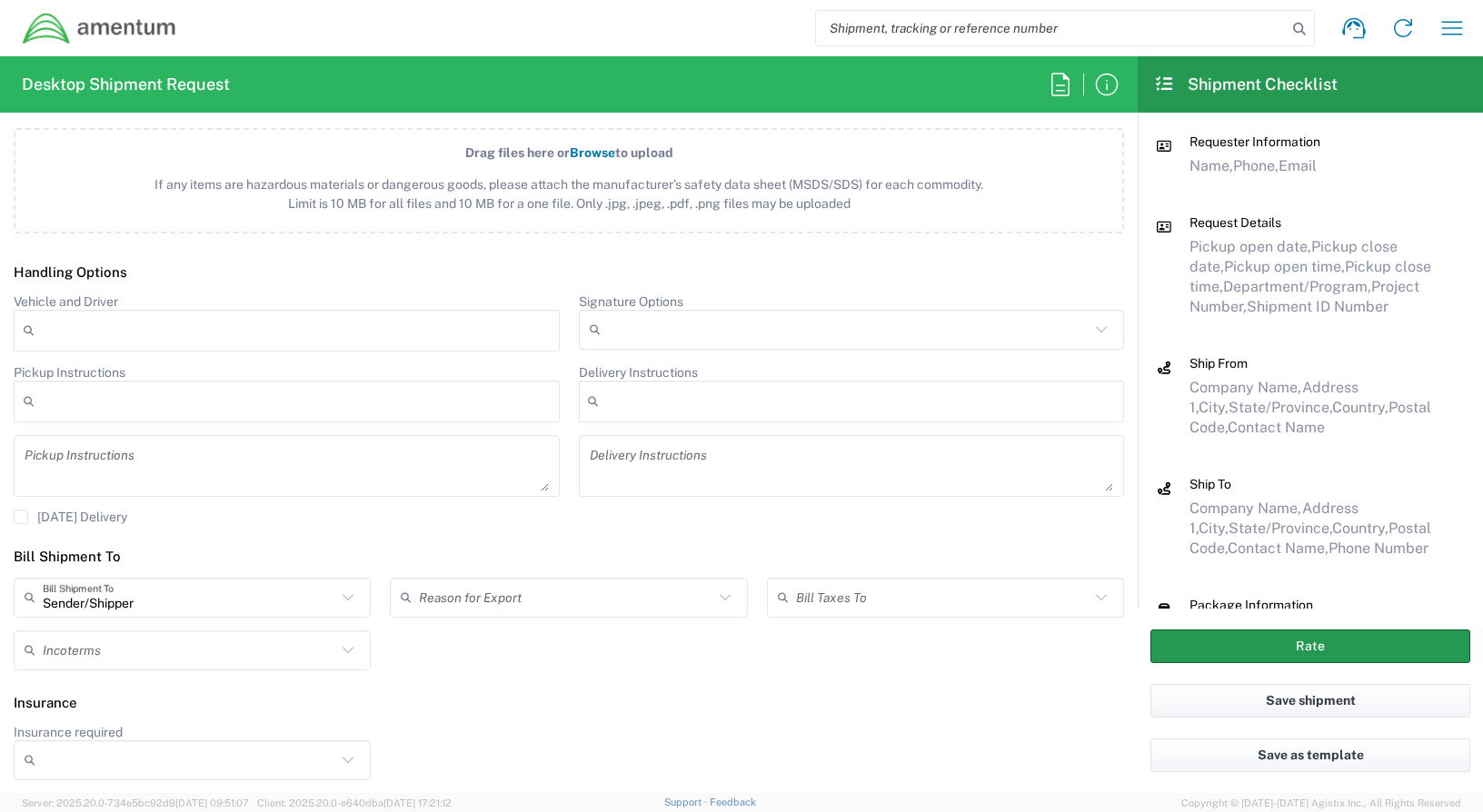
click at [1277, 639] on button "Rate" at bounding box center [1309, 645] width 319 height 34
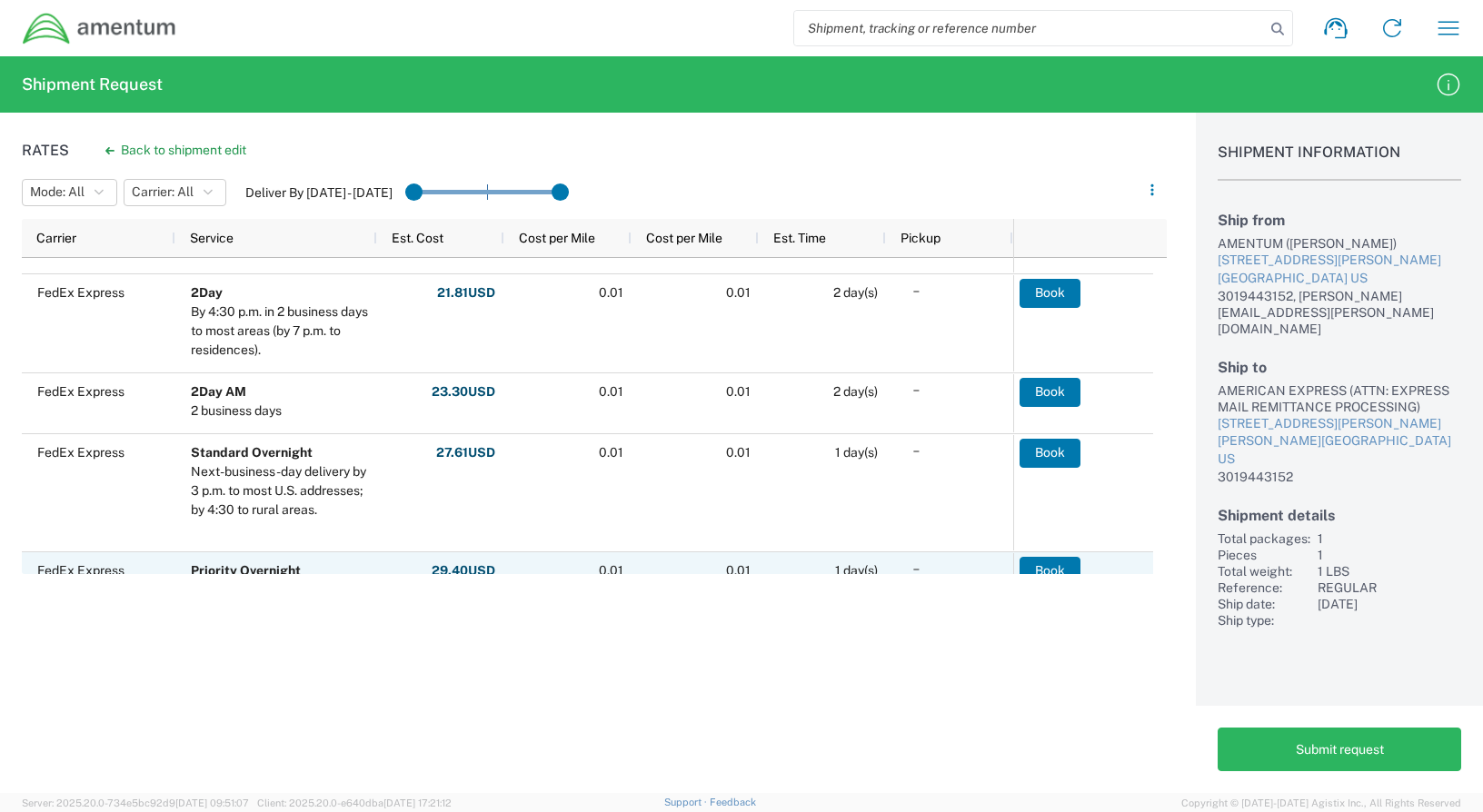
scroll to position [817, 0]
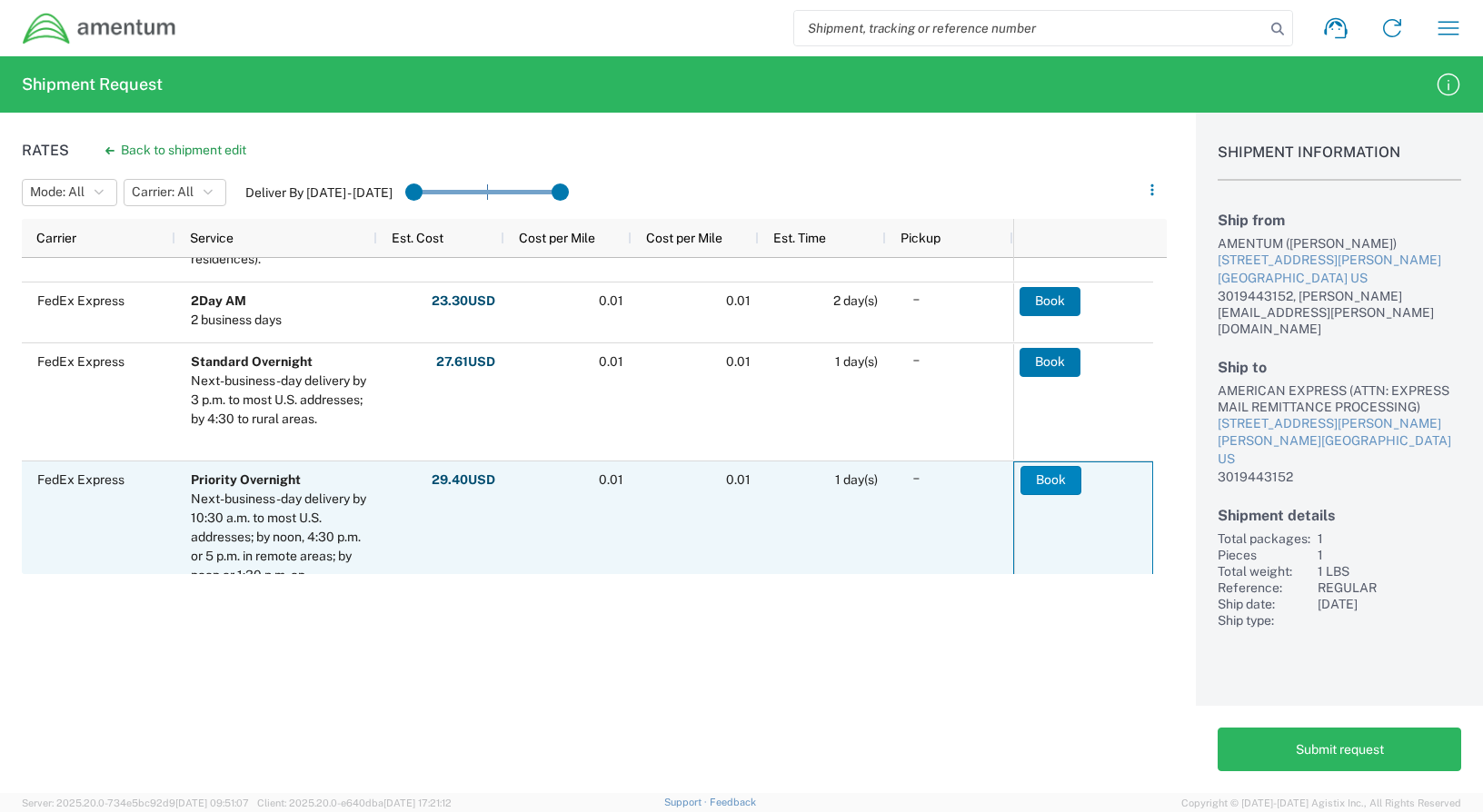
click at [1054, 481] on button "Book" at bounding box center [1050, 480] width 60 height 29
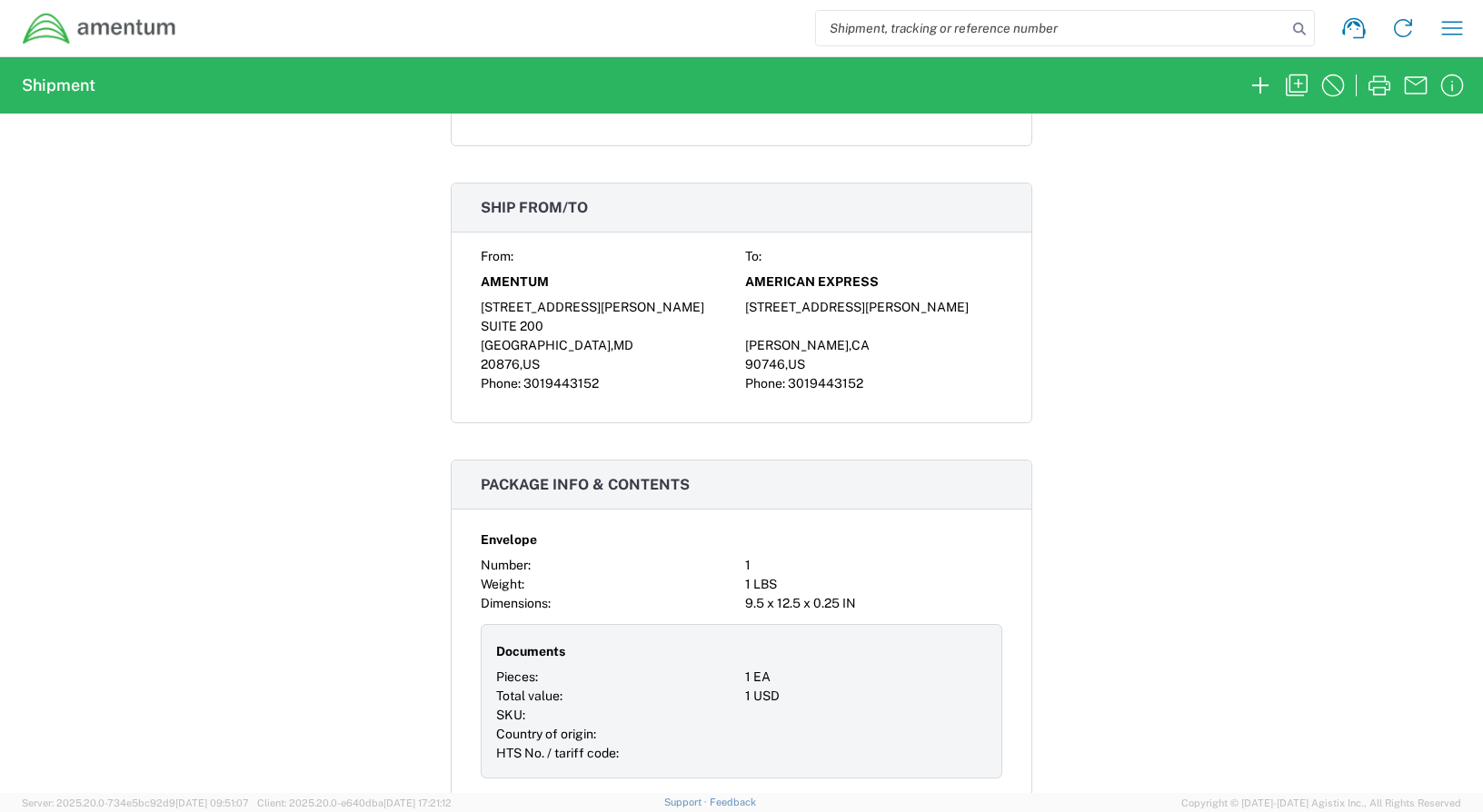
scroll to position [1090, 0]
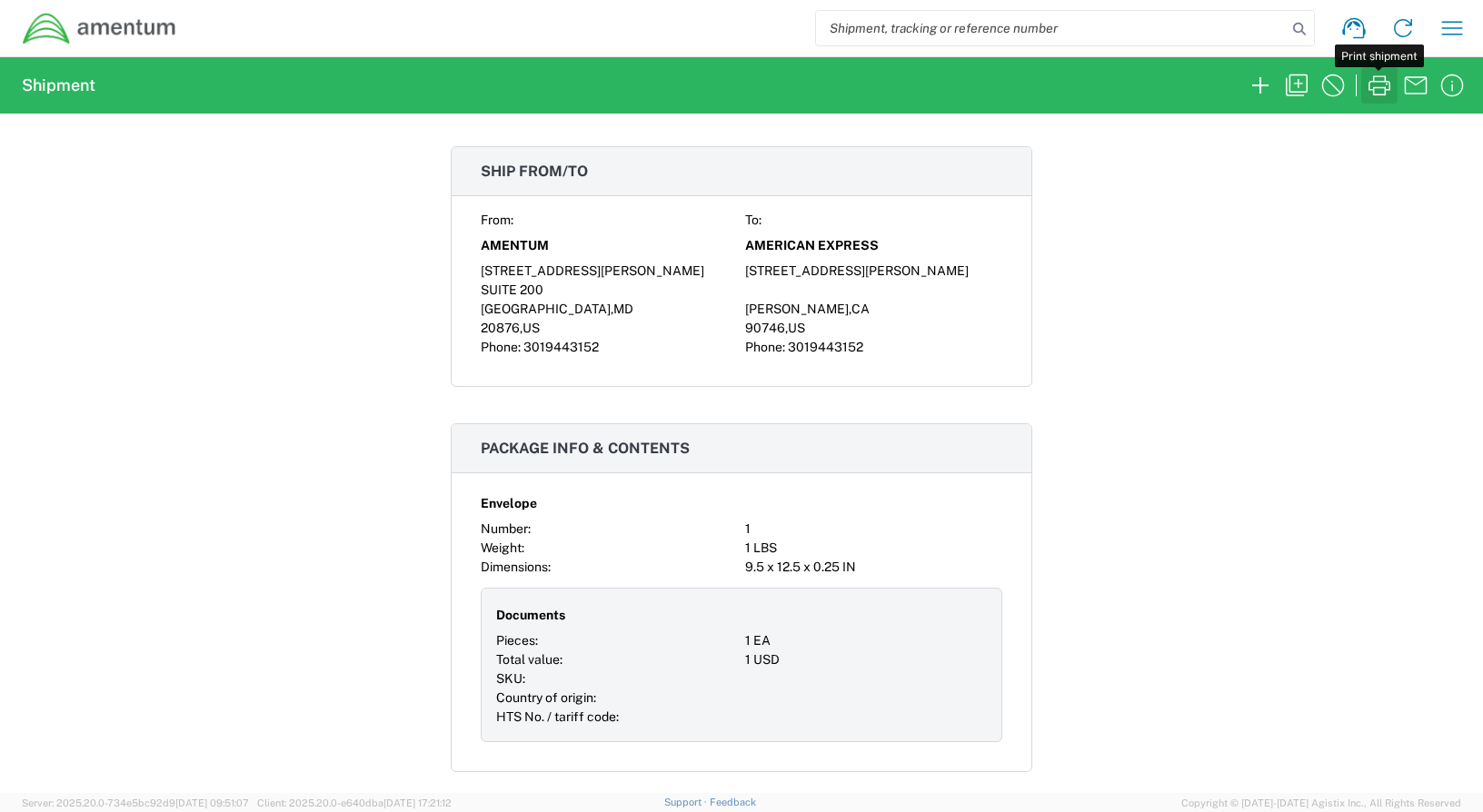
click at [1383, 83] on icon "button" at bounding box center [1379, 85] width 29 height 29
click at [1456, 32] on icon "button" at bounding box center [1451, 28] width 29 height 29
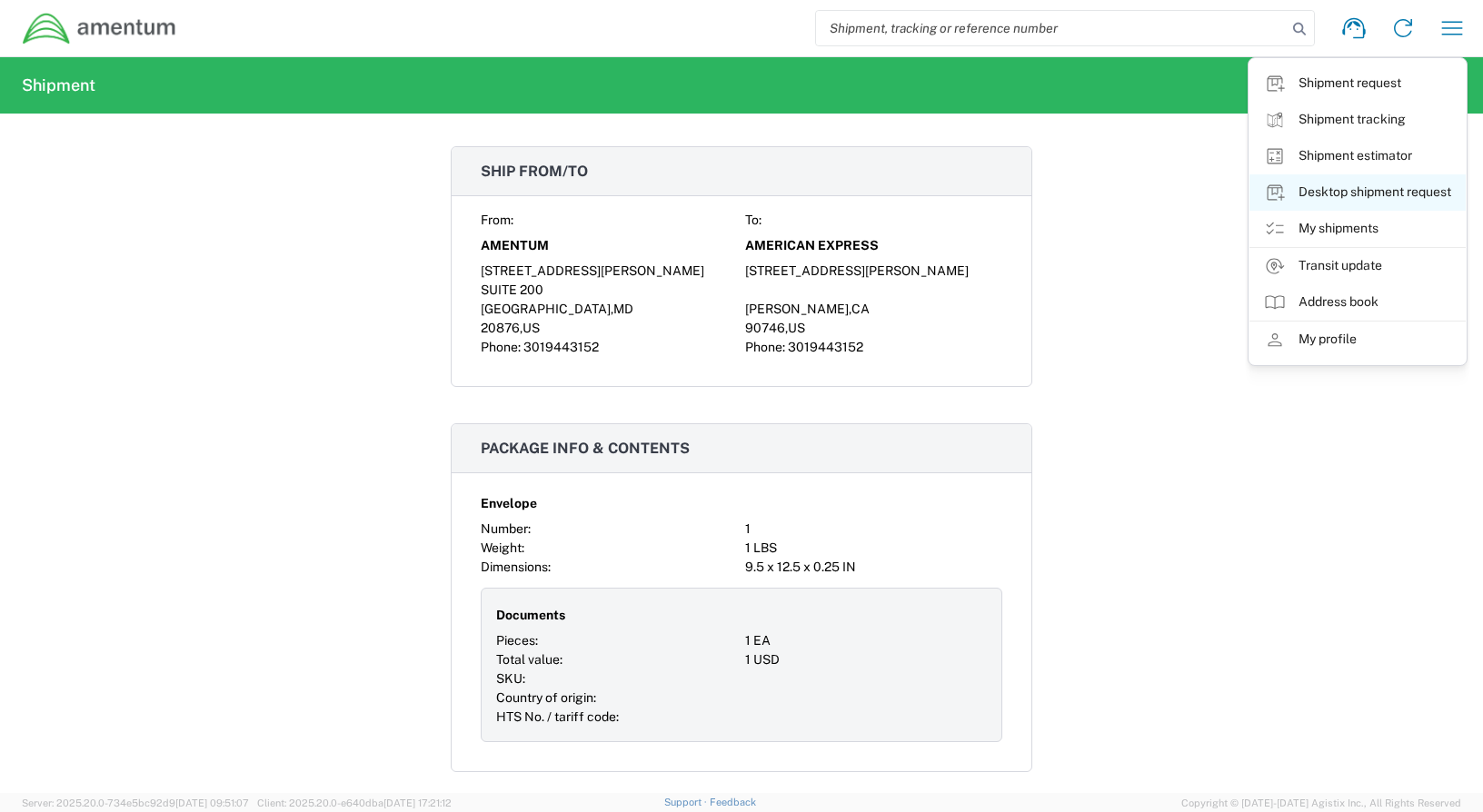
click at [1383, 189] on link "Desktop shipment request" at bounding box center [1356, 193] width 216 height 36
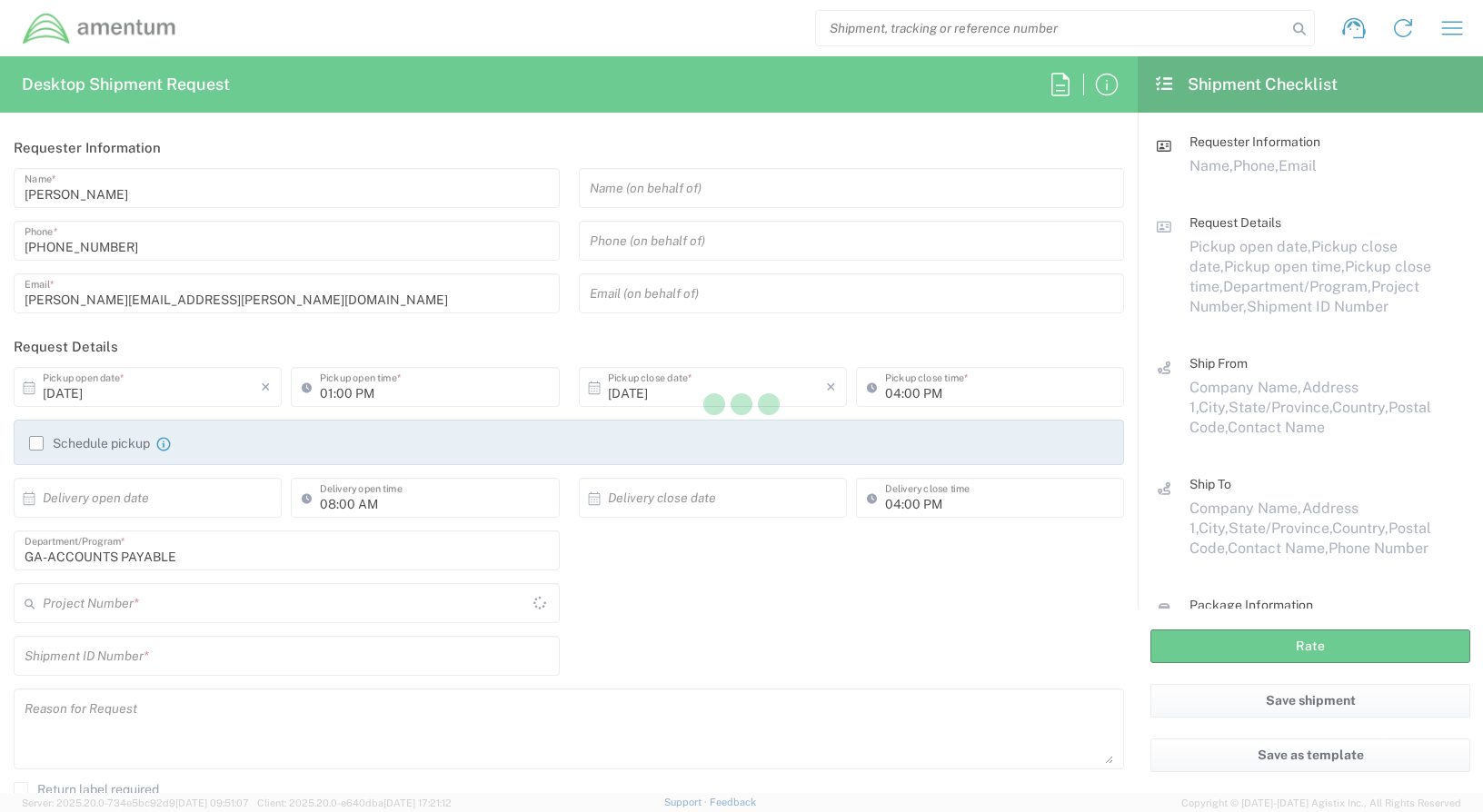
type input "ADMN.100038.00000"
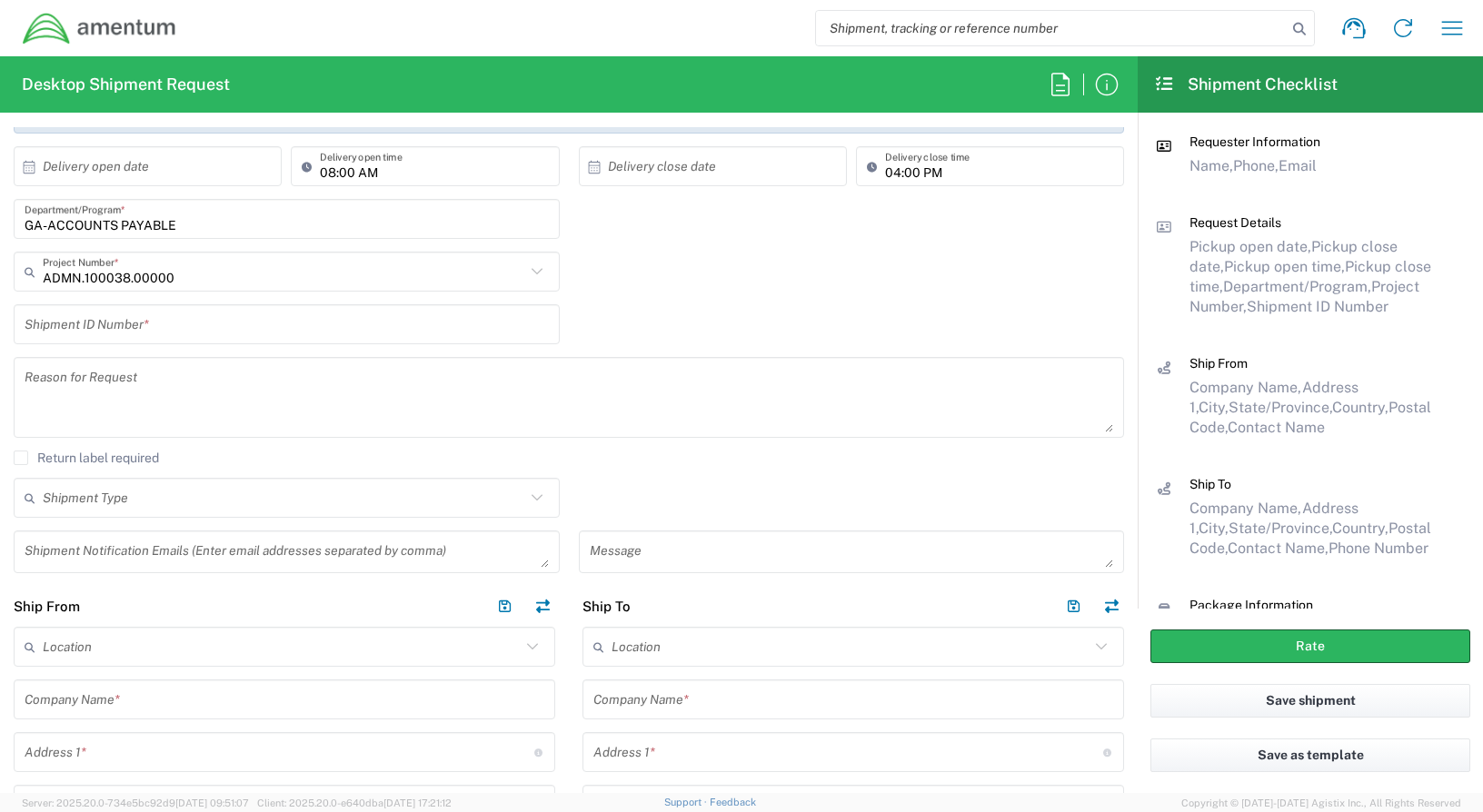
scroll to position [363, 0]
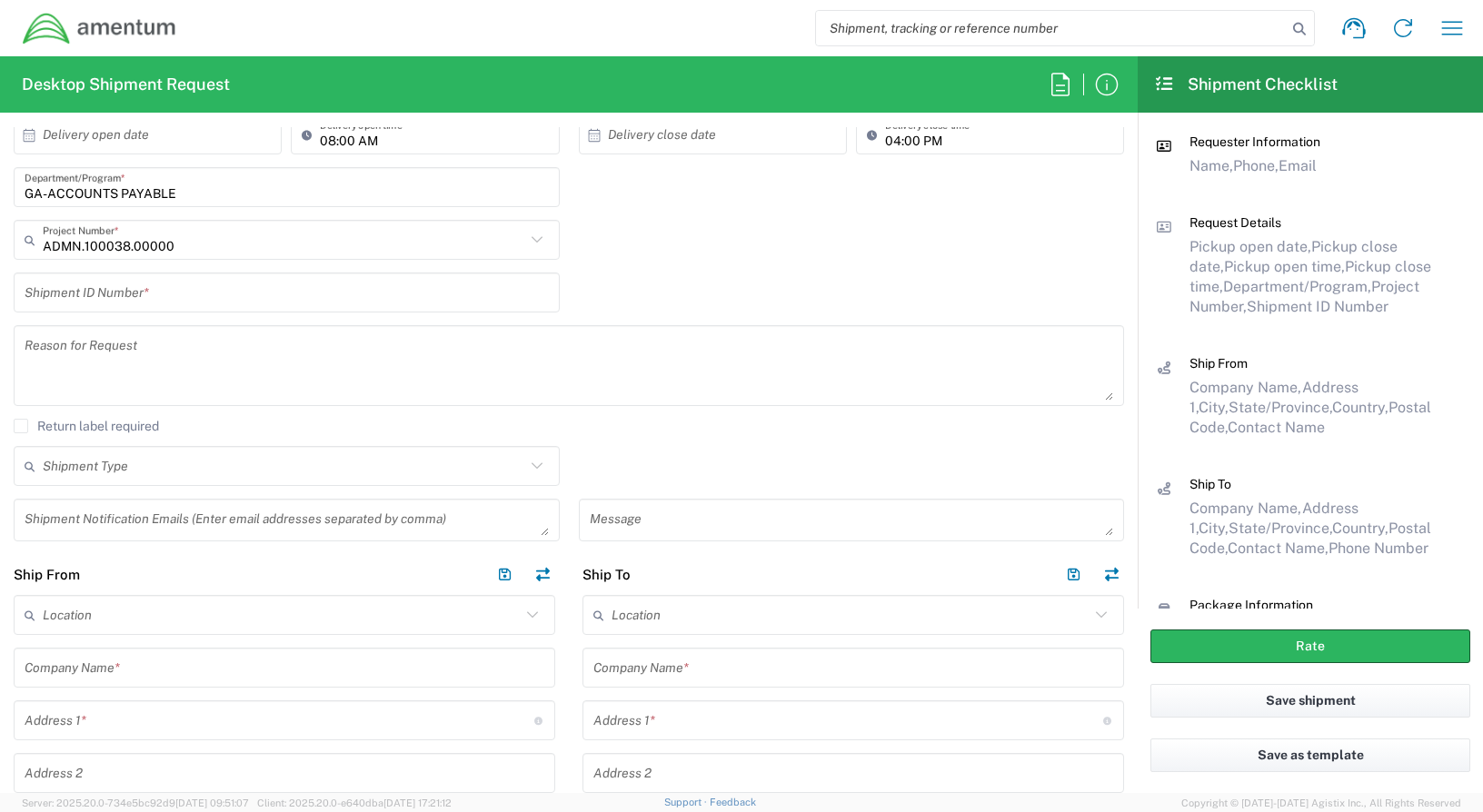
click at [171, 292] on input "text" at bounding box center [287, 292] width 524 height 32
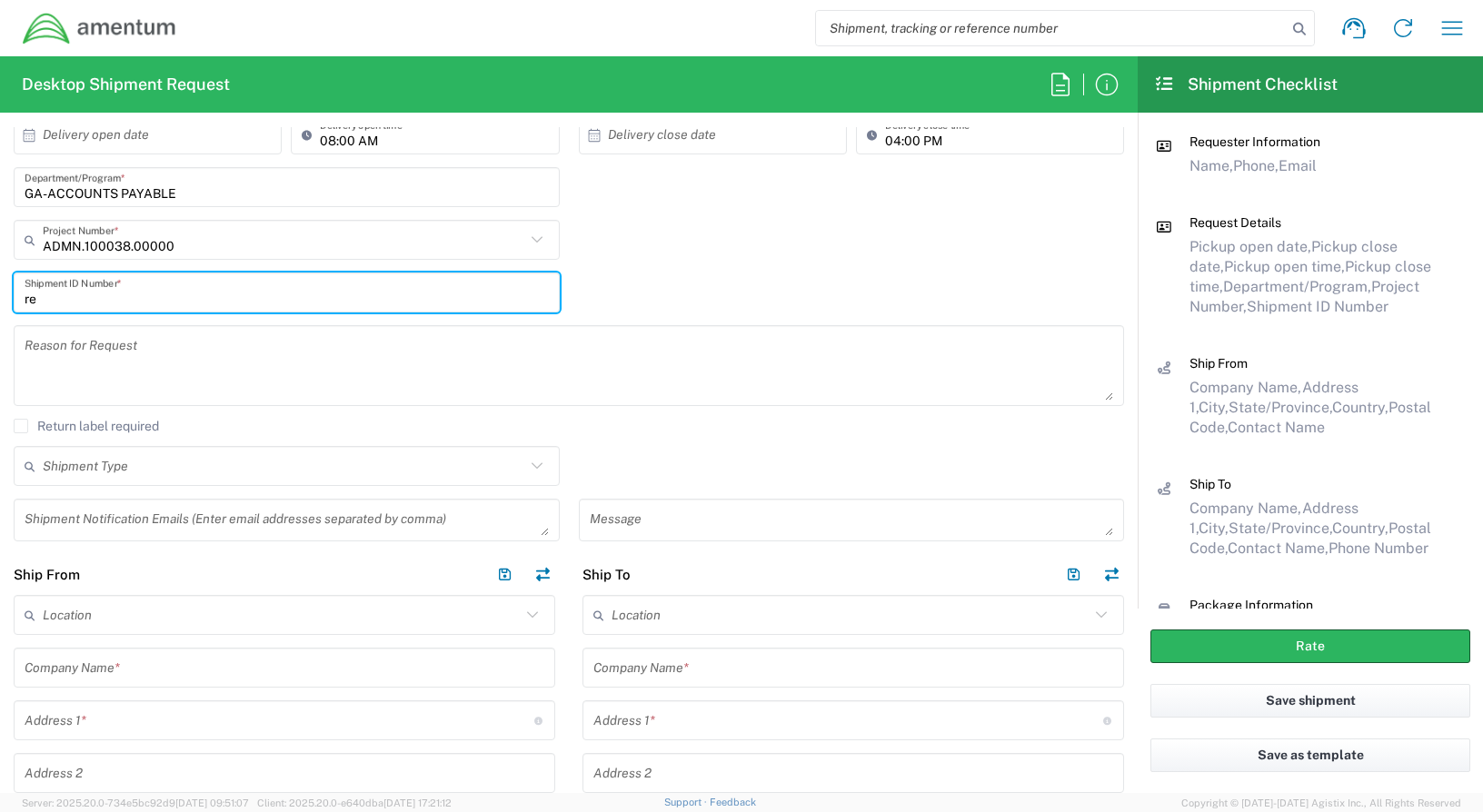
type input "r"
type input "REGULAR"
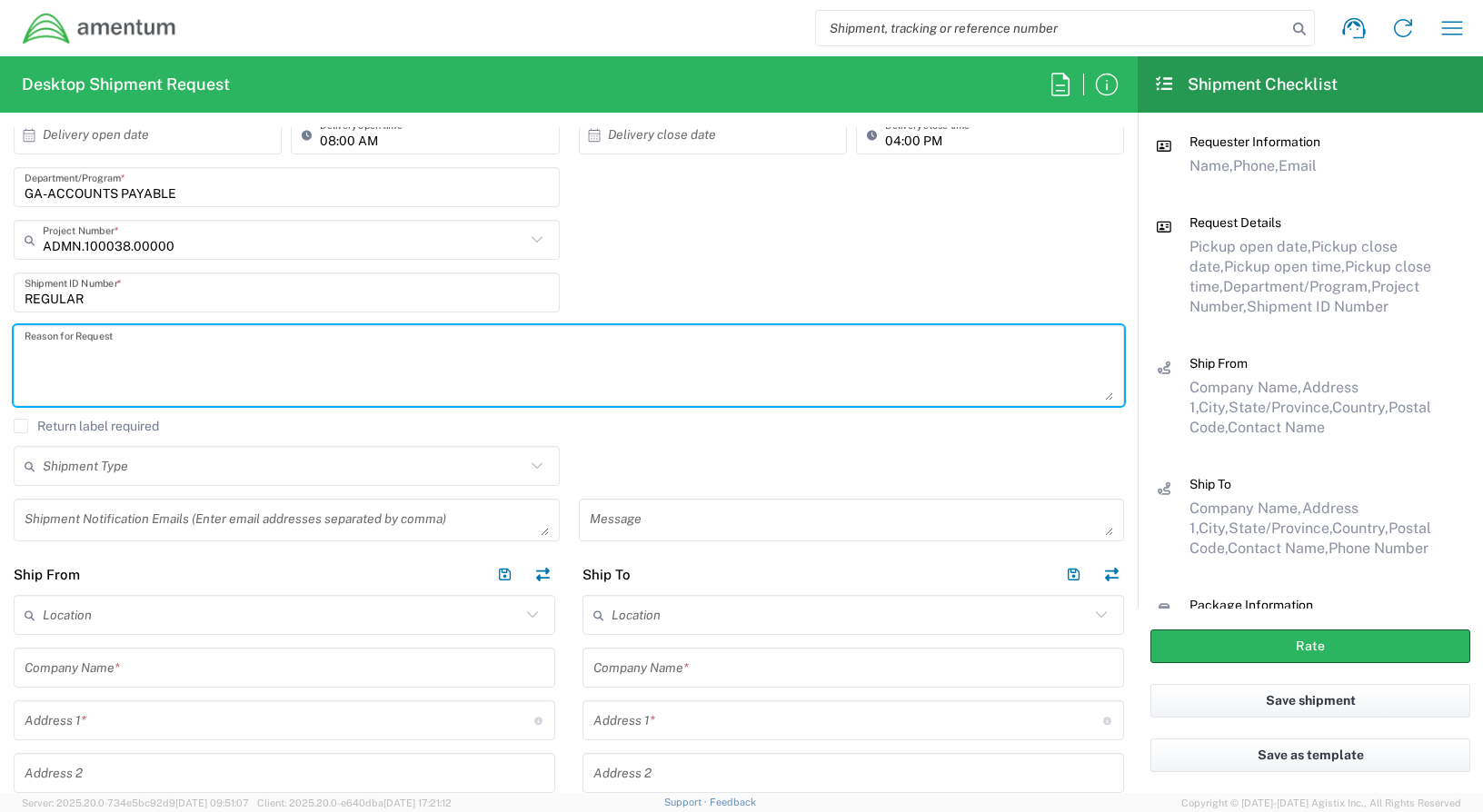
click at [219, 464] on input "text" at bounding box center [284, 466] width 483 height 32
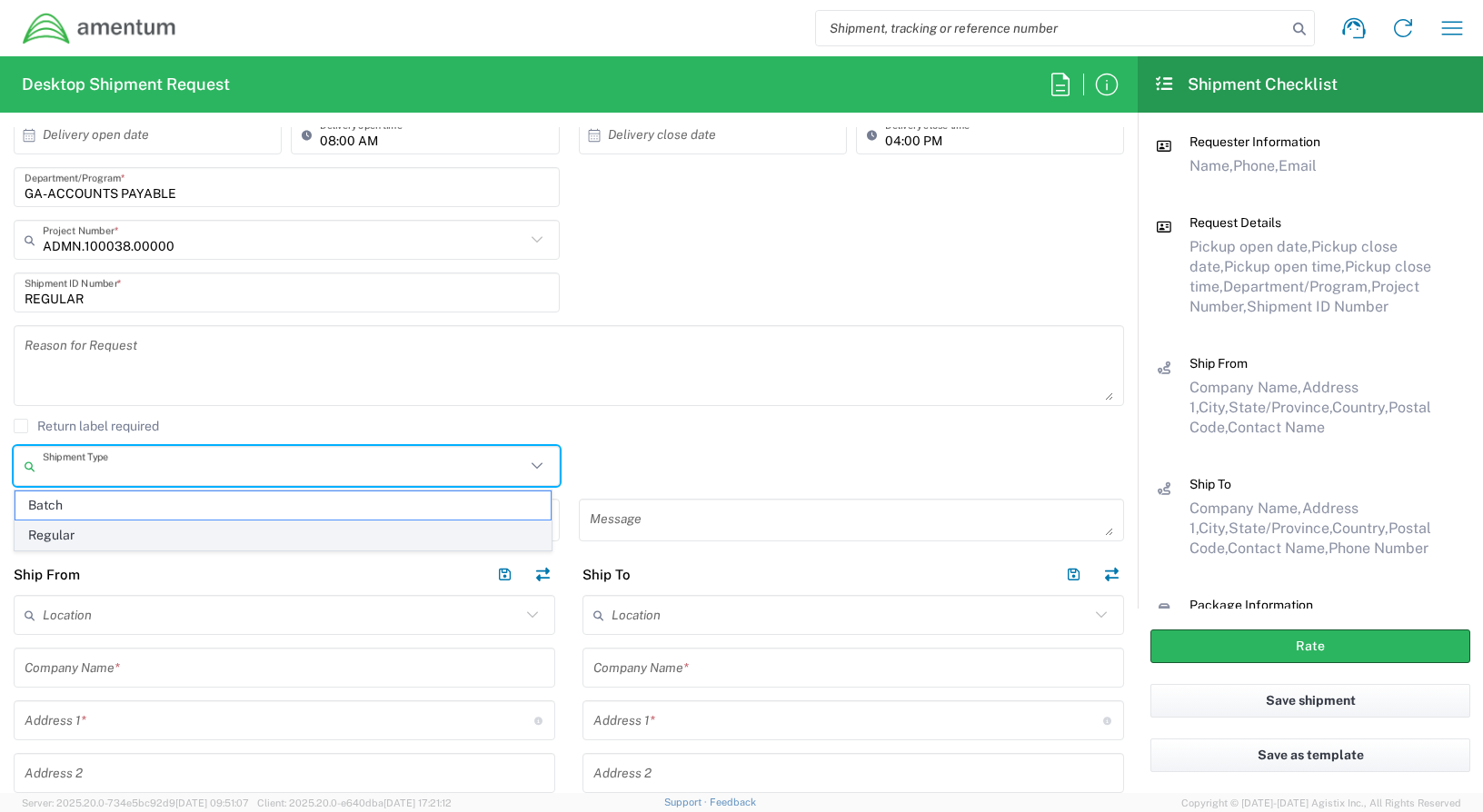
click at [82, 528] on span "Regular" at bounding box center [283, 535] width 535 height 28
type input "Regular"
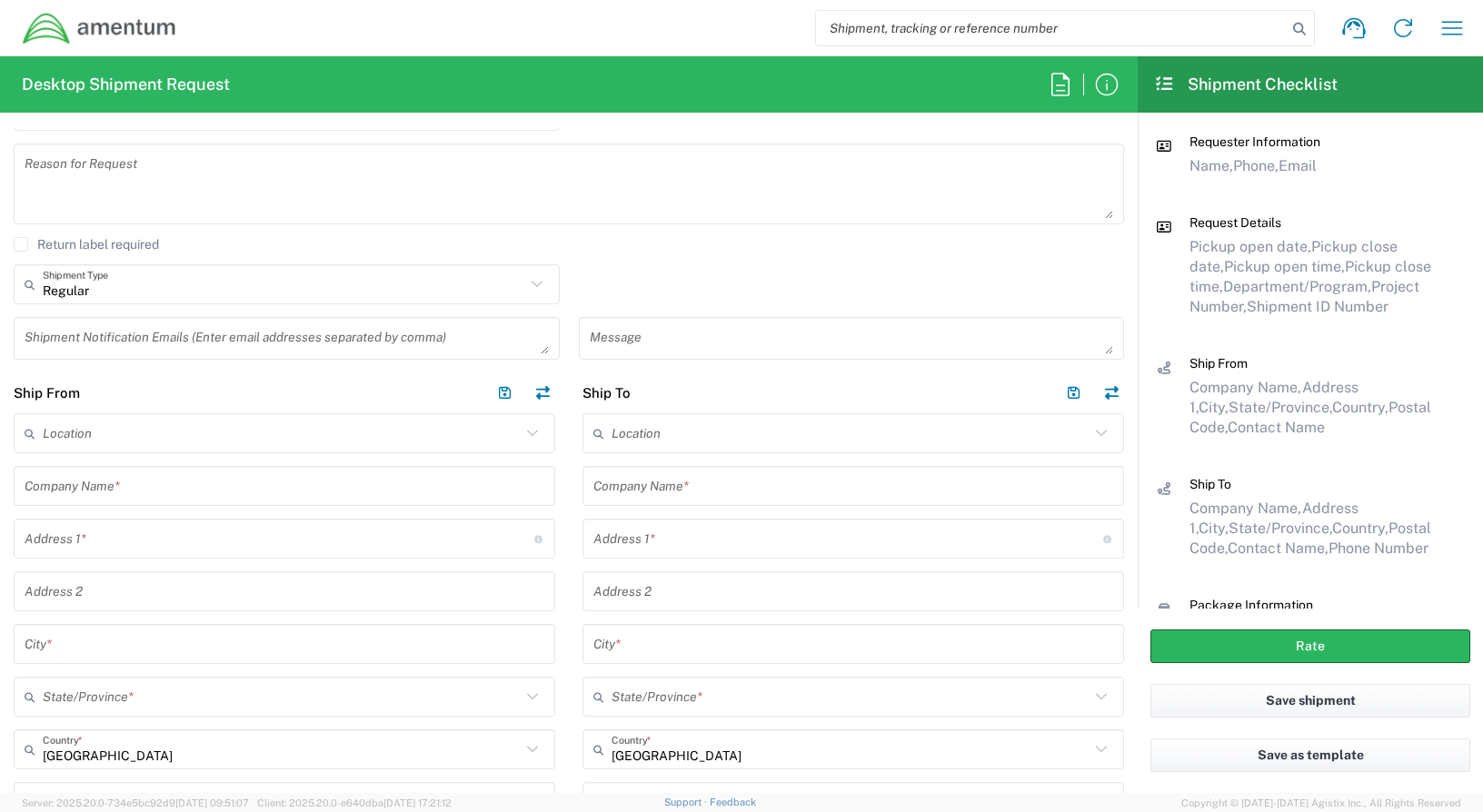
scroll to position [636, 0]
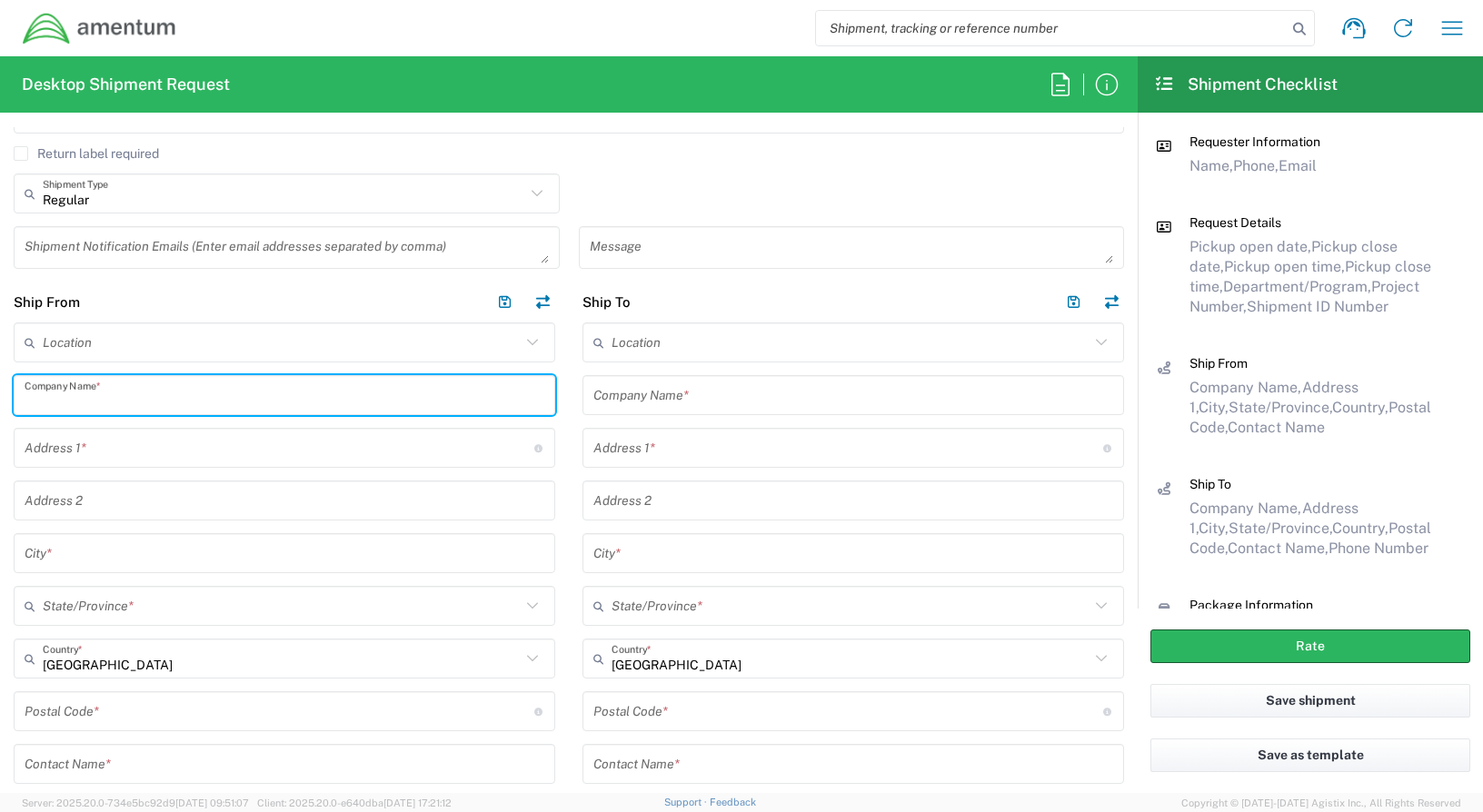
click at [163, 394] on input "text" at bounding box center [285, 395] width 520 height 32
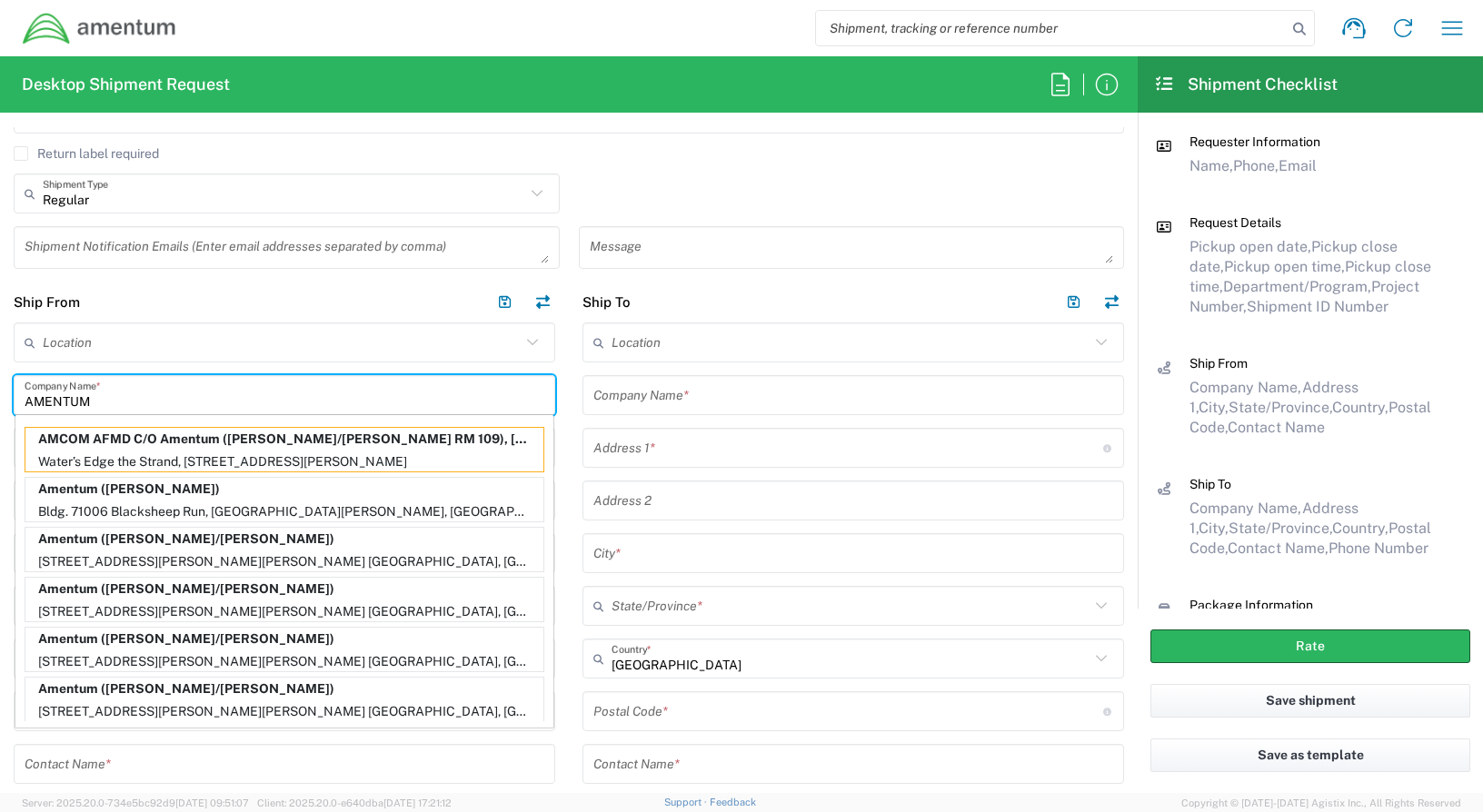
click at [195, 386] on input "AMENTUM" at bounding box center [285, 395] width 520 height 32
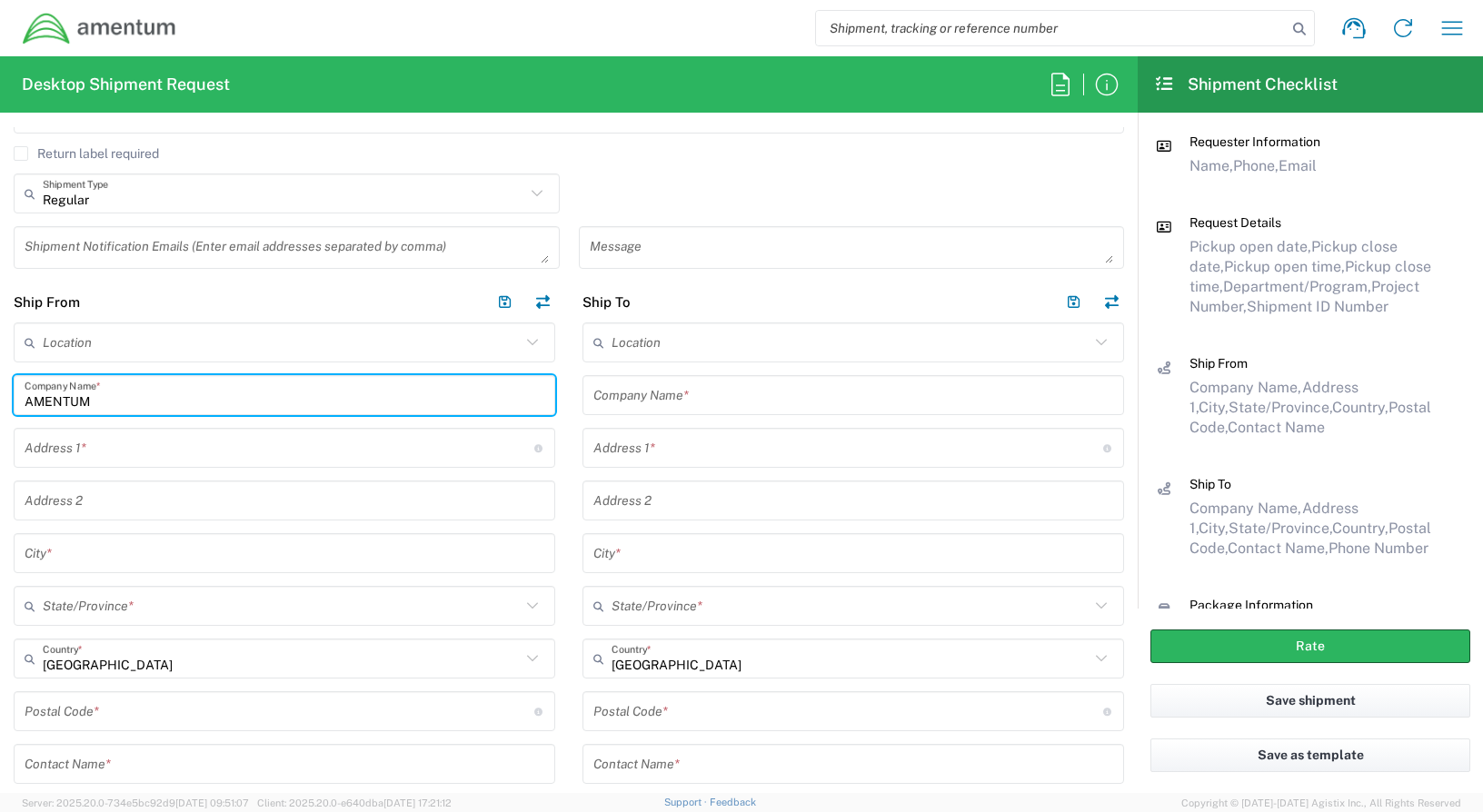
type input "AMENTUM"
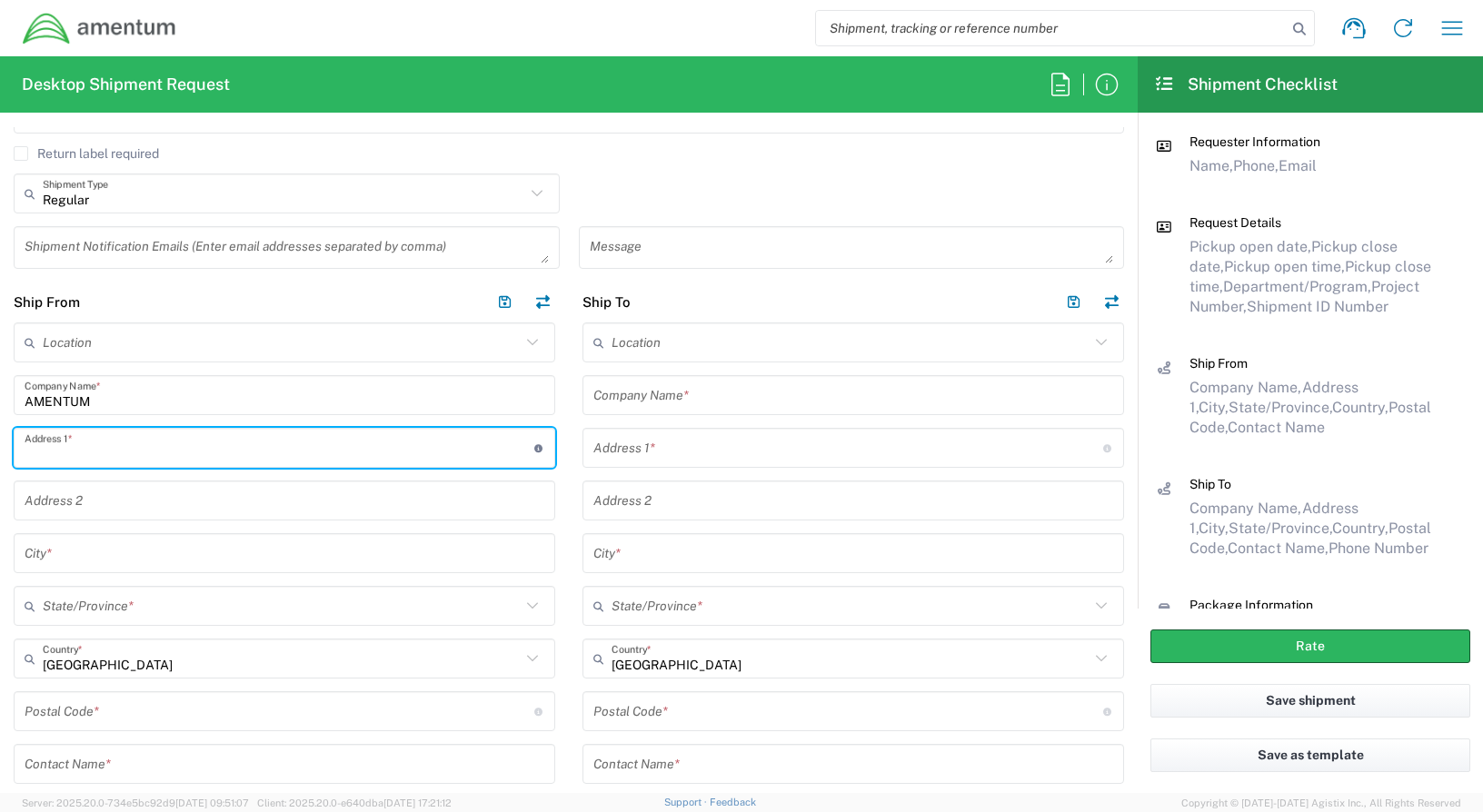
click at [158, 452] on input "text" at bounding box center [279, 448] width 509 height 32
type input "[STREET_ADDRESS][PERSON_NAME]"
type input "[PERSON_NAME][EMAIL_ADDRESS][PERSON_NAME][DOMAIN_NAME]"
type input "SUITE 200"
type input "[GEOGRAPHIC_DATA]"
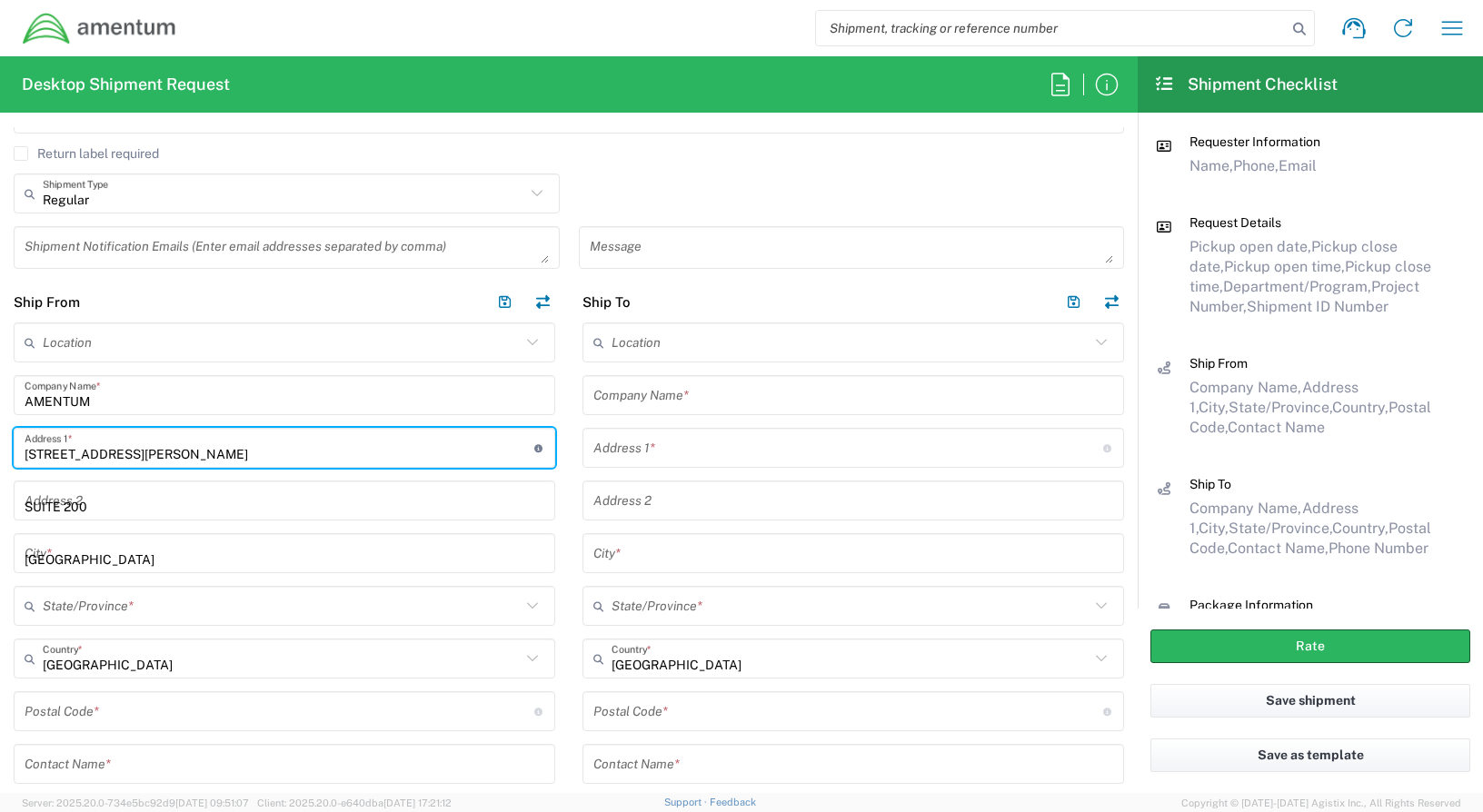
type input "[US_STATE]"
type input "20876"
type input "3019443152"
type input "[PERSON_NAME][EMAIL_ADDRESS][PERSON_NAME][DOMAIN_NAME]"
type input "AMERICAN EXPRESS"
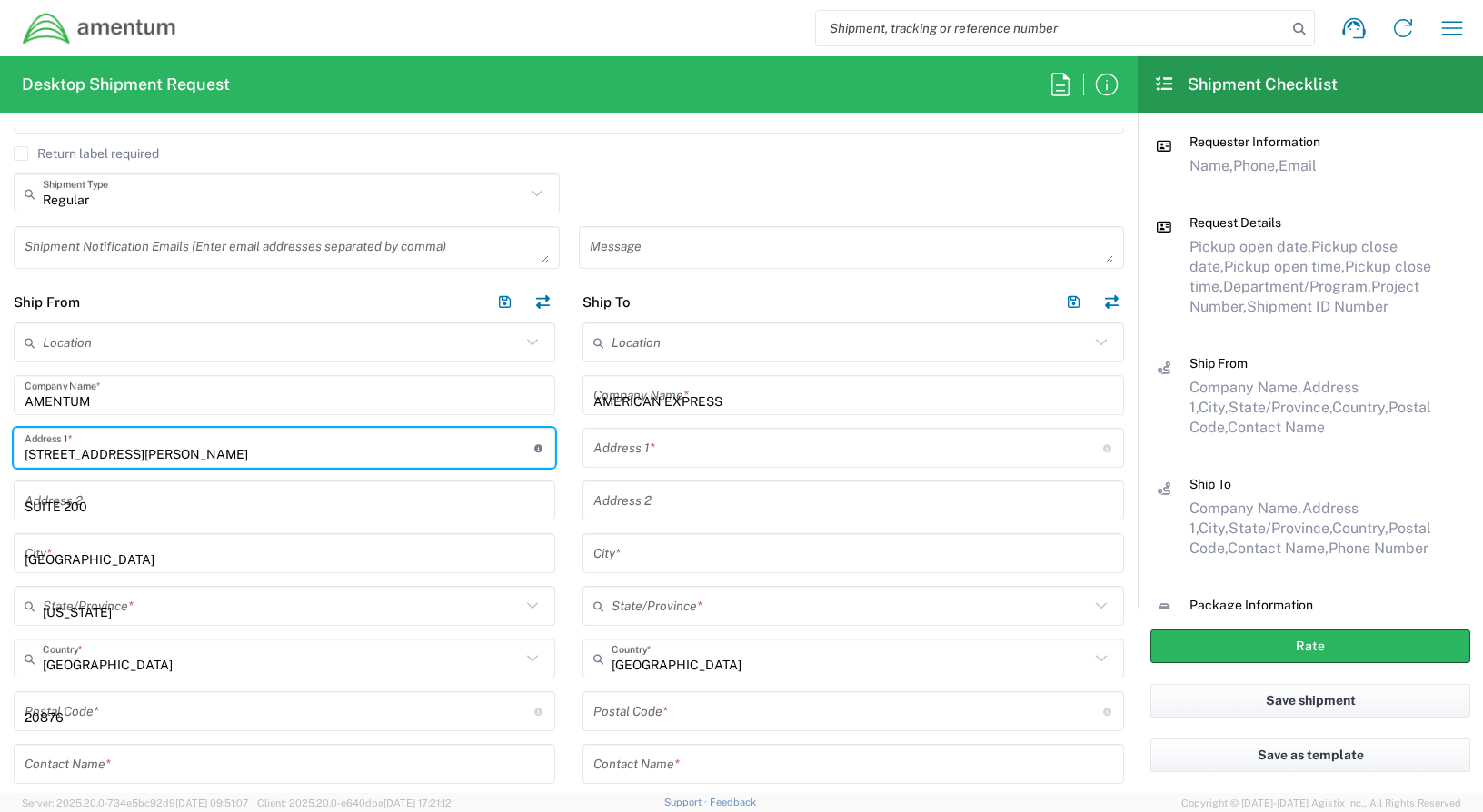
type input "[STREET_ADDRESS][PERSON_NAME]"
type input "[PERSON_NAME]"
type input "[US_STATE]"
type input "90746"
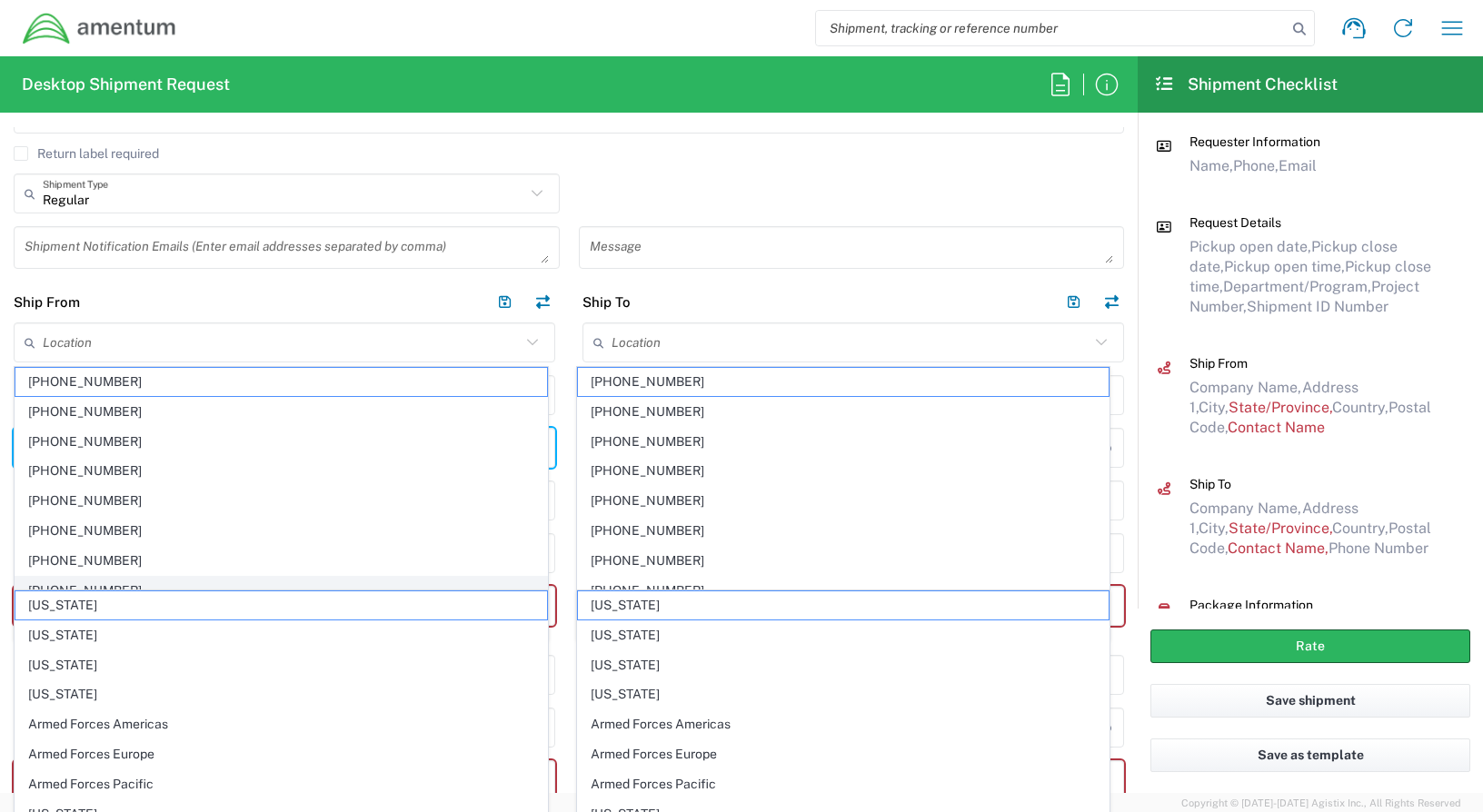
scroll to position [727, 0]
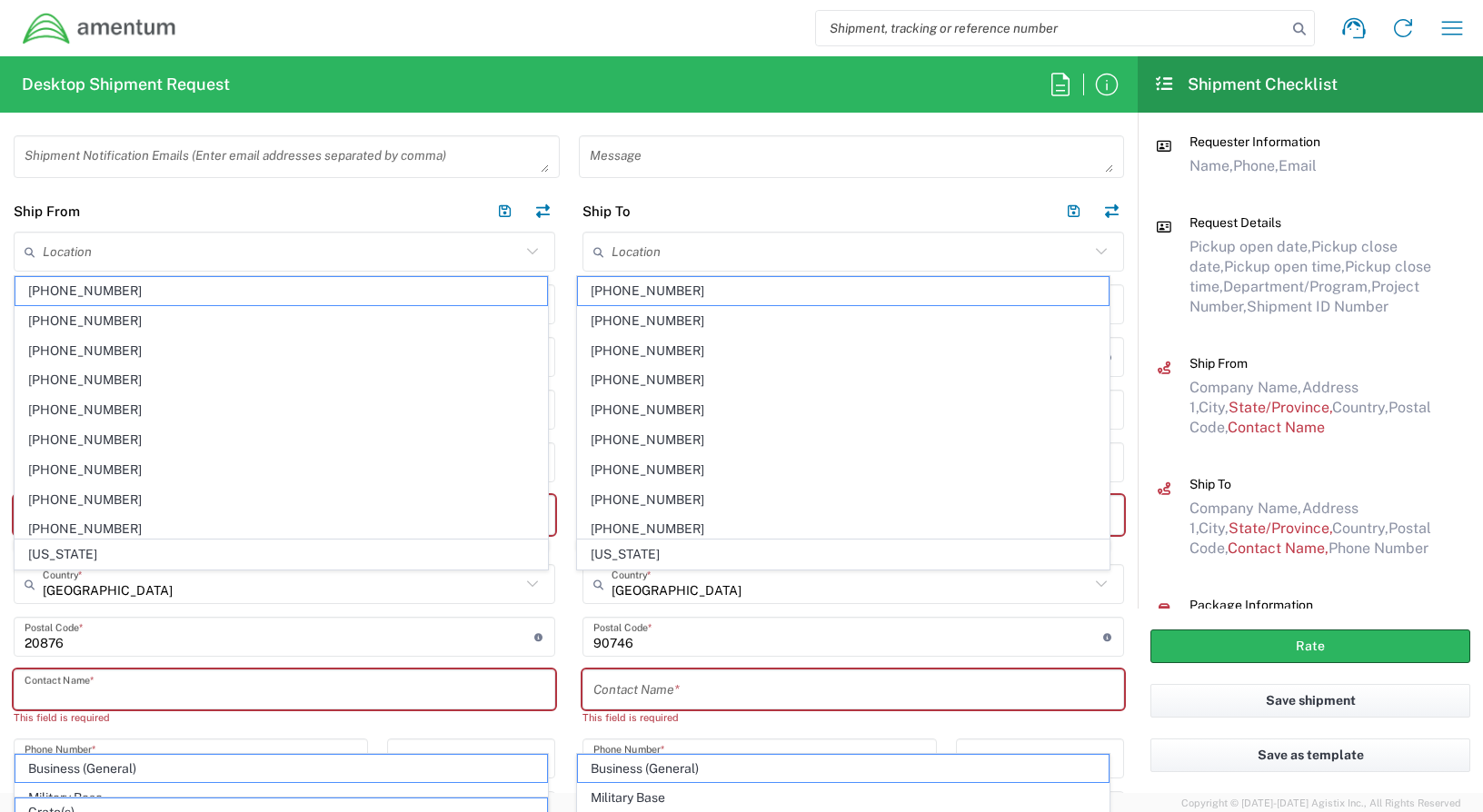
click at [174, 687] on input "text" at bounding box center [285, 689] width 520 height 32
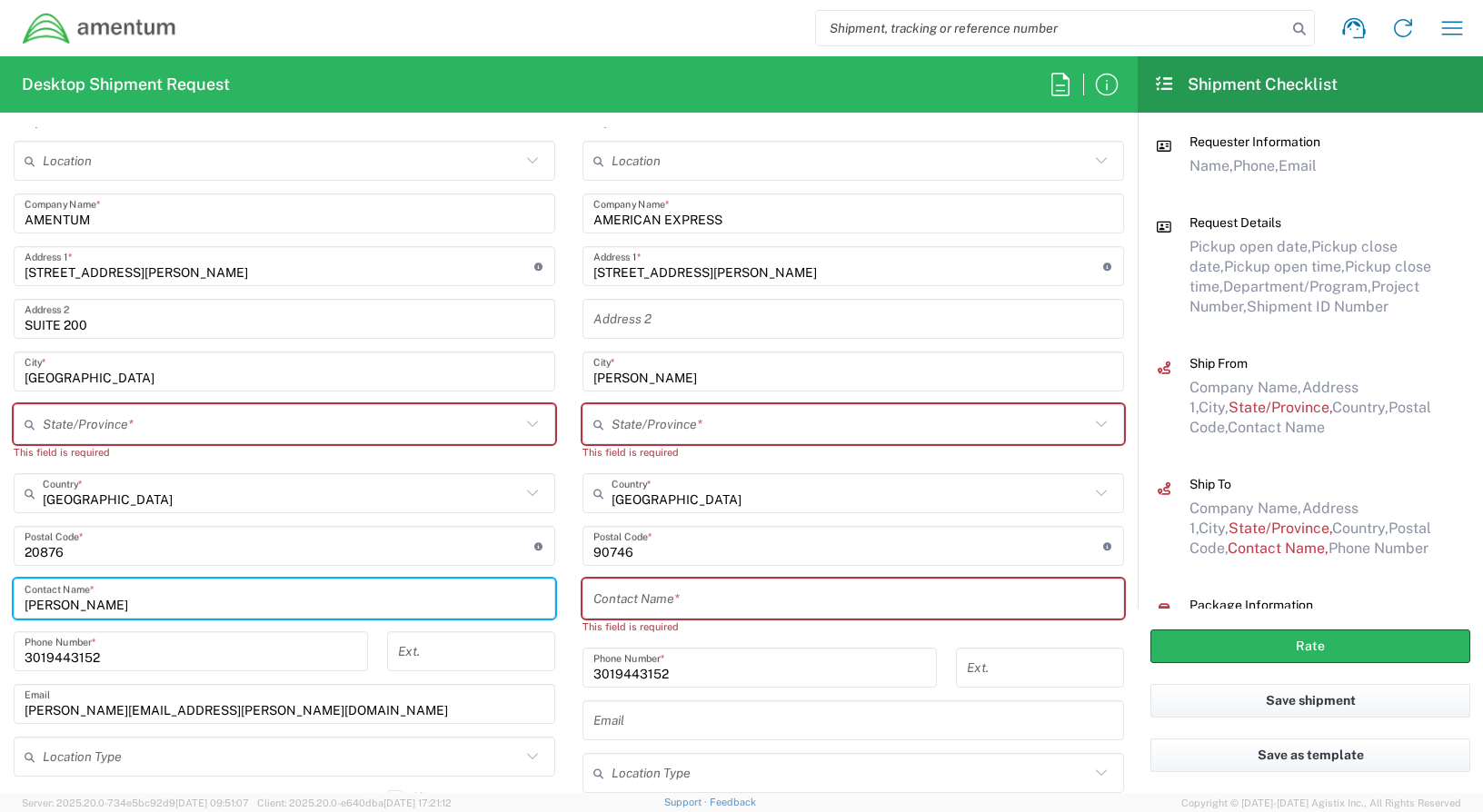
scroll to position [908, 0]
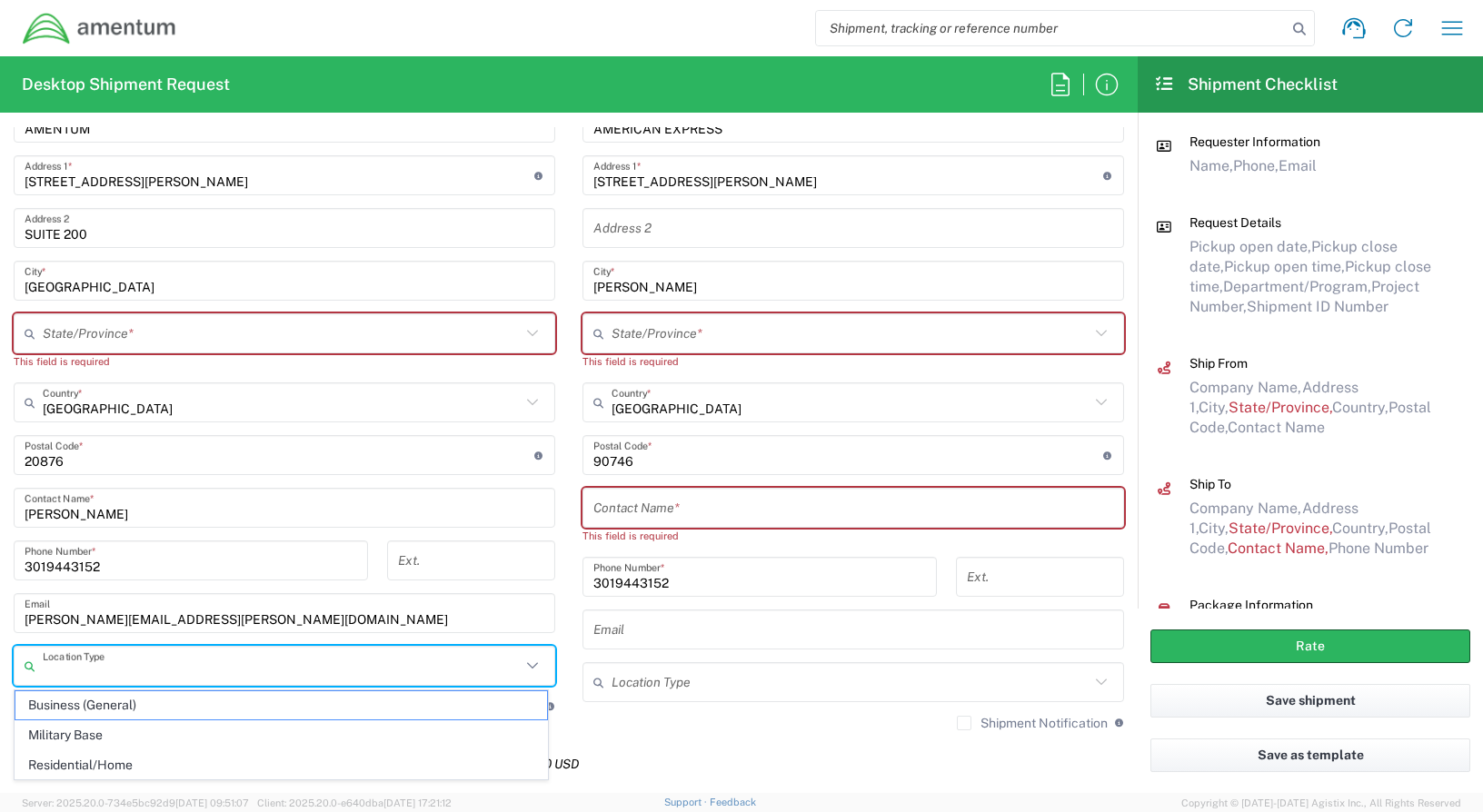
click at [221, 673] on input "text" at bounding box center [282, 665] width 478 height 32
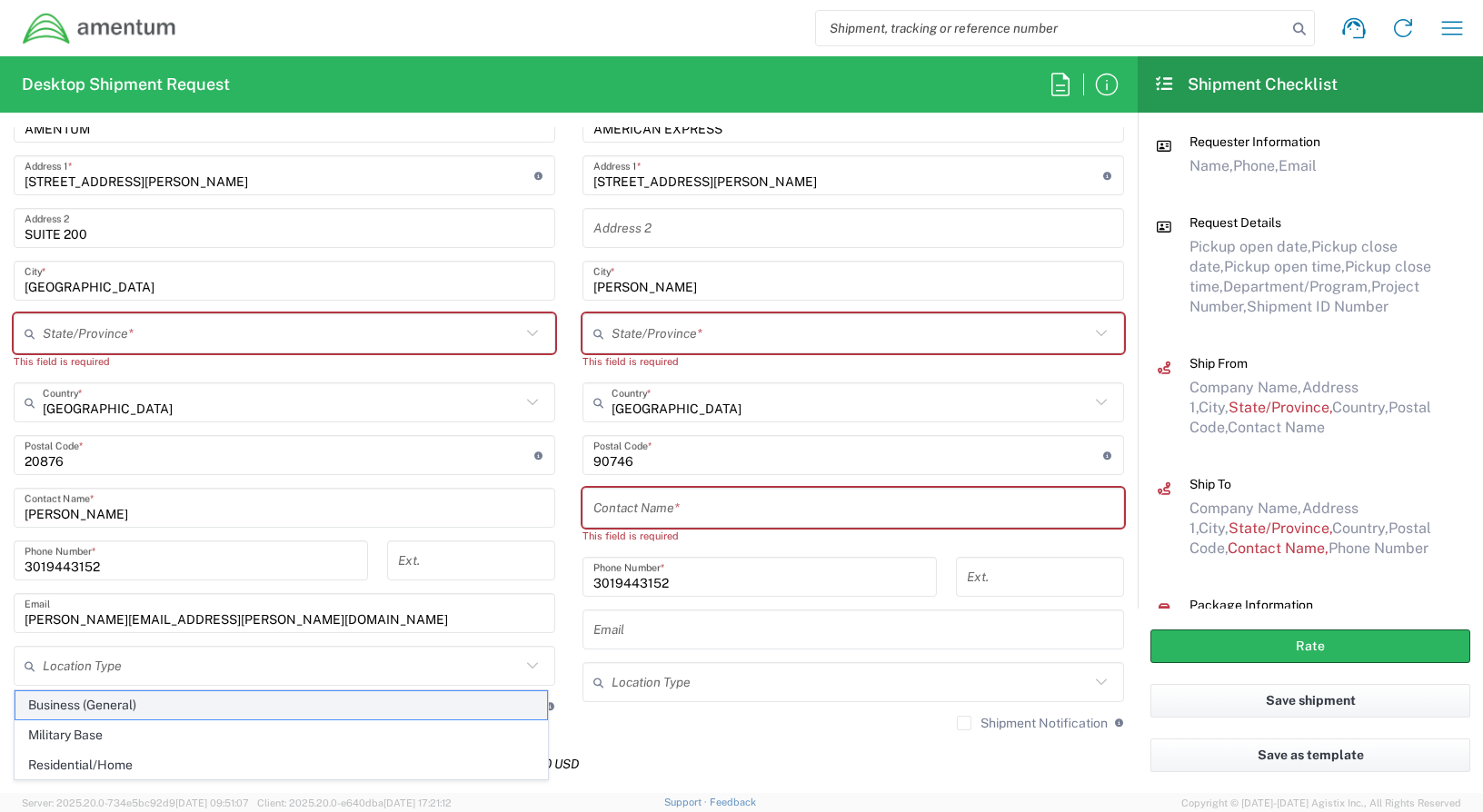
click at [56, 706] on span "Business (General)" at bounding box center [281, 705] width 531 height 28
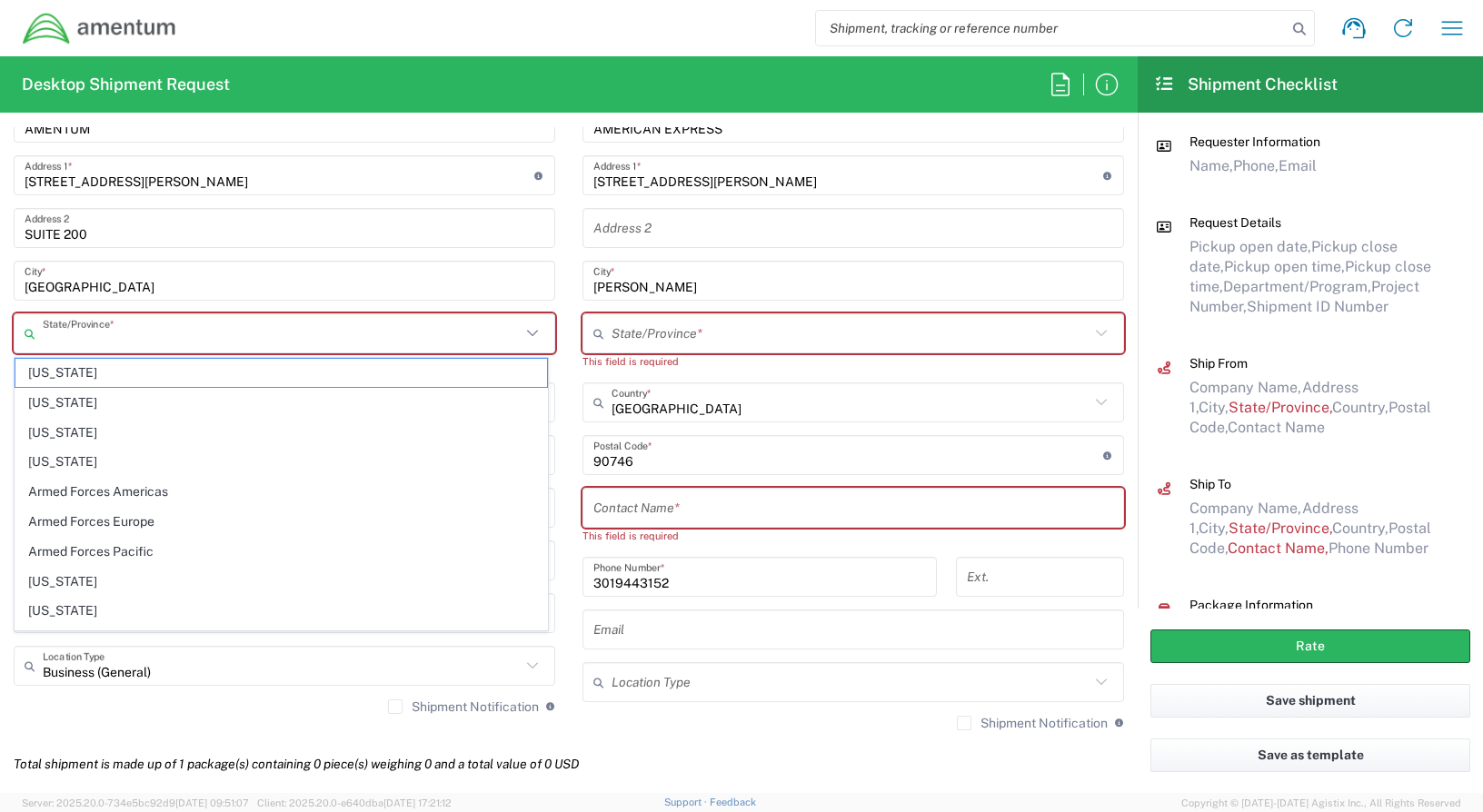
click at [208, 341] on input "text" at bounding box center [282, 333] width 478 height 32
click at [524, 331] on icon at bounding box center [532, 333] width 24 height 24
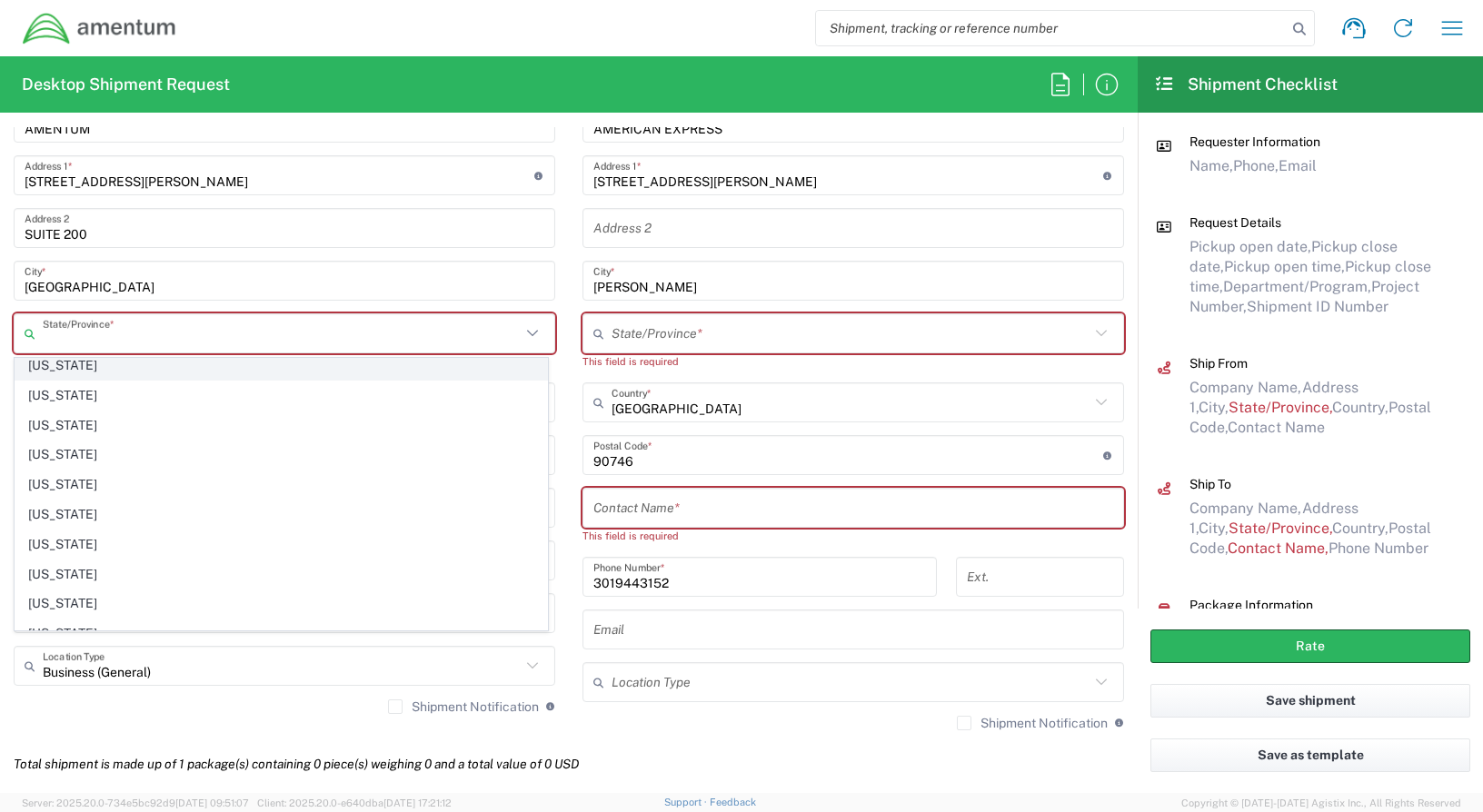
scroll to position [545, 0]
click at [63, 506] on span "[US_STATE]" at bounding box center [281, 512] width 531 height 28
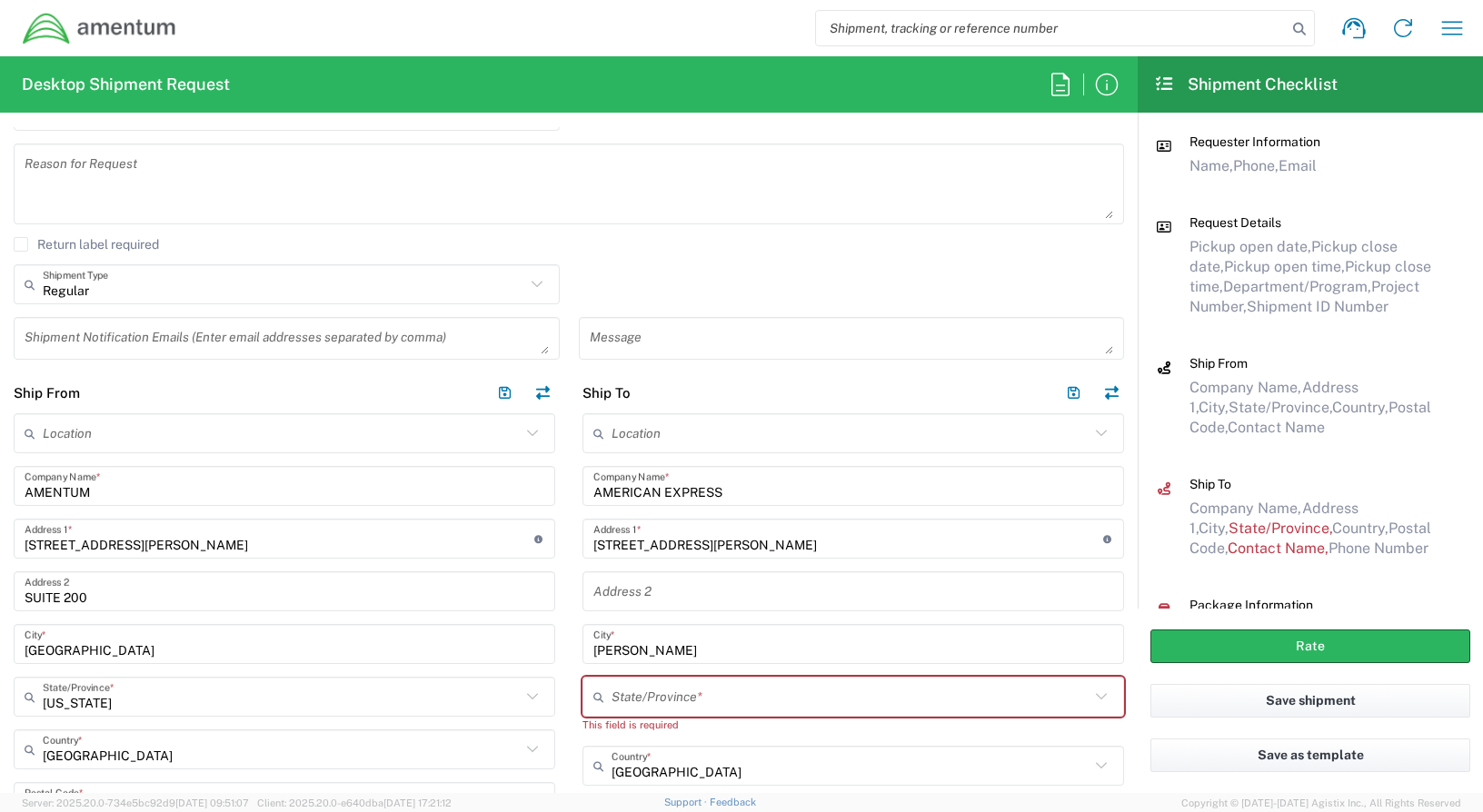
click at [741, 487] on input "AMERICAN EXPRESS" at bounding box center [853, 486] width 520 height 32
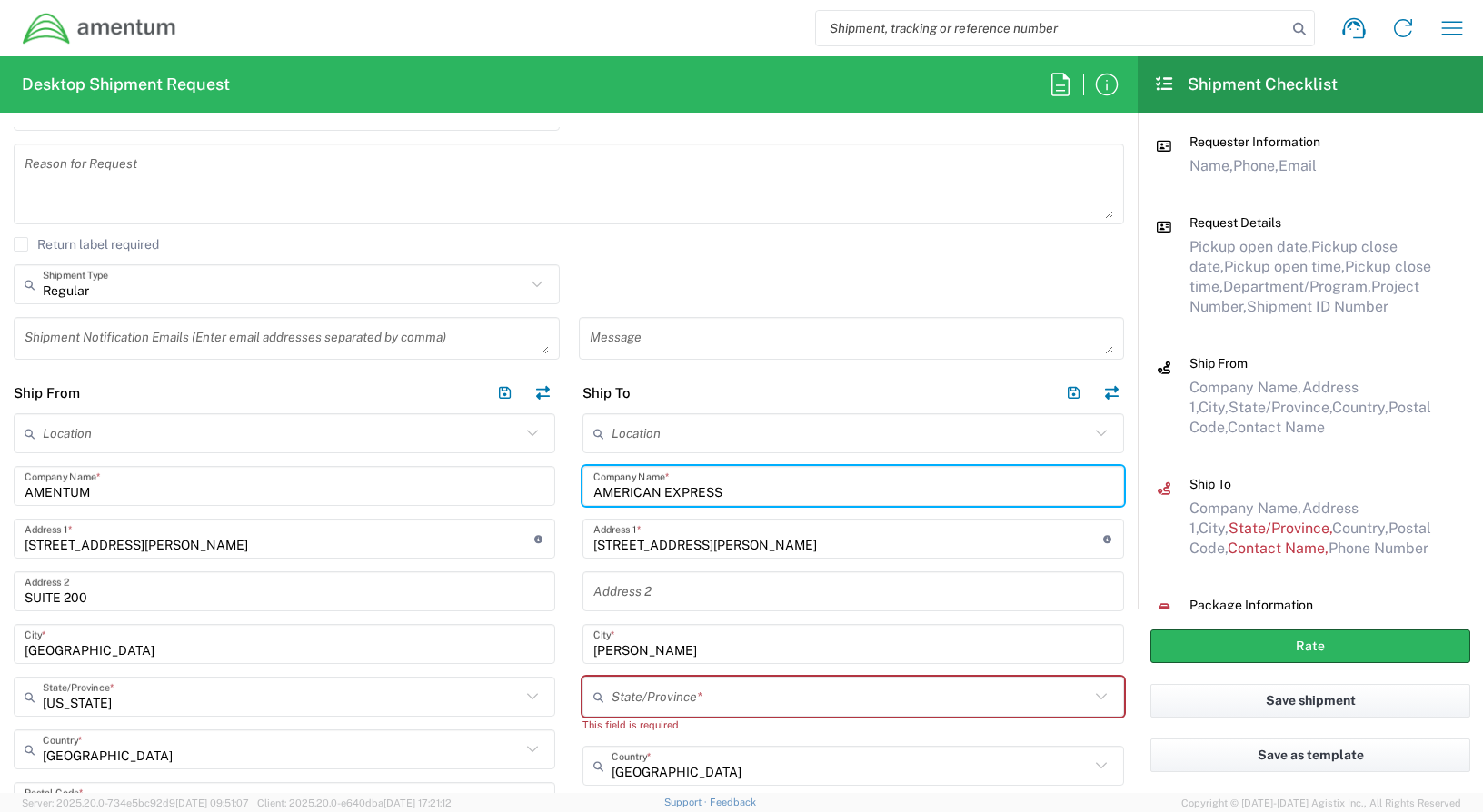
drag, startPoint x: 741, startPoint y: 487, endPoint x: 554, endPoint y: 489, distance: 187.0
click at [554, 489] on div "Ship From Location [PHONE_NUMBER] [PHONE_NUMBER] [PHONE_NUMBER] [PHONE_NUMBER] …" at bounding box center [569, 739] width 1138 height 734
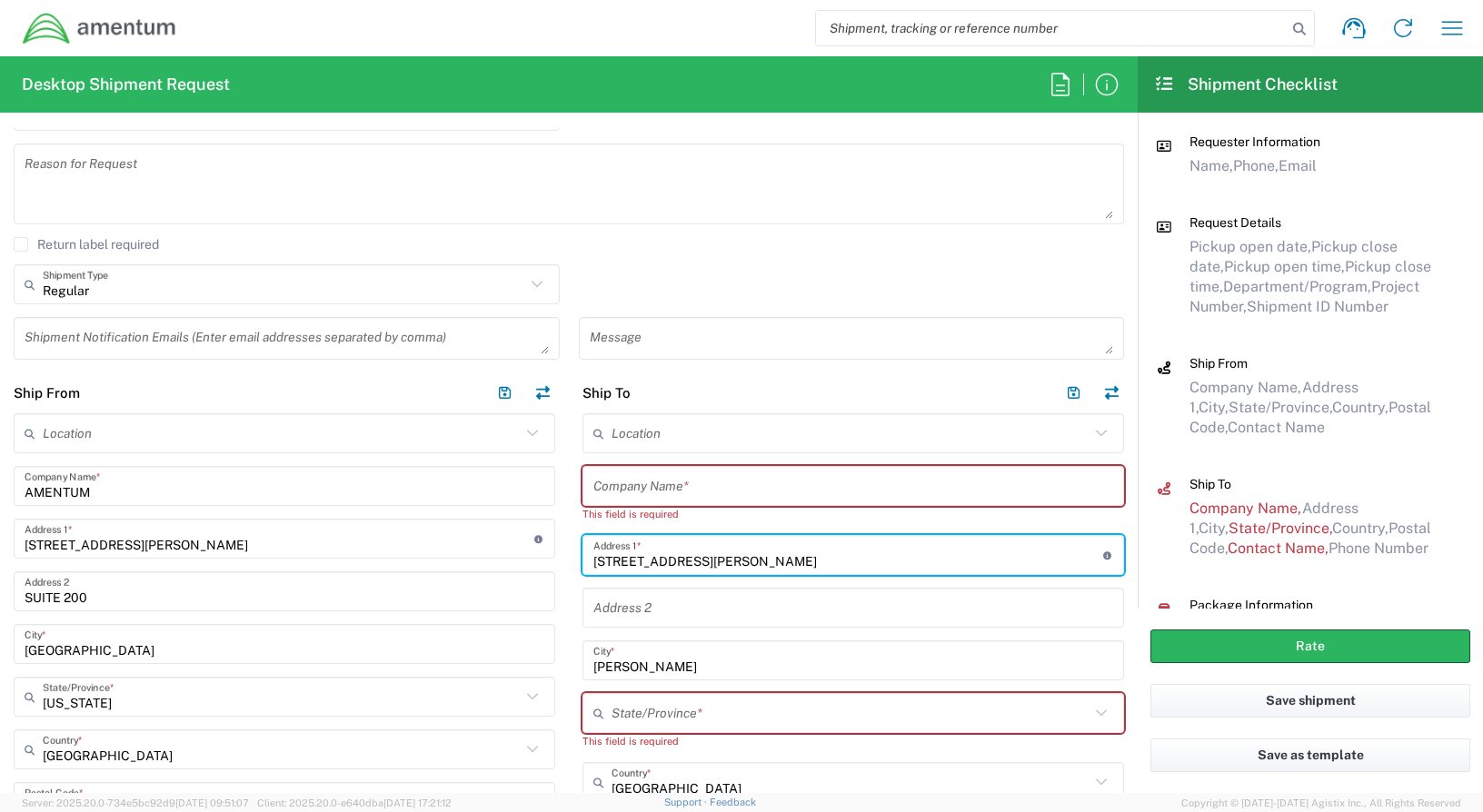
drag, startPoint x: 761, startPoint y: 552, endPoint x: 571, endPoint y: 557, distance: 190.1
click at [571, 557] on main "Location [PHONE_NUMBER] [PHONE_NUMBER] [PHONE_NUMBER] [PHONE_NUMBER] [PHONE_NUM…" at bounding box center [853, 768] width 569 height 710
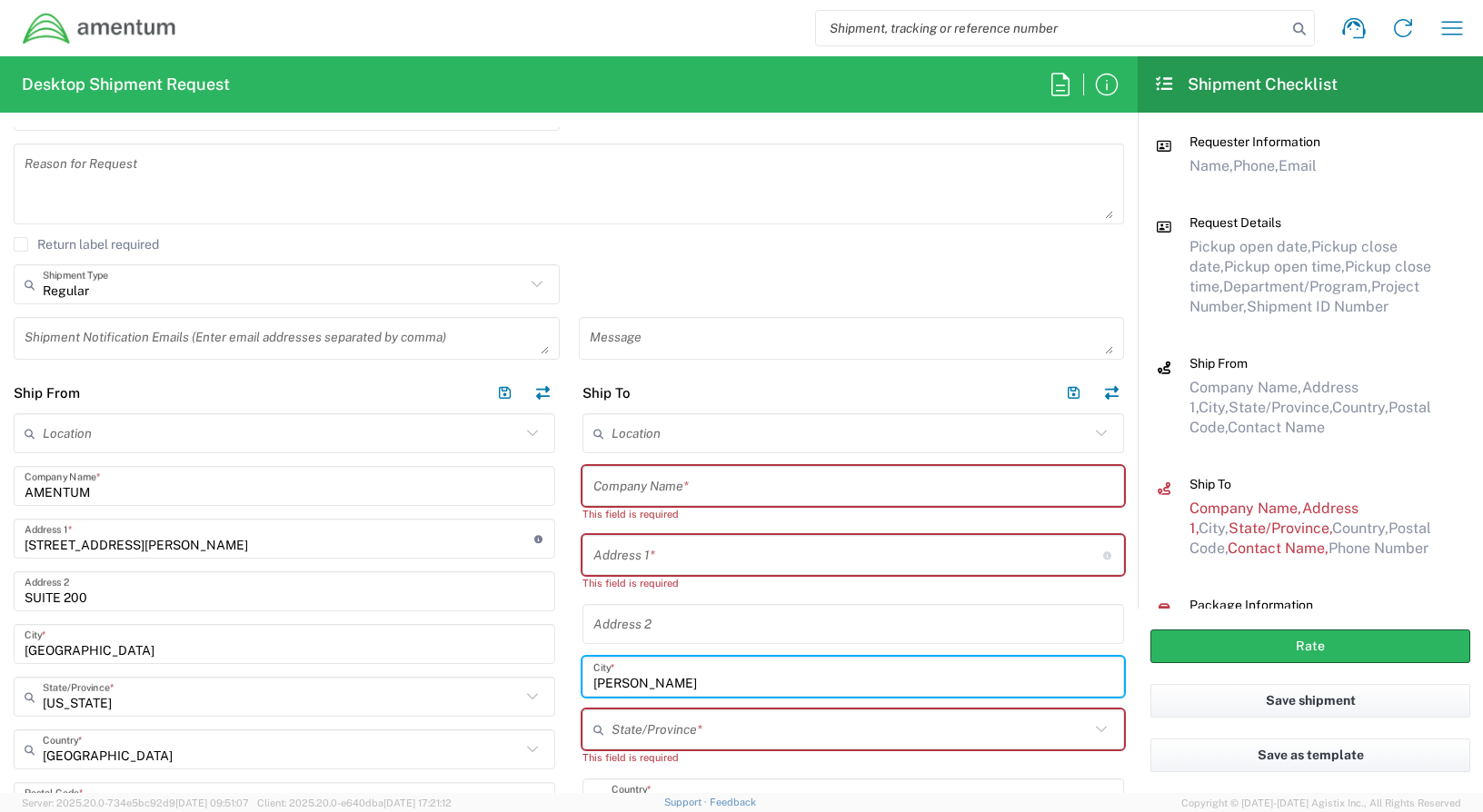
drag, startPoint x: 645, startPoint y: 682, endPoint x: 560, endPoint y: 678, distance: 85.1
click at [541, 678] on div "Ship From Location [PHONE_NUMBER] [PHONE_NUMBER] [PHONE_NUMBER] [PHONE_NUMBER] …" at bounding box center [569, 755] width 1138 height 767
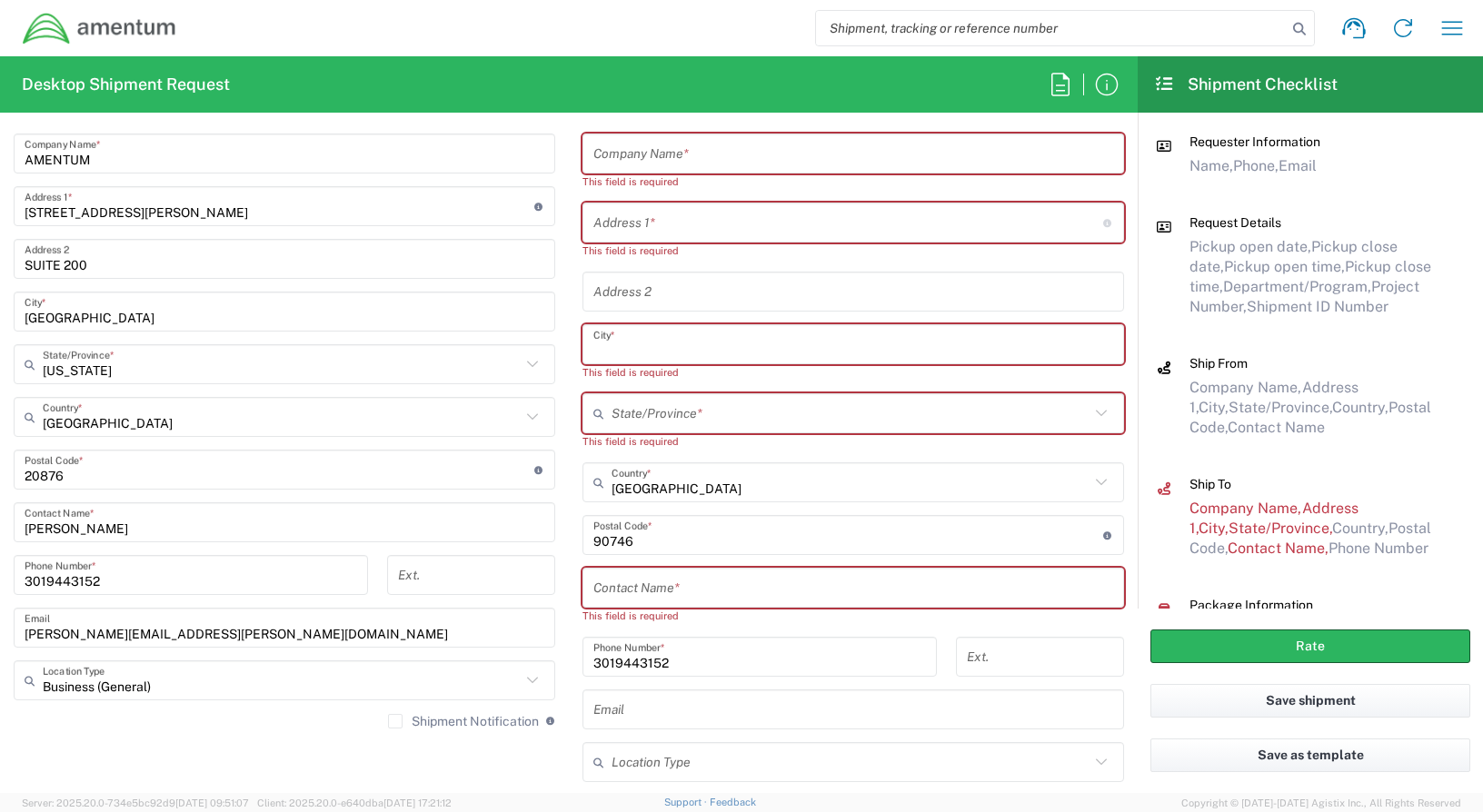
scroll to position [908, 0]
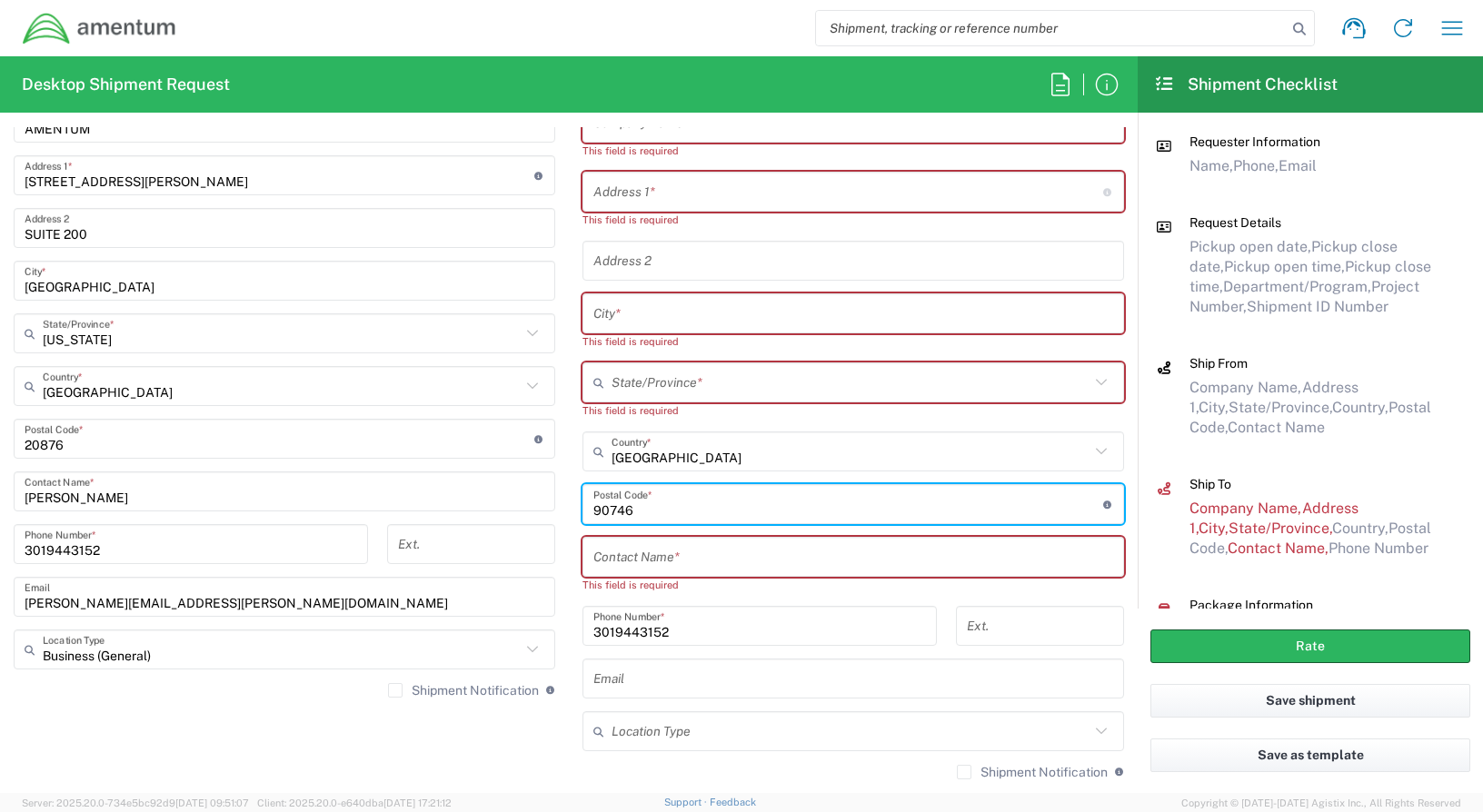
drag, startPoint x: 627, startPoint y: 518, endPoint x: 546, endPoint y: 515, distance: 81.1
click at [546, 515] on div "Ship From Location [PHONE_NUMBER] [PHONE_NUMBER] [PHONE_NUMBER] [PHONE_NUMBER] …" at bounding box center [569, 400] width 1138 height 783
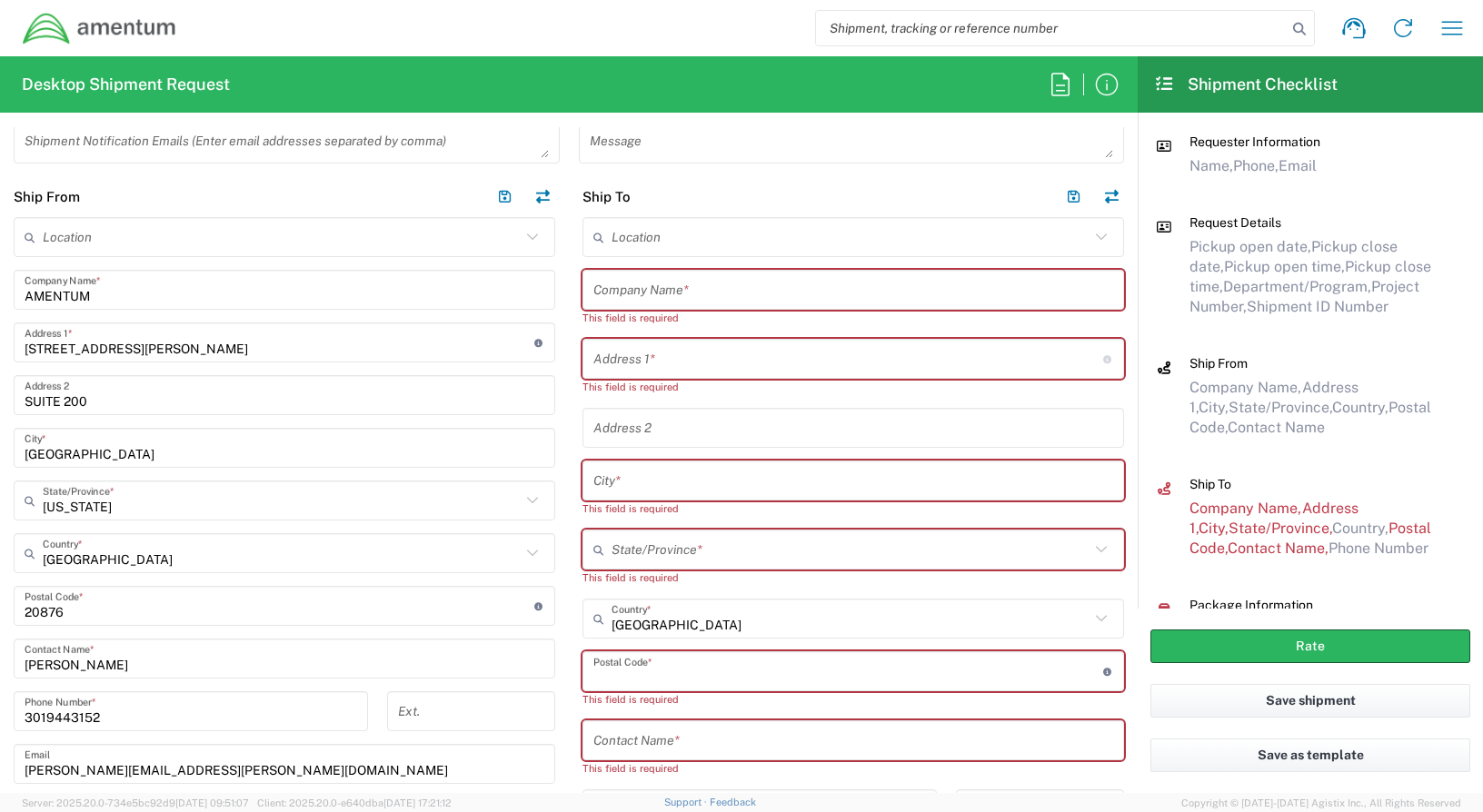
scroll to position [727, 0]
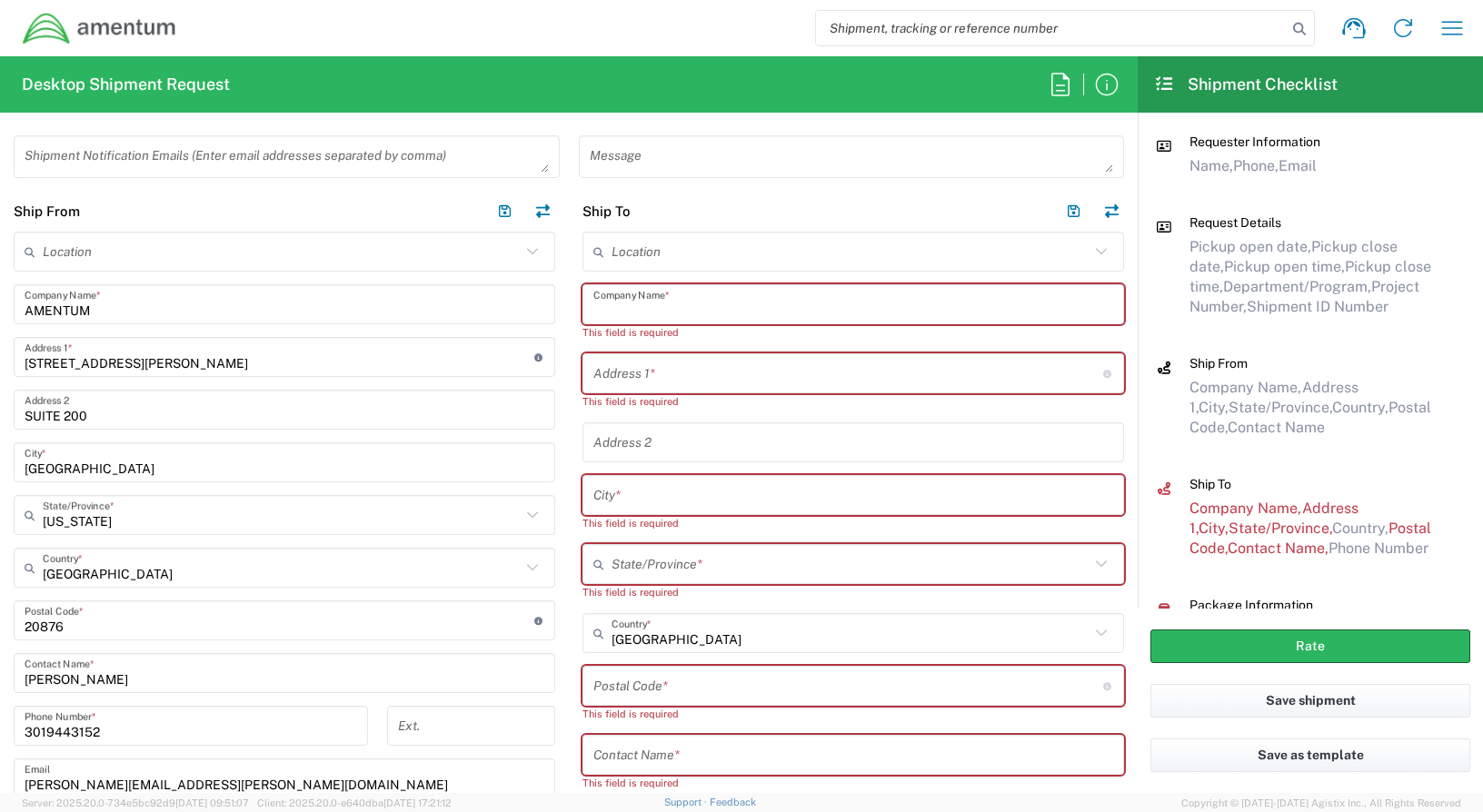
click at [739, 308] on input "text" at bounding box center [853, 304] width 520 height 32
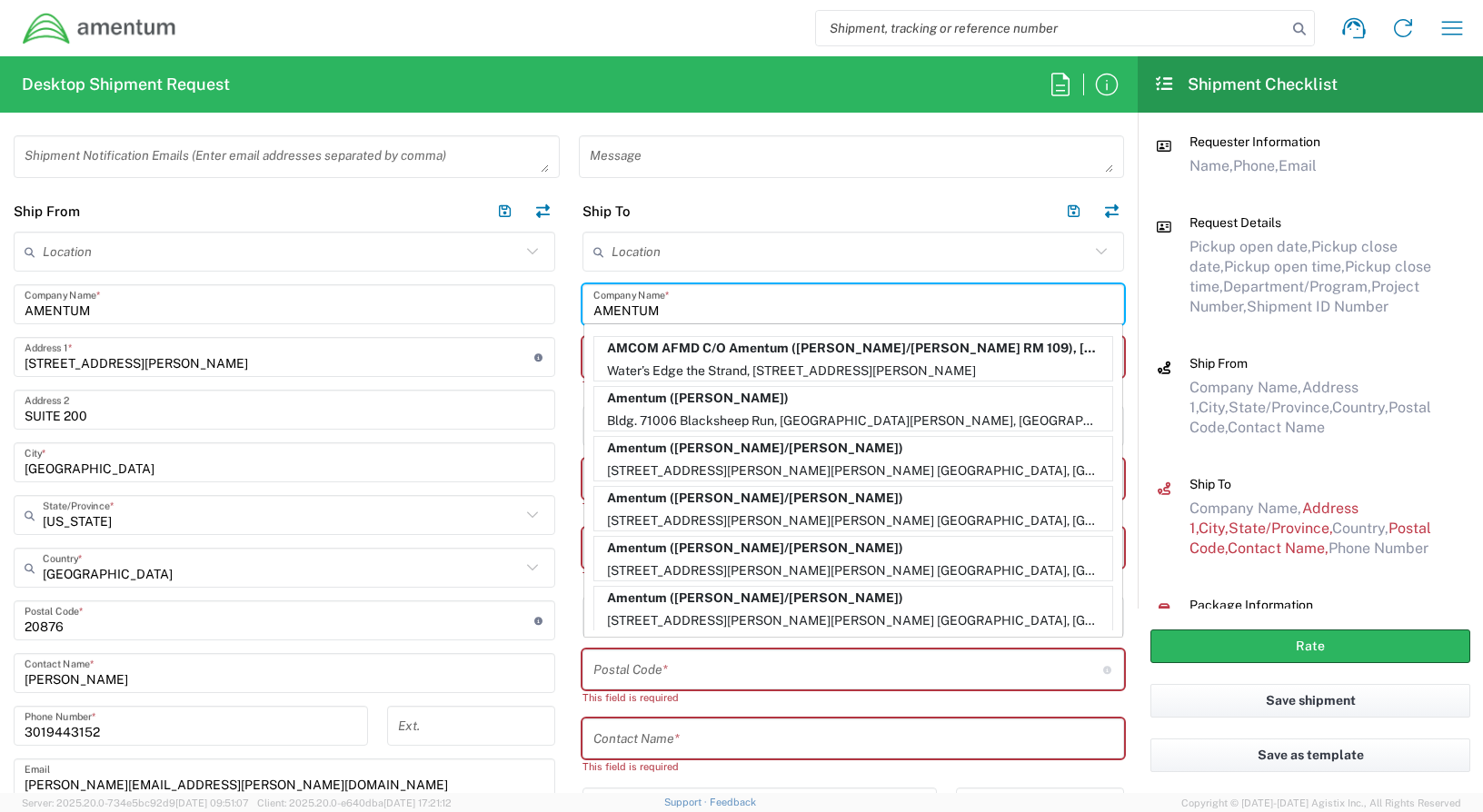
click at [812, 298] on input "AMENTUM" at bounding box center [853, 304] width 520 height 32
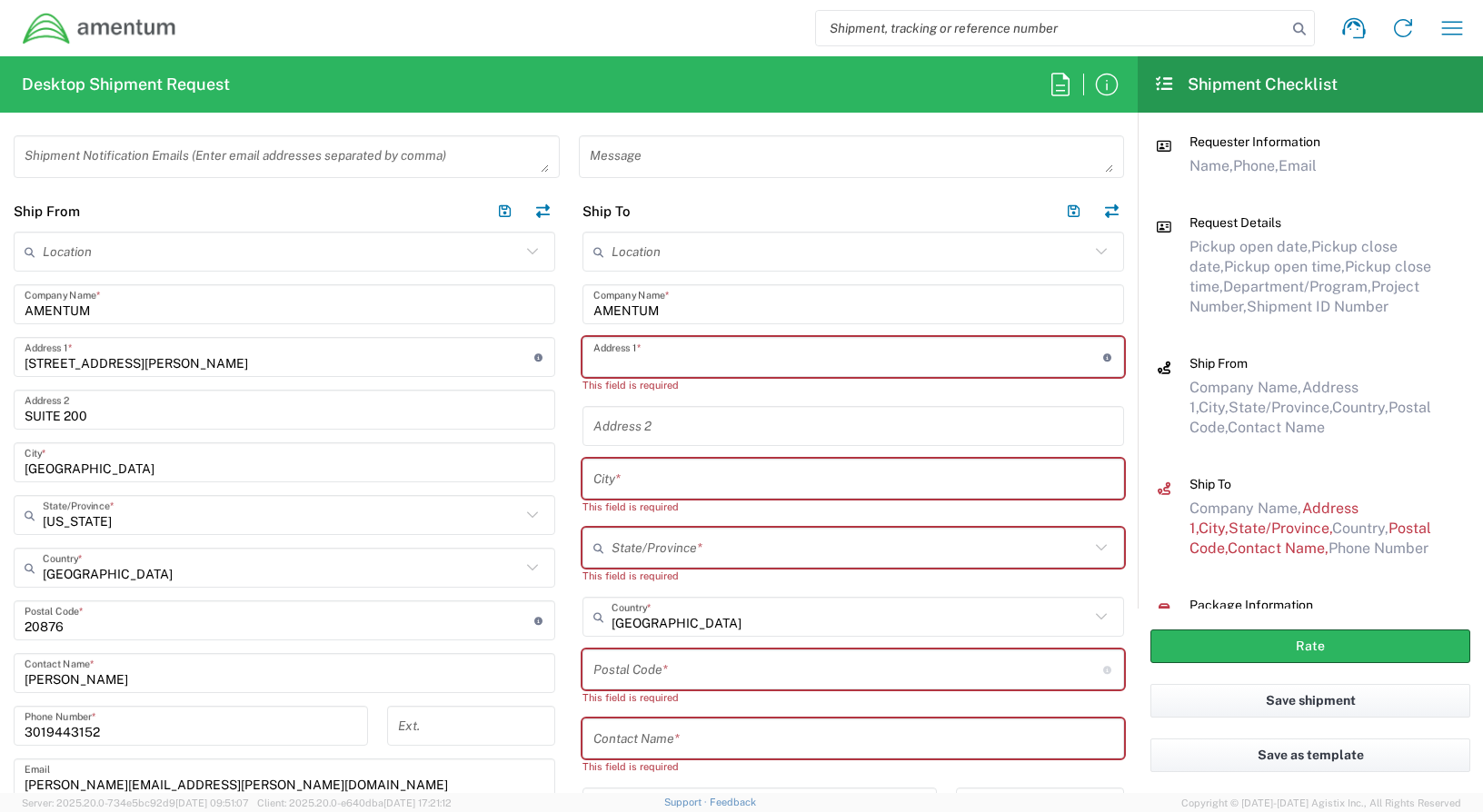
click at [740, 362] on input "text" at bounding box center [847, 357] width 509 height 32
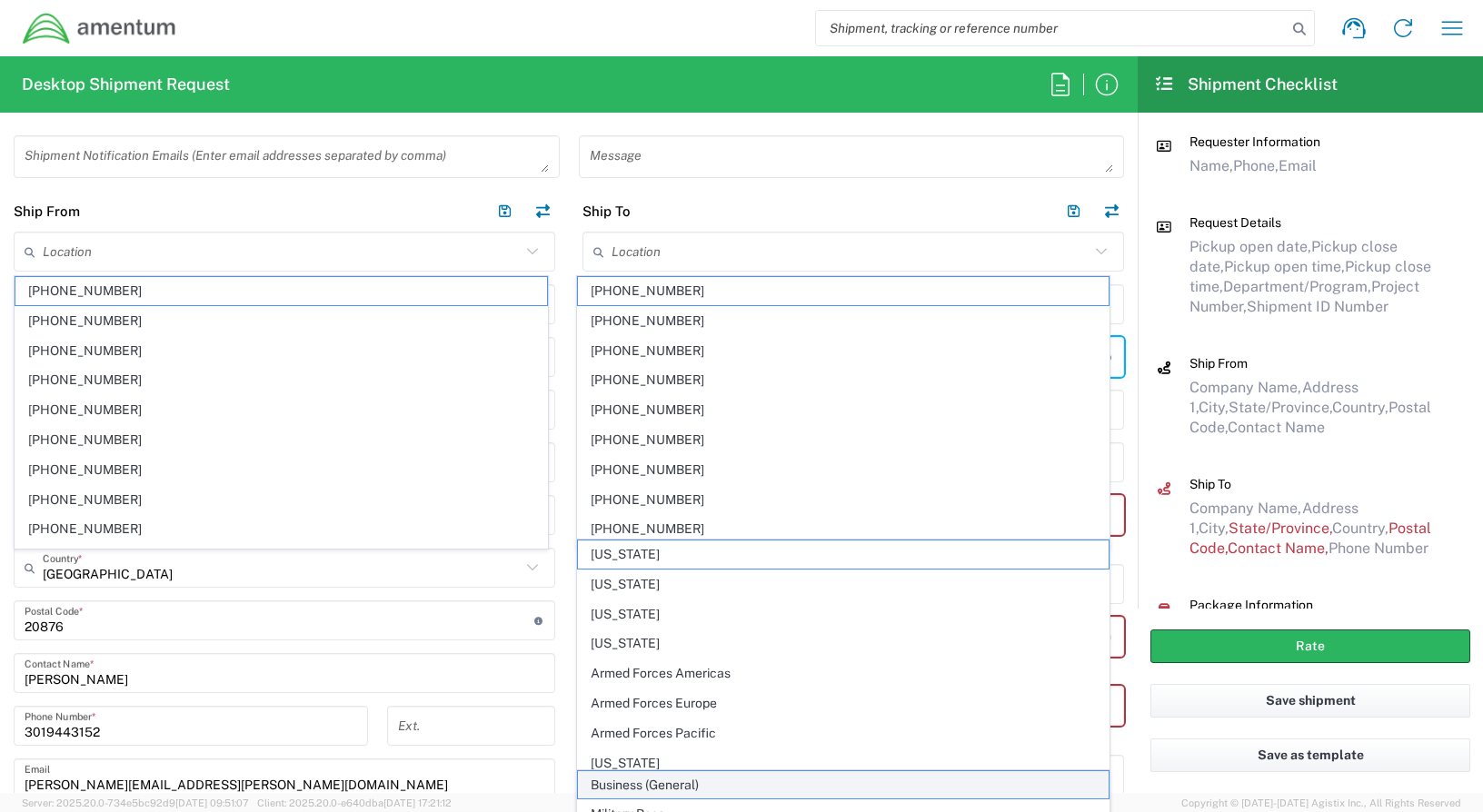
click at [744, 787] on span "Business (General)" at bounding box center [843, 784] width 531 height 28
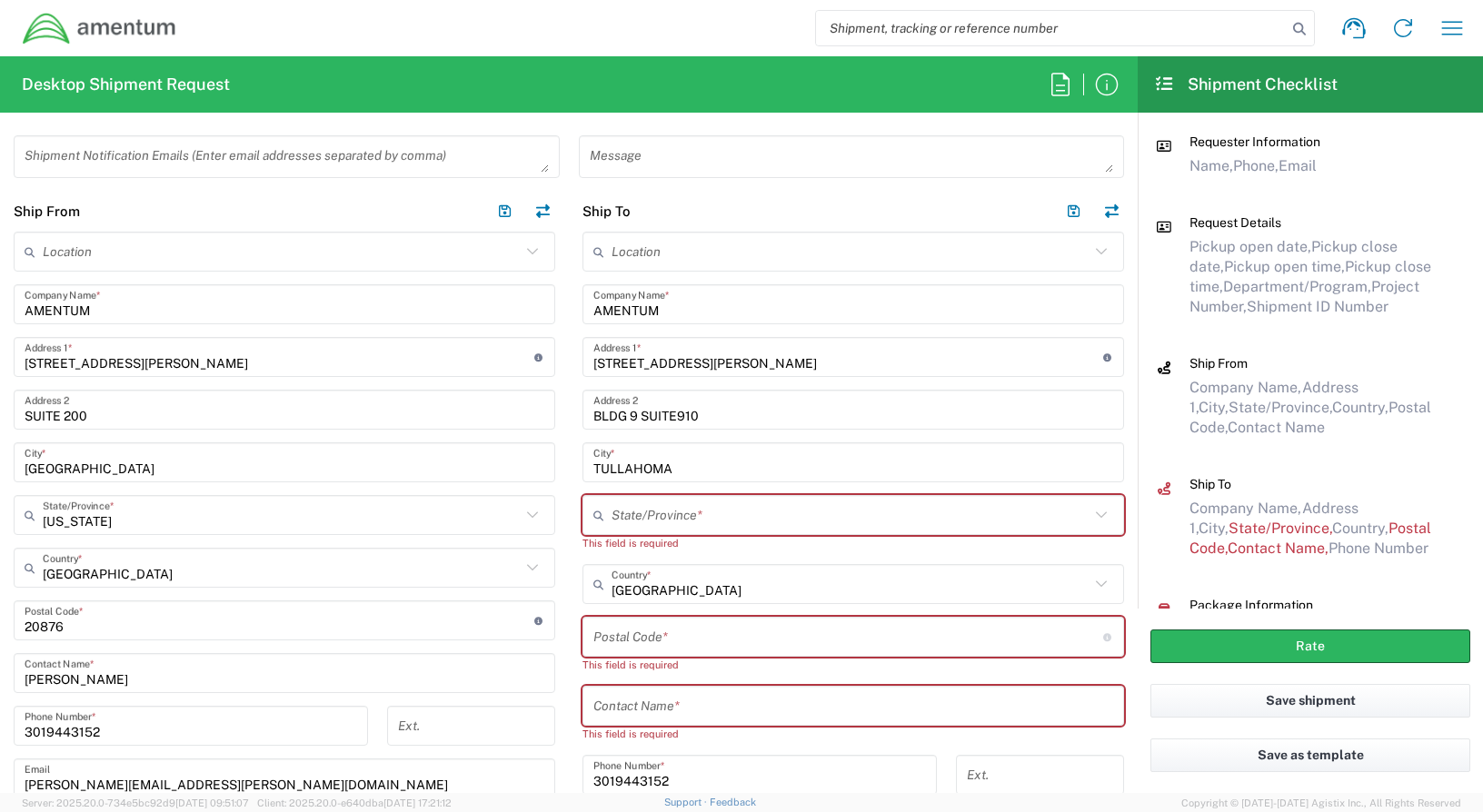
click at [679, 514] on input "text" at bounding box center [850, 515] width 478 height 32
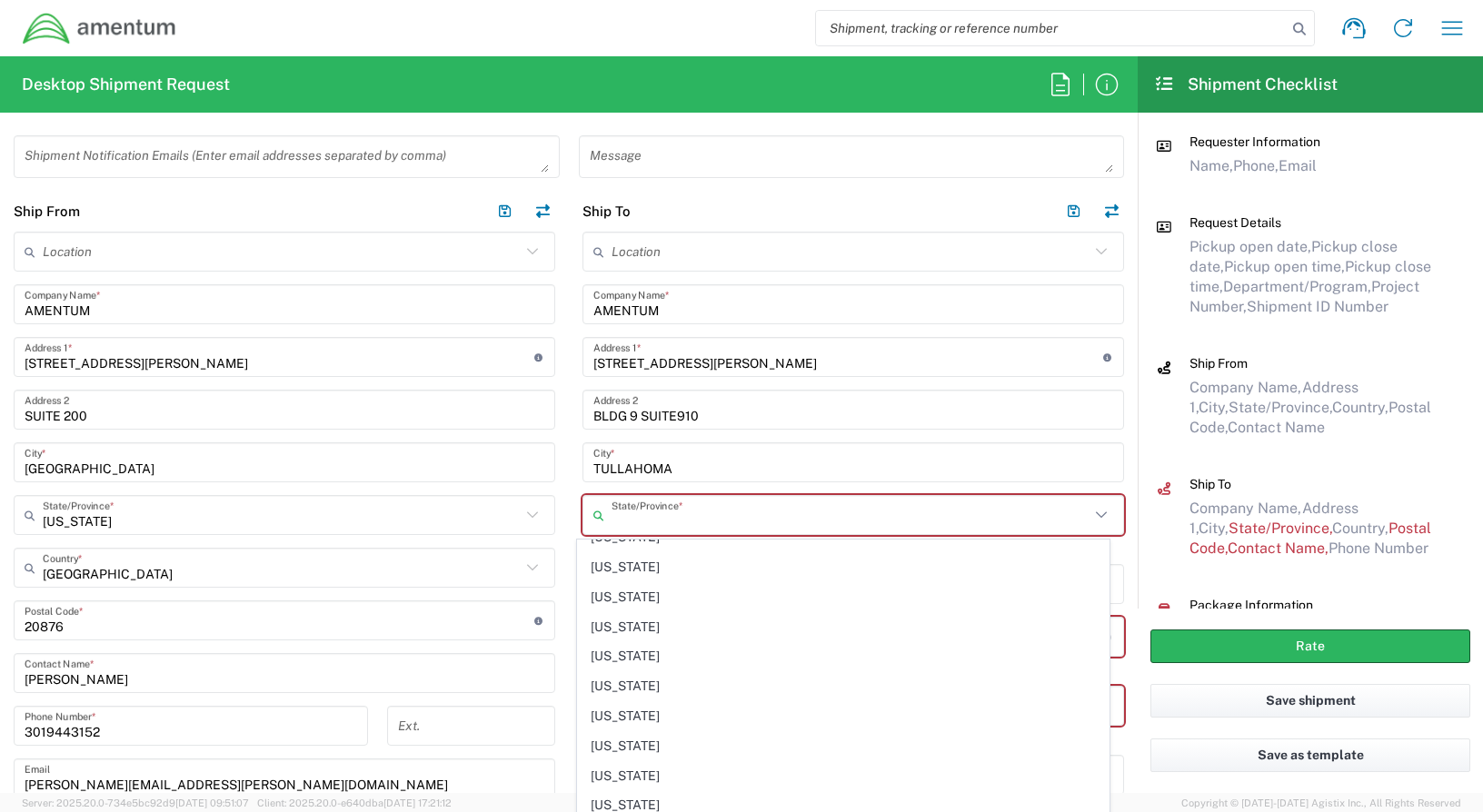
scroll to position [1180, 0]
click at [608, 769] on span "[US_STATE]" at bounding box center [843, 773] width 531 height 28
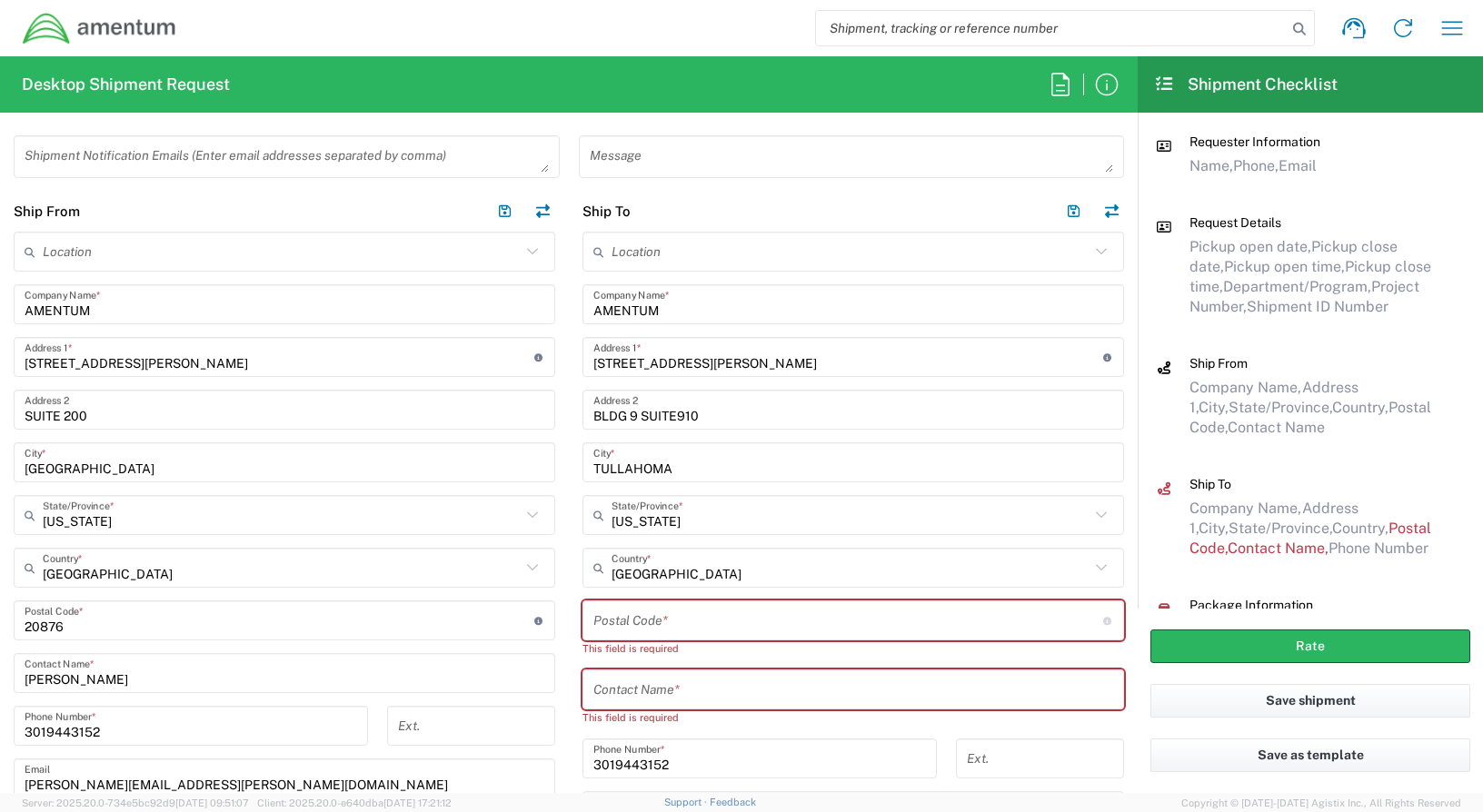
click at [776, 611] on input "undefined" at bounding box center [847, 620] width 509 height 32
click at [781, 616] on input "undefined" at bounding box center [847, 620] width 509 height 32
click at [715, 690] on input "text" at bounding box center [853, 689] width 520 height 32
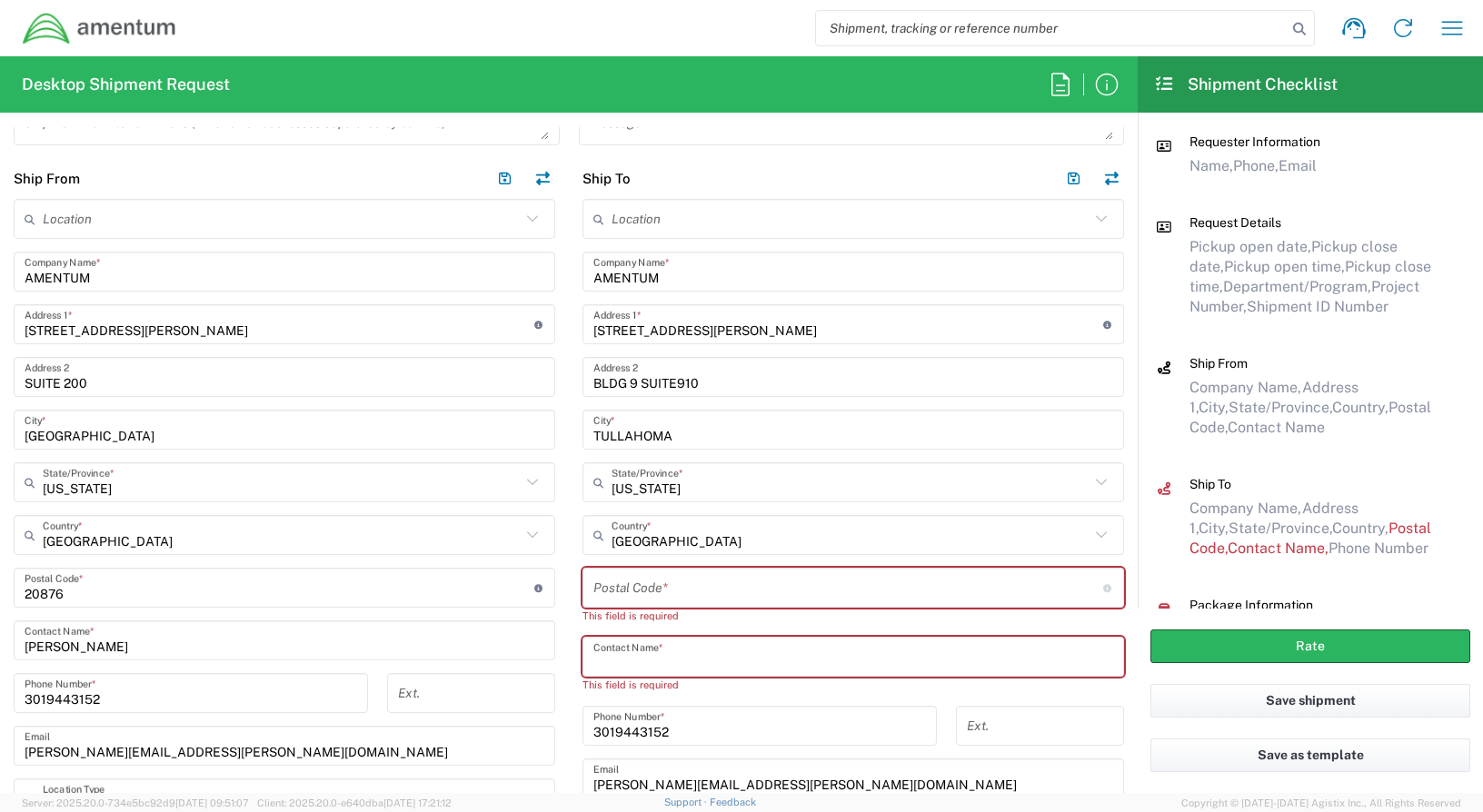
scroll to position [817, 0]
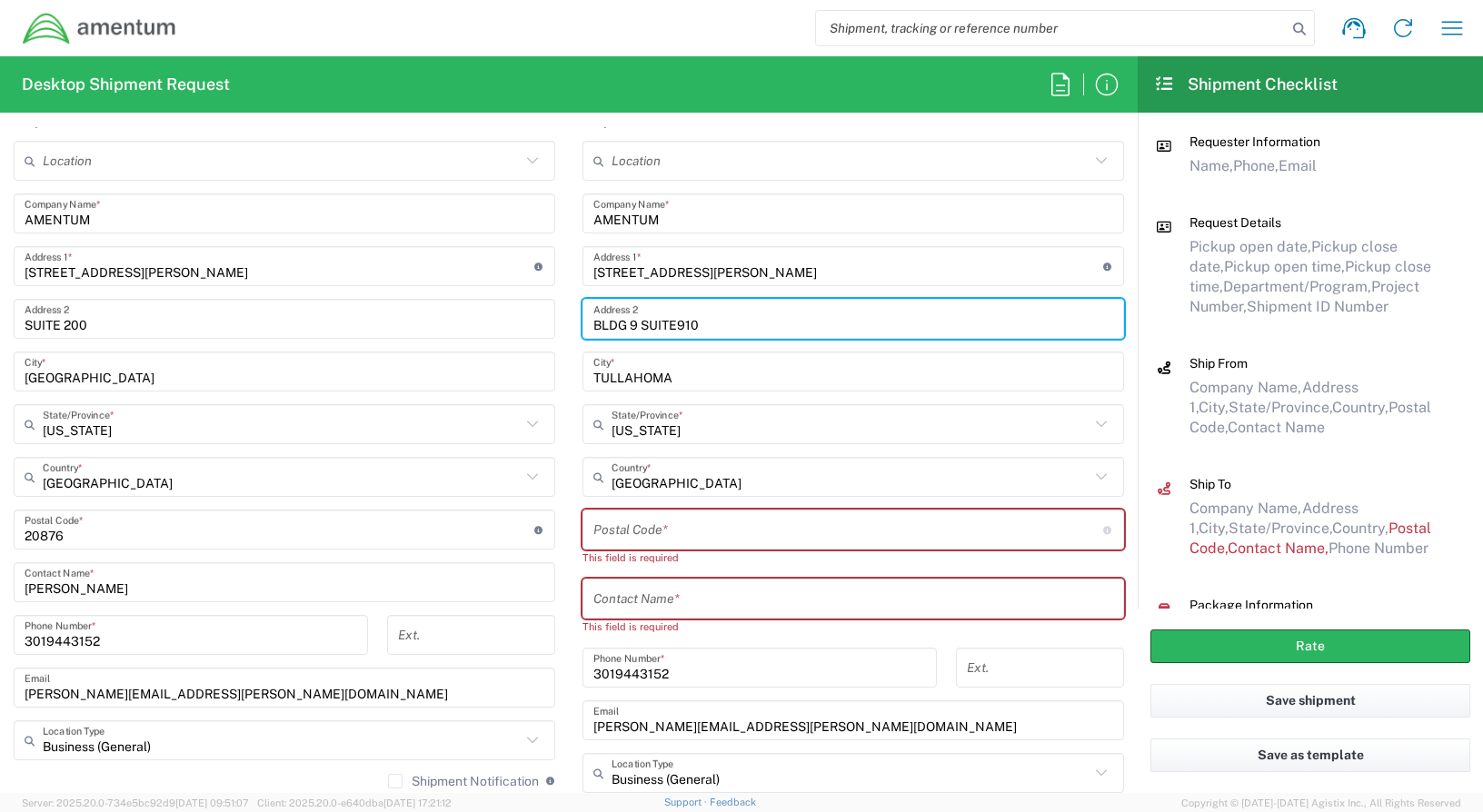
click at [706, 323] on input "BLDG 9 SUITE910" at bounding box center [853, 318] width 520 height 32
click at [768, 127] on div "Desktop Shipment Request Requester Information [PERSON_NAME] Name * [PHONE_NUMB…" at bounding box center [569, 425] width 1138 height 736
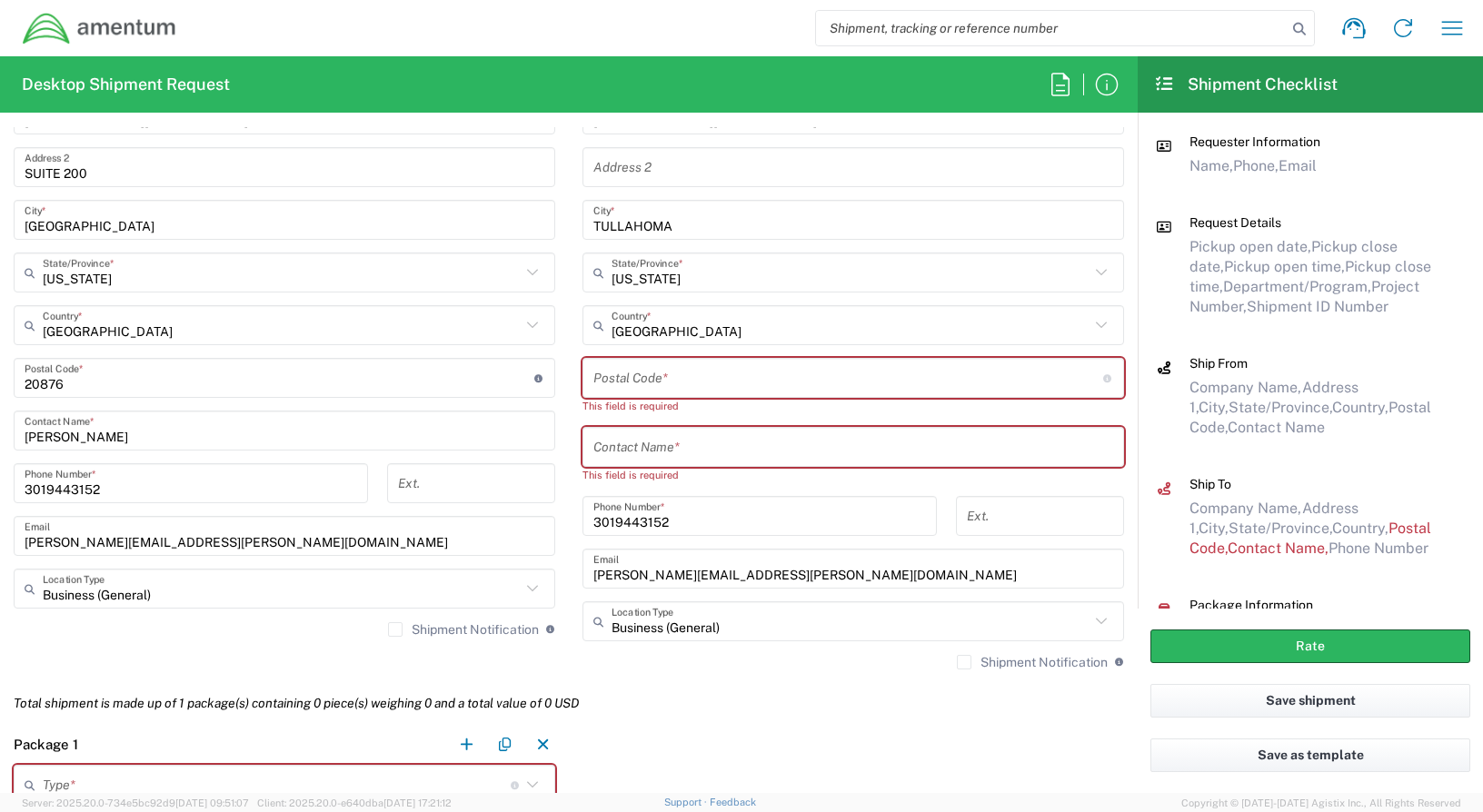
scroll to position [999, 0]
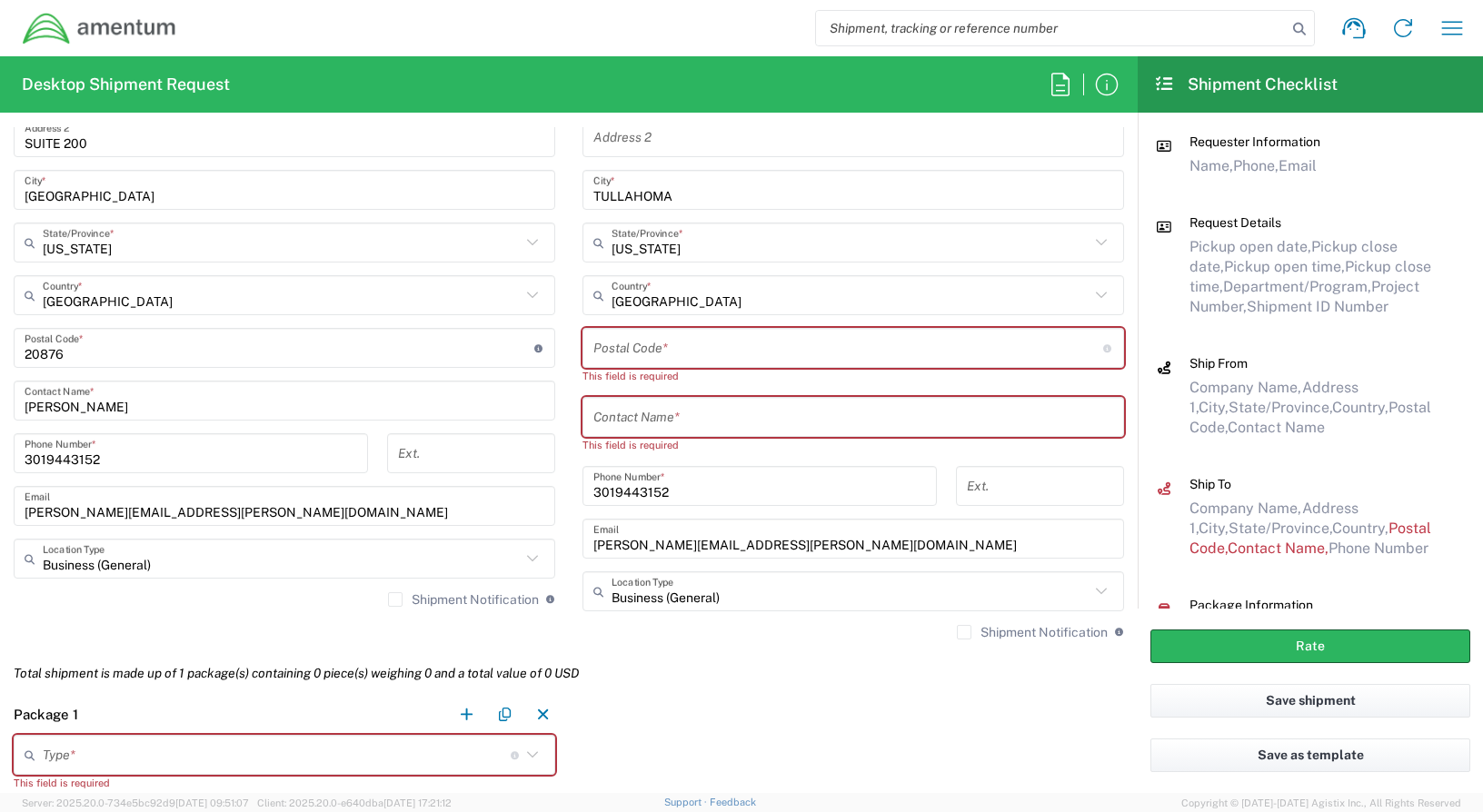
click at [655, 335] on input "undefined" at bounding box center [847, 348] width 509 height 32
click at [668, 347] on input "undefined" at bounding box center [847, 348] width 509 height 32
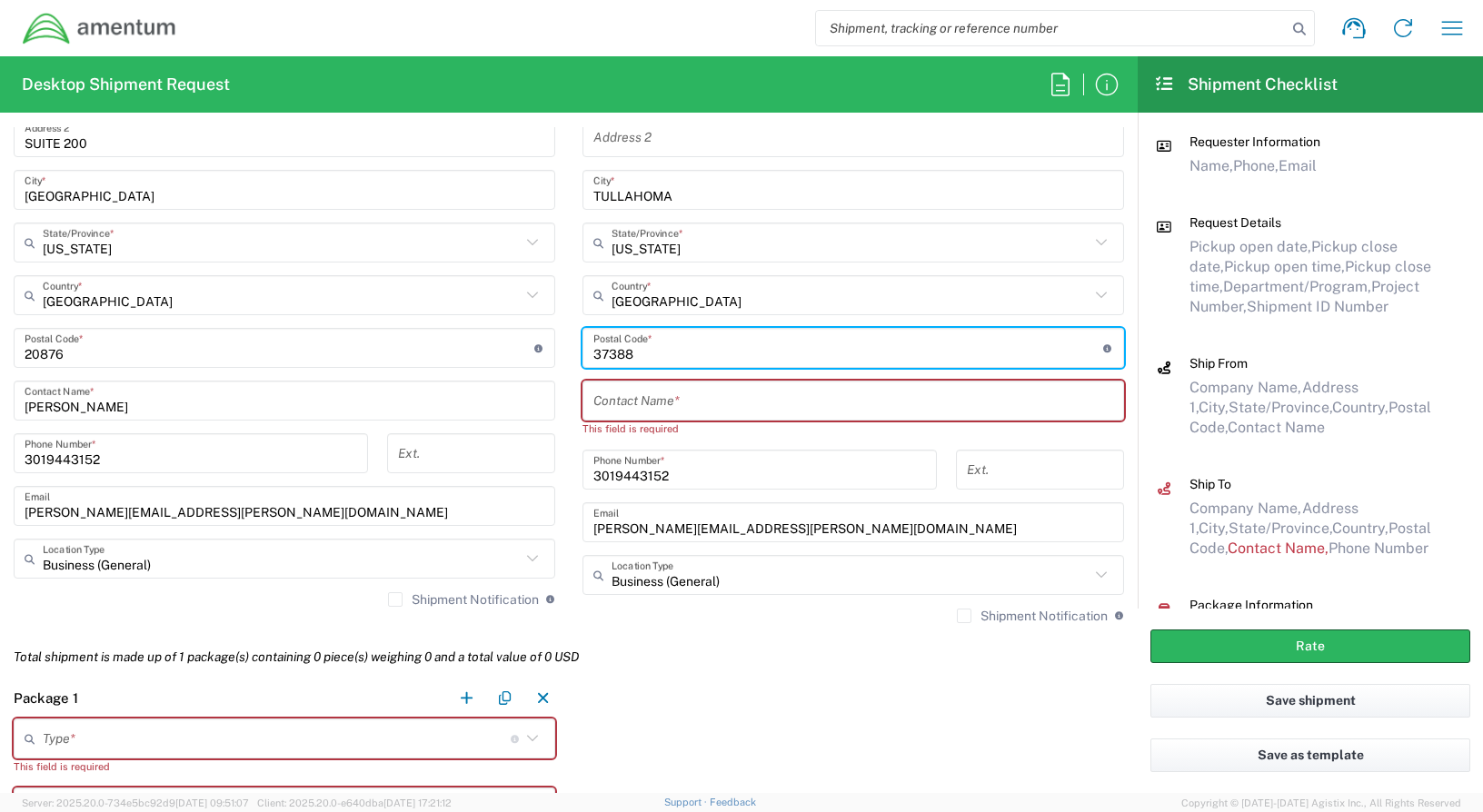
click at [602, 391] on input "text" at bounding box center [853, 401] width 520 height 32
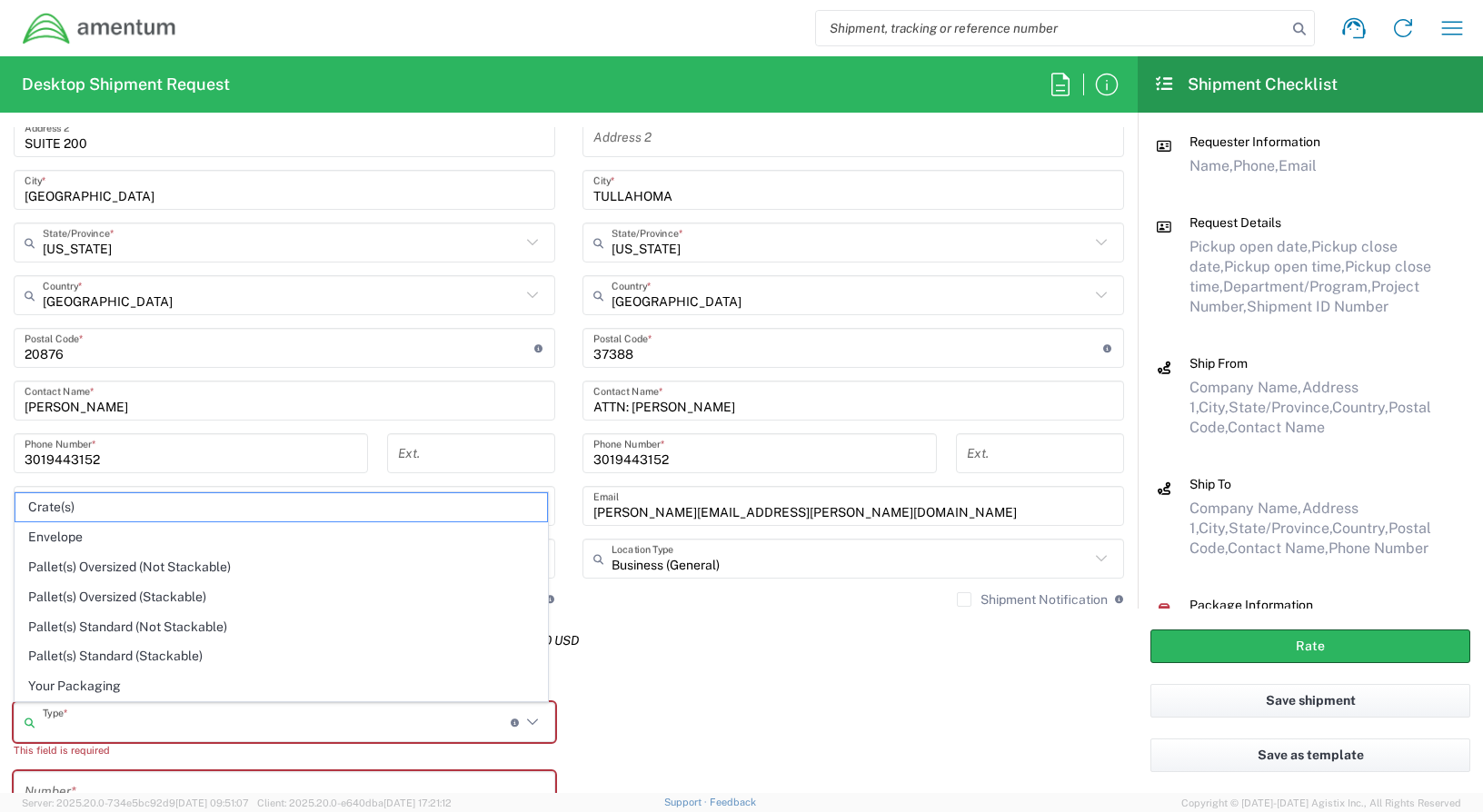
click at [206, 711] on input "text" at bounding box center [277, 722] width 468 height 32
click at [54, 541] on span "Envelope" at bounding box center [281, 537] width 531 height 28
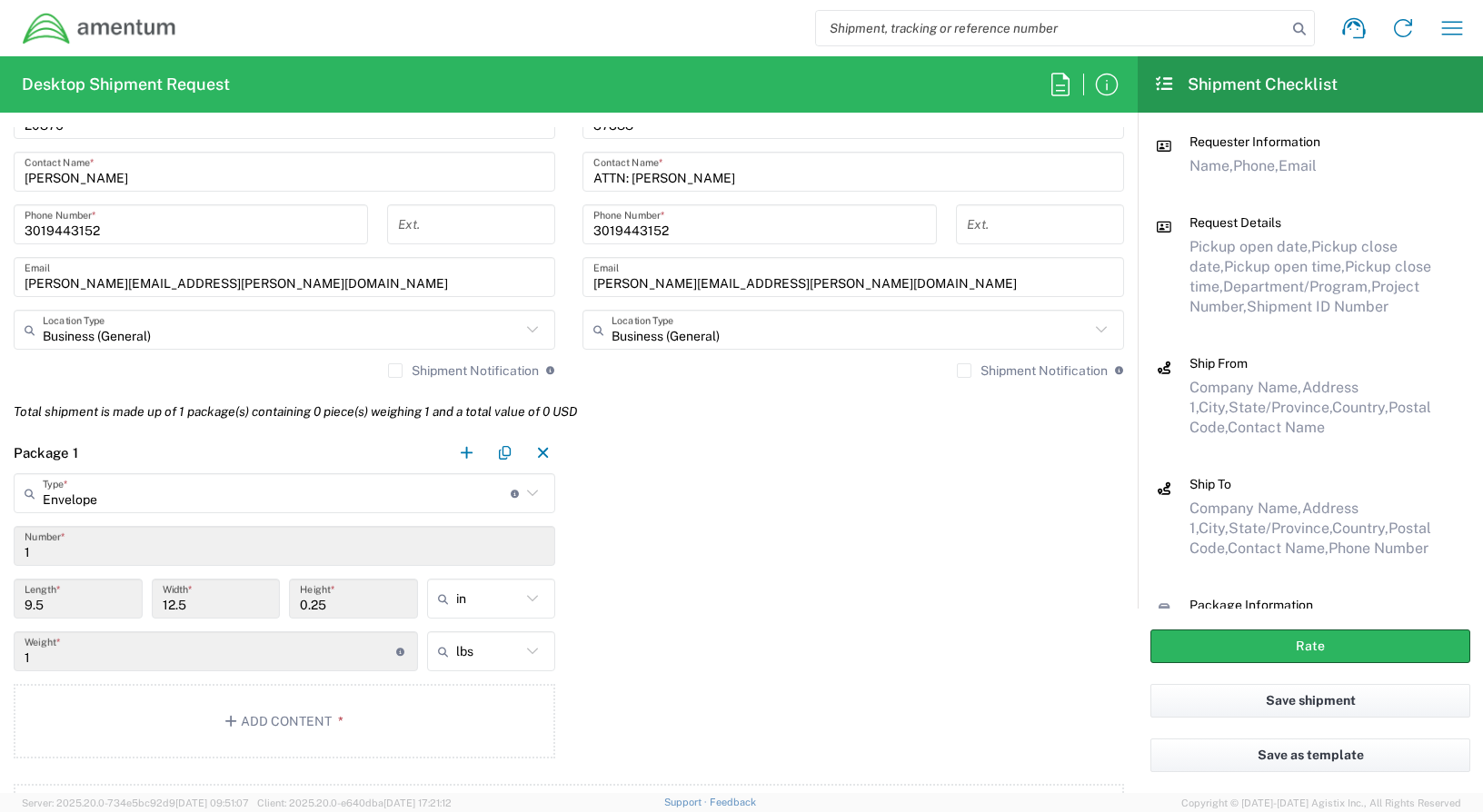
scroll to position [1271, 0]
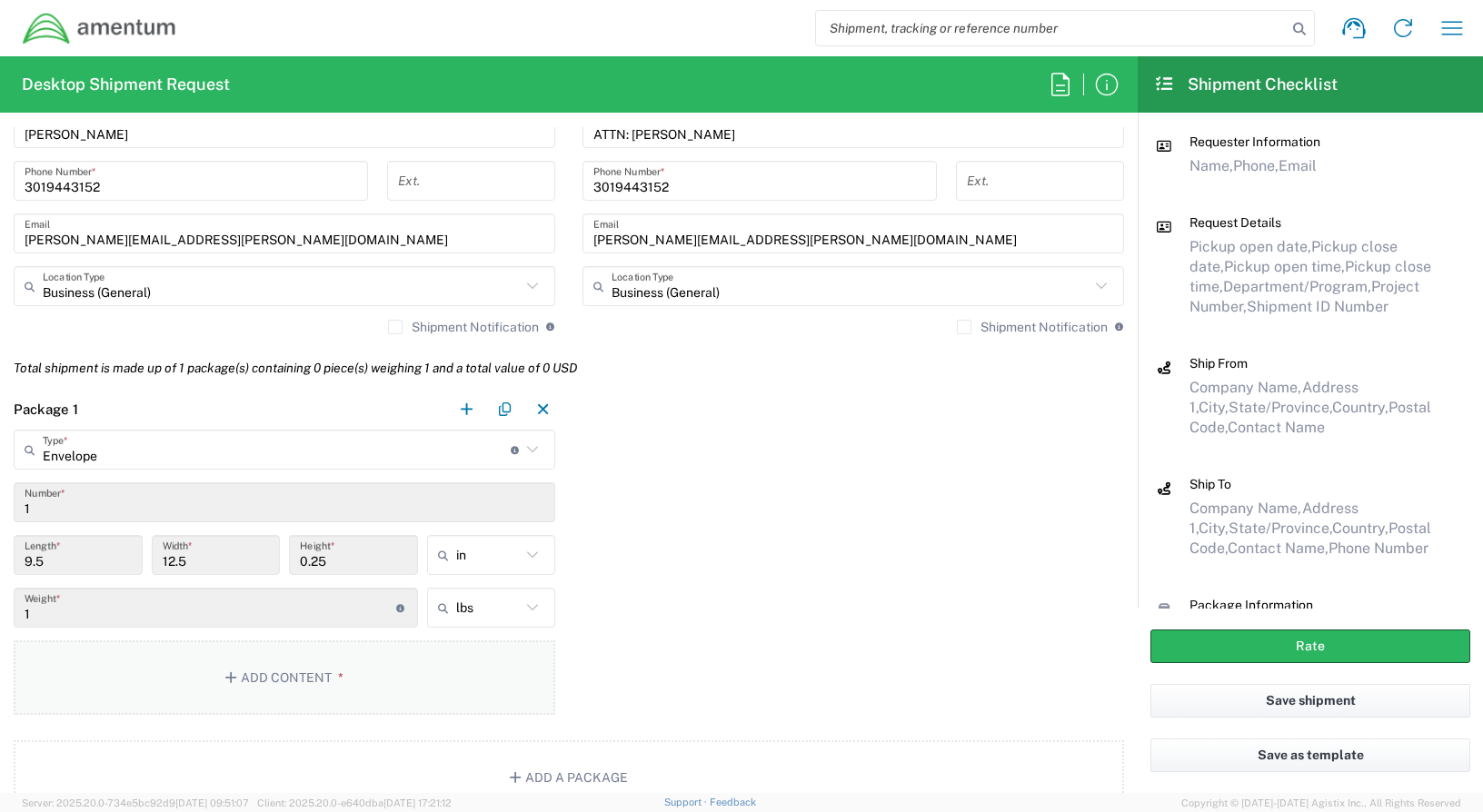
click at [335, 666] on button "Add Content *" at bounding box center [284, 678] width 541 height 75
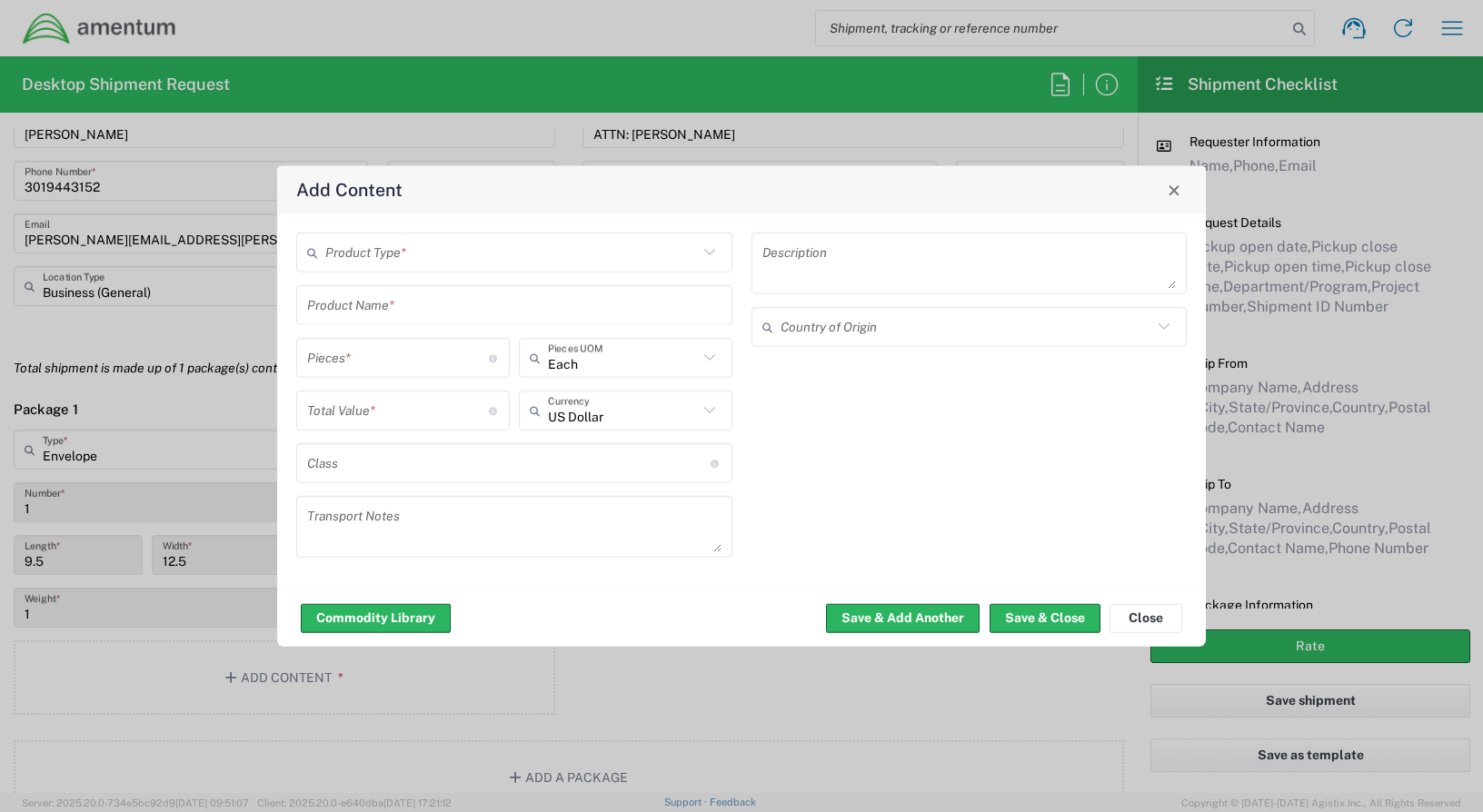
click at [622, 247] on input "text" at bounding box center [511, 251] width 372 height 32
click at [387, 291] on span "Documents" at bounding box center [514, 291] width 433 height 28
click at [1020, 616] on button "Save & Close" at bounding box center [1045, 617] width 111 height 29
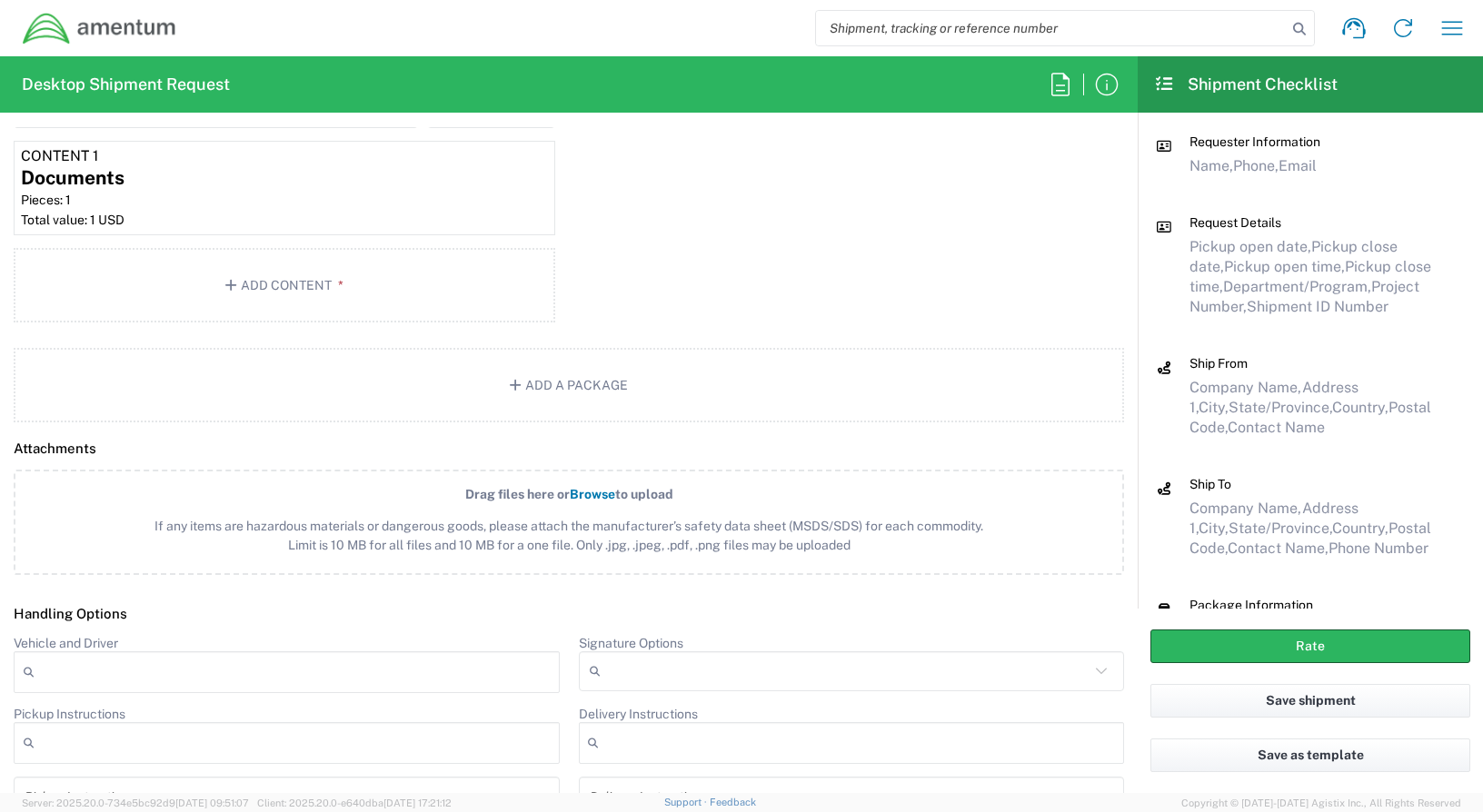
scroll to position [1816, 0]
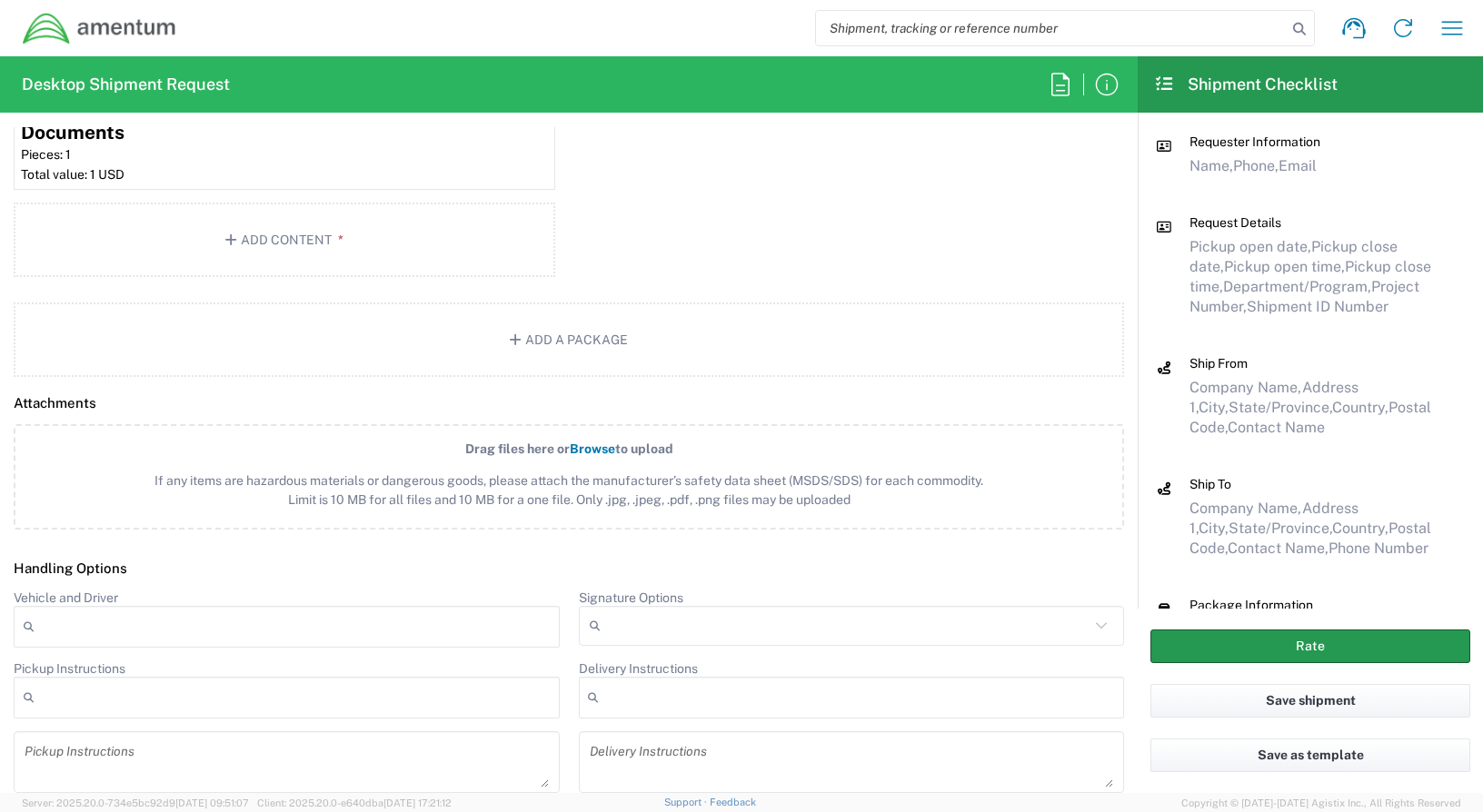
click at [1278, 642] on button "Rate" at bounding box center [1309, 645] width 319 height 34
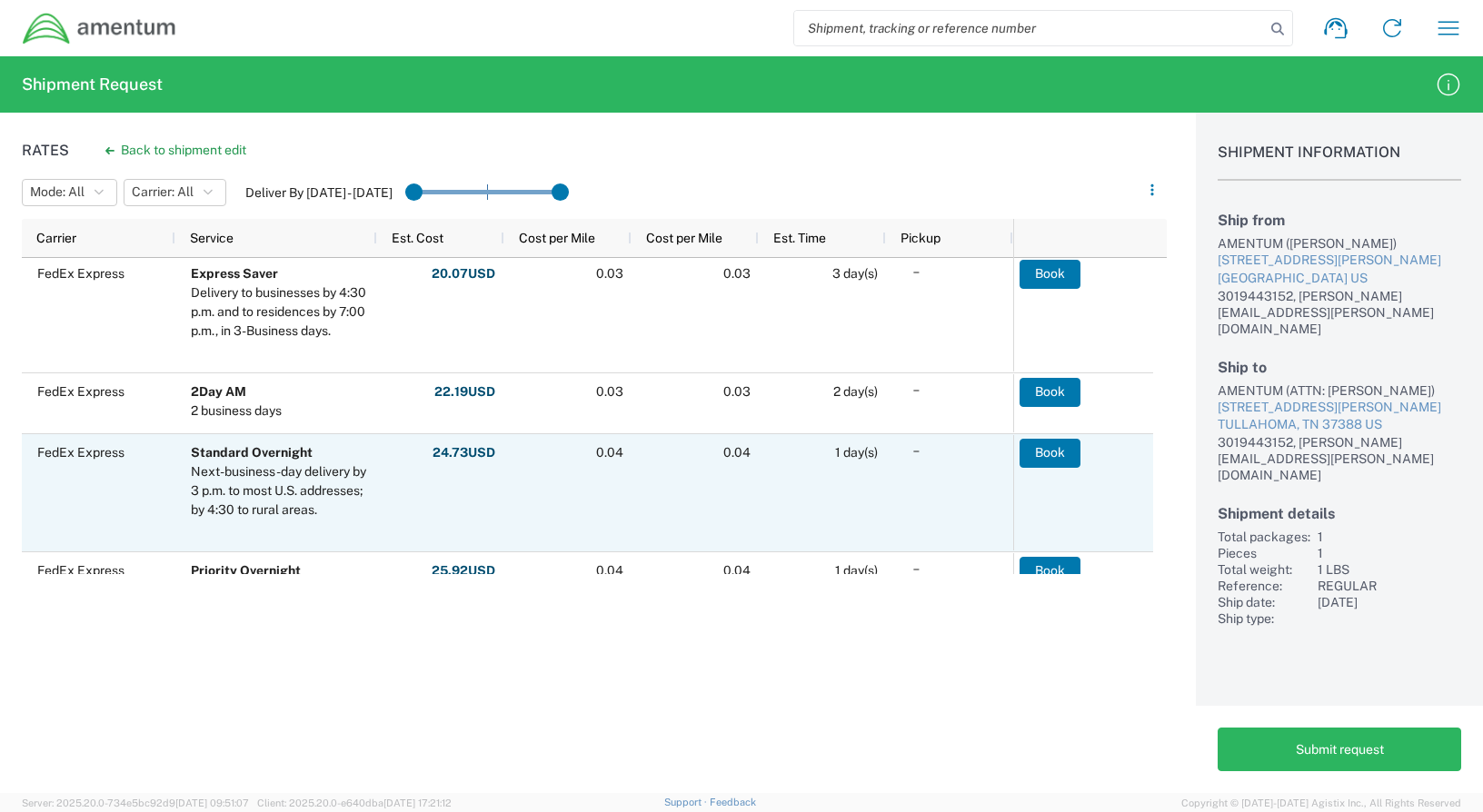
scroll to position [817, 0]
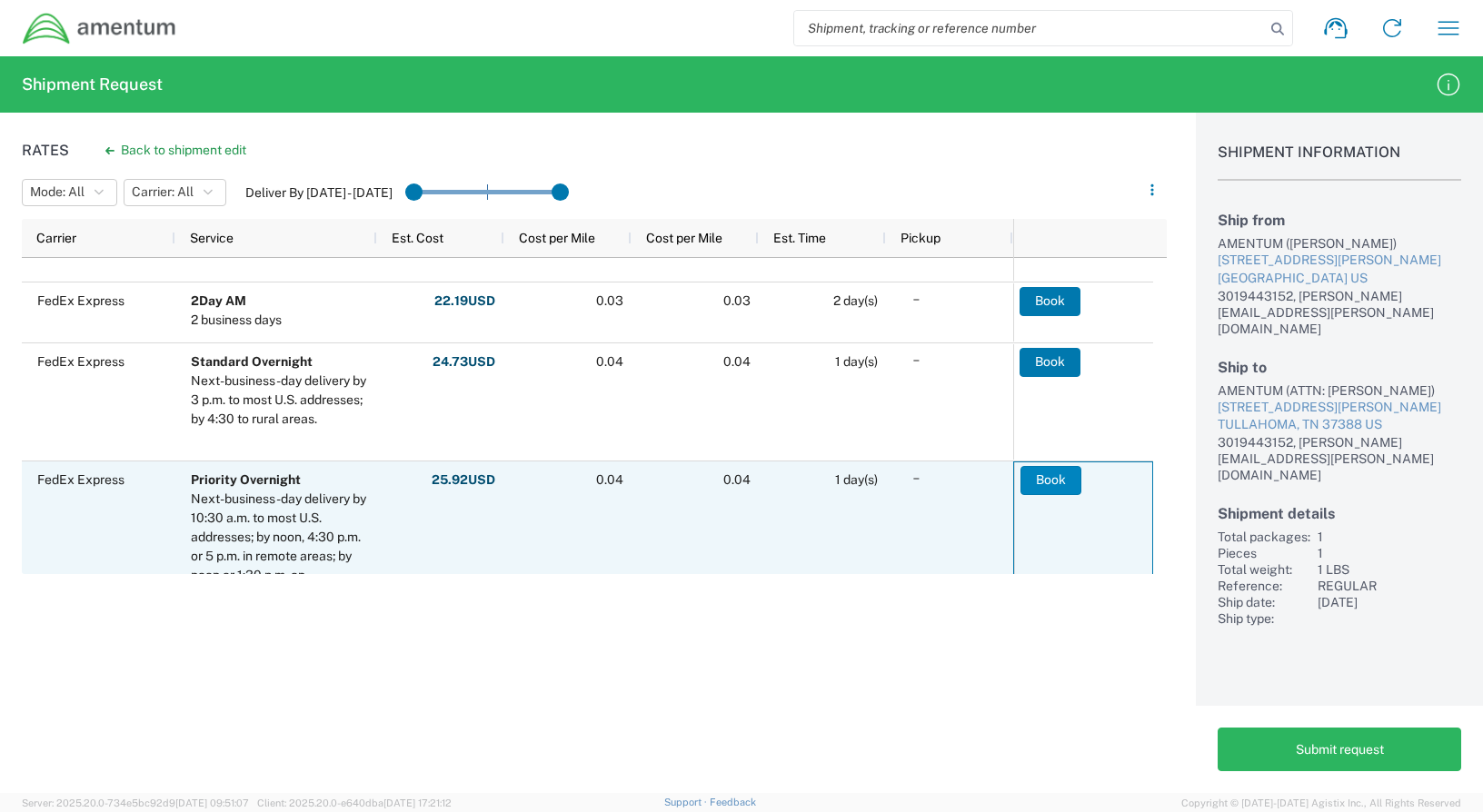
click at [1056, 482] on button "Book" at bounding box center [1050, 480] width 60 height 29
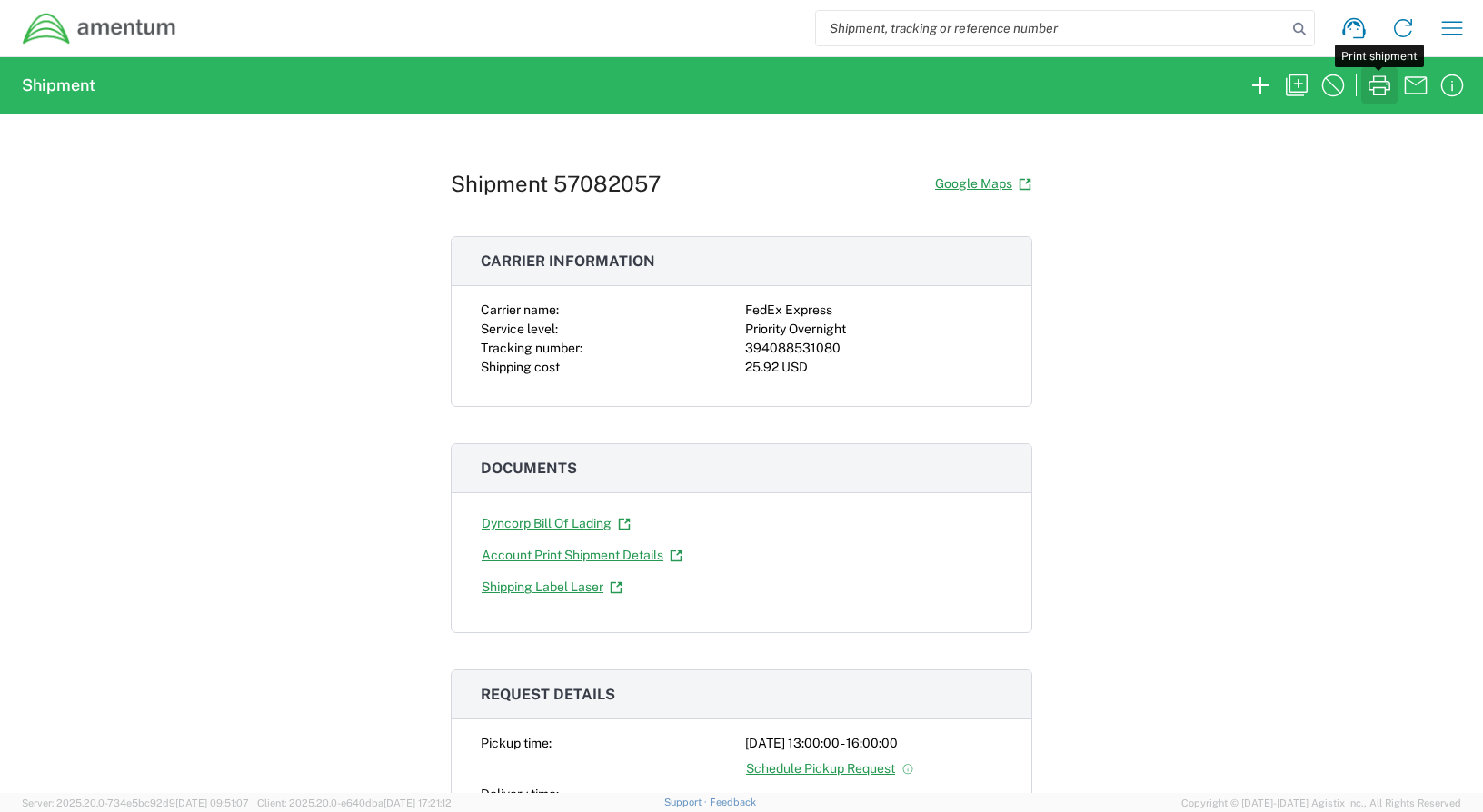
click at [1378, 90] on icon "button" at bounding box center [1379, 85] width 29 height 29
click at [1000, 369] on div "Carrier name: FedEx Express Service level: Priority Overnight Tracking number: …" at bounding box center [742, 353] width 579 height 105
